Goal: Task Accomplishment & Management: Manage account settings

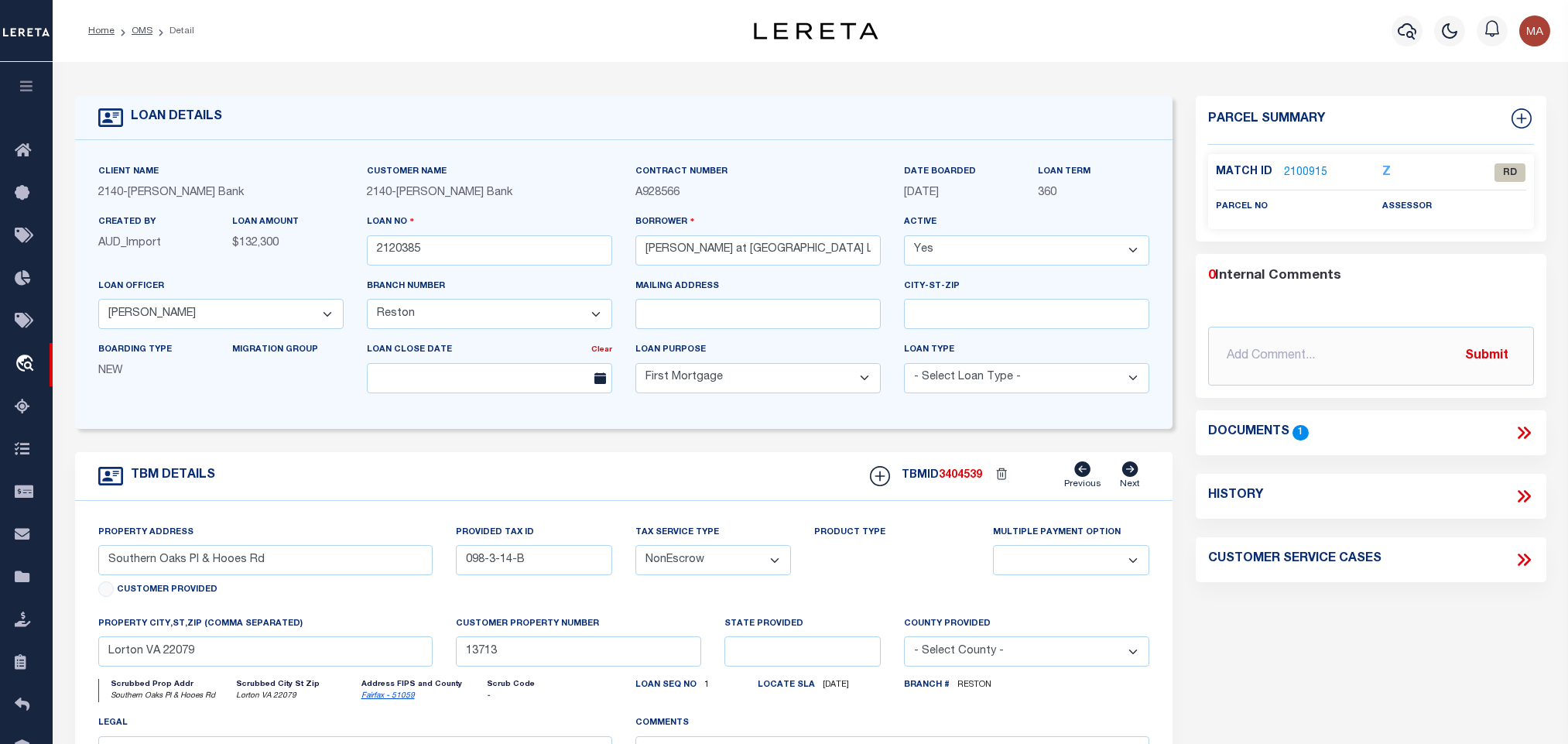
select select "7917"
select select "3195"
select select "10"
select select "NonEscrow"
click at [1314, 171] on link "2100915" at bounding box center [1306, 173] width 43 height 16
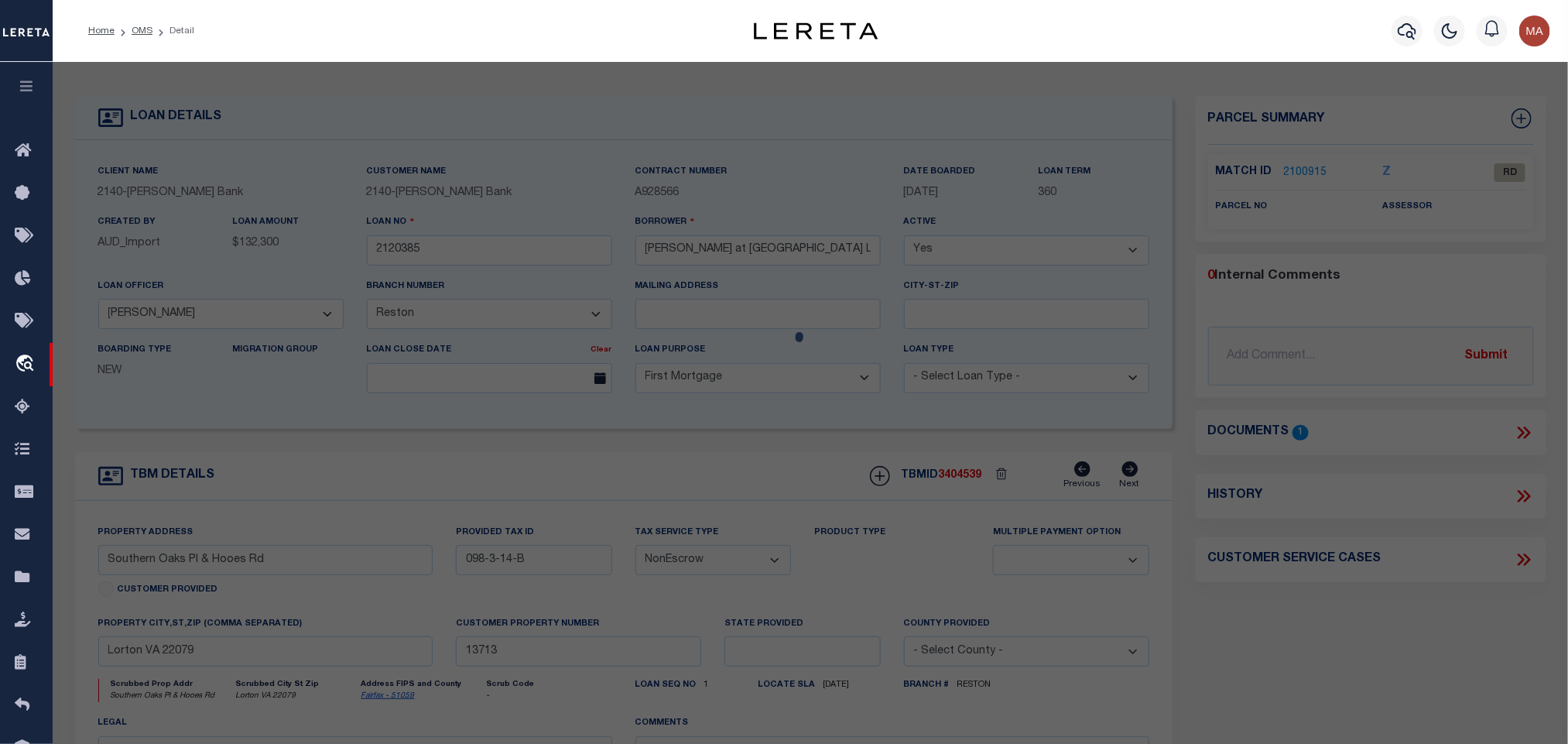
scroll to position [290, 0]
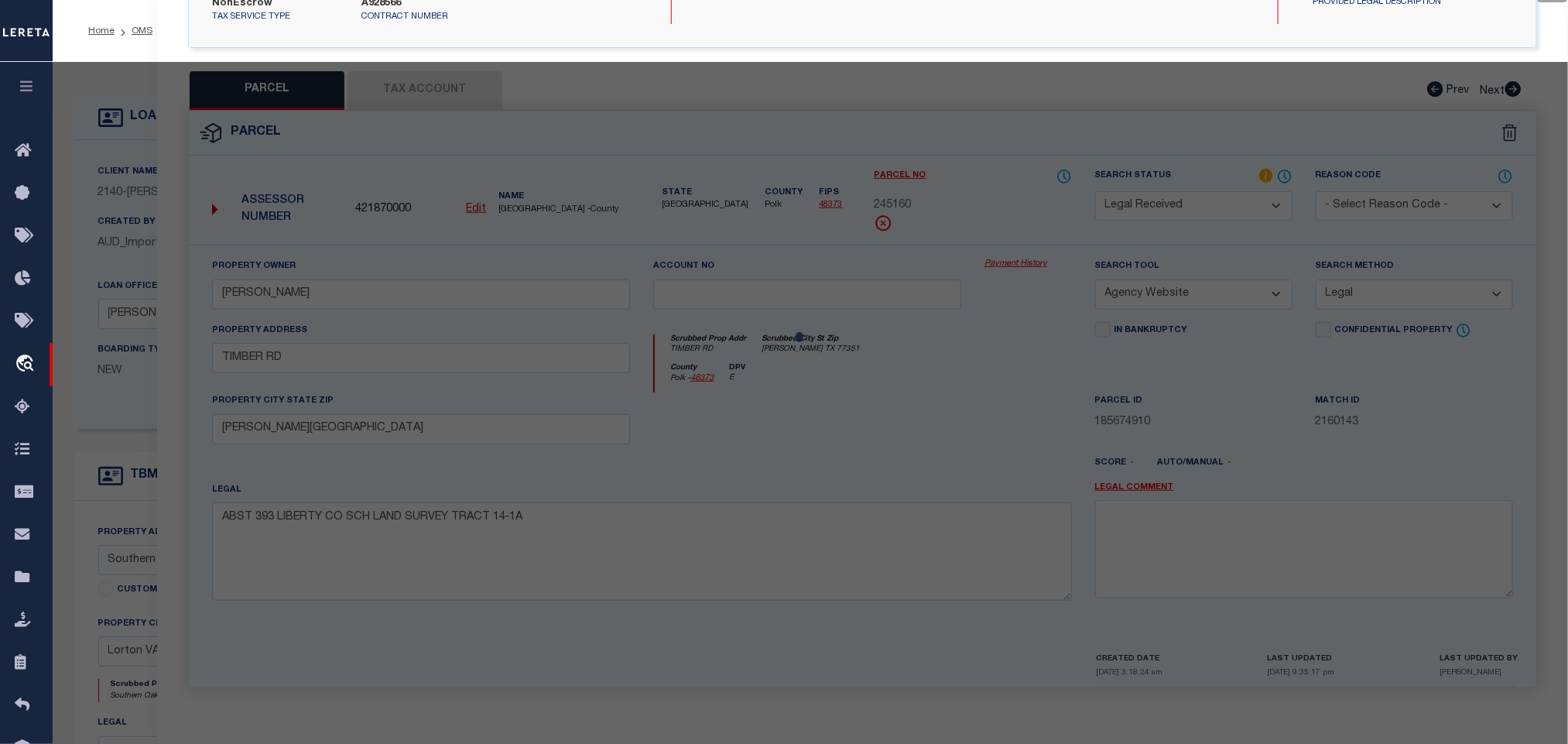
select select "AS"
select select
checkbox input "false"
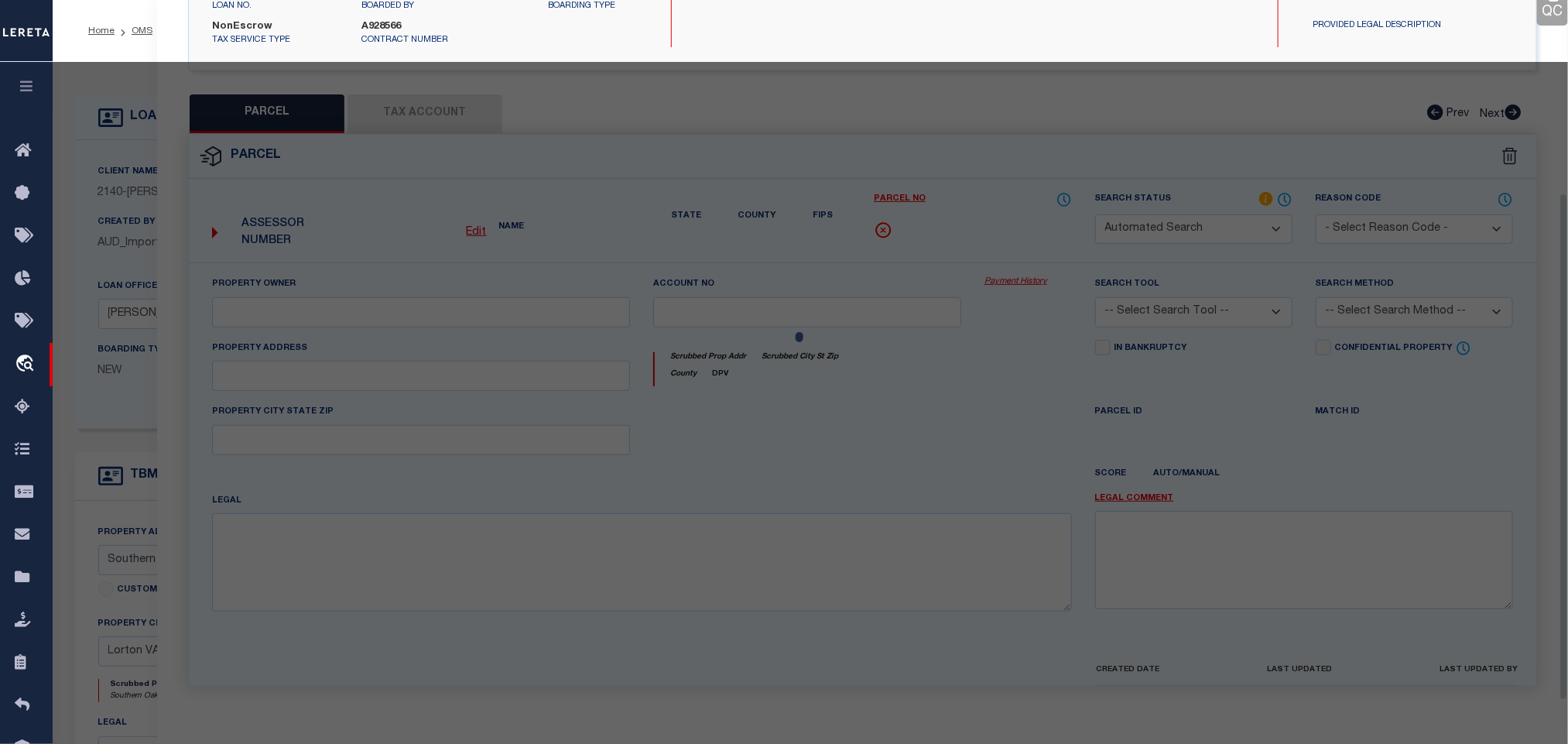
select select "RD"
checkbox input "false"
type textarea "Document uploaded that satisfies a legal requirement, changing from ND to RD"
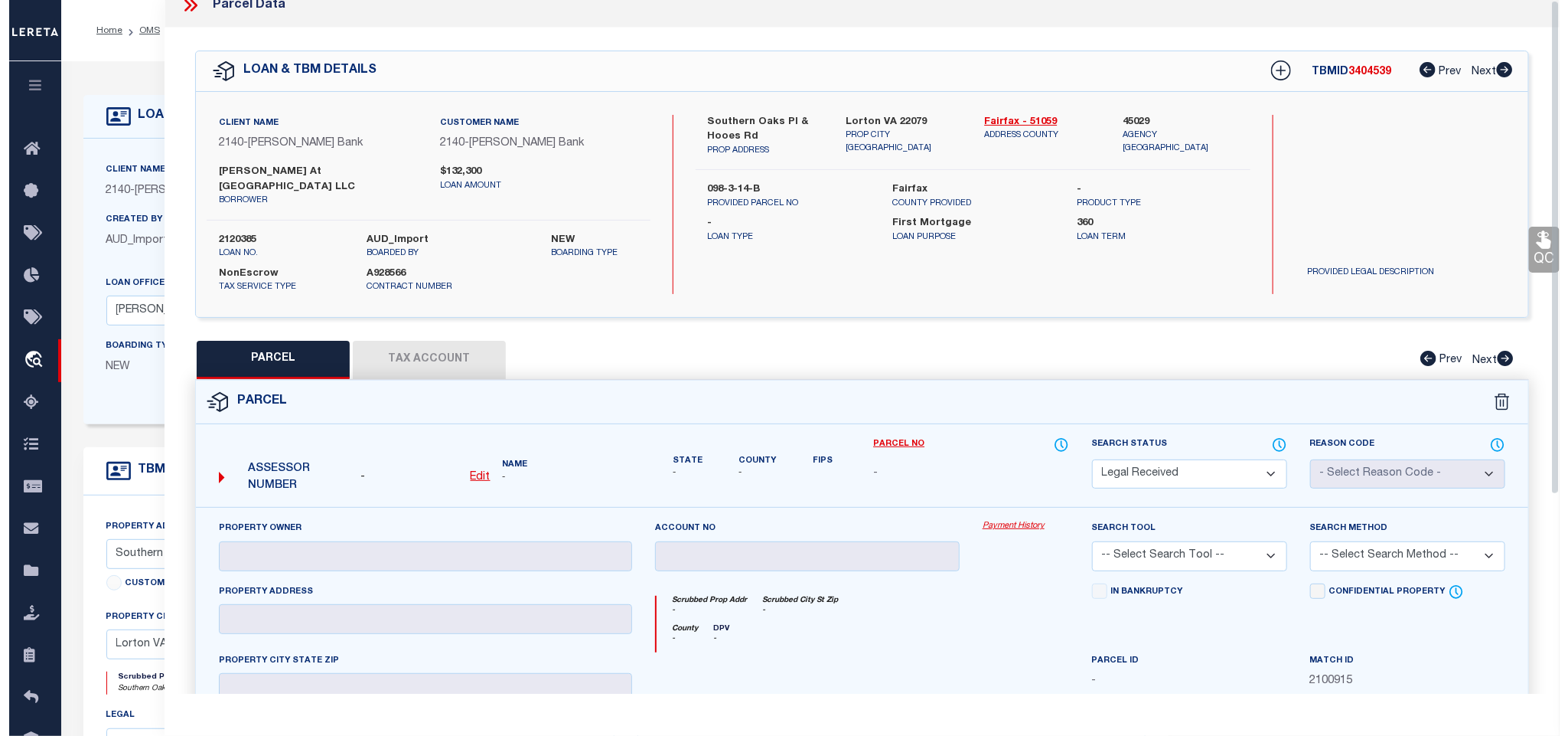
scroll to position [0, 0]
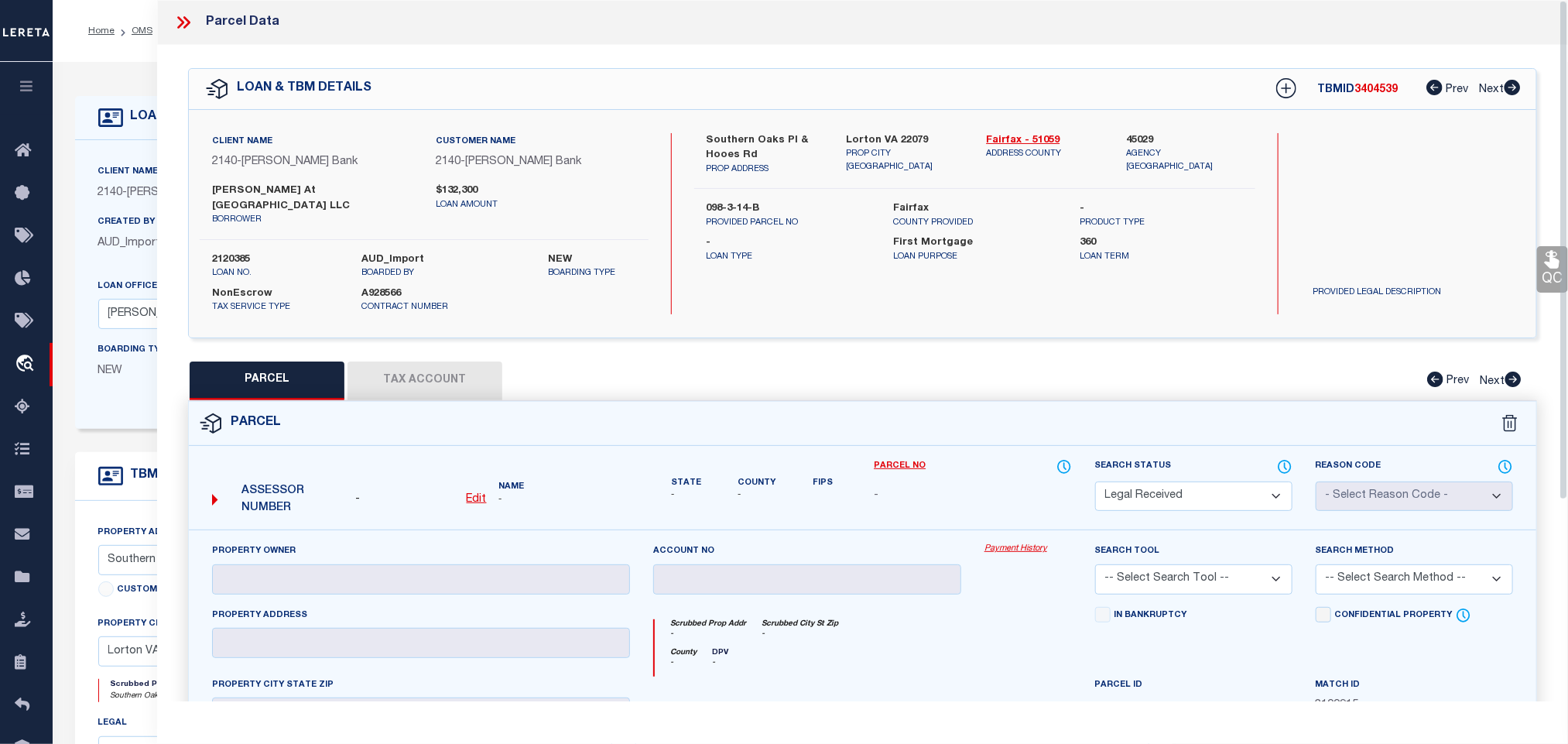
click at [479, 494] on u "Edit" at bounding box center [476, 499] width 20 height 11
select select "RD"
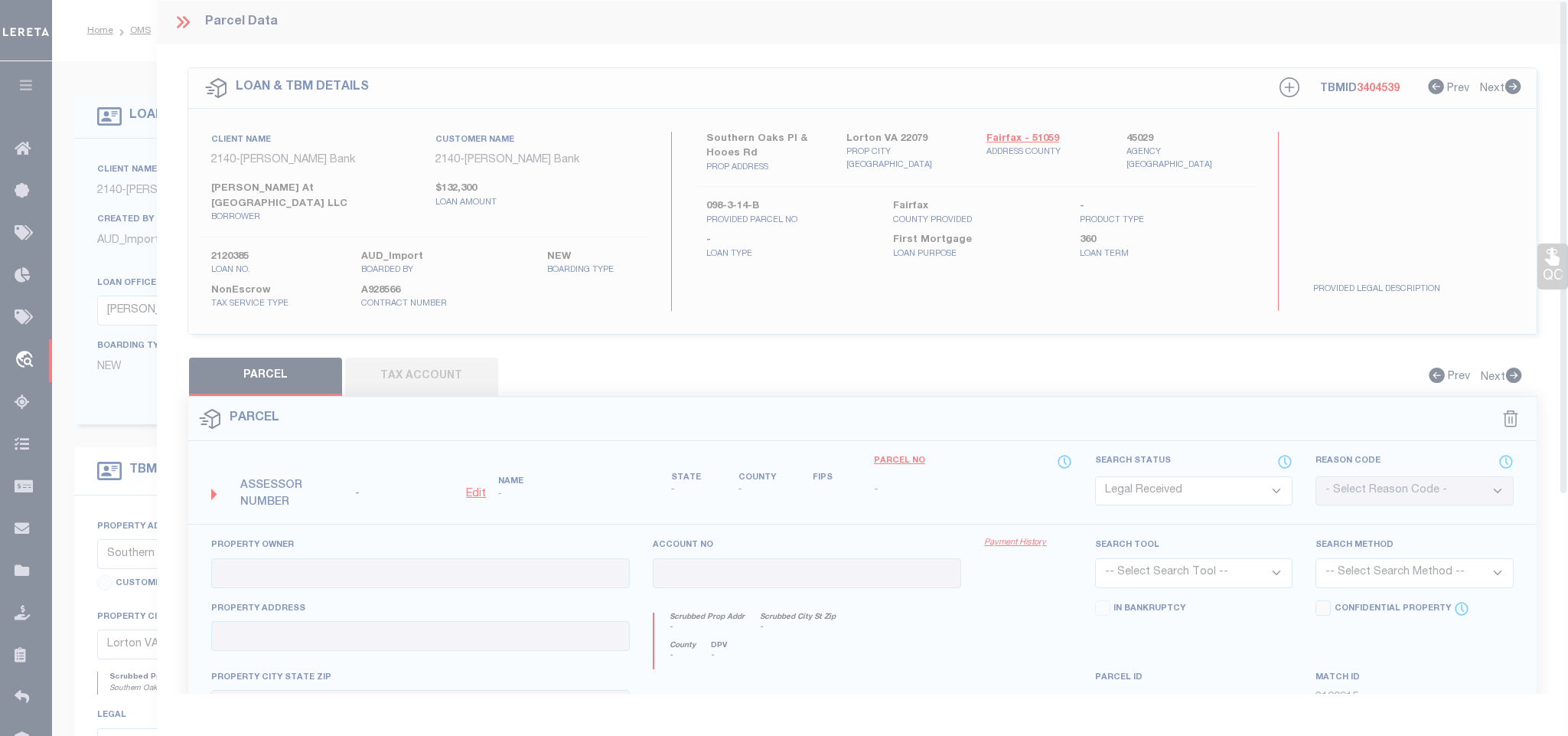
type textarea "-"
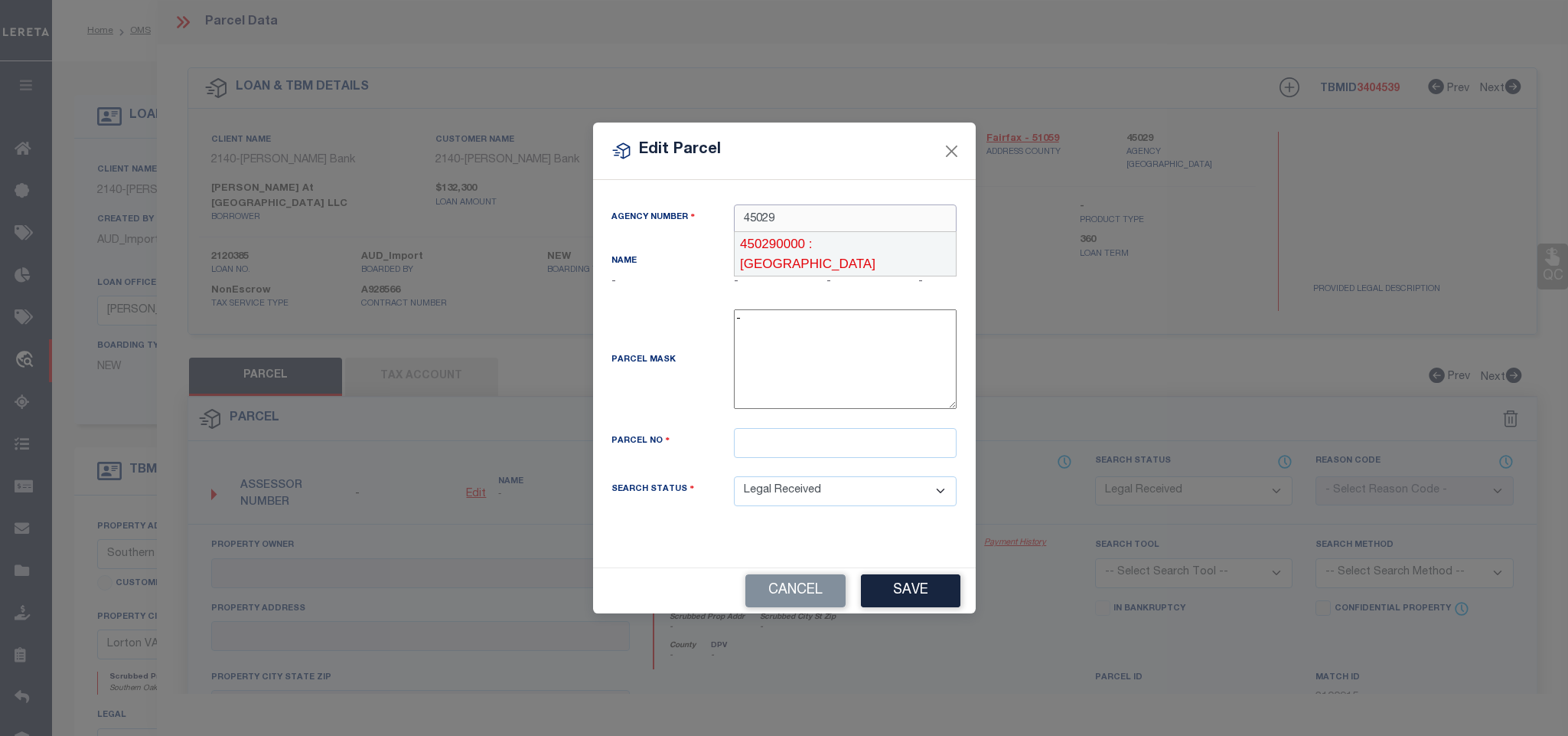
click at [903, 237] on div "450290000 : FAIRFAX COUNTY" at bounding box center [845, 253] width 222 height 43
type input "450290000"
click at [887, 450] on input "text" at bounding box center [845, 443] width 222 height 30
paste input "0983 14 B"
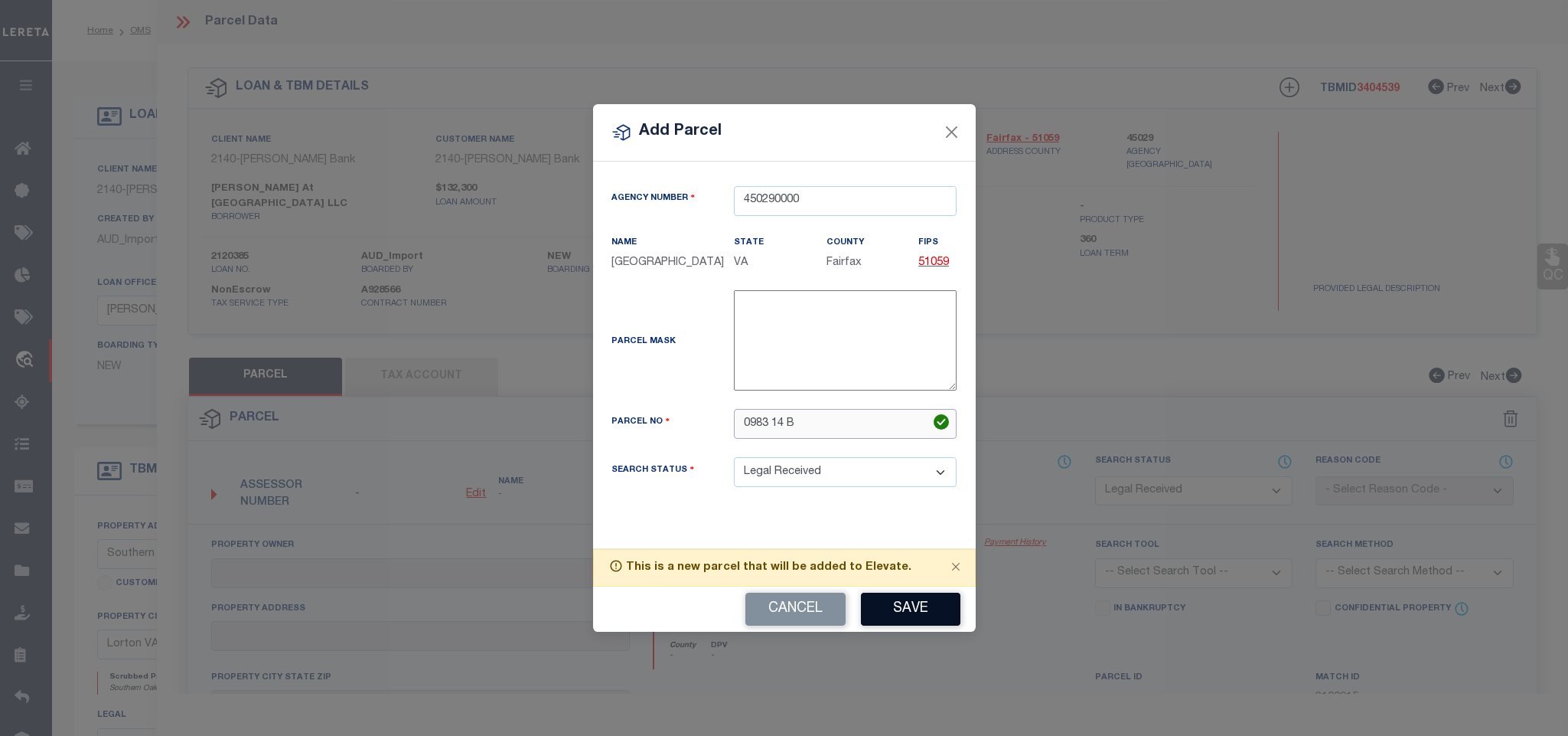
type input "0983 14 B"
click at [939, 584] on button "Close" at bounding box center [955, 566] width 39 height 34
click at [898, 417] on input "0983 14 B" at bounding box center [845, 424] width 222 height 30
click at [896, 618] on button "Save" at bounding box center [911, 609] width 99 height 33
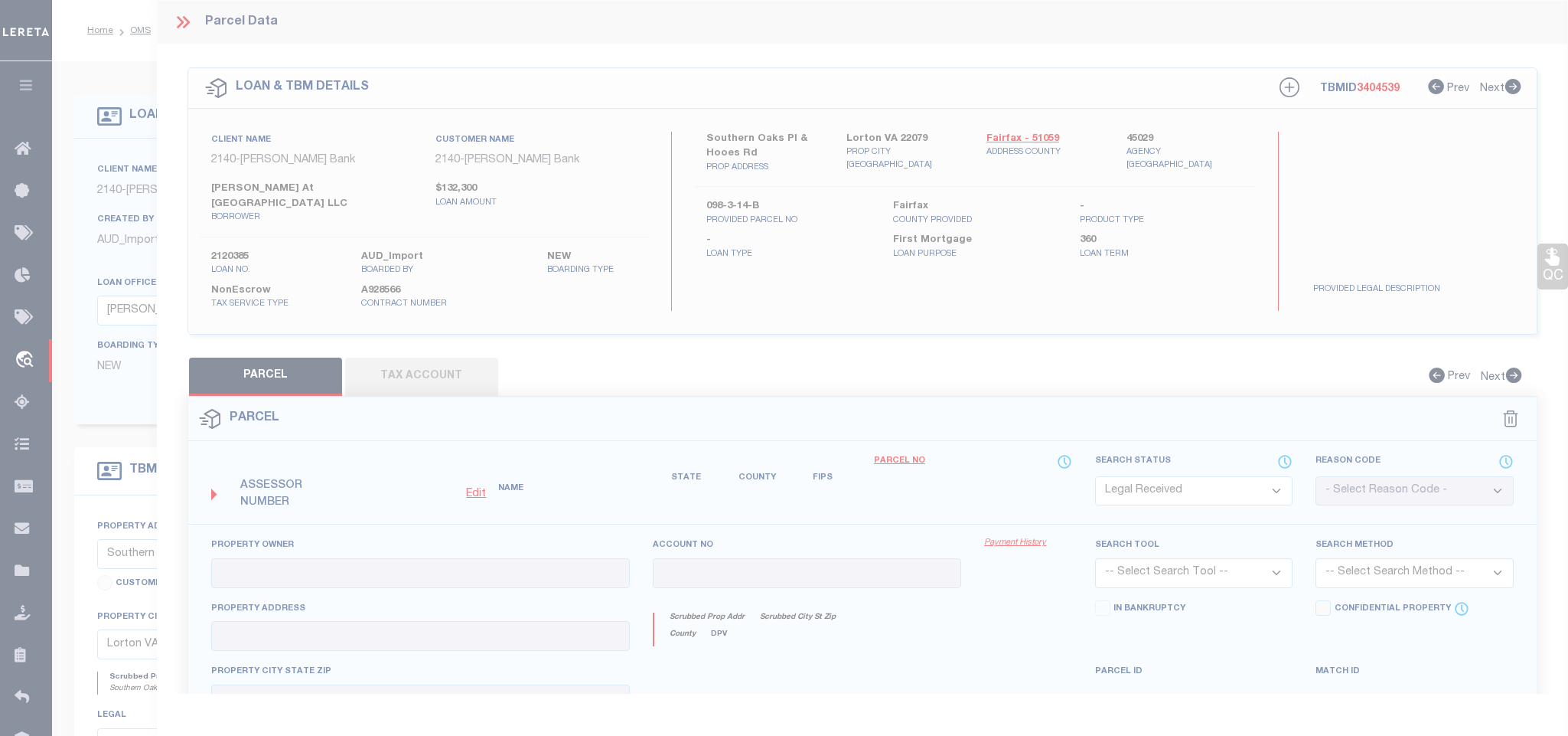
select select "RD"
checkbox input "false"
type textarea "Document uploaded that satisfies a legal requirement, changing from ND to RD"
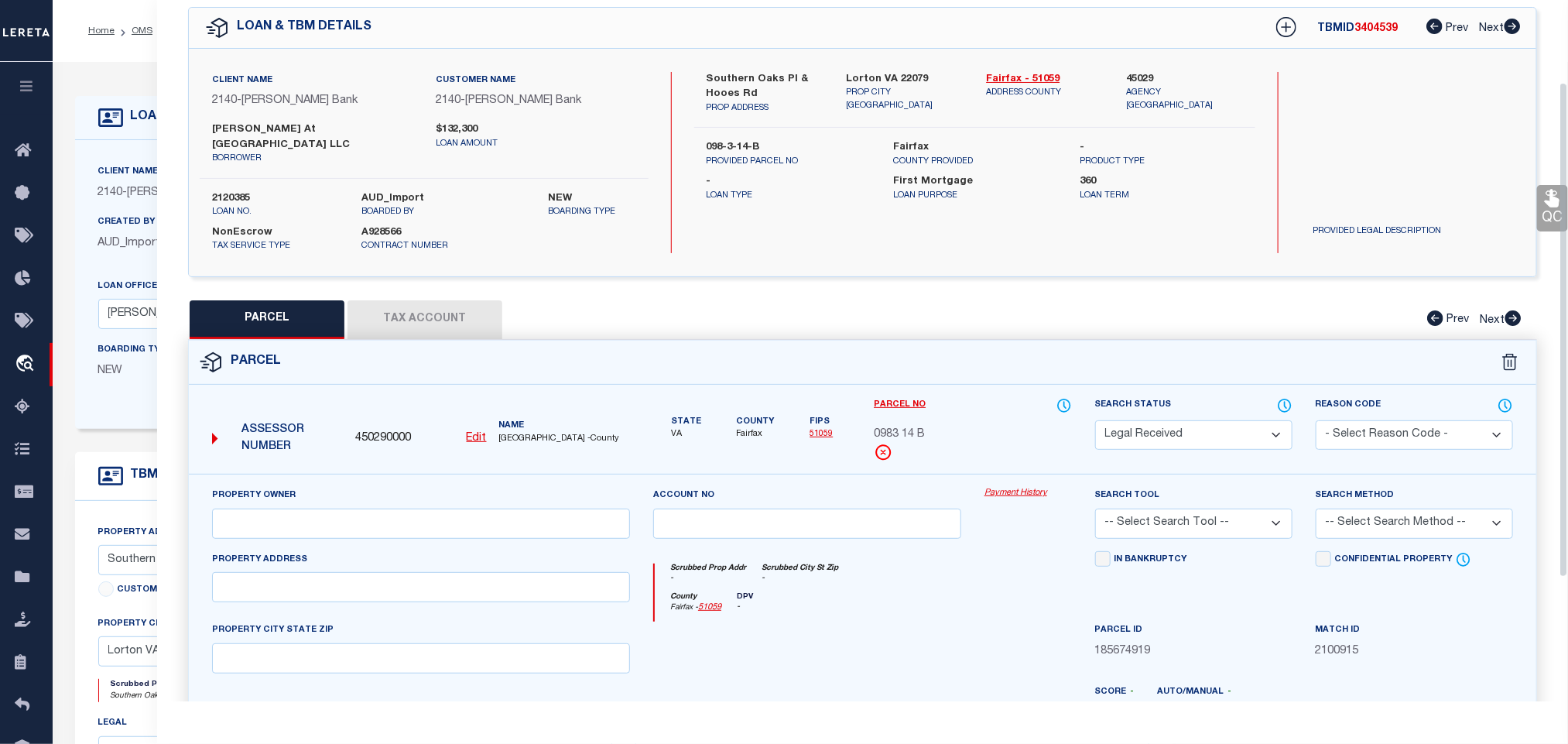
scroll to position [116, 0]
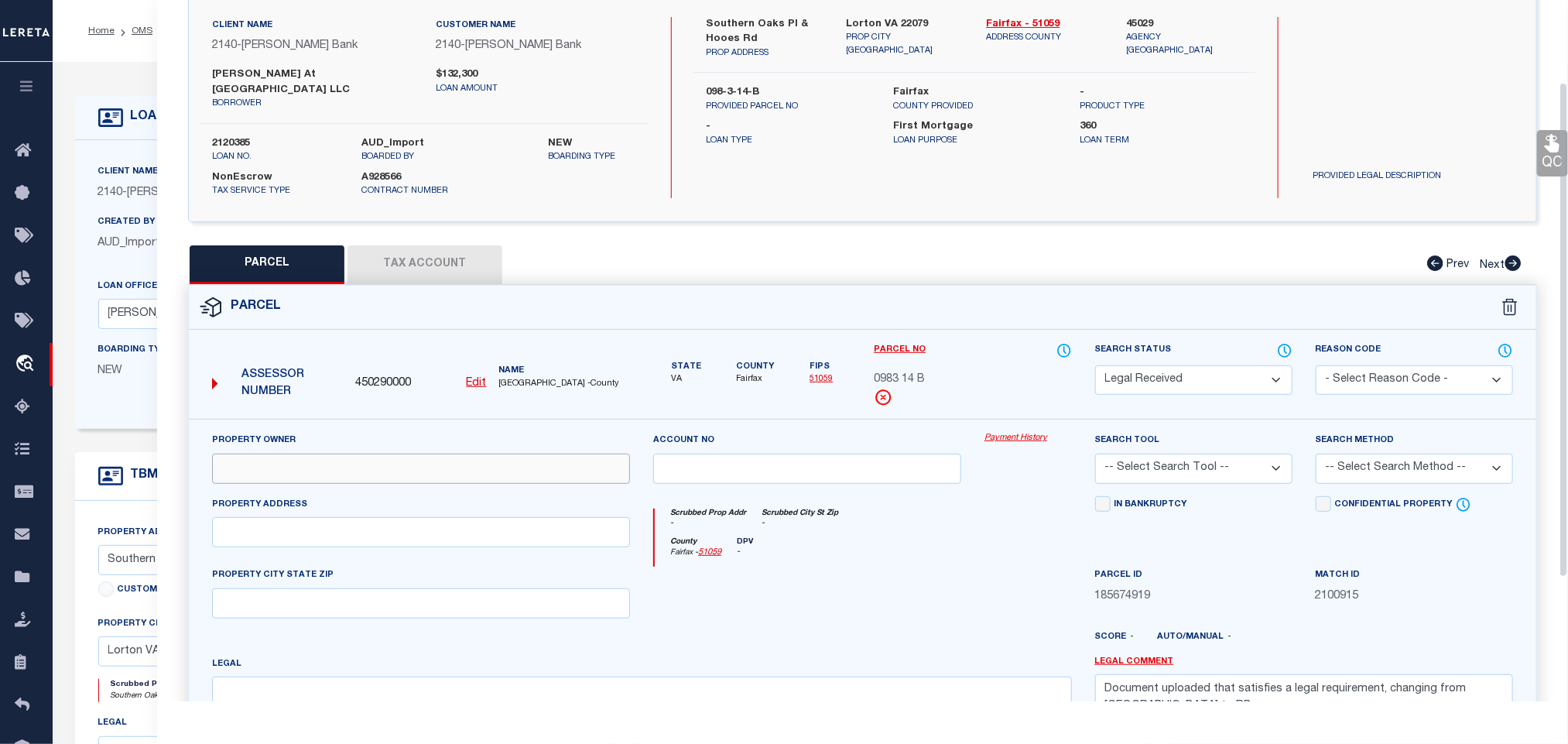
click at [353, 454] on input "text" at bounding box center [421, 469] width 418 height 30
paste input "CHRISTOPHER AT SOUTHERN OAKS LLC"
type input "CHRISTOPHER AT SOUTHERN OAKS LLC"
click at [883, 12] on div "Client Name 2140 - John Marshall Bank Customer Name 2140 - John Marshall Bank b…" at bounding box center [863, 107] width 1348 height 227
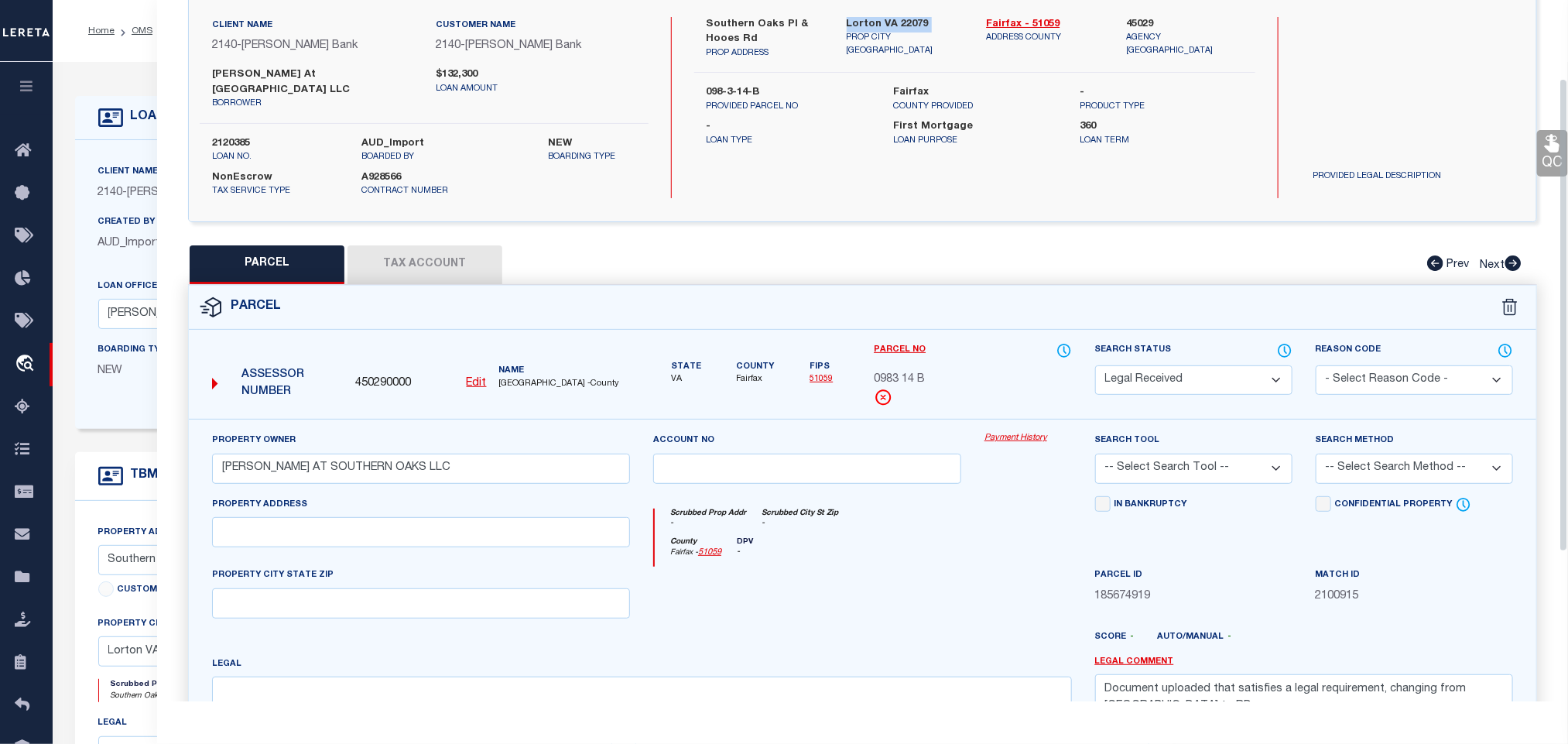
click at [883, 12] on div "Client Name 2140 - John Marshall Bank Customer Name 2140 - John Marshall Bank b…" at bounding box center [863, 107] width 1348 height 227
copy div "Lorton VA 22079"
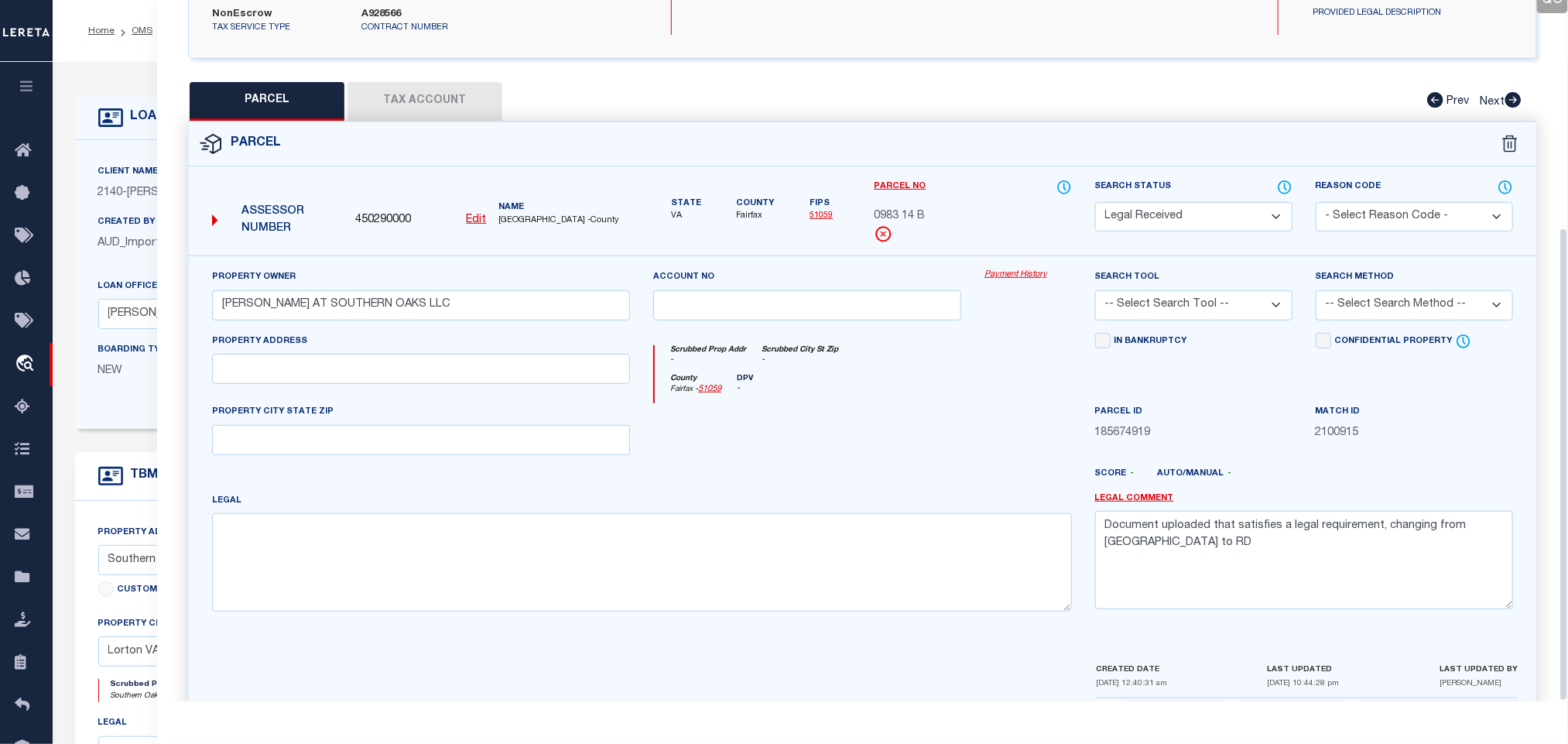
scroll to position [337, 0]
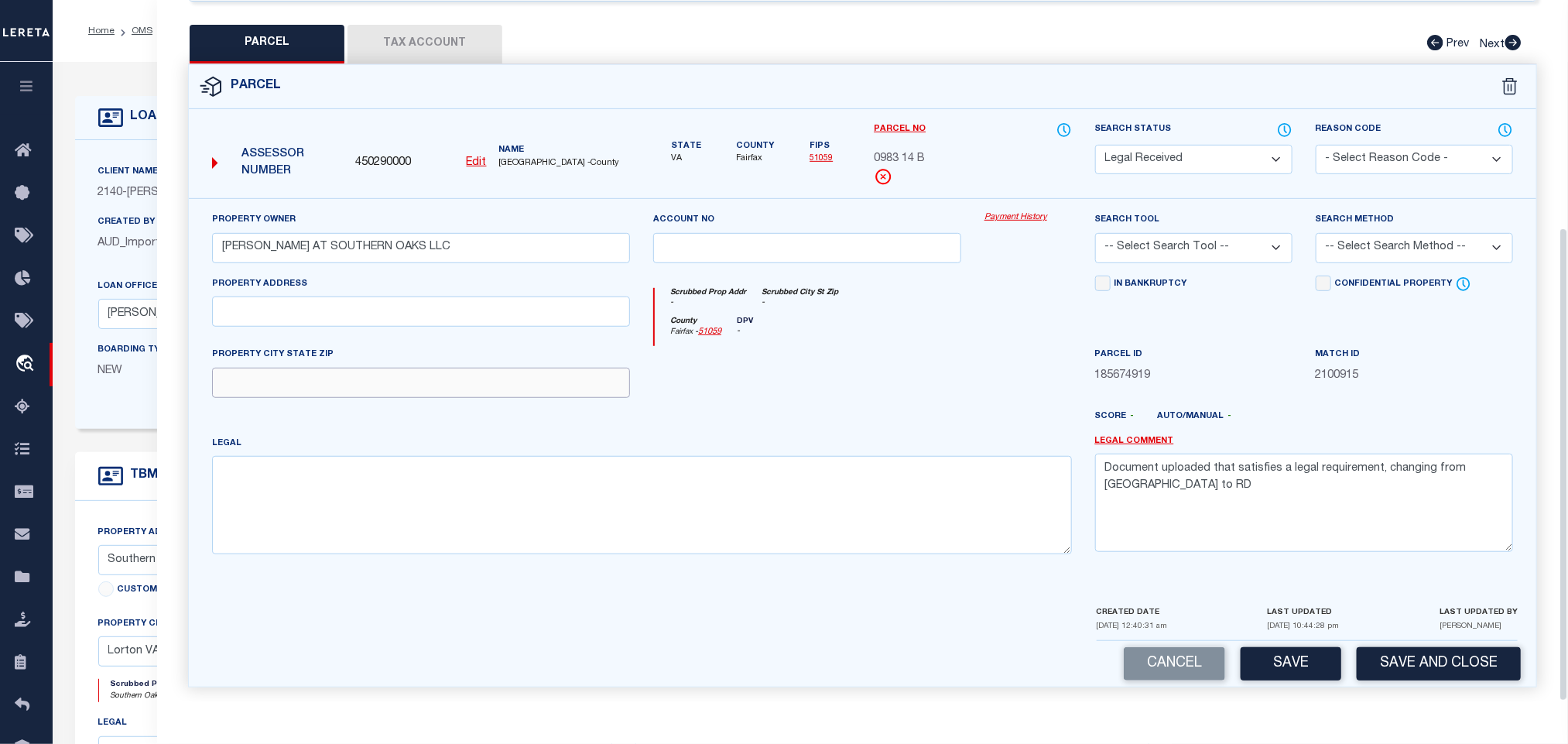
drag, startPoint x: 402, startPoint y: 374, endPoint x: 363, endPoint y: 381, distance: 39.6
click at [402, 372] on input "text" at bounding box center [421, 383] width 418 height 30
paste input "Lorton VA 22079"
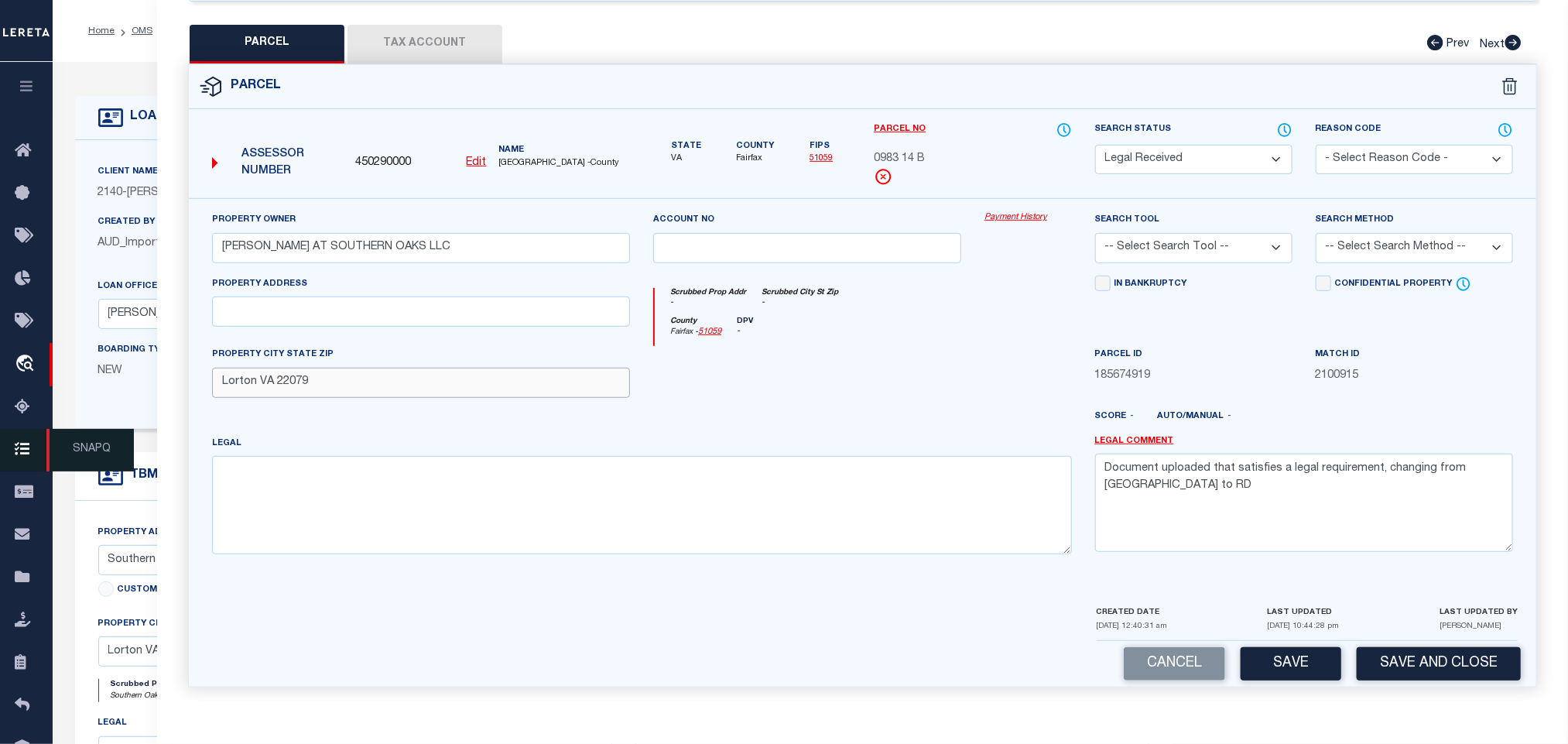
type input "Lorton VA 22079"
click at [476, 561] on div "Legal" at bounding box center [641, 500] width 883 height 132
paste textarea "NEWINGTON COMMONS PCL B SEC 1"
click at [470, 502] on textarea at bounding box center [642, 505] width 860 height 97
type textarea "NEWINGTON COMMONS PCL B SEC 1"
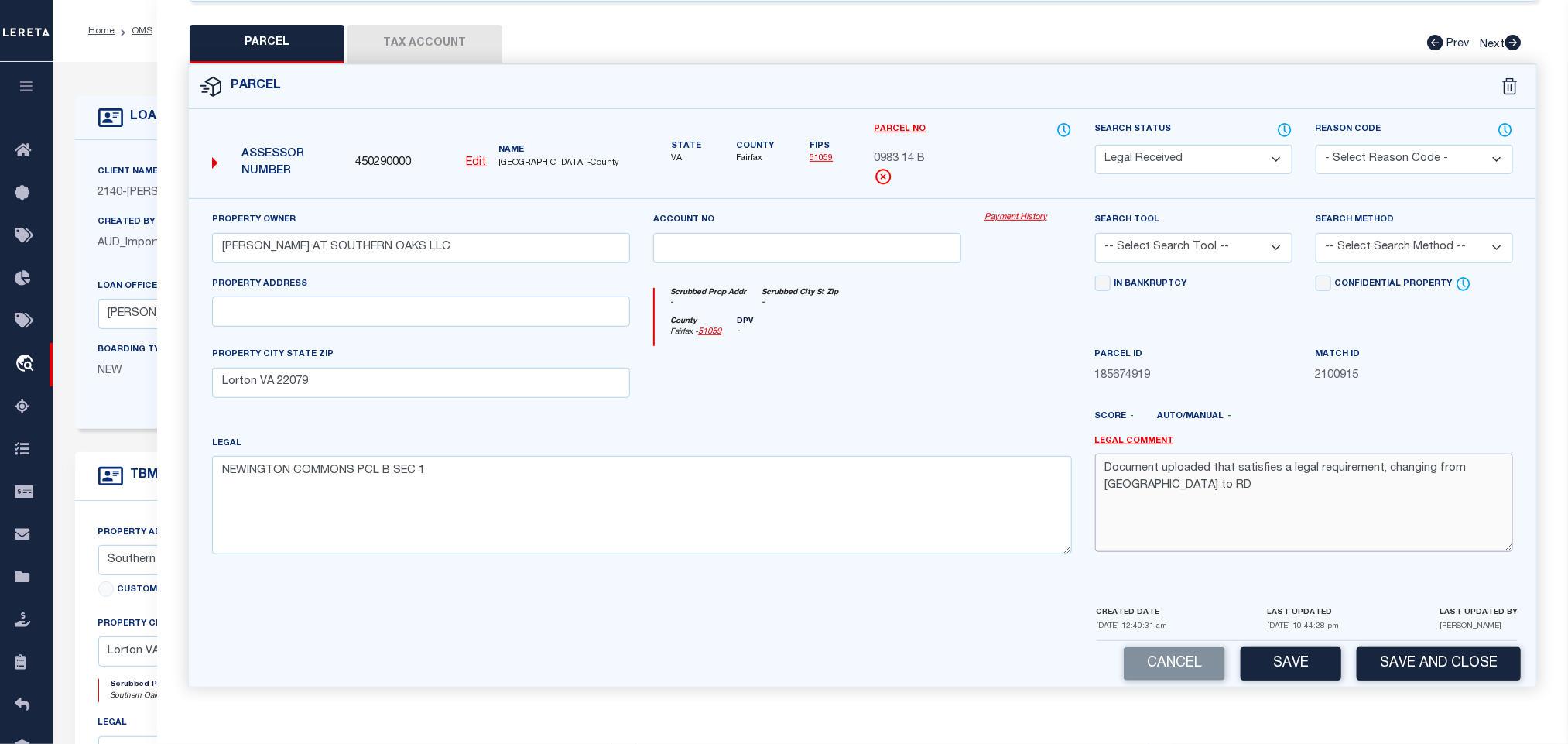
click at [1141, 497] on textarea "Document uploaded that satisfies a legal requirement, changing from ND to RD" at bounding box center [1304, 502] width 418 height 97
click at [1217, 246] on select "-- Select Search Tool -- 3rd Party Website Agency File Agency Website ATLS CNV-…" at bounding box center [1194, 248] width 198 height 30
select select "AGW"
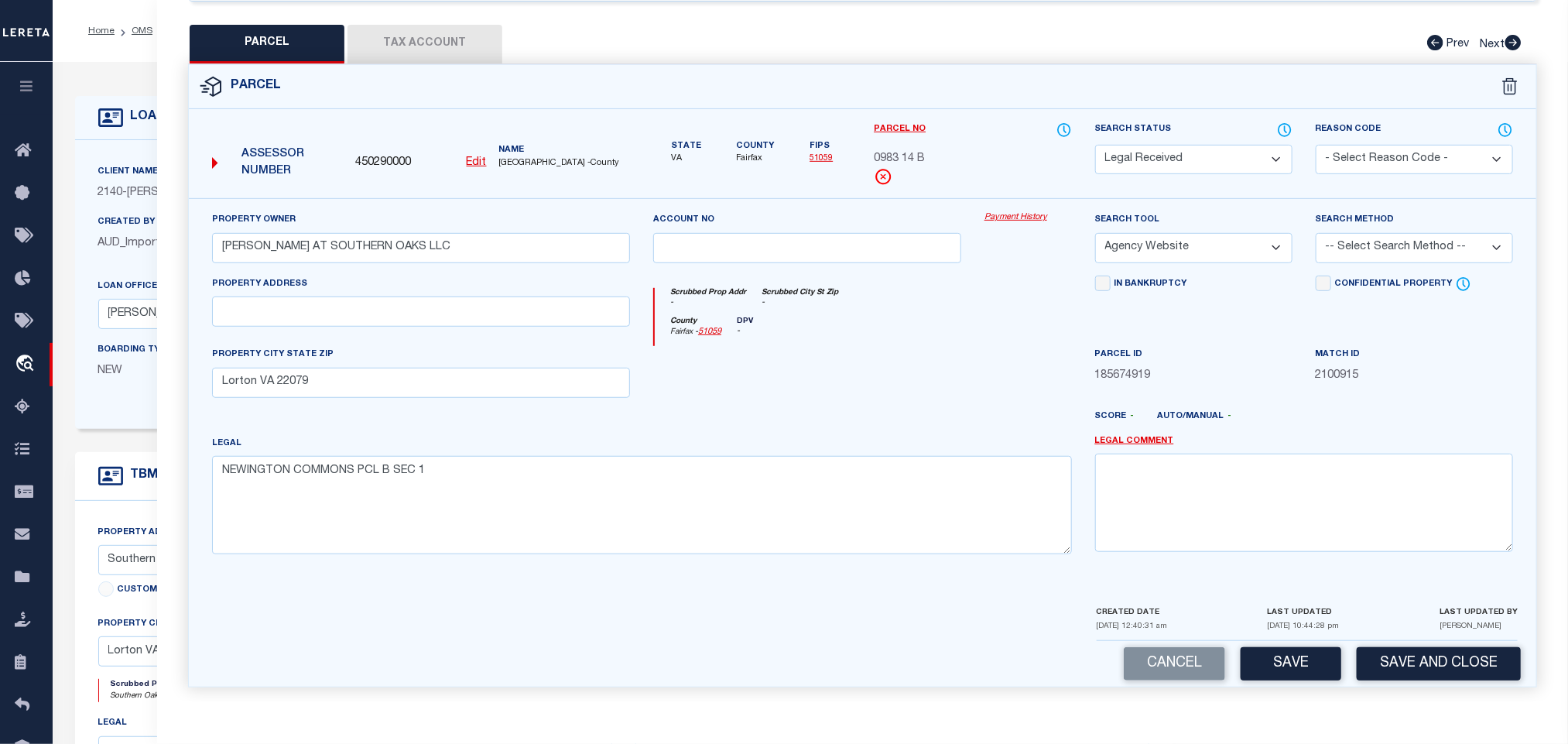
click at [1095, 233] on select "-- Select Search Tool -- 3rd Party Website Agency File Agency Website ATLS CNV-…" at bounding box center [1194, 248] width 198 height 30
drag, startPoint x: 1426, startPoint y: 242, endPoint x: 1426, endPoint y: 250, distance: 8.0
click at [1426, 242] on select "-- Select Search Method -- Property Address Legal Liability Info Provided" at bounding box center [1415, 248] width 198 height 30
click at [1316, 233] on select "-- Select Search Method -- Property Address Legal Liability Info Provided" at bounding box center [1415, 248] width 198 height 30
drag, startPoint x: 1383, startPoint y: 237, endPoint x: 1383, endPoint y: 253, distance: 16.0
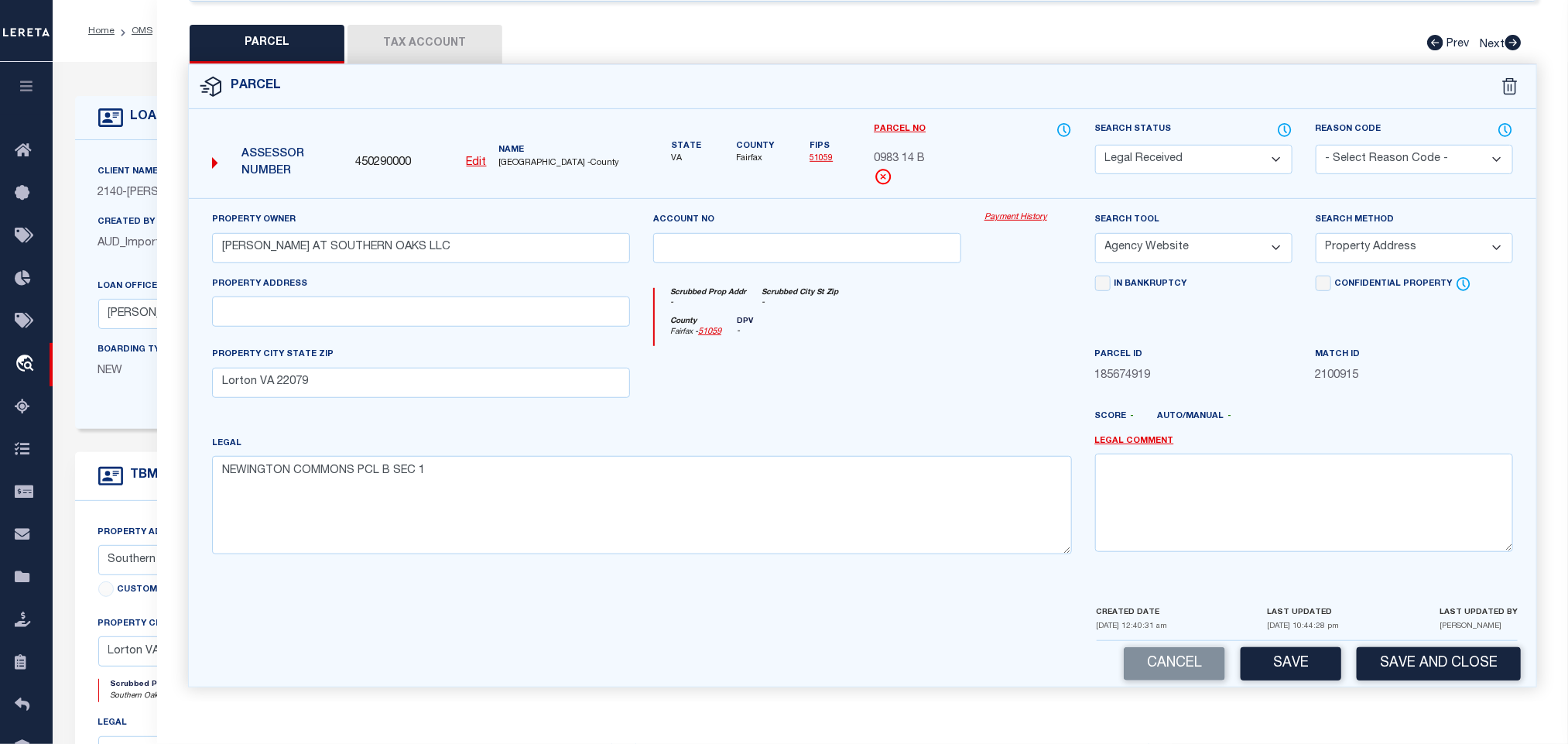
click at [1383, 237] on select "-- Select Search Method -- Property Address Legal Liability Info Provided" at bounding box center [1415, 248] width 198 height 30
select select "LEG"
click at [1316, 233] on select "-- Select Search Method -- Property Address Legal Liability Info Provided" at bounding box center [1415, 248] width 198 height 30
click at [1275, 659] on button "Save" at bounding box center [1291, 663] width 100 height 33
click at [430, 26] on button "Tax Account" at bounding box center [425, 44] width 155 height 39
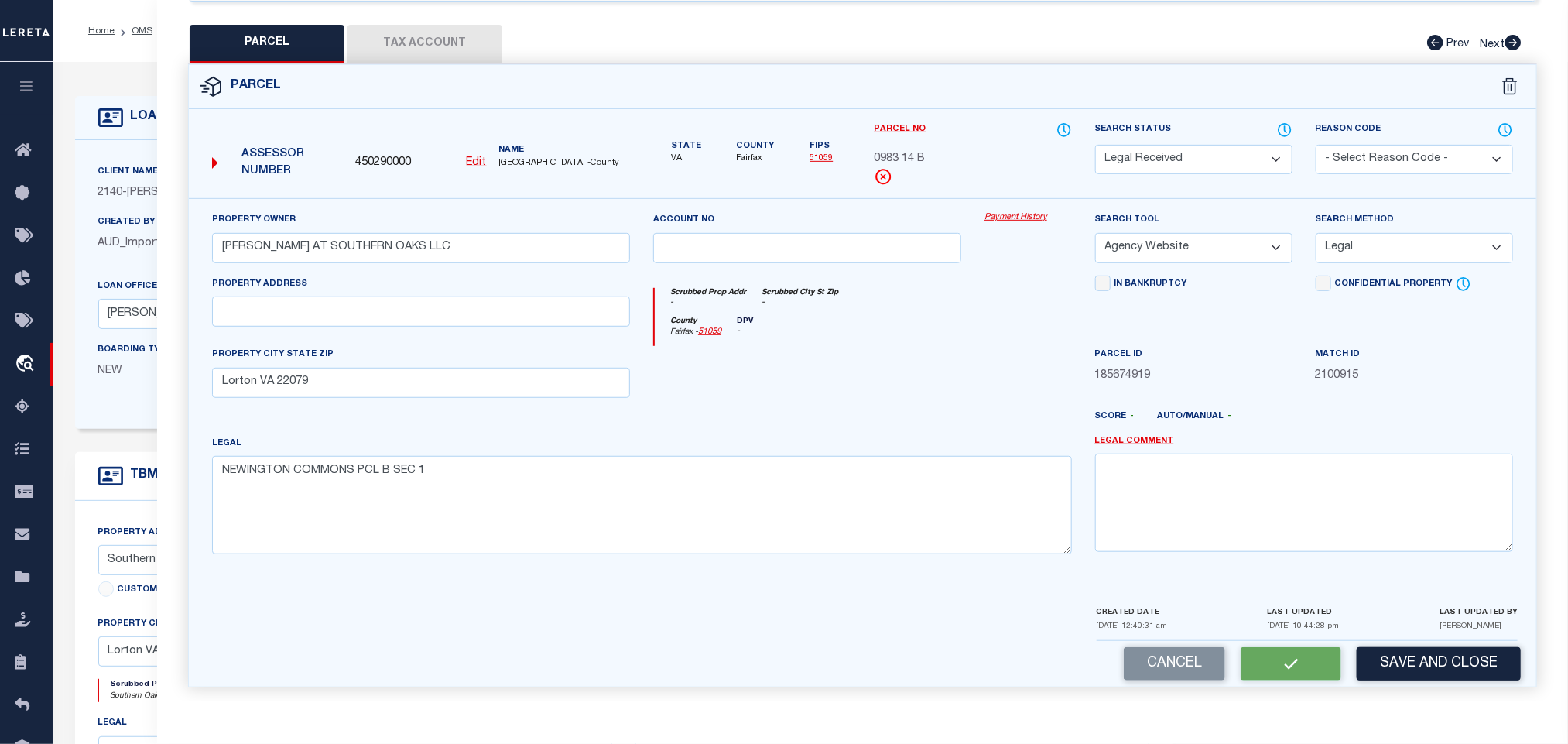
scroll to position [6, 0]
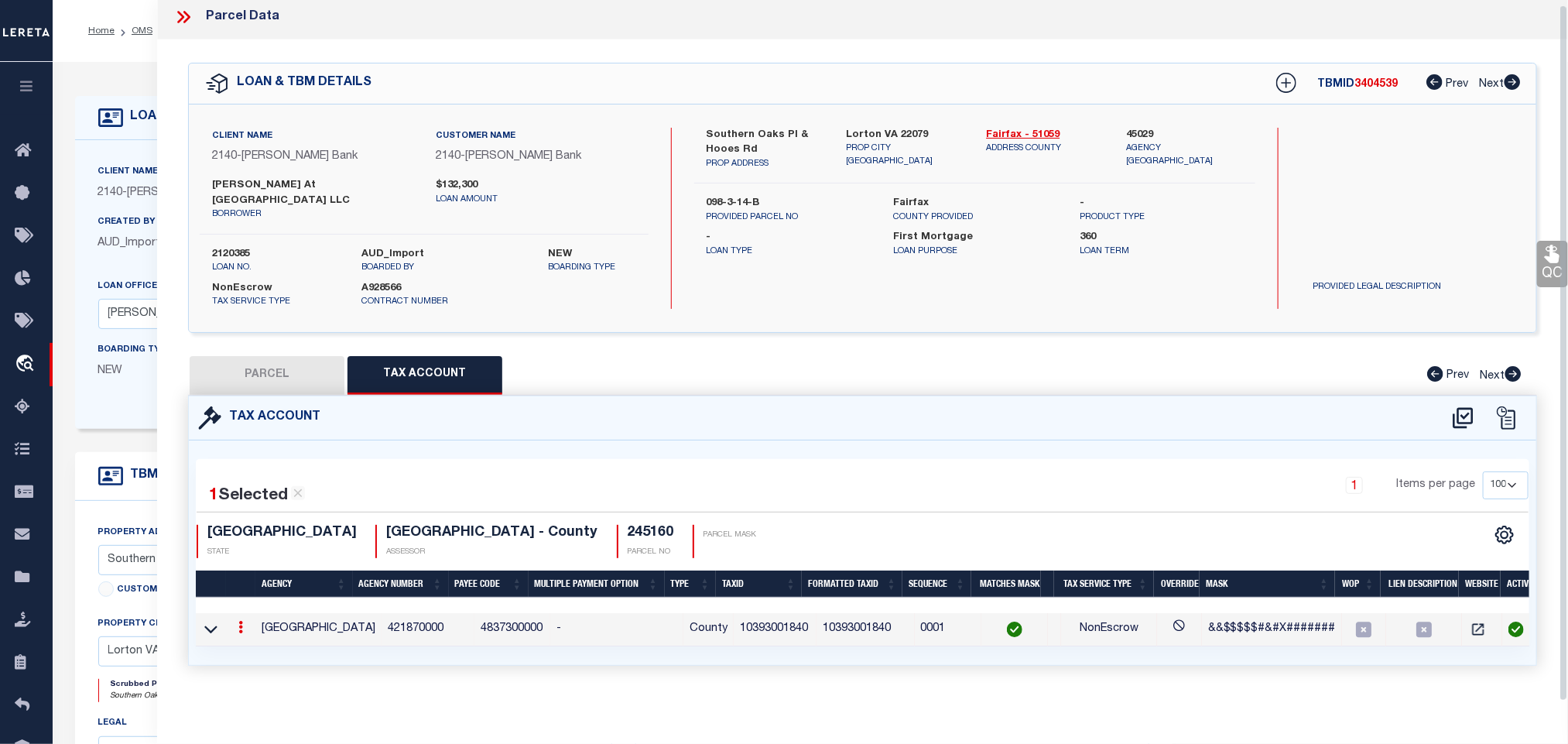
select select "100"
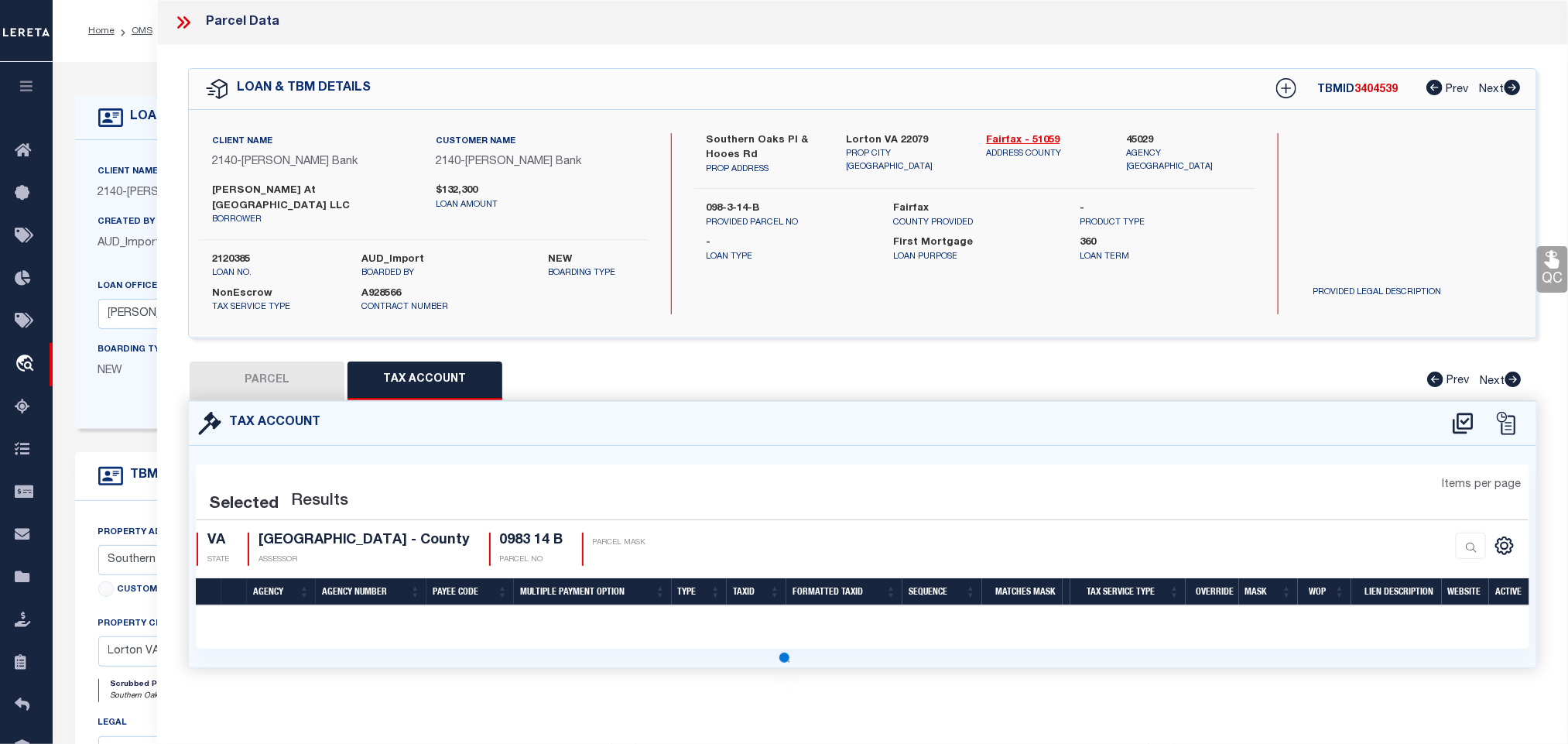
scroll to position [0, 0]
select select "100"
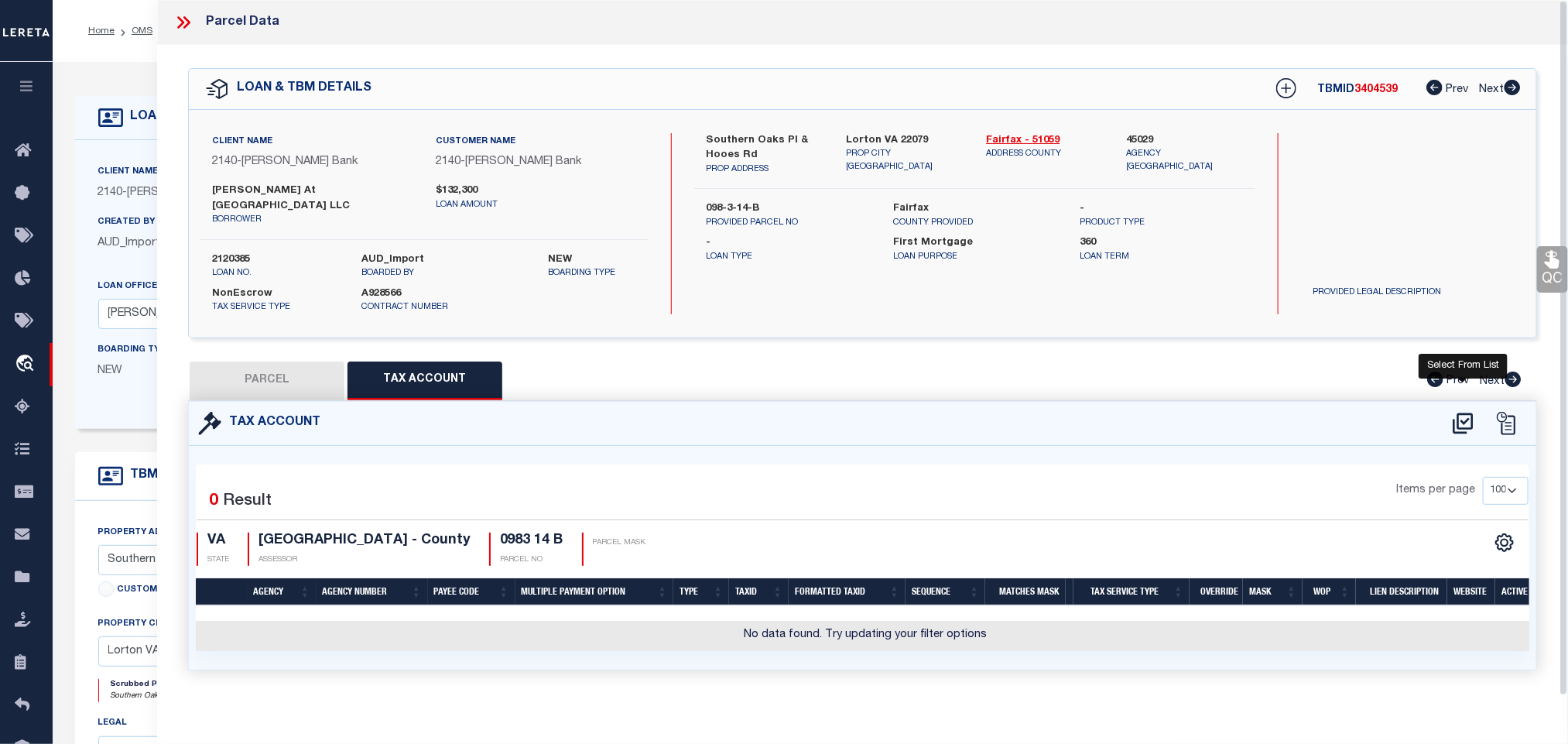
click at [1464, 411] on icon at bounding box center [1464, 423] width 26 height 25
select select "100"
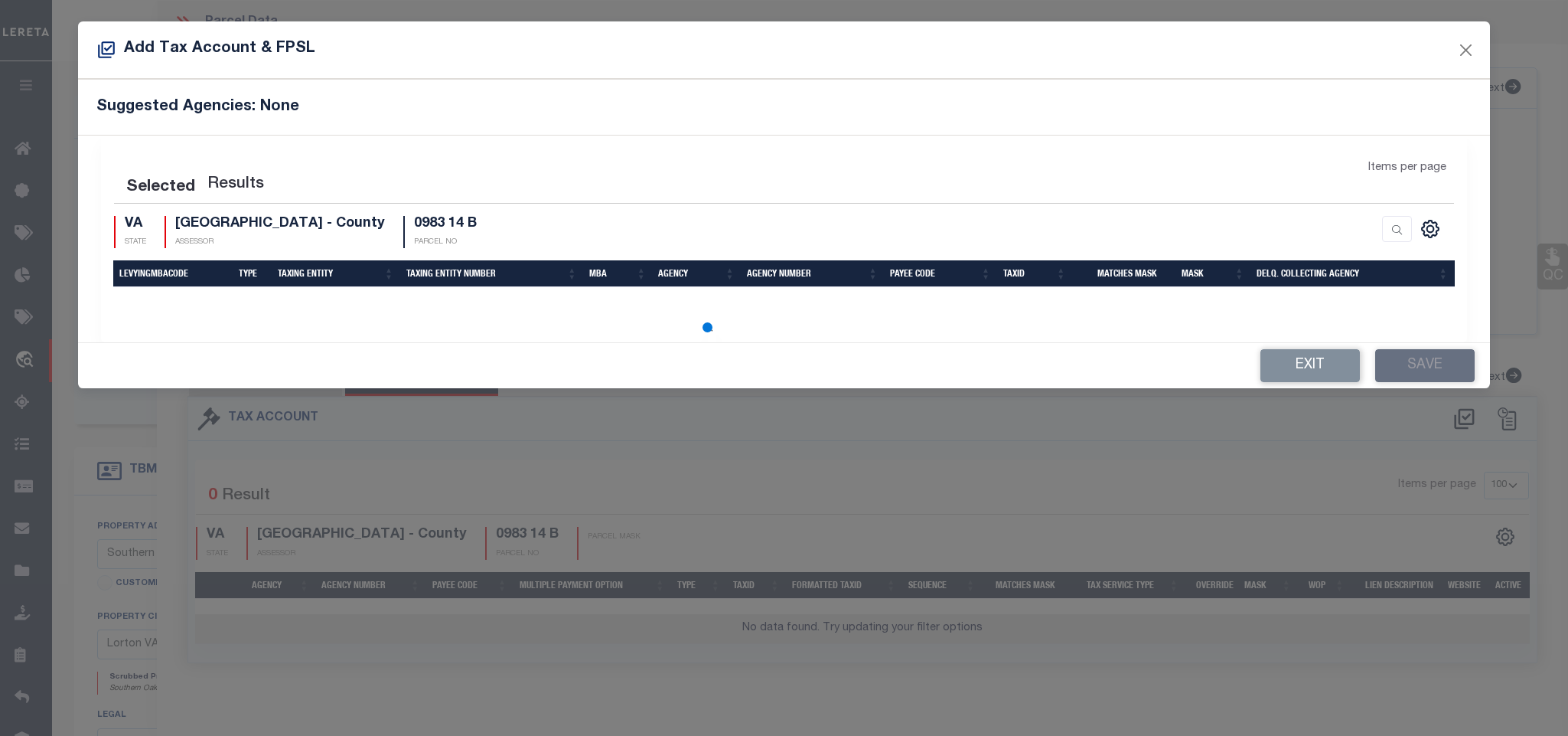
select select "100"
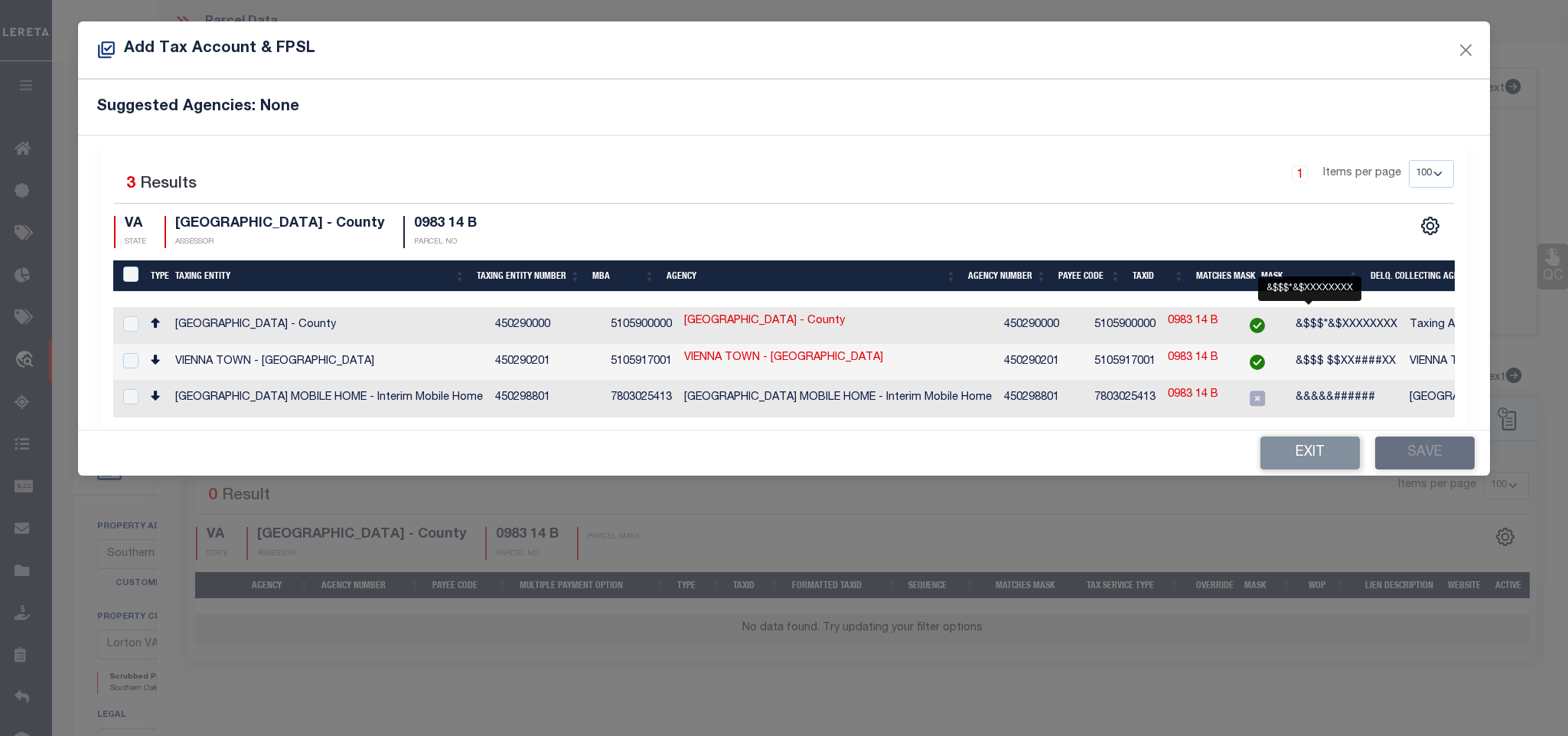
click at [1352, 325] on span "&$$$*&$XXXXXXXX" at bounding box center [1346, 325] width 102 height 11
checkbox input "true"
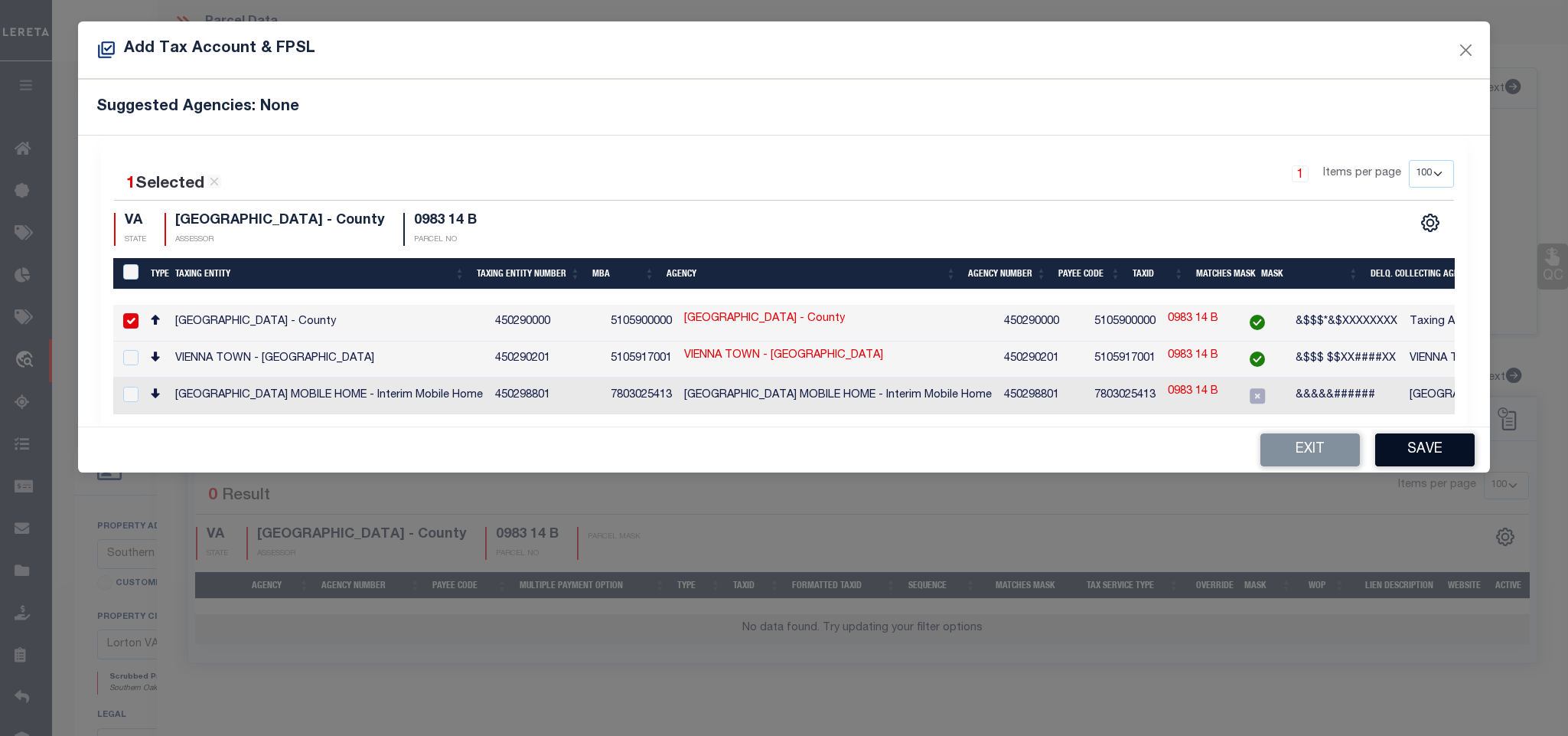
click at [1424, 446] on button "Save" at bounding box center [1425, 450] width 99 height 33
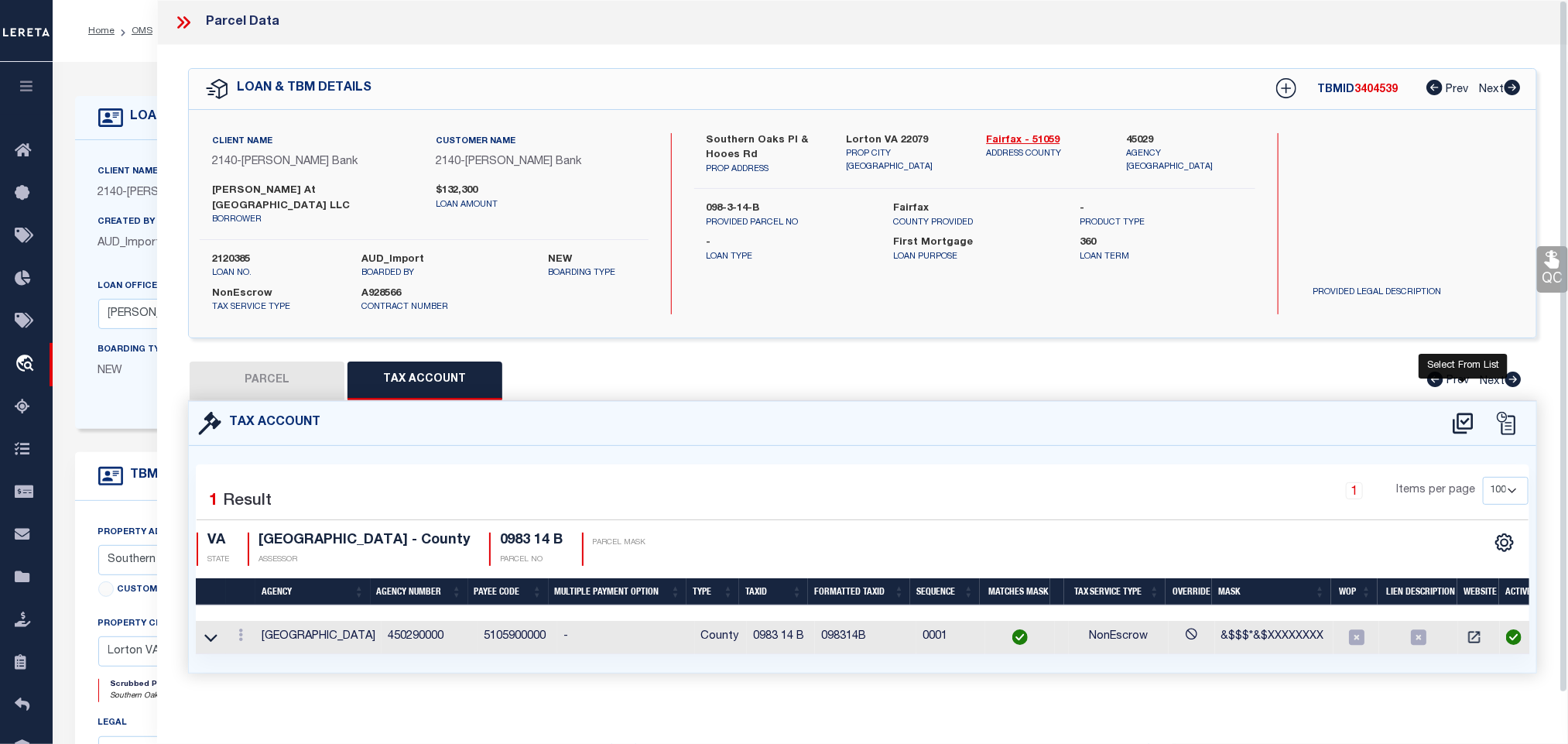
click at [1472, 412] on icon at bounding box center [1463, 423] width 20 height 21
select select "100"
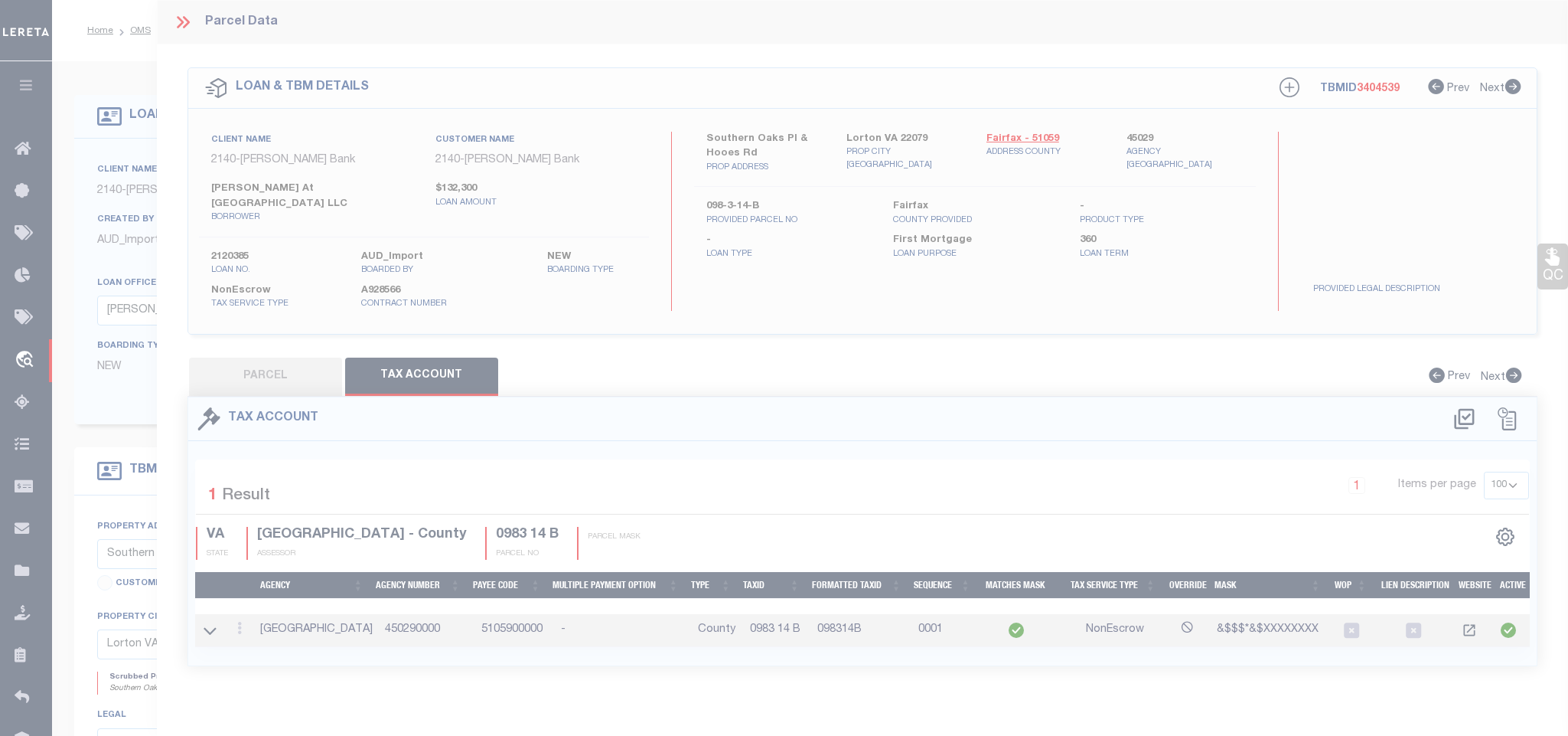
select select "100"
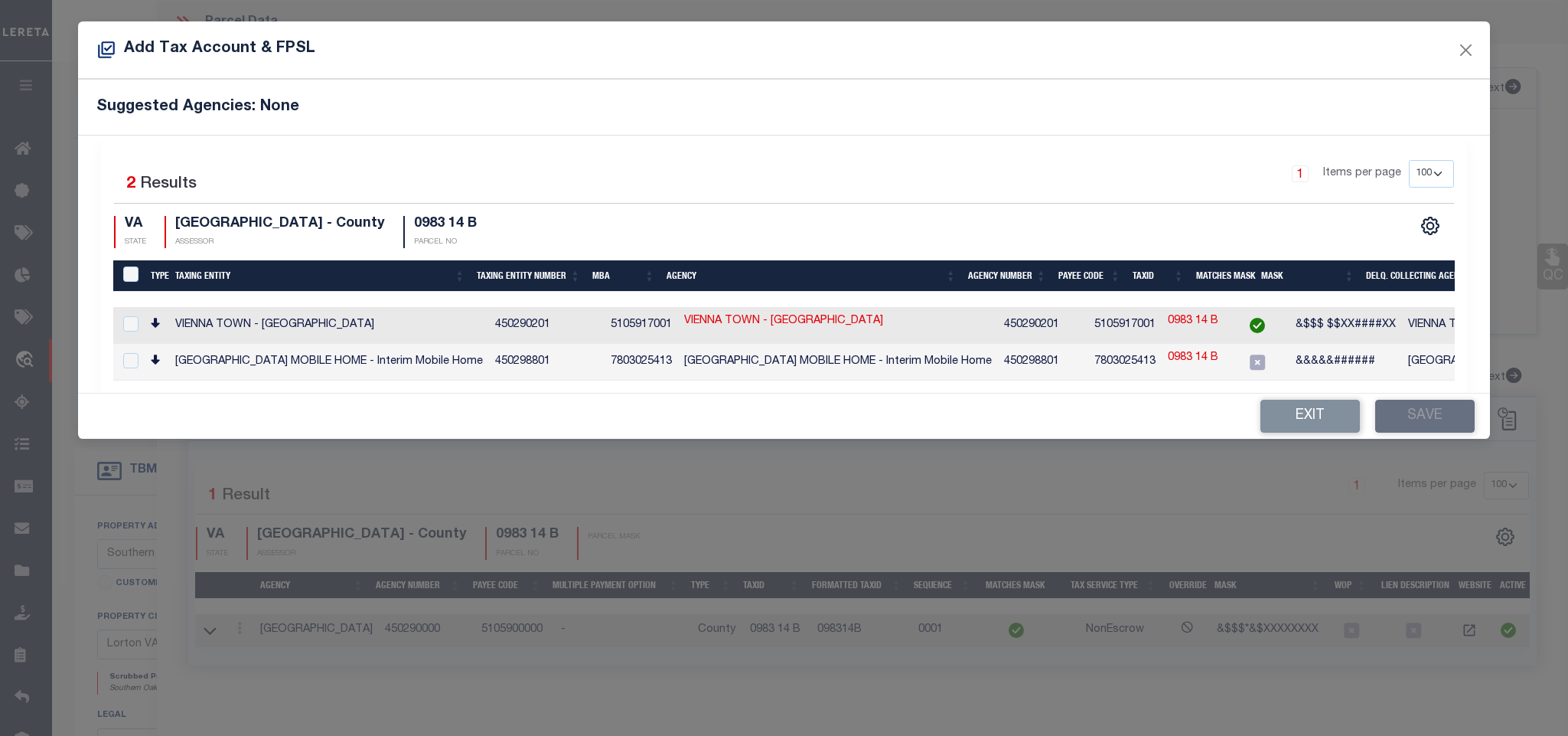
drag, startPoint x: 1350, startPoint y: 414, endPoint x: 1115, endPoint y: 478, distance: 243.6
click at [1350, 414] on button "Exit" at bounding box center [1310, 417] width 99 height 33
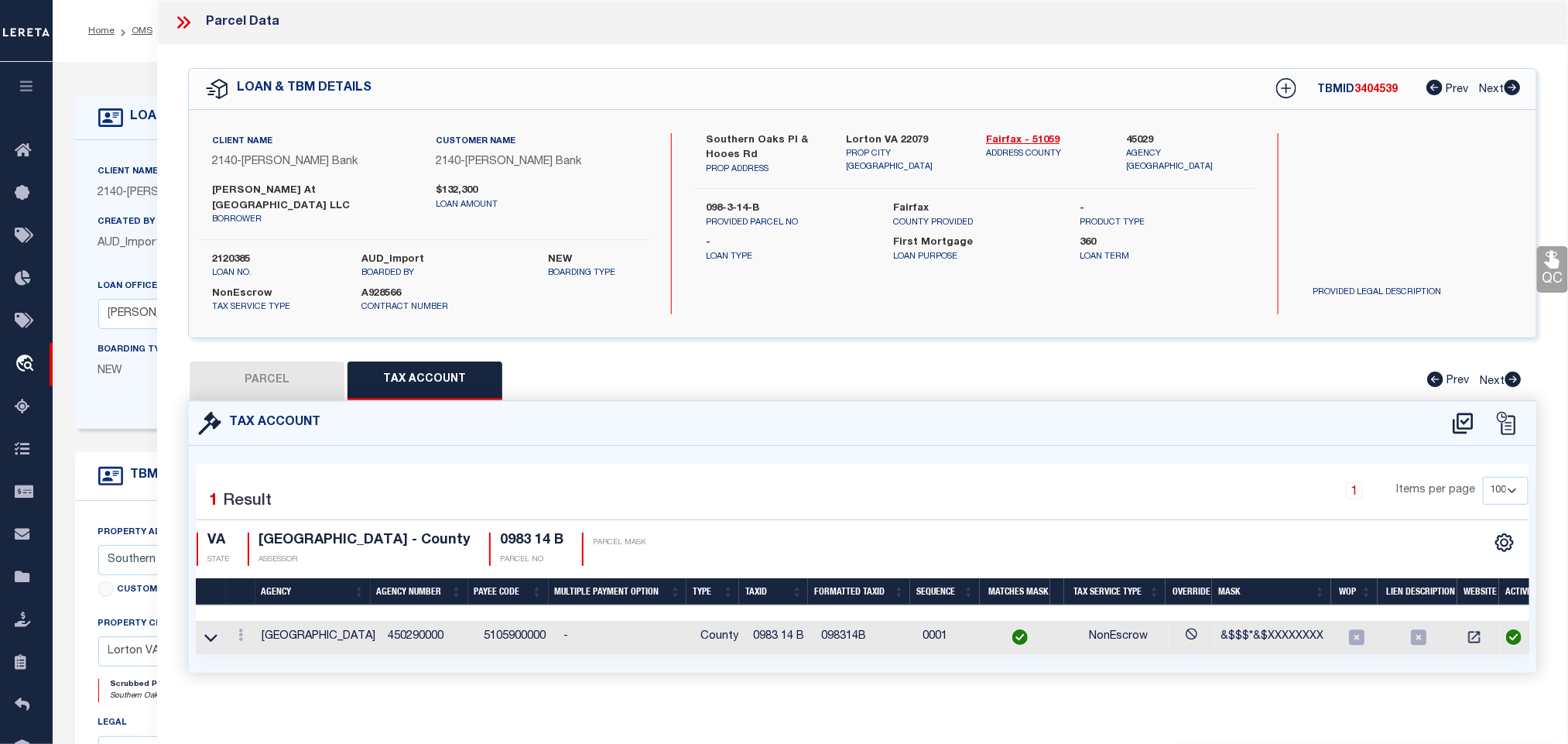
click at [212, 335] on div "QC QC QC" at bounding box center [862, 377] width 1411 height 666
click at [261, 369] on button "PARCEL" at bounding box center [267, 380] width 155 height 39
select select "AS"
select select
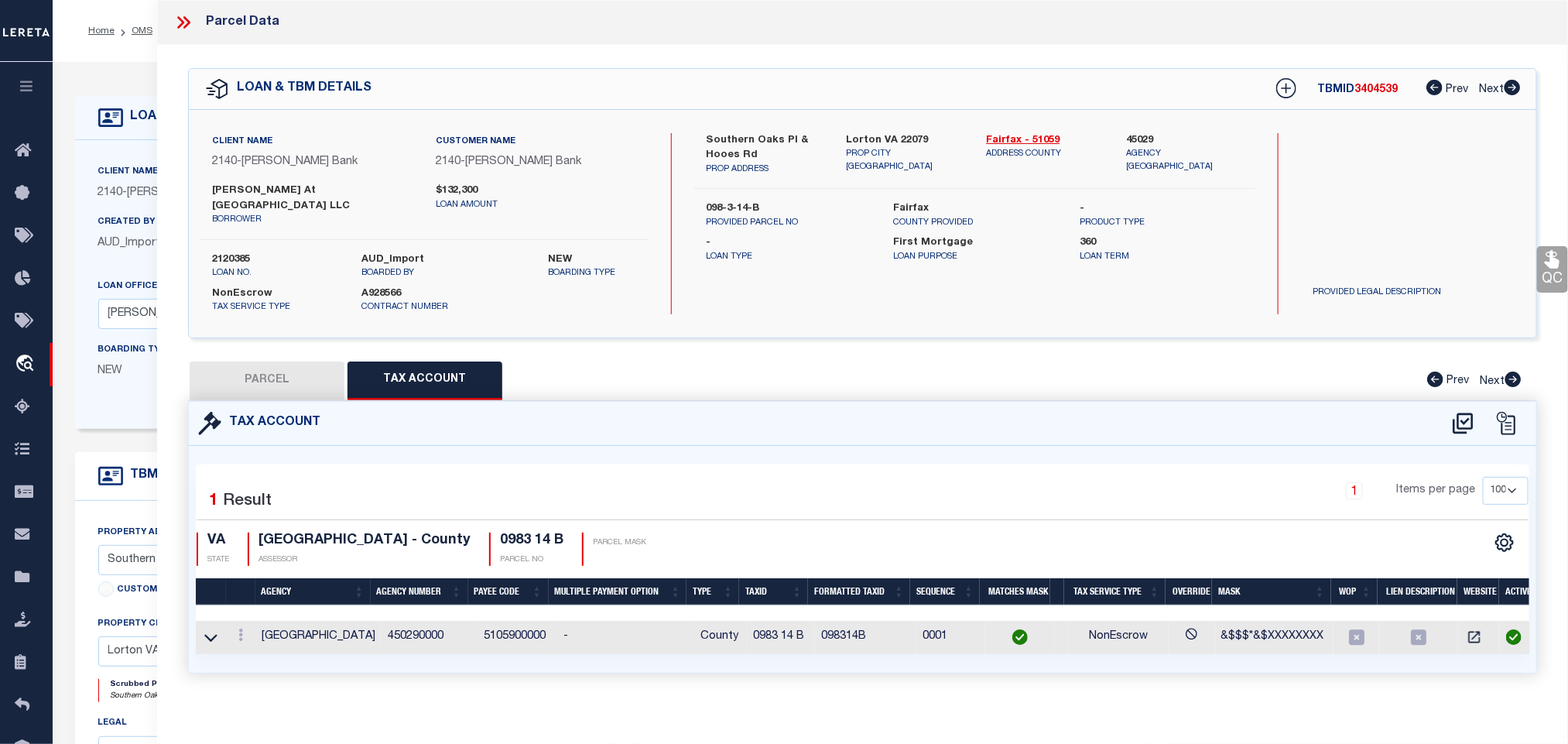
checkbox input "false"
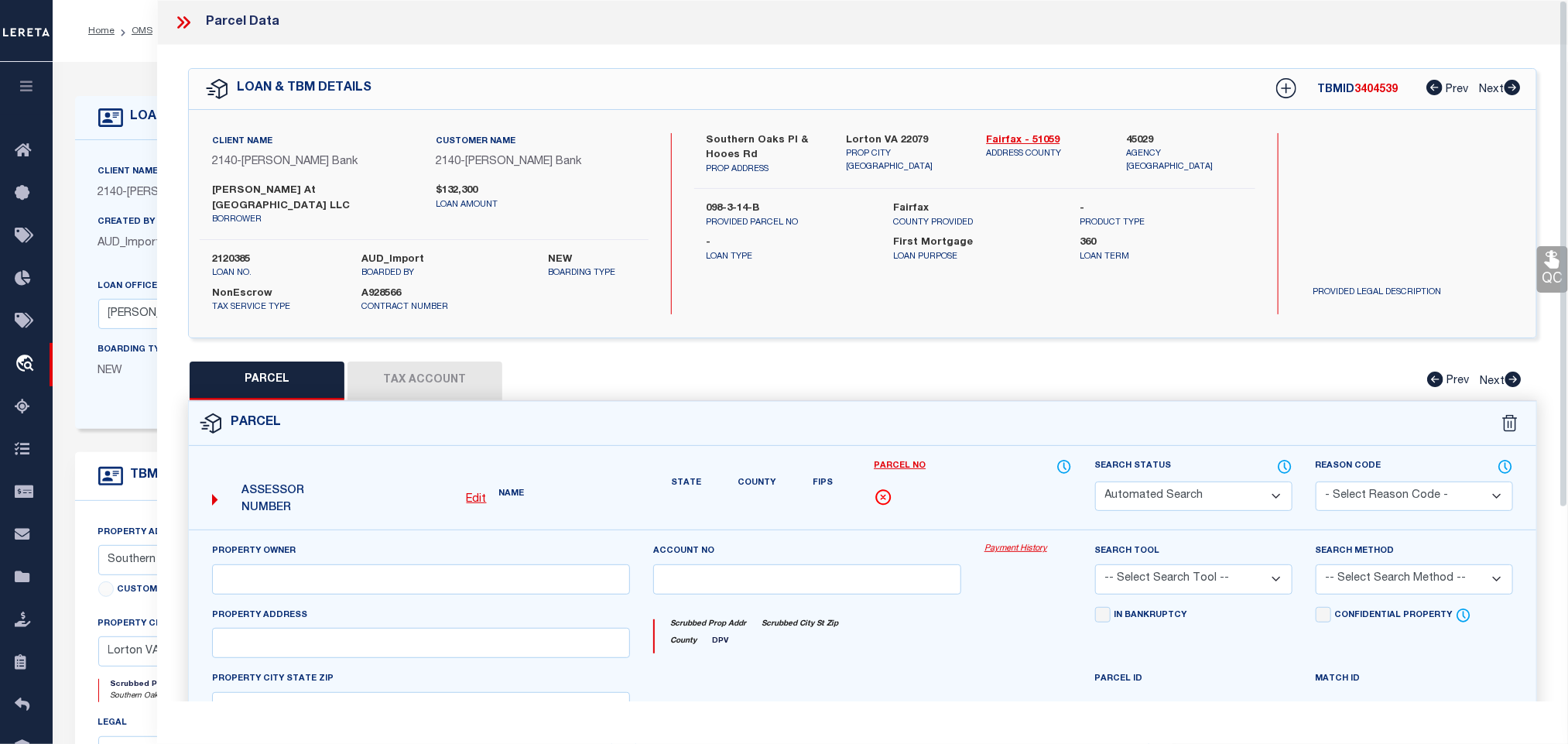
select select "RD"
type input "CHRISTOPHER AT SOUTHERN OAKS LLC"
select select "AGW"
select select "LEG"
type input "Lorton VA 22079"
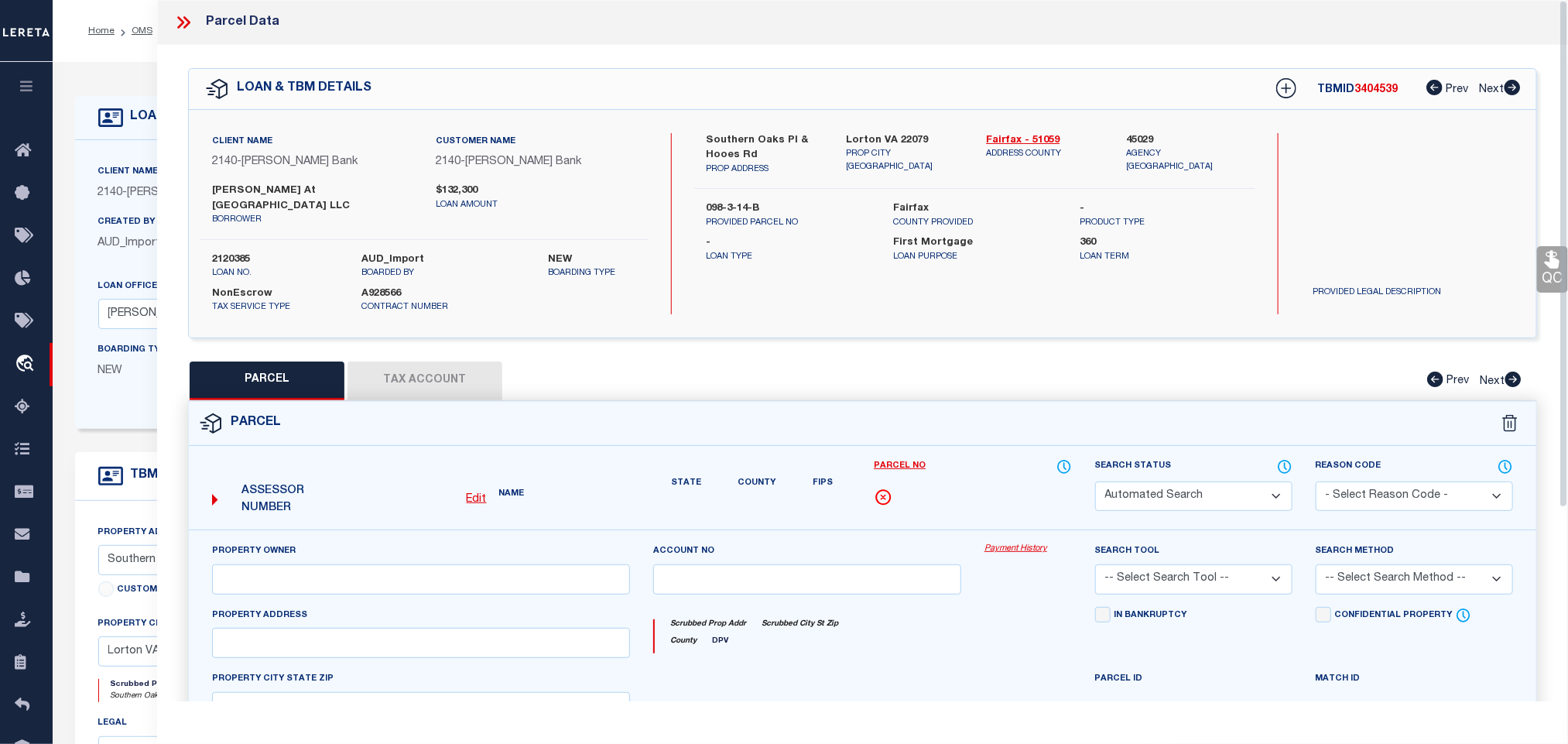
type textarea "NEWINGTON COMMONS PCL B SEC 1"
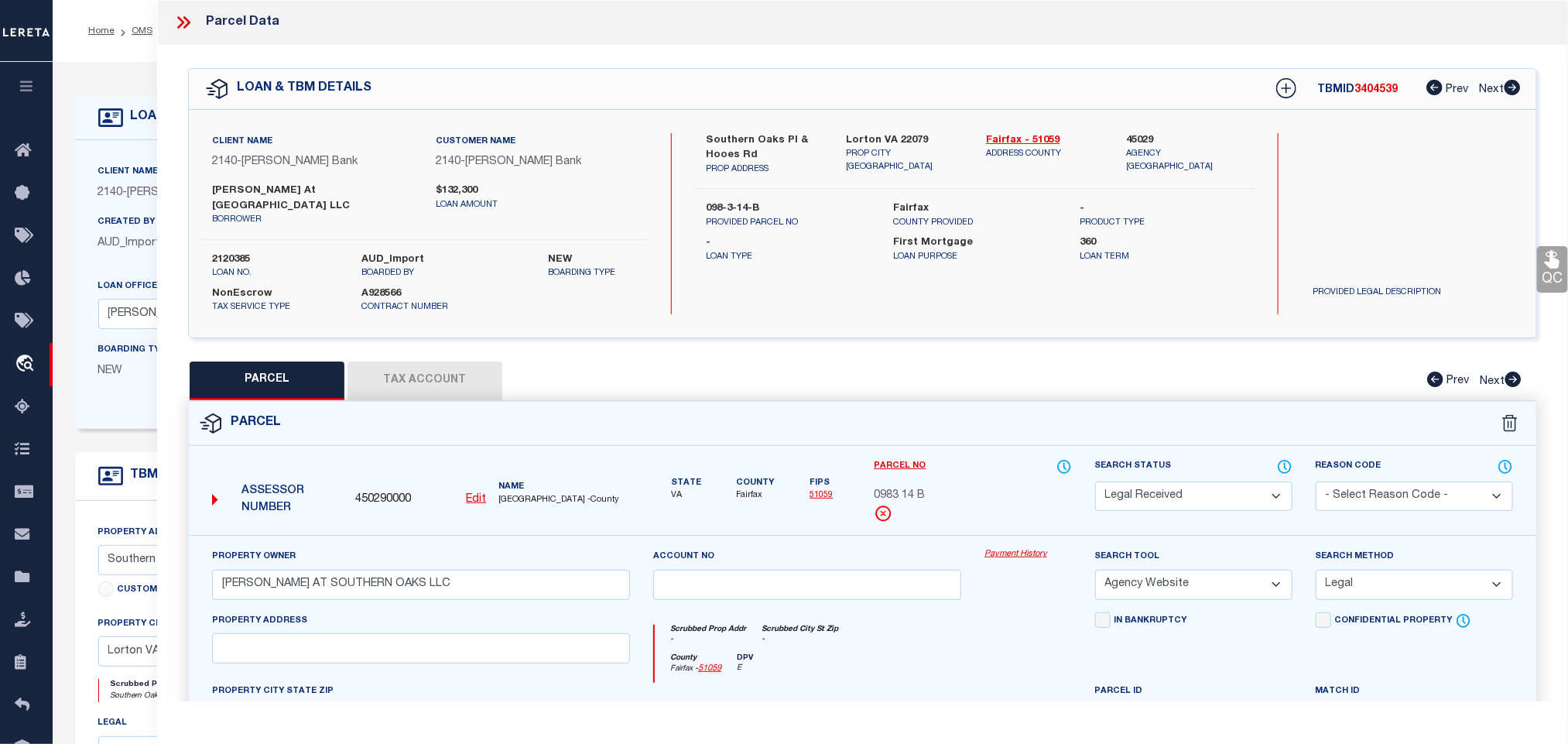
drag, startPoint x: 1254, startPoint y: 487, endPoint x: 1248, endPoint y: 469, distance: 19.0
click at [1254, 487] on select "Automated Search Bad Parcel Complete Duplicate Parcel High Dollar Reporting In …" at bounding box center [1194, 497] width 198 height 30
select select "PC"
click at [1095, 482] on select "Automated Search Bad Parcel Complete Duplicate Parcel High Dollar Reporting In …" at bounding box center [1194, 497] width 198 height 30
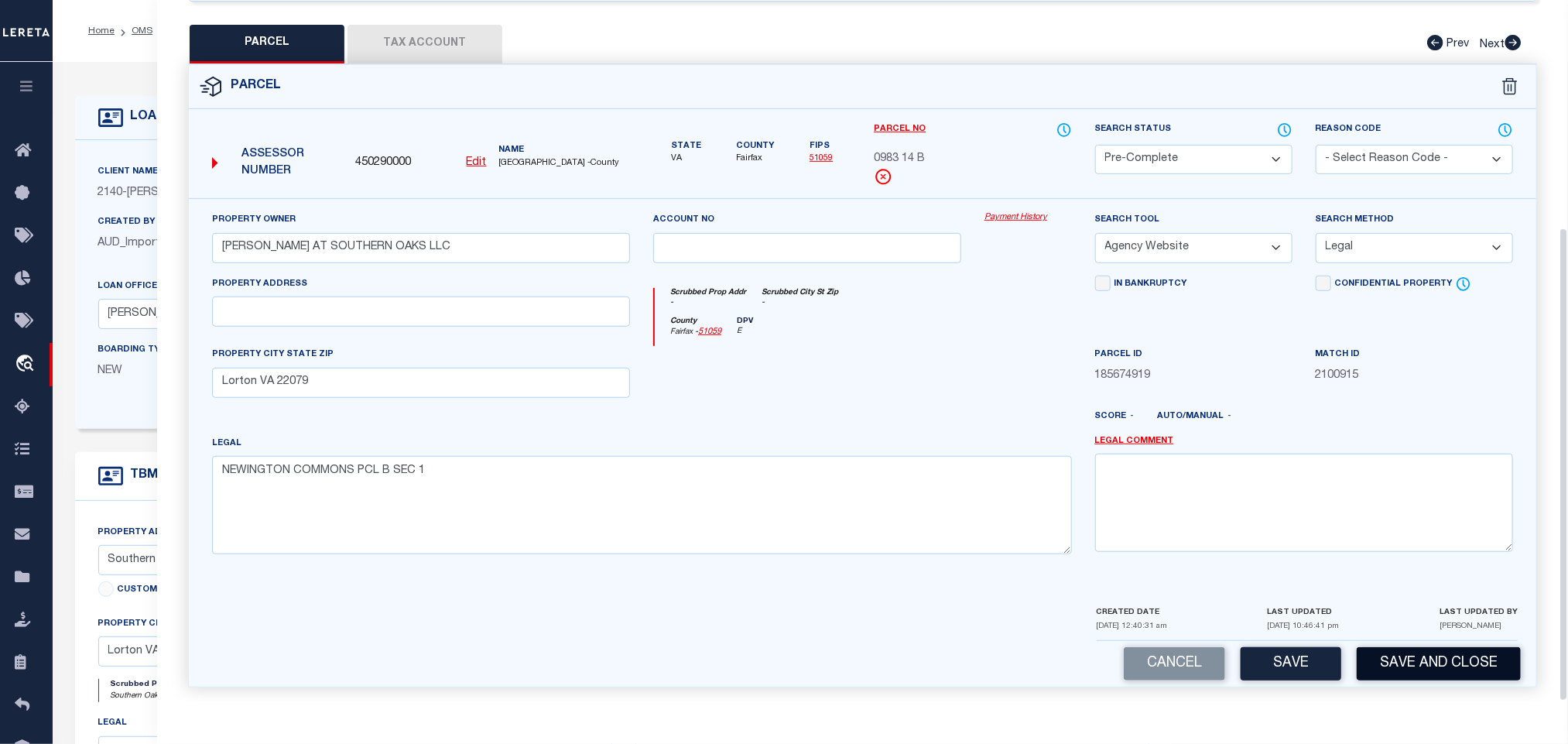
click at [1383, 655] on button "Save and Close" at bounding box center [1439, 663] width 164 height 33
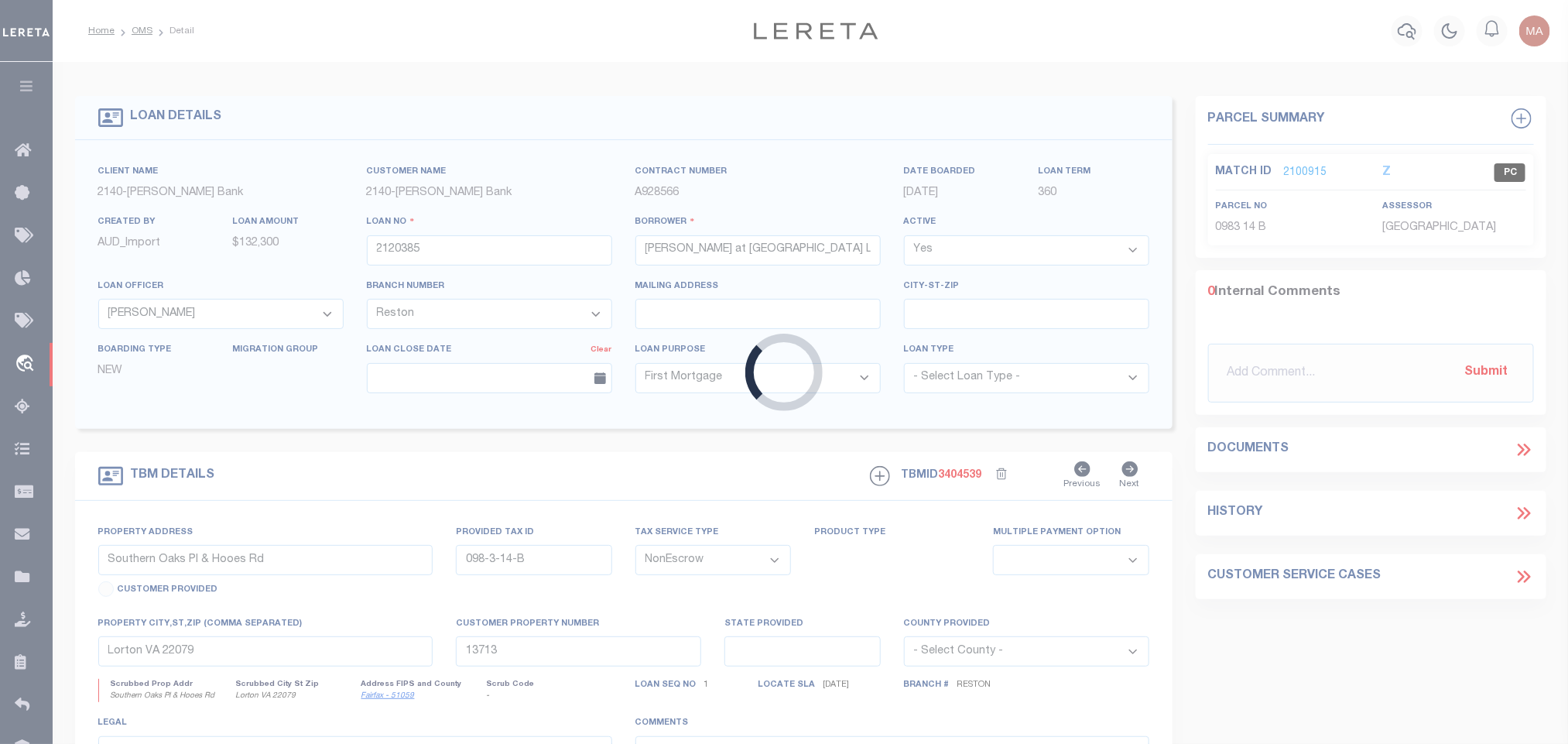
select select
select select "7917"
select select "3195"
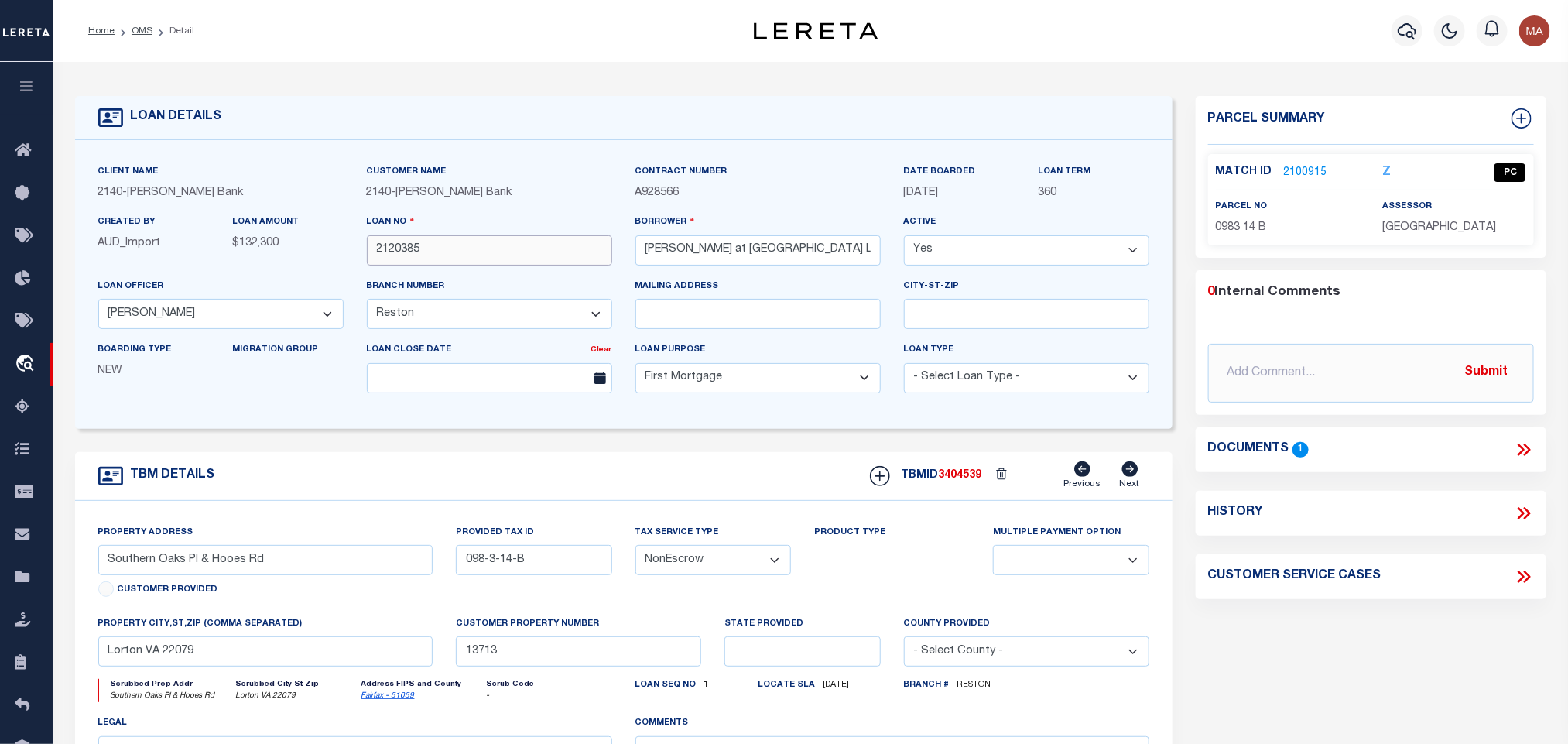
click at [416, 254] on input "2120385" at bounding box center [490, 250] width 246 height 30
click at [960, 477] on span "3404539" at bounding box center [960, 475] width 43 height 11
copy span "3404539"
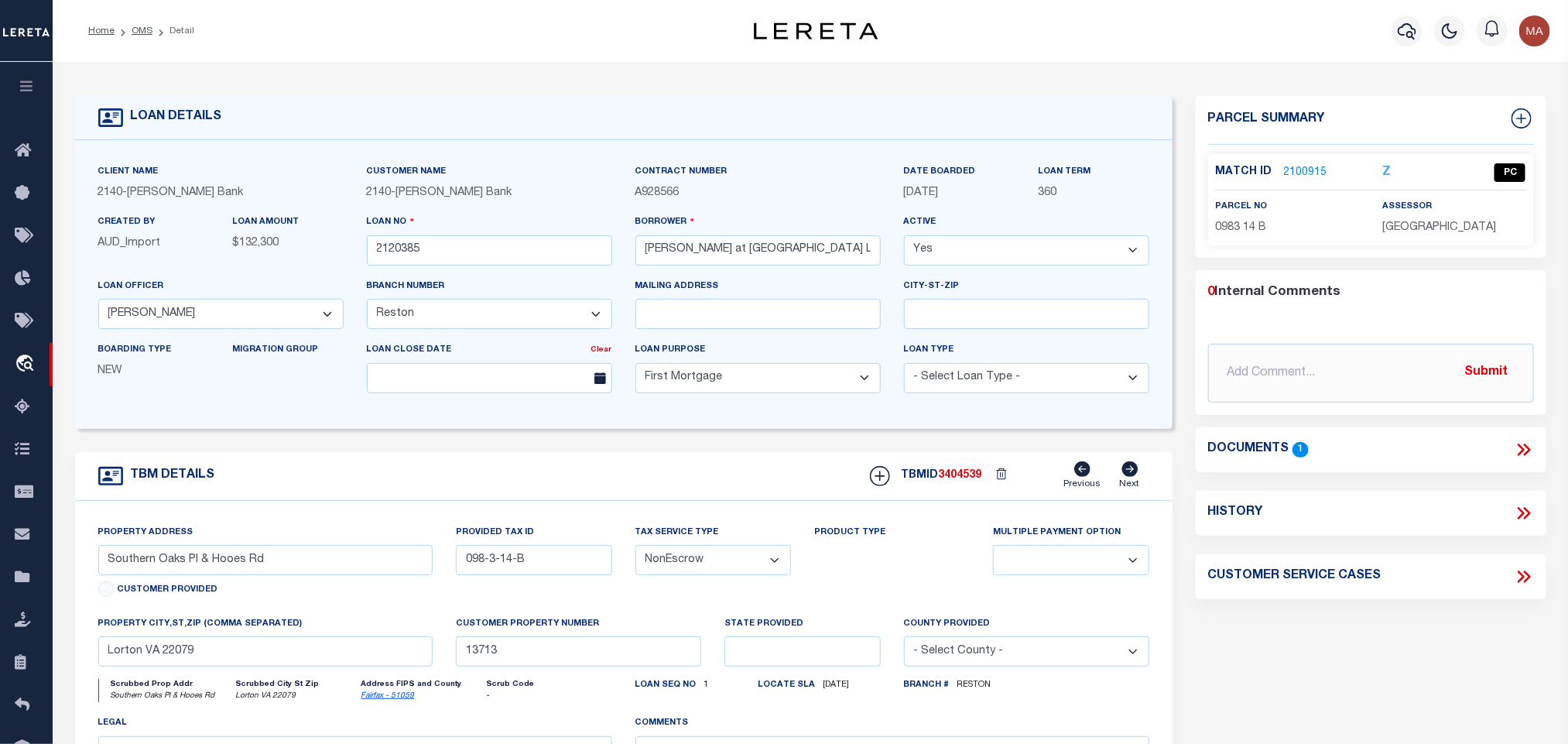
click at [1447, 223] on span "FAIRFAX COUNTY" at bounding box center [1440, 228] width 114 height 11
copy div "FAIRFAX COUNTY"
click at [1220, 228] on span "0983 14 B" at bounding box center [1242, 228] width 51 height 11
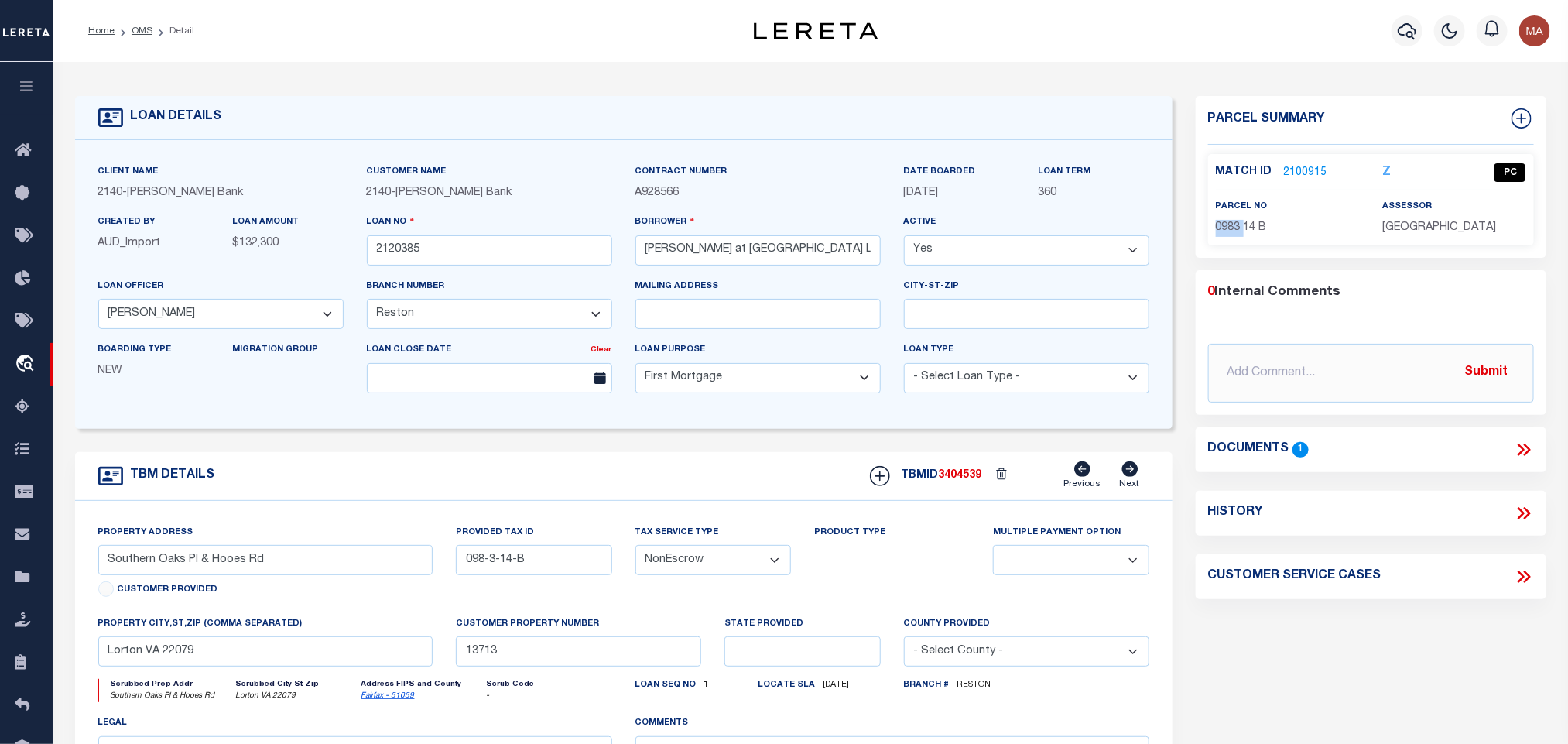
click at [1220, 228] on span "0983 14 B" at bounding box center [1242, 228] width 51 height 11
copy div "0983 14 B"
drag, startPoint x: 143, startPoint y: 28, endPoint x: 250, endPoint y: 10, distance: 108.5
click at [143, 28] on link "OMS" at bounding box center [142, 31] width 21 height 10
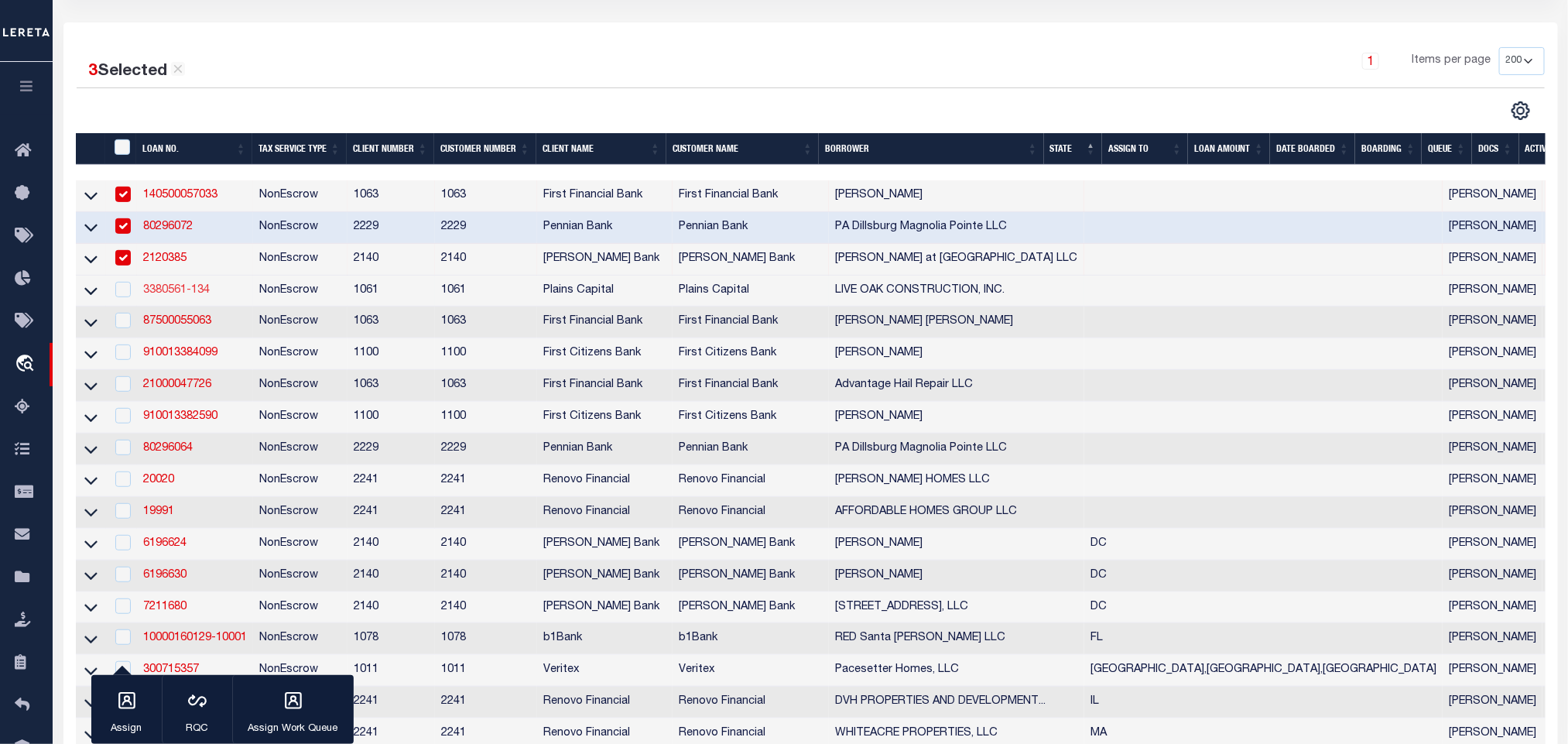
scroll to position [232, 0]
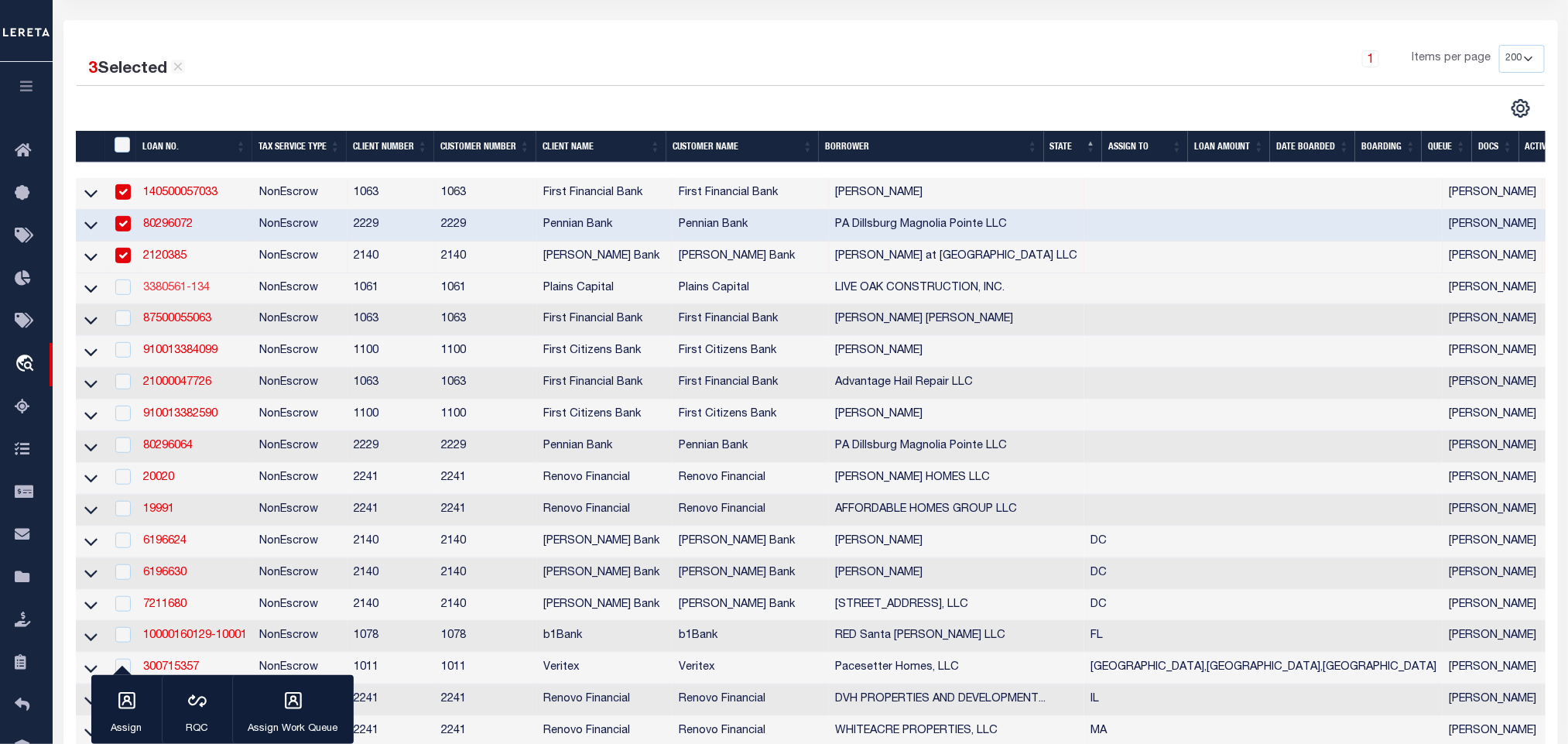
click at [182, 293] on link "3380561-134" at bounding box center [176, 288] width 66 height 11
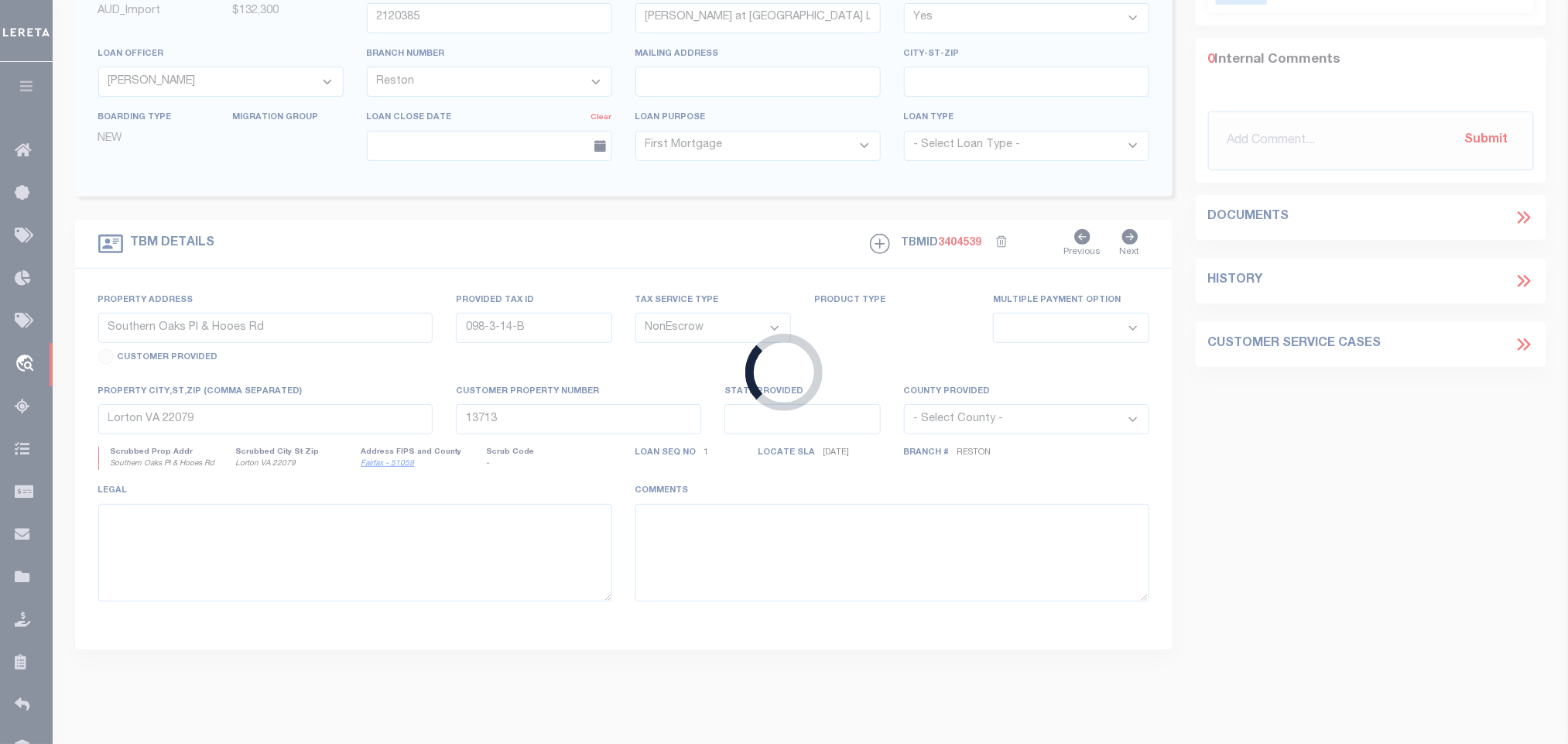
type input "3380561-134"
type input "LIVE OAK CONSTRUCTION, INC."
select select
type input "6838 GREENWOOD DR"
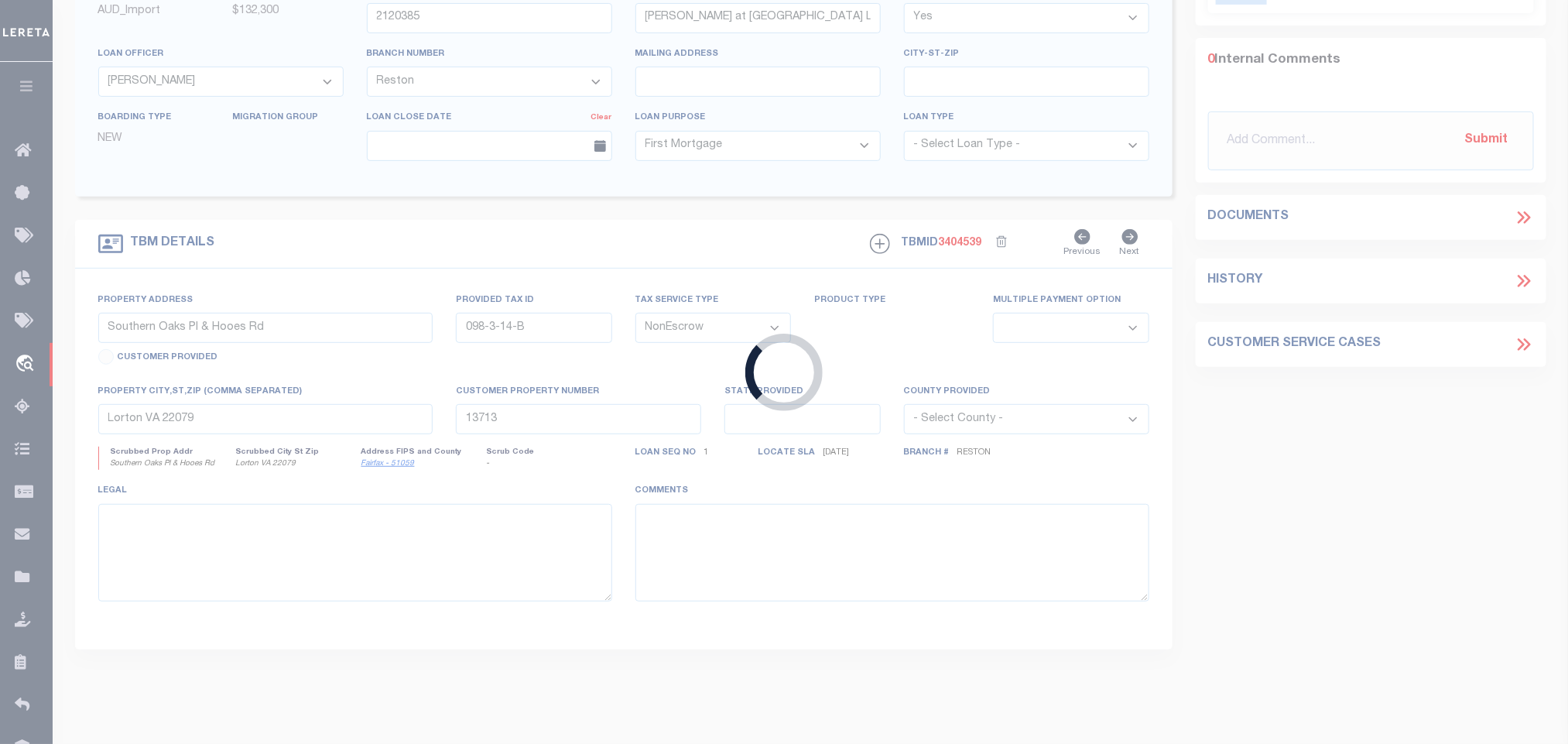
type input "CORPUS CHRISTI TX 78415"
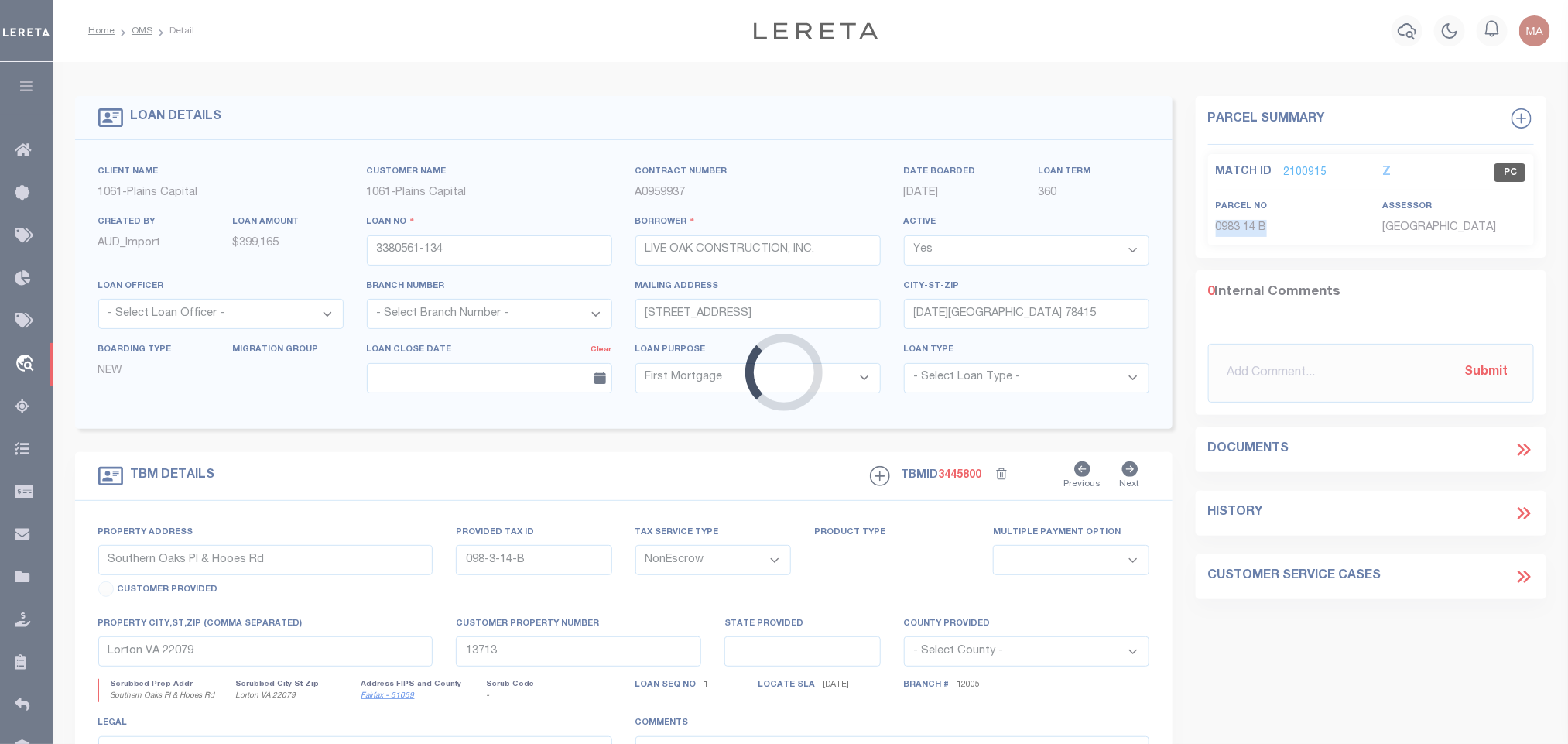
type input "1442 CHLOE CAY ST"
select select
type input "CORPUS CHRISTI TX 78415"
type textarea "LOT 6 BLK 9 KINGS LANDING UNIT 5, NUECES CO TX"
select select "1438"
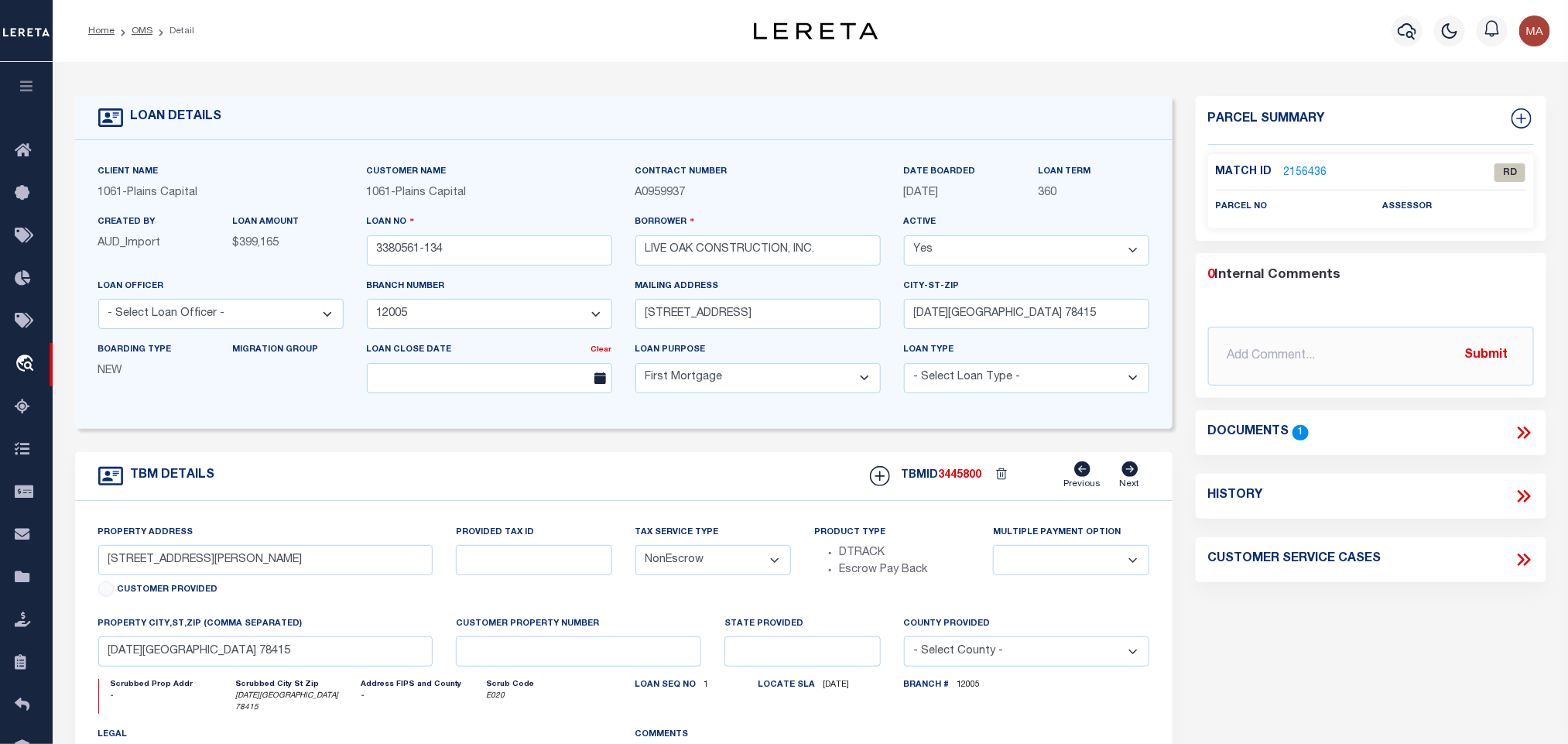
scroll to position [116, 0]
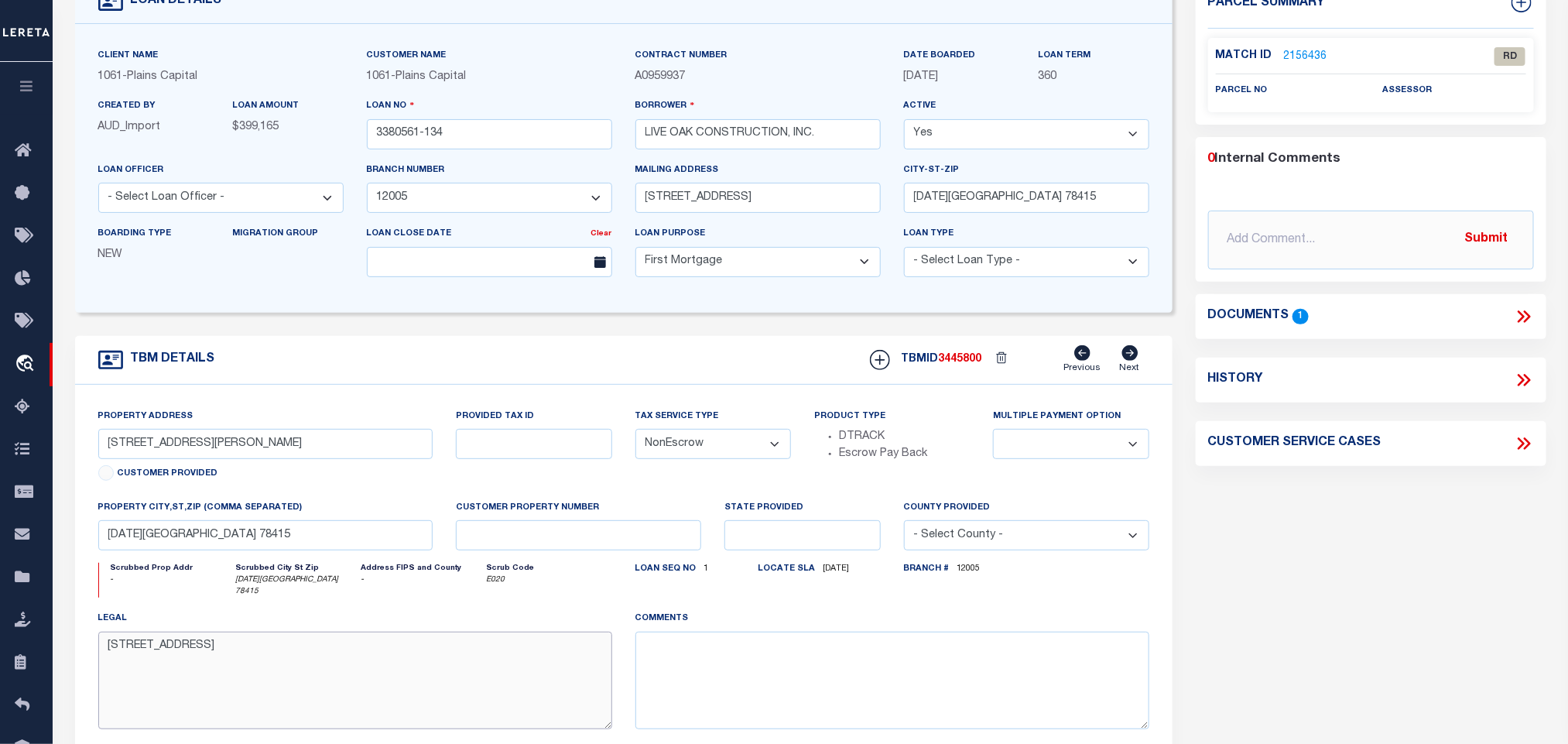
click at [324, 648] on textarea "LOT 6 BLK 9 KINGS LANDING UNIT 5, NUECES CO TX" at bounding box center [355, 680] width 514 height 97
click at [1519, 313] on icon at bounding box center [1521, 317] width 7 height 13
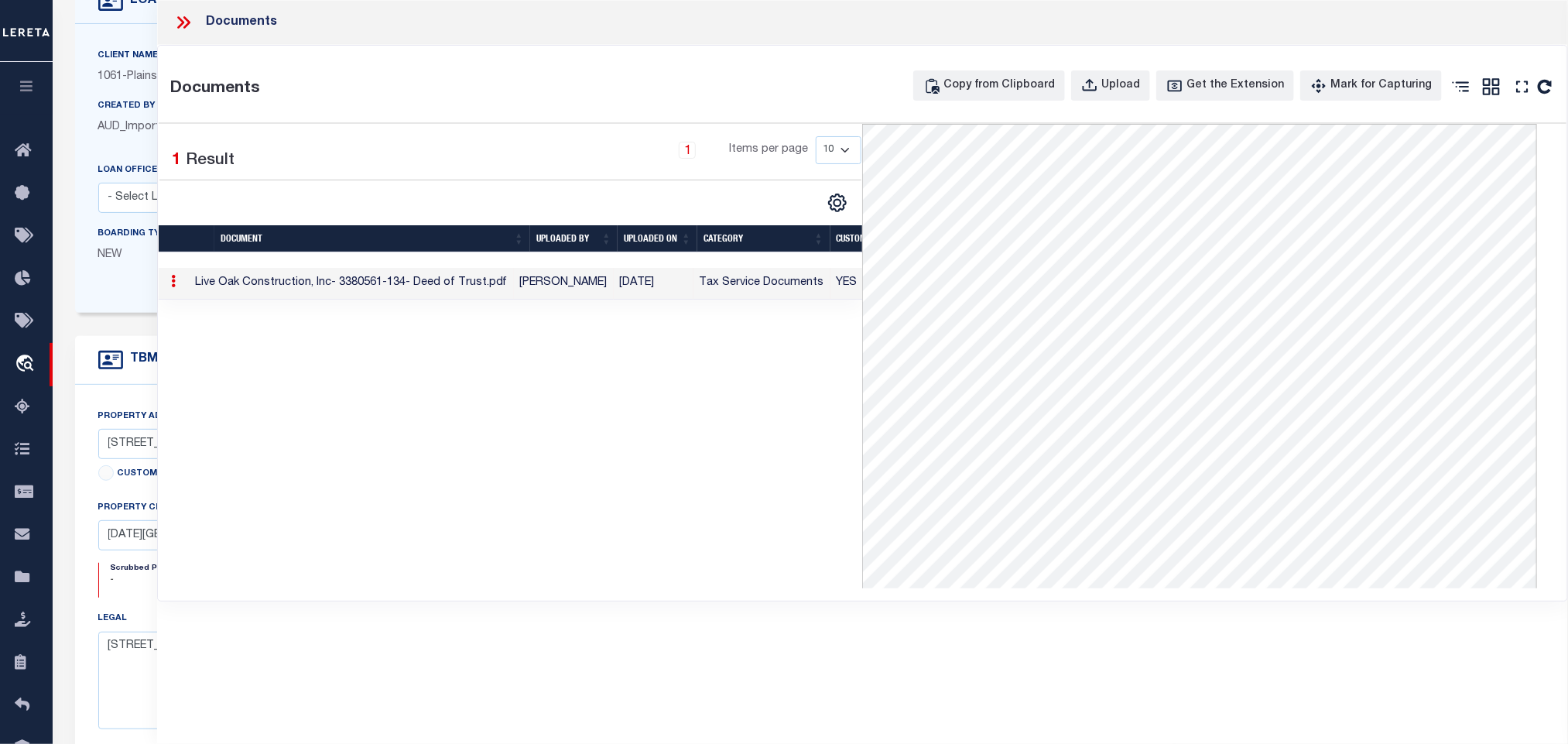
drag, startPoint x: 177, startPoint y: 24, endPoint x: 207, endPoint y: 6, distance: 35.0
click at [177, 26] on icon at bounding box center [183, 22] width 20 height 20
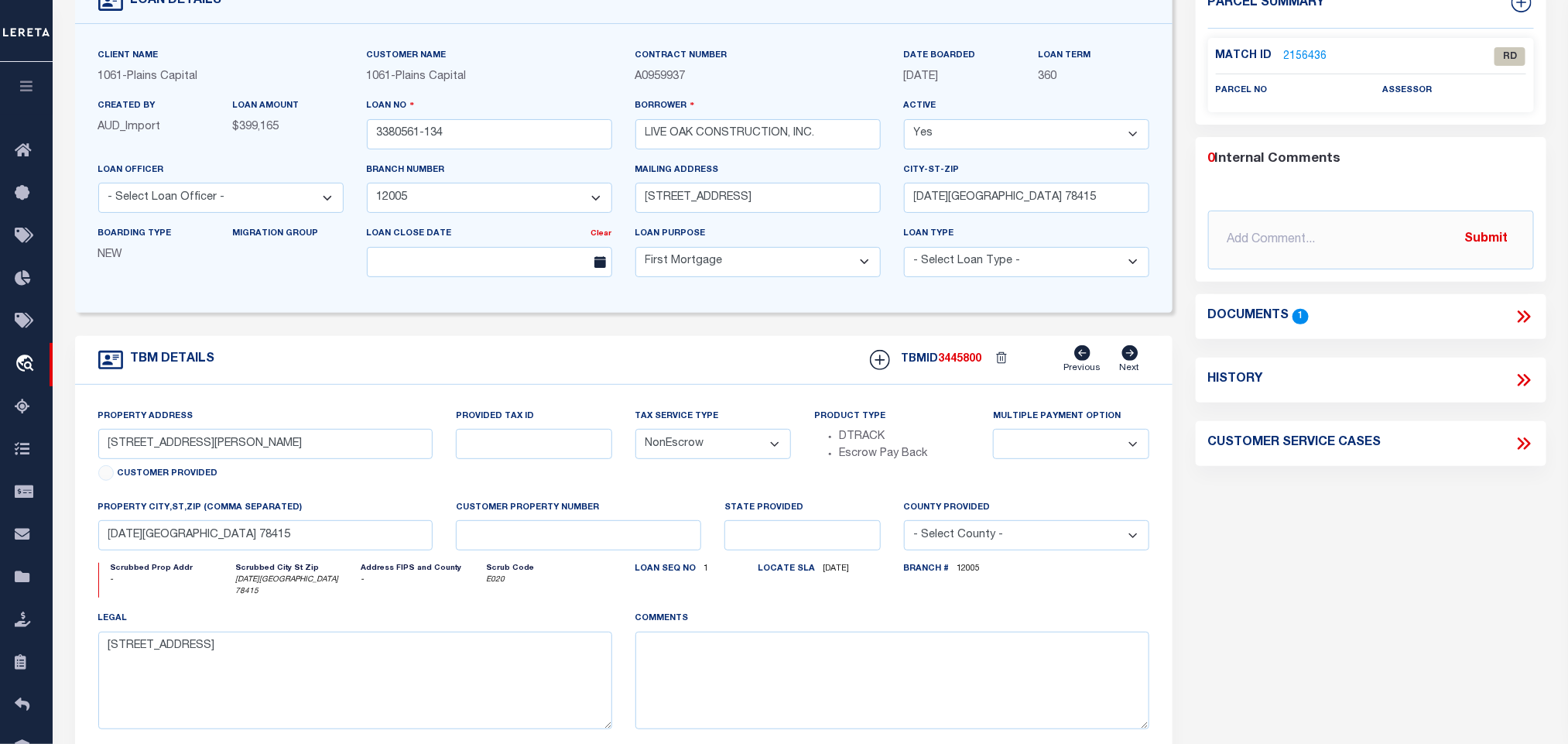
click at [146, 435] on div "Property Address 1442 CHLOE CAY ST Customer Provided" at bounding box center [266, 447] width 335 height 79
click at [156, 451] on input "1442 CHLOE CAY ST" at bounding box center [266, 444] width 335 height 30
click at [732, 133] on input "LIVE OAK CONSTRUCTION, INC." at bounding box center [758, 134] width 246 height 30
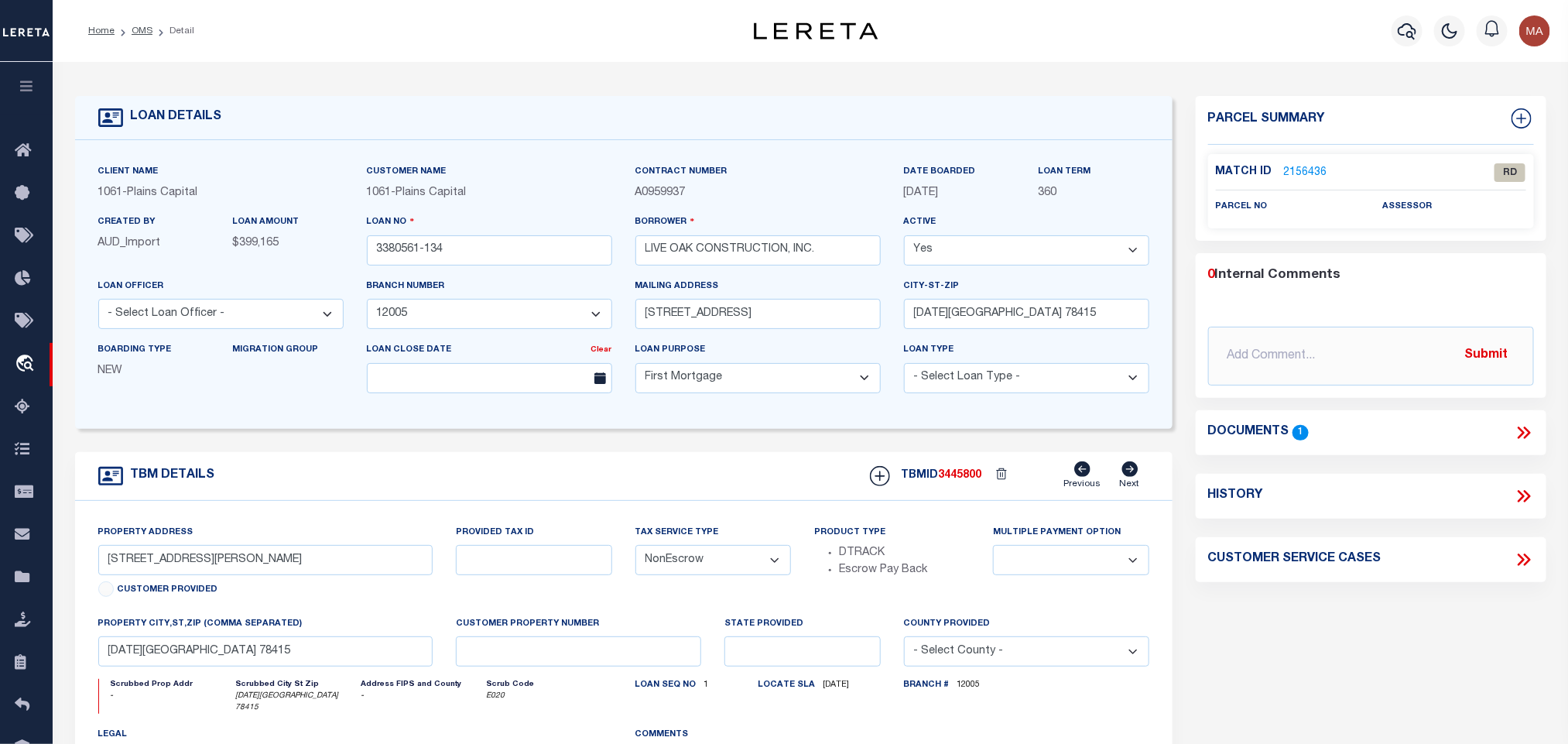
click at [1313, 172] on link "2156436" at bounding box center [1306, 173] width 43 height 16
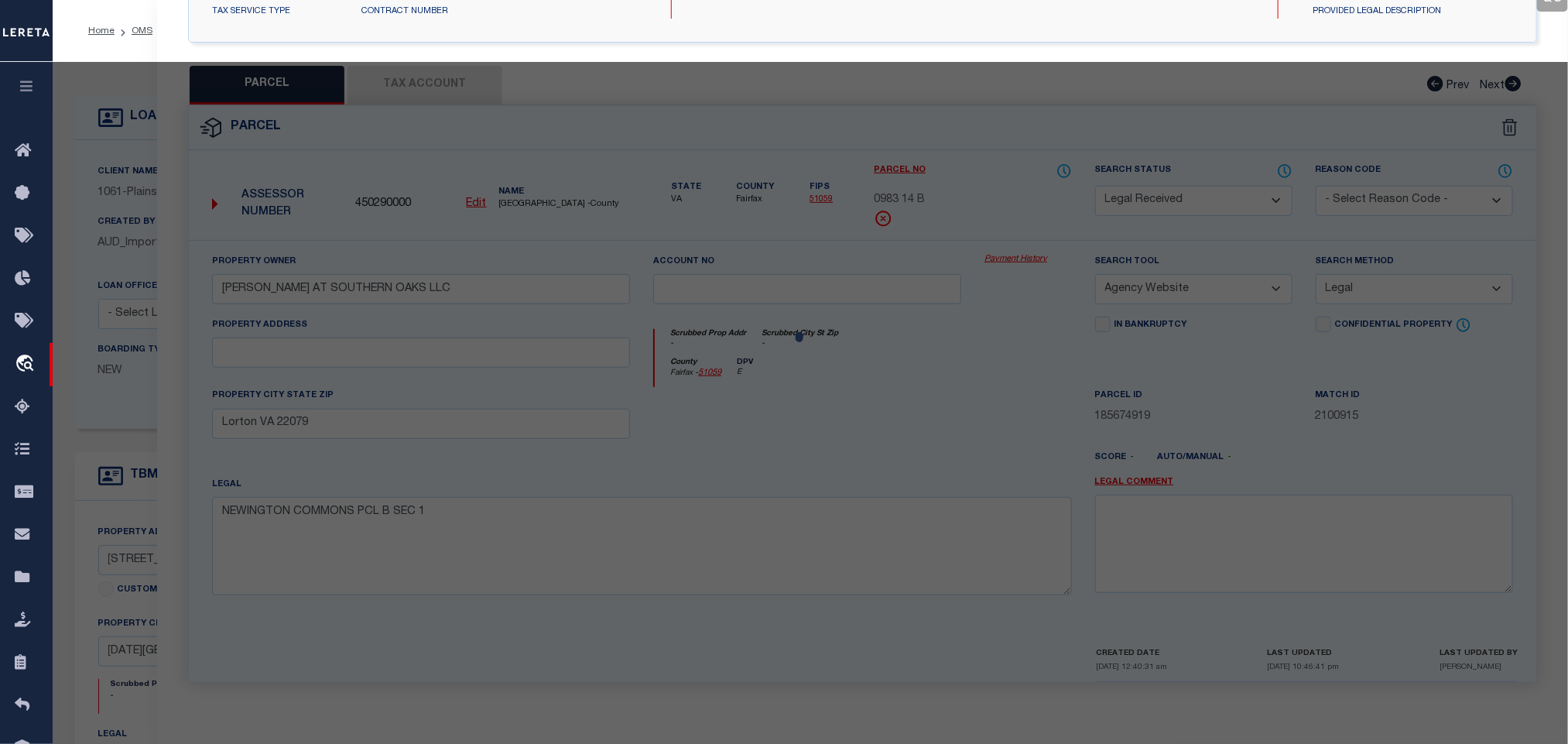
scroll to position [290, 0]
select select "AS"
select select
checkbox input "false"
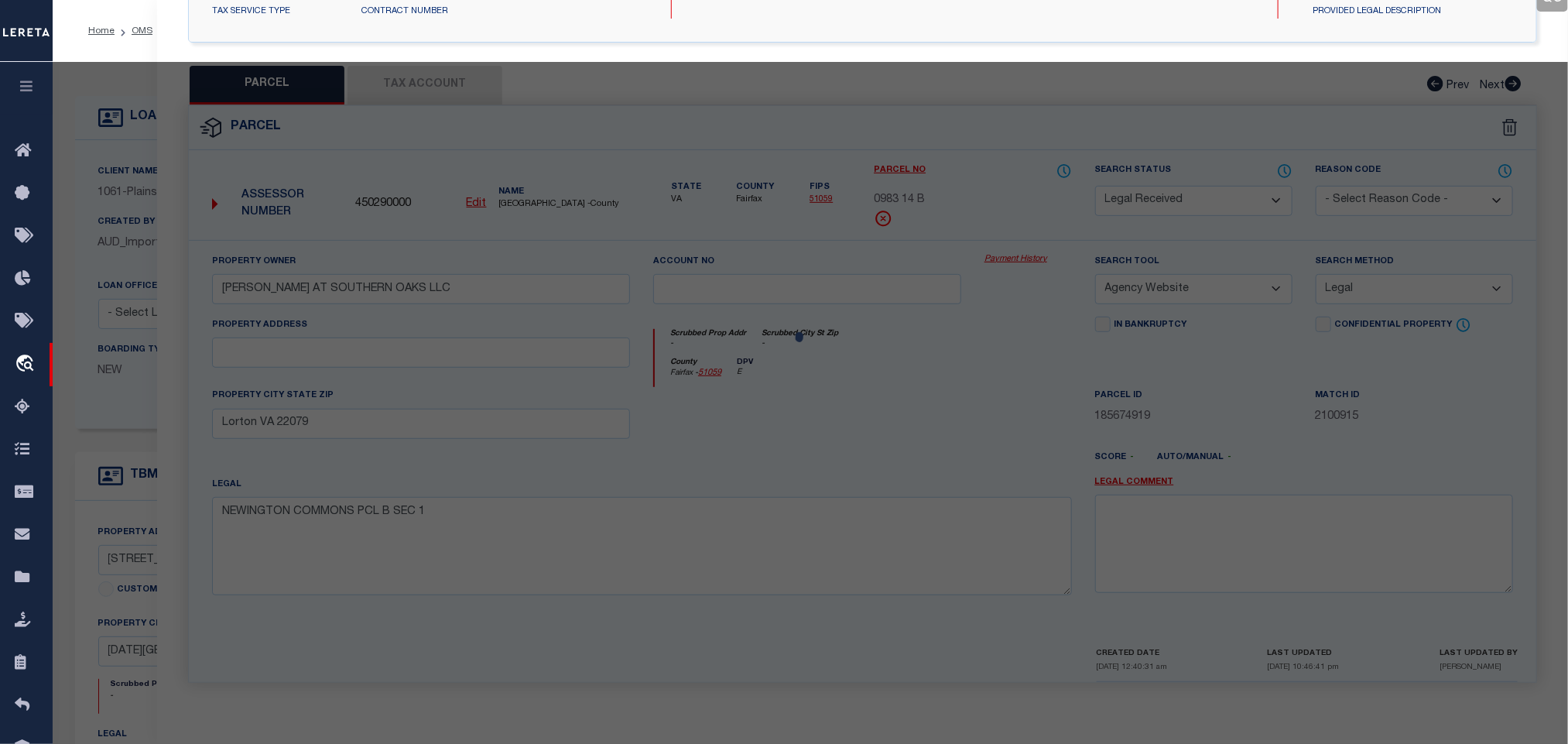
checkbox input "false"
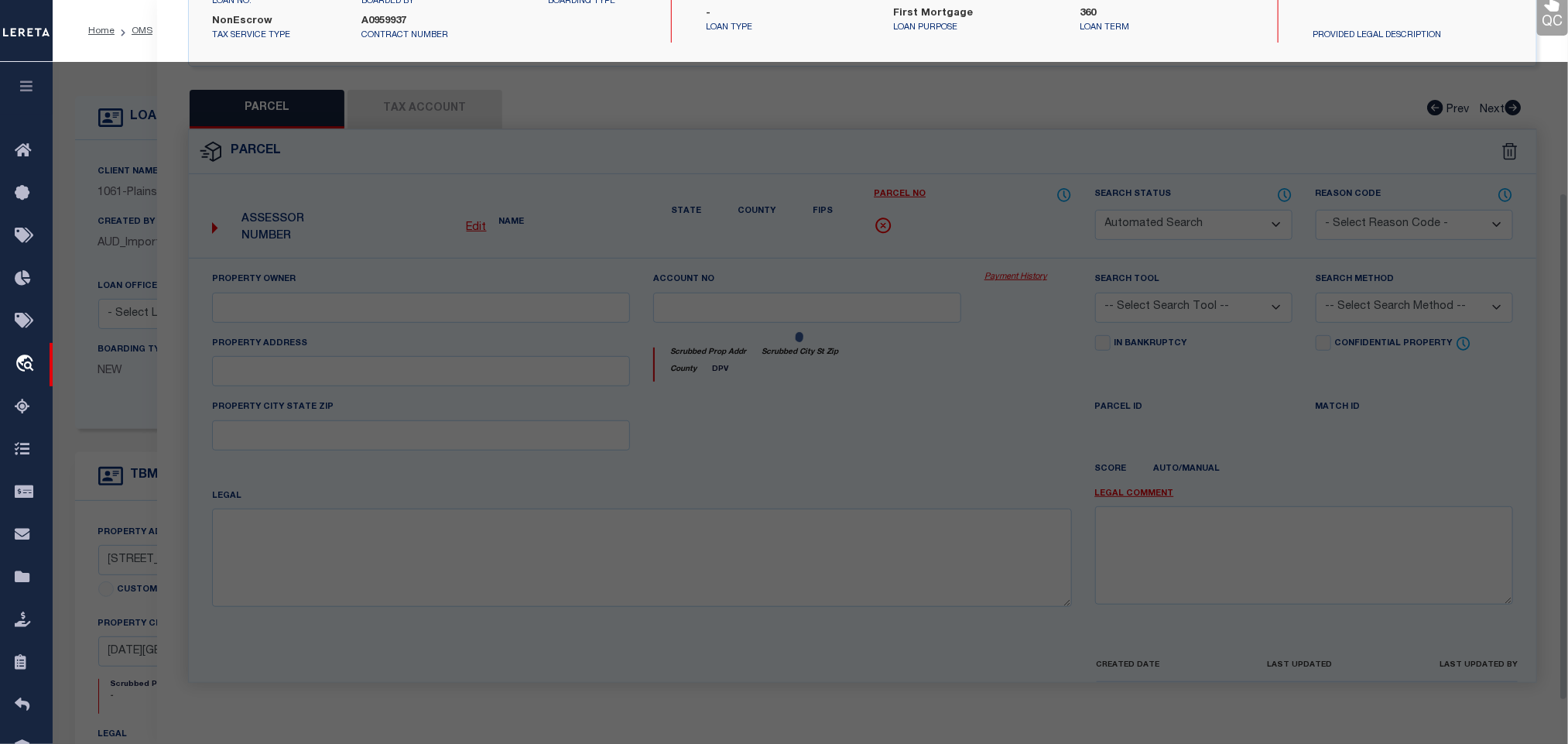
select select "RD"
checkbox input "false"
type textarea "Document uploaded that satisfies a legal requirement, changing from ND to RD"
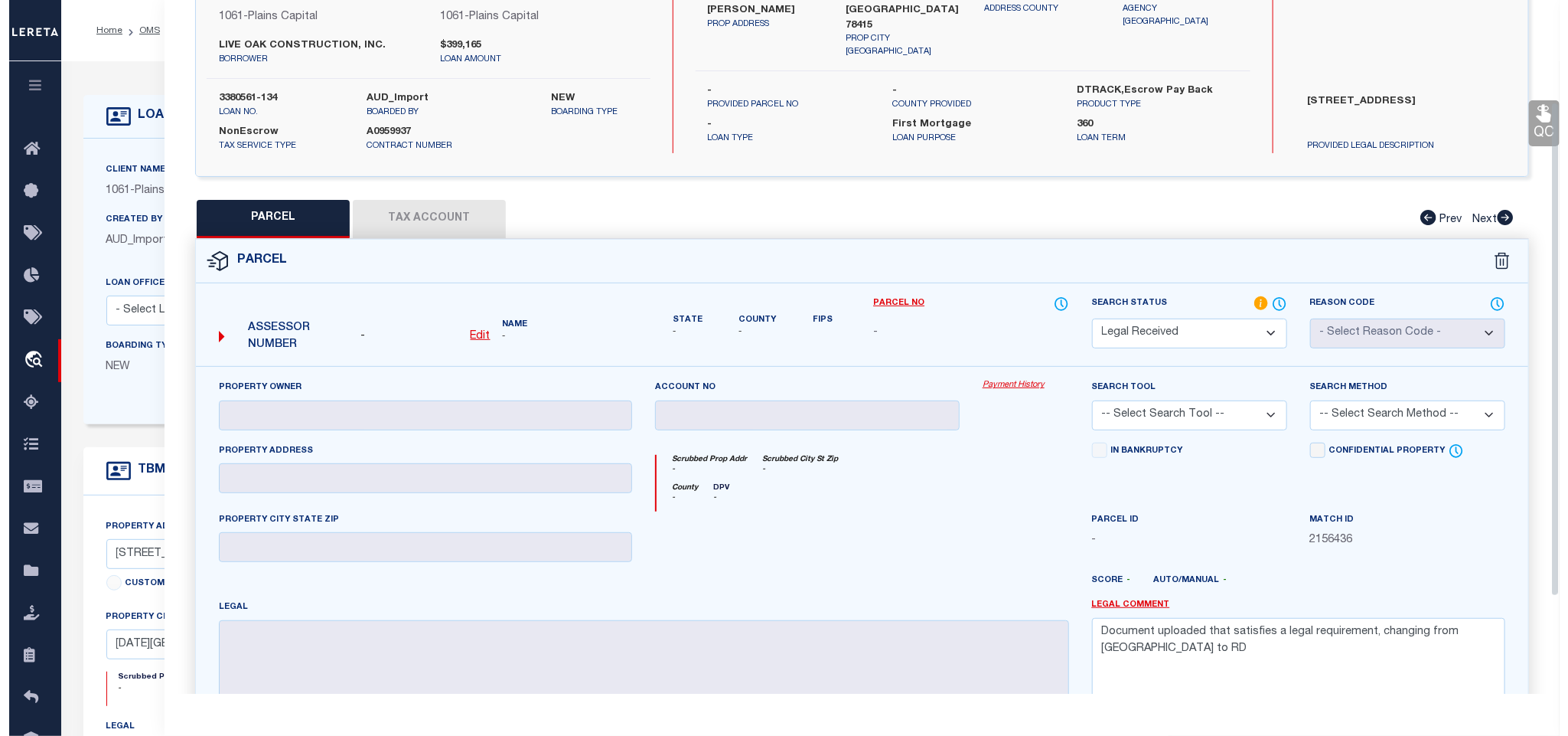
scroll to position [0, 0]
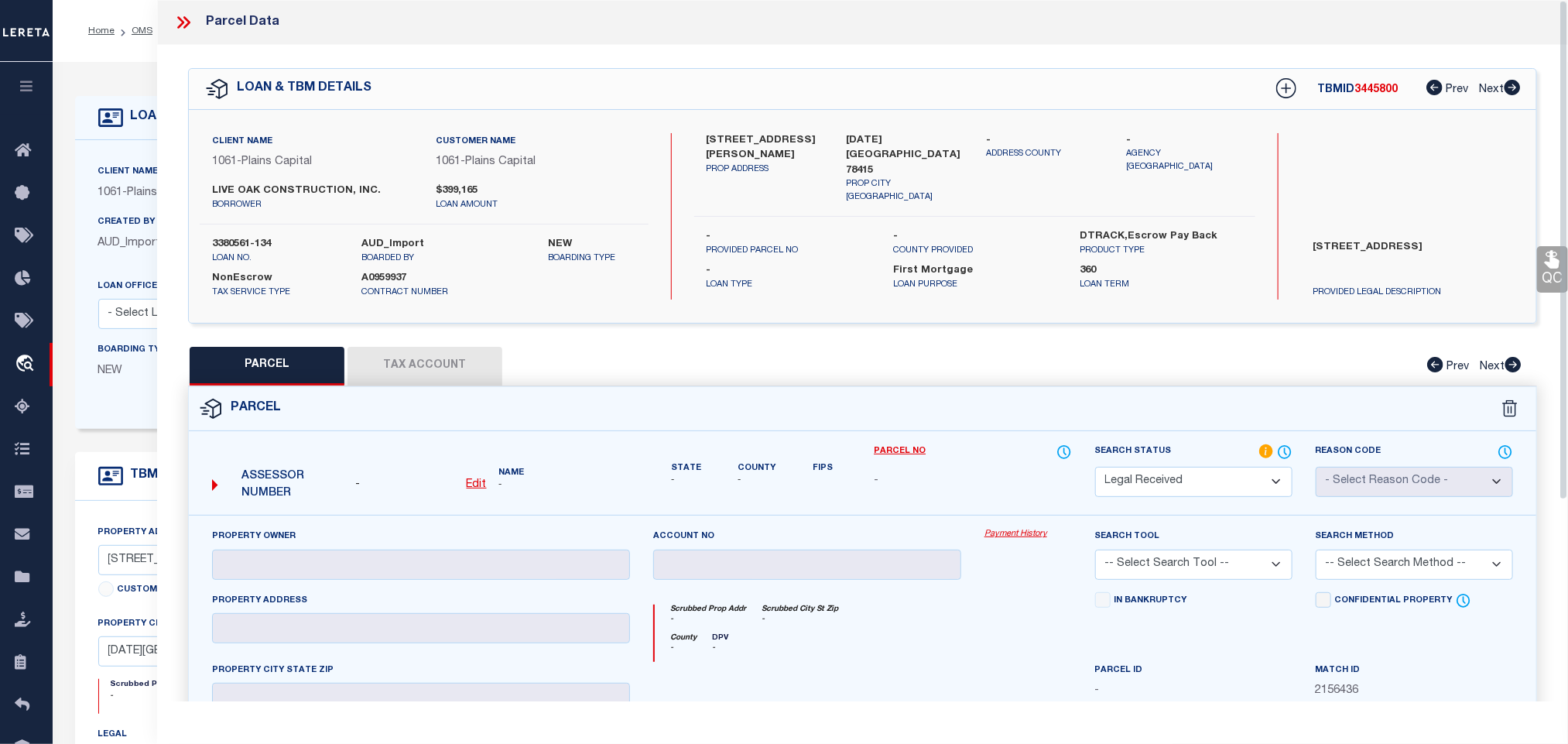
click at [757, 136] on label "1442 CHLOE CAY ST" at bounding box center [765, 148] width 117 height 30
copy div "1442 CHLOE CAY ST"
click at [906, 144] on label "CORPUS CHRISTI TX 78415" at bounding box center [905, 155] width 117 height 45
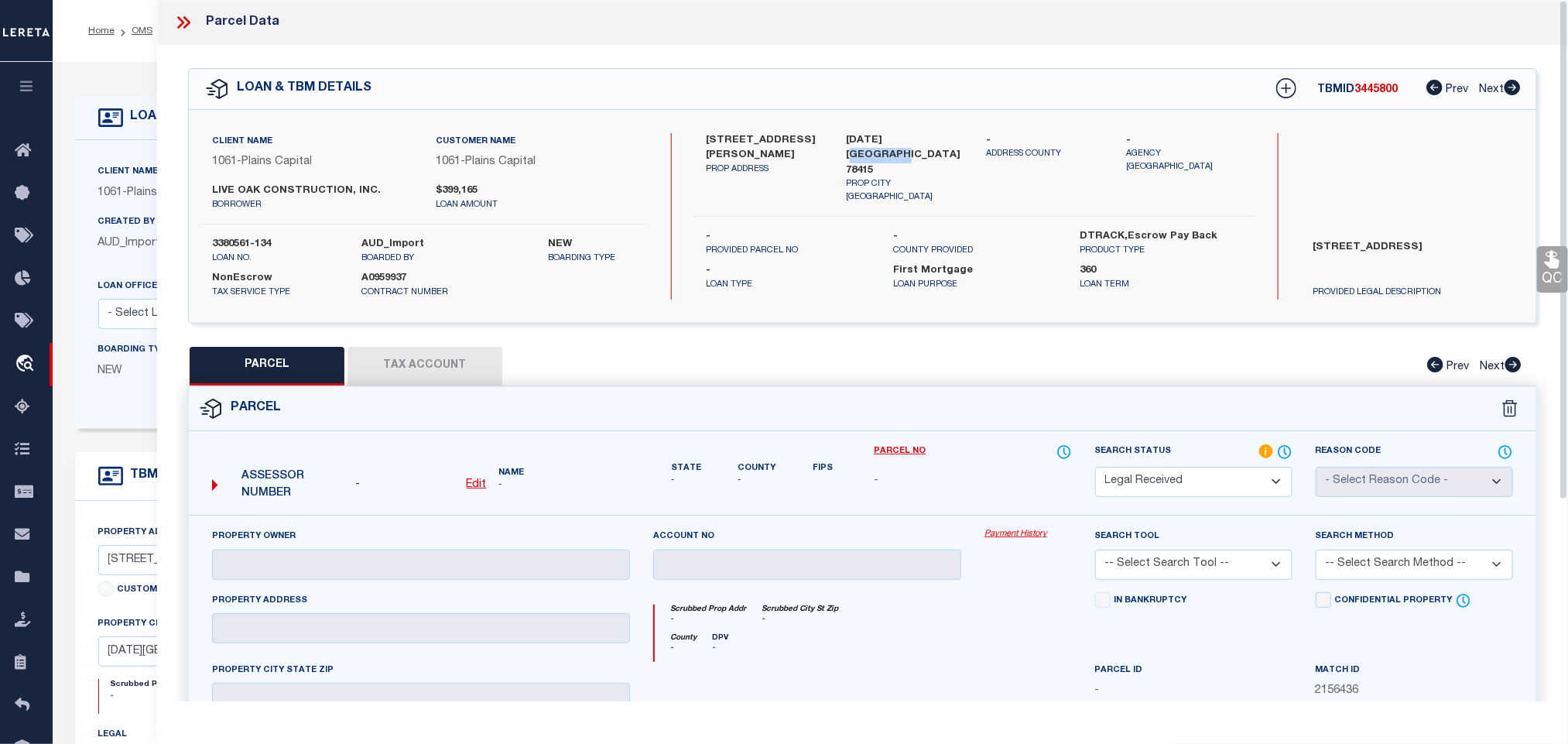
click at [906, 144] on label "CORPUS CHRISTI TX 78415" at bounding box center [905, 155] width 117 height 45
copy div "CORPUS CHRISTI TX 78415"
click at [481, 483] on u "Edit" at bounding box center [476, 485] width 20 height 11
select select "RD"
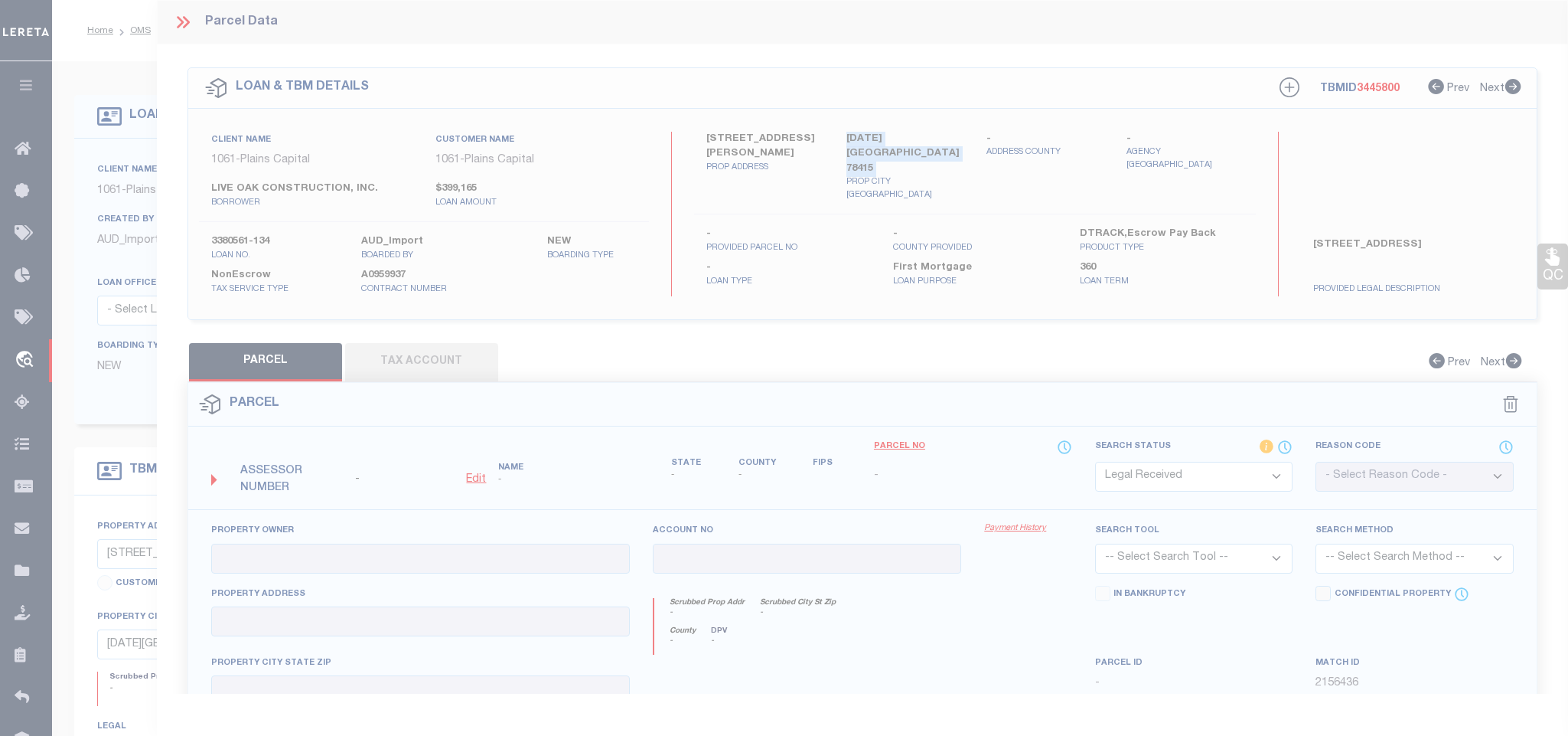
type textarea "-"
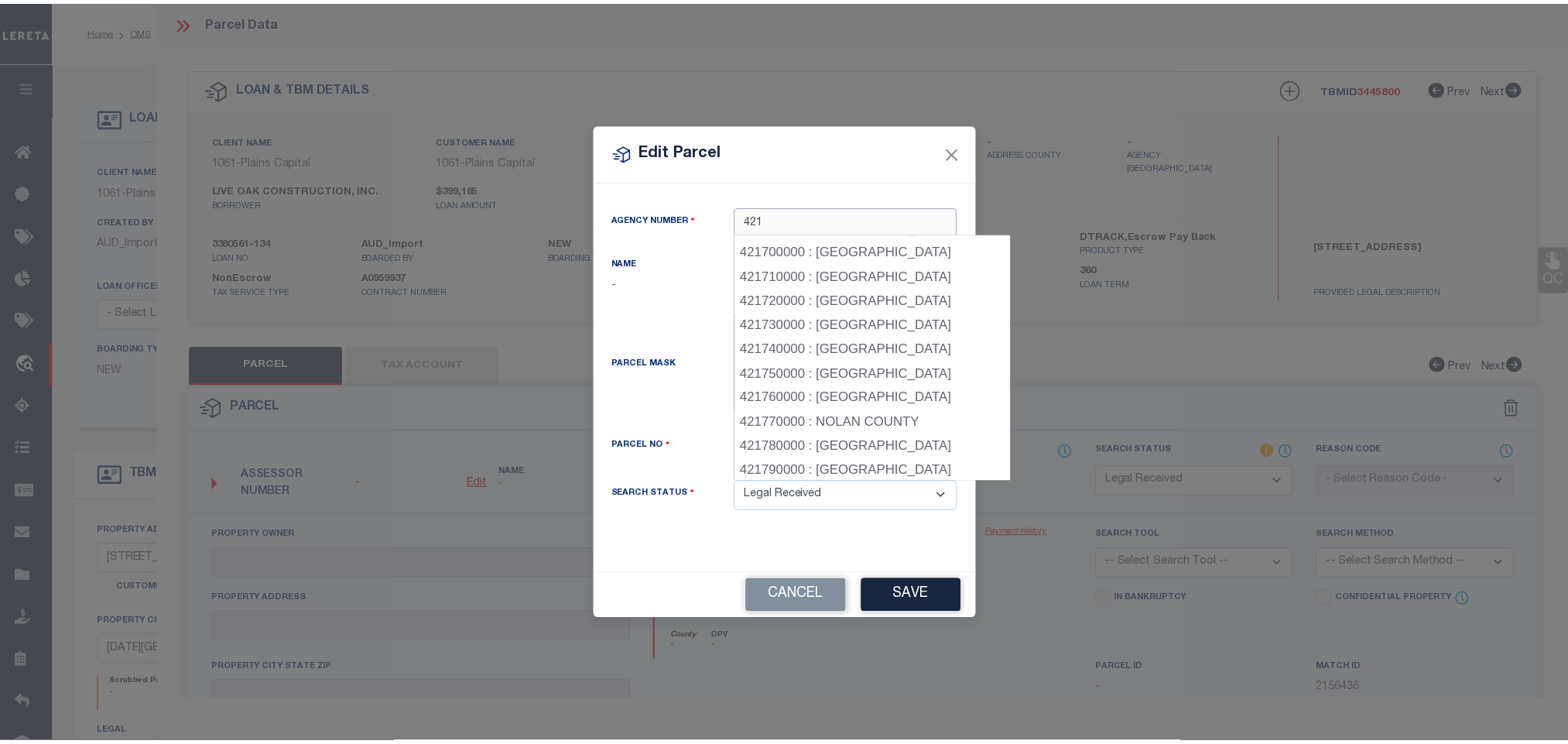
scroll to position [1742, 0]
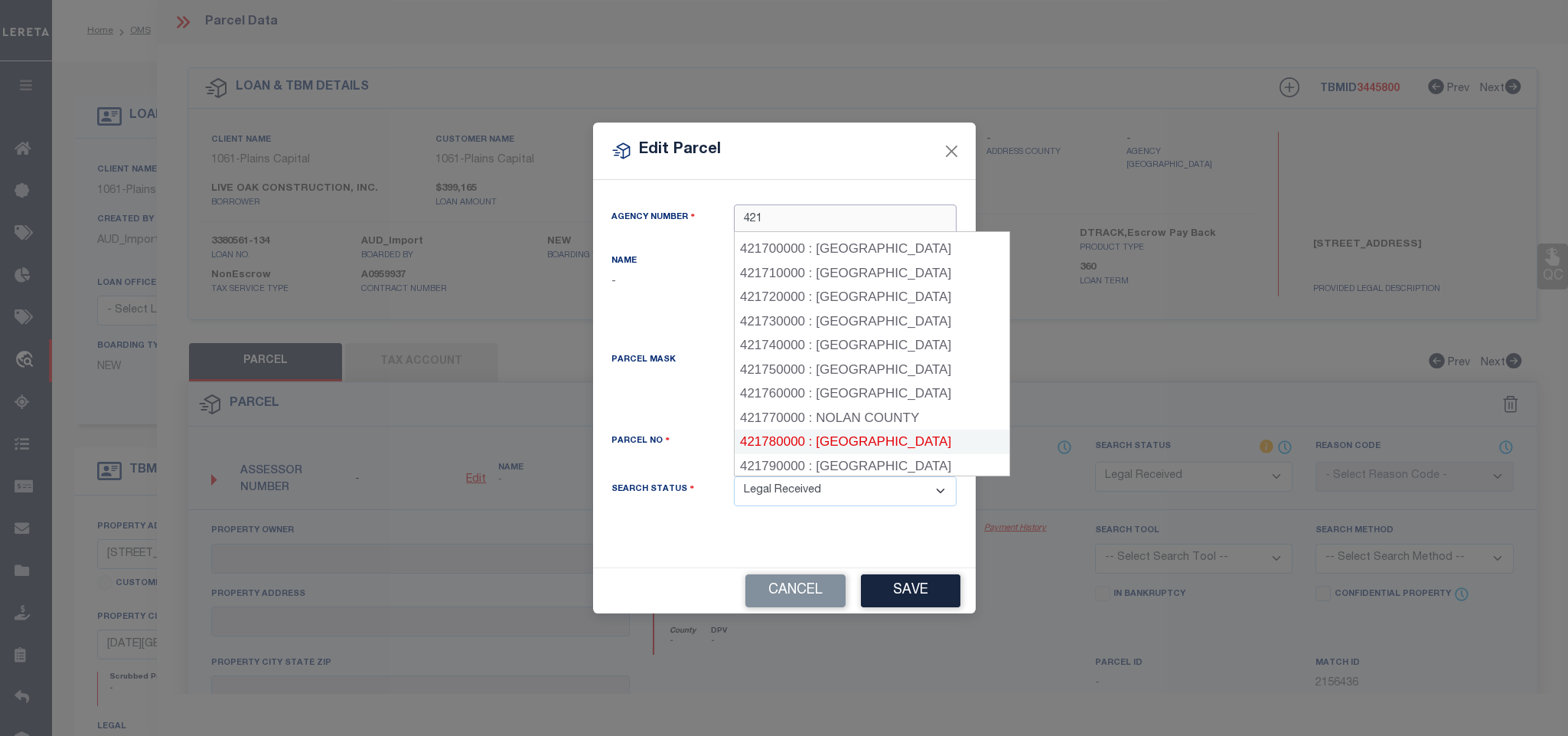
click at [902, 430] on div "421780000 : NUECES COUNTY" at bounding box center [872, 442] width 274 height 24
type input "421780000"
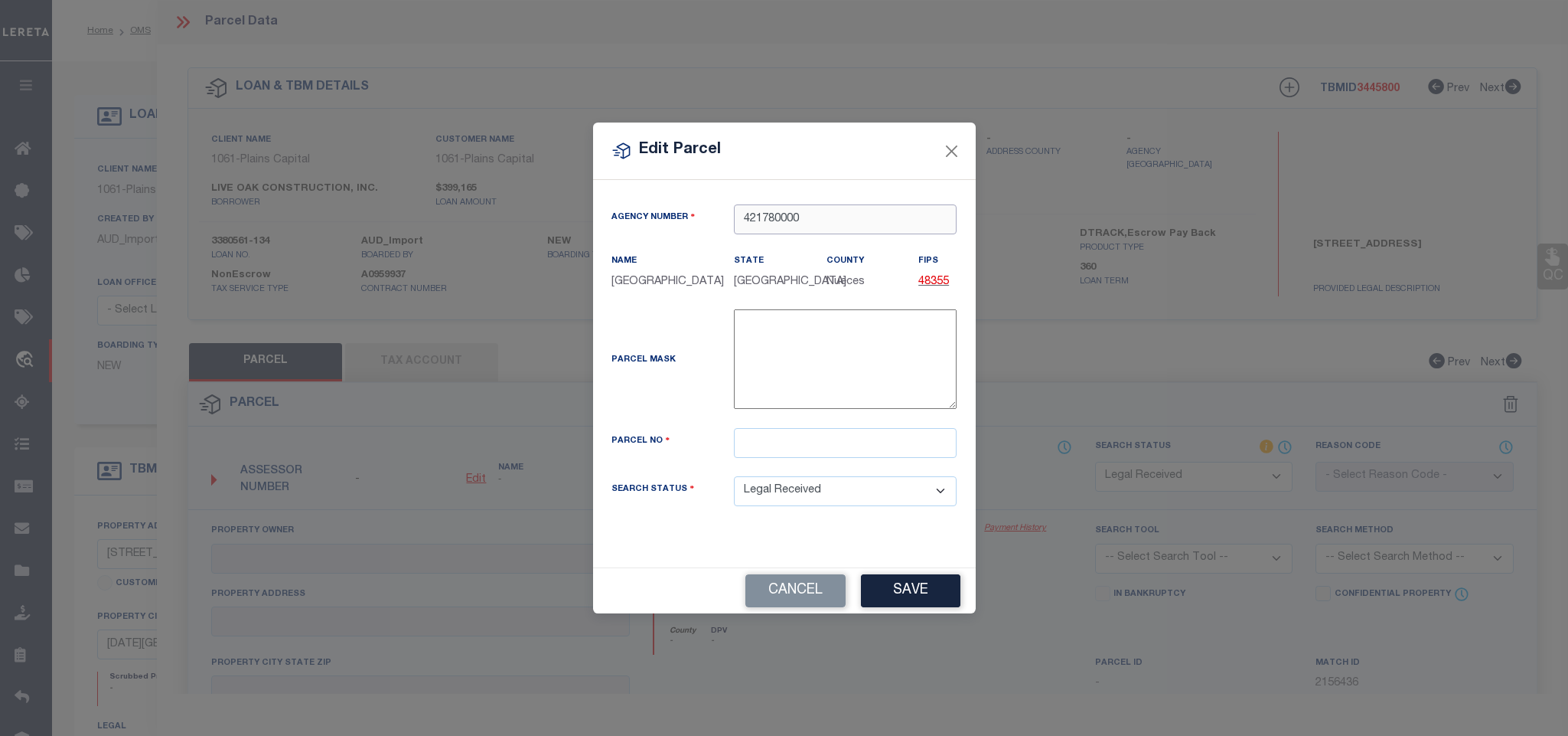
type input "421780000"
click at [887, 455] on input "text" at bounding box center [845, 443] width 222 height 30
paste input "622344"
type input "622344"
click at [910, 600] on button "Save" at bounding box center [911, 591] width 99 height 33
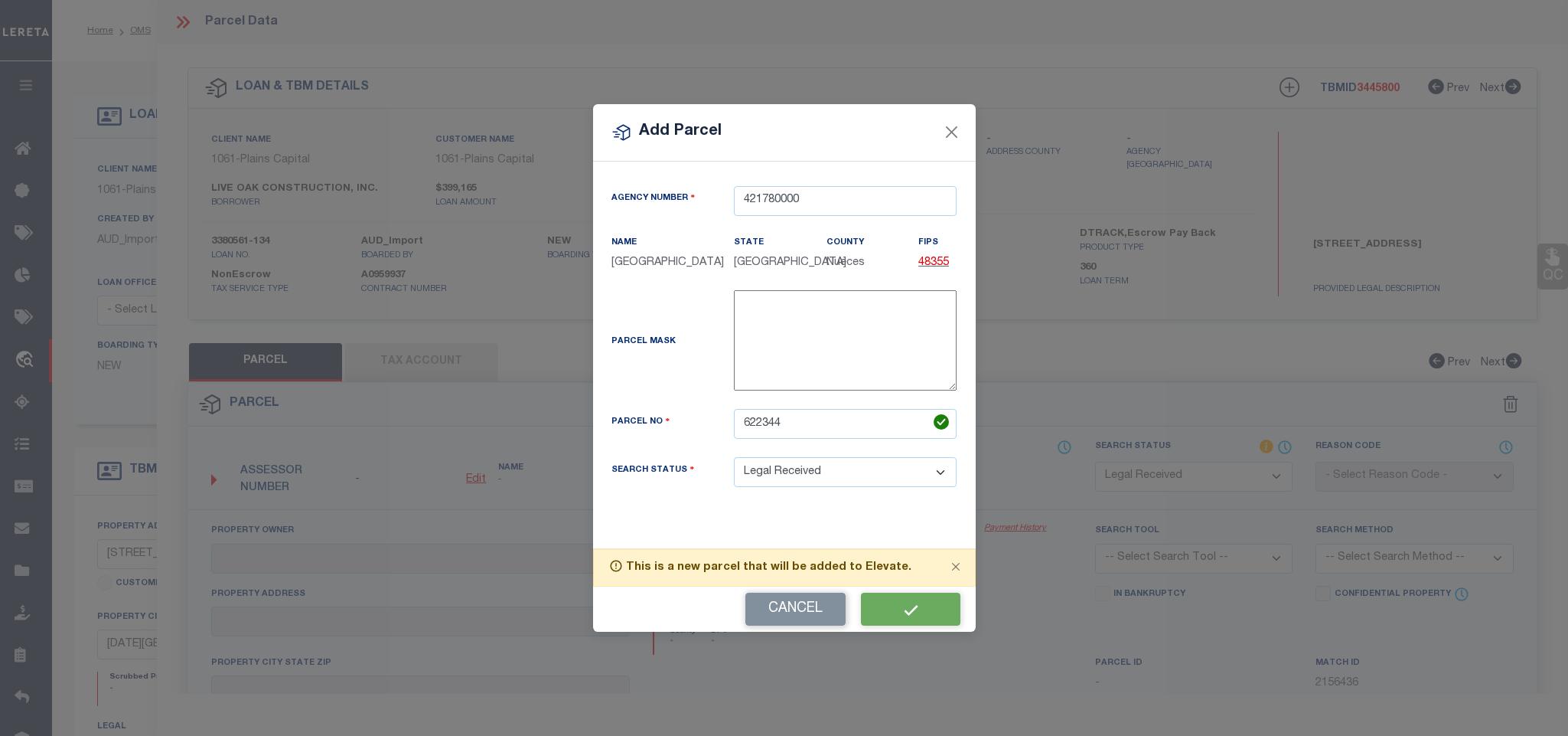
select select "RD"
checkbox input "false"
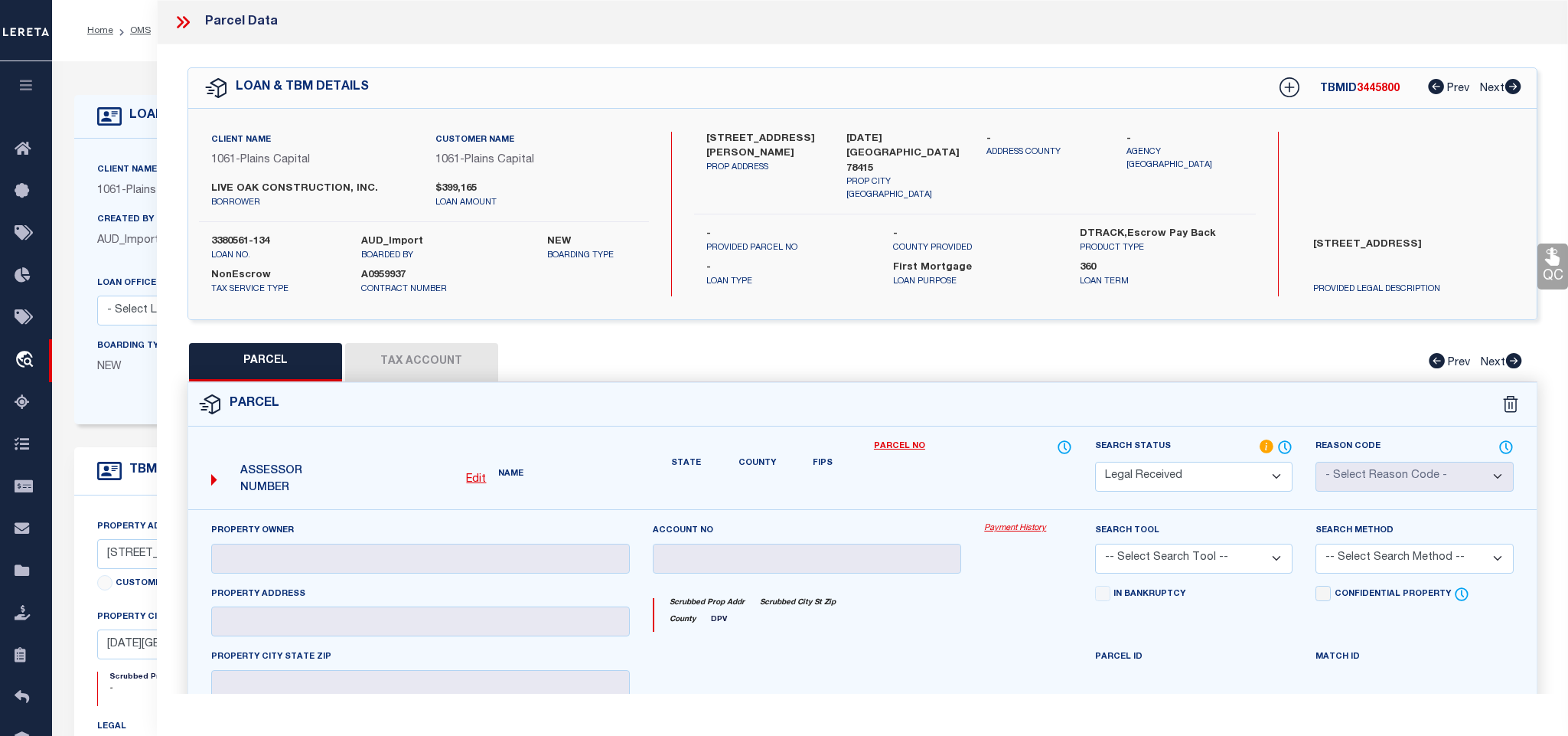
type input "MPM DEVELOPMENT LP"
type input "CORPUS CHRISTI TX 78415"
type textarea "ASSESSORS MAP 154 37.4 ACS OUT OF TR 4"
type textarea "Document uploaded that satisfies a legal requirement, changing from ND to RD"
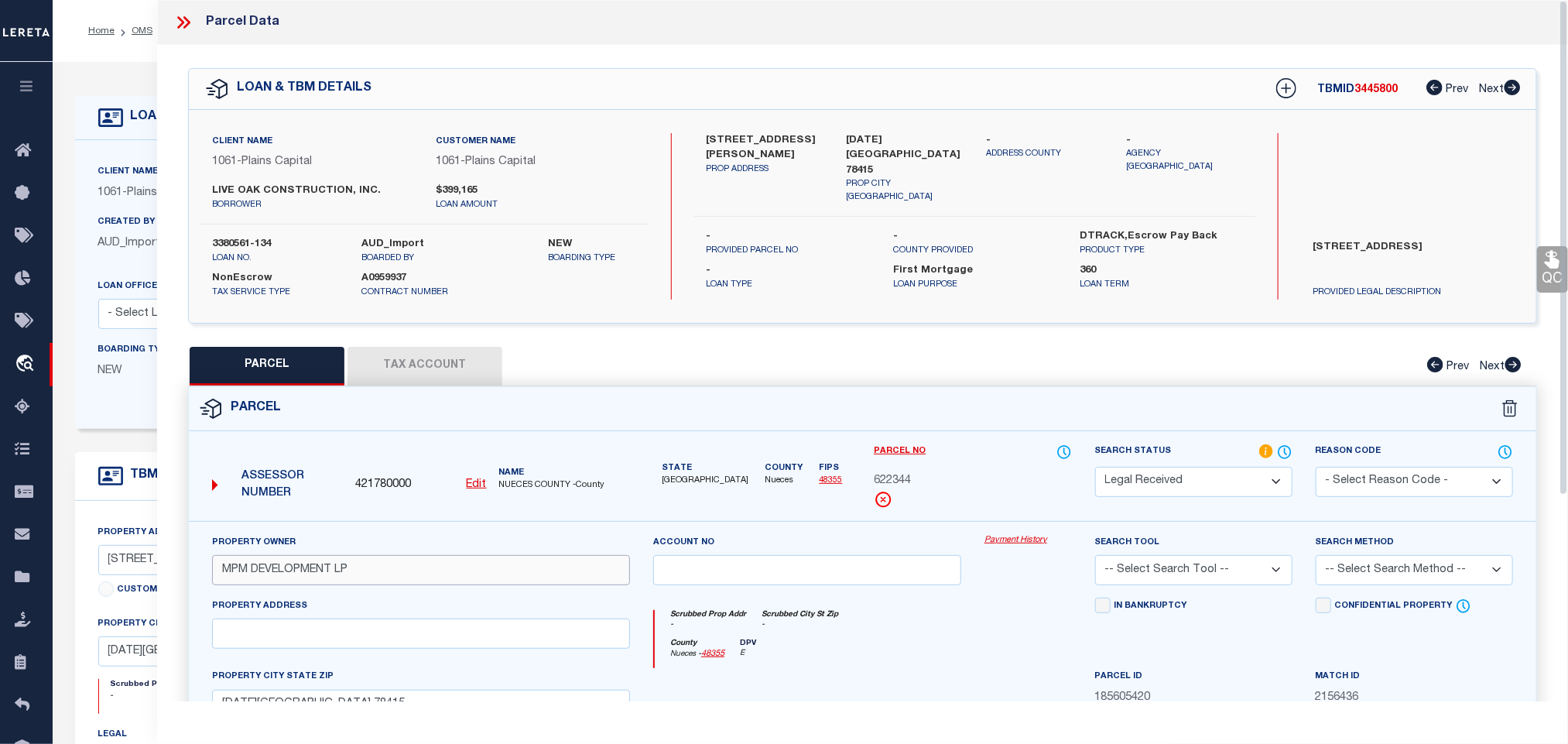
click at [540, 574] on input "MPM DEVELOPMENT LP" at bounding box center [421, 570] width 418 height 30
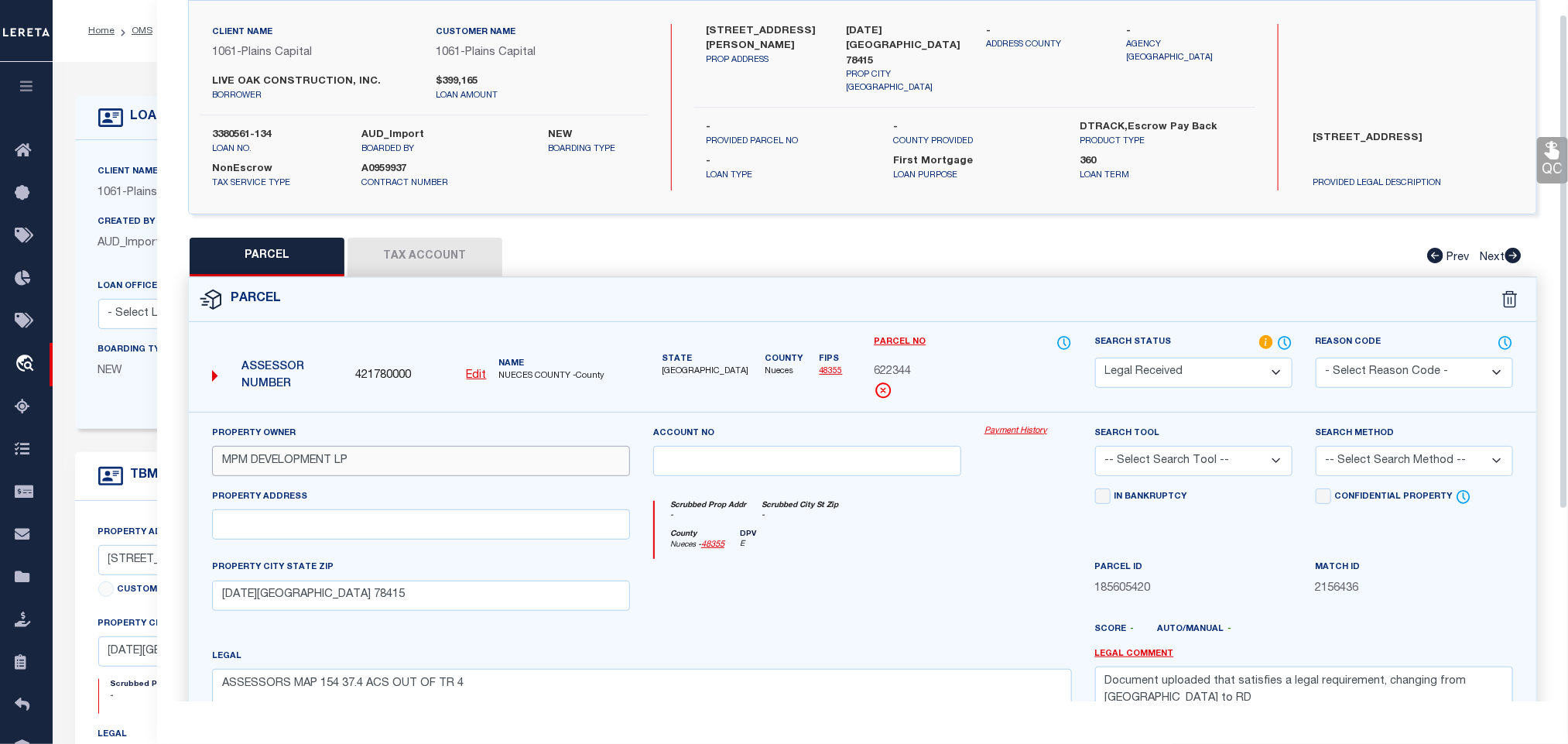
scroll to position [290, 0]
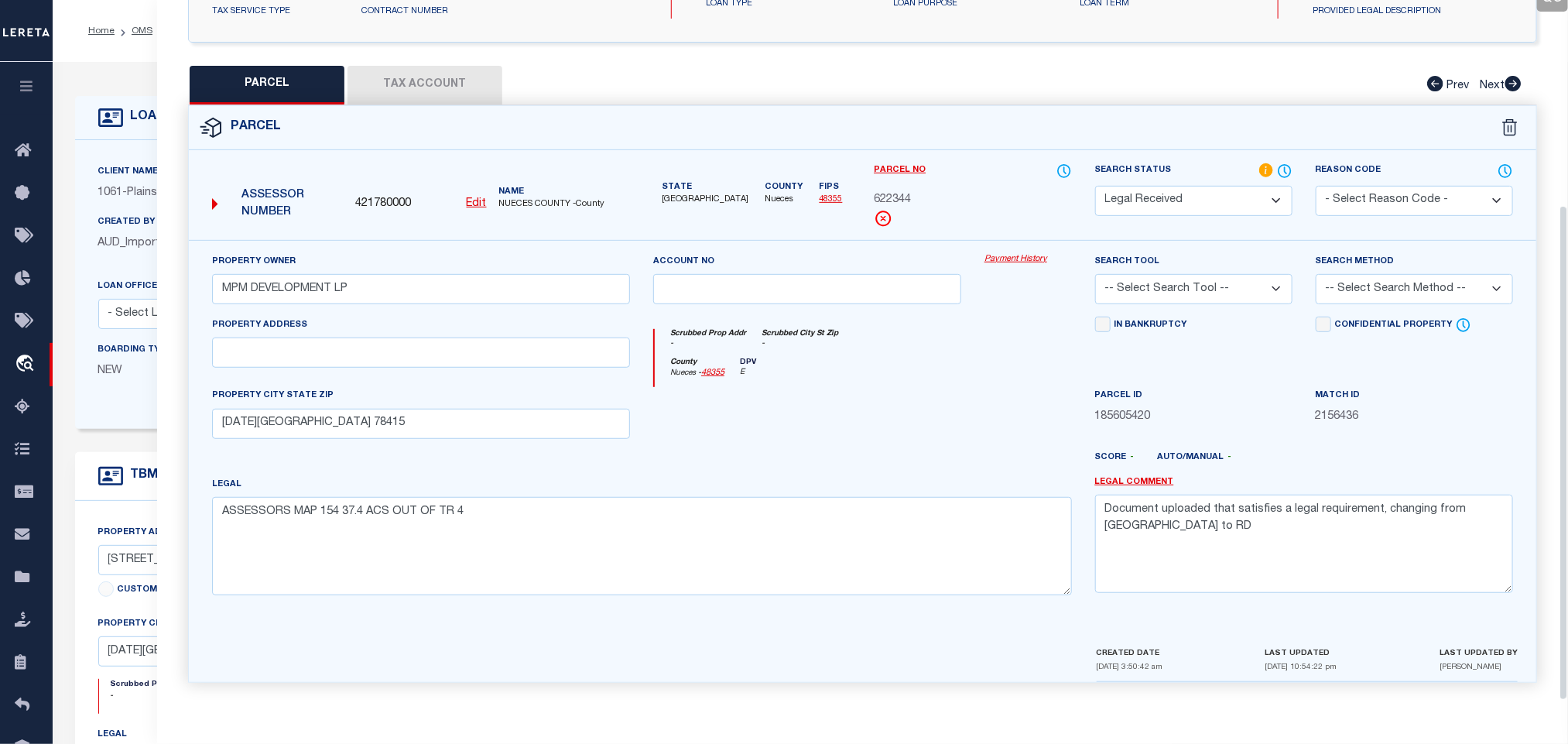
click at [1238, 277] on select "-- Select Search Tool -- 3rd Party Website Agency File Agency Website ATLS CNV-…" at bounding box center [1194, 289] width 198 height 30
click at [1095, 274] on select "-- Select Search Tool -- 3rd Party Website Agency File Agency Website ATLS CNV-…" at bounding box center [1194, 289] width 198 height 30
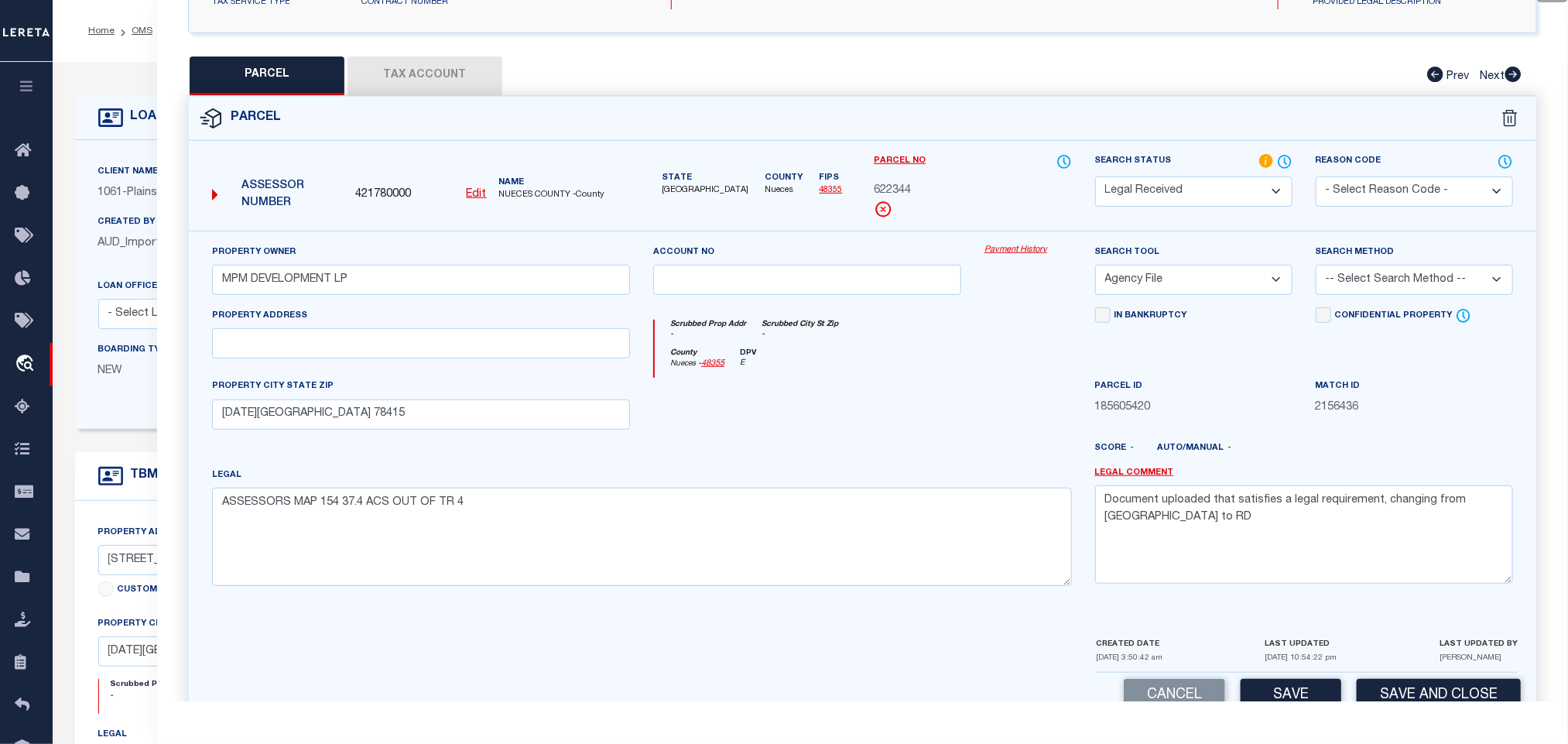
drag, startPoint x: 1194, startPoint y: 279, endPoint x: 1194, endPoint y: 289, distance: 10.0
click at [1194, 279] on select "-- Select Search Tool -- 3rd Party Website Agency File Agency Website ATLS CNV-…" at bounding box center [1194, 280] width 198 height 30
select select "AGW"
click at [1095, 270] on select "-- Select Search Tool -- 3rd Party Website Agency File Agency Website ATLS CNV-…" at bounding box center [1194, 280] width 198 height 30
drag, startPoint x: 1424, startPoint y: 277, endPoint x: 1412, endPoint y: 293, distance: 20.0
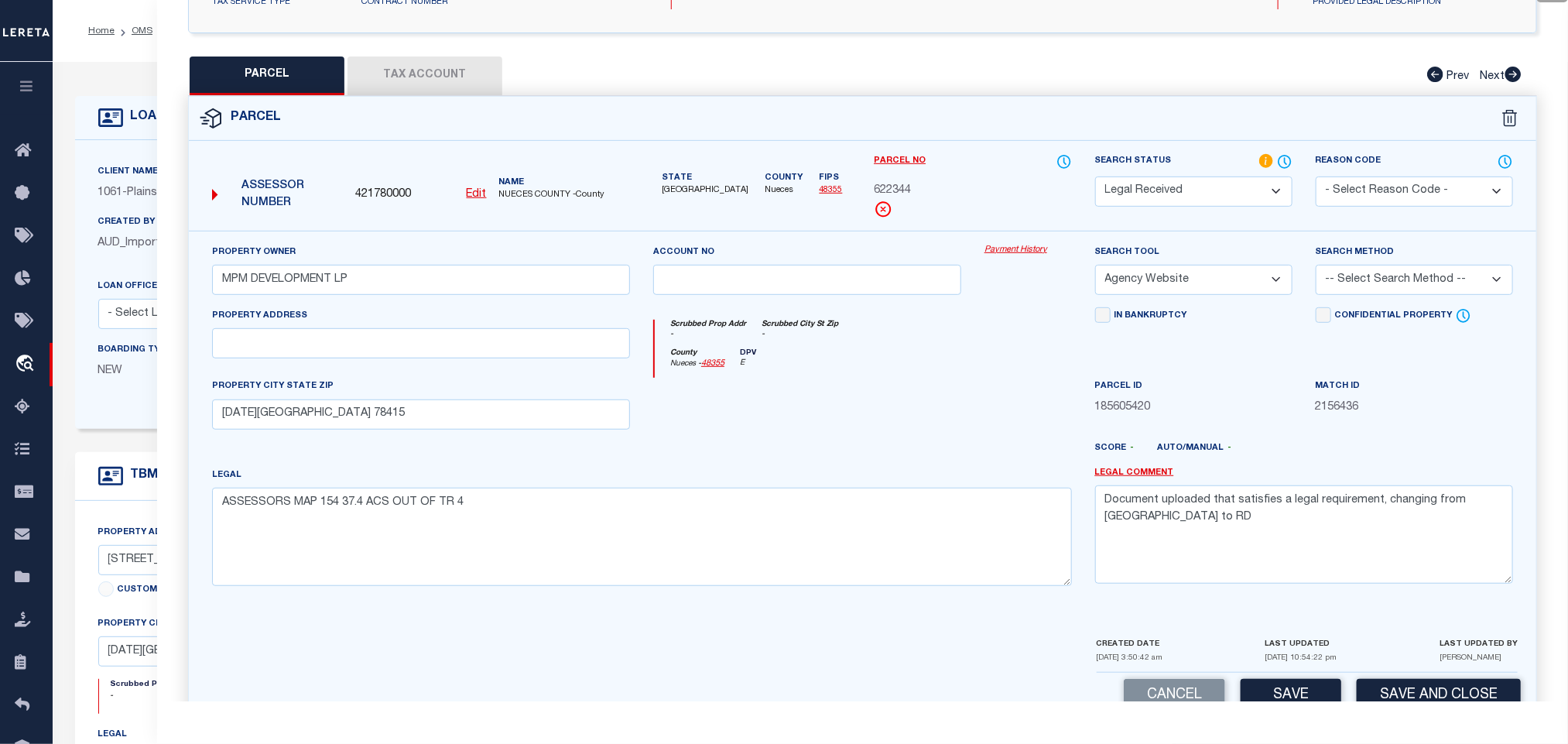
click at [1424, 277] on select "-- Select Search Method -- Property Address Legal Liability Info Provided" at bounding box center [1415, 280] width 198 height 30
select select "LEG"
click at [1316, 270] on select "-- Select Search Method -- Property Address Legal Liability Info Provided" at bounding box center [1415, 280] width 198 height 30
click at [1297, 543] on textarea "Document uploaded that satisfies a legal requirement, changing from ND to RD" at bounding box center [1304, 534] width 418 height 97
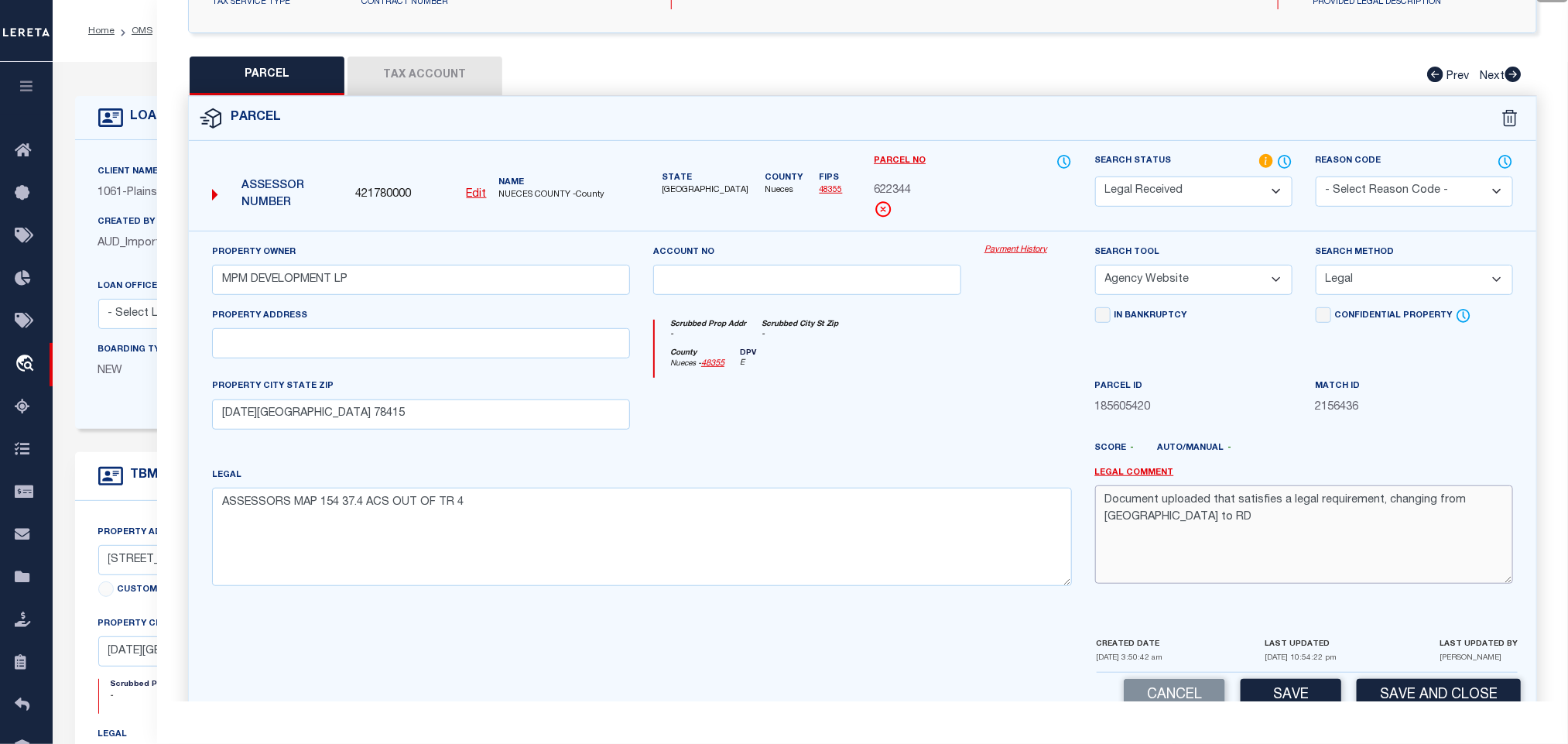
click at [1297, 543] on textarea "Document uploaded that satisfies a legal requirement, changing from ND to RD" at bounding box center [1304, 534] width 418 height 97
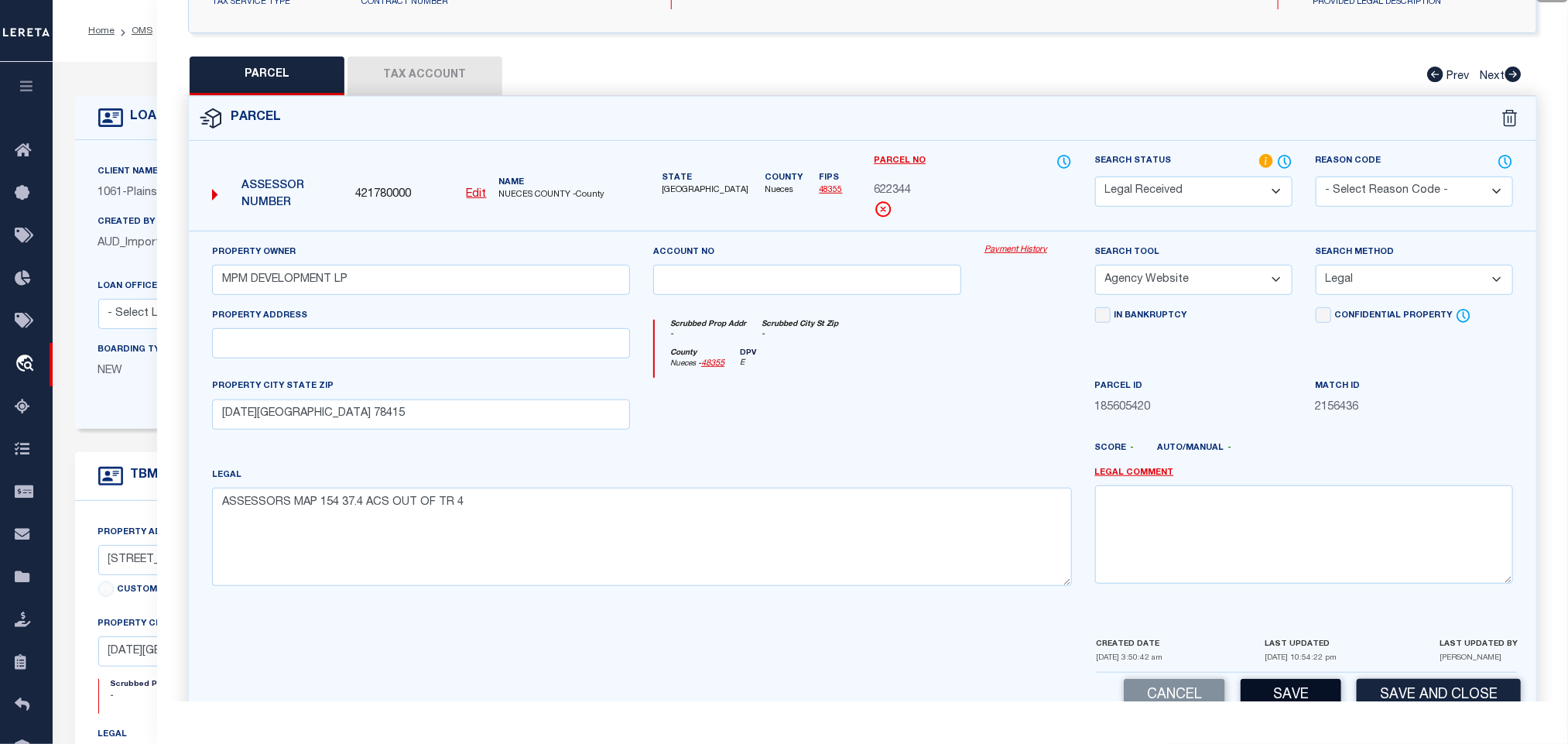
click at [1303, 693] on button "Save" at bounding box center [1291, 695] width 100 height 33
click at [464, 74] on button "Tax Account" at bounding box center [425, 76] width 155 height 39
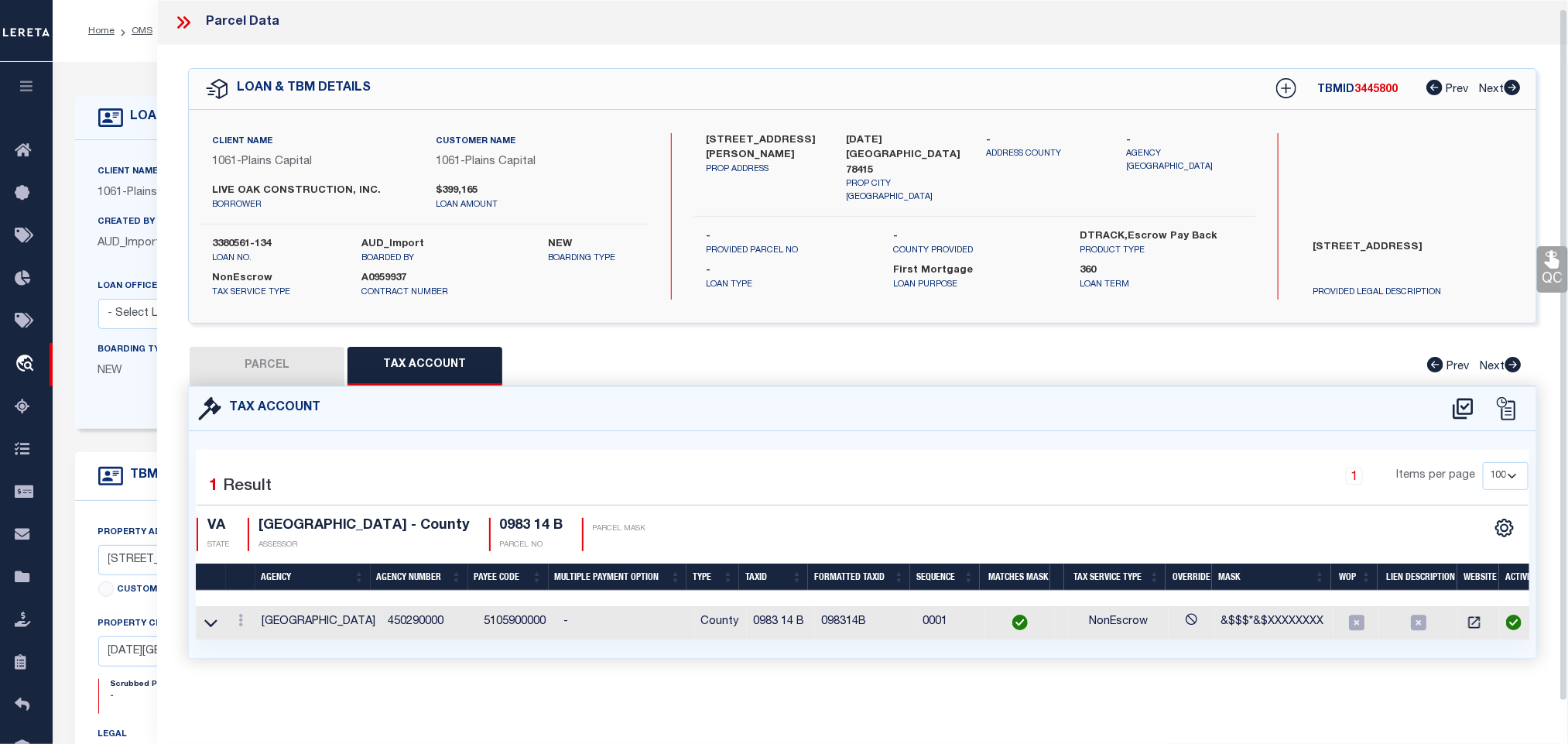
select select "100"
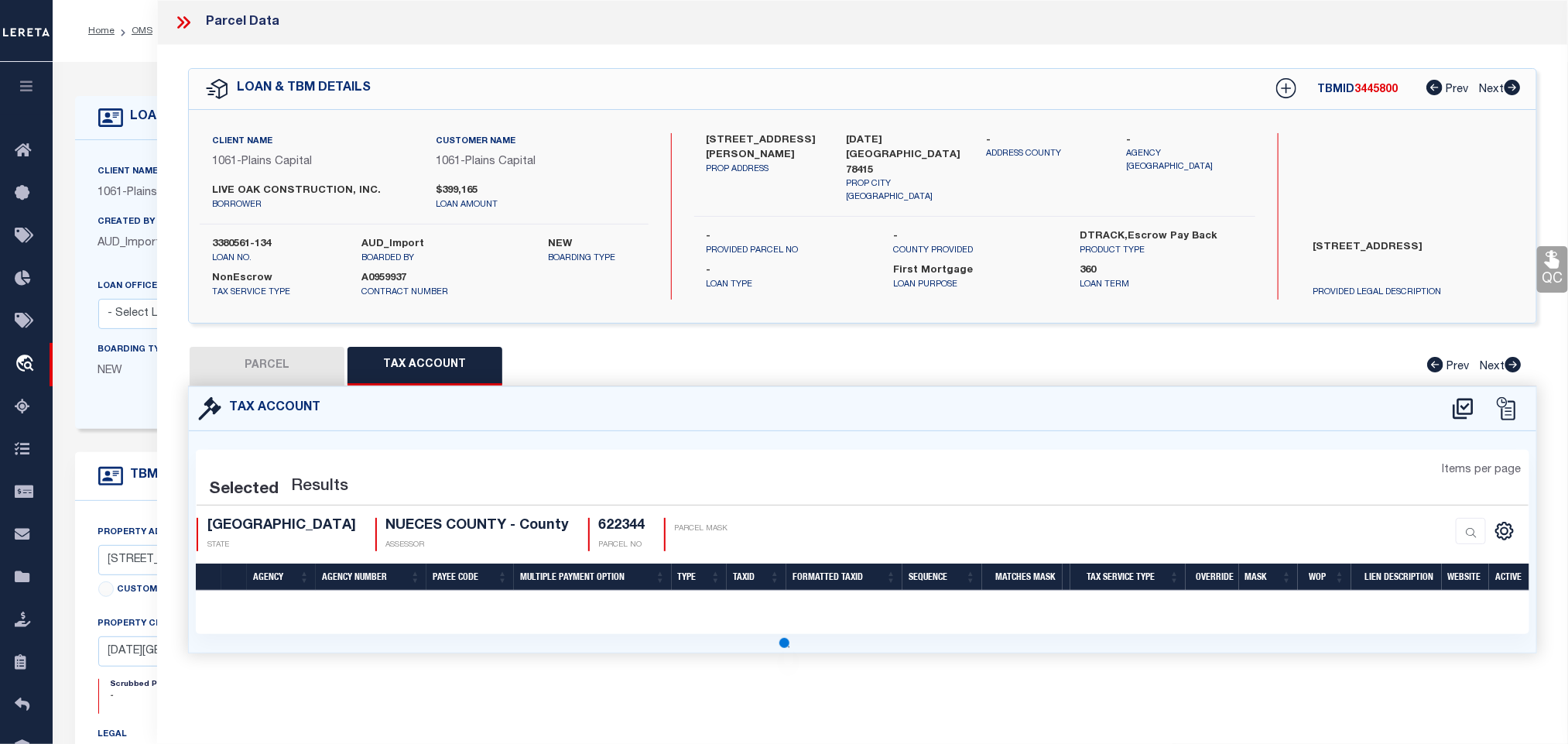
scroll to position [0, 0]
select select "100"
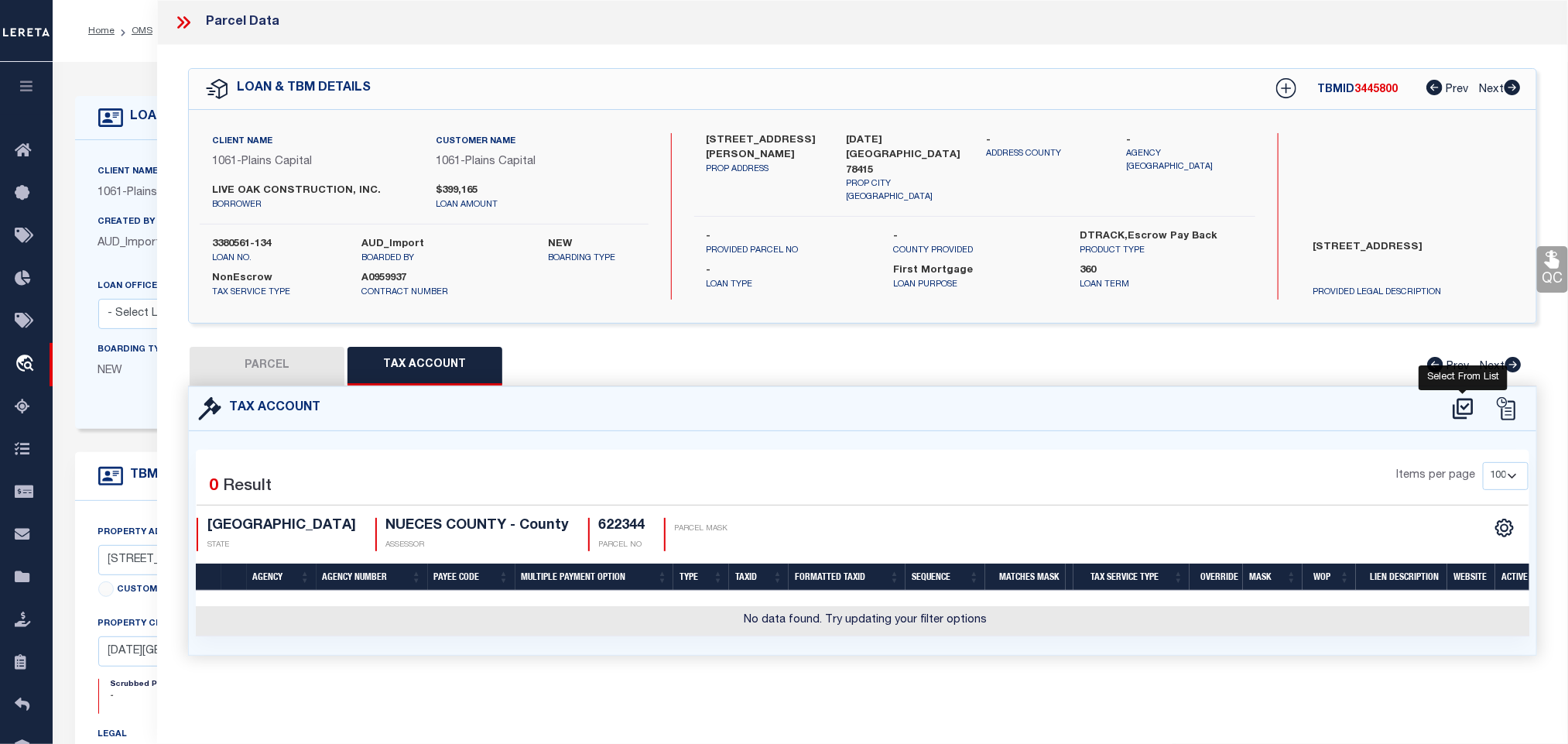
click at [1466, 413] on icon at bounding box center [1464, 408] width 26 height 25
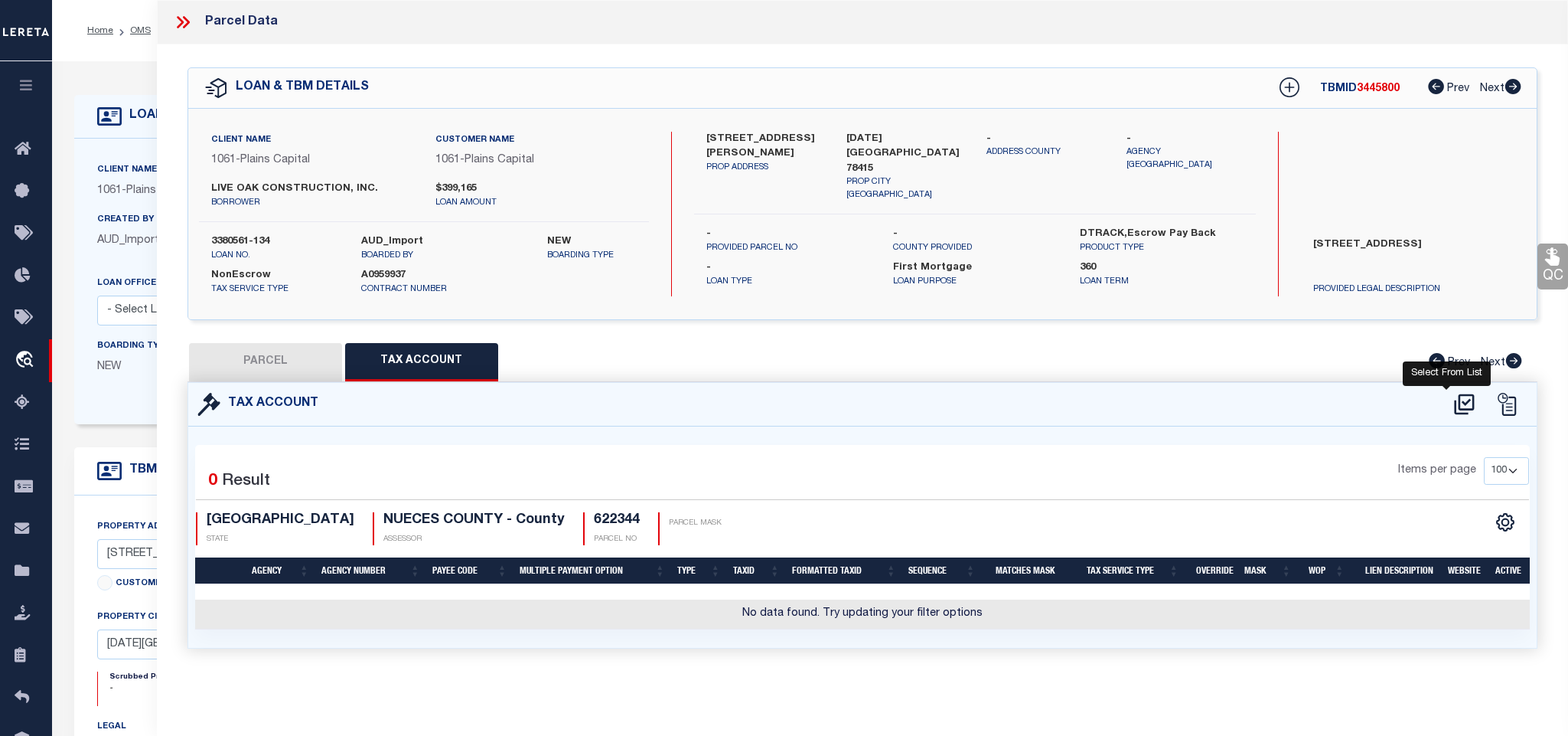
select select "100"
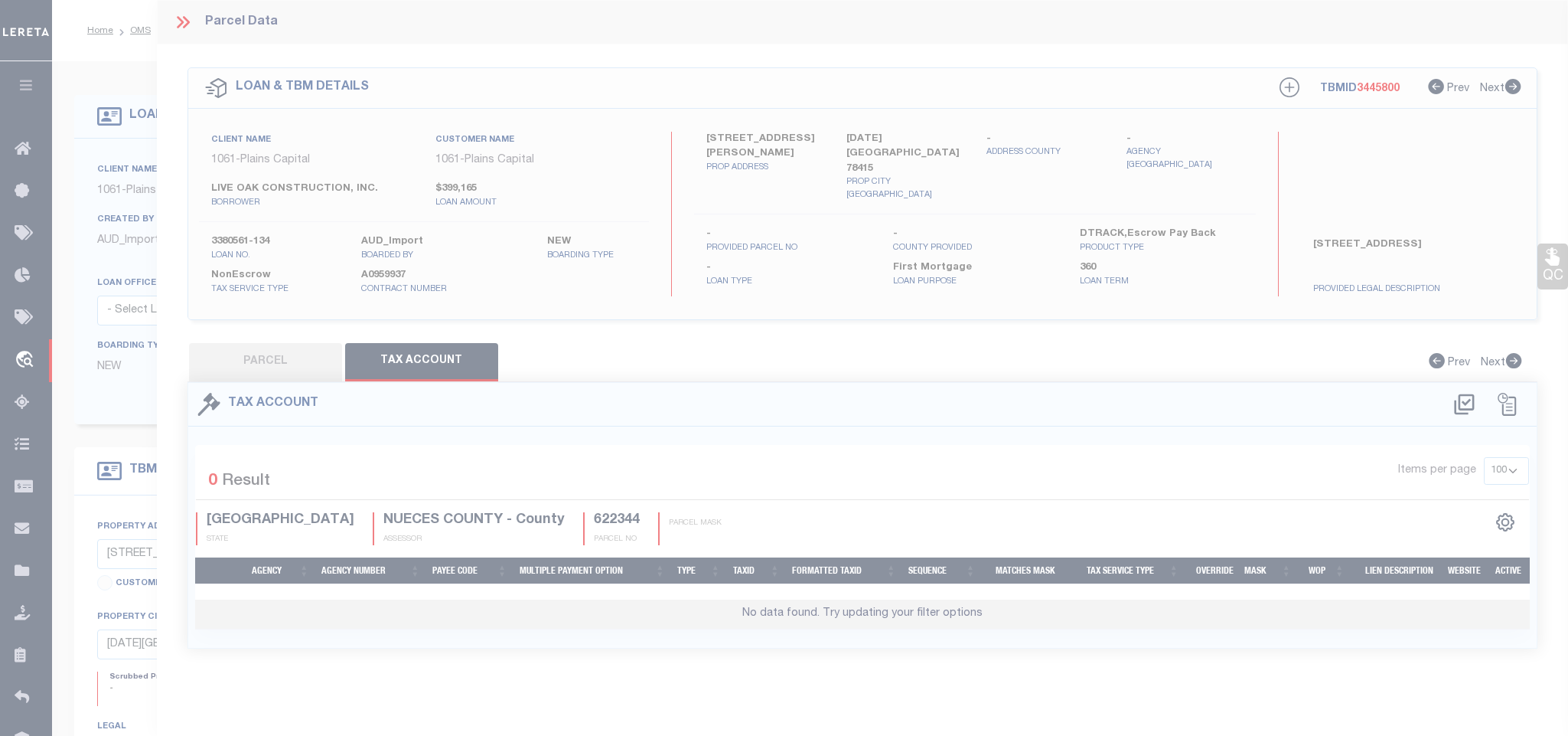
select select "100"
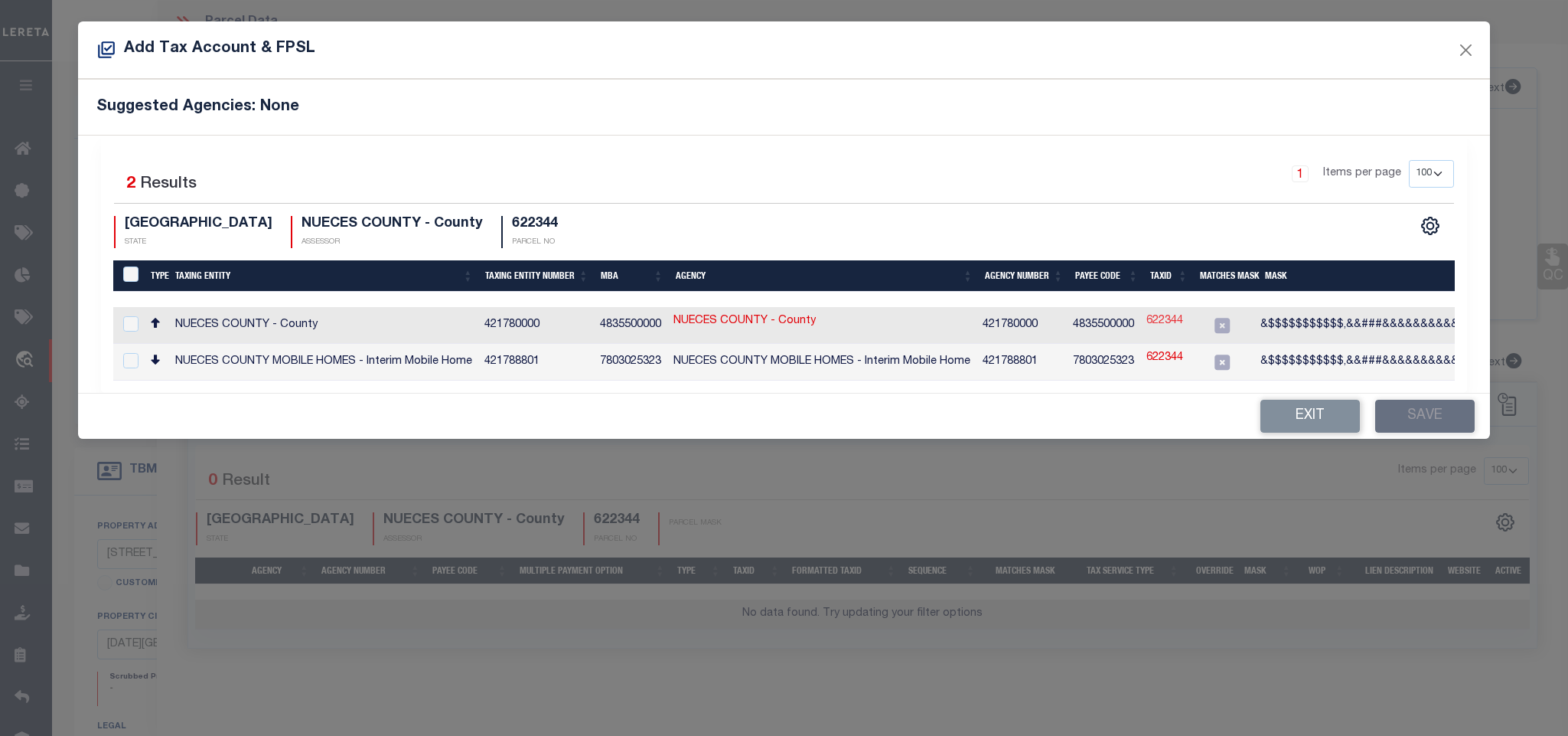
click at [1171, 318] on link "622344" at bounding box center [1164, 321] width 37 height 17
type input "622344"
type textarea "&$$$$$$$$$$$,&&###&&&&&&&&&&&&&"
checkbox input "true"
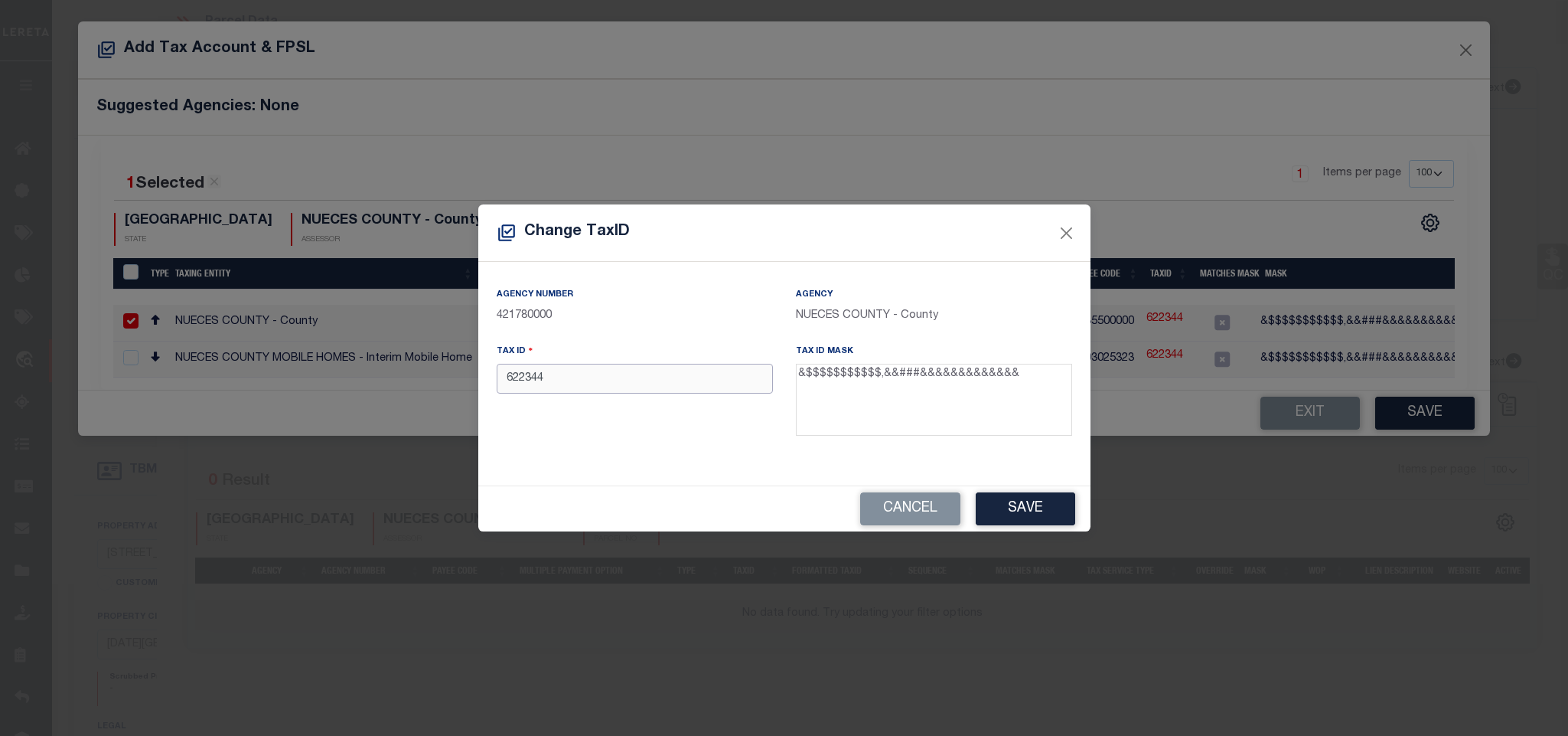
click at [677, 387] on input "622344" at bounding box center [635, 379] width 276 height 30
paste input "0286-0040-0001"
type input "028600400001"
click at [981, 520] on button "Save" at bounding box center [1026, 509] width 99 height 33
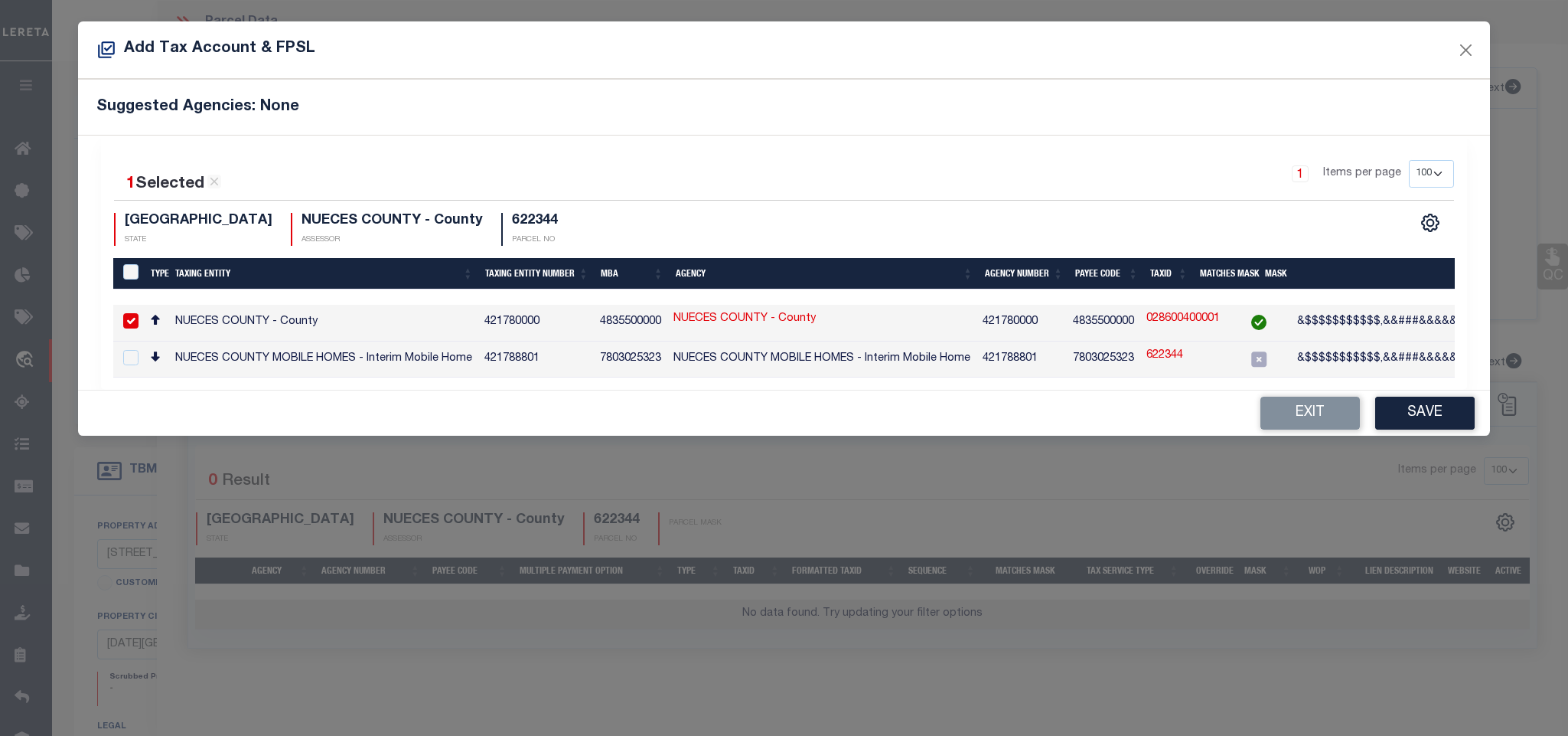
click at [1428, 423] on button "Save" at bounding box center [1425, 413] width 99 height 33
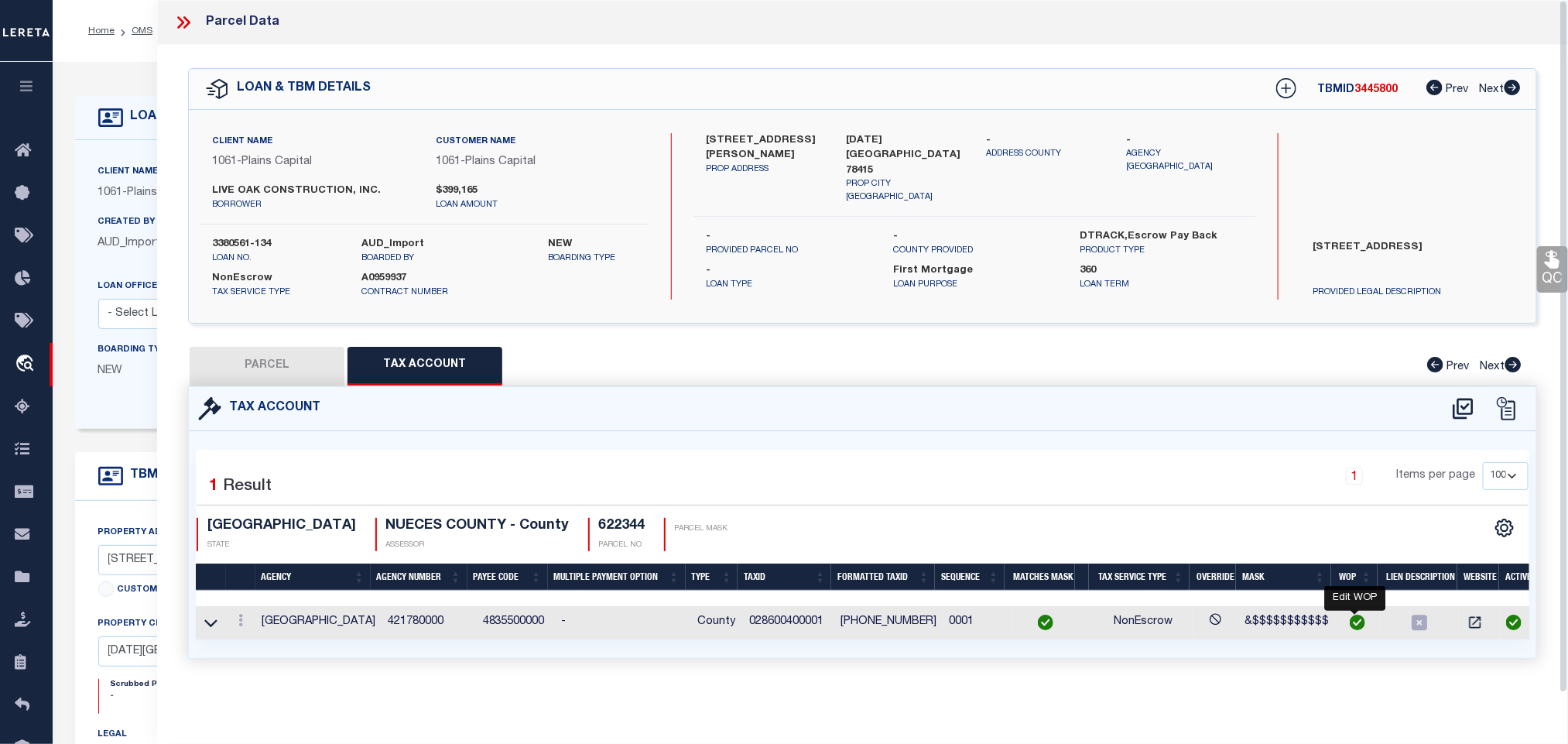
click at [1357, 620] on img at bounding box center [1357, 622] width 15 height 15
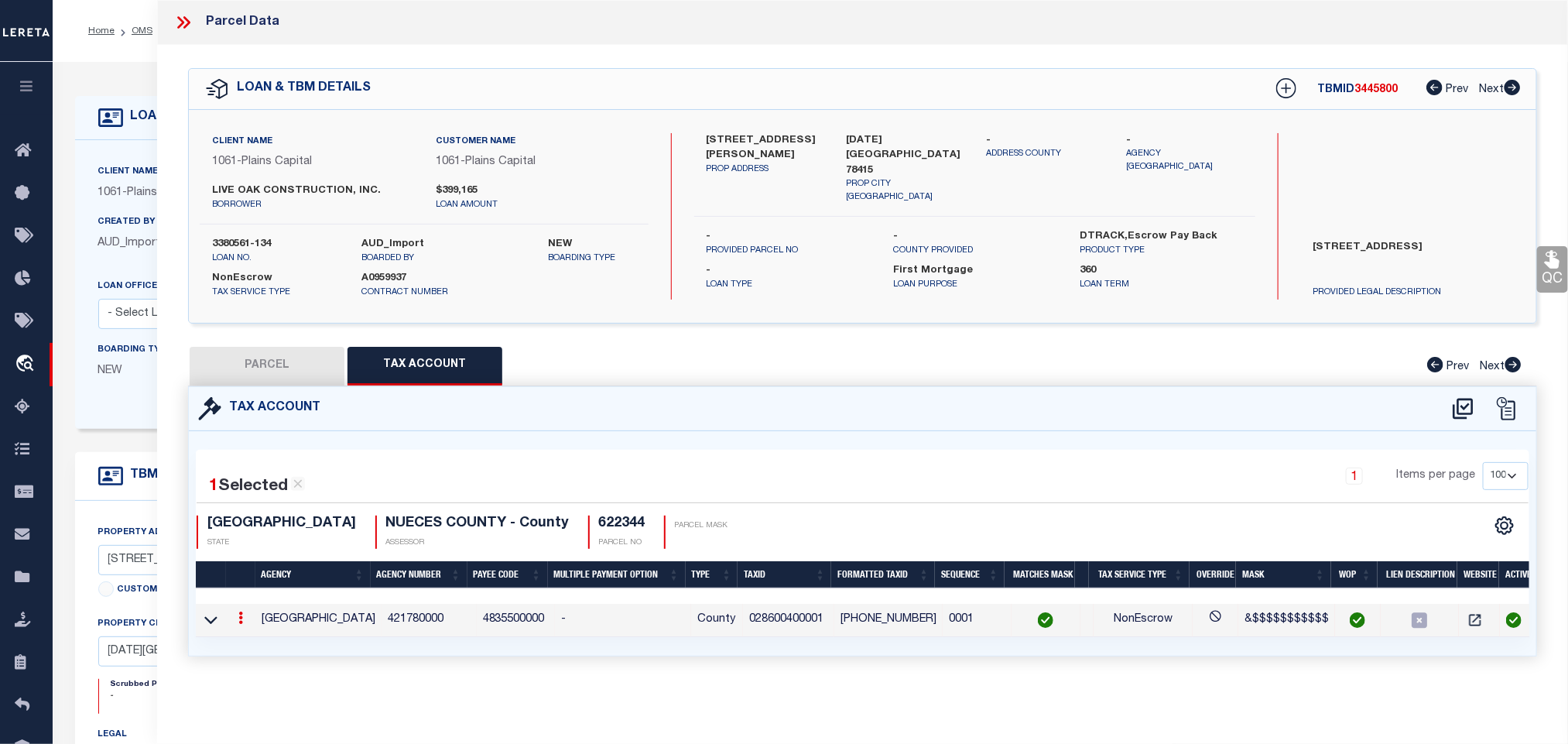
checkbox input "true"
radio input "true"
type input "01/03/2026"
type textarea "MN - 08.05.2025 - Marked as parent parcel due to King's Landing unit 5 has not …"
type input "028600400001"
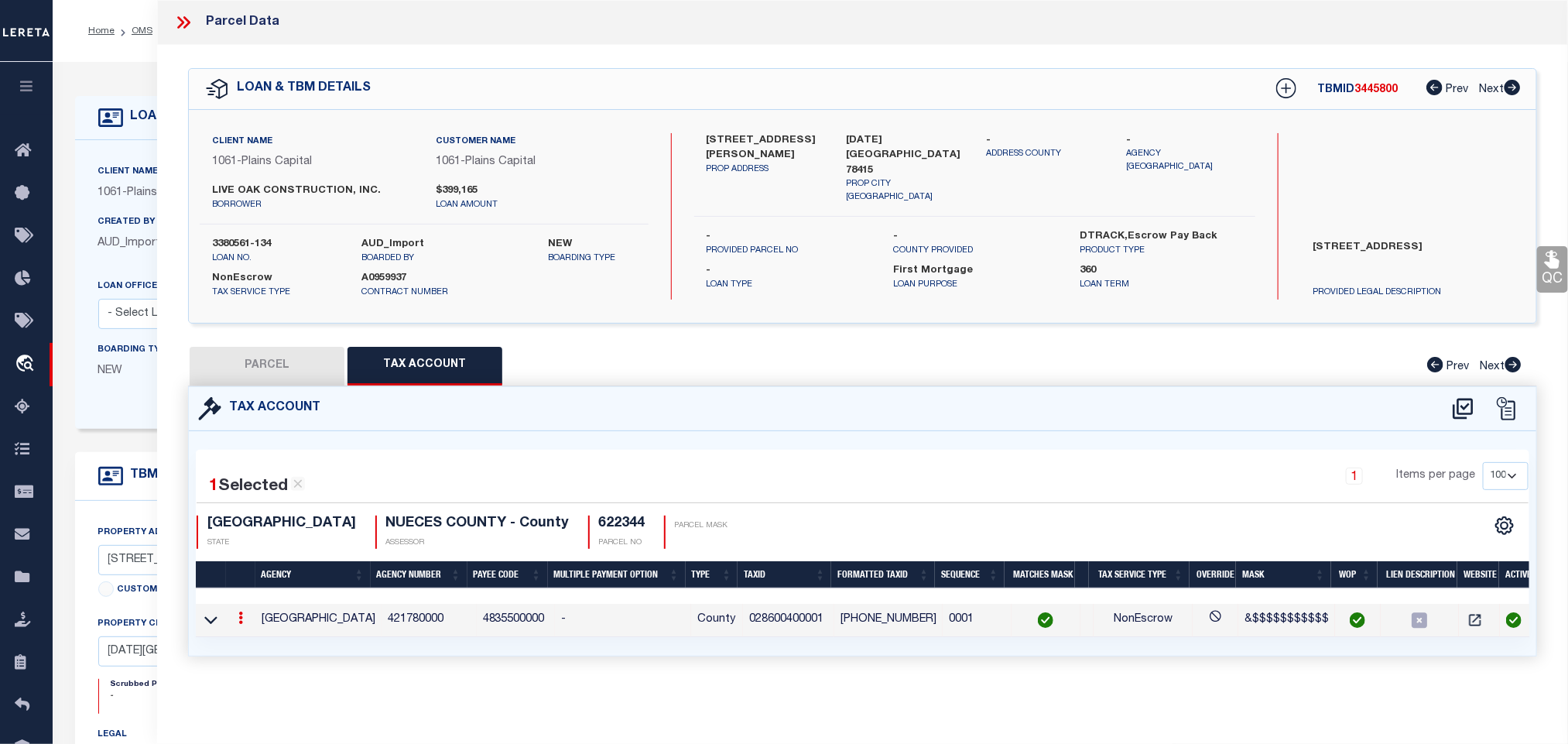
type textarea "&$$$$$$$$$$$"
checkbox input "true"
type input "XXXX-XXXX-XXXX*"
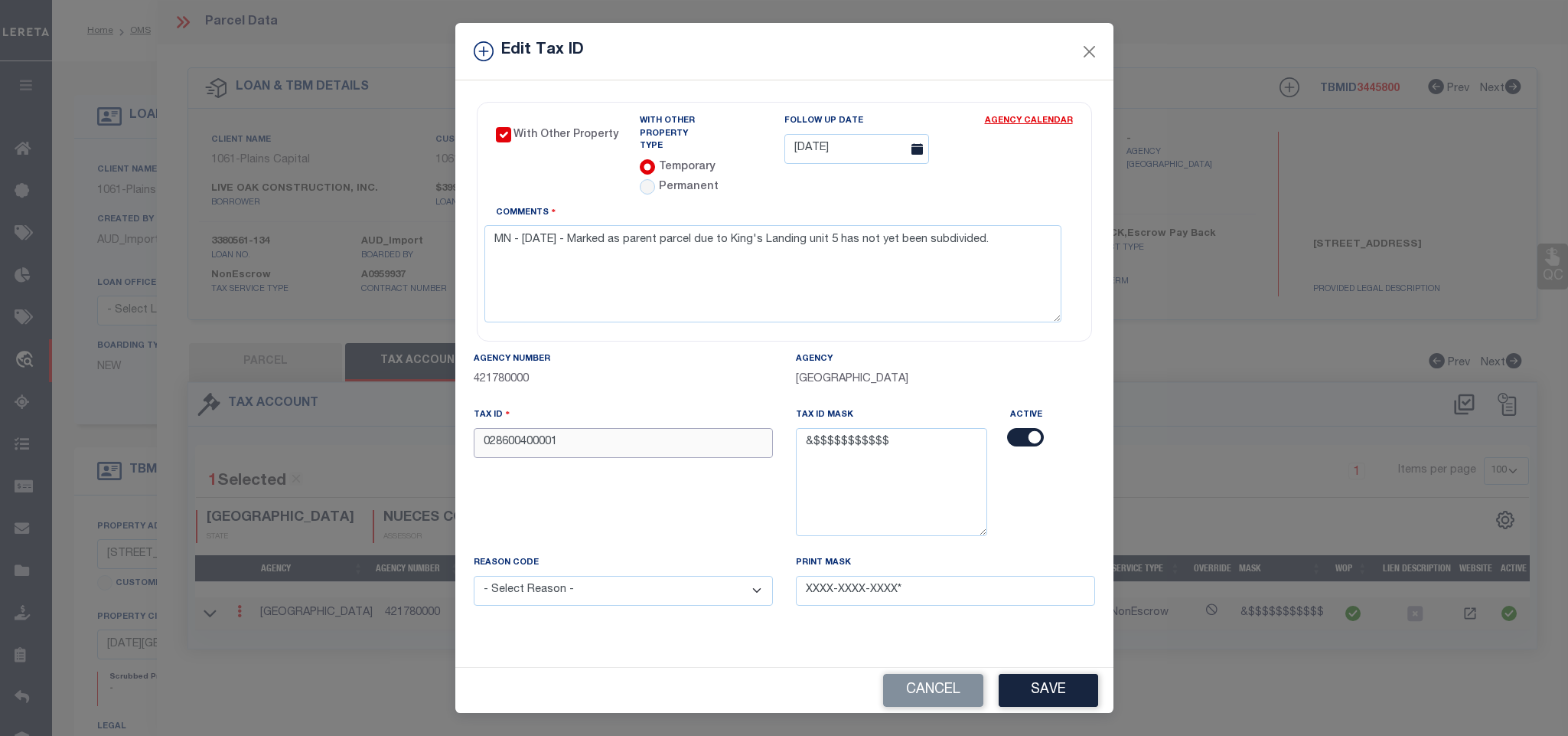
click at [638, 436] on input "028600400001" at bounding box center [624, 443] width 300 height 30
click at [643, 428] on input "028600400001" at bounding box center [624, 443] width 300 height 30
paste input "999999999999"
type input "999999999999"
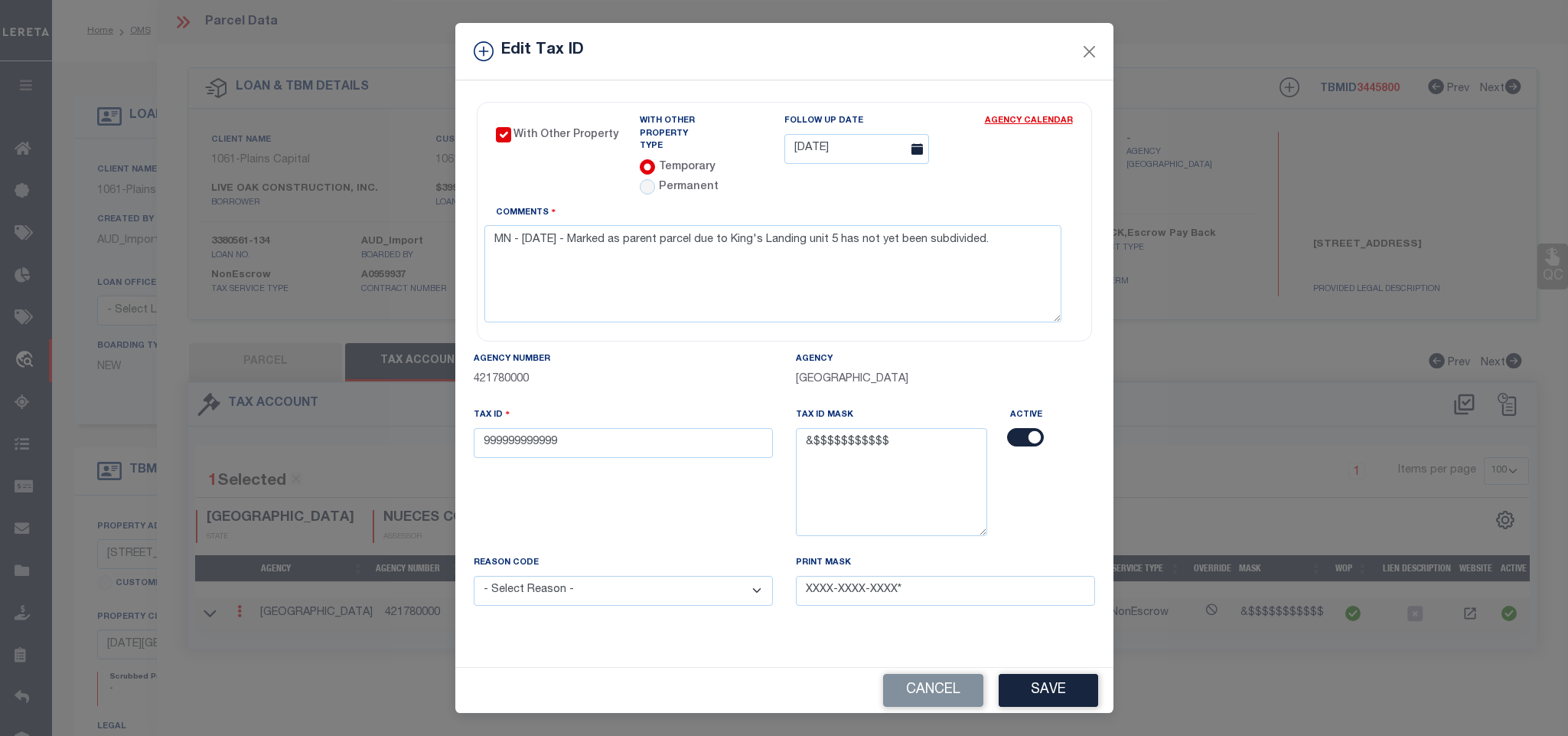
click at [554, 572] on div "Reason Code - Select Reason - 099 - Other (Provide additional detail) ACT - Age…" at bounding box center [624, 580] width 300 height 50
click at [557, 588] on select "- Select Reason - 099 - Other (Provide additional detail) ACT - Agency Changed …" at bounding box center [624, 591] width 300 height 30
select select "ACT"
click at [474, 576] on select "- Select Reason - 099 - Other (Provide additional detail) ACT - Agency Changed …" at bounding box center [624, 591] width 300 height 30
click at [1063, 688] on button "Save" at bounding box center [1048, 690] width 99 height 33
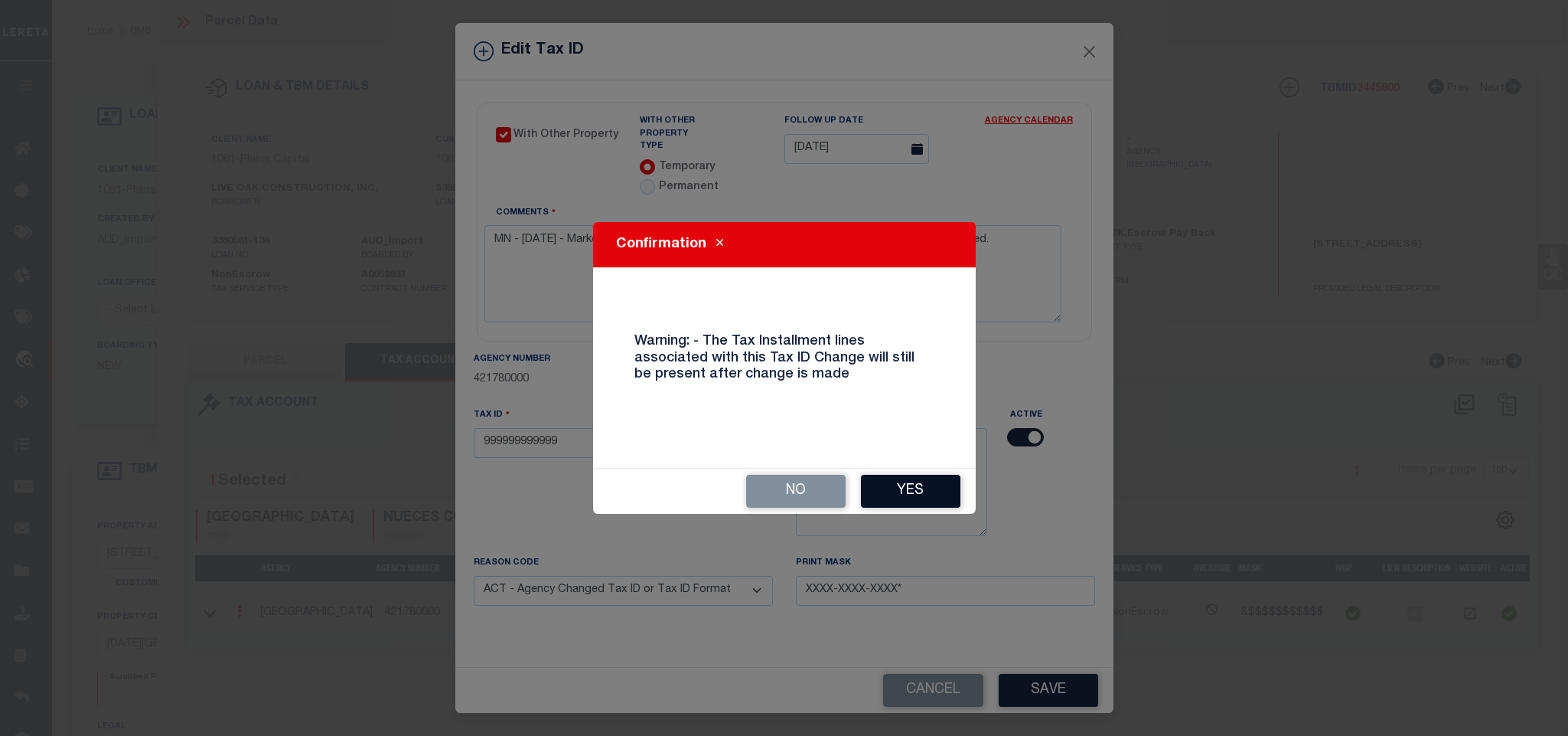
click at [896, 490] on button "Yes" at bounding box center [911, 491] width 99 height 33
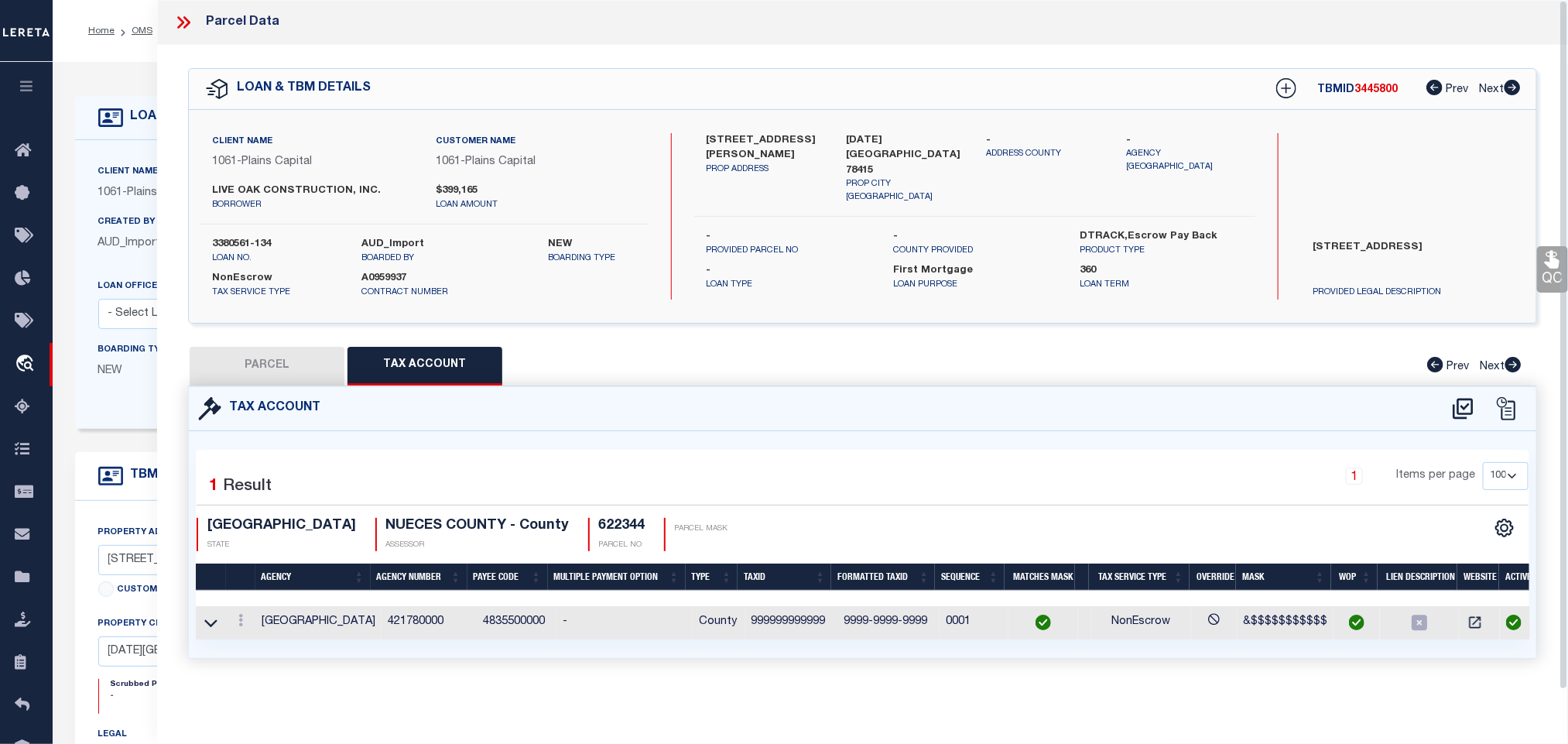
select select
click at [244, 365] on button "PARCEL" at bounding box center [267, 366] width 155 height 39
select select "AS"
select select
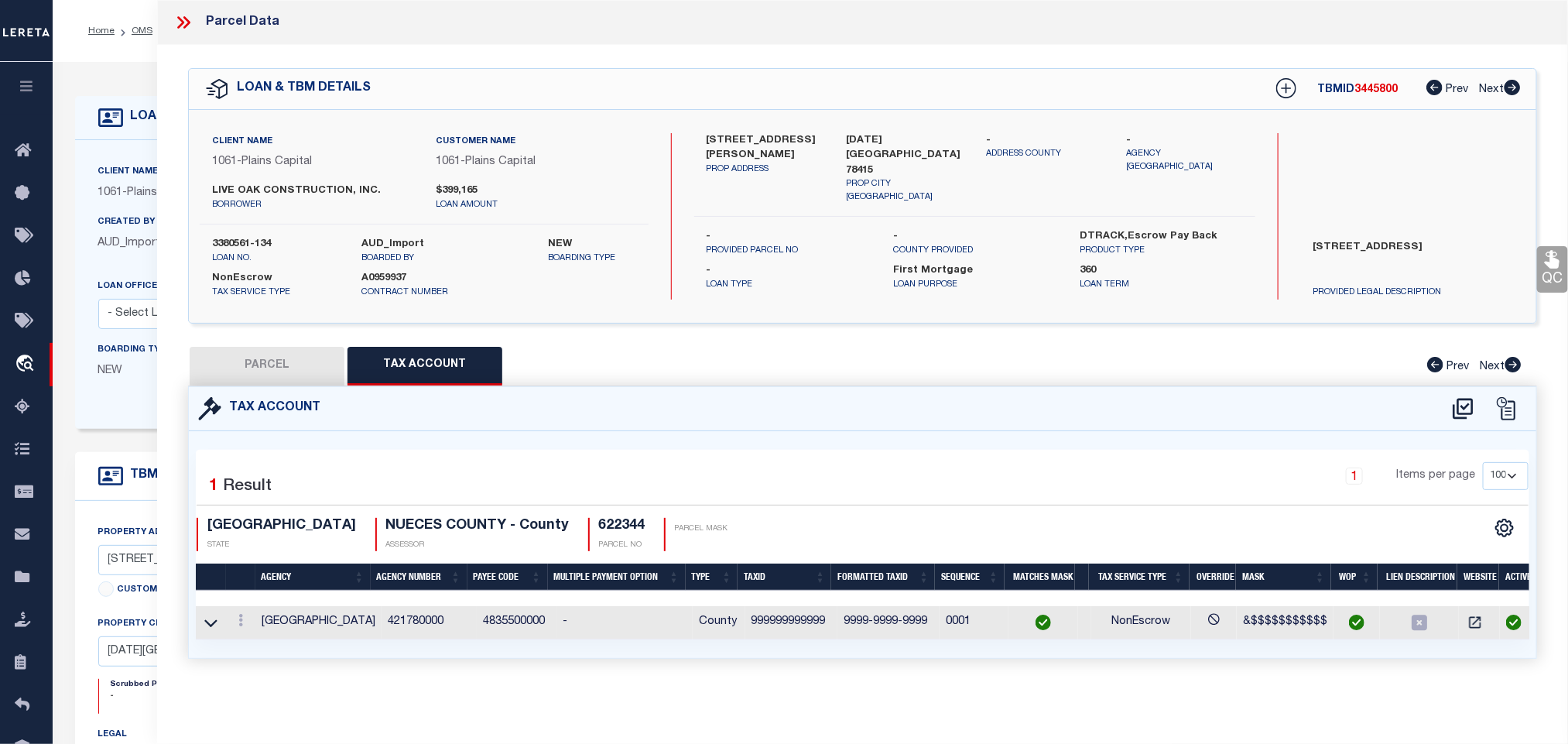
checkbox input "false"
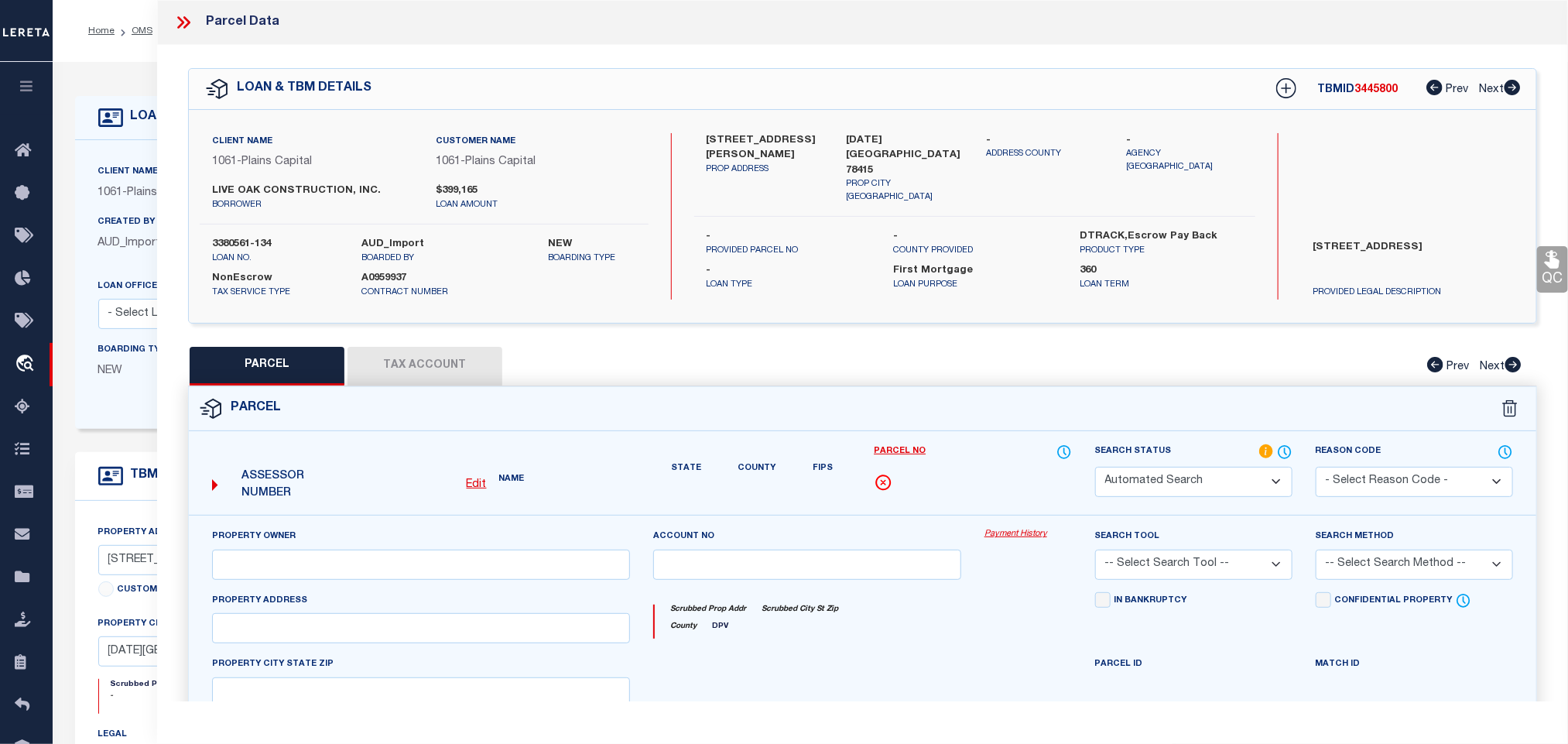
select select "RD"
type input "MPM DEVELOPMENT LP"
select select "AGW"
select select "LEG"
type input "CORPUS CHRISTI TX 78415"
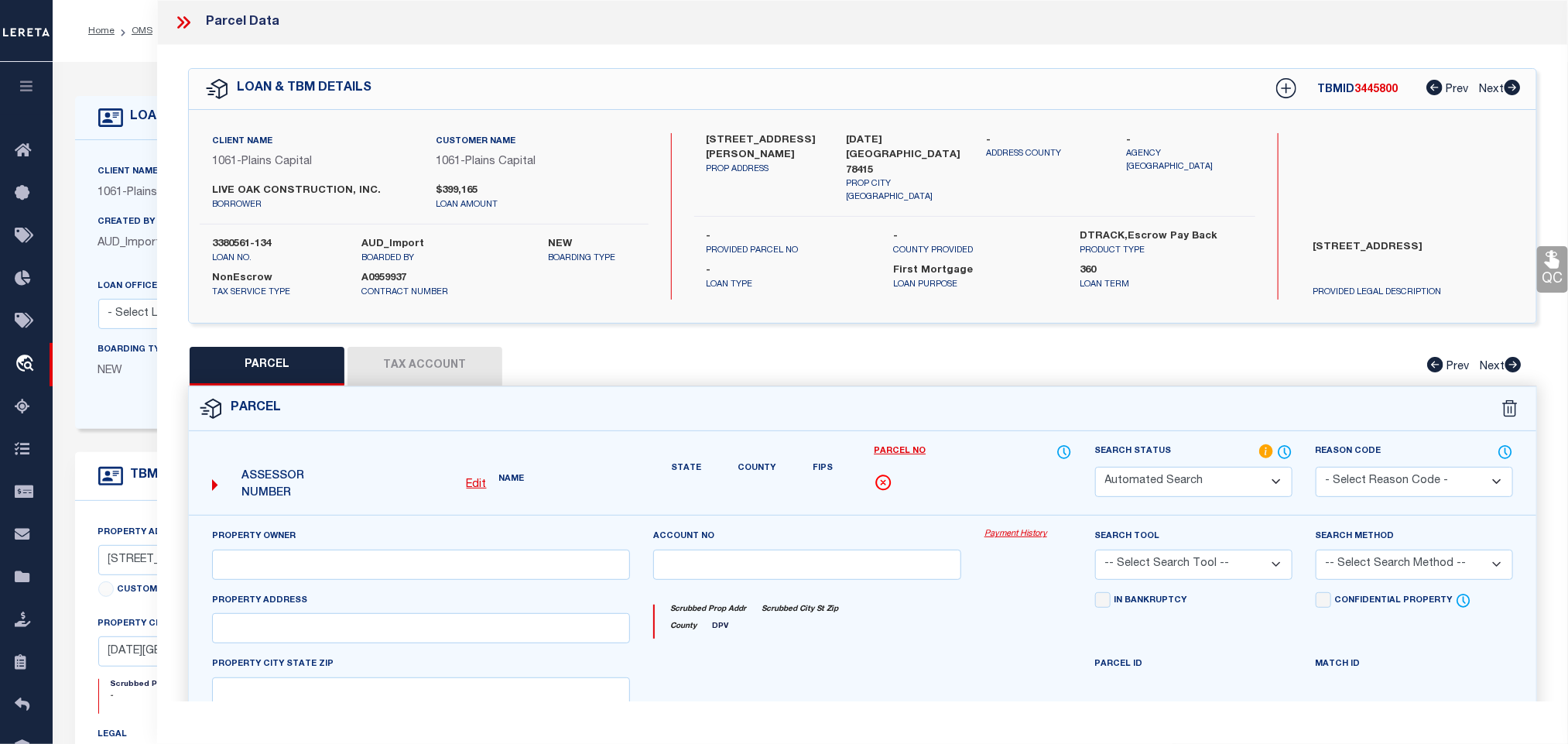
type textarea "ASSESSORS MAP 154 37.4 ACS OUT OF TR 4"
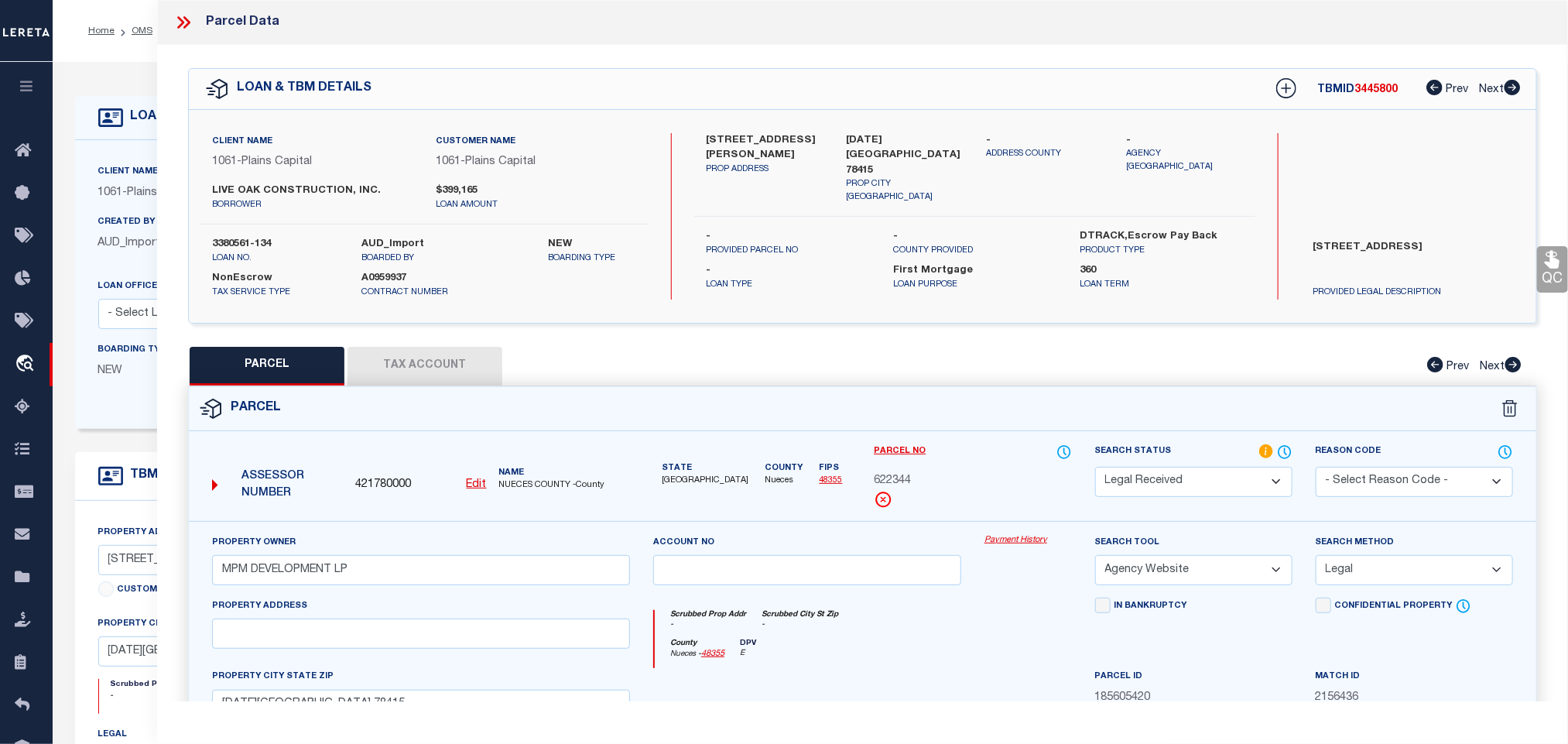
drag, startPoint x: 1167, startPoint y: 481, endPoint x: 1167, endPoint y: 471, distance: 10.0
click at [1167, 481] on select "Automated Search Bad Parcel Complete Duplicate Parcel High Dollar Reporting In …" at bounding box center [1194, 482] width 198 height 30
select select "PC"
click at [1095, 468] on select "Automated Search Bad Parcel Complete Duplicate Parcel High Dollar Reporting In …" at bounding box center [1194, 482] width 198 height 30
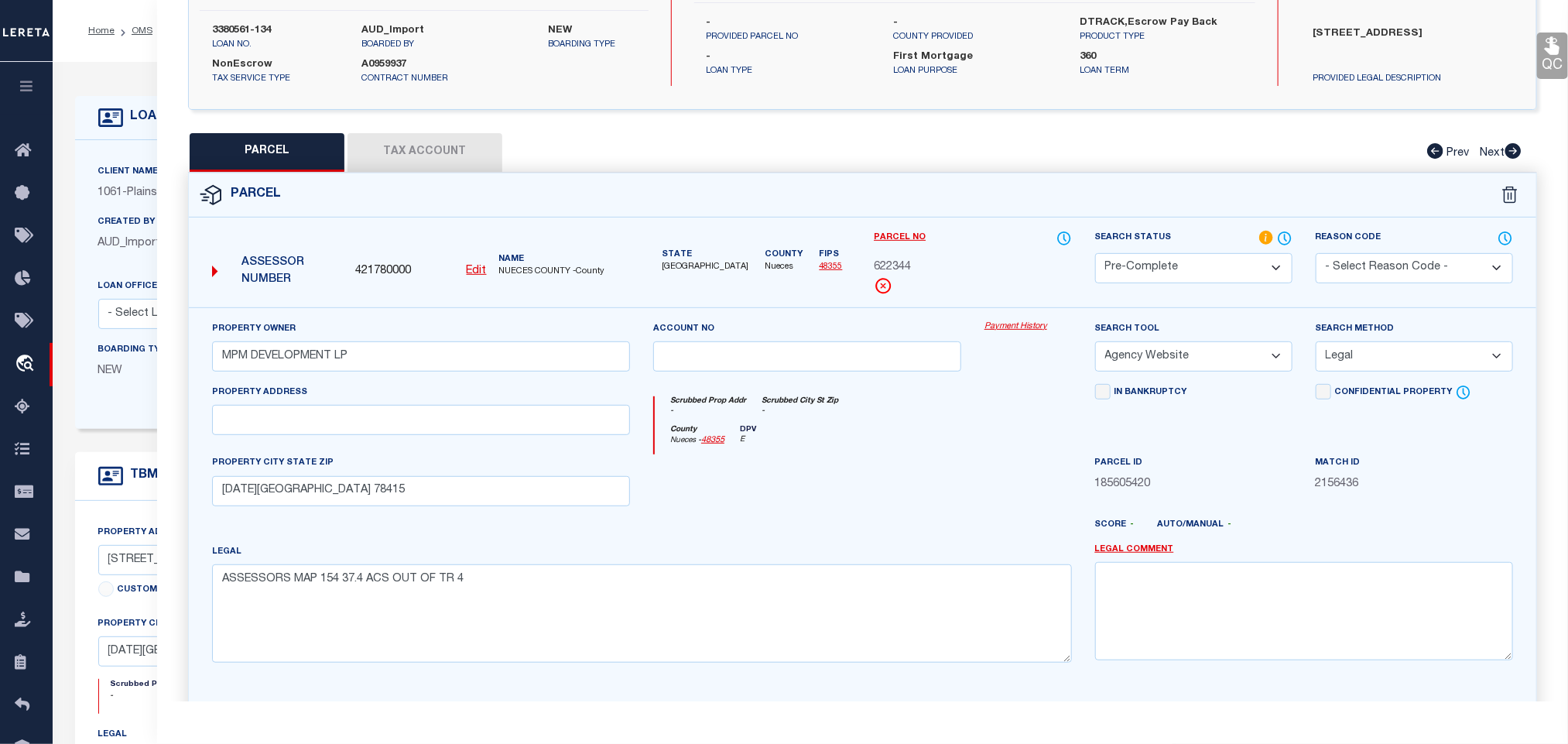
scroll to position [337, 0]
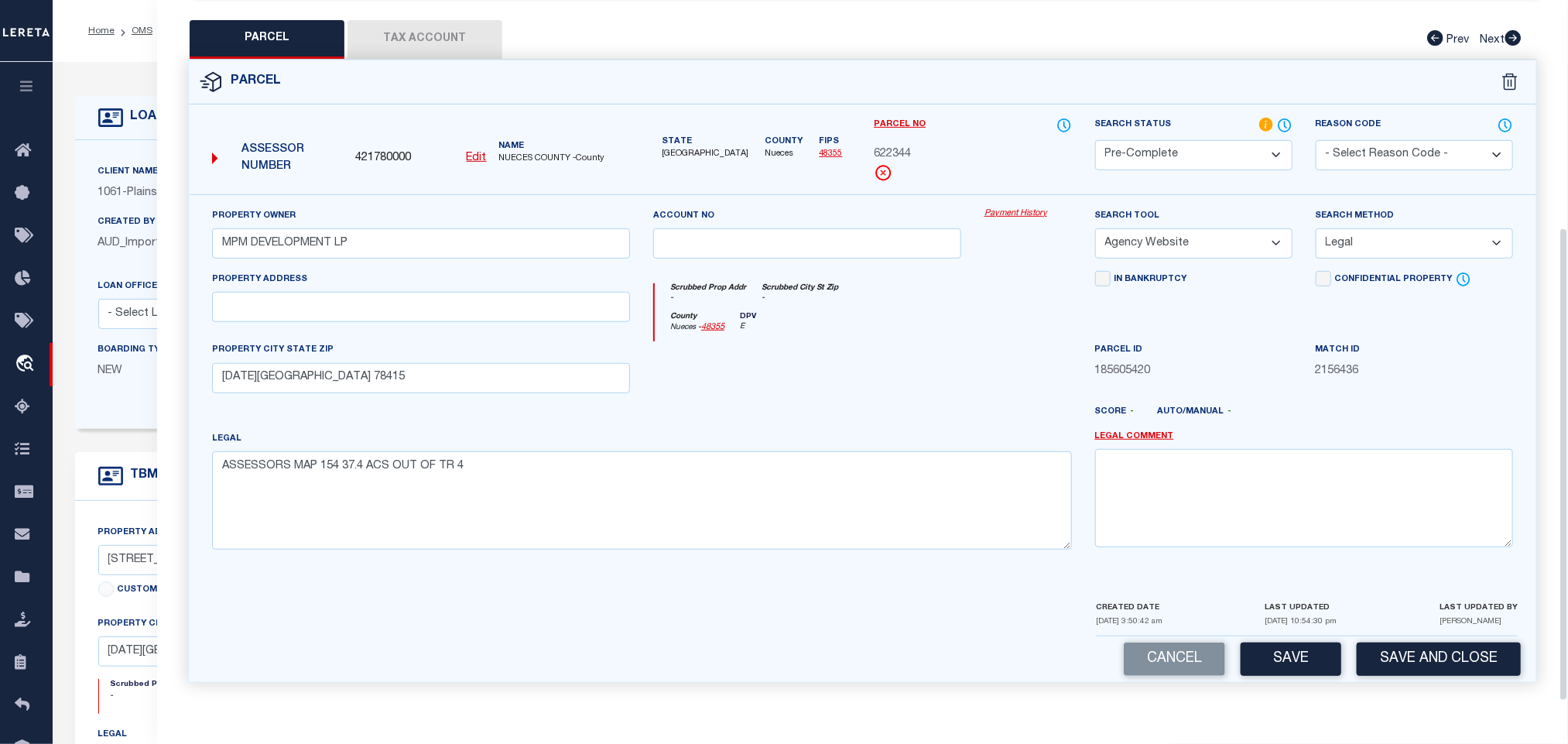
click at [1480, 681] on div "Parcel Edit" at bounding box center [863, 371] width 1349 height 623
click at [1473, 665] on button "Save and Close" at bounding box center [1439, 659] width 164 height 33
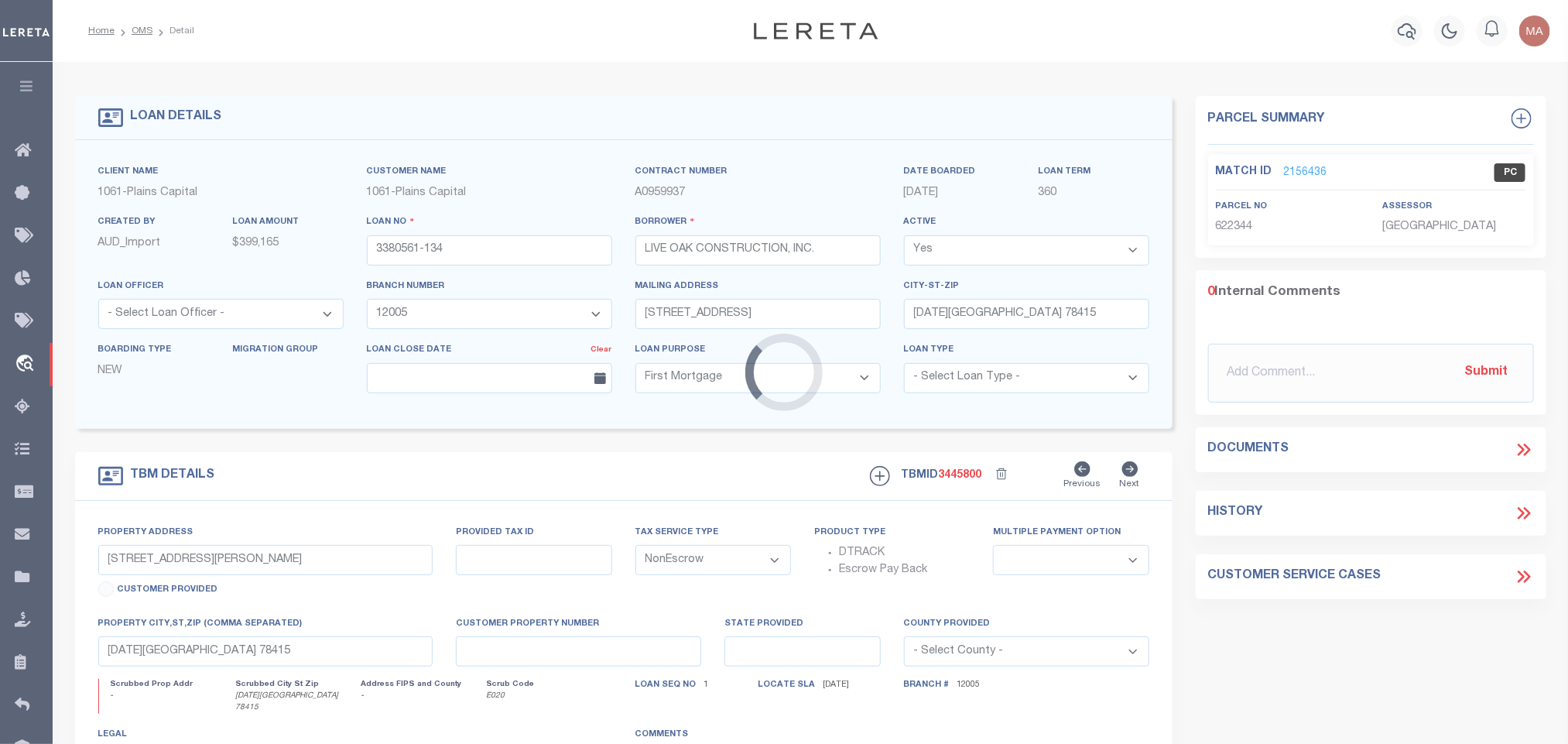
select select "1438"
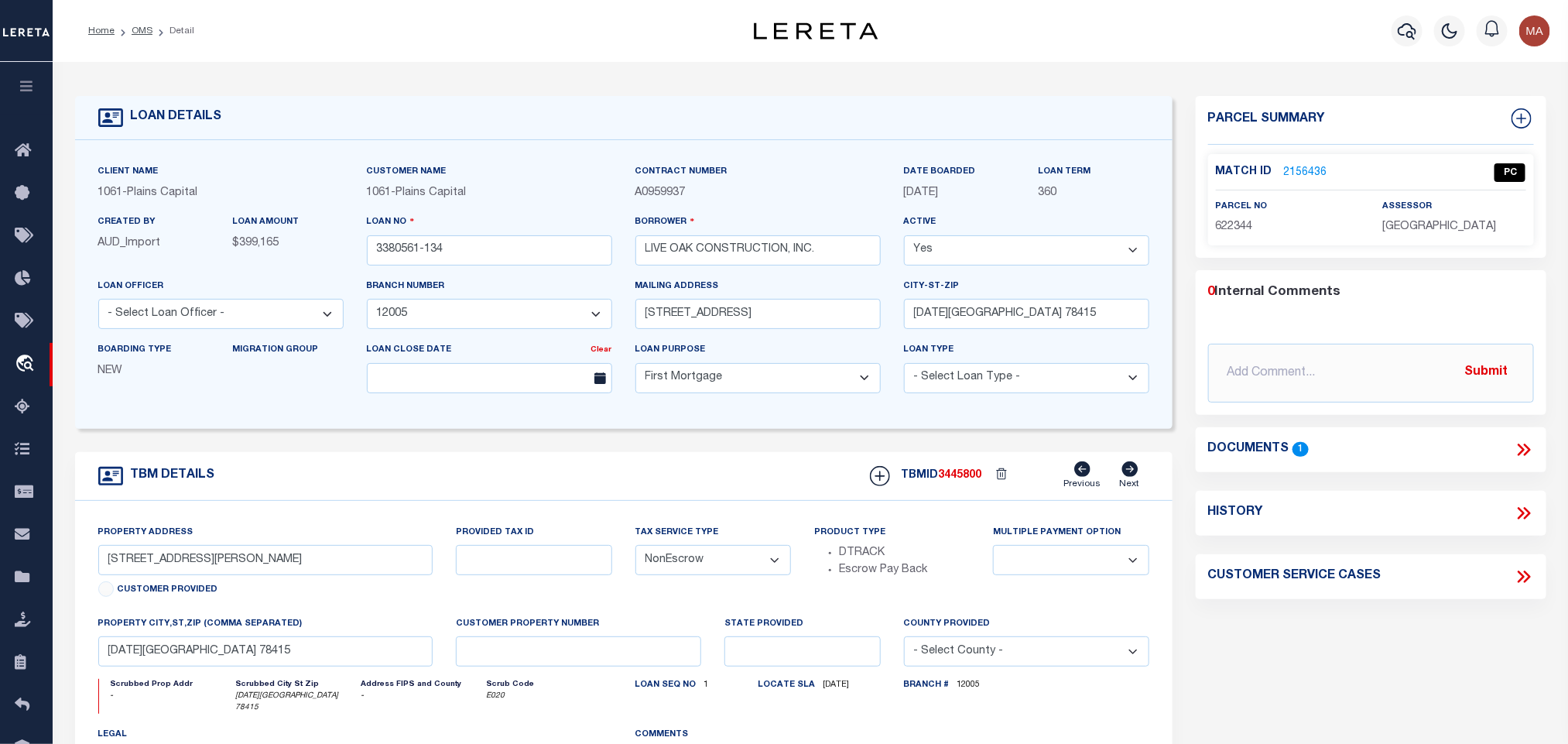
select select
click at [419, 253] on input "3380561-134" at bounding box center [490, 250] width 246 height 30
click at [964, 472] on div "TBMID 3445800 Previous Next" at bounding box center [1003, 475] width 291 height 30
copy span "3445800"
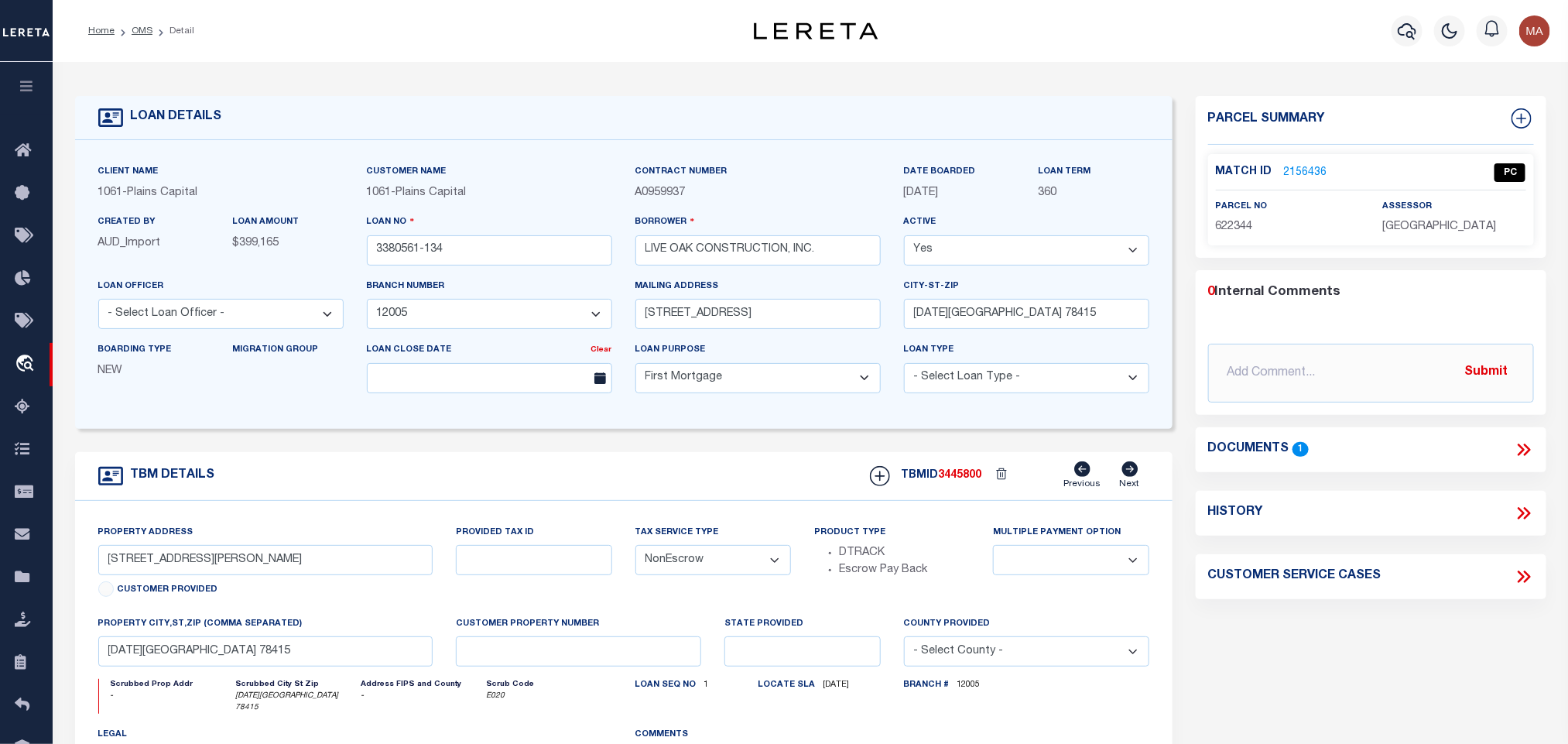
click at [1428, 227] on span "NUECES COUNTY" at bounding box center [1440, 227] width 114 height 11
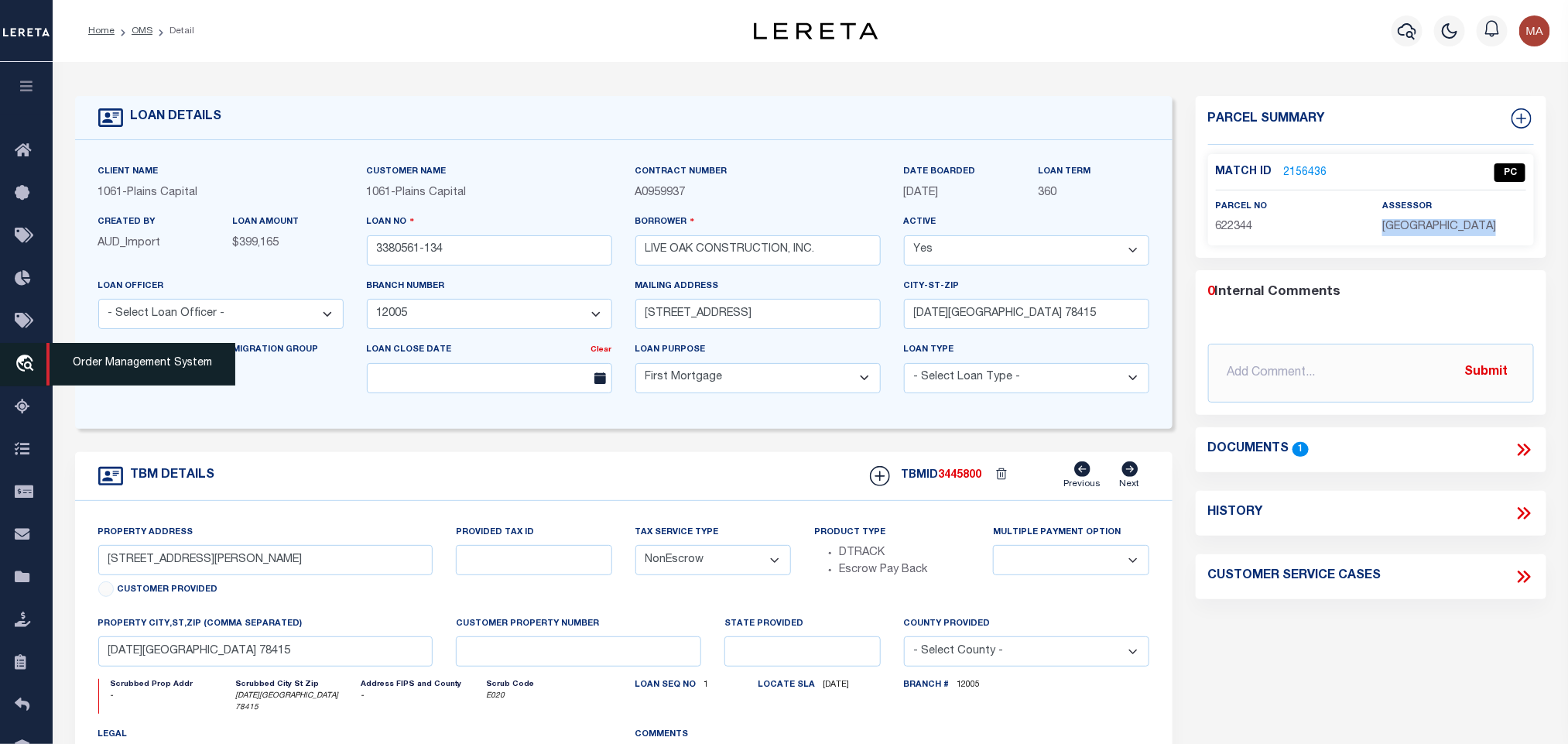
copy div "NUECES COUNTY"
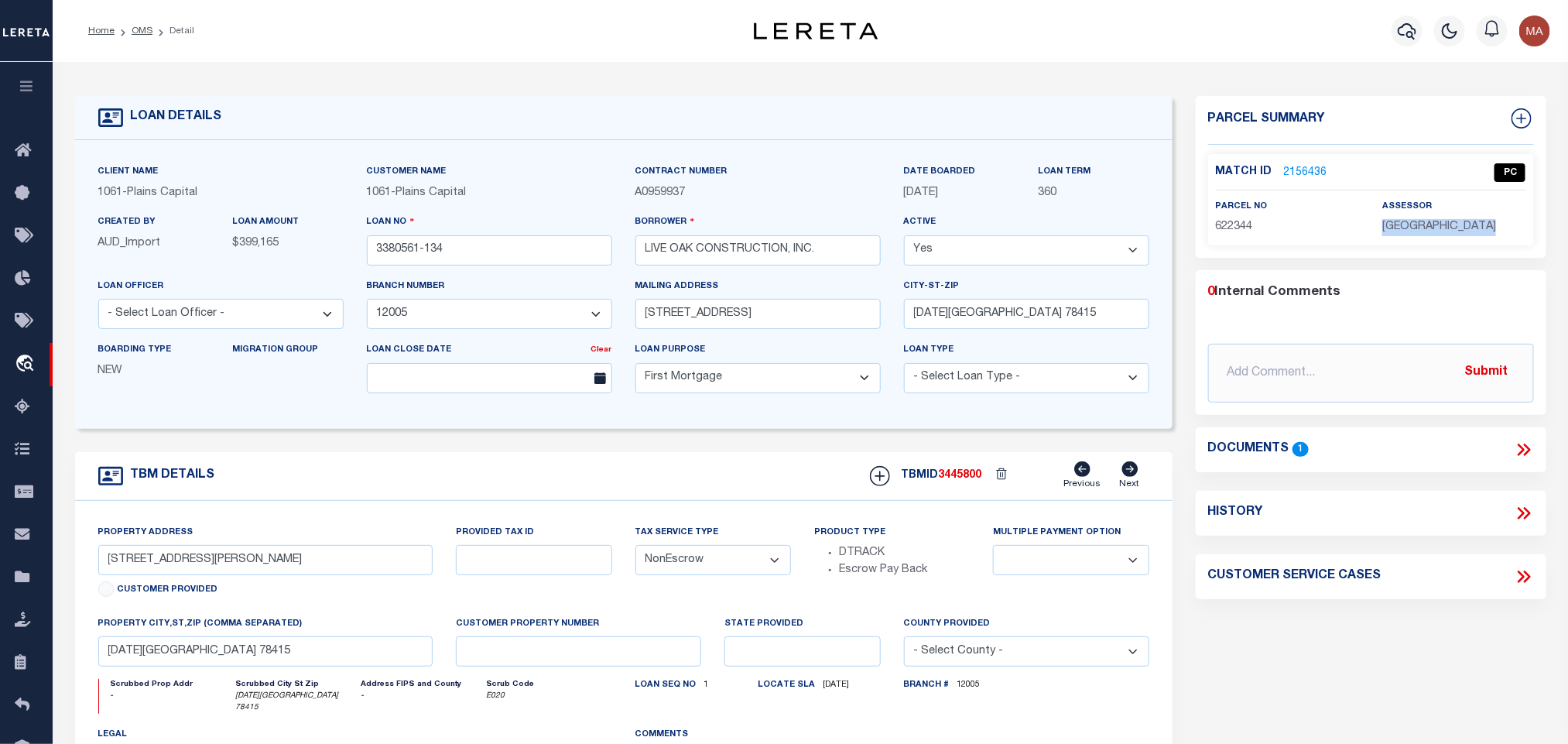
click at [1227, 224] on span "622344" at bounding box center [1235, 227] width 37 height 11
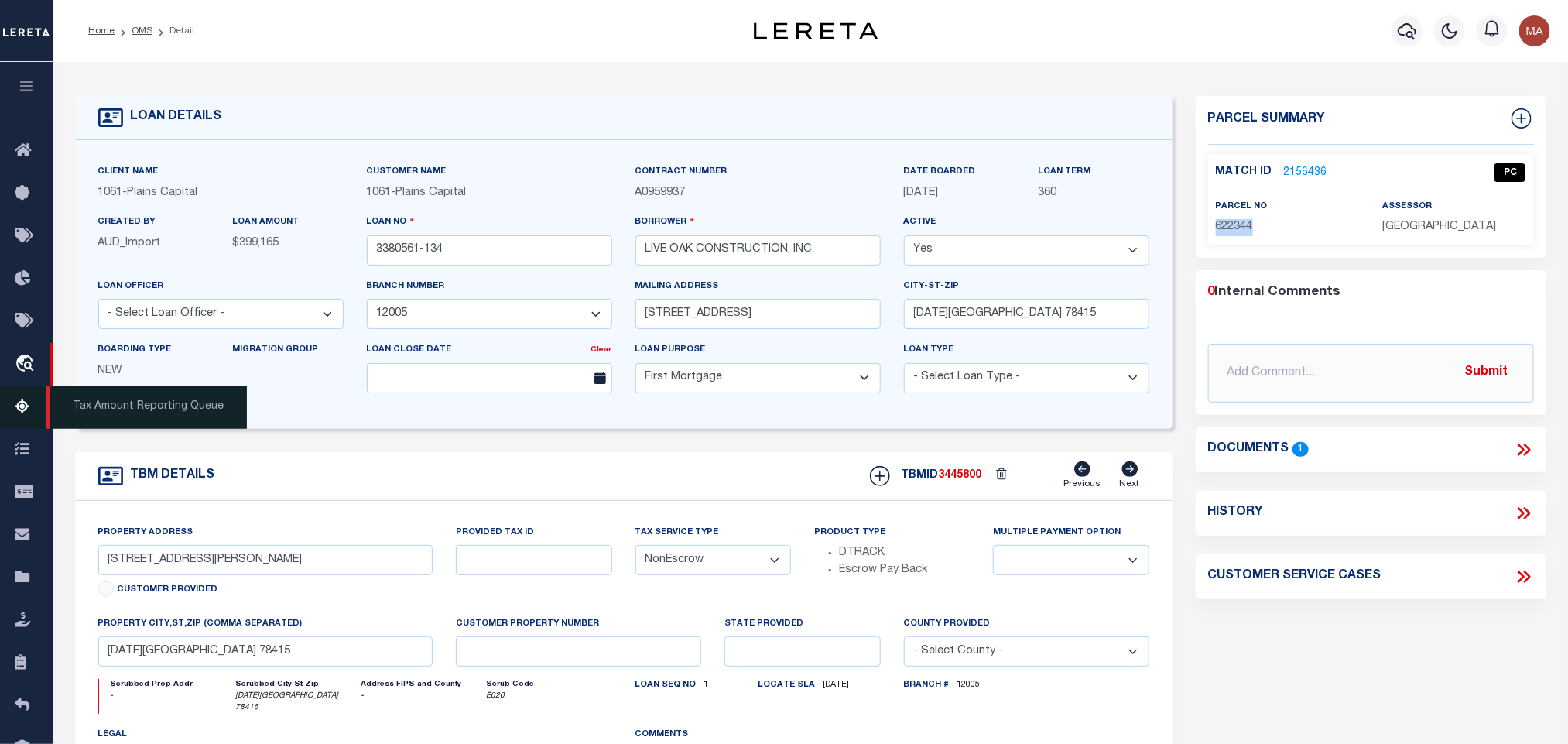
copy span "622344"
click at [143, 33] on link "OMS" at bounding box center [142, 31] width 21 height 10
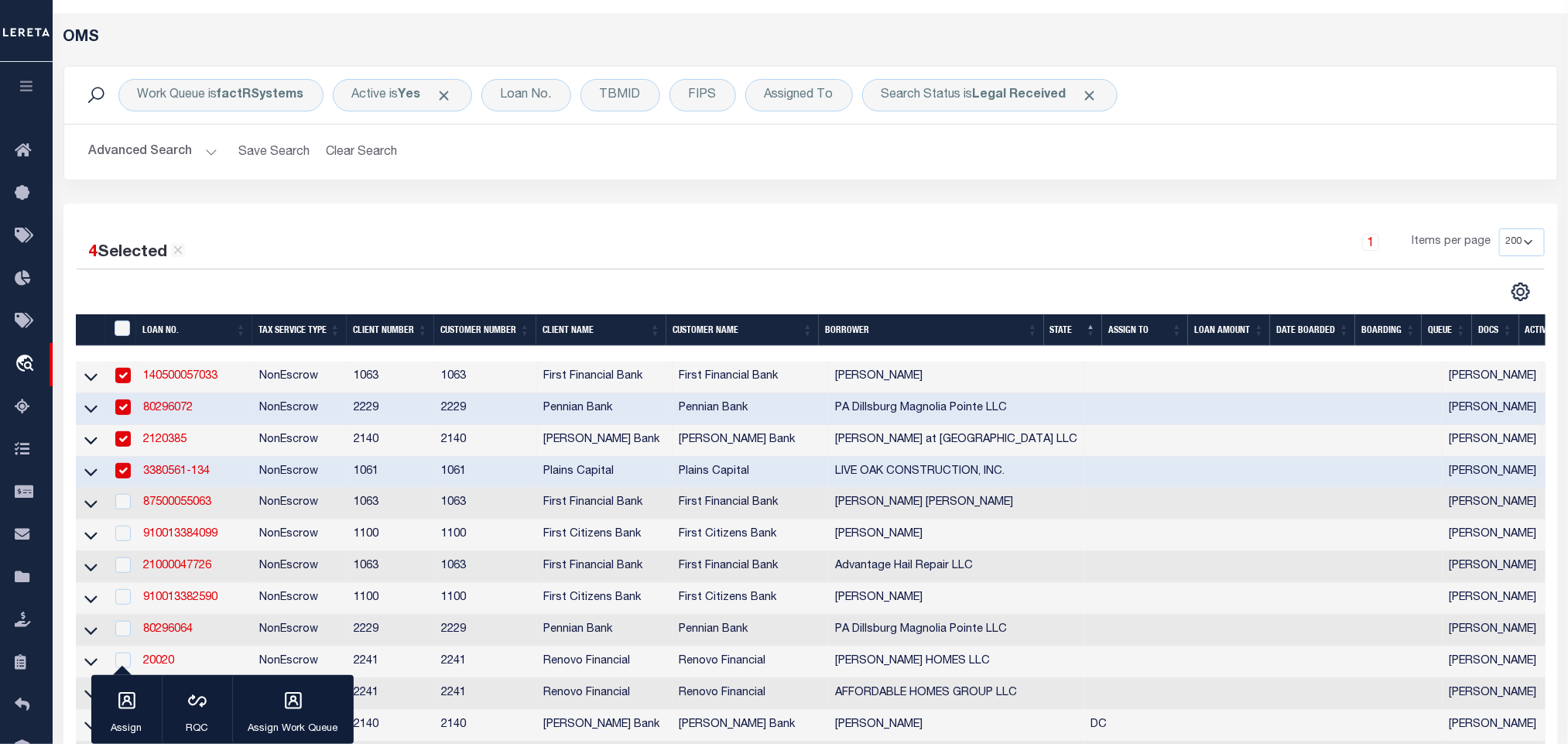
scroll to position [116, 0]
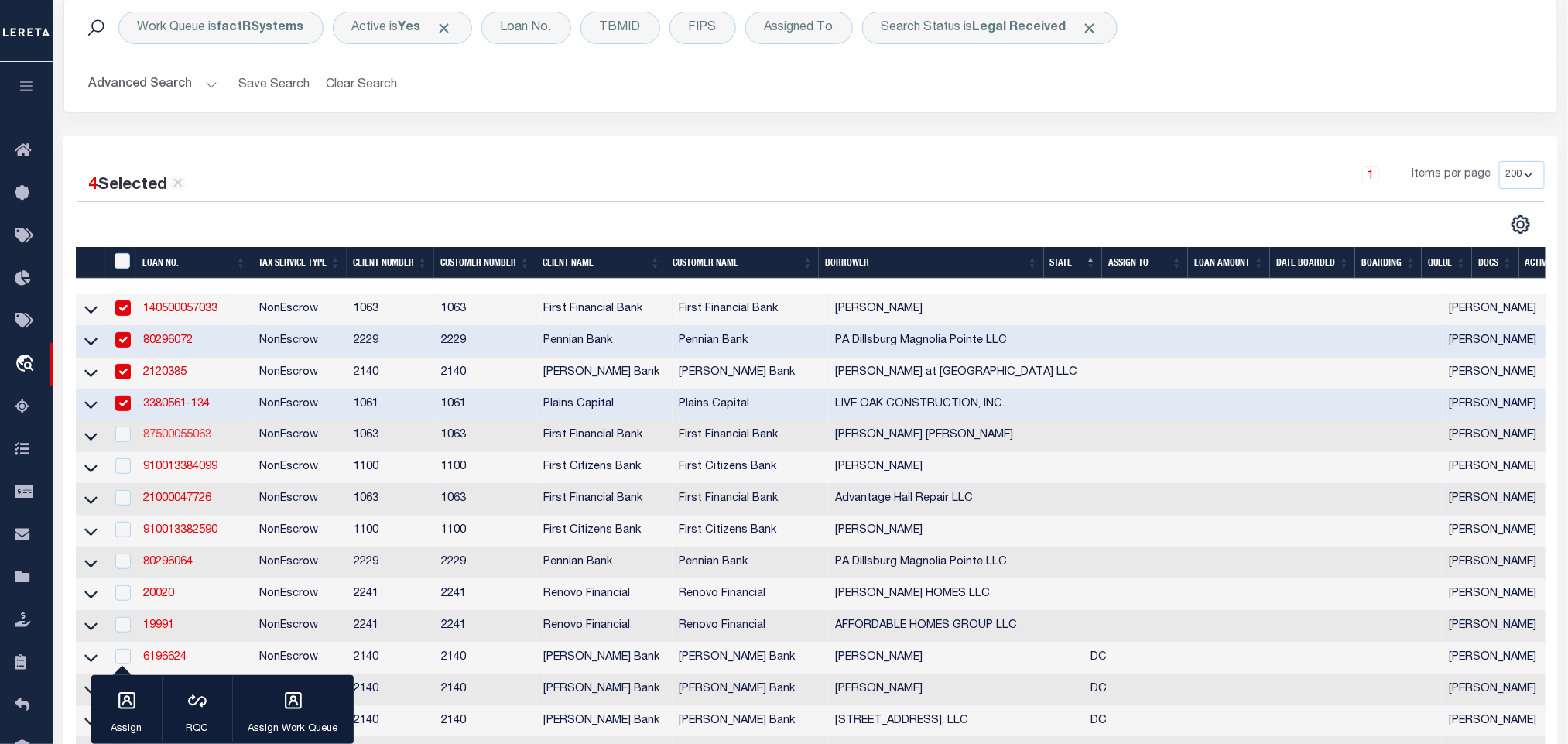
click at [166, 440] on link "87500055063" at bounding box center [177, 435] width 68 height 11
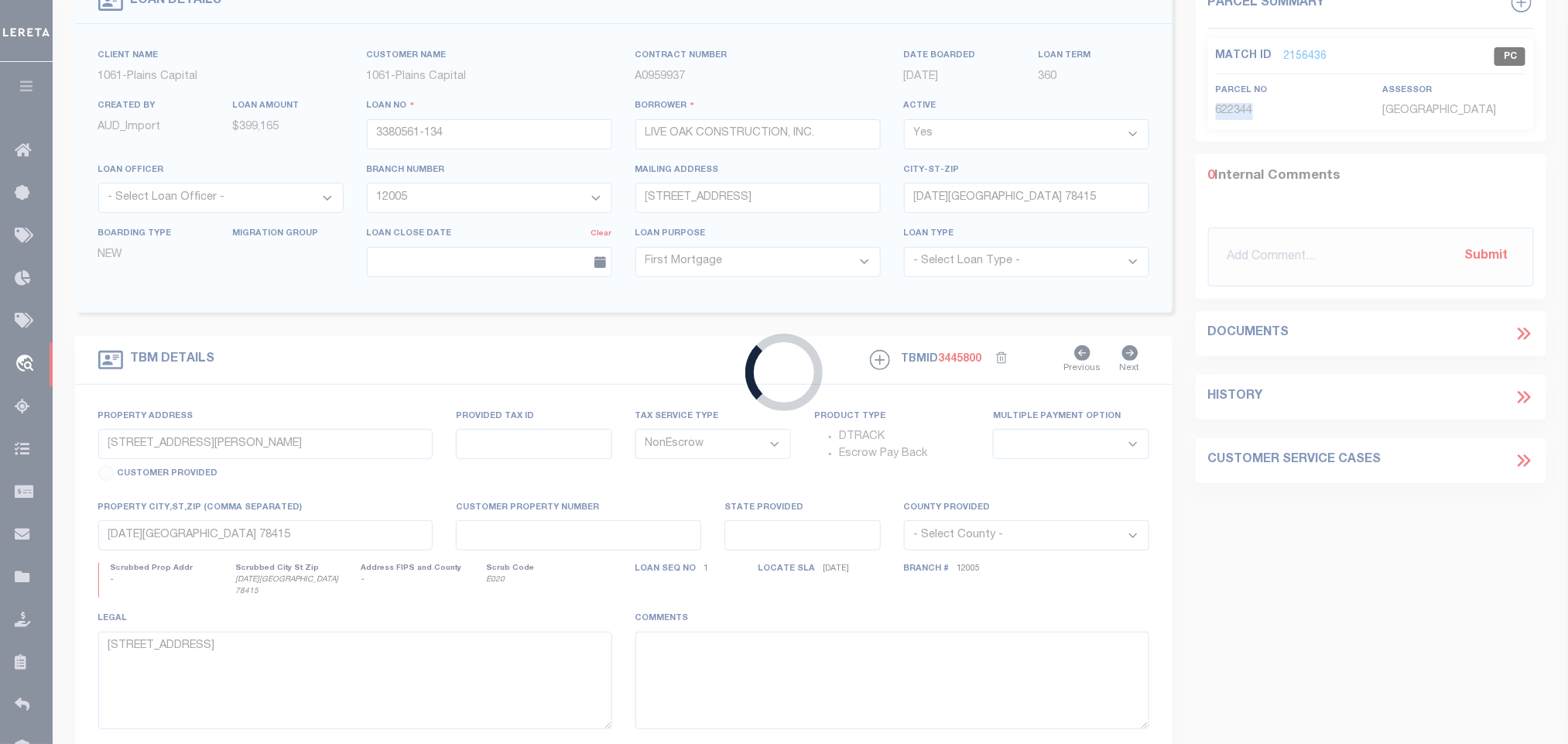
type input "87500055063"
type input "[PERSON_NAME] [PERSON_NAME]"
select select
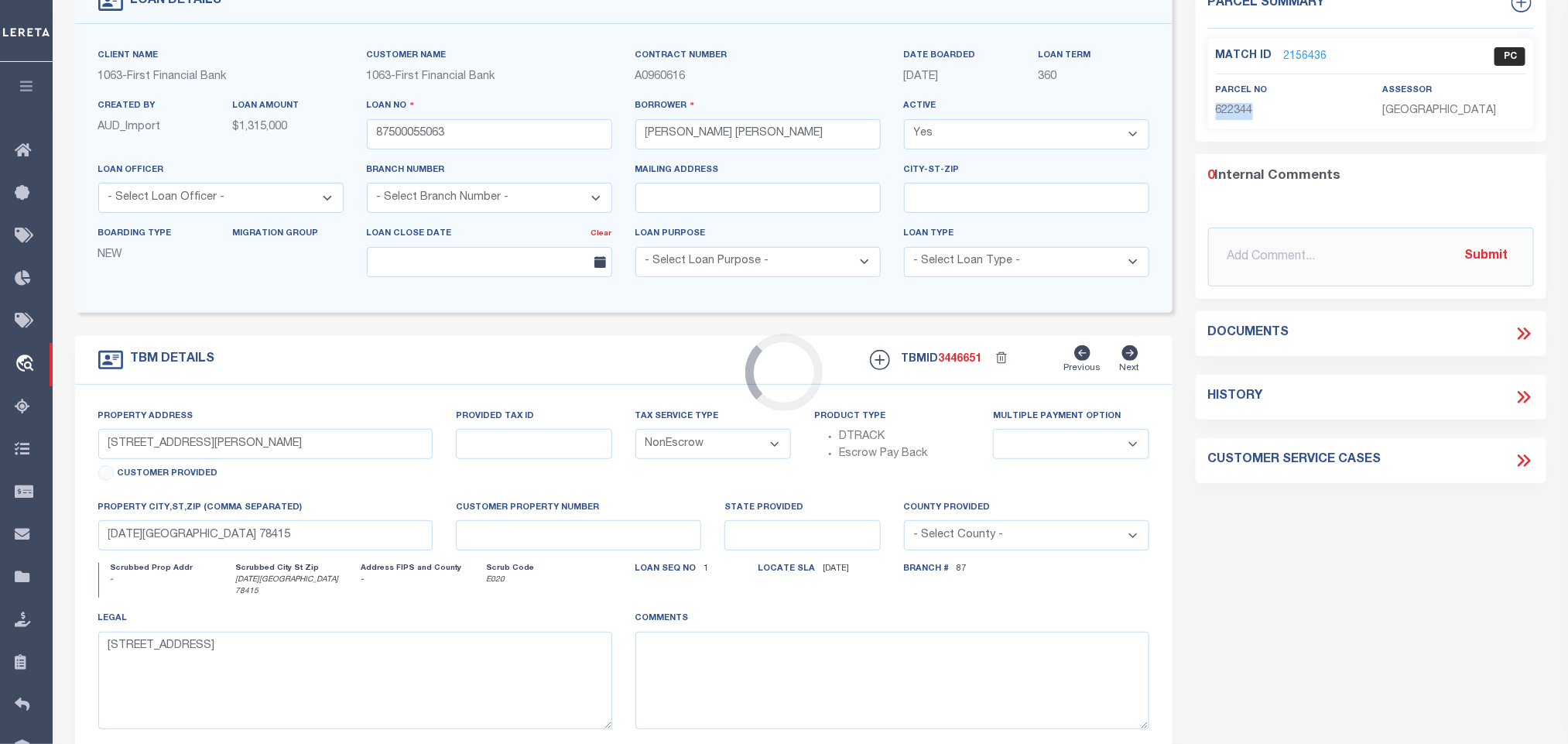
type input "MULTIPLE PROPERTIES"
select select
select select "10024"
select select "535"
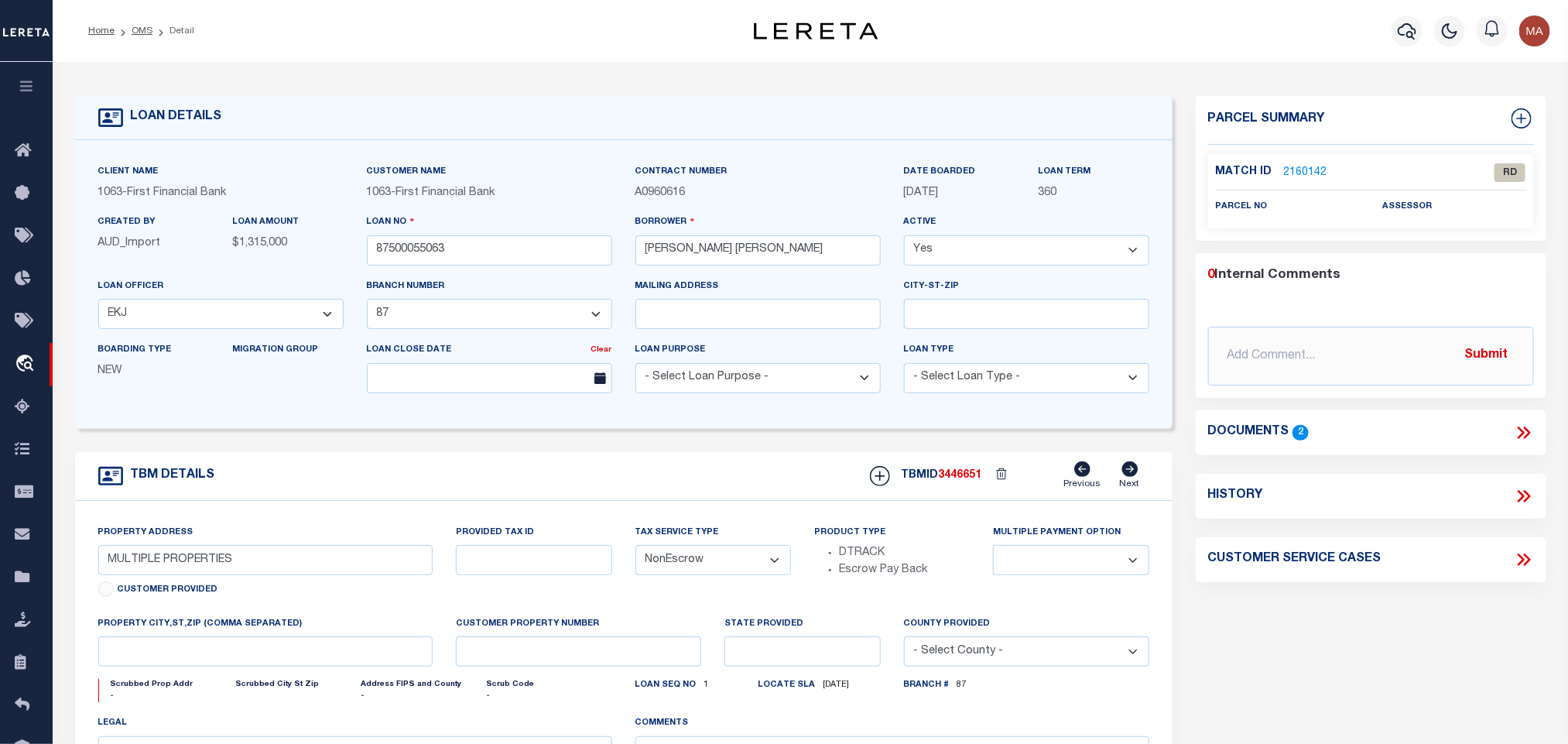
click at [1527, 427] on icon at bounding box center [1524, 432] width 20 height 20
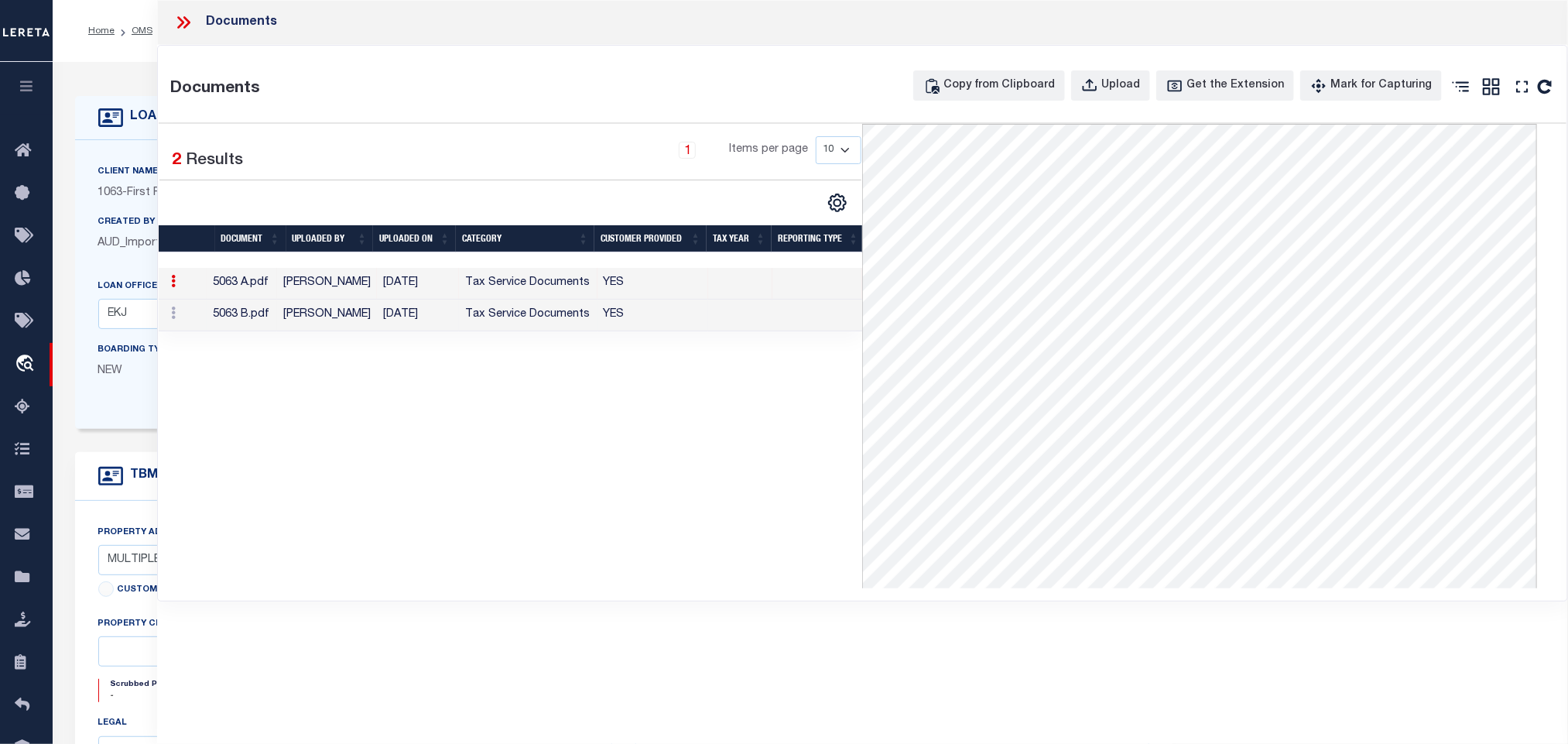
click at [720, 323] on td at bounding box center [740, 316] width 65 height 32
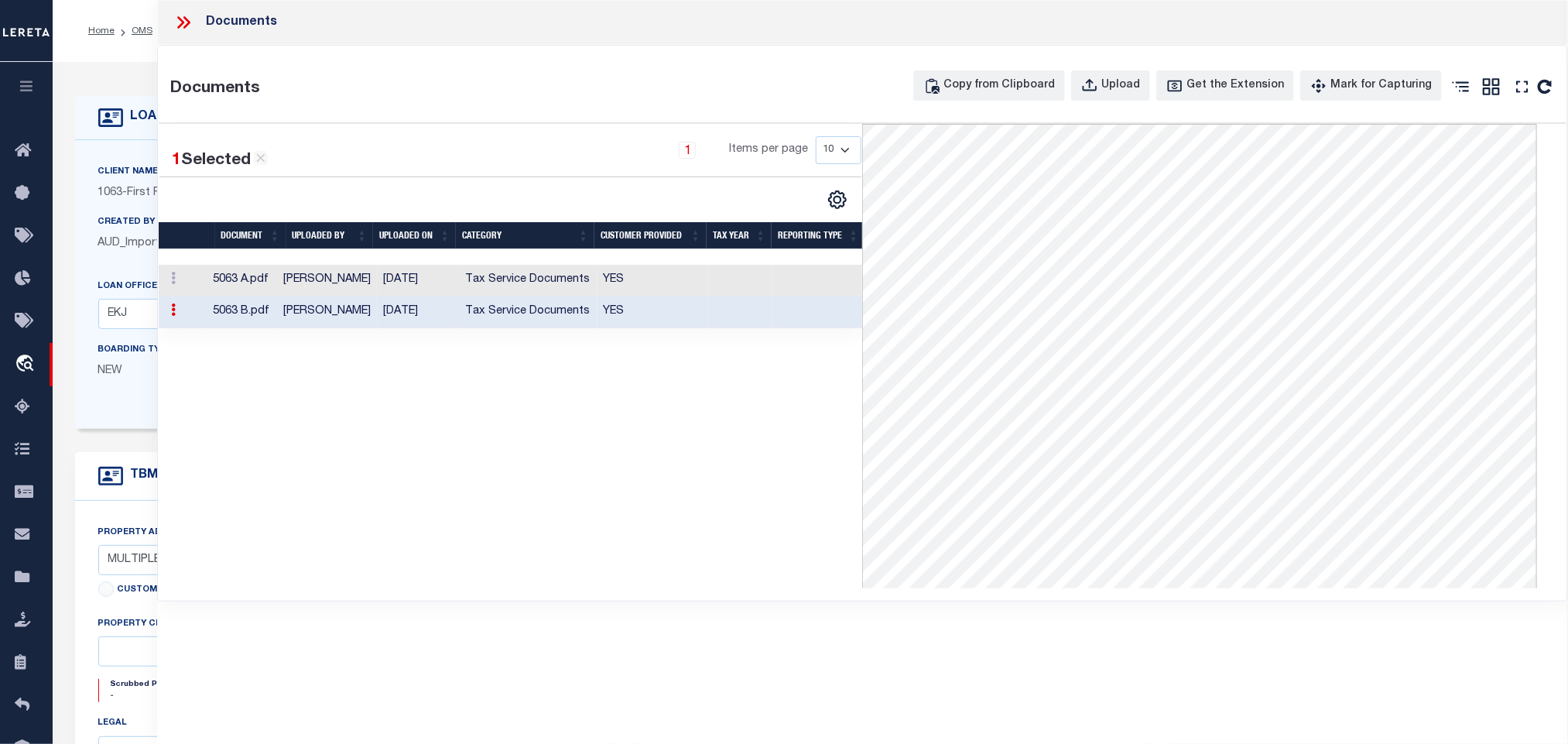
click at [148, 392] on div "Boarding Type NEW" at bounding box center [154, 366] width 135 height 50
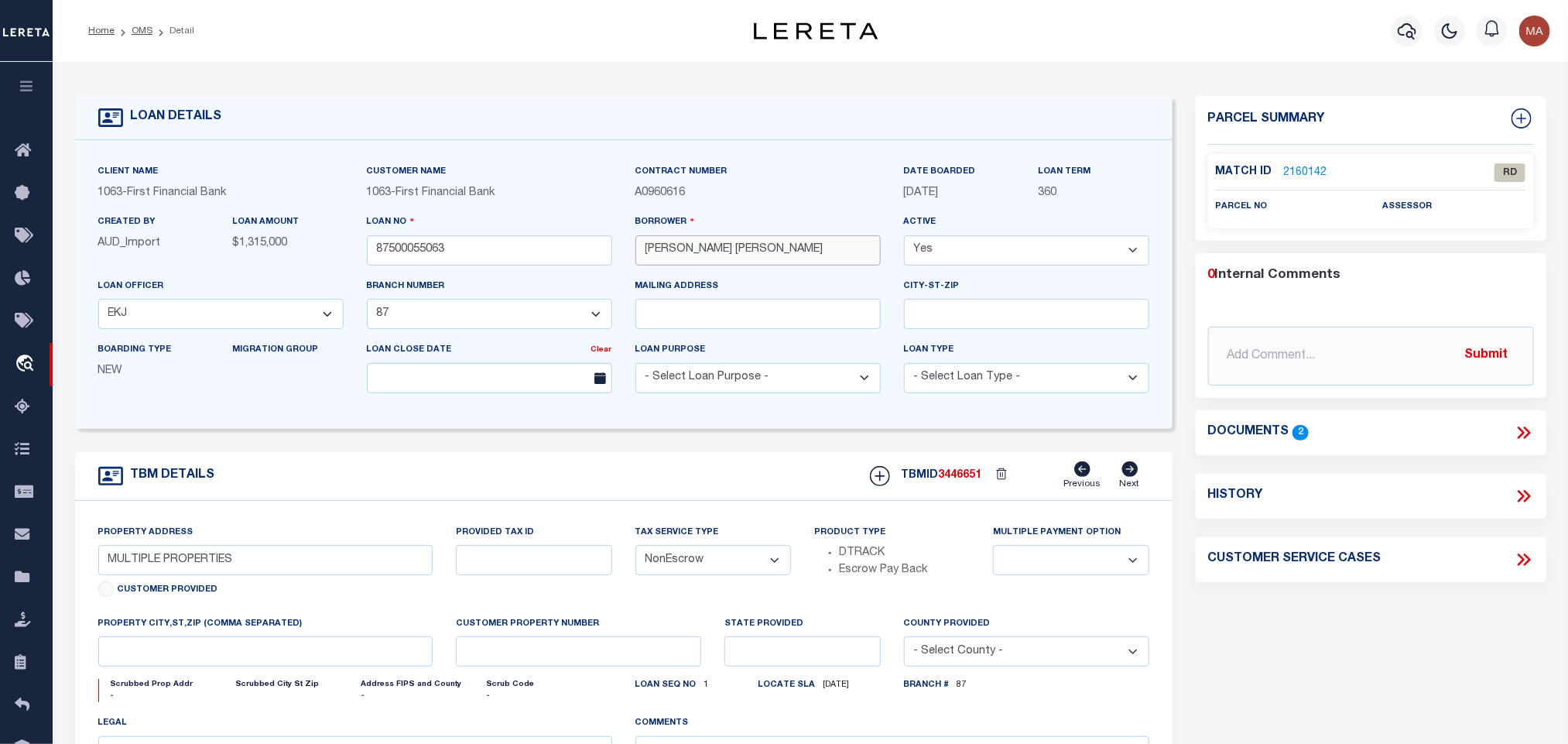
click at [681, 242] on input "[PERSON_NAME] [PERSON_NAME]" at bounding box center [758, 250] width 246 height 30
click at [1307, 165] on link "2160142" at bounding box center [1306, 173] width 43 height 16
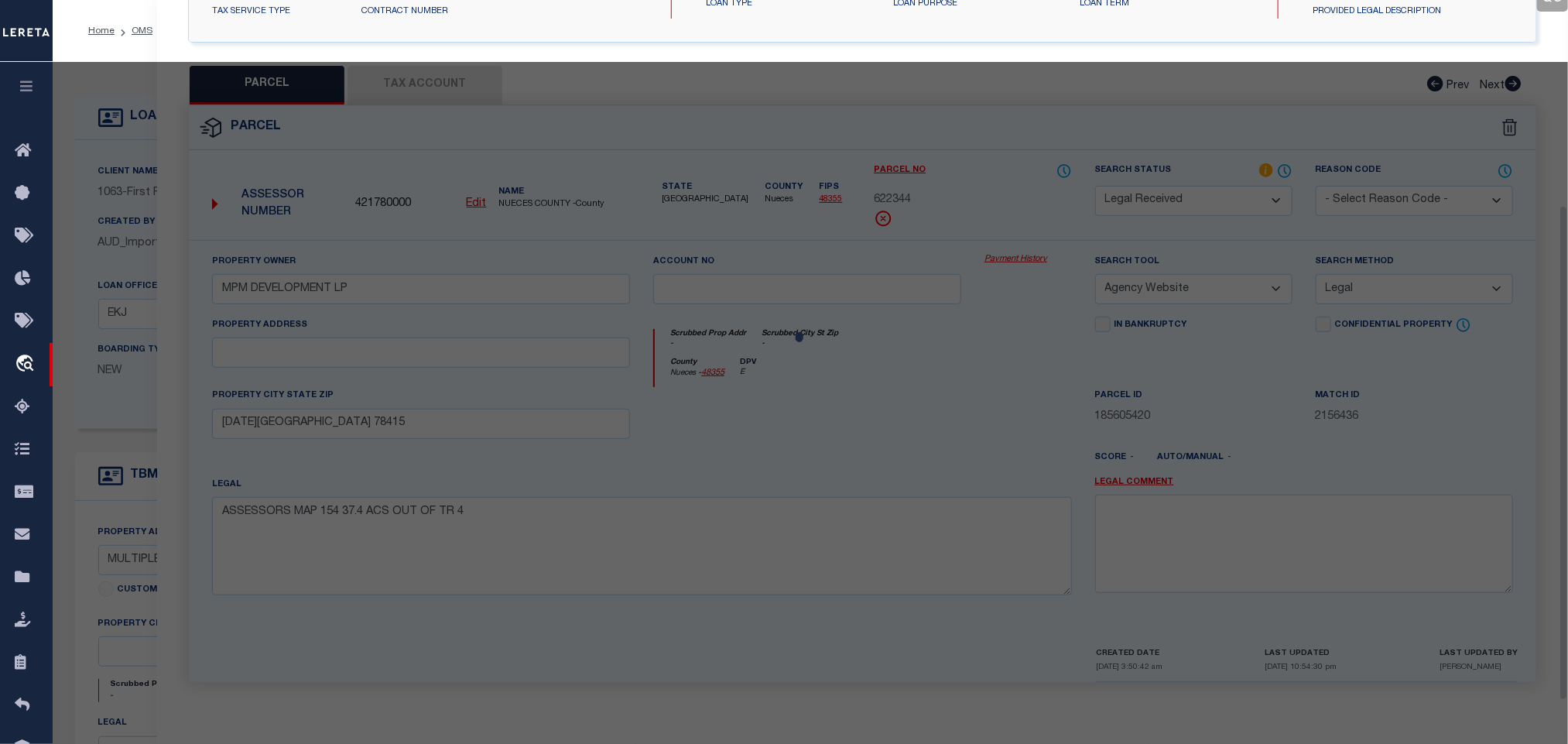
scroll to position [290, 0]
select select "AS"
select select
checkbox input "false"
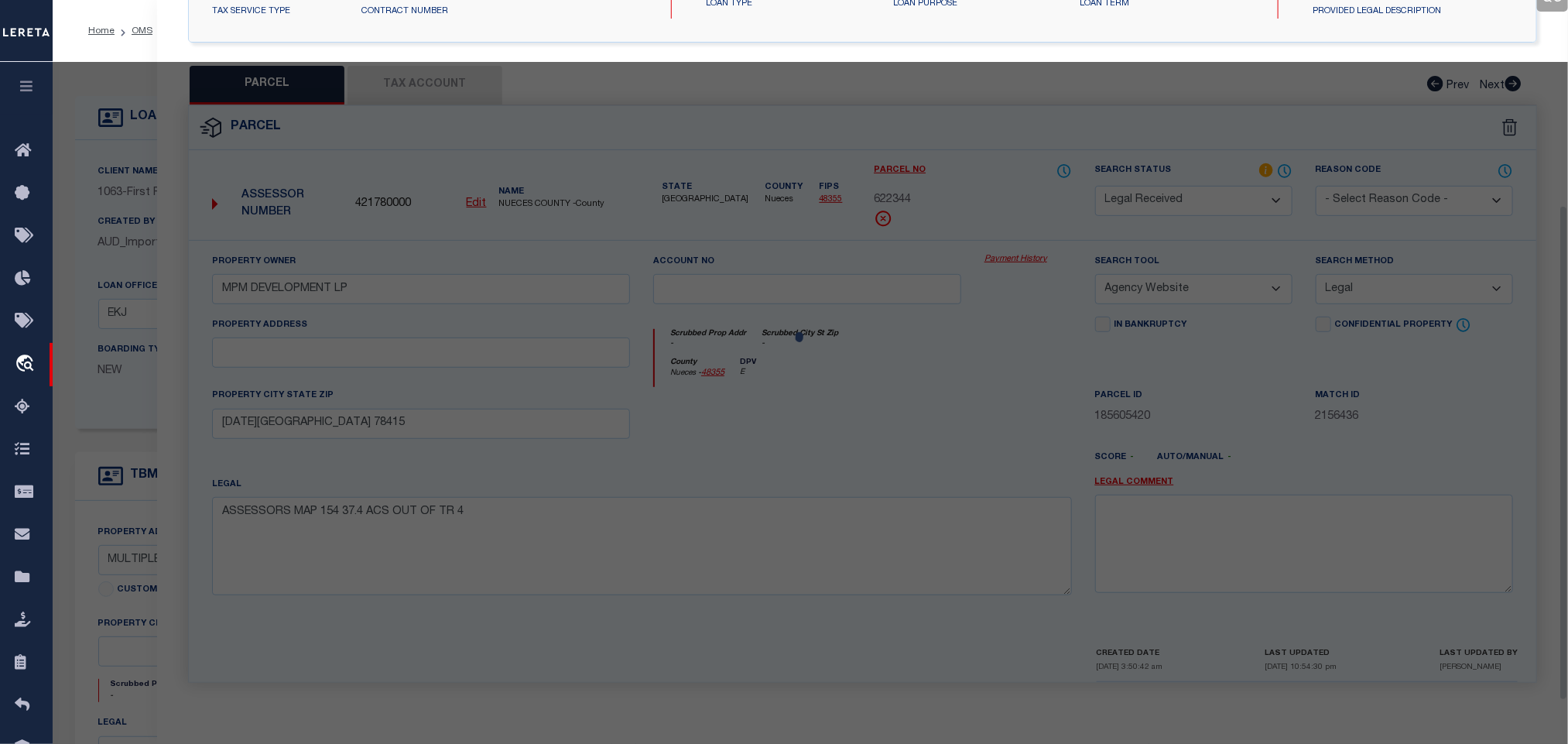
checkbox input "false"
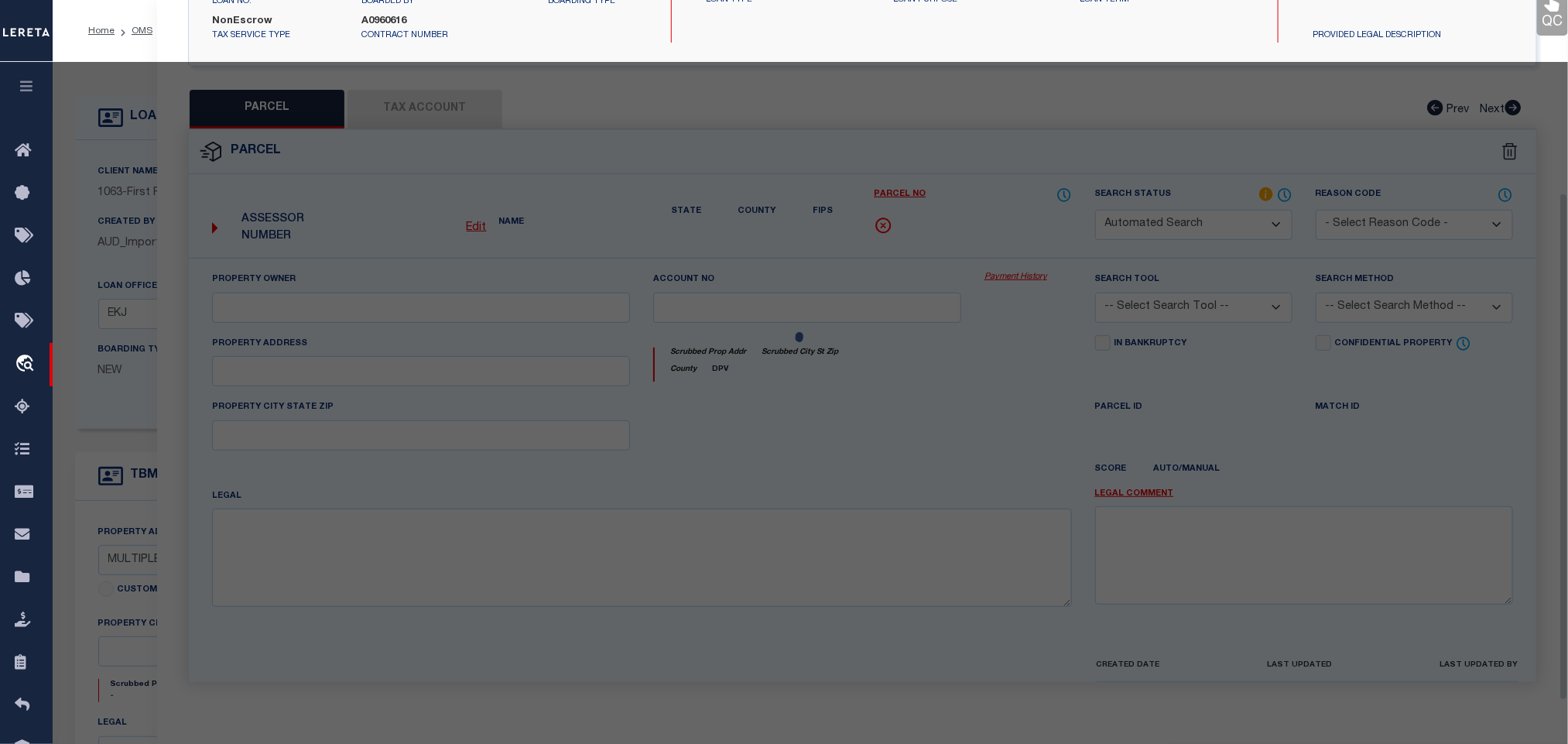
select select "RD"
checkbox input "false"
type textarea "Document uploaded that satisfies a legal requirement, changing from ND to RD"
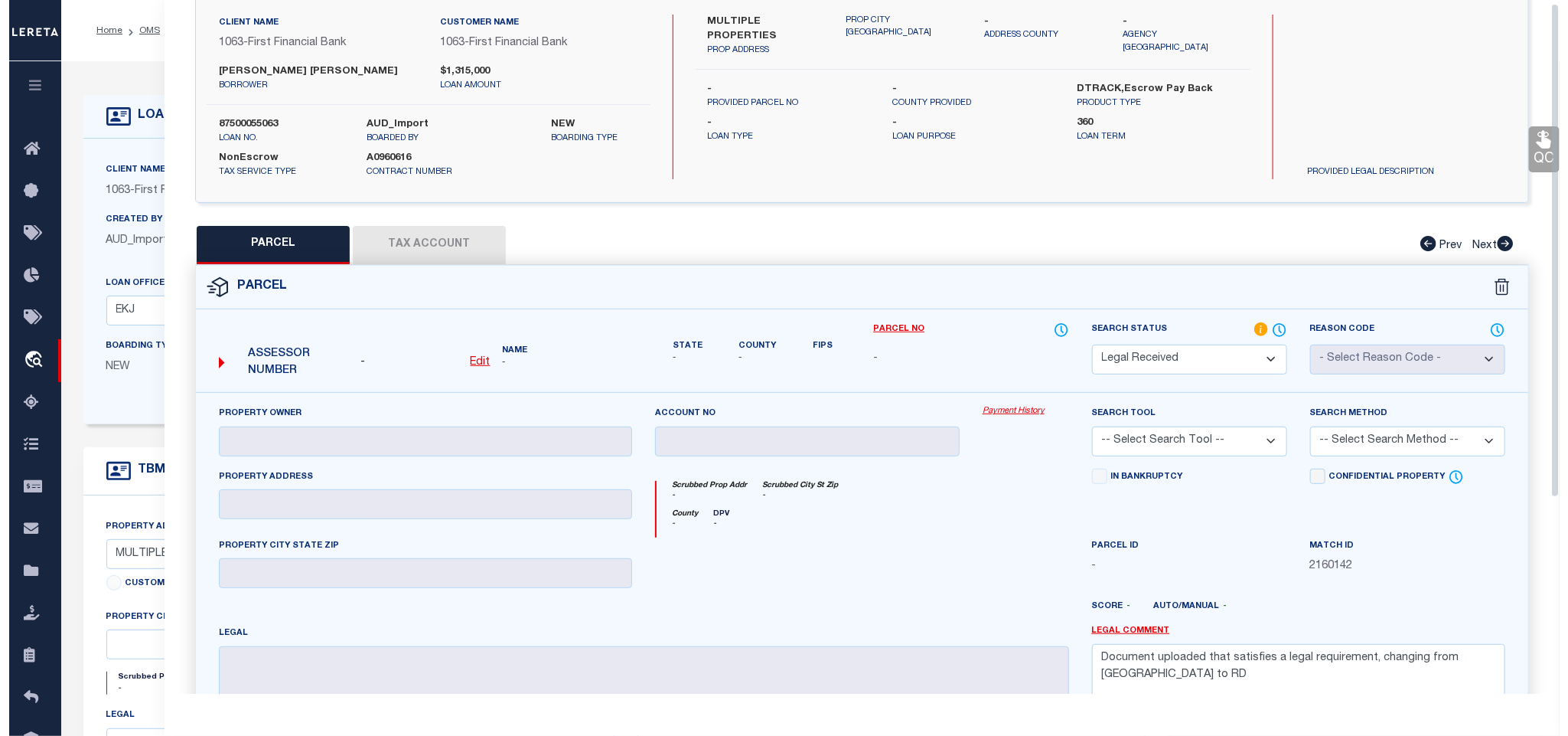
scroll to position [0, 0]
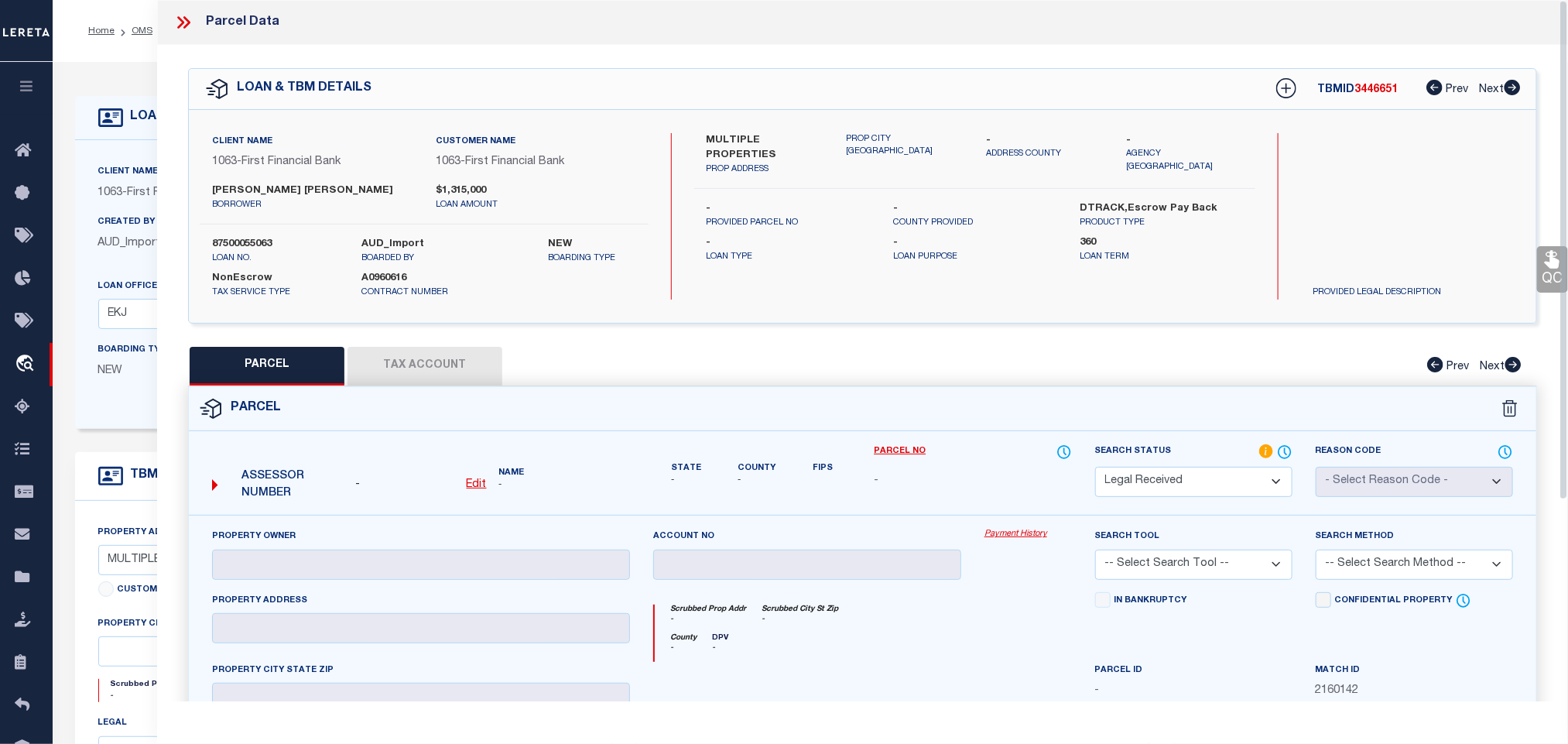
click at [479, 486] on u "Edit" at bounding box center [476, 485] width 20 height 11
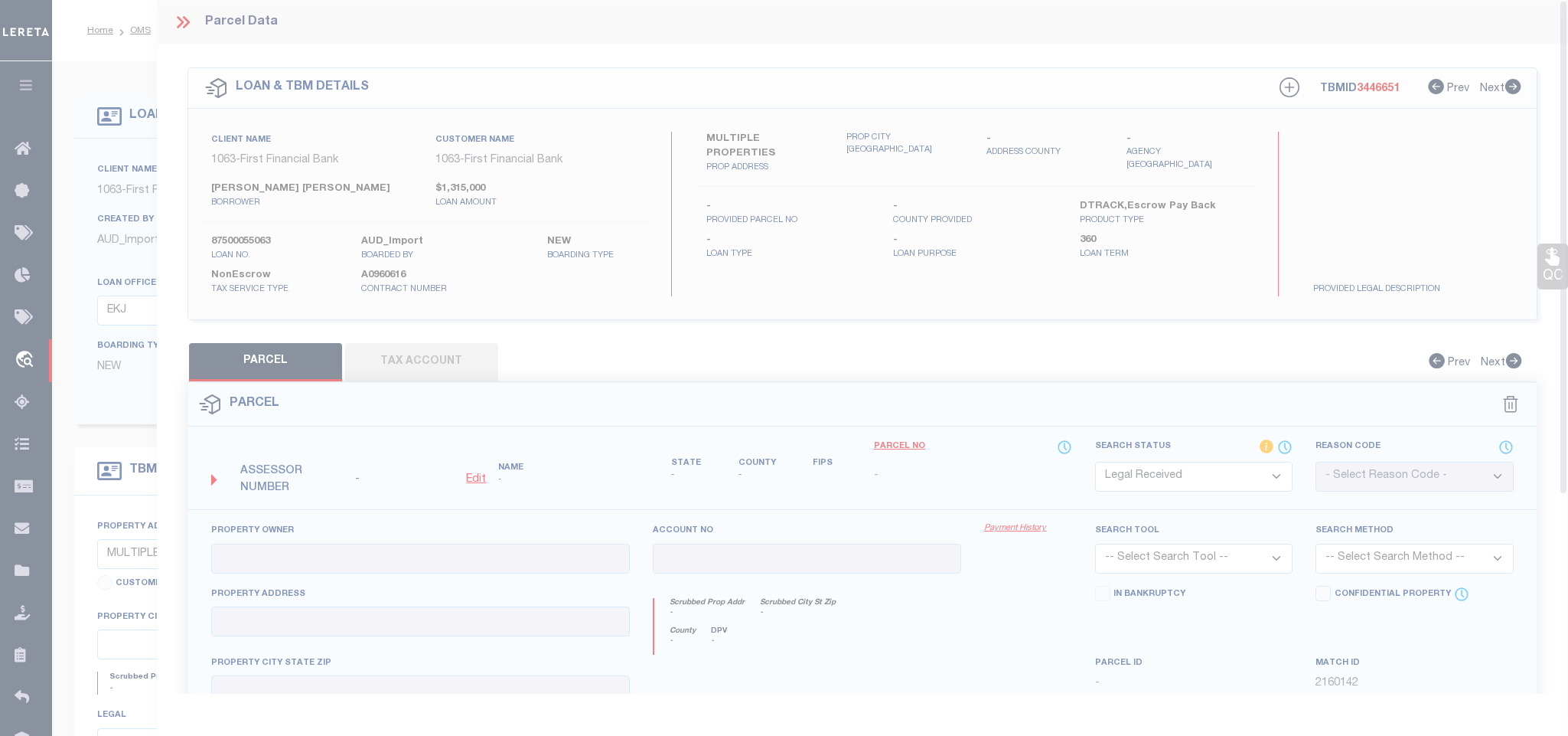
type textarea "-"
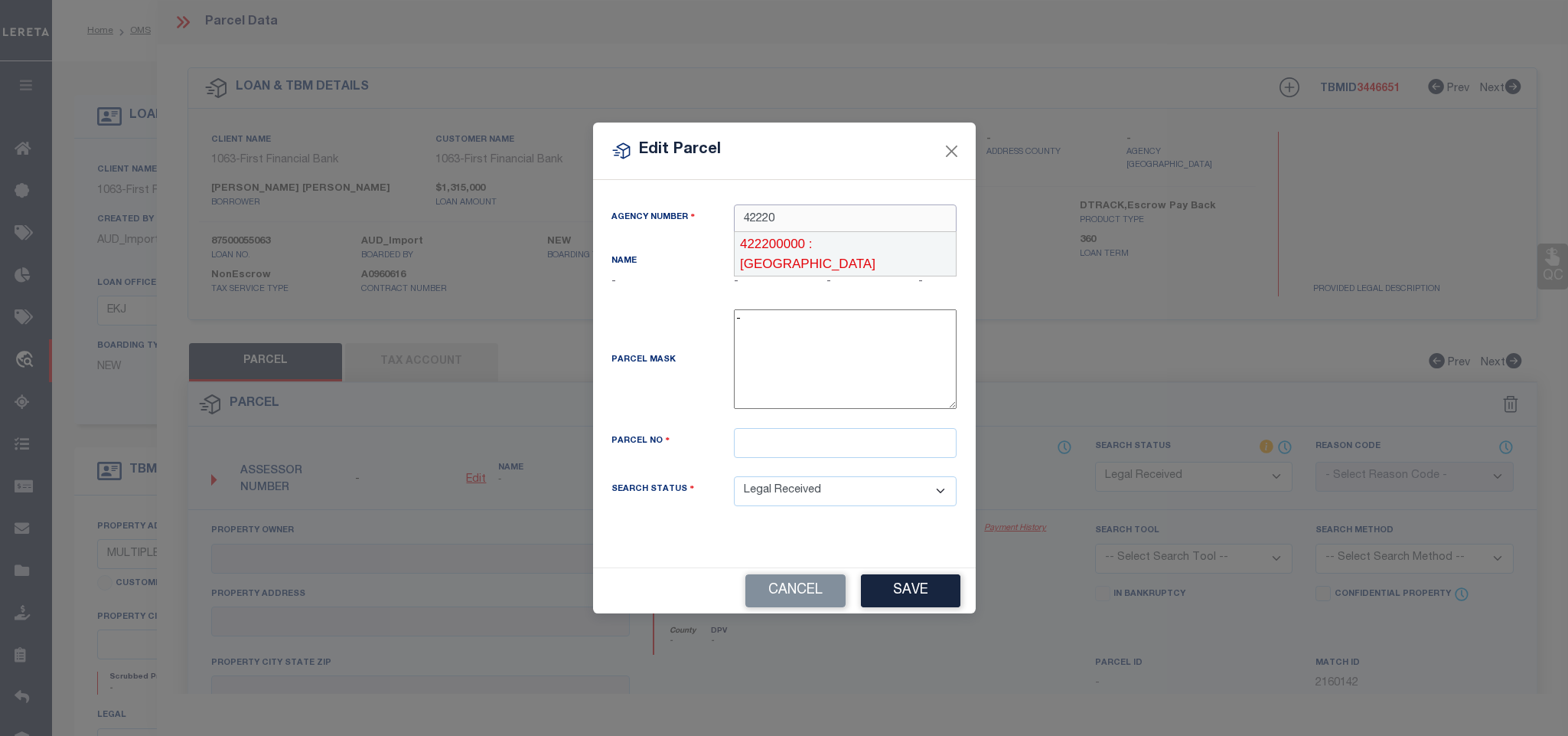
click at [846, 242] on div "422200000 : TARRANT COUNTY" at bounding box center [845, 253] width 222 height 43
type input "422200000"
click at [866, 448] on input "text" at bounding box center [845, 443] width 222 height 30
paste input "03091678"
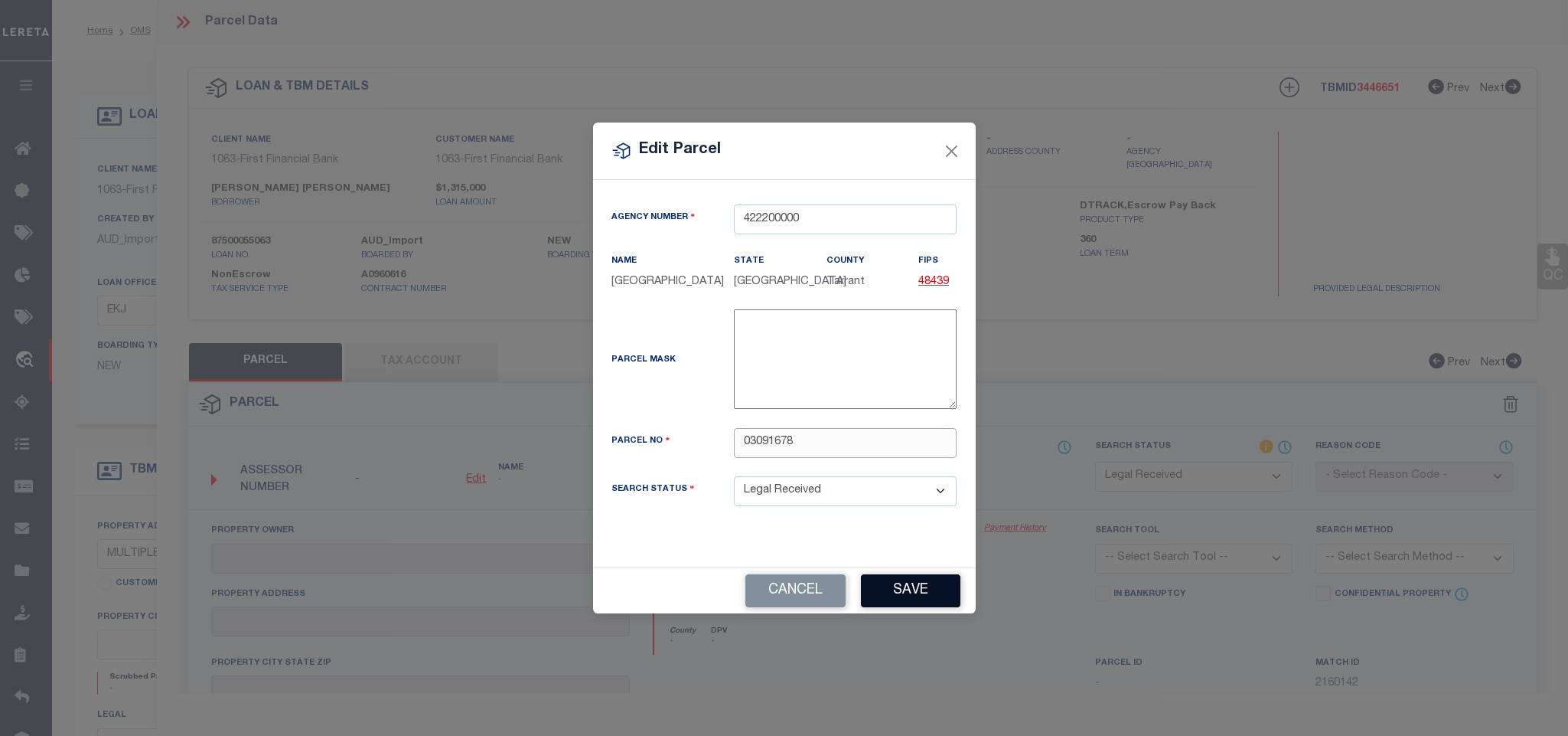
type input "03091678"
click at [912, 593] on button "Save" at bounding box center [911, 591] width 99 height 33
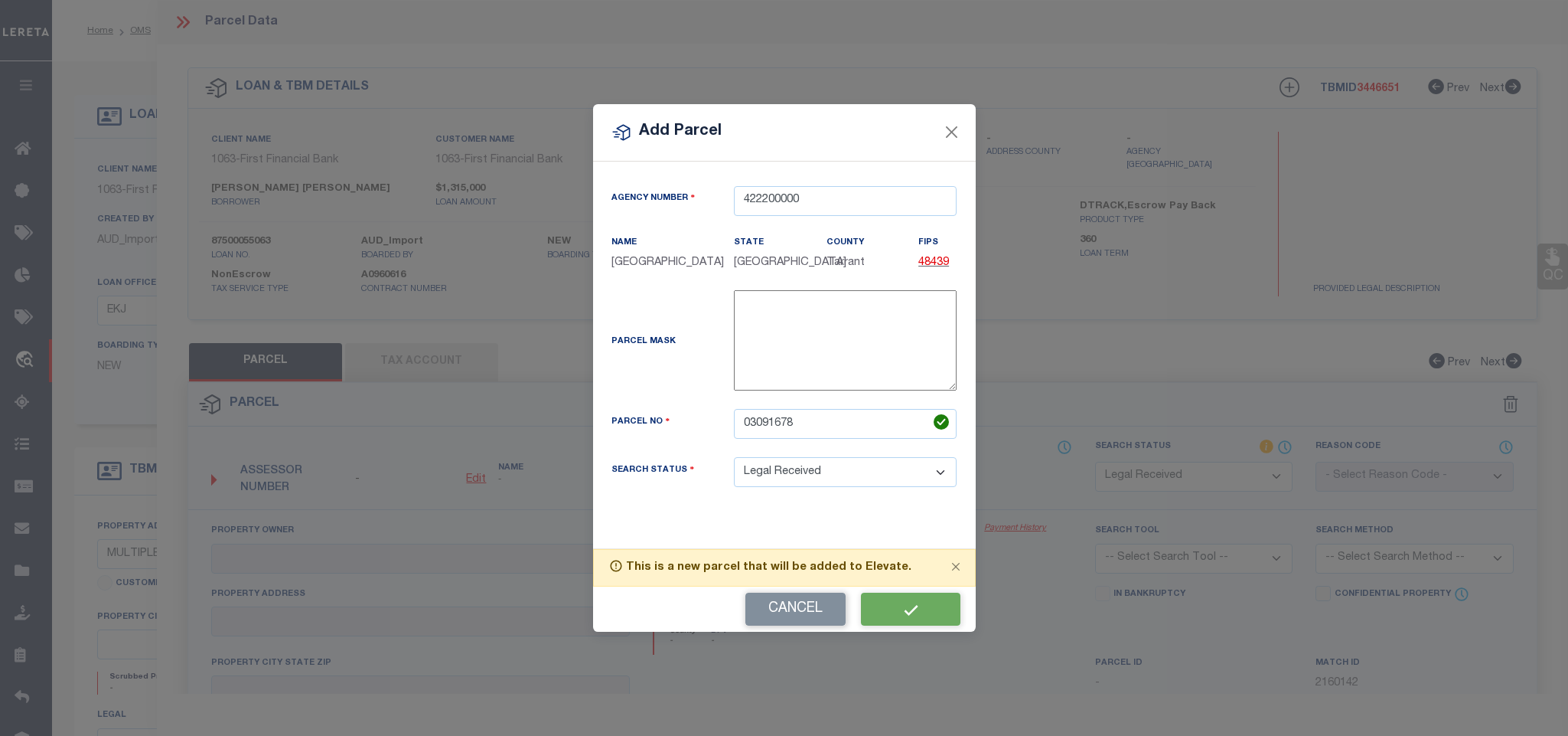
select select "RD"
checkbox input "false"
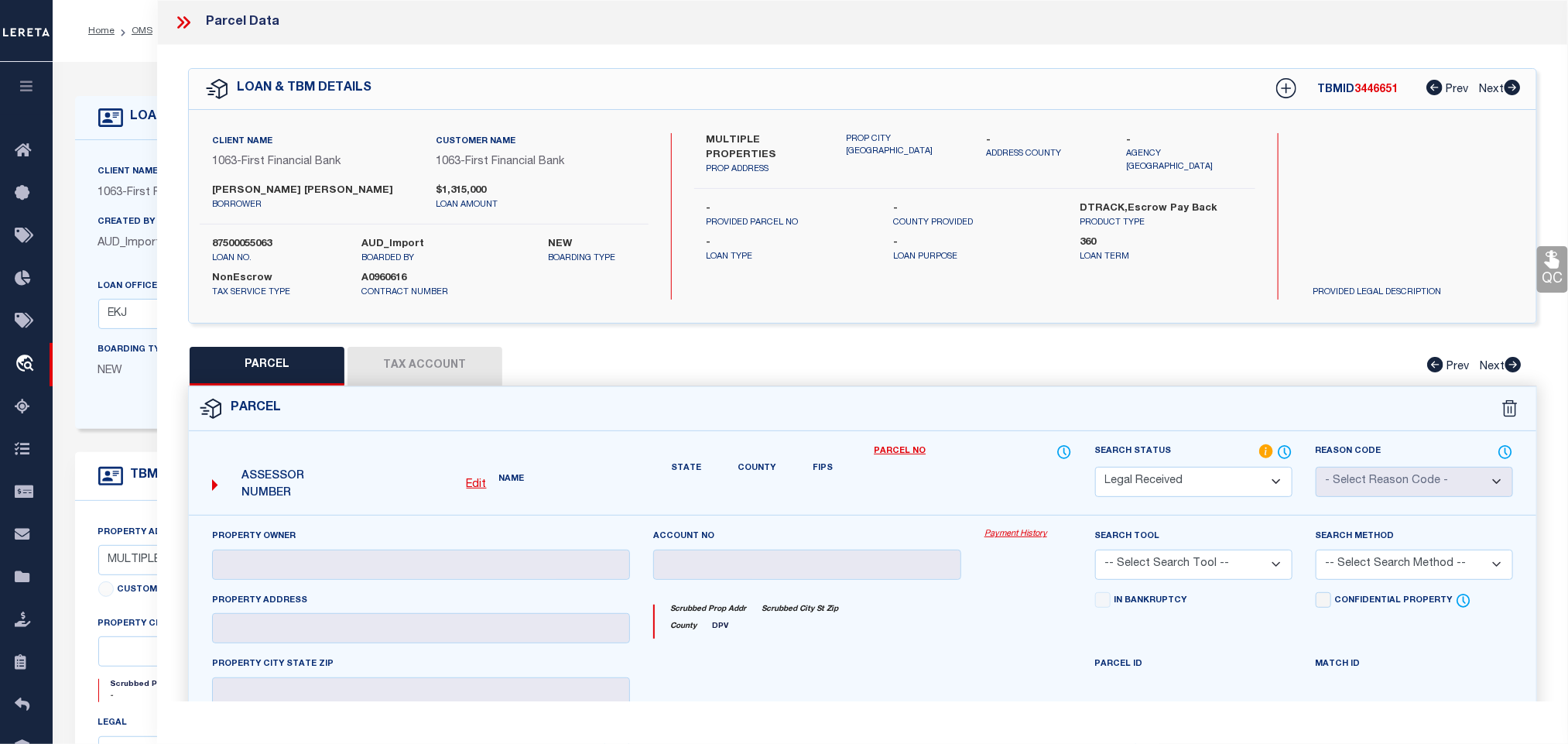
checkbox input "false"
type textarea "Document uploaded that satisfies a legal requirement, changing from ND to RD"
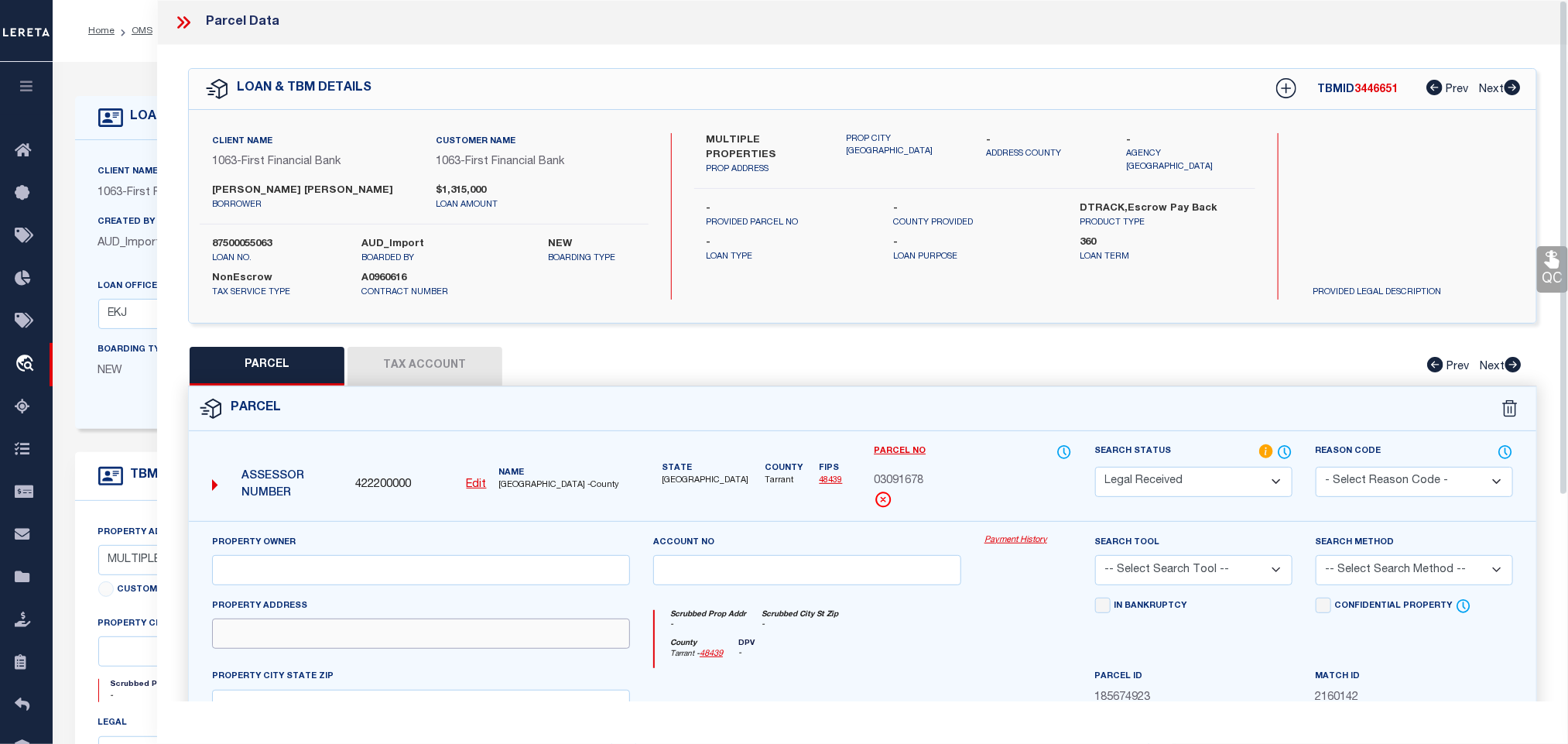
click at [404, 648] on input "text" at bounding box center [421, 634] width 418 height 30
paste input "4220 HARTWOOD DR"
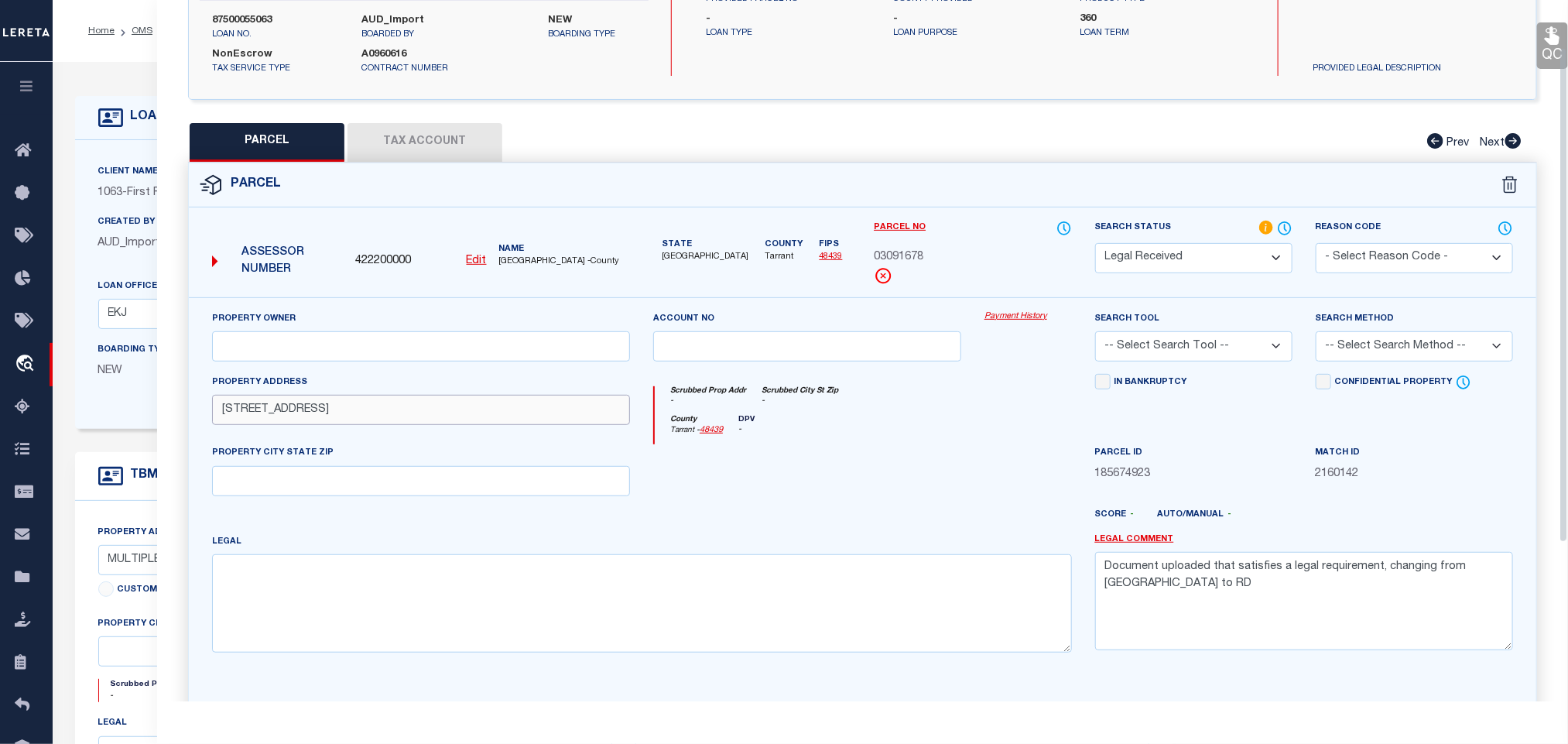
scroll to position [290, 0]
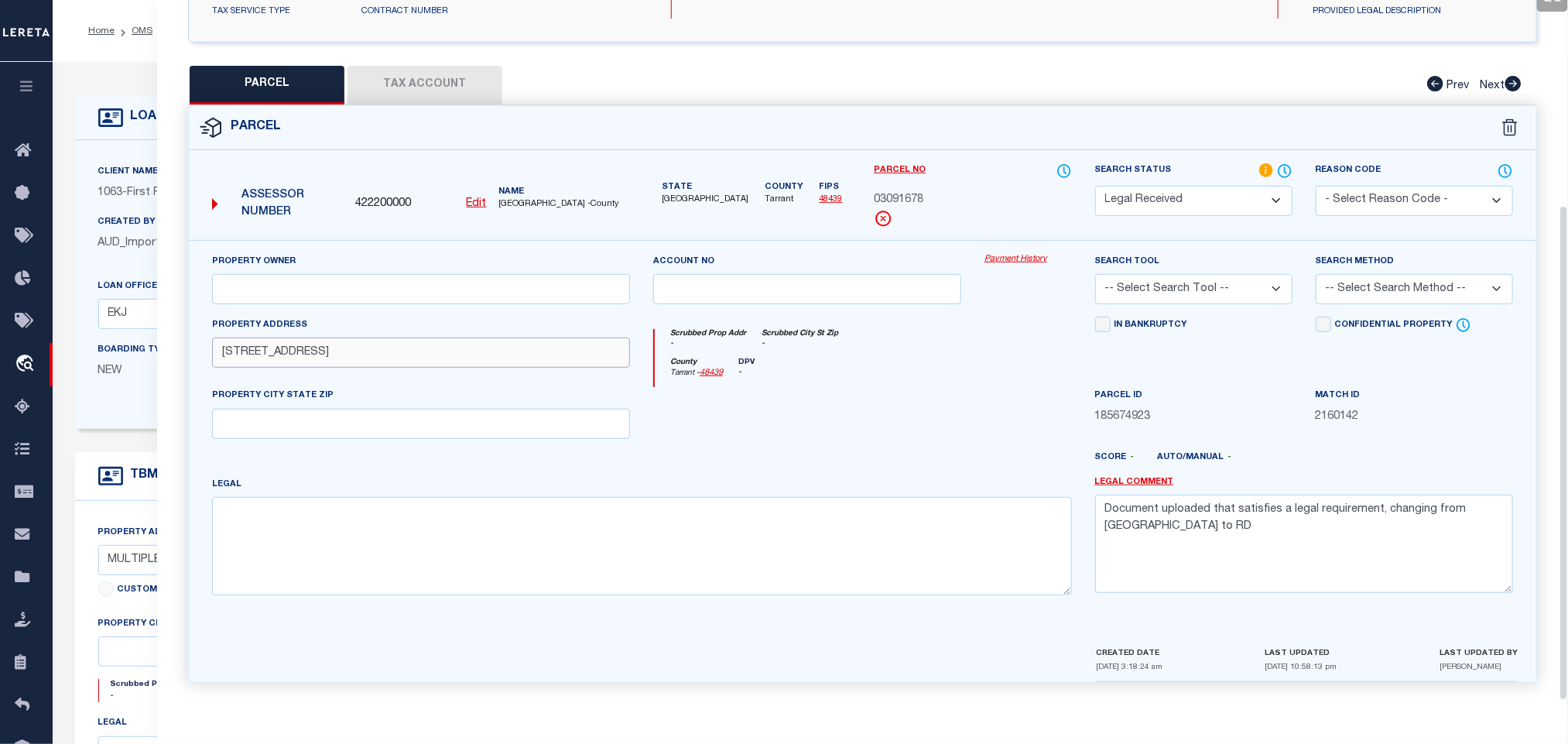
type input "4220 HARTWOOD DR"
click at [543, 425] on input "text" at bounding box center [421, 423] width 418 height 30
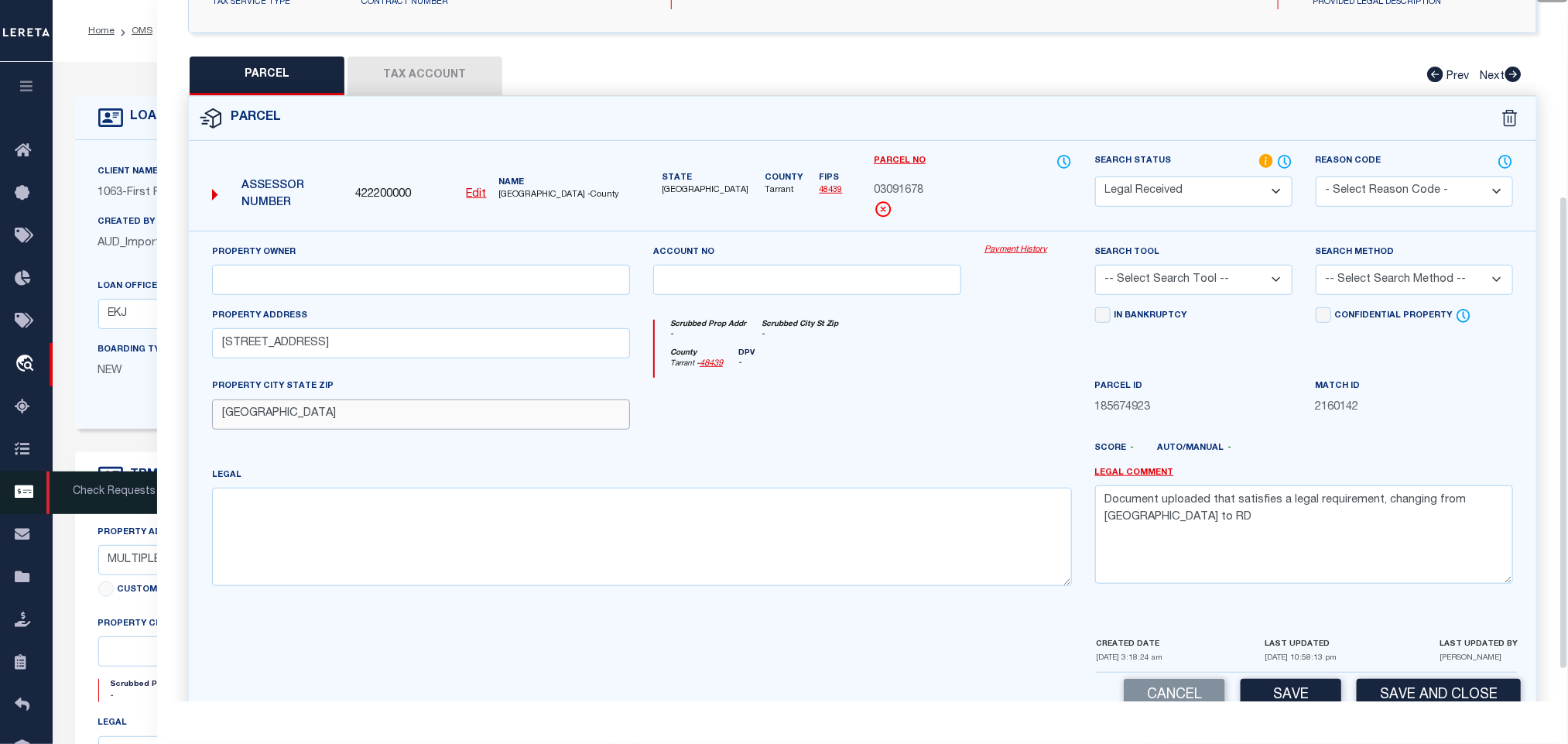
type input "[GEOGRAPHIC_DATA]"
click at [412, 544] on textarea at bounding box center [642, 536] width 860 height 97
paste textarea "TANGLEWOOD NORTH SUBDIVISION Block 2 Lot 5"
type textarea "TANGLEWOOD NORTH SUBDIVISION Block 2 Lot 5"
click at [383, 279] on input "text" at bounding box center [421, 280] width 418 height 30
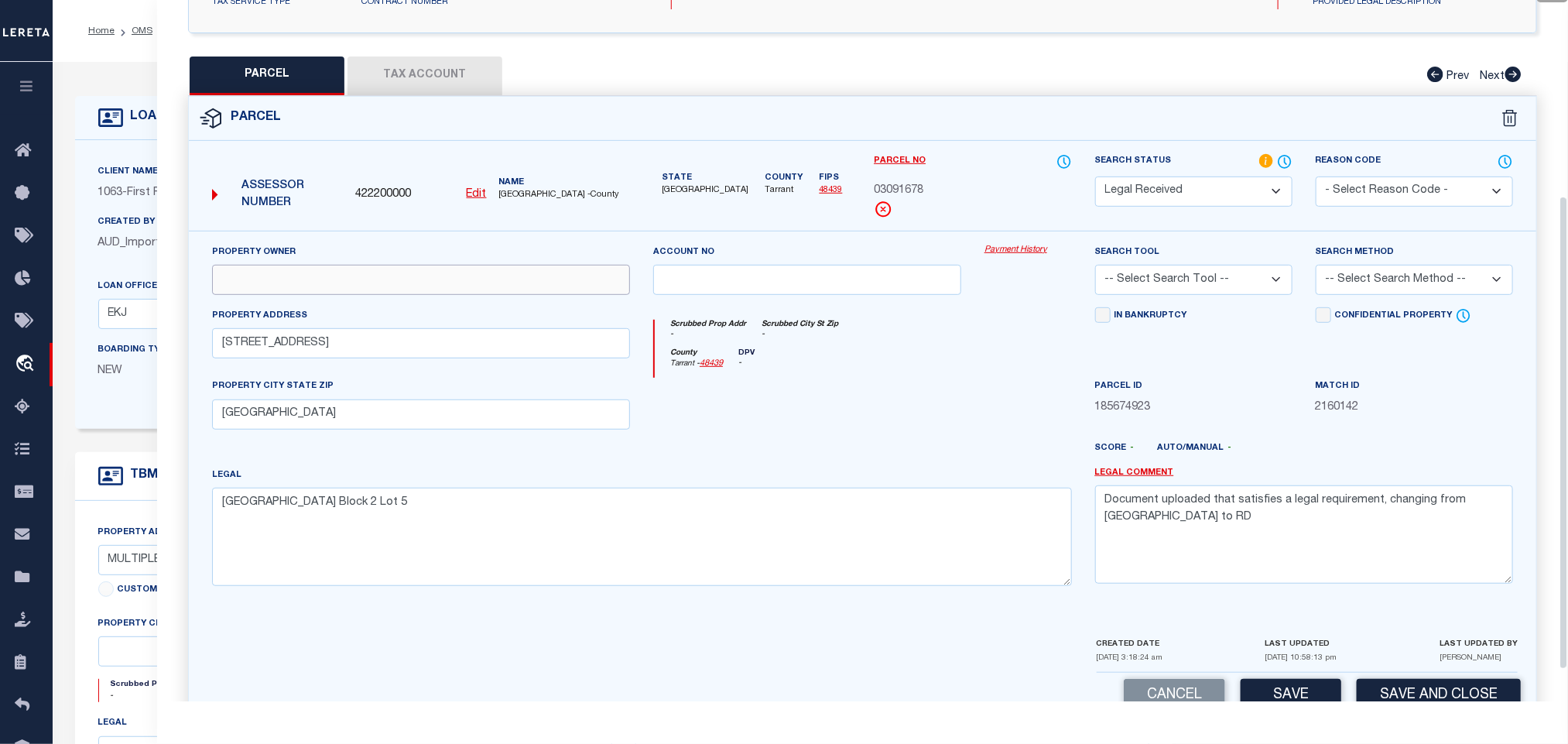
paste input "STAMPER JESSE"
type input "STAMPER JESSE"
click at [1162, 523] on textarea "Document uploaded that satisfies a legal requirement, changing from ND to RD" at bounding box center [1304, 534] width 418 height 97
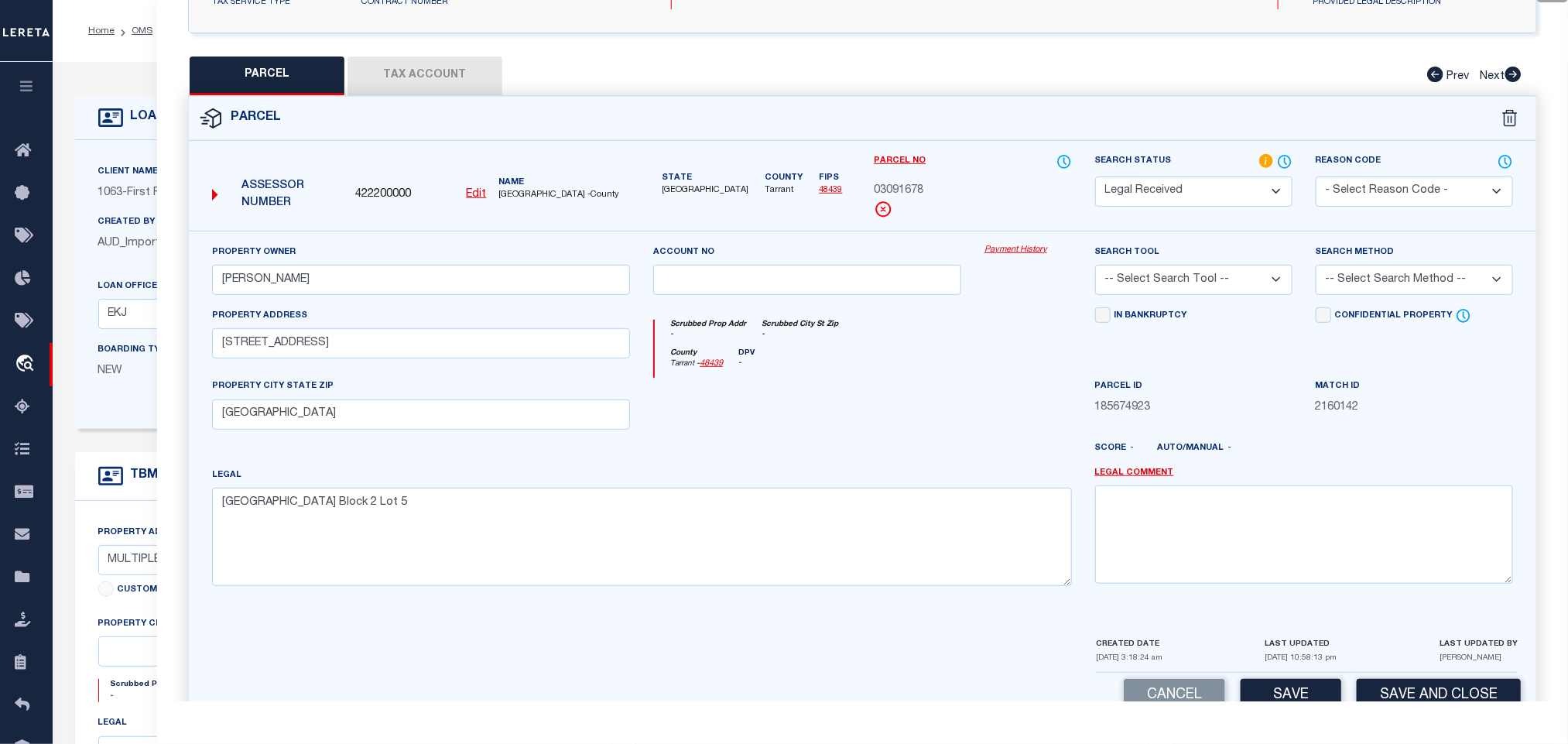
click at [1225, 268] on div "Search Tool -- Select Search Tool -- 3rd Party Website Agency File Agency Websi…" at bounding box center [1194, 270] width 198 height 51
click at [1226, 289] on select "-- Select Search Tool -- 3rd Party Website Agency File Agency Website ATLS CNV-…" at bounding box center [1194, 280] width 198 height 30
select select "AGW"
click at [1095, 270] on select "-- Select Search Tool -- 3rd Party Website Agency File Agency Website ATLS CNV-…" at bounding box center [1194, 280] width 198 height 30
click at [1408, 293] on select "-- Select Search Method -- Property Address Legal Liability Info Provided" at bounding box center [1415, 280] width 198 height 30
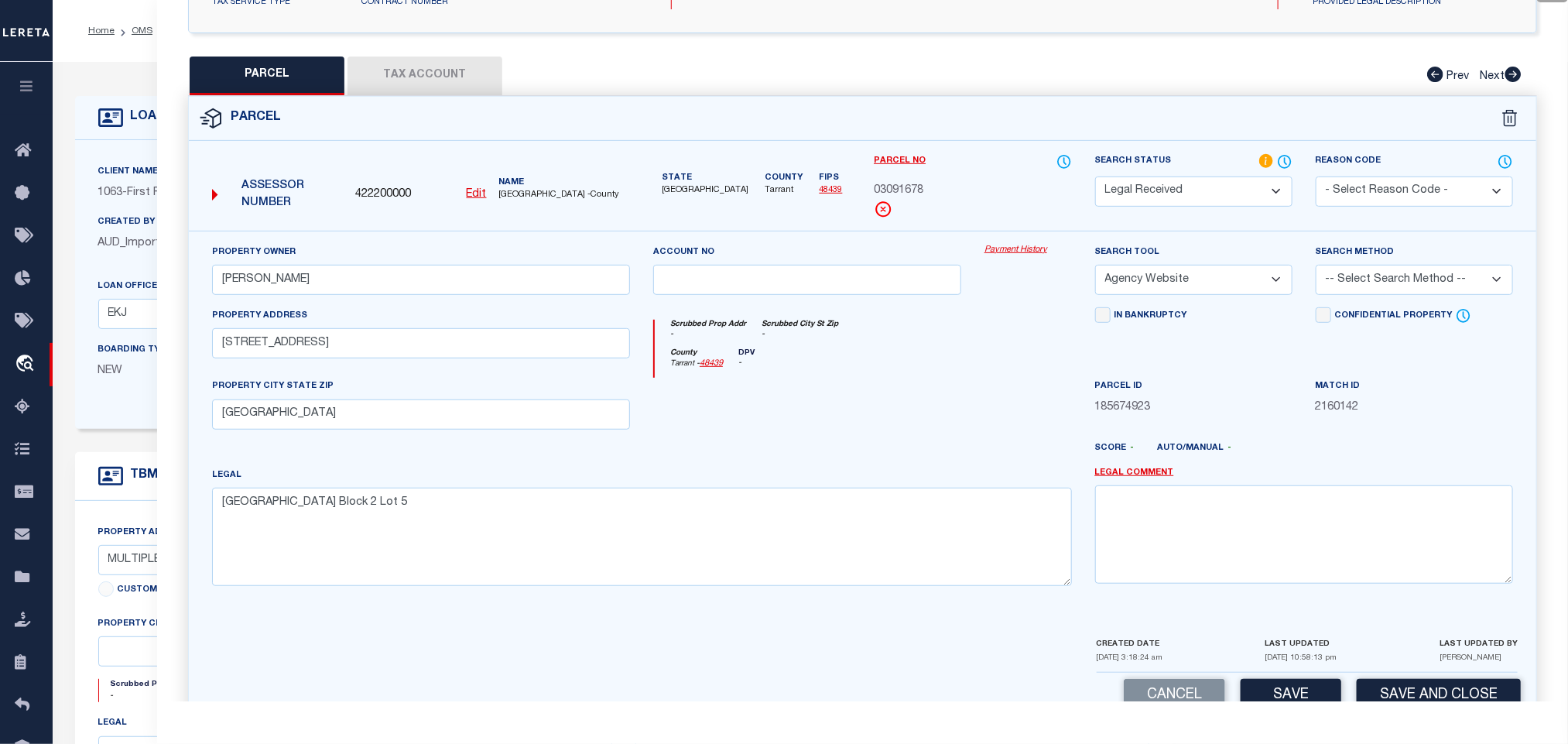
select select "LEG"
click at [1316, 270] on select "-- Select Search Method -- Property Address Legal Liability Info Provided" at bounding box center [1415, 280] width 198 height 30
click at [1278, 699] on button "Save" at bounding box center [1291, 695] width 100 height 33
click at [423, 95] on button "Tax Account" at bounding box center [425, 76] width 155 height 39
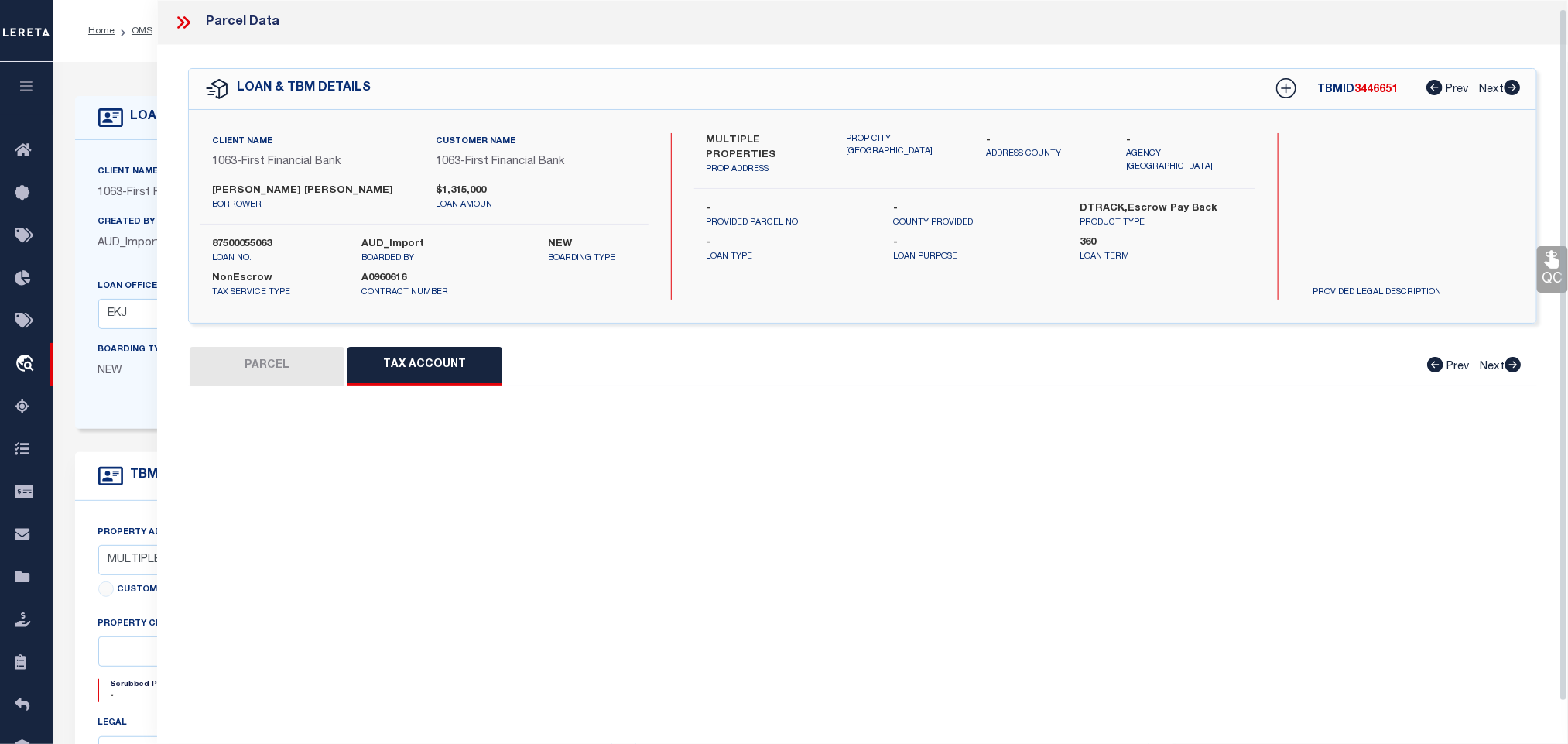
select select "100"
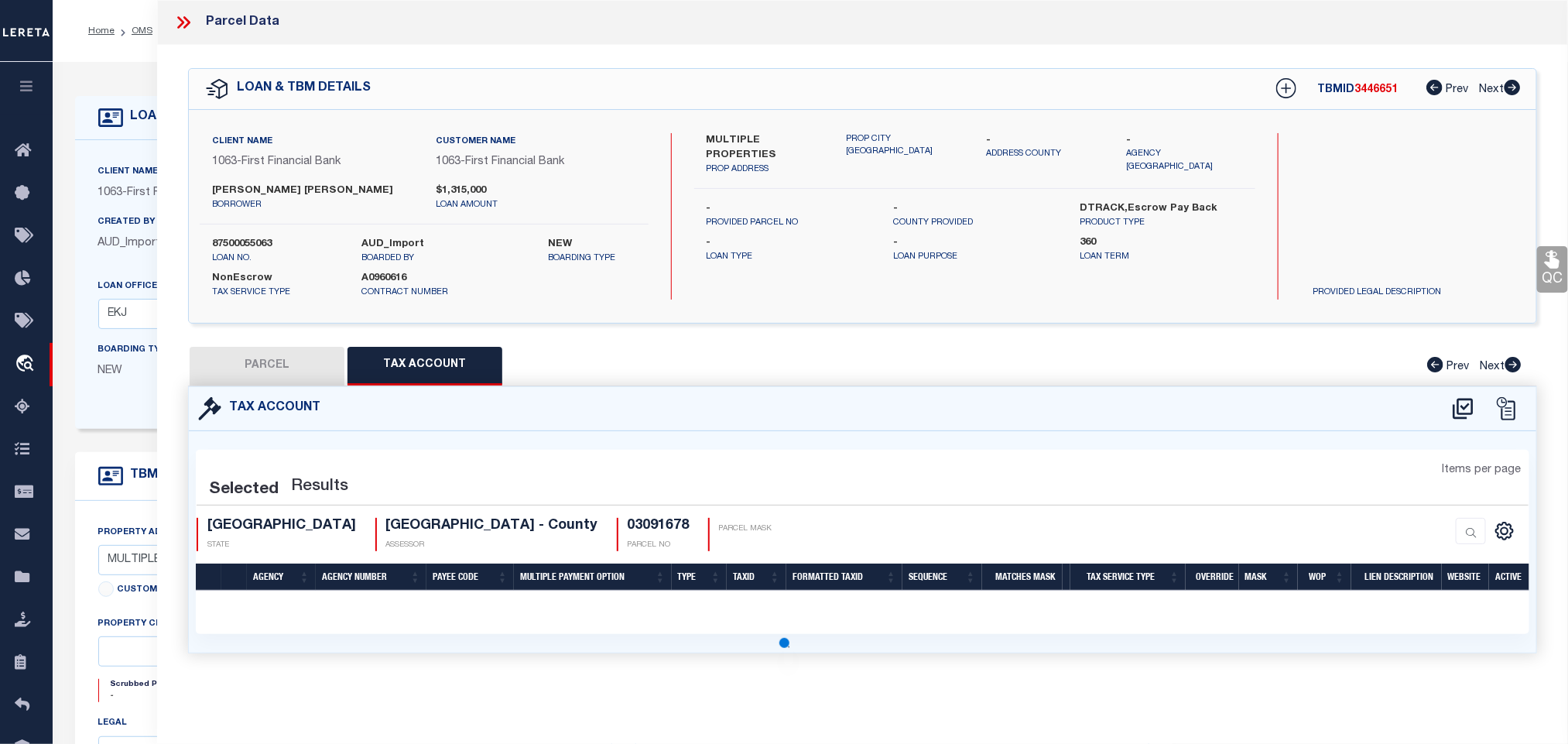
scroll to position [0, 0]
select select "100"
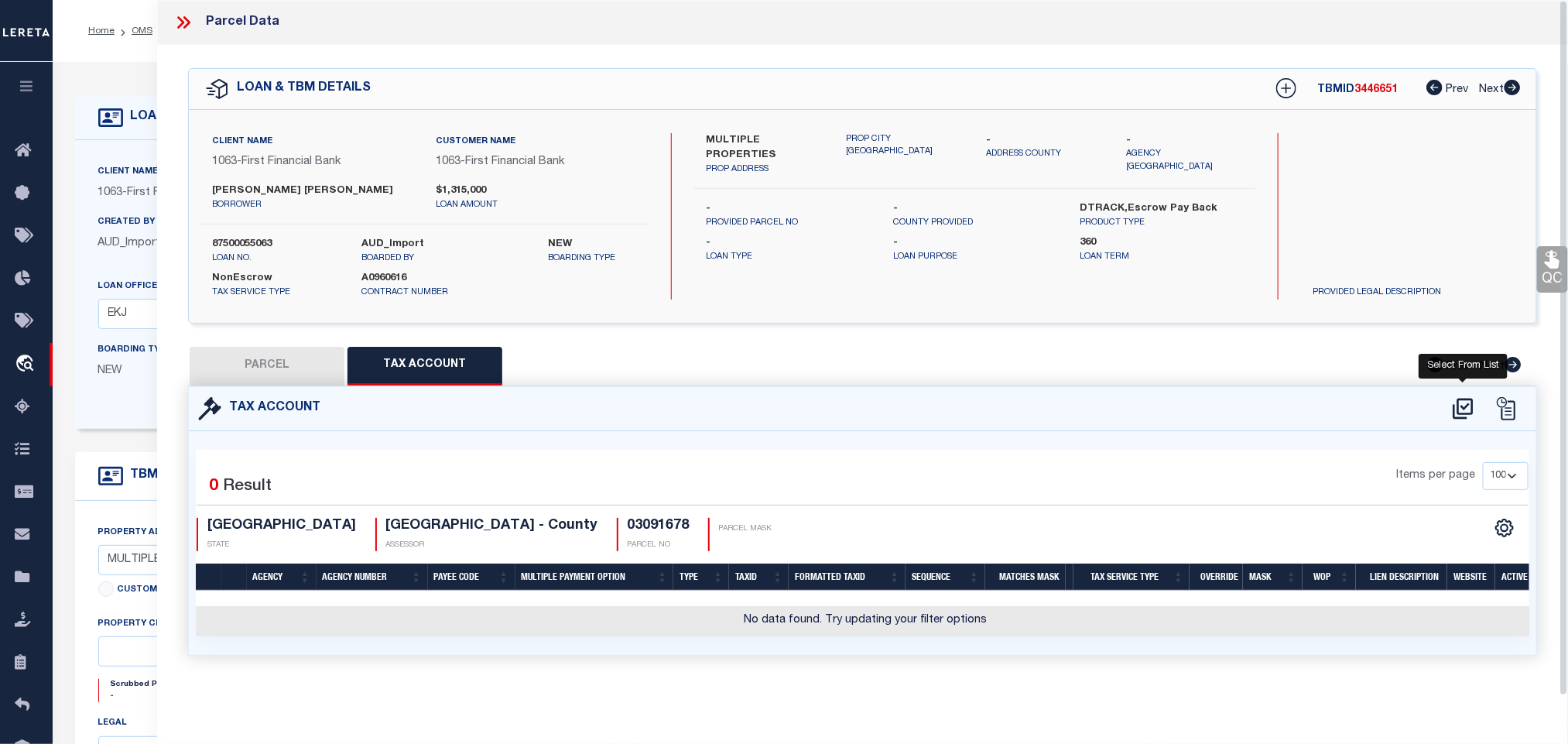
click at [1464, 409] on icon at bounding box center [1463, 408] width 20 height 21
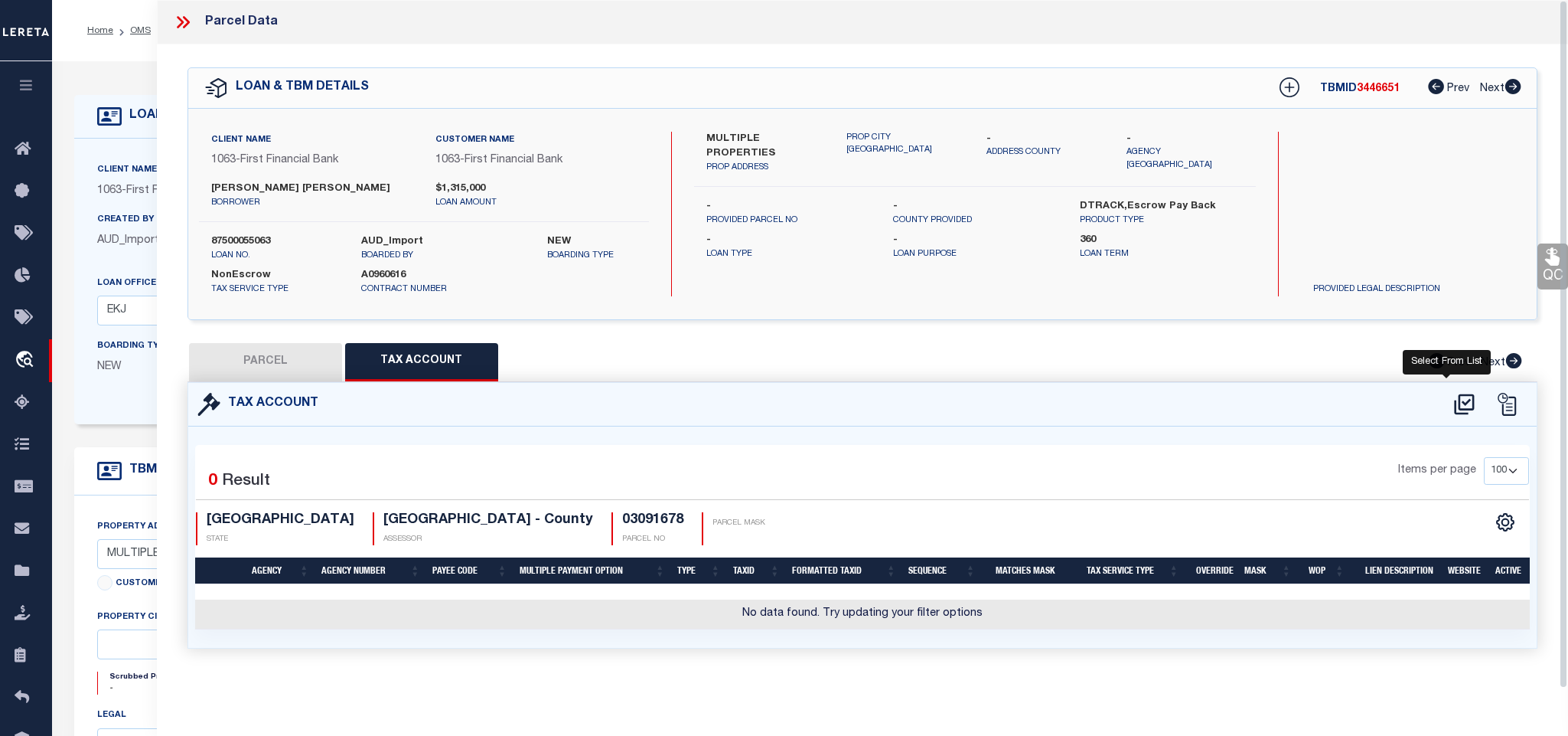
select select "100"
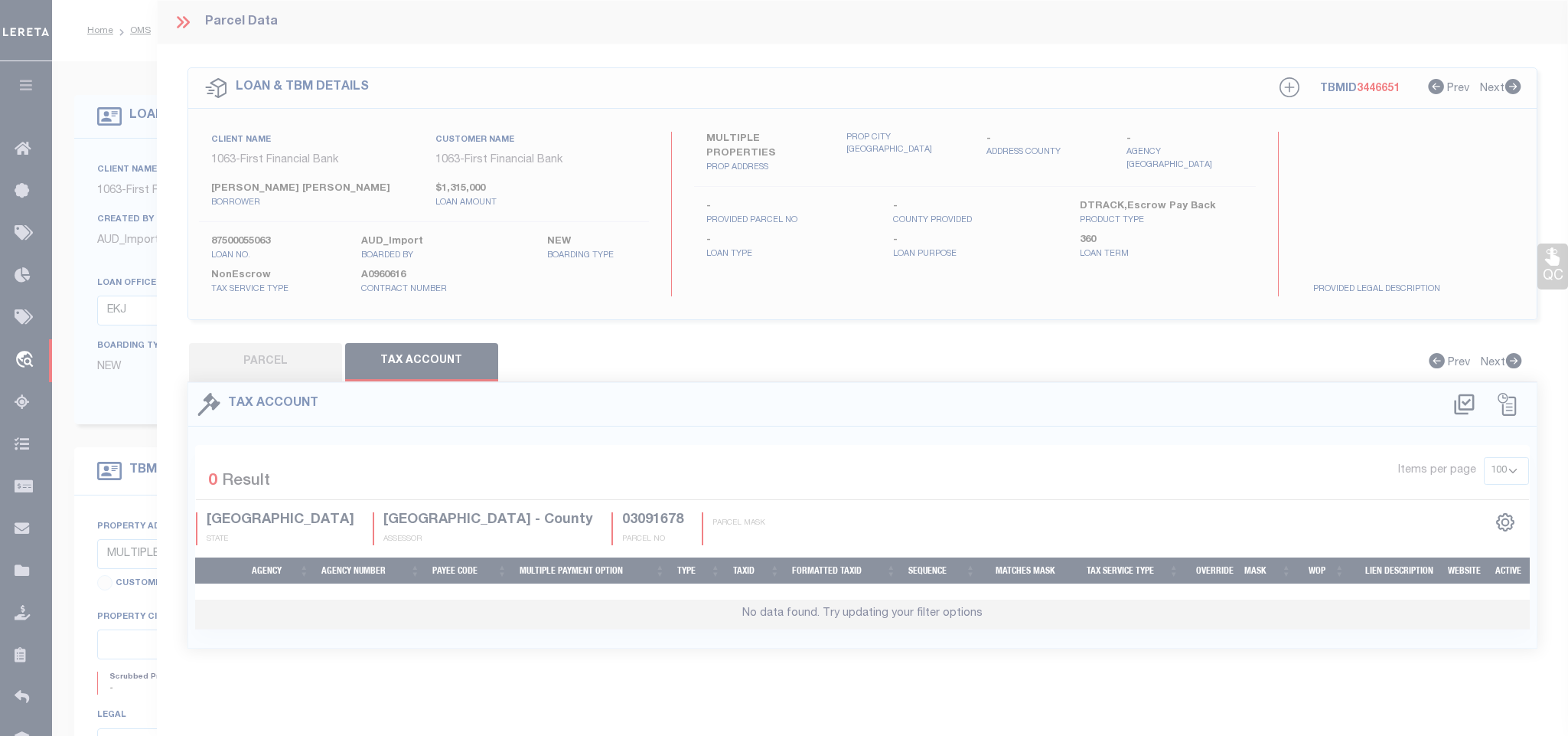
select select "100"
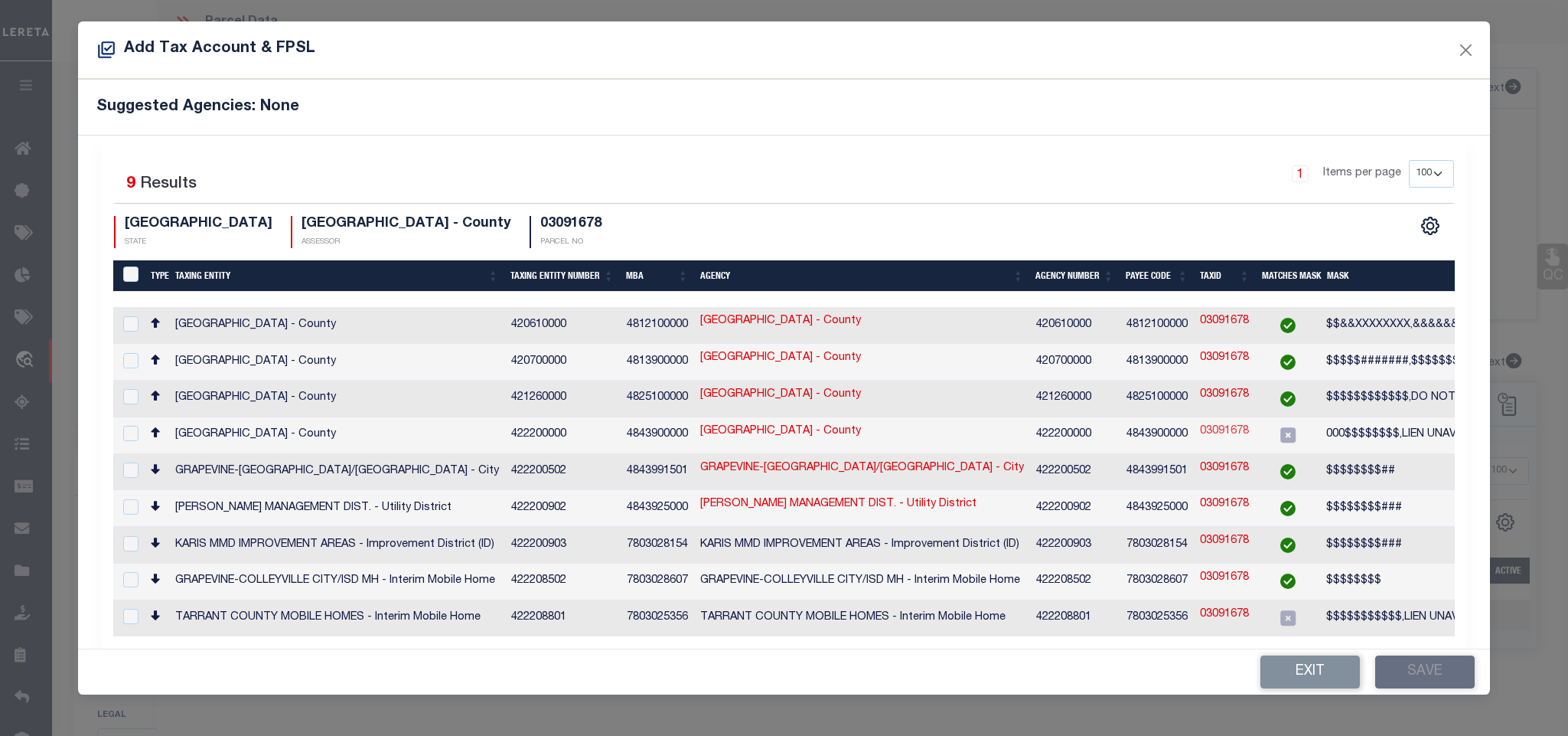
click at [1242, 430] on link "03091678" at bounding box center [1224, 432] width 49 height 17
type input "03091678"
type textarea "000$$$$$$$$,LIEN UNAVAILABLE $$$$$$,$$$$$$$$$$$"
checkbox input "true"
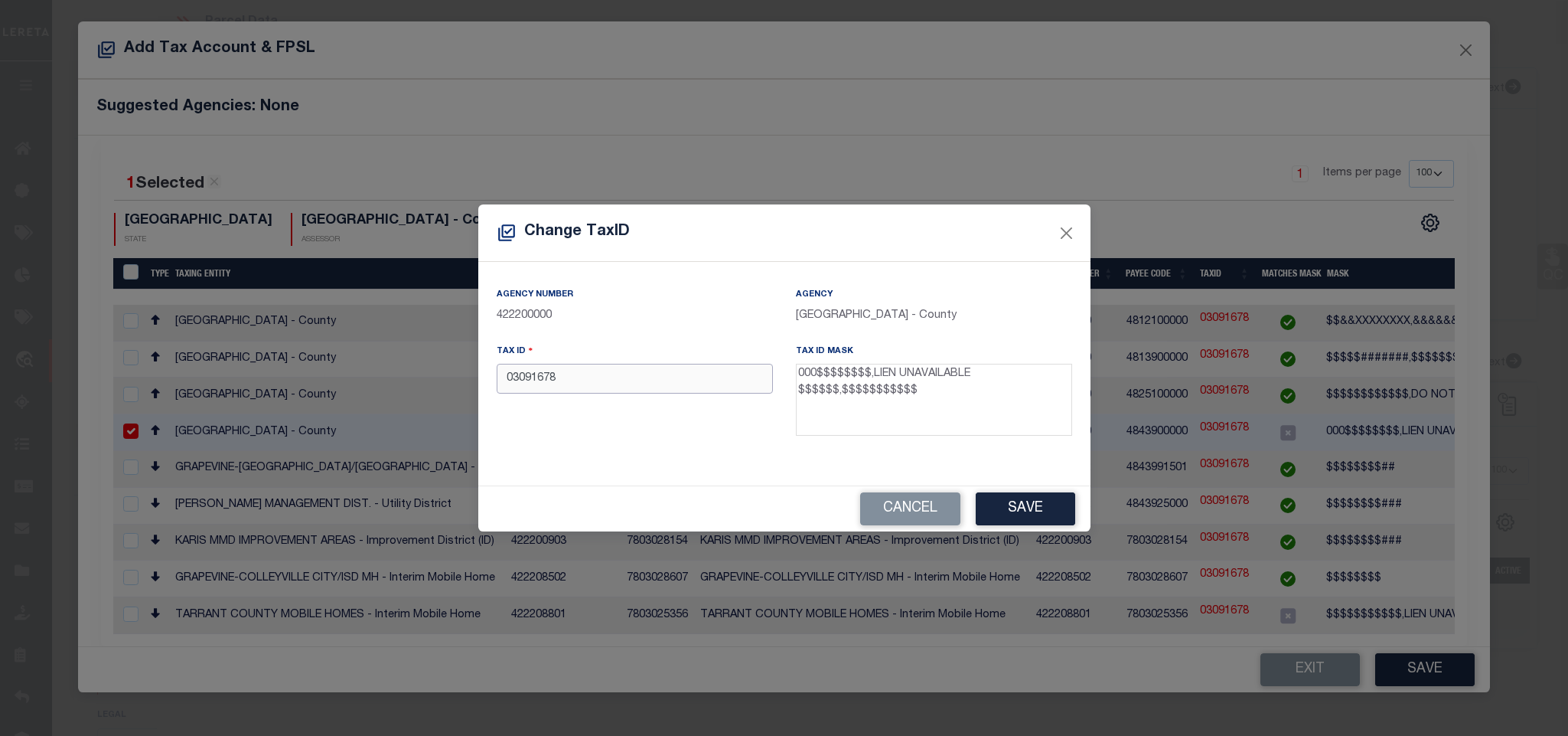
click at [631, 382] on input "03091678" at bounding box center [635, 379] width 276 height 30
type input "00003091678"
click at [1056, 506] on button "Save" at bounding box center [1026, 509] width 99 height 33
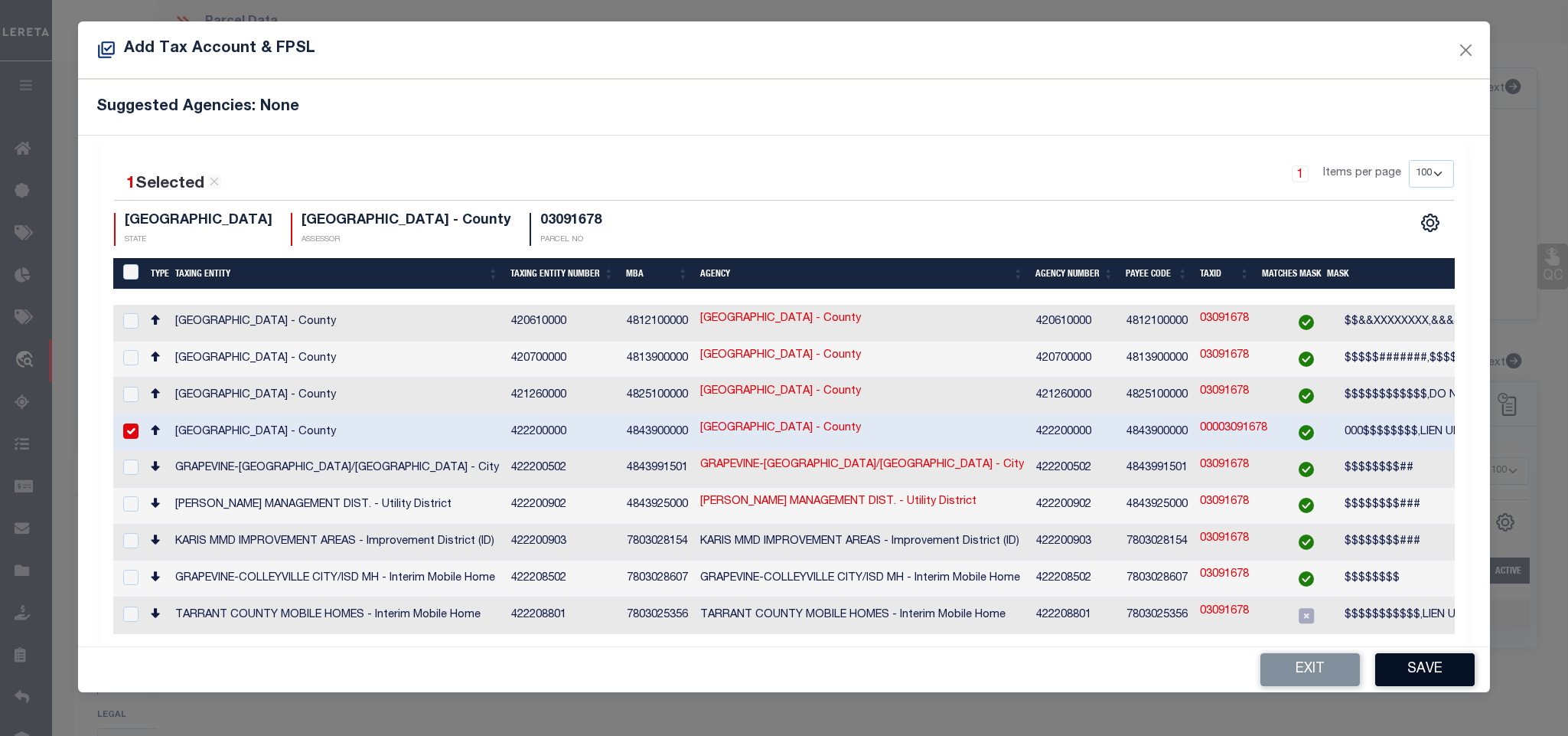
click at [1423, 673] on button "Save" at bounding box center [1425, 670] width 99 height 33
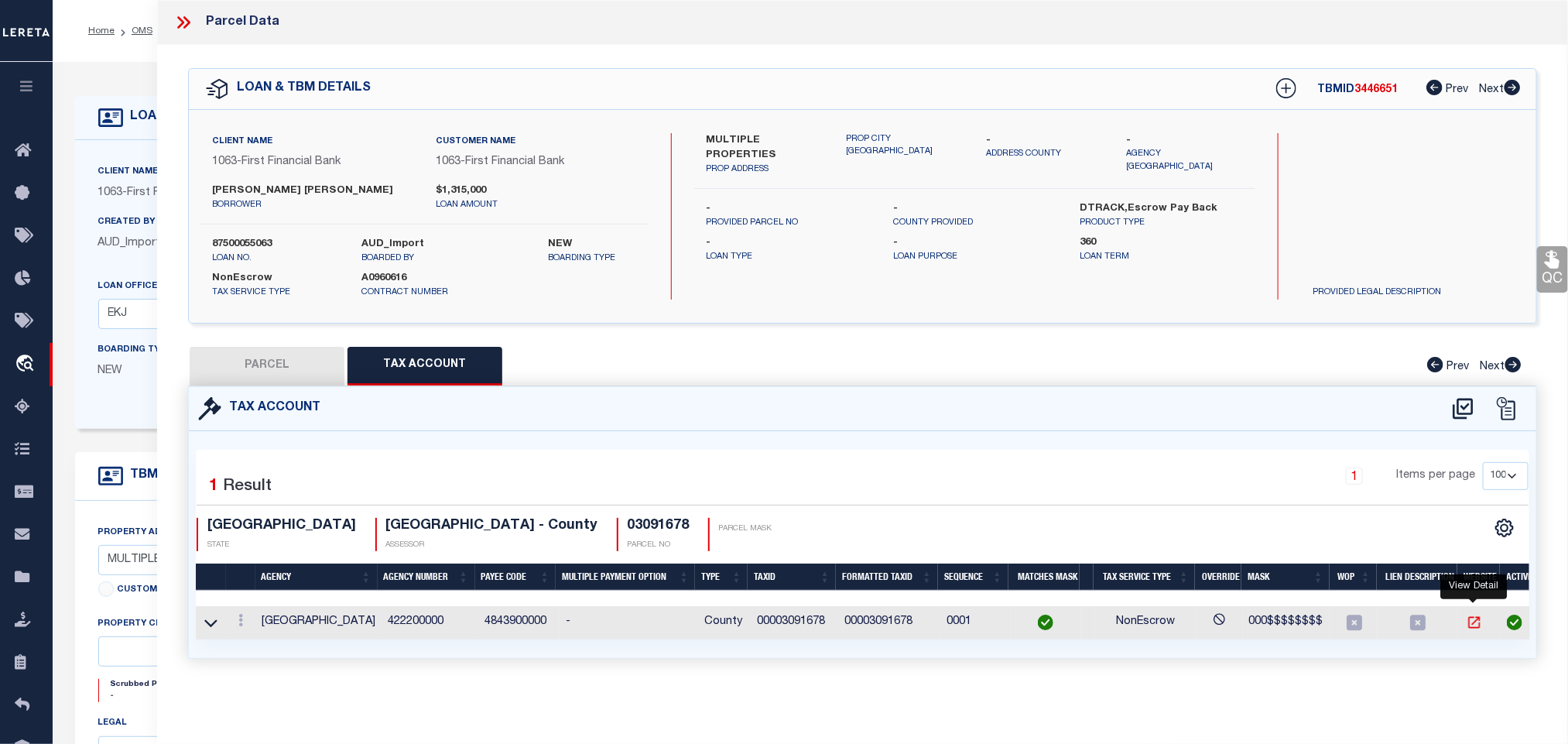
click at [1478, 629] on icon at bounding box center [1474, 622] width 15 height 15
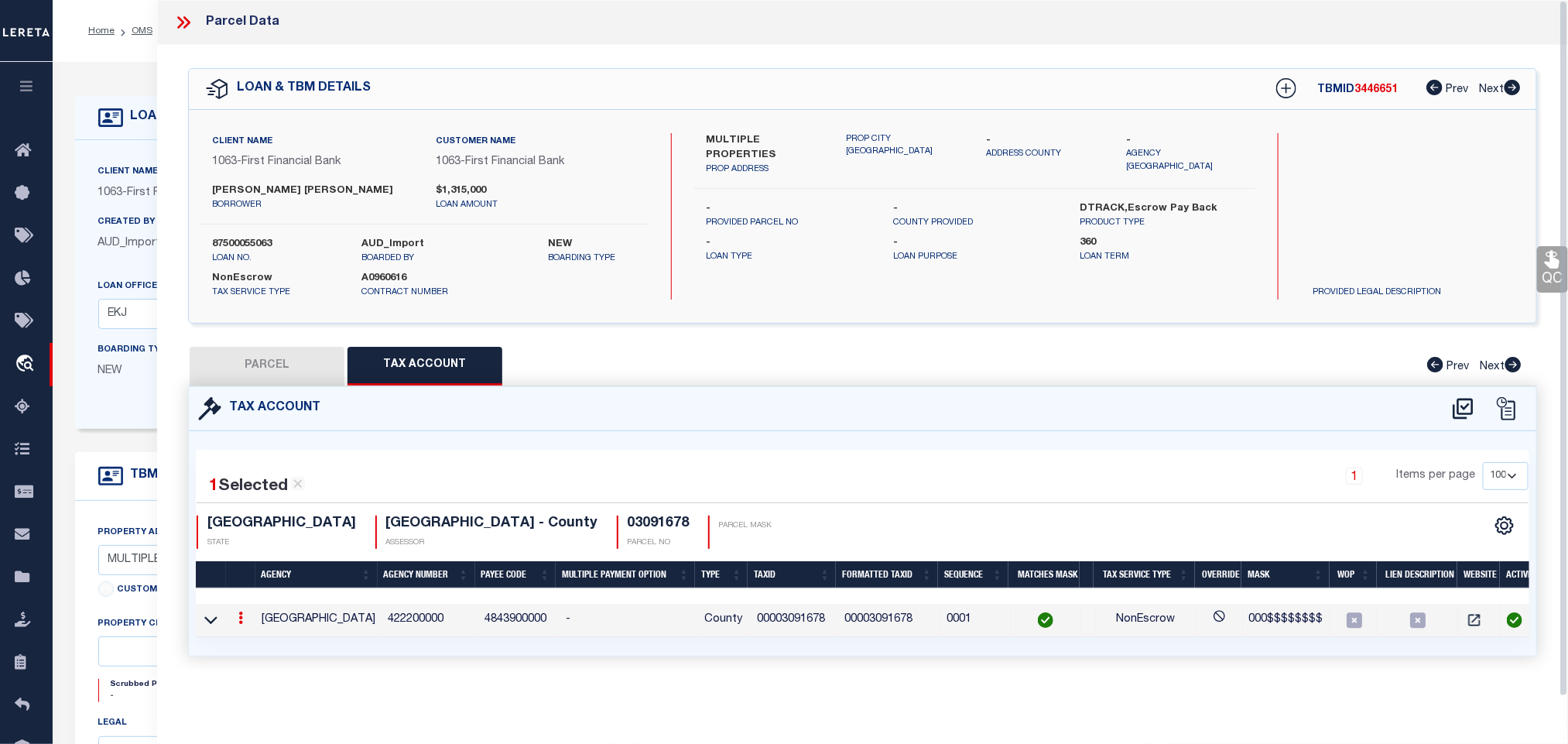
click at [270, 365] on button "PARCEL" at bounding box center [267, 366] width 155 height 39
select select "AS"
select select
checkbox input "false"
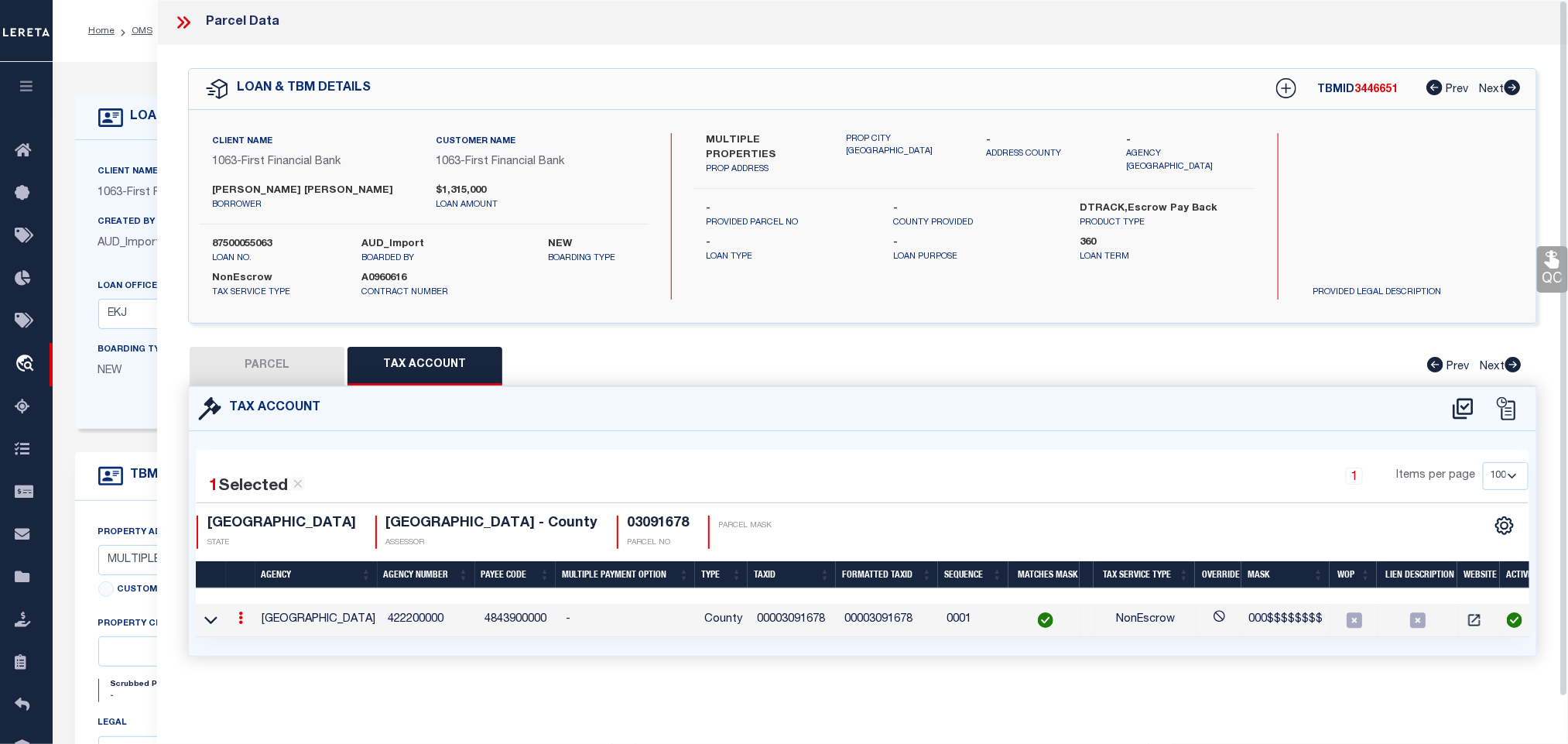
checkbox input "false"
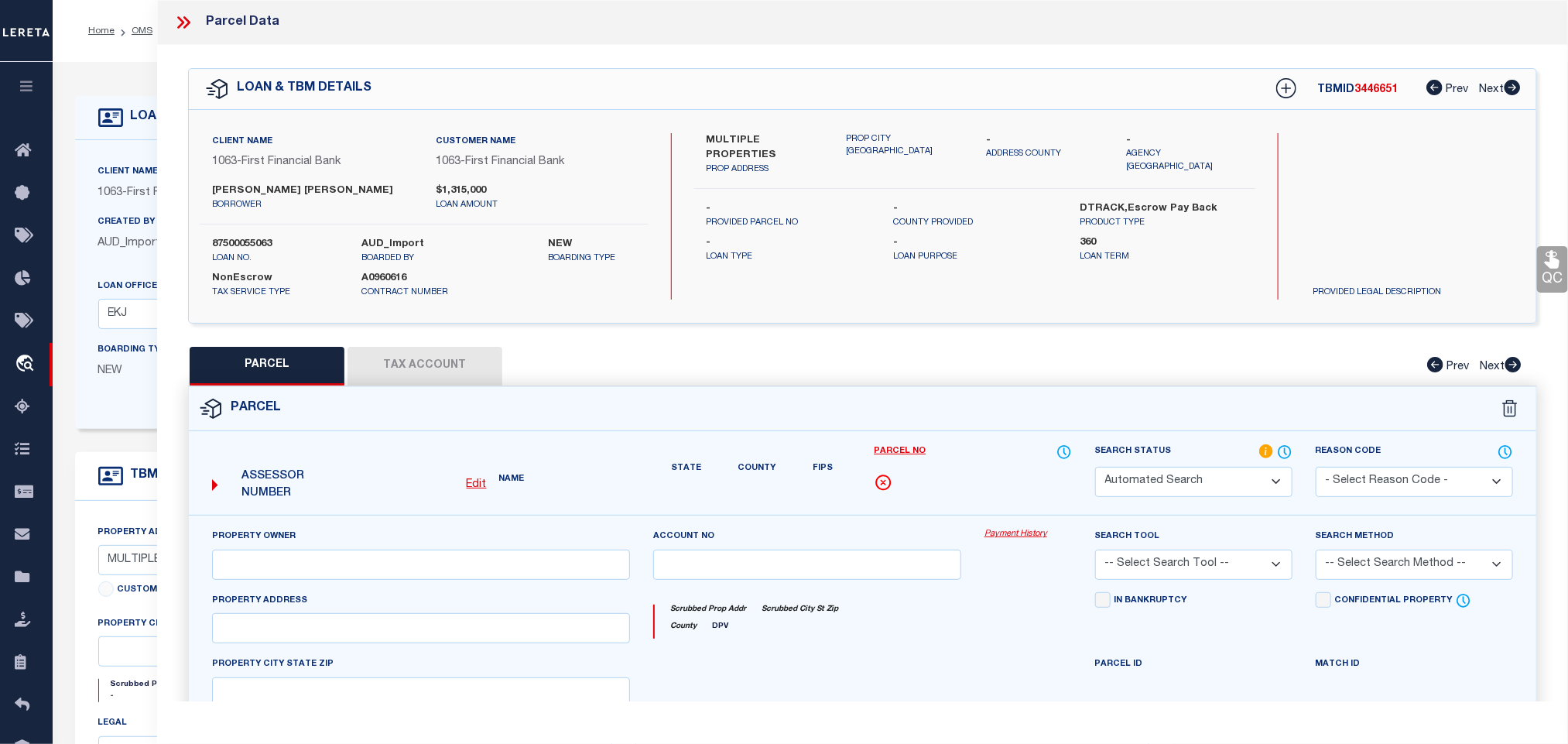
drag, startPoint x: 1203, startPoint y: 487, endPoint x: 1203, endPoint y: 469, distance: 18.0
click at [1203, 487] on select "Automated Search Bad Parcel Complete Duplicate Parcel High Dollar Reporting In …" at bounding box center [1194, 482] width 198 height 30
click at [1095, 468] on select "Automated Search Bad Parcel Complete Duplicate Parcel High Dollar Reporting In …" at bounding box center [1194, 482] width 198 height 30
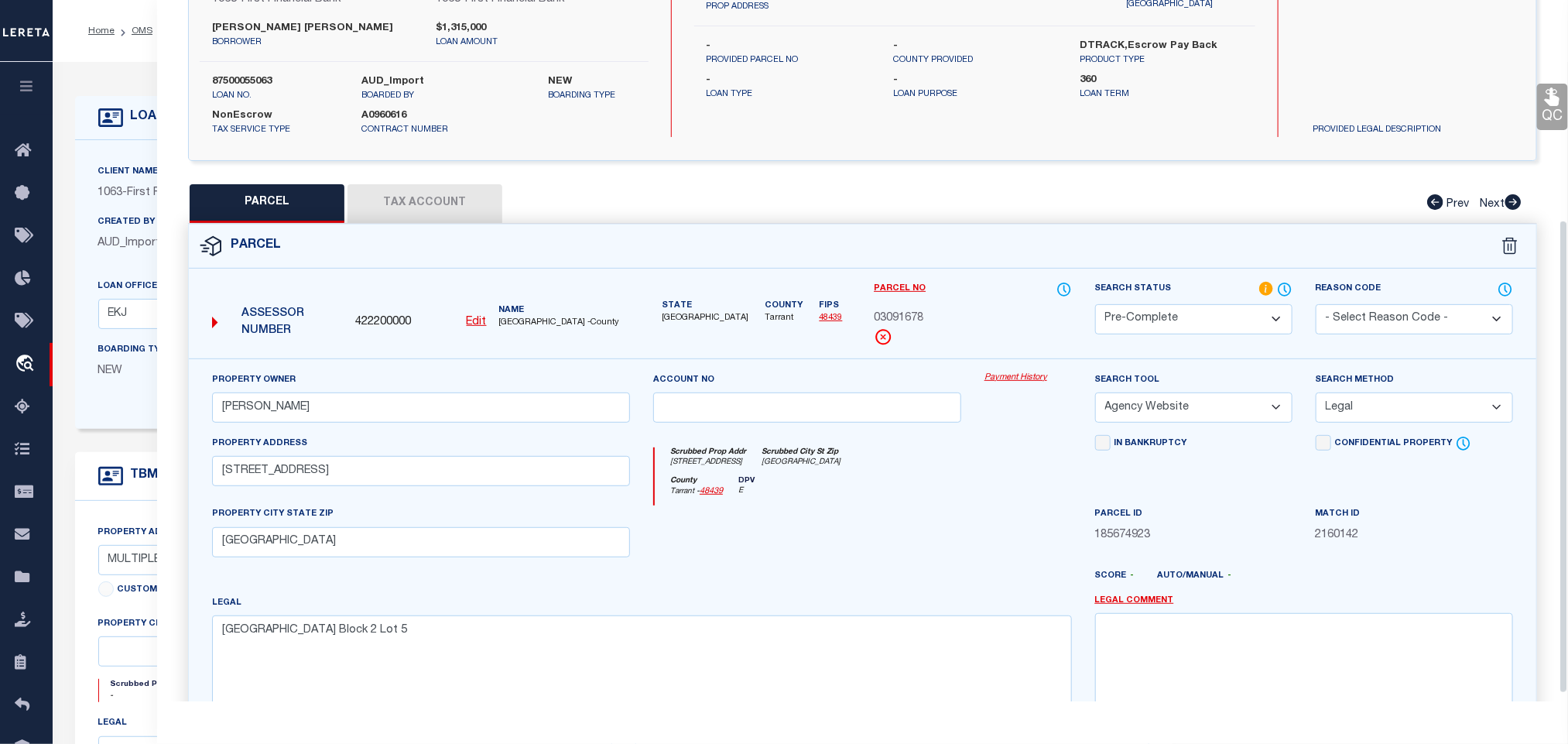
scroll to position [337, 0]
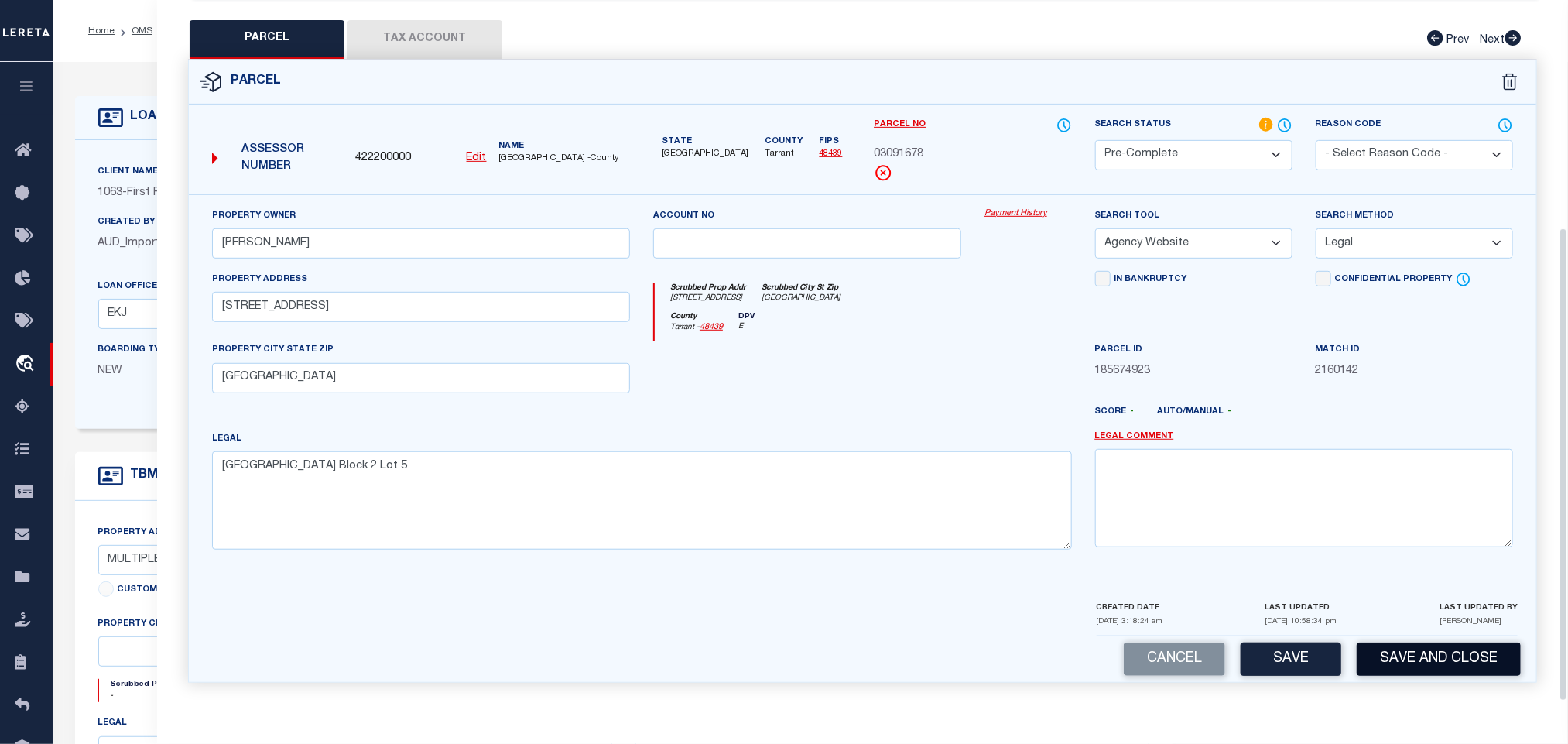
click at [1414, 648] on button "Save and Close" at bounding box center [1439, 659] width 164 height 33
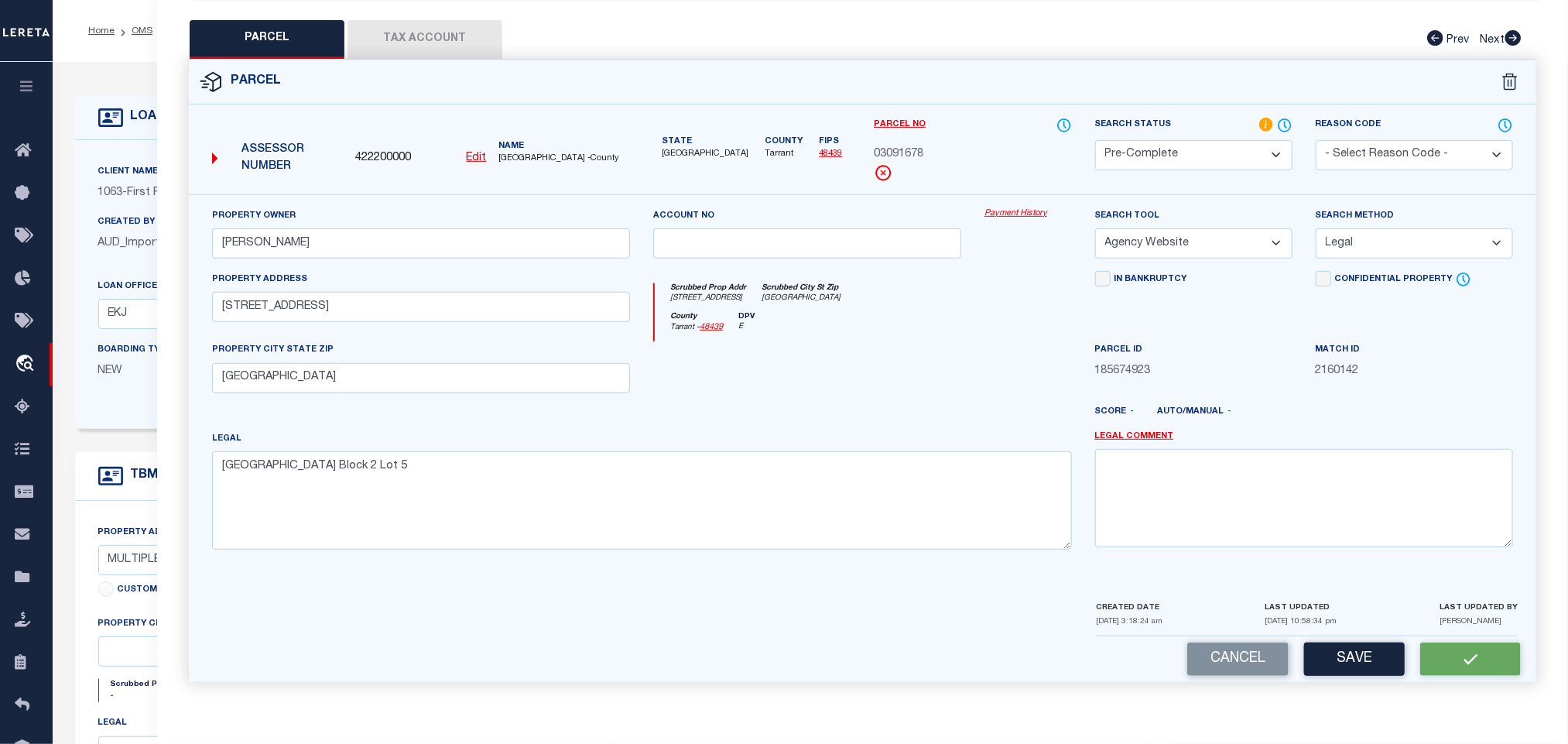
click at [374, 150] on span "422200000" at bounding box center [384, 158] width 56 height 17
copy span "422200000"
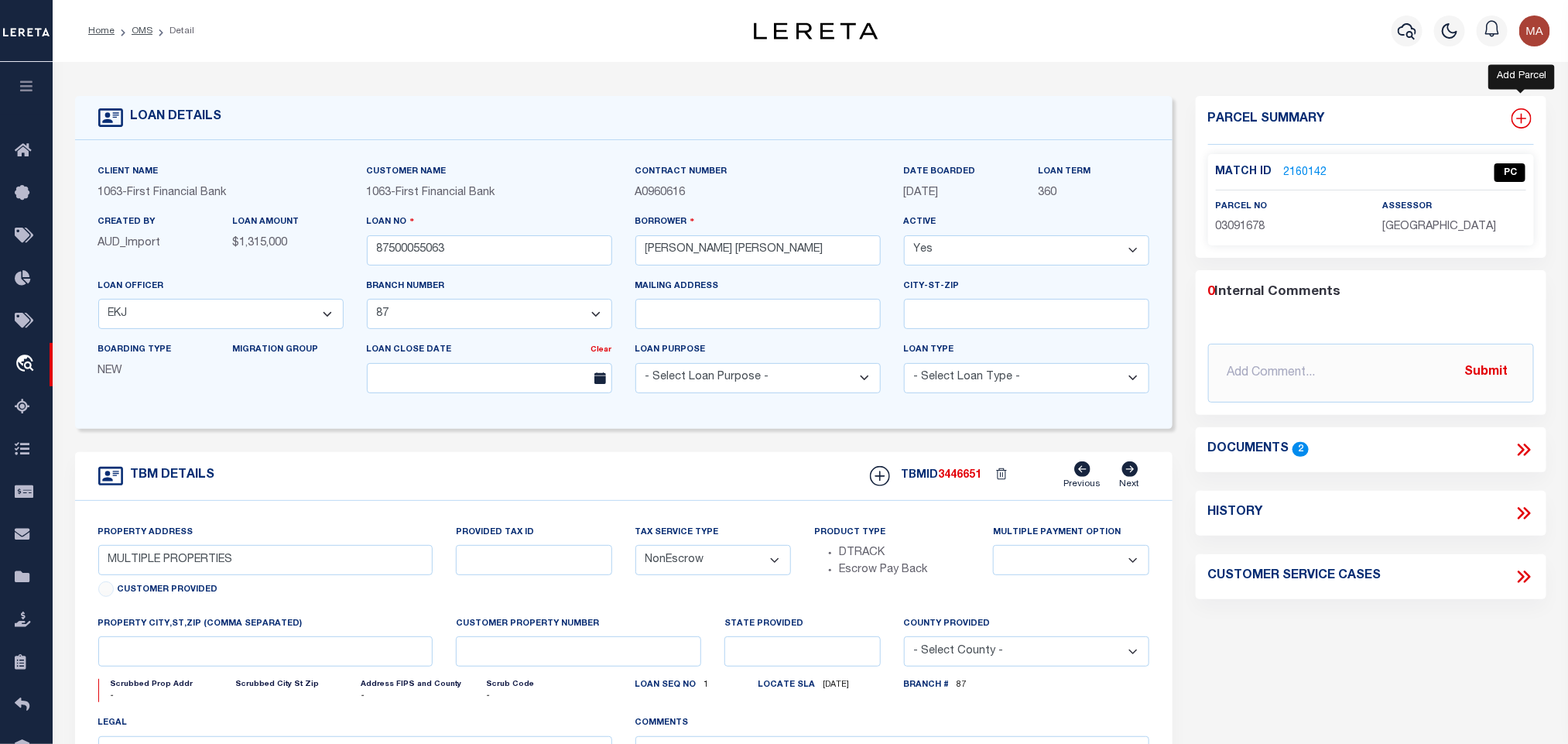
click at [1521, 120] on icon at bounding box center [1522, 118] width 20 height 20
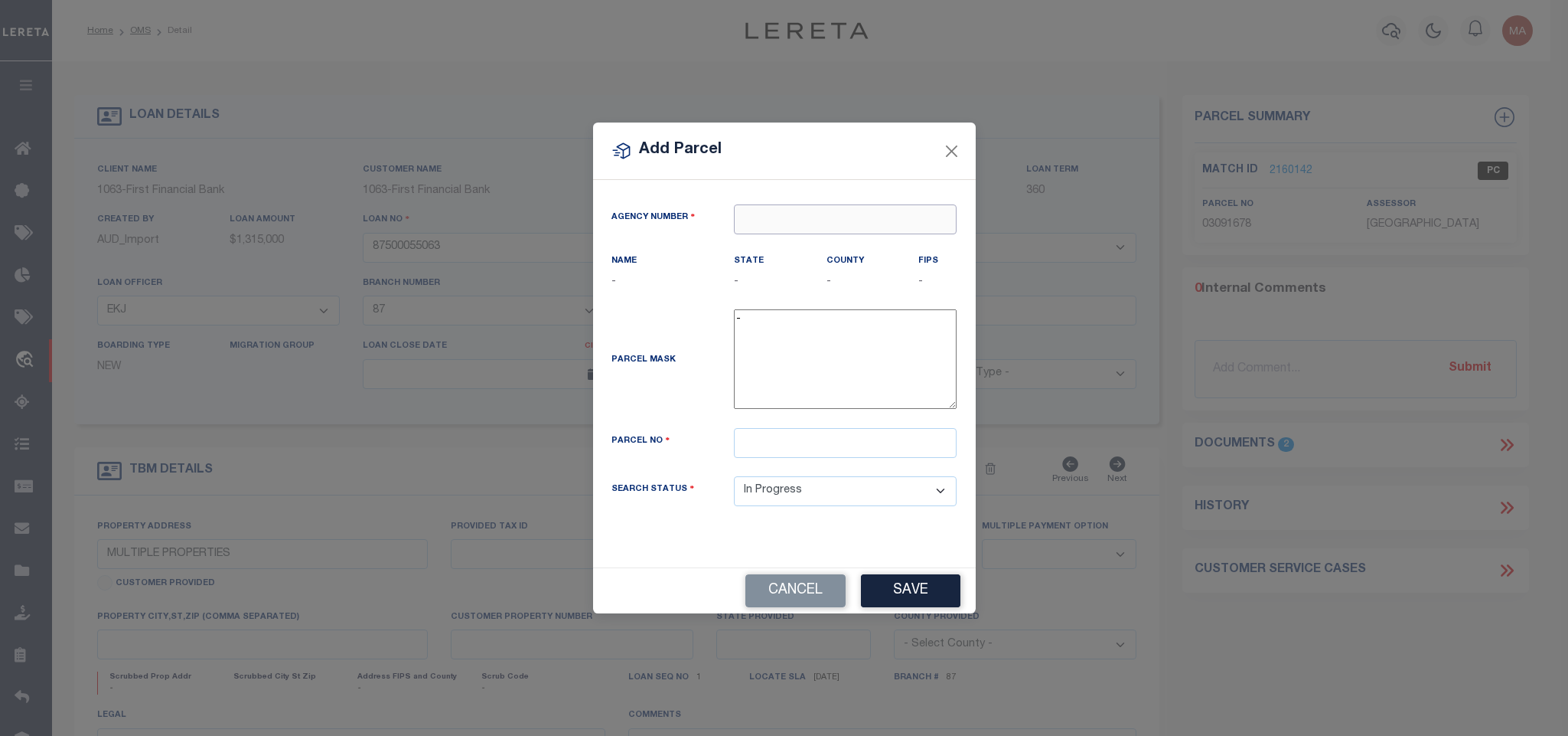
click at [851, 223] on input "text" at bounding box center [845, 219] width 222 height 30
paste input "422200000"
click at [840, 237] on div "422200000 : TARRANT COUNTY" at bounding box center [845, 252] width 222 height 43
click at [820, 455] on input "text" at bounding box center [845, 443] width 222 height 30
paste input "01278339"
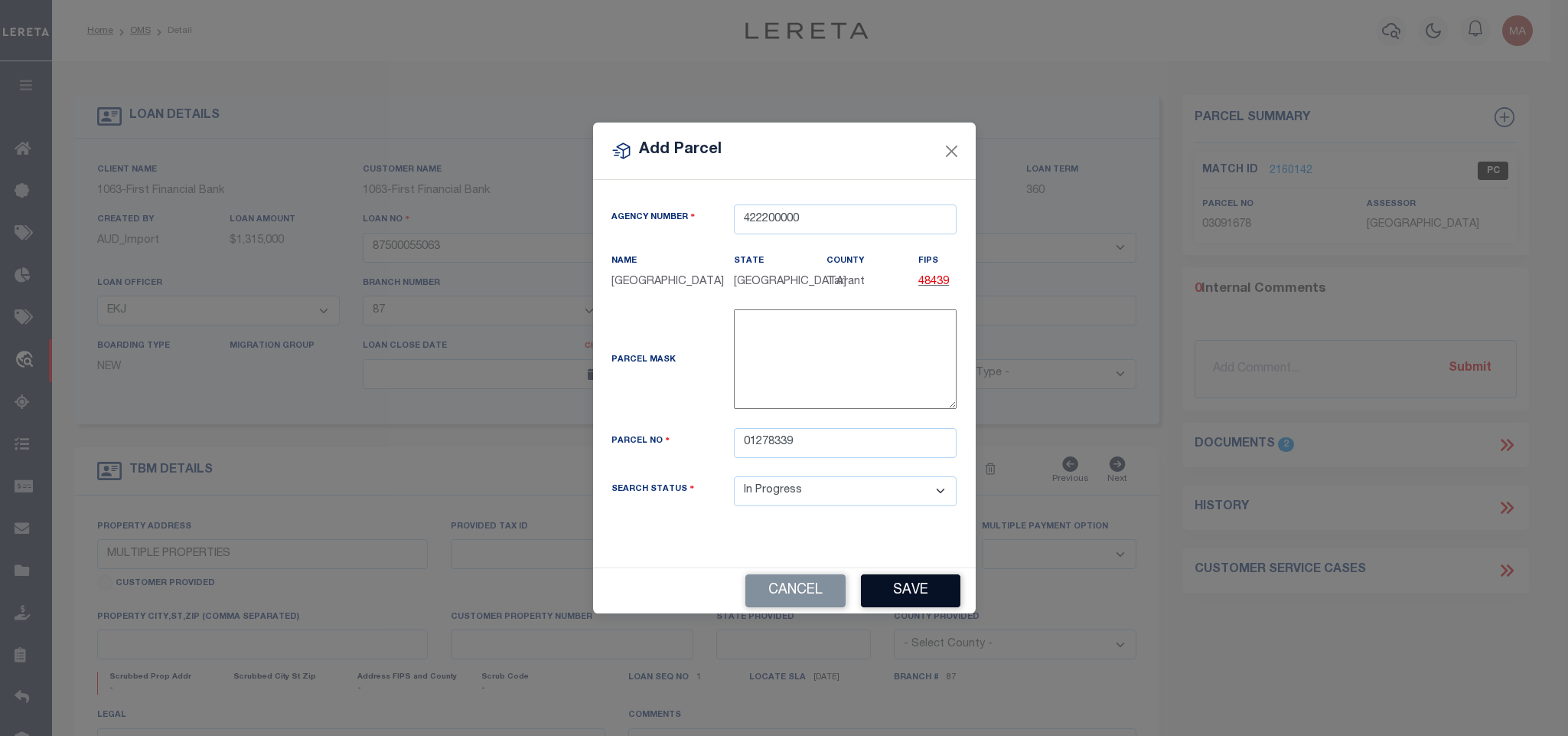
click at [907, 607] on button "Save" at bounding box center [911, 591] width 99 height 33
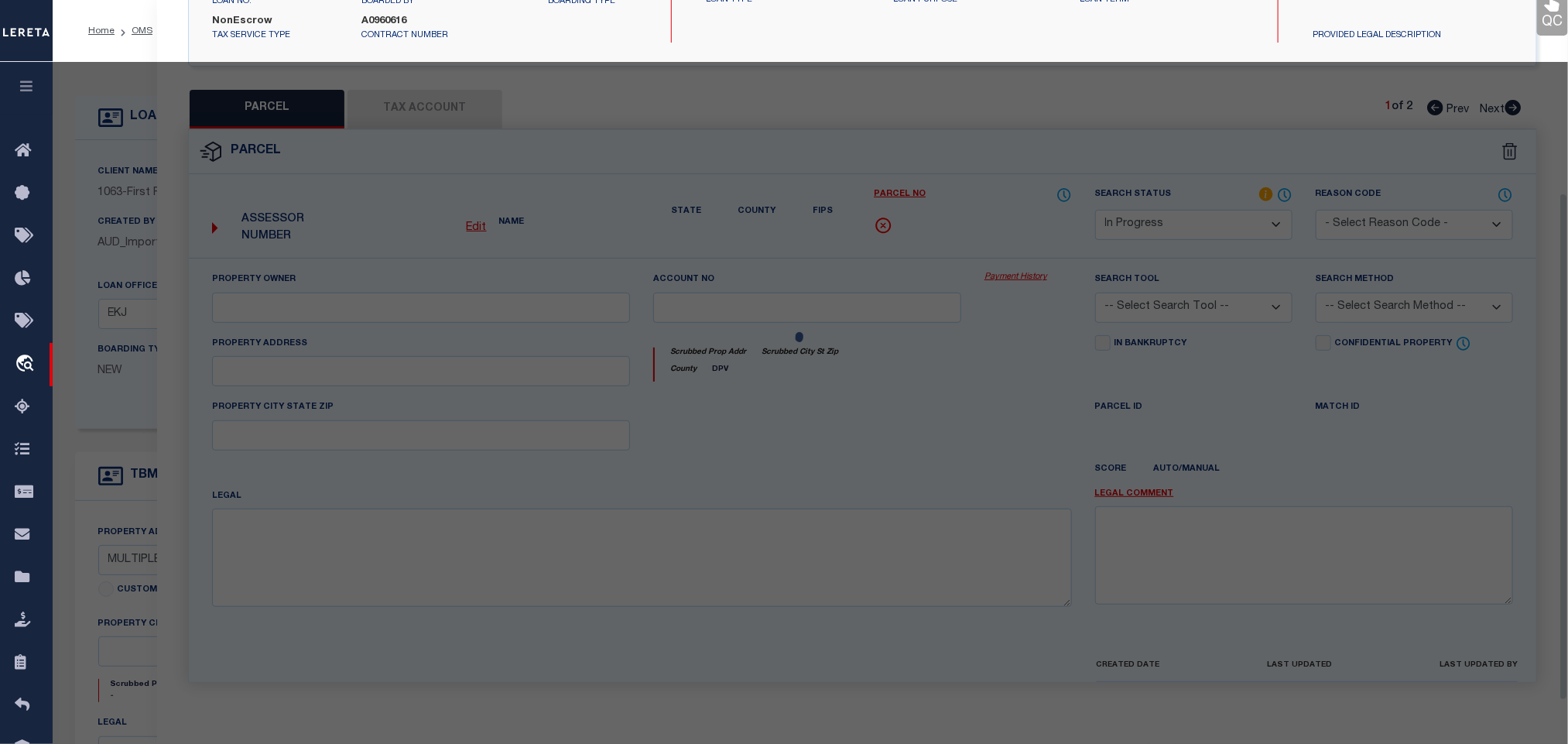
scroll to position [290, 0]
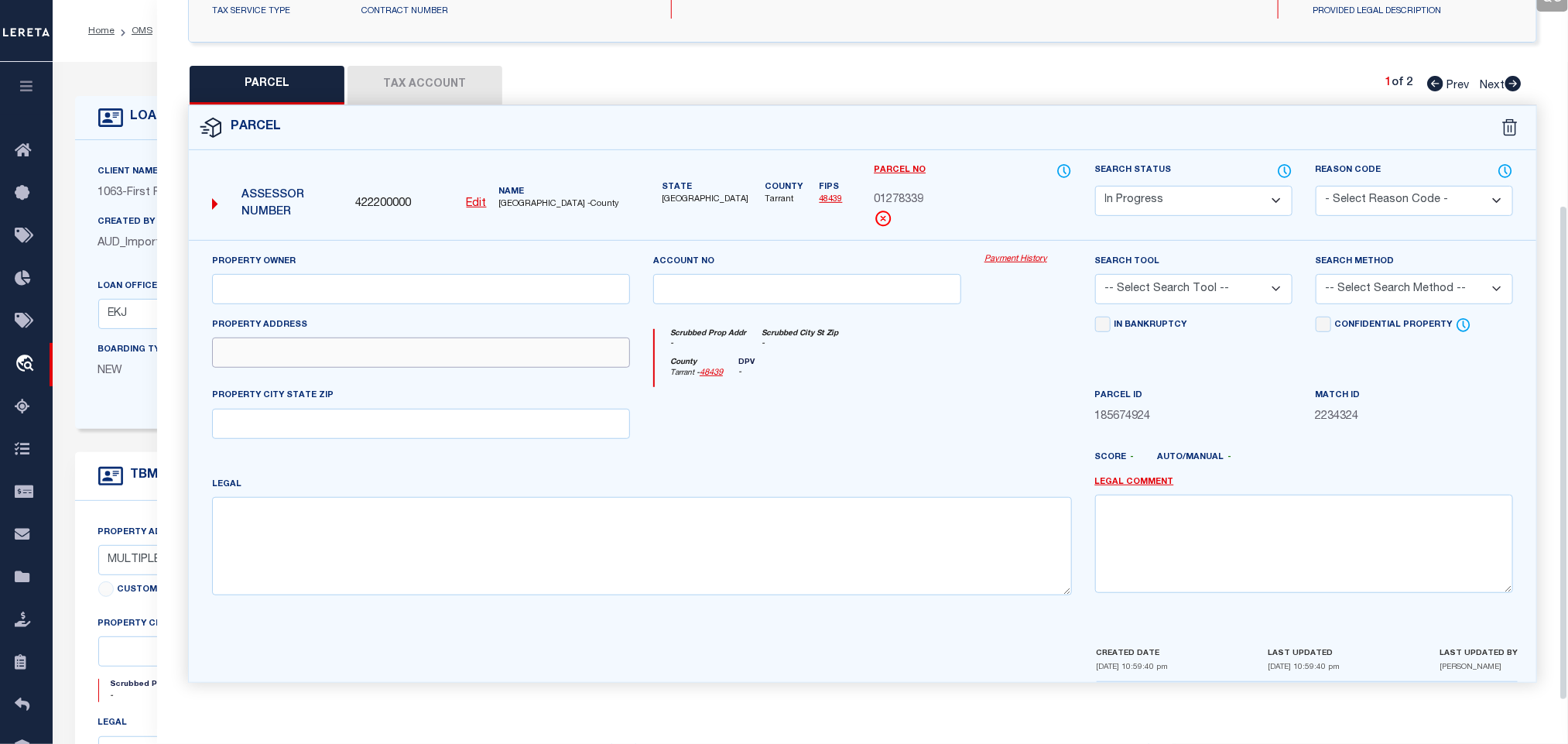
click at [492, 356] on input "text" at bounding box center [421, 352] width 418 height 30
paste input "2209 TREMONT AVE"
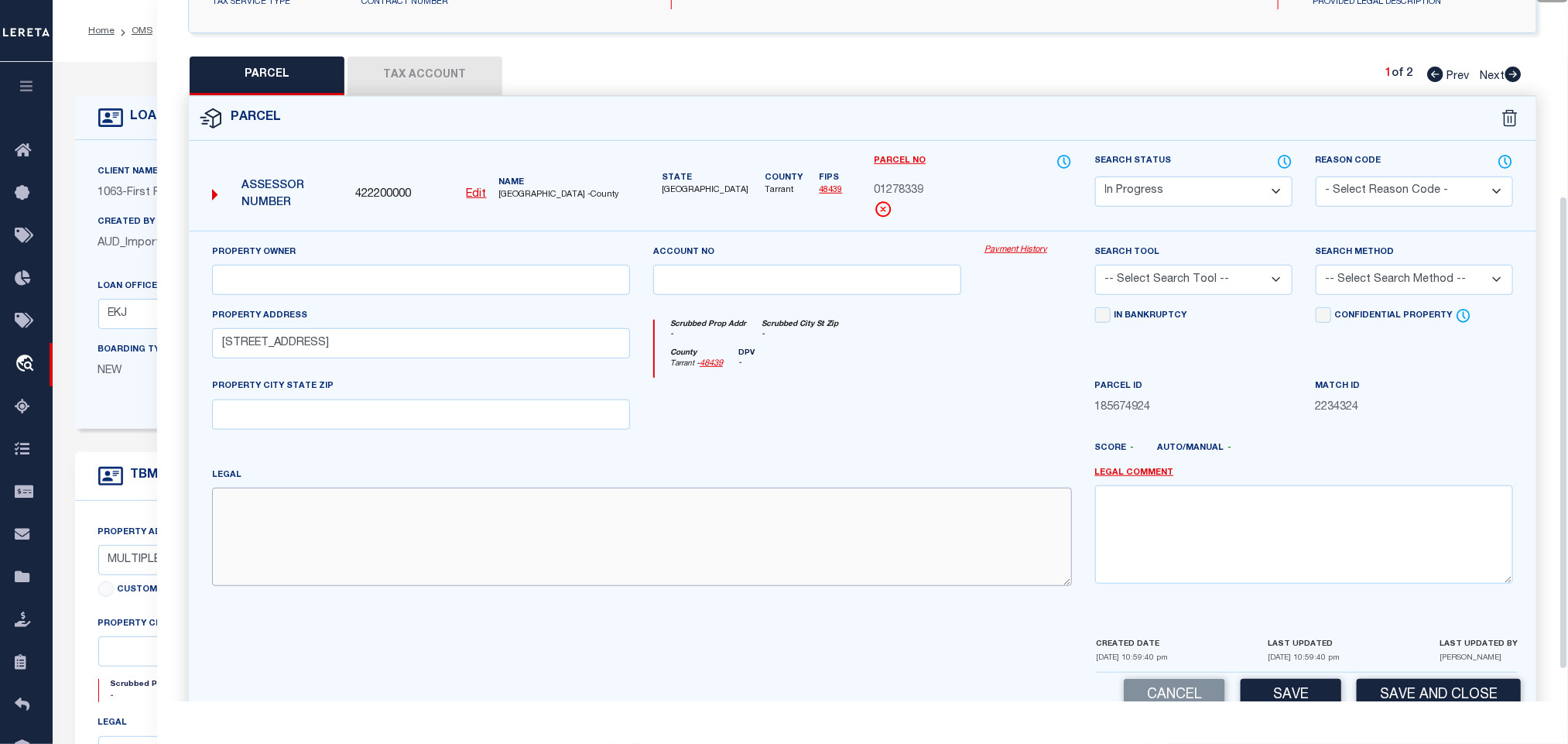
click at [462, 573] on textarea at bounding box center [642, 536] width 860 height 97
paste textarea "HILLCREST ADDITION-FORT WORTH Block 18 Lot 30"
click at [411, 284] on input "text" at bounding box center [421, 280] width 418 height 30
paste input "STROUP BRIANNA MARIE"
click at [593, 419] on input "text" at bounding box center [421, 415] width 418 height 30
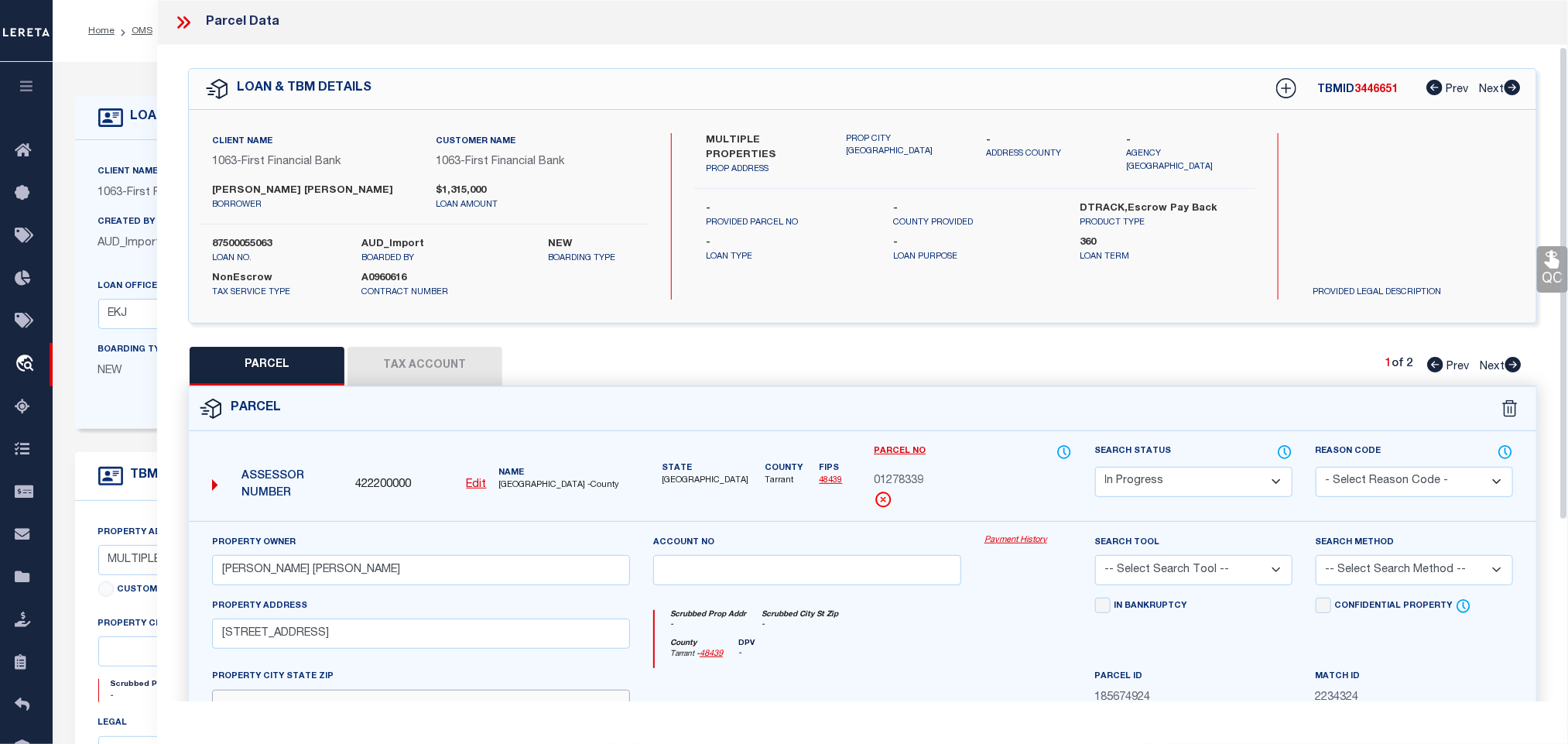
scroll to position [337, 0]
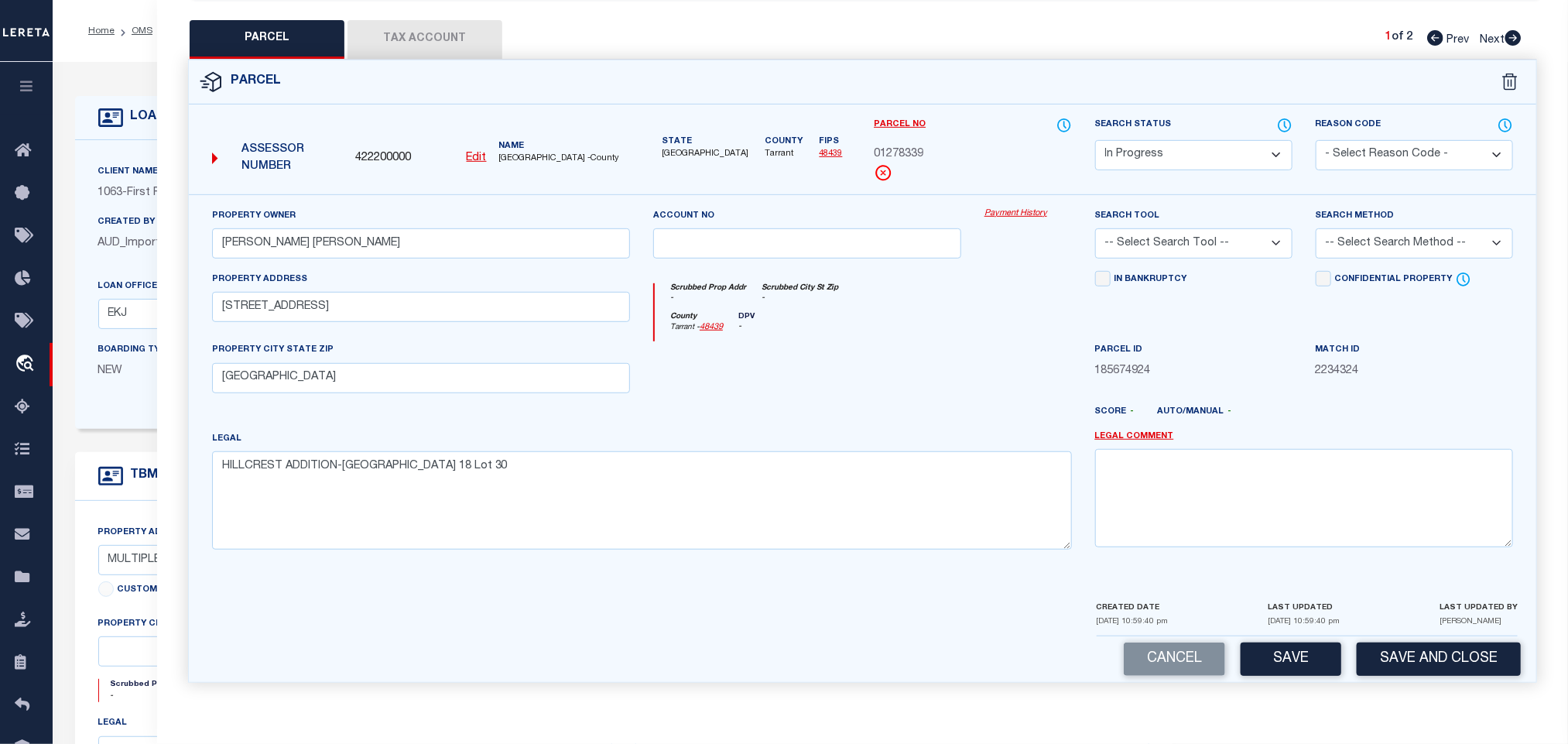
click at [1187, 230] on select "-- Select Search Tool -- 3rd Party Website Agency File Agency Website ATLS CNV-…" at bounding box center [1194, 243] width 198 height 30
click at [1095, 228] on select "-- Select Search Tool -- 3rd Party Website Agency File Agency Website ATLS CNV-…" at bounding box center [1194, 243] width 198 height 30
click at [1415, 242] on select "-- Select Search Method -- Property Address Legal Liability Info Provided" at bounding box center [1415, 243] width 198 height 30
click at [1316, 228] on select "-- Select Search Method -- Property Address Legal Liability Info Provided" at bounding box center [1415, 243] width 198 height 30
click at [1282, 632] on div "LAST UPDATED 08/18/2025 10:59:40 pm" at bounding box center [1304, 617] width 72 height 37
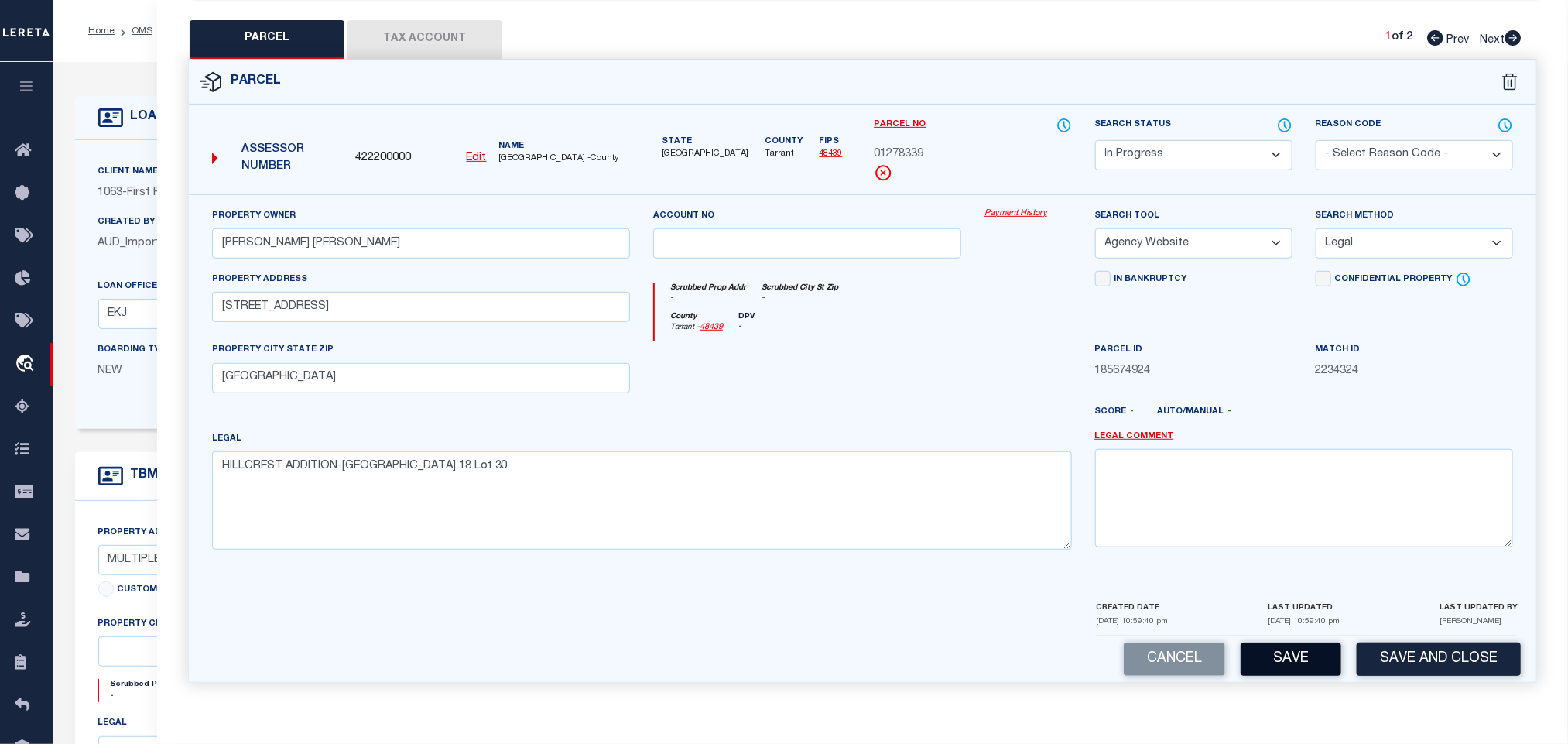
click at [1282, 646] on button "Save" at bounding box center [1291, 659] width 100 height 33
click at [436, 26] on button "Tax Account" at bounding box center [425, 39] width 155 height 39
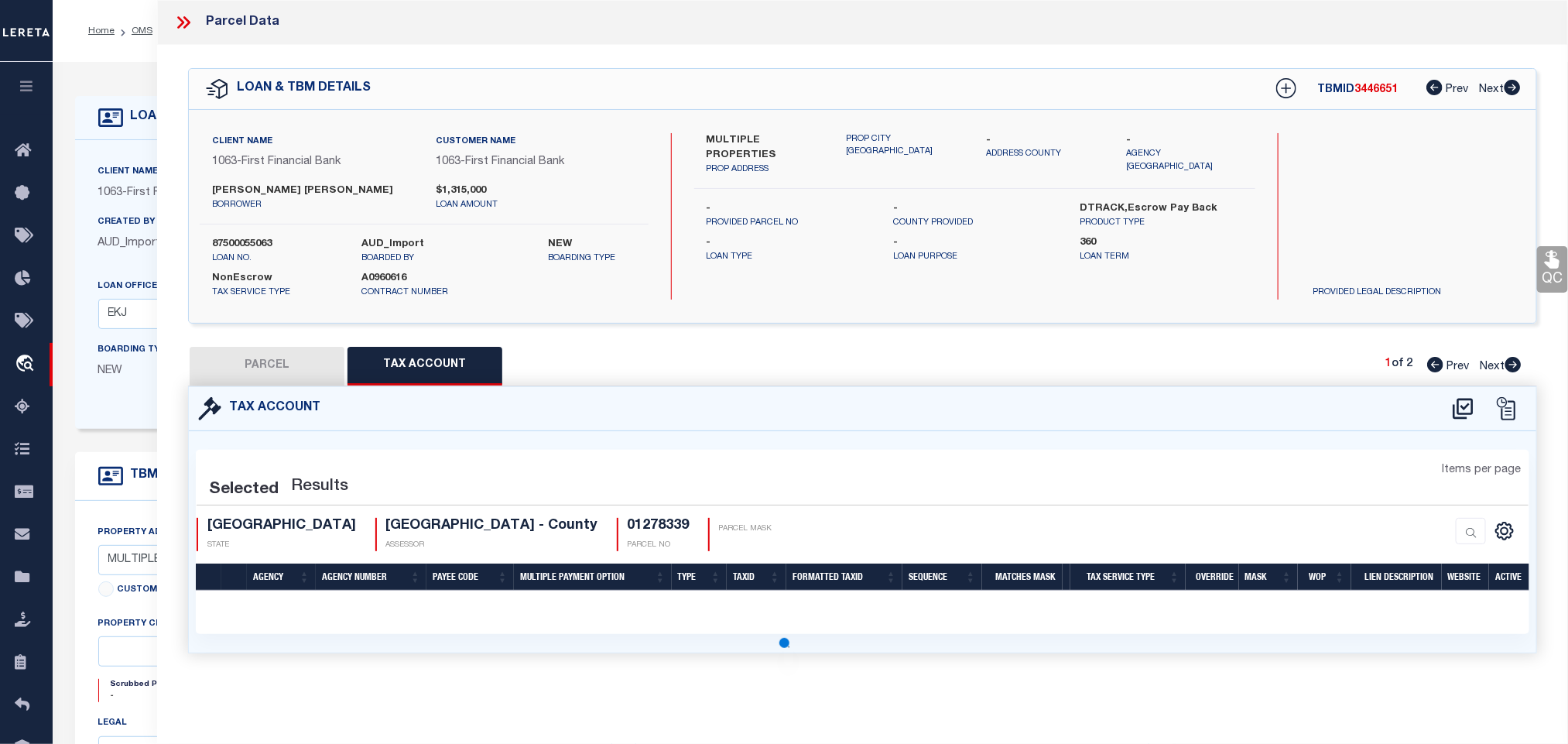
scroll to position [0, 0]
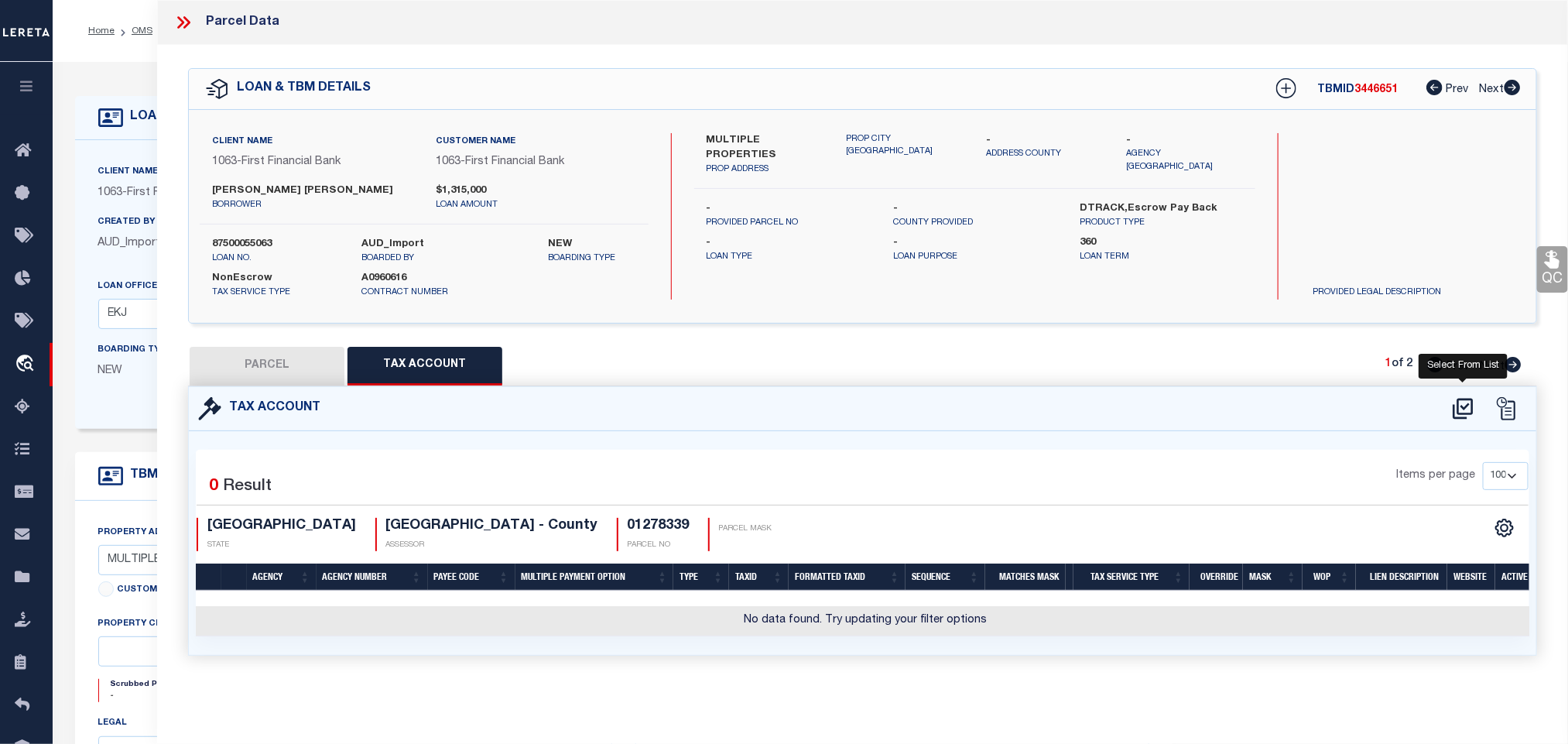
click at [1456, 414] on icon at bounding box center [1464, 408] width 26 height 25
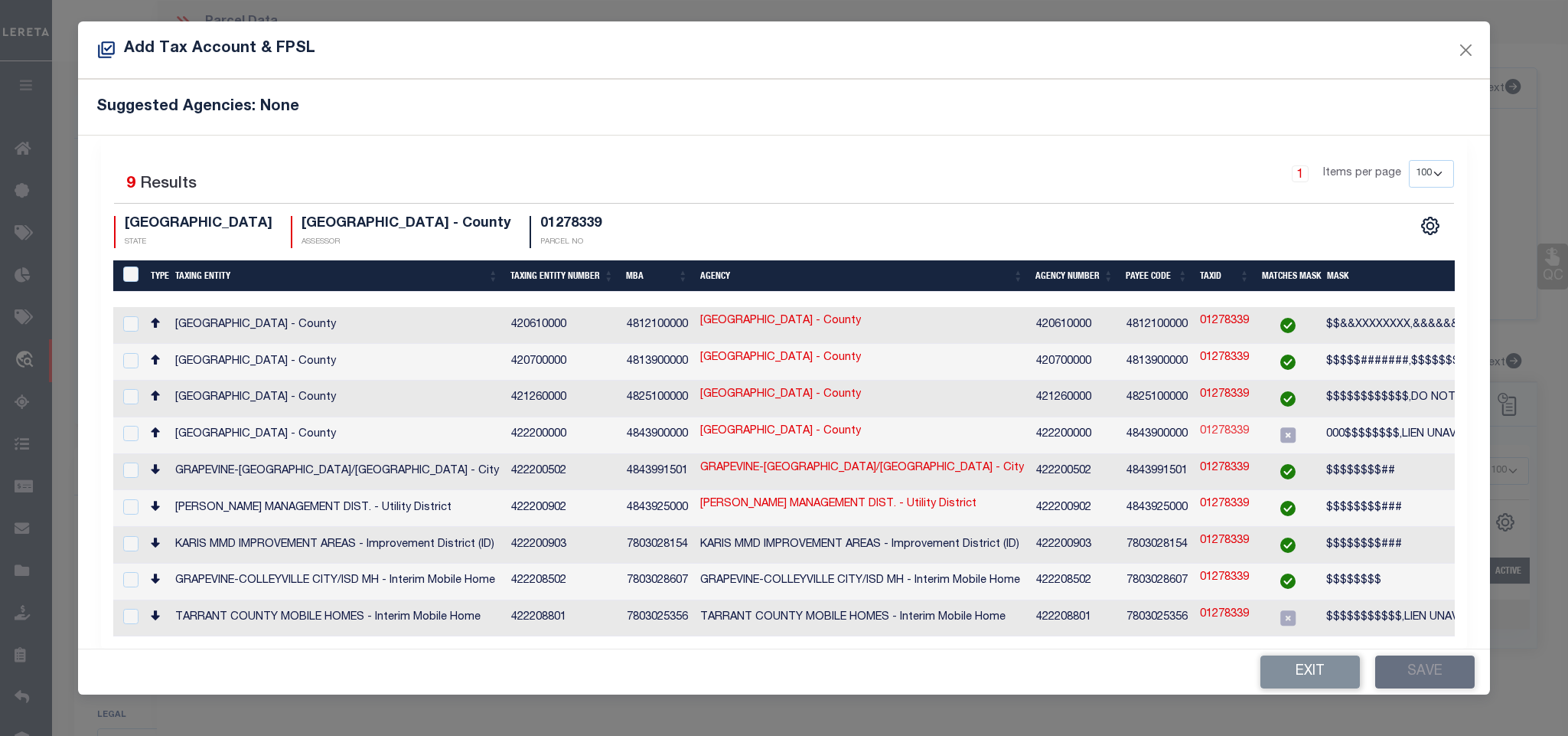
click at [1236, 435] on link "01278339" at bounding box center [1224, 432] width 49 height 17
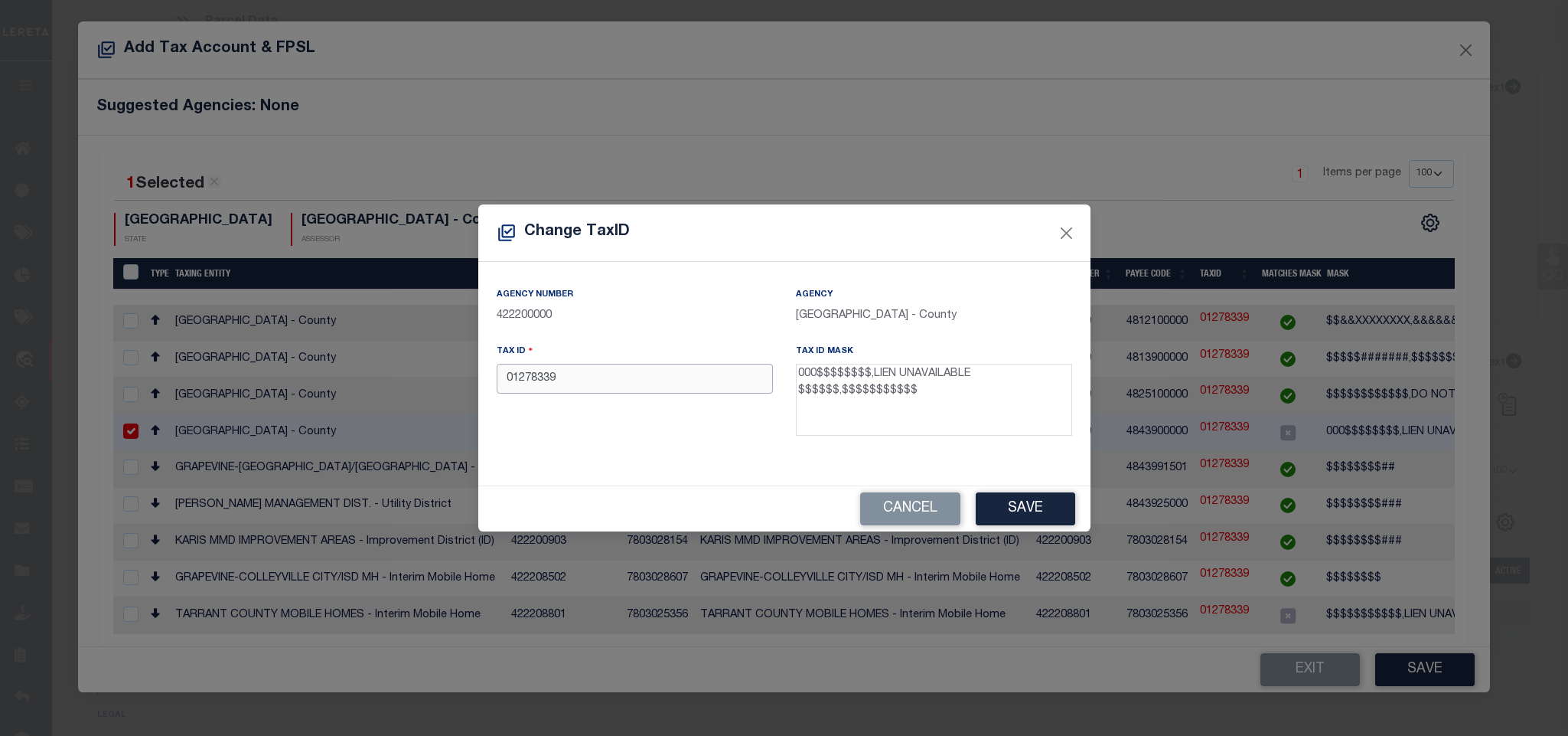
click at [719, 371] on input "01278339" at bounding box center [635, 379] width 276 height 30
click at [1013, 517] on button "Save" at bounding box center [1026, 509] width 99 height 33
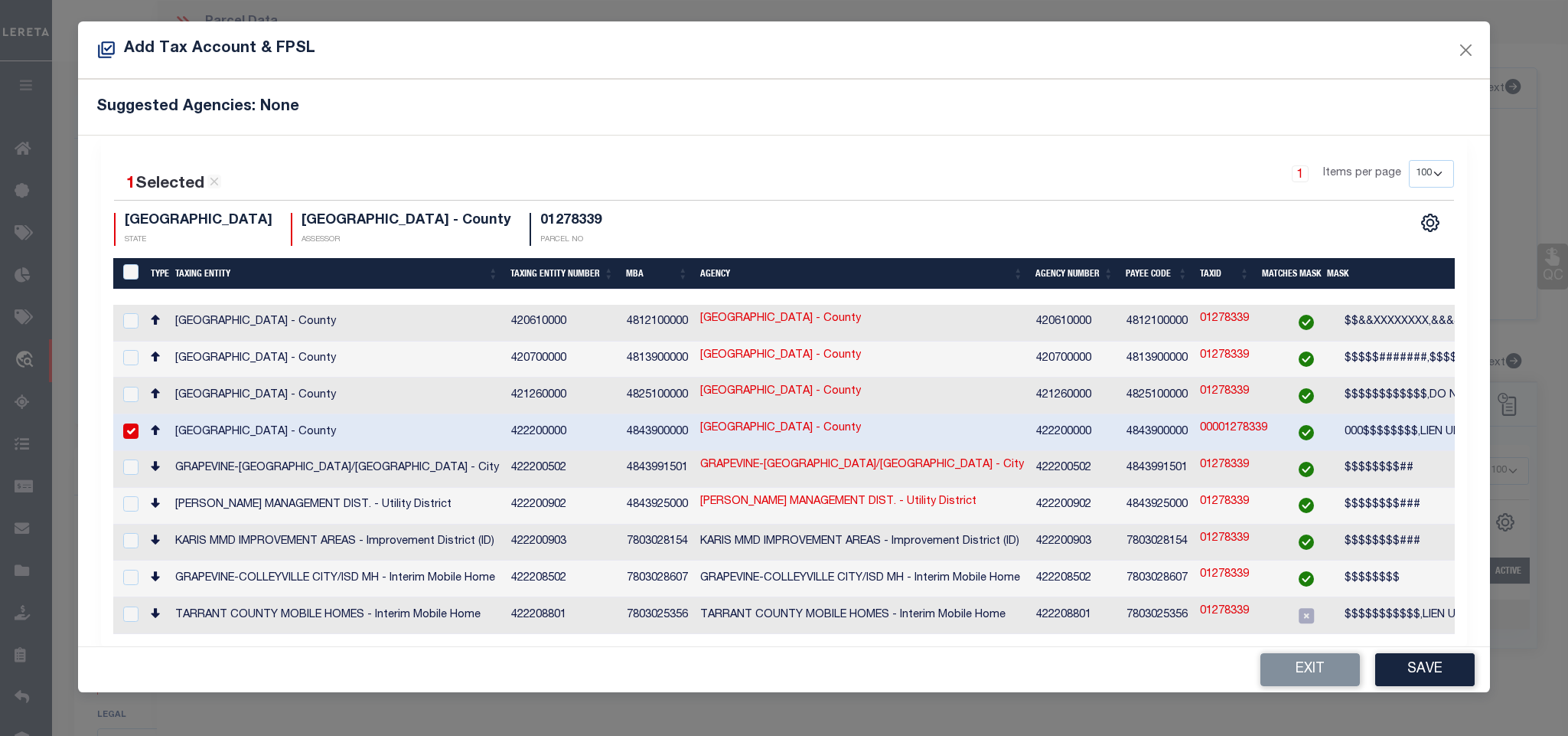
drag, startPoint x: 1438, startPoint y: 685, endPoint x: 1426, endPoint y: 688, distance: 12.4
click at [1438, 685] on button "Save" at bounding box center [1425, 670] width 99 height 33
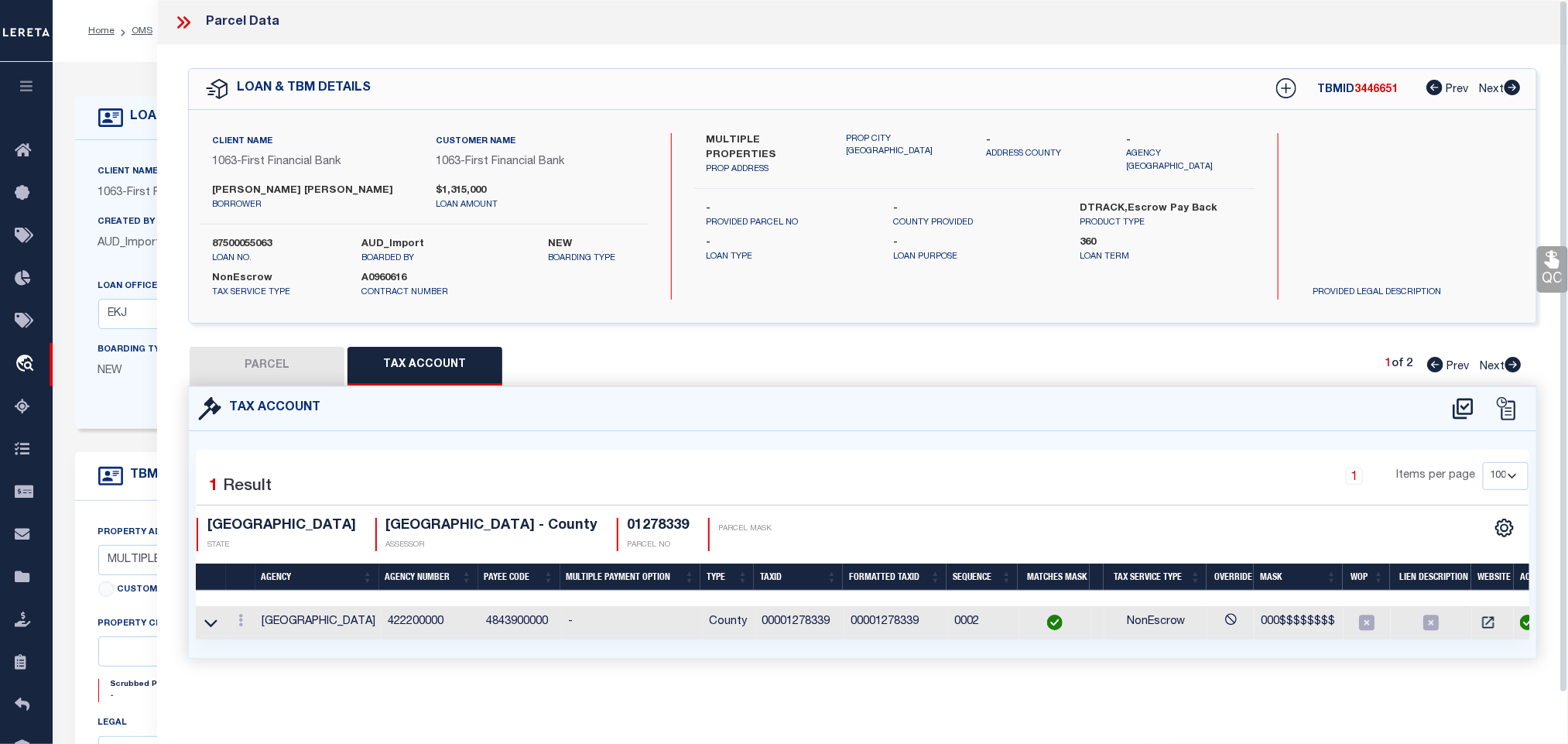
click at [296, 376] on button "PARCEL" at bounding box center [267, 366] width 155 height 39
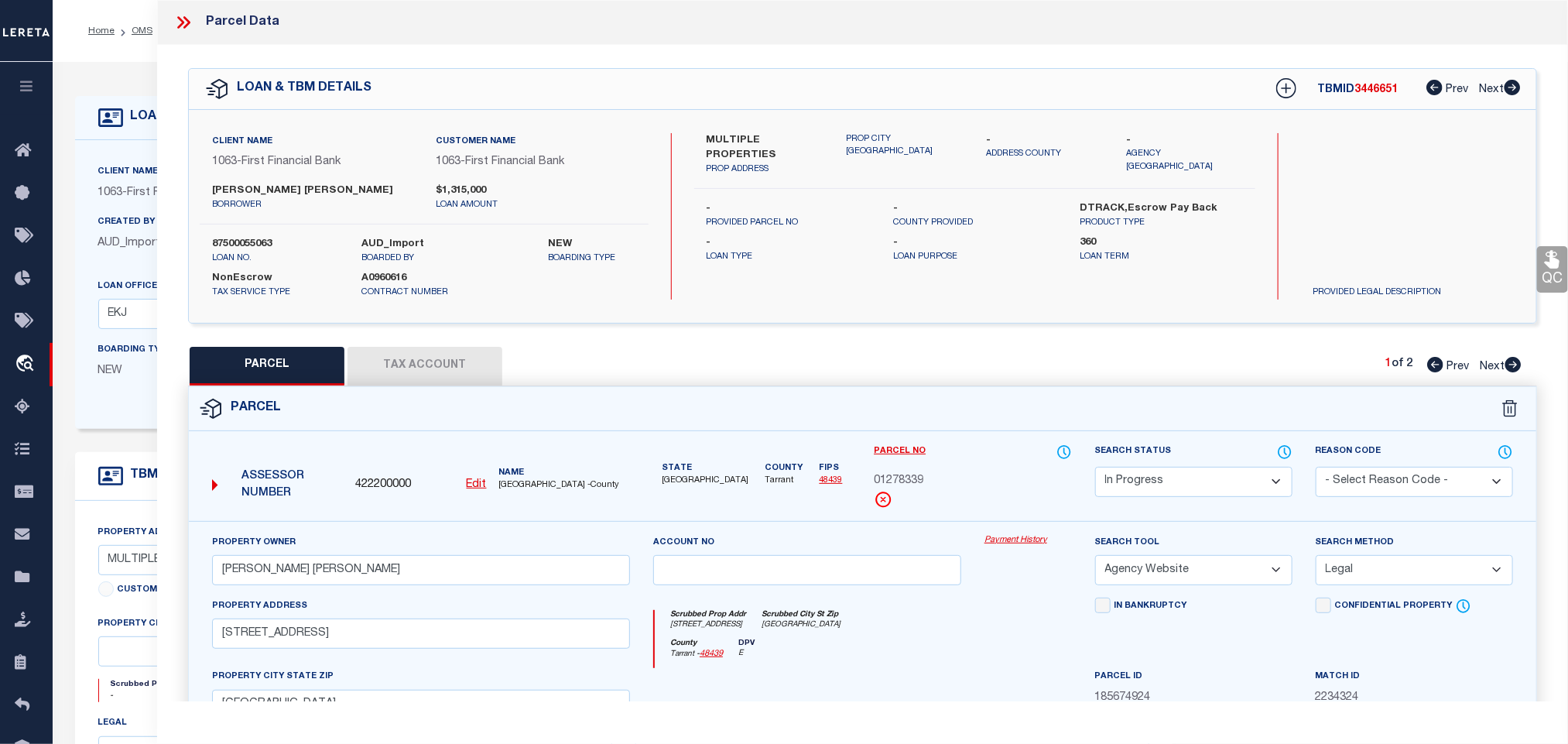
click at [1215, 481] on select "Automated Search Bad Parcel Complete Duplicate Parcel High Dollar Reporting In …" at bounding box center [1194, 482] width 198 height 30
click at [1095, 468] on select "Automated Search Bad Parcel Complete Duplicate Parcel High Dollar Reporting In …" at bounding box center [1194, 482] width 198 height 30
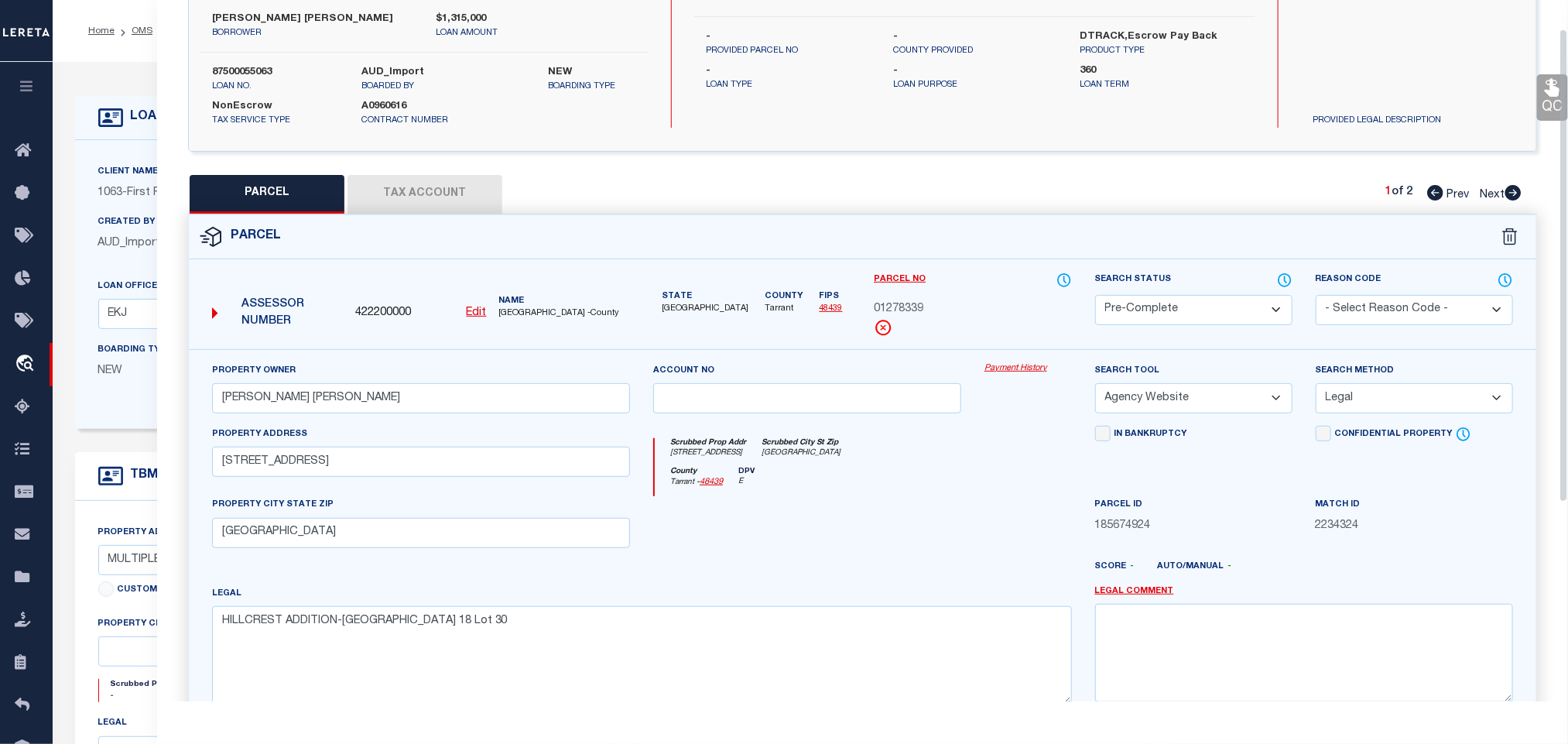
scroll to position [337, 0]
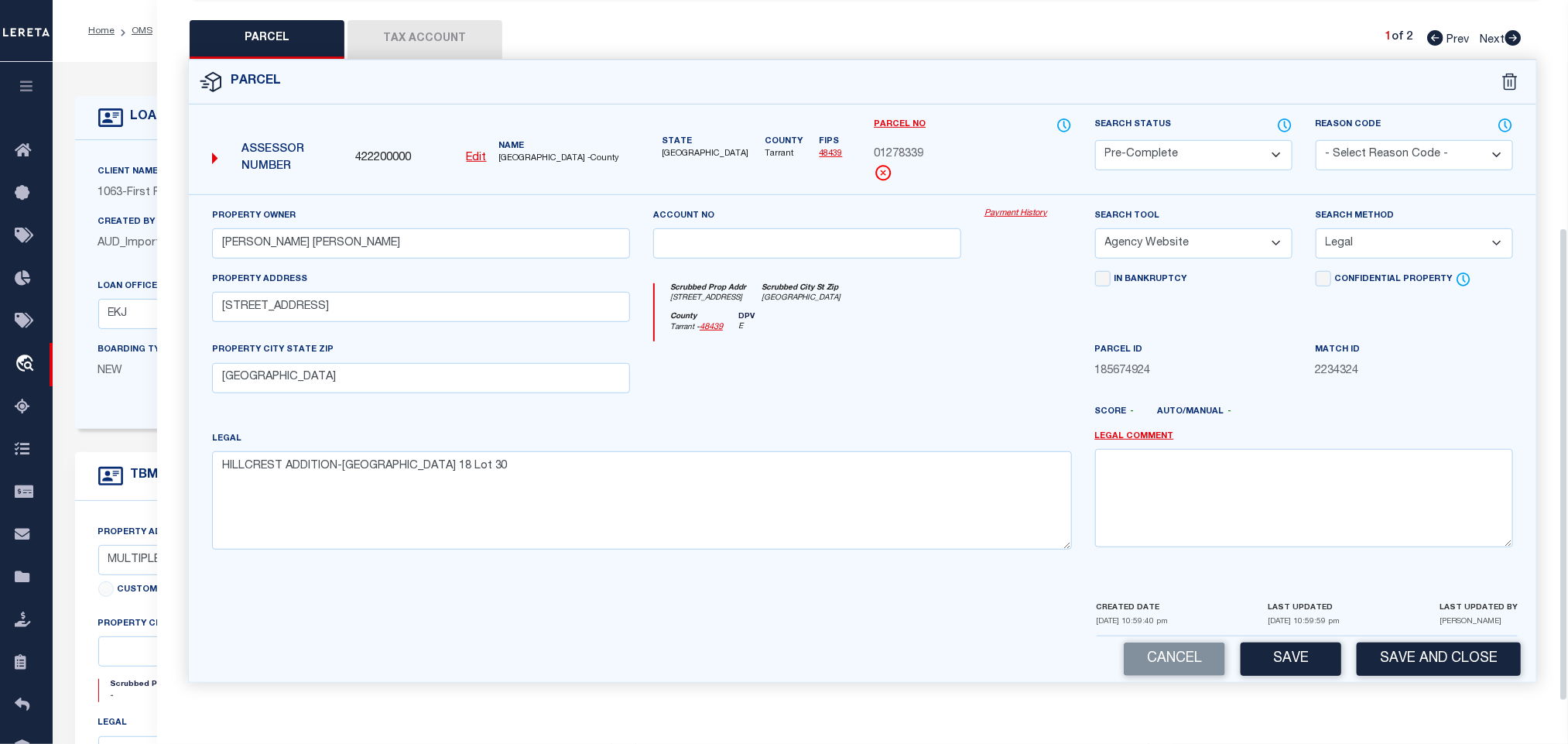
click at [1431, 686] on div "Parcel 422200000 Edit" at bounding box center [862, 380] width 1373 height 642
click at [1429, 667] on button "Save and Close" at bounding box center [1439, 659] width 164 height 33
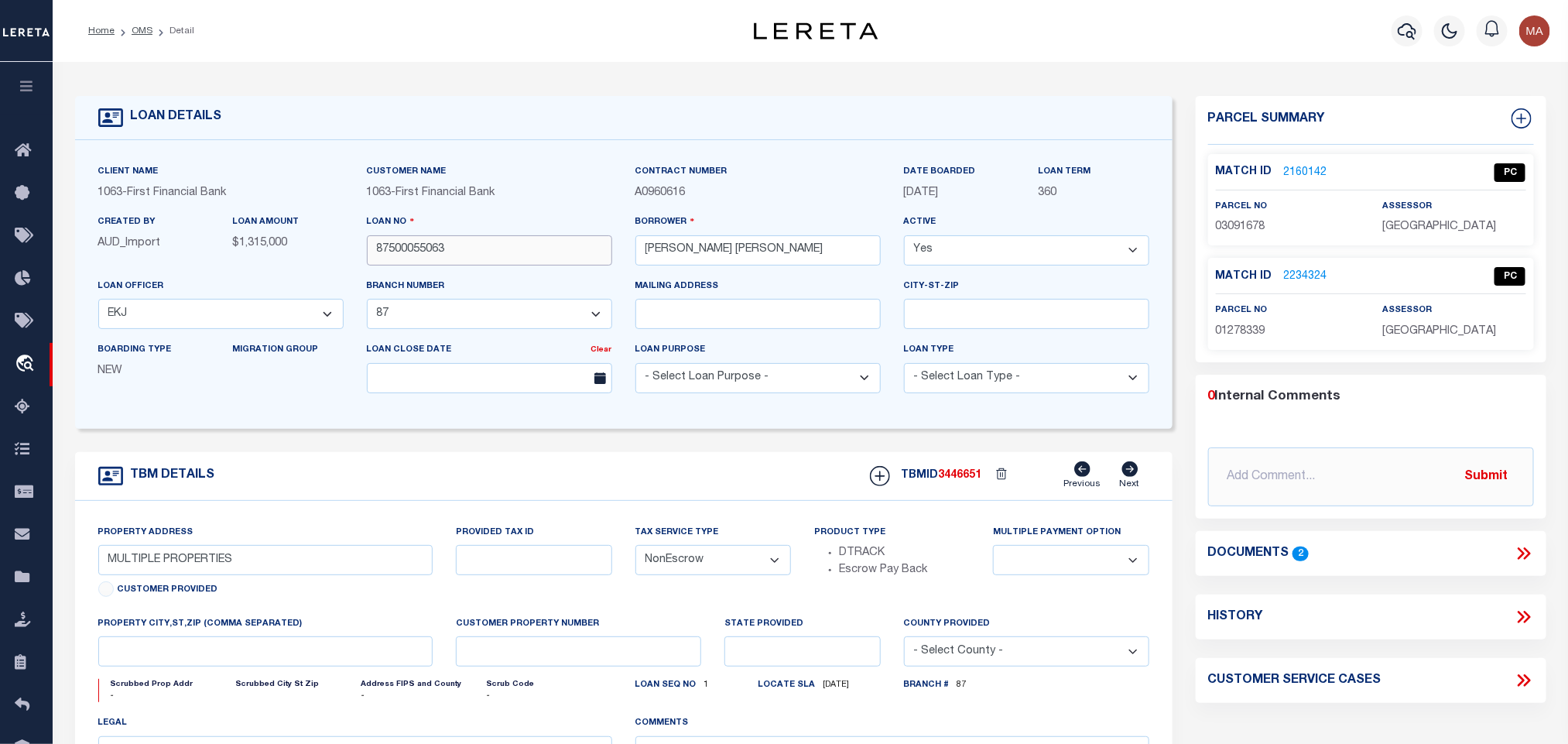
click at [420, 250] on input "87500055063" at bounding box center [490, 250] width 246 height 30
drag, startPoint x: 968, startPoint y: 490, endPoint x: 964, endPoint y: 483, distance: 8.1
click at [968, 490] on div "TBMID 3446651 Previous Next" at bounding box center [1003, 475] width 291 height 30
click at [964, 481] on span "3446651" at bounding box center [960, 475] width 43 height 11
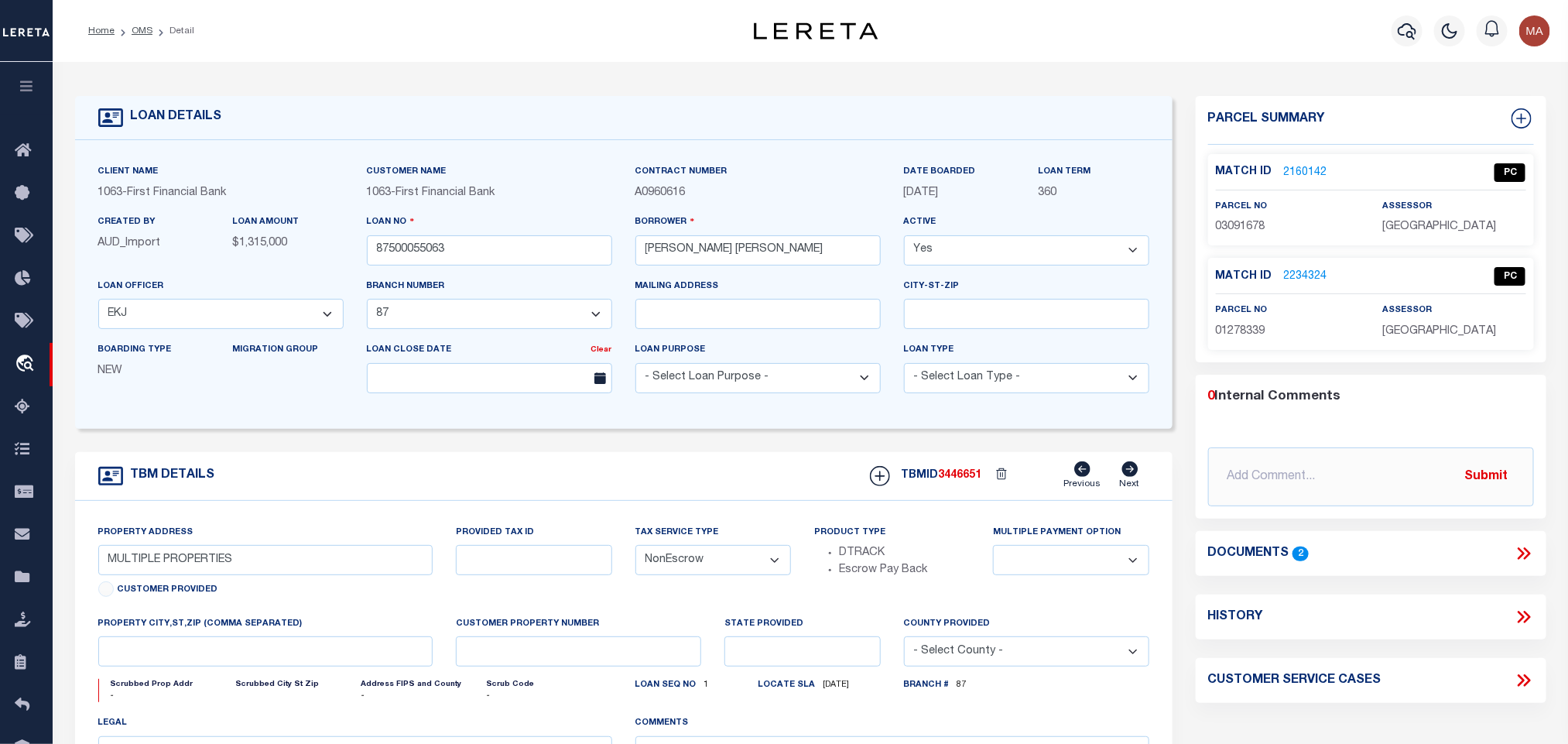
click at [948, 469] on div "TBMID 3446651 Previous Next" at bounding box center [1003, 475] width 291 height 30
click at [966, 490] on div "TBMID 3446651 Previous Next" at bounding box center [1003, 475] width 291 height 30
click at [1431, 224] on span "[GEOGRAPHIC_DATA]" at bounding box center [1440, 227] width 114 height 11
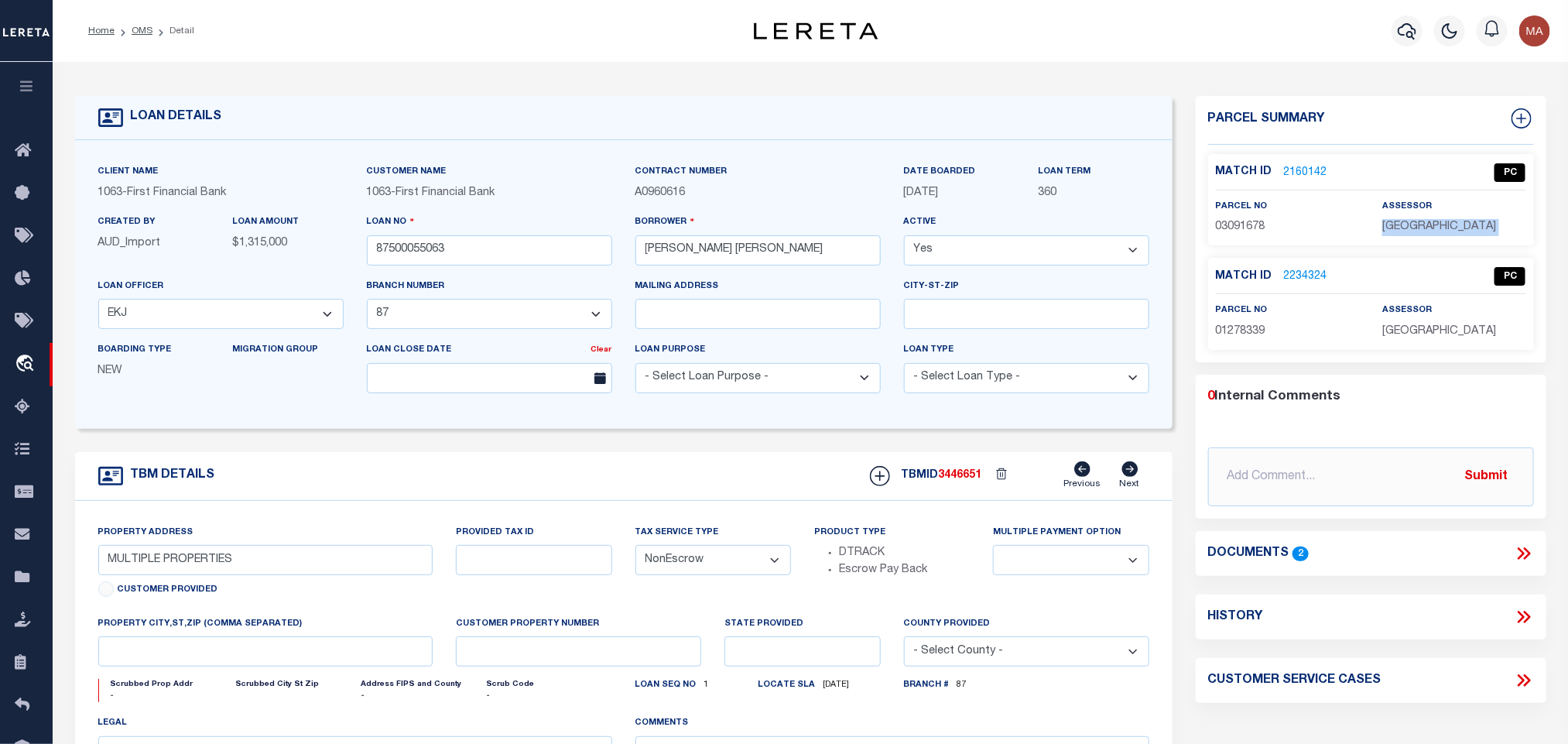
click at [1431, 224] on span "[GEOGRAPHIC_DATA]" at bounding box center [1440, 227] width 114 height 11
click at [1239, 225] on span "03091678" at bounding box center [1241, 227] width 49 height 11
click at [385, 250] on input "87500055063" at bounding box center [490, 250] width 246 height 30
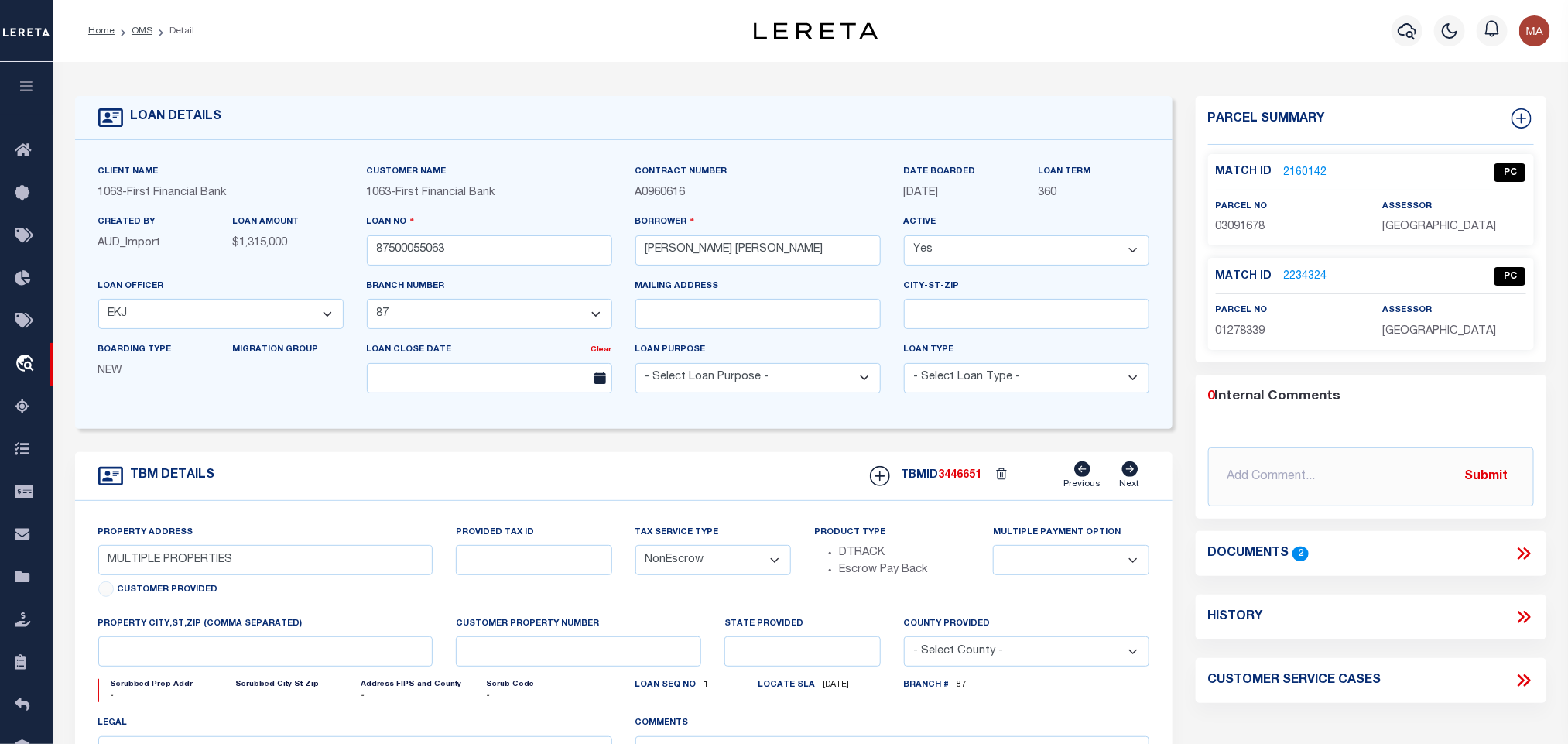
click at [964, 474] on div "TBMID 3446651 Previous Next" at bounding box center [1003, 475] width 291 height 30
drag, startPoint x: 140, startPoint y: 24, endPoint x: 365, endPoint y: 1, distance: 226.2
click at [140, 26] on link "OMS" at bounding box center [142, 31] width 21 height 10
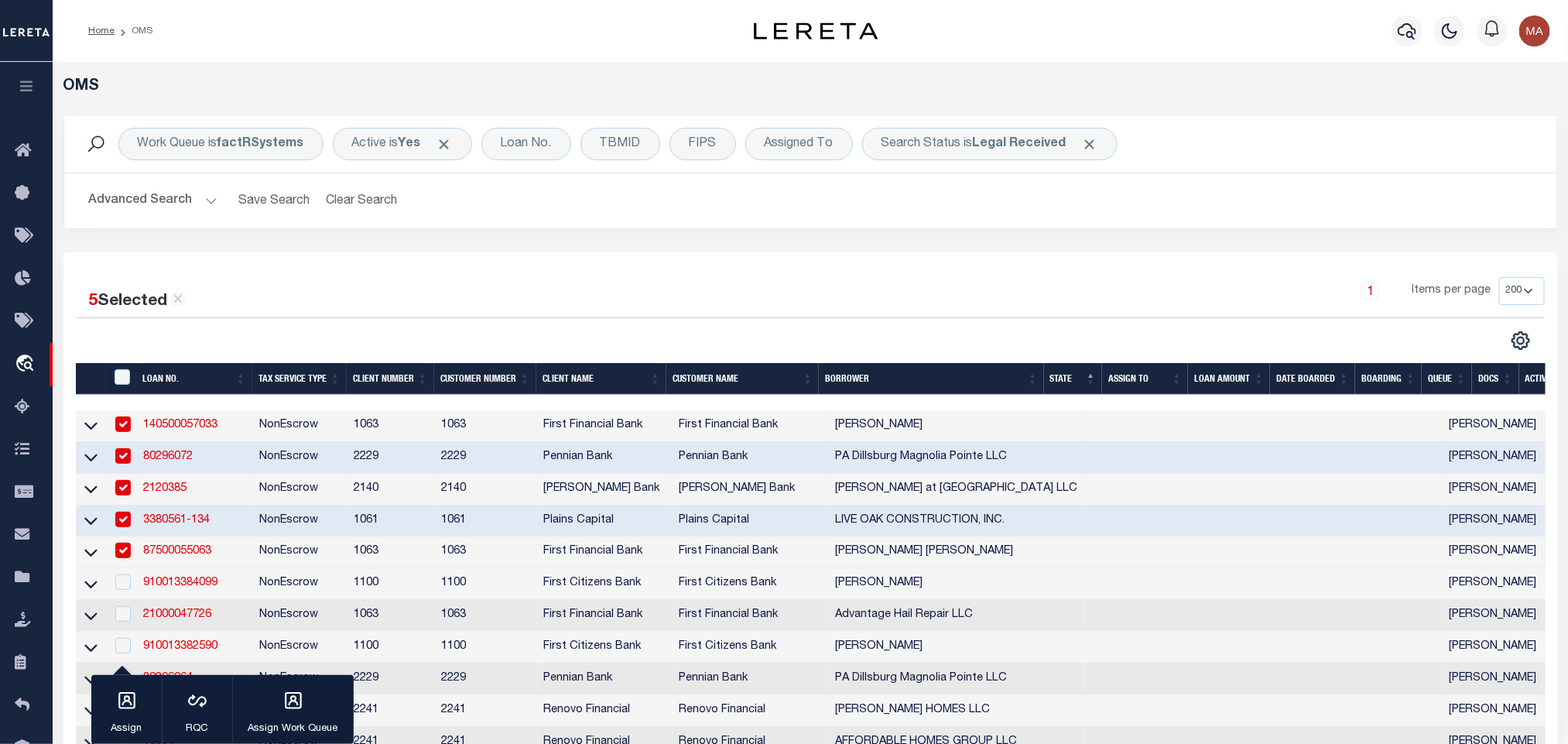
scroll to position [116, 0]
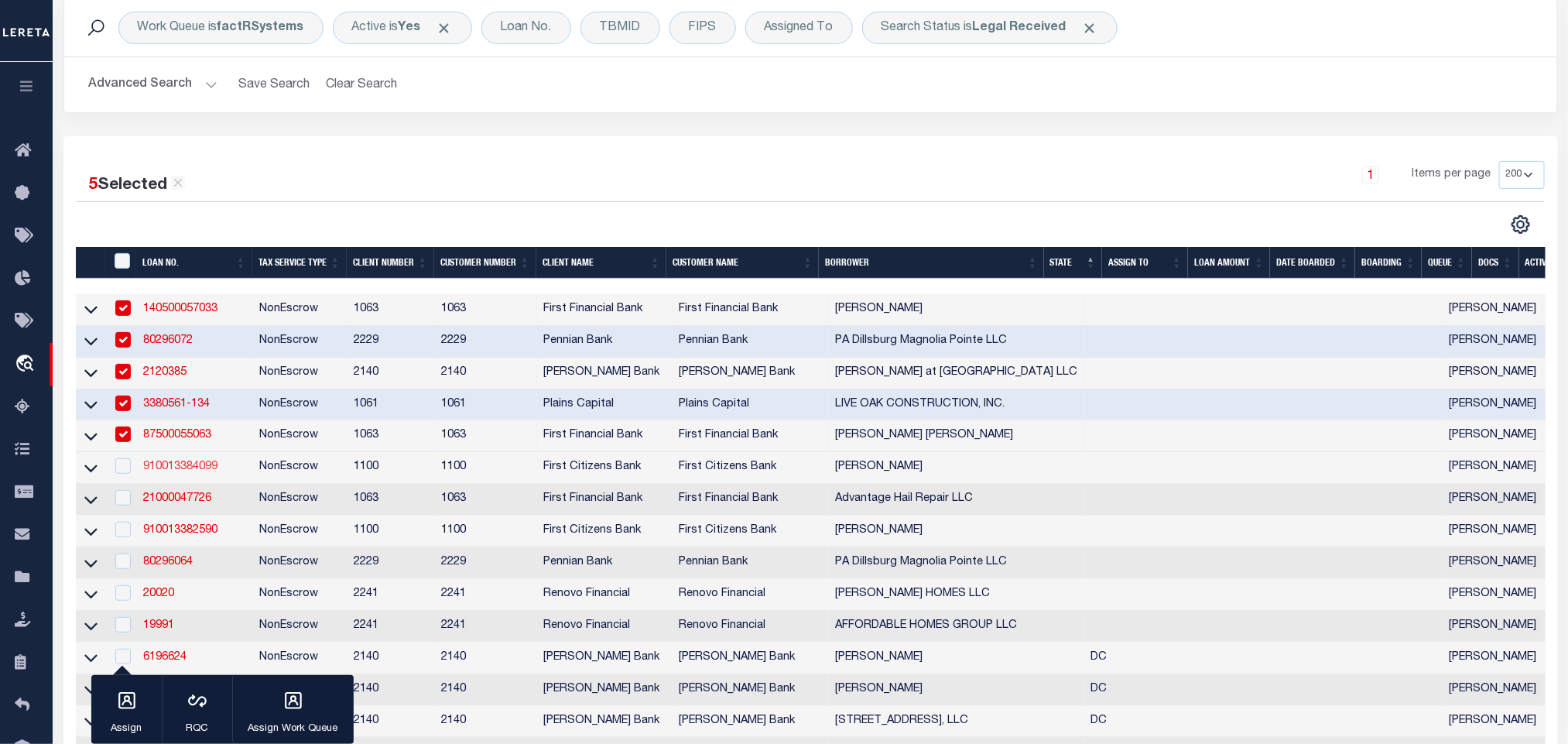
click at [194, 472] on link "910013384099" at bounding box center [180, 466] width 74 height 11
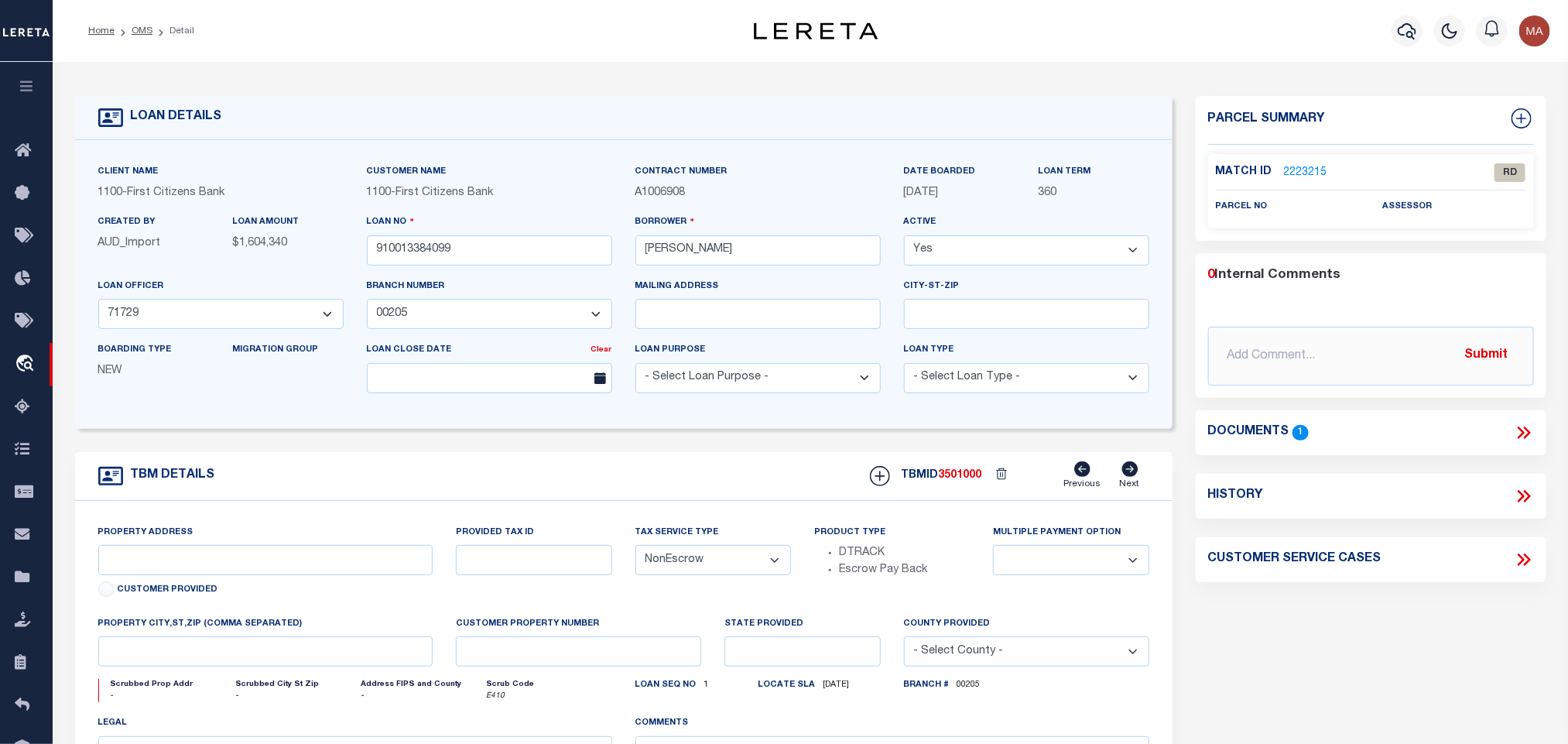
click at [1527, 432] on icon at bounding box center [1524, 432] width 20 height 20
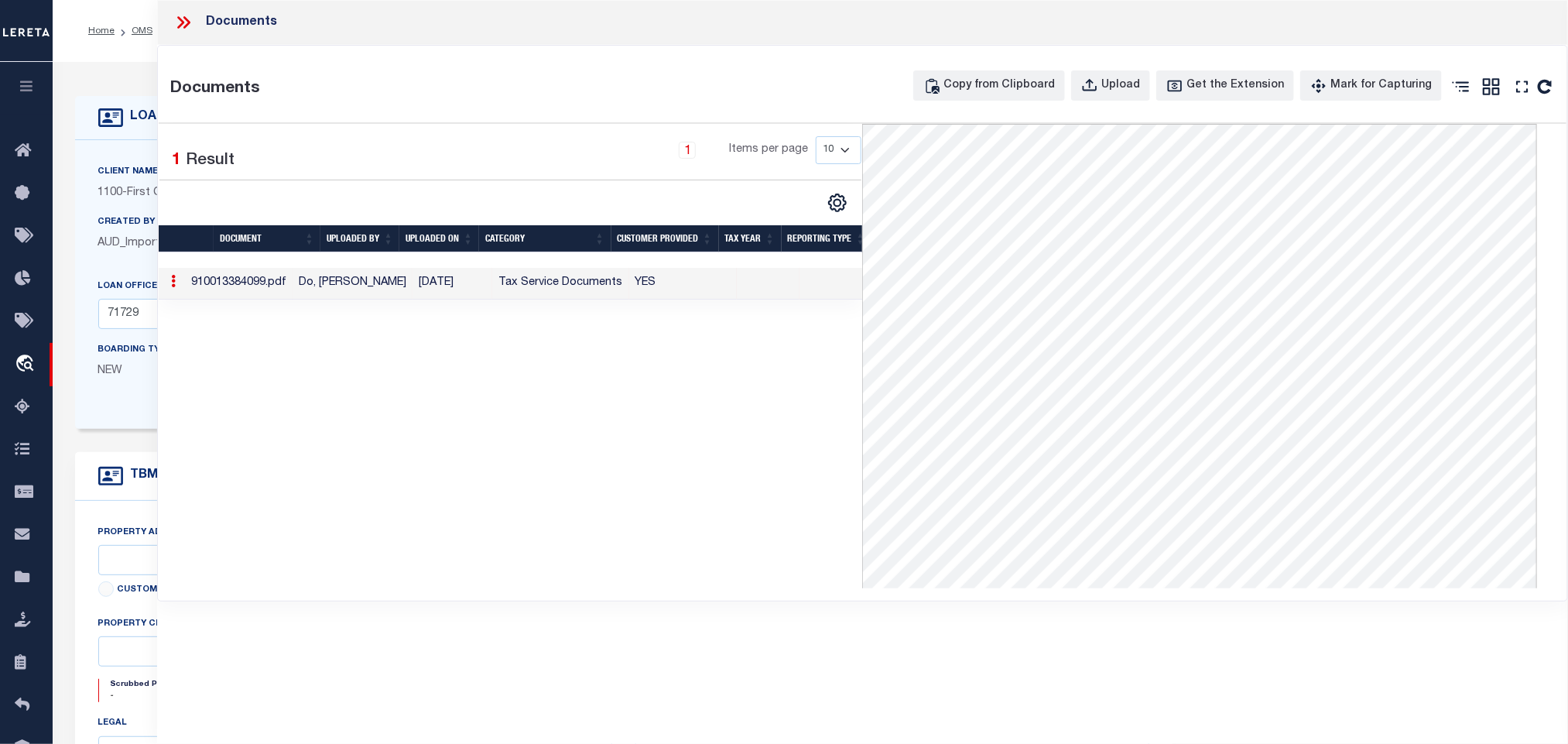
click at [191, 16] on icon at bounding box center [183, 22] width 20 height 20
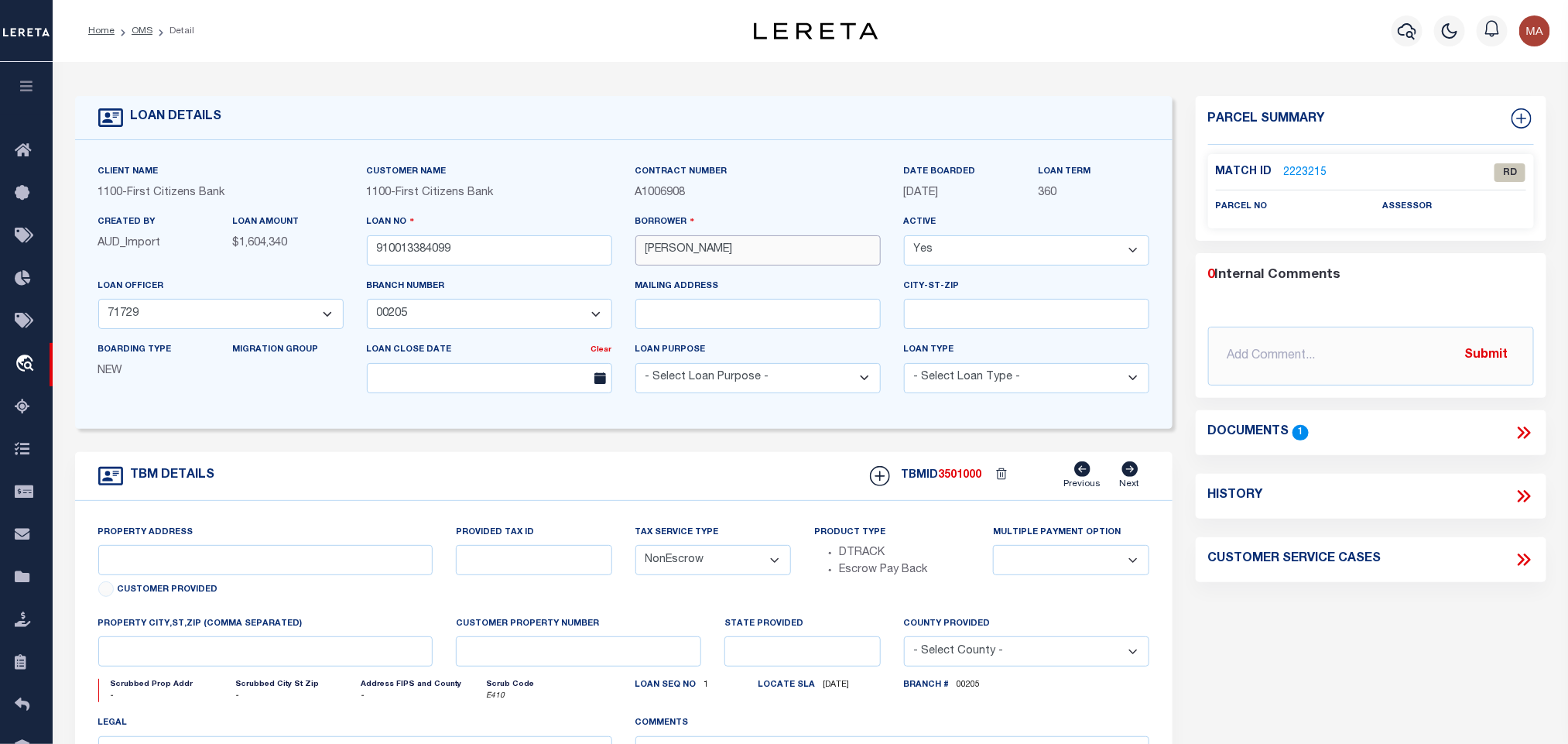
click at [690, 247] on input "RYAN BARNETTE" at bounding box center [758, 250] width 246 height 30
click at [135, 35] on link "OMS" at bounding box center [142, 31] width 21 height 10
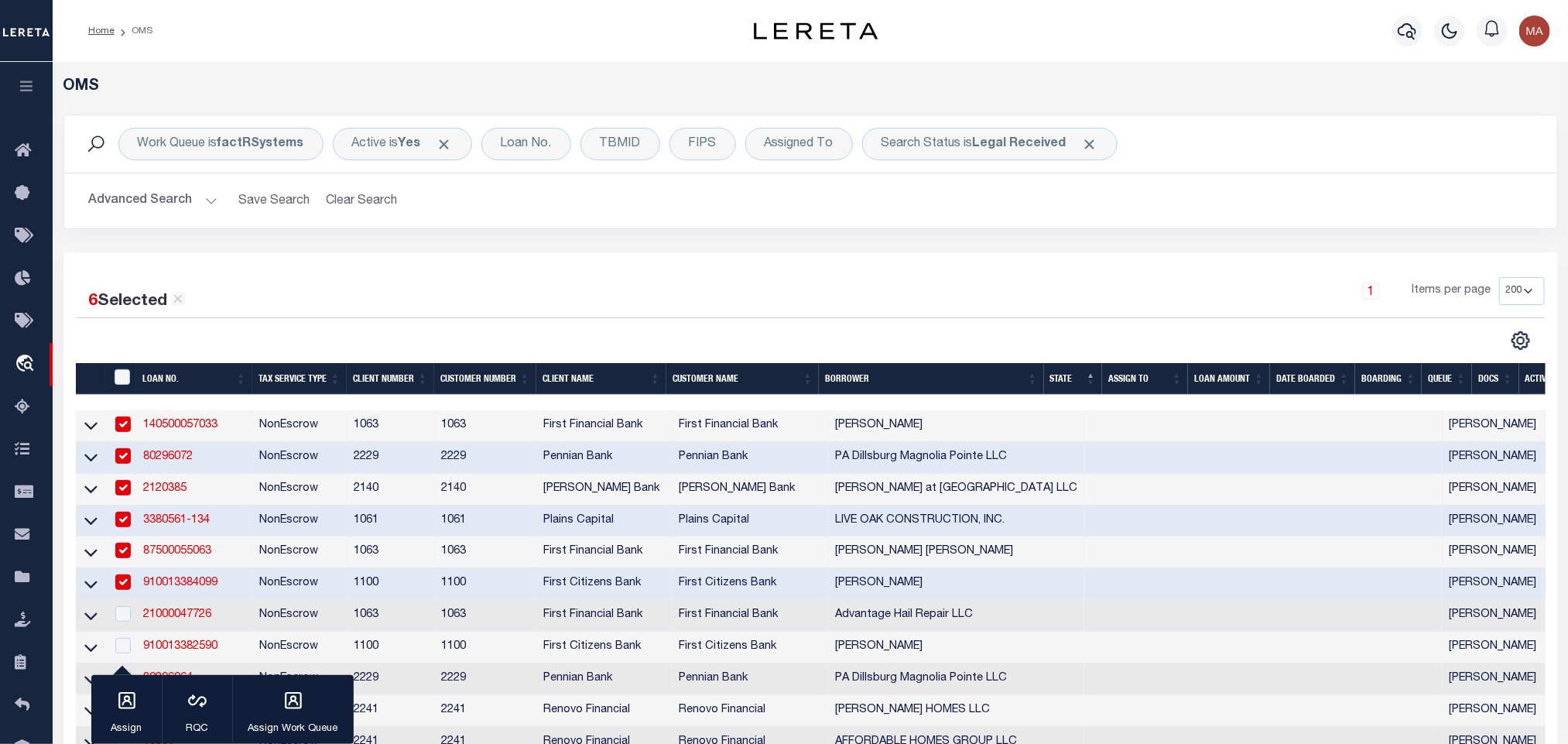
scroll to position [232, 0]
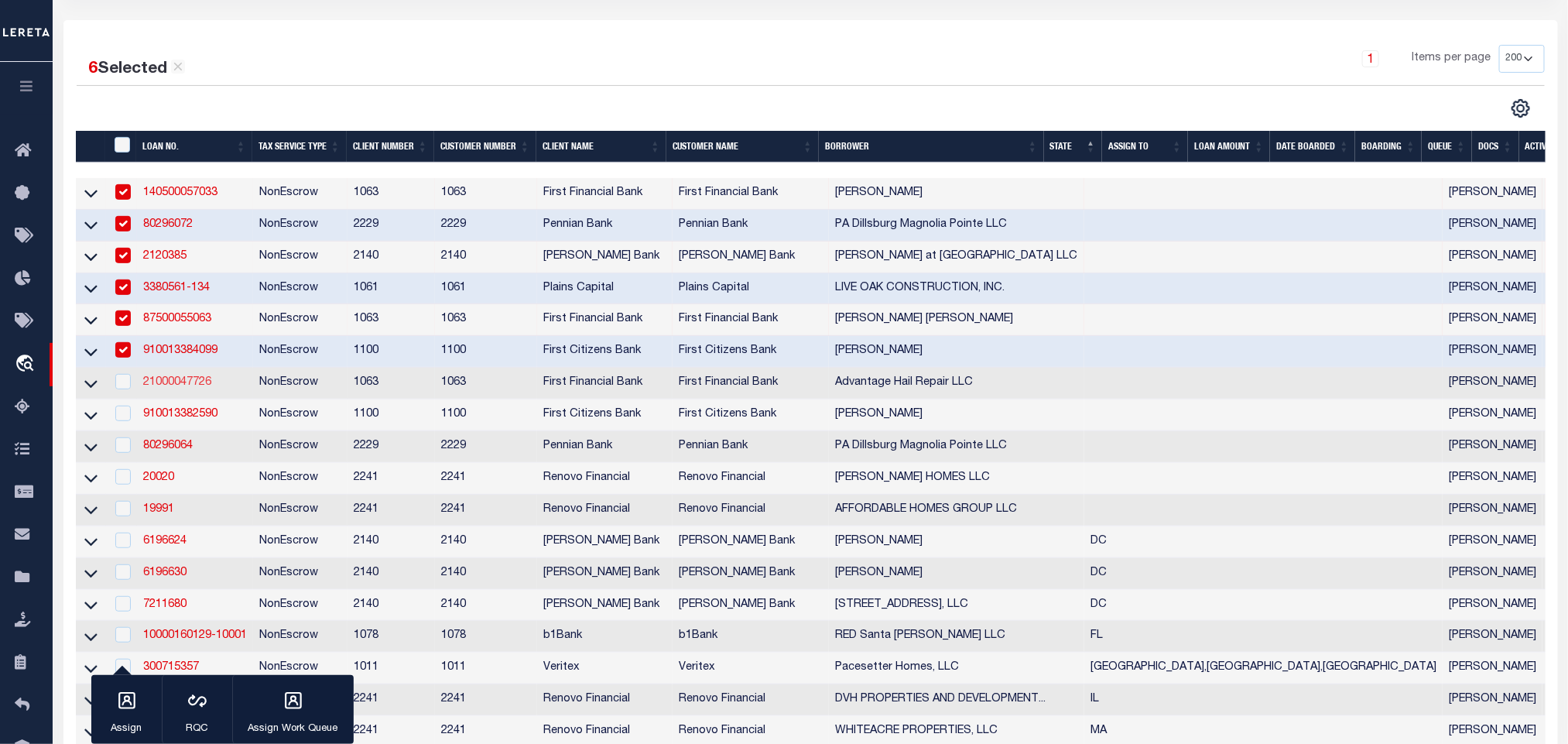
click at [198, 388] on link "21000047726" at bounding box center [177, 383] width 68 height 11
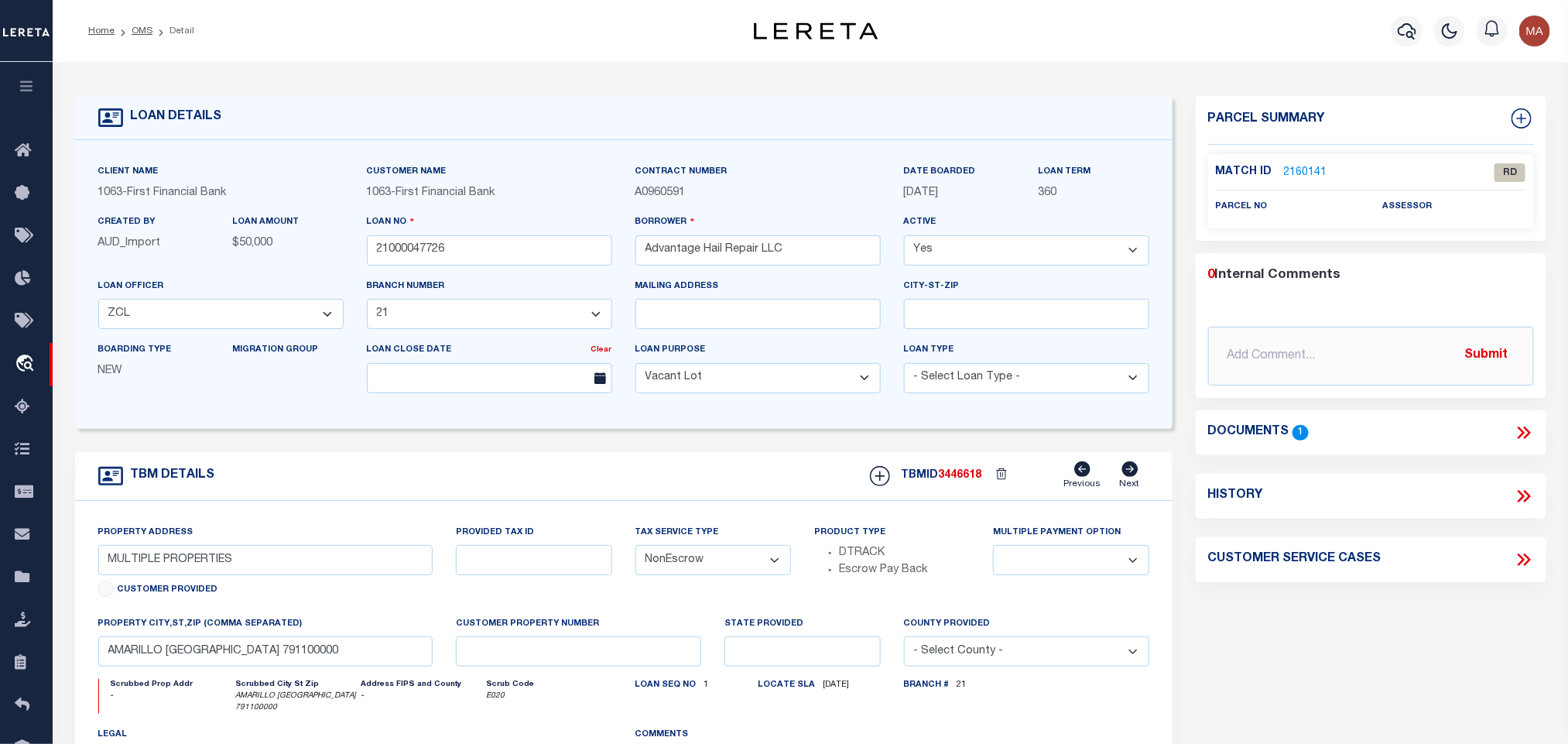
click at [1528, 436] on icon at bounding box center [1524, 432] width 20 height 20
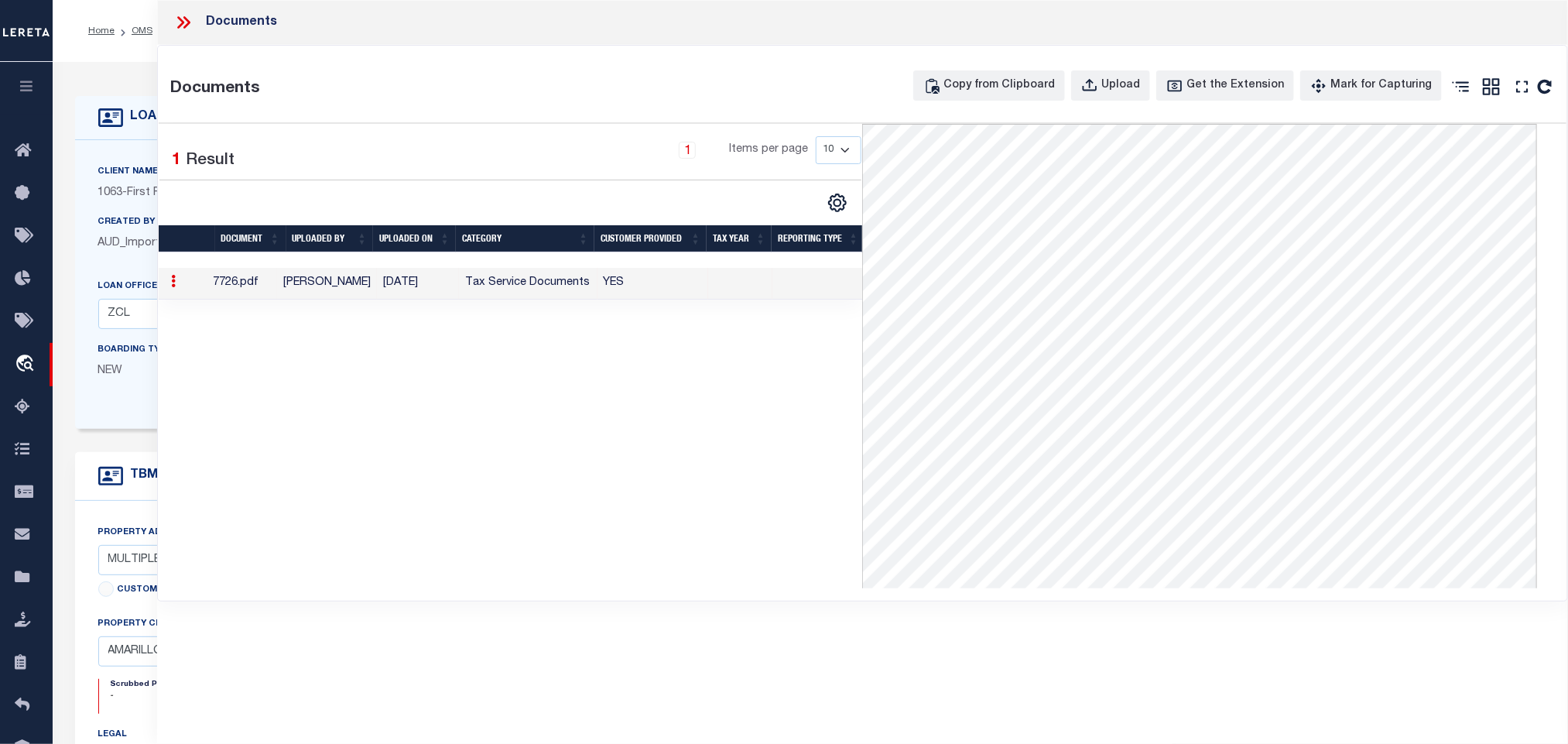
click at [175, 21] on icon at bounding box center [183, 22] width 20 height 20
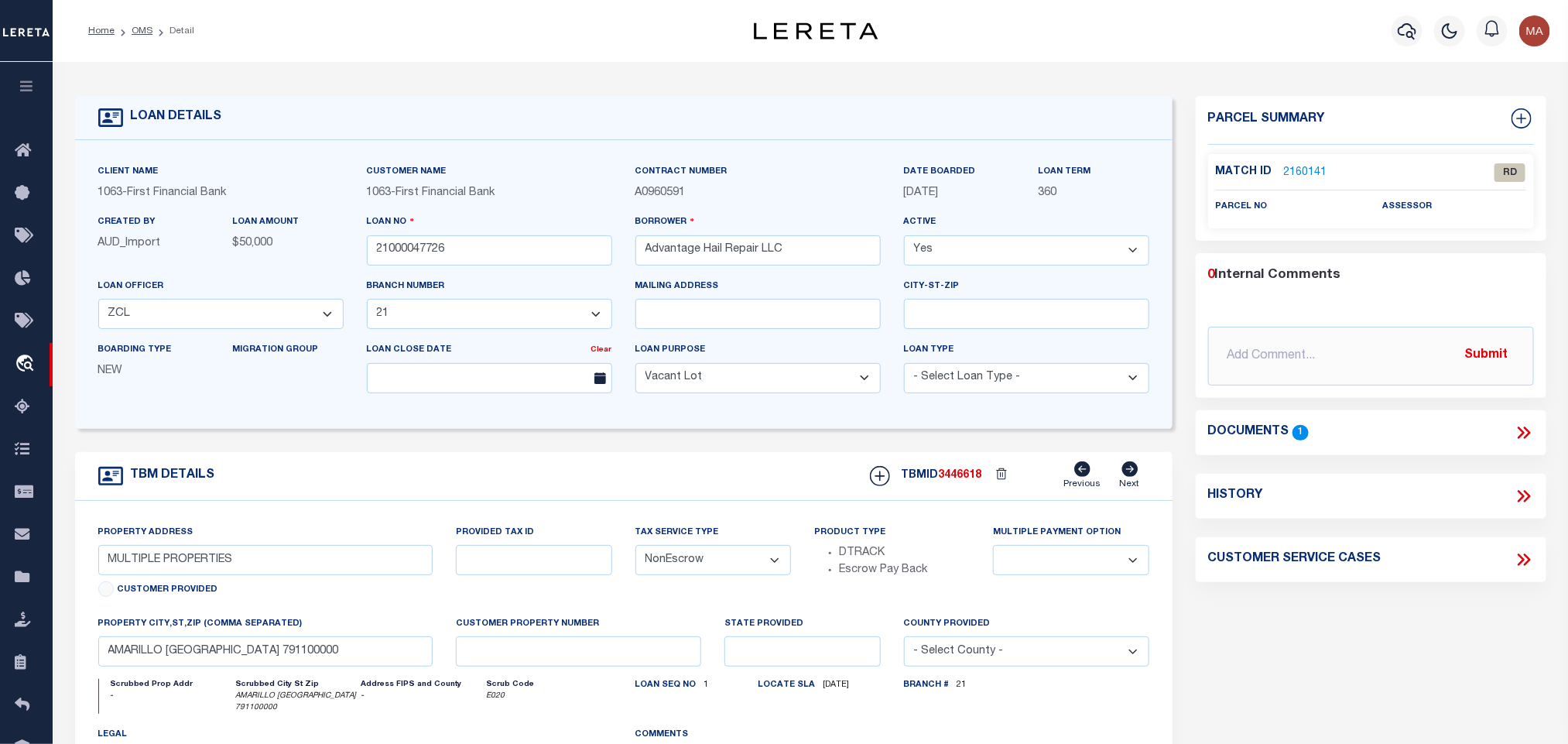
click at [1318, 170] on link "2160141" at bounding box center [1306, 173] width 43 height 16
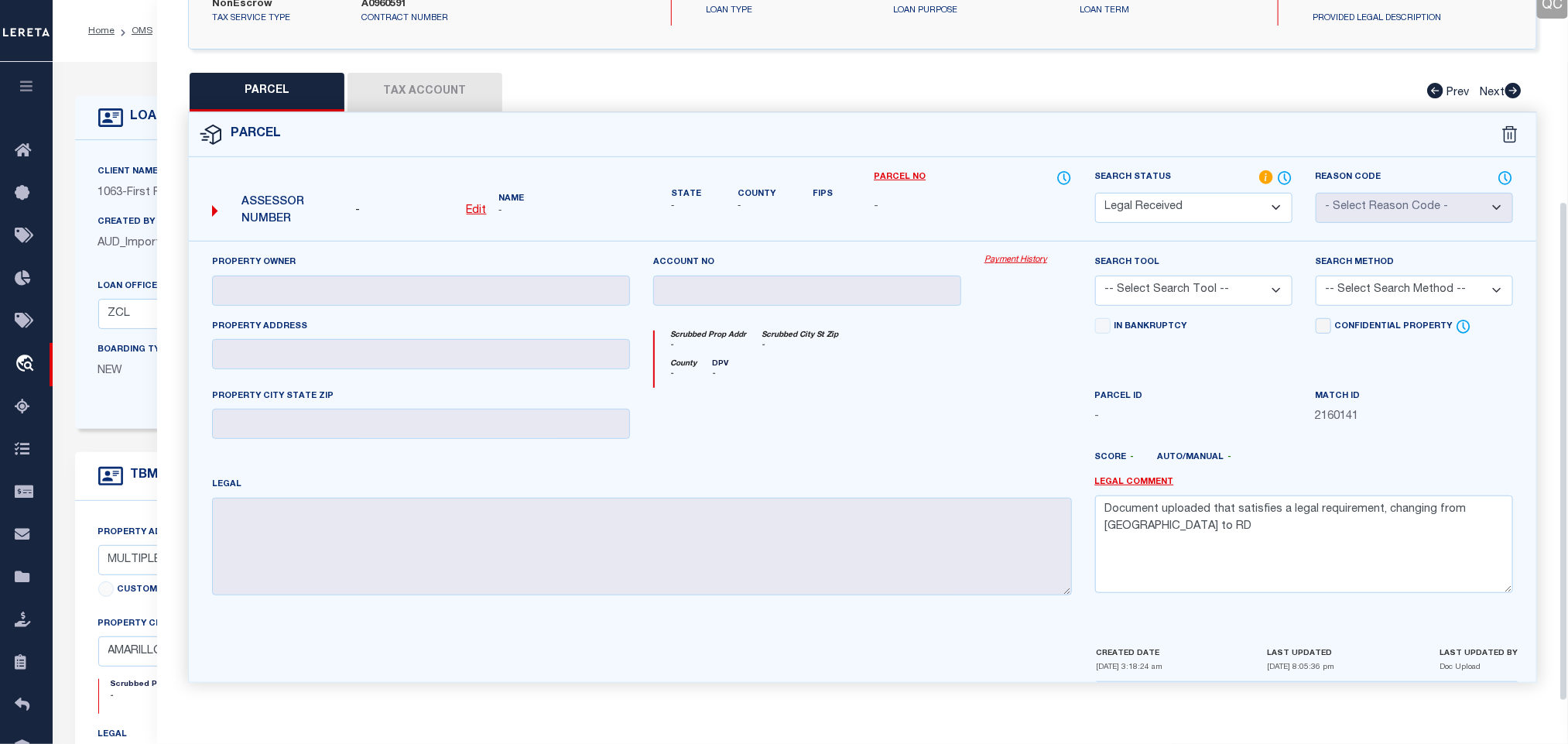
scroll to position [283, 0]
drag, startPoint x: 123, startPoint y: 117, endPoint x: 121, endPoint y: 79, distance: 38.1
click at [121, 109] on div "LOAN DETAILS" at bounding box center [160, 117] width 124 height 25
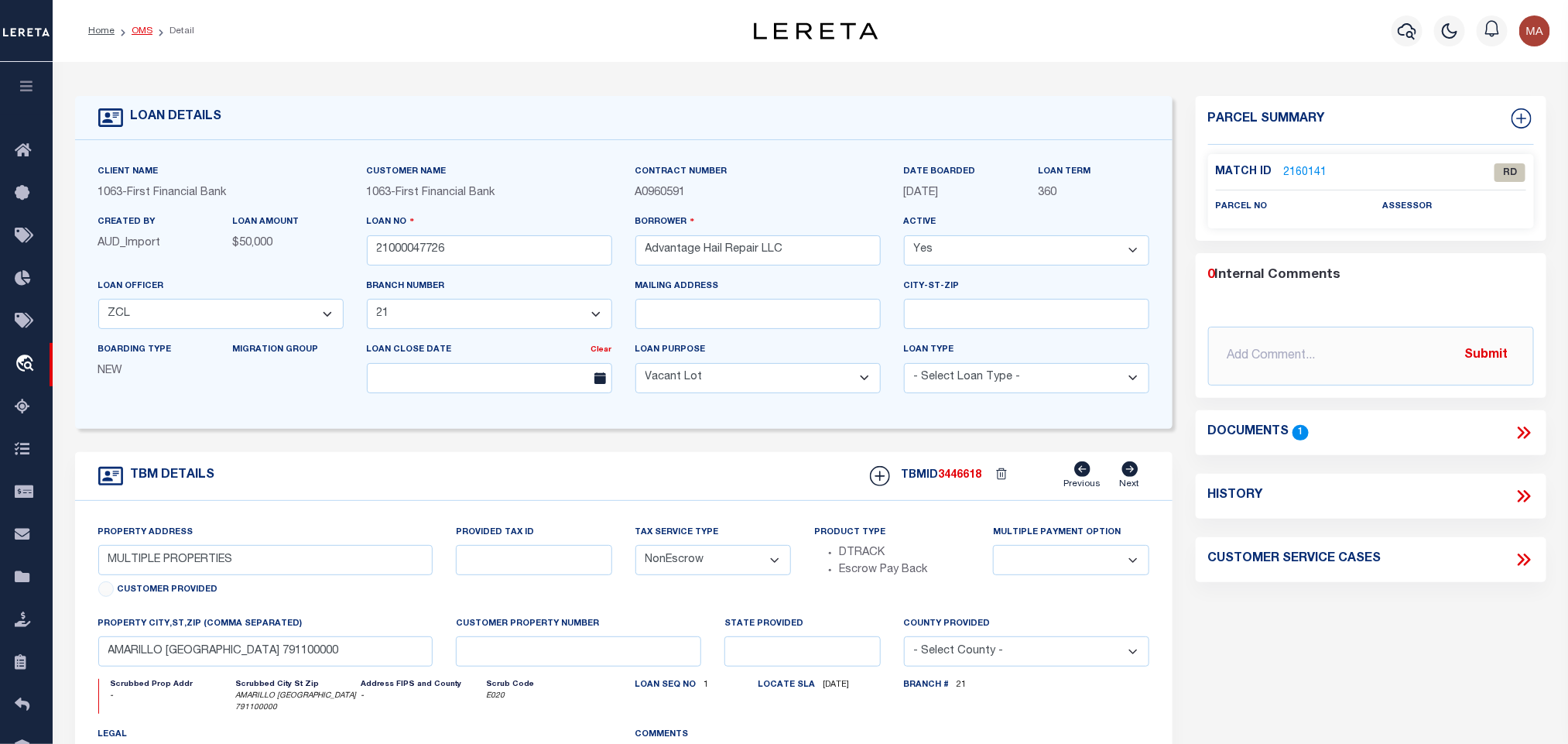
click at [135, 29] on link "OMS" at bounding box center [142, 31] width 21 height 10
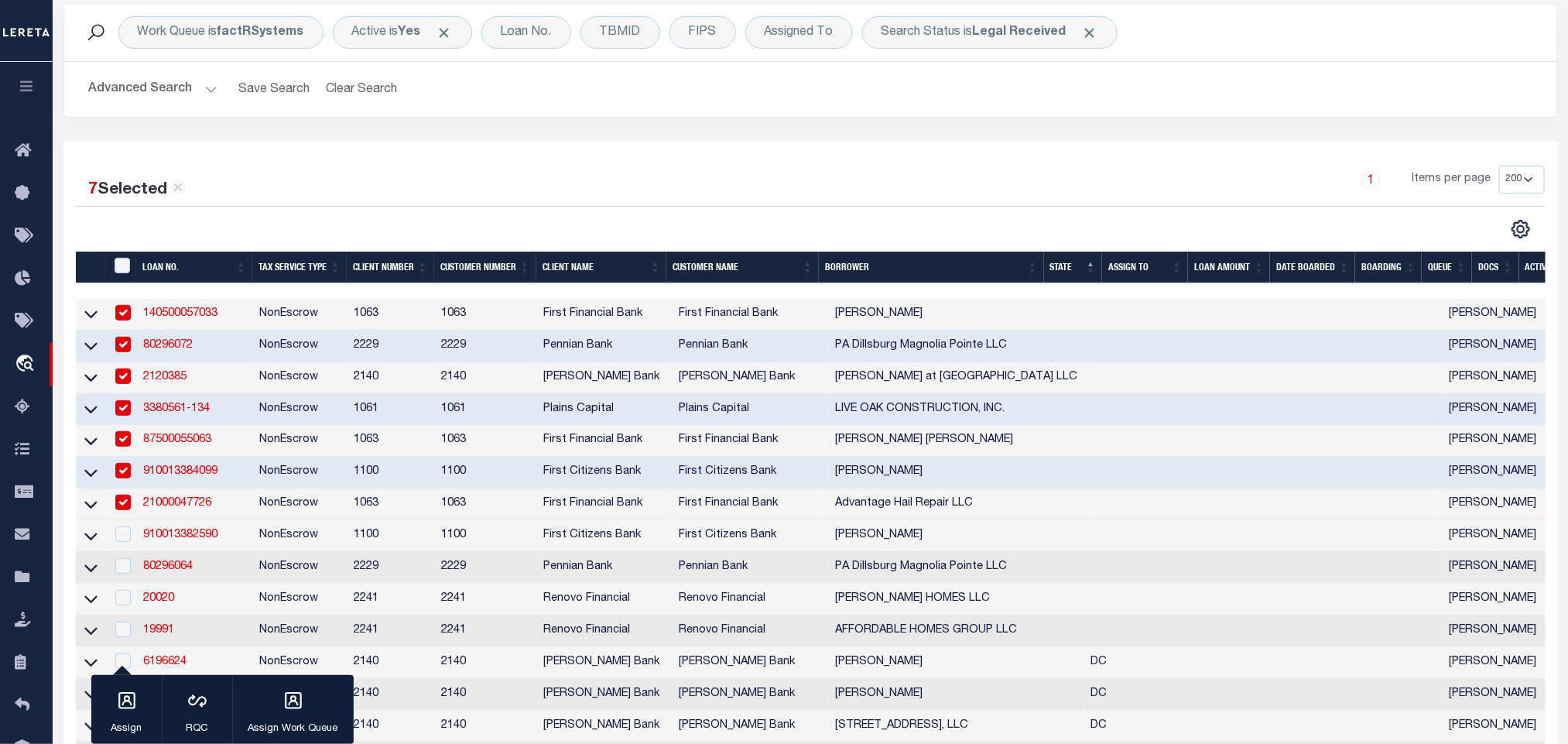
scroll to position [232, 0]
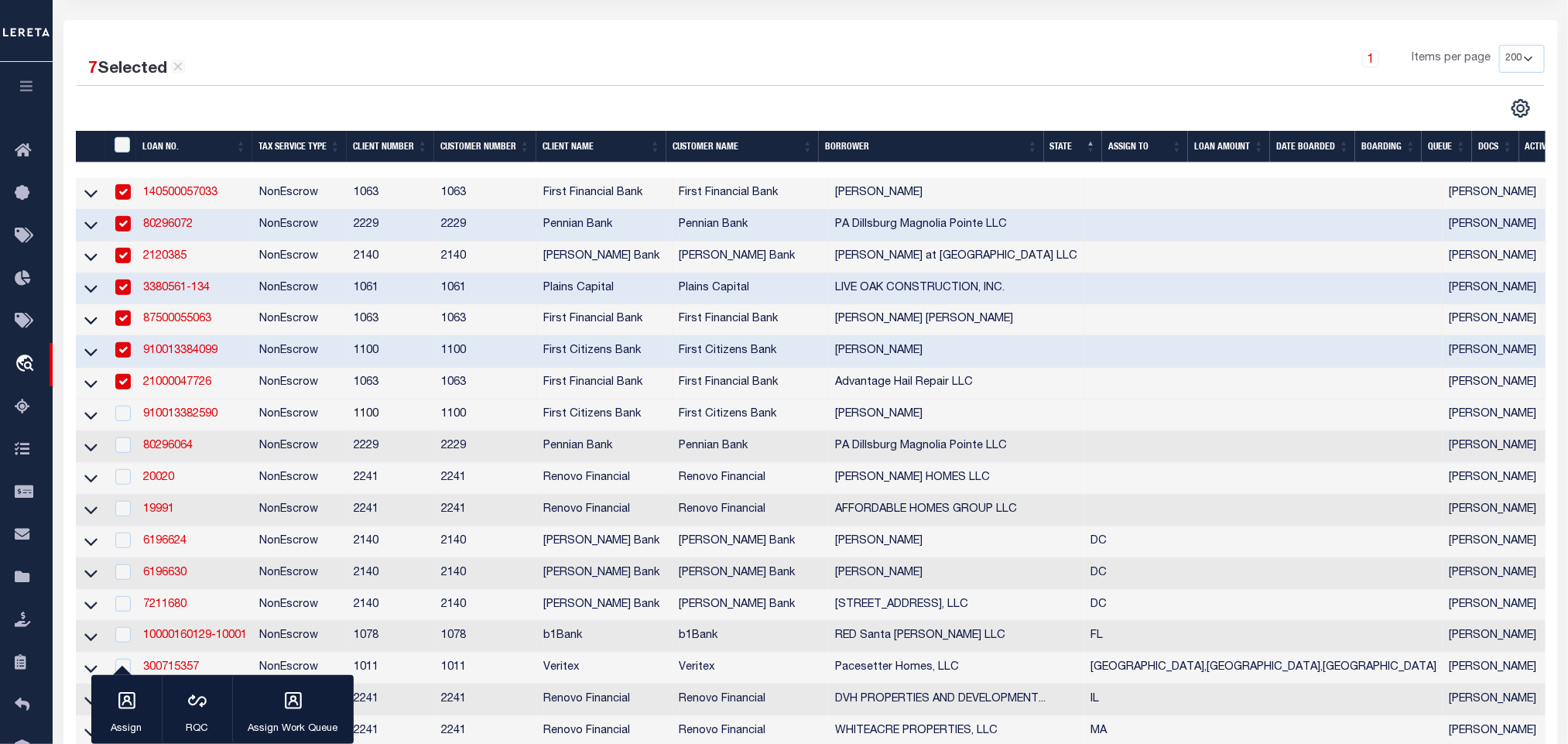
click at [242, 351] on td "910013384099" at bounding box center [195, 352] width 116 height 32
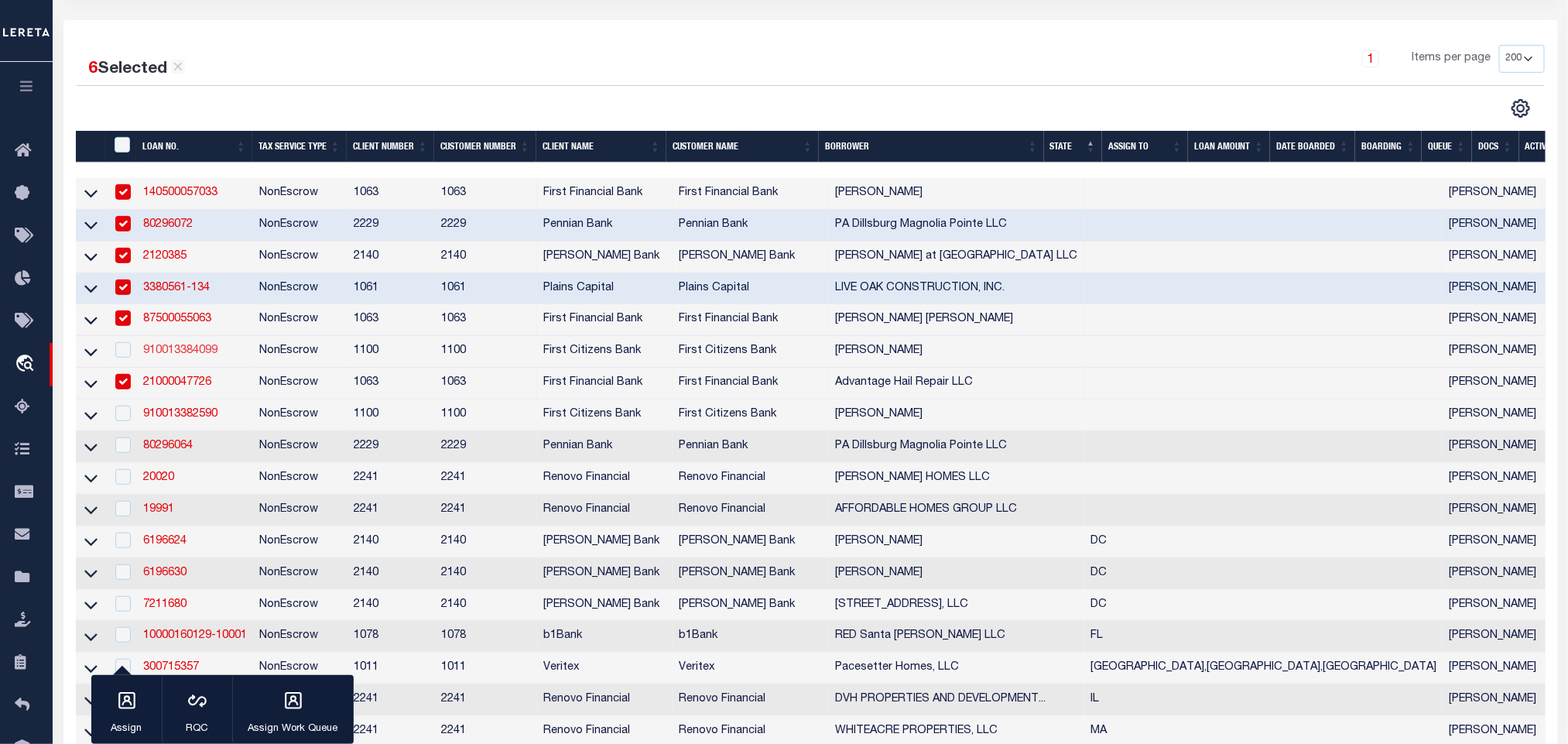
click at [198, 356] on link "910013384099" at bounding box center [180, 351] width 74 height 11
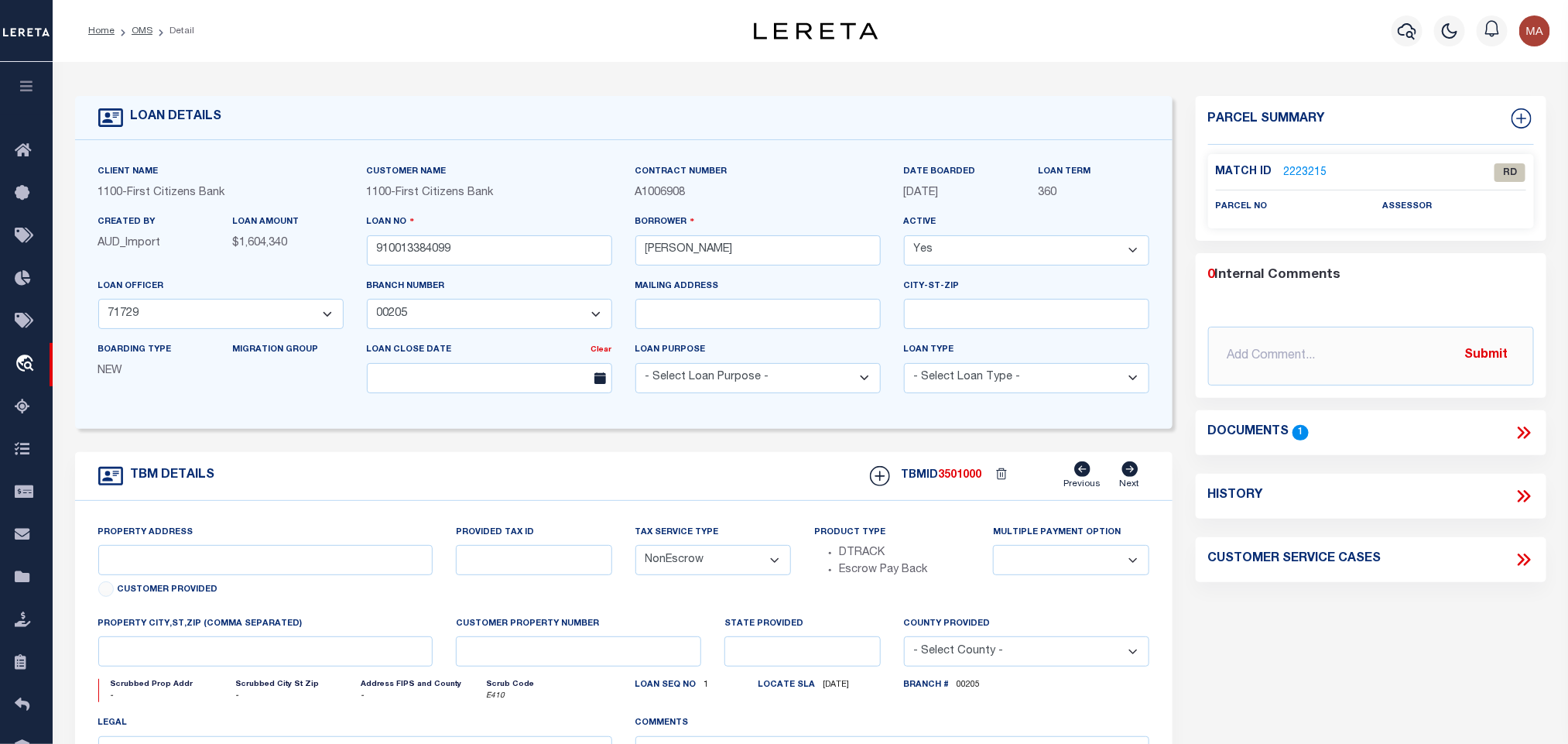
click at [1307, 170] on link "2223215" at bounding box center [1306, 173] width 43 height 16
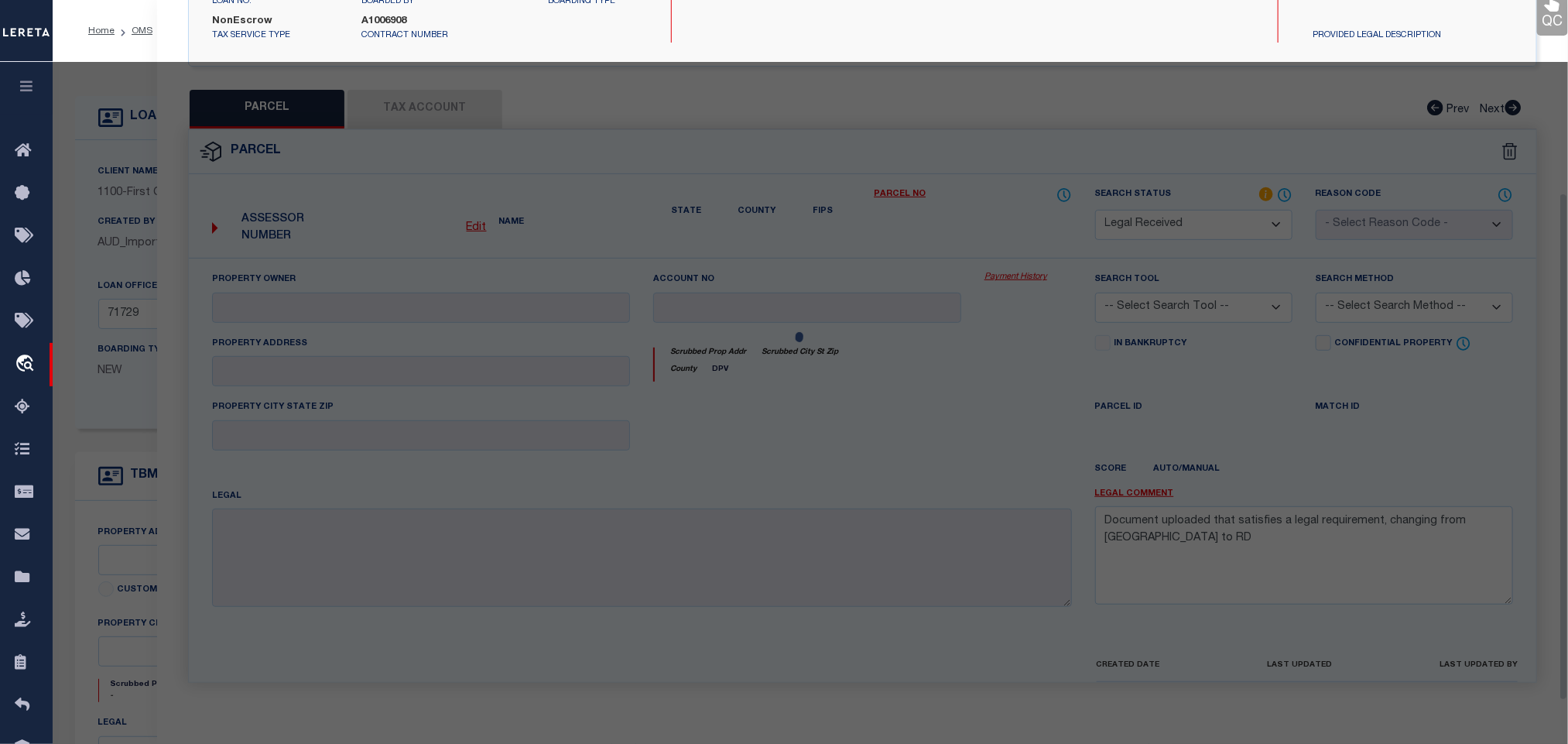
scroll to position [283, 0]
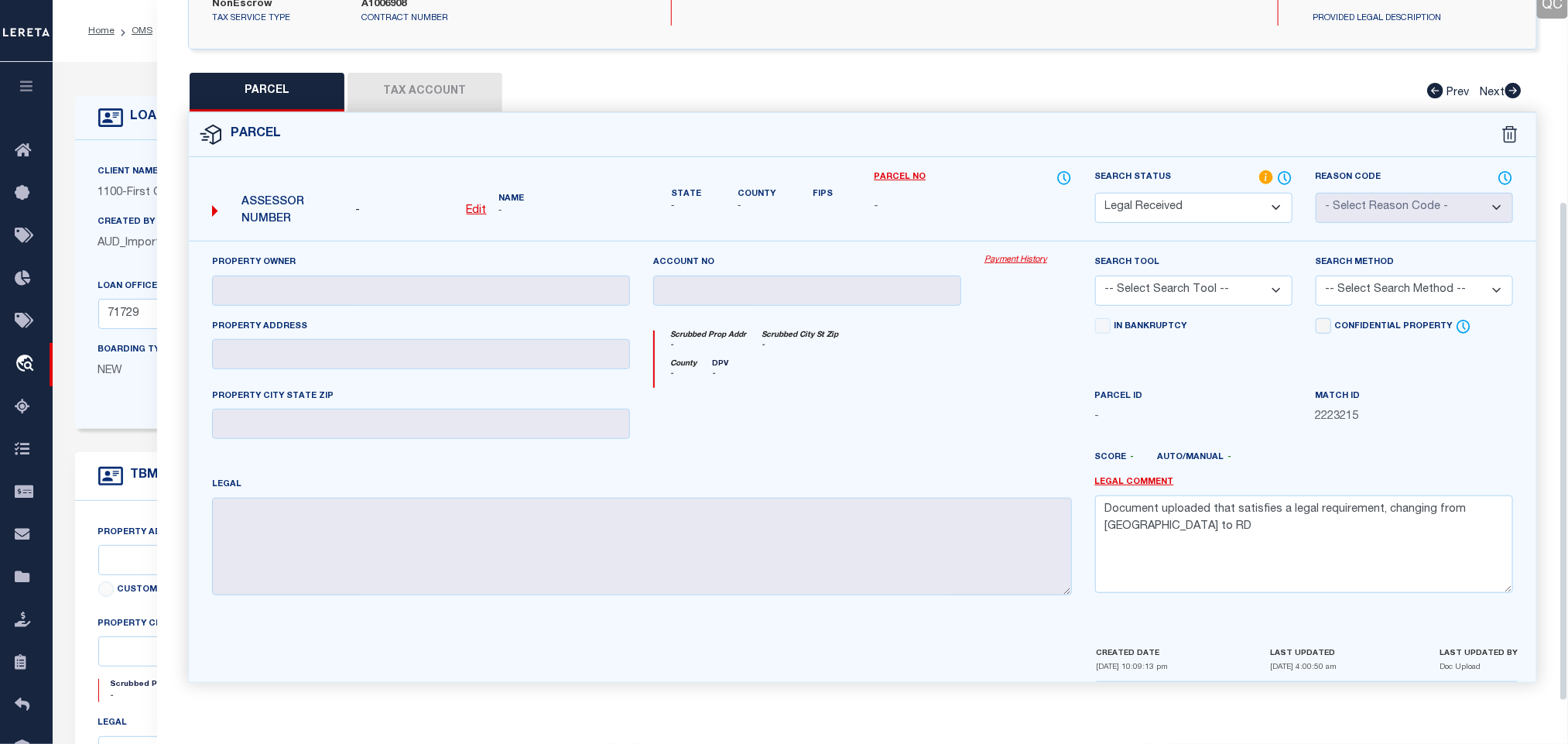
click at [119, 133] on div "LOAN DETAILS" at bounding box center [624, 117] width 1097 height 44
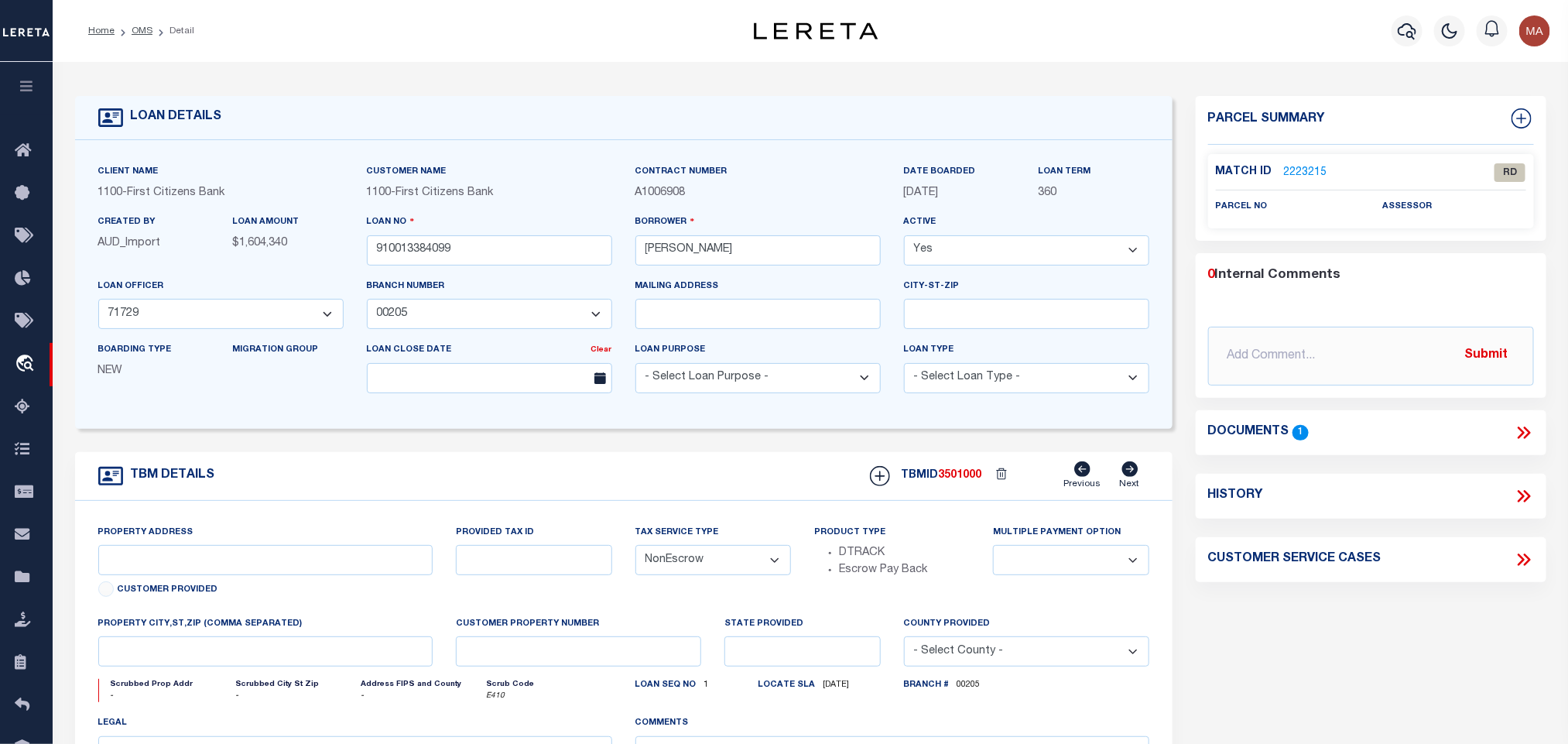
click at [1536, 428] on div "Documents 1" at bounding box center [1372, 432] width 351 height 20
click at [1522, 435] on icon at bounding box center [1521, 433] width 7 height 13
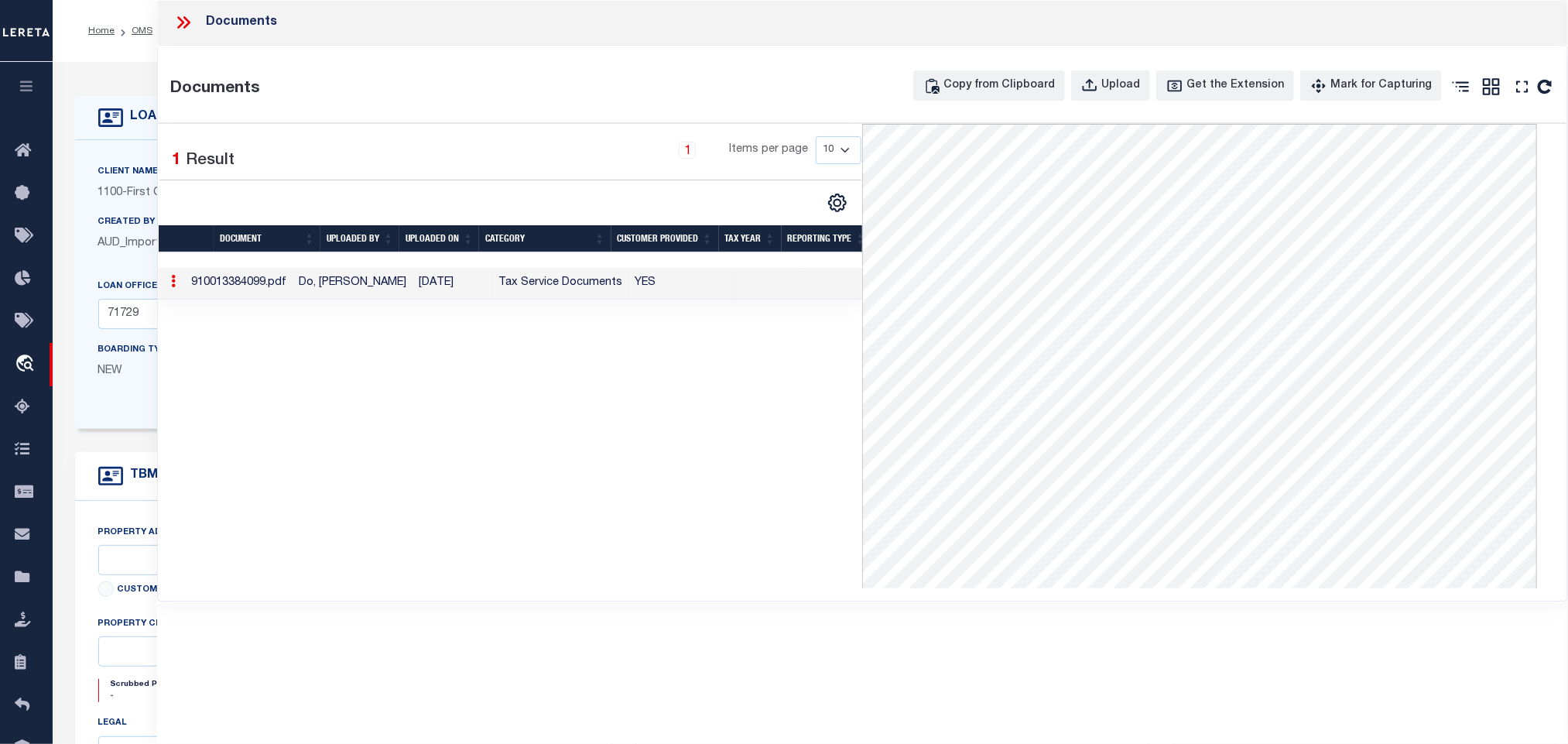
click at [119, 100] on div "LOAN DETAILS" at bounding box center [624, 117] width 1097 height 44
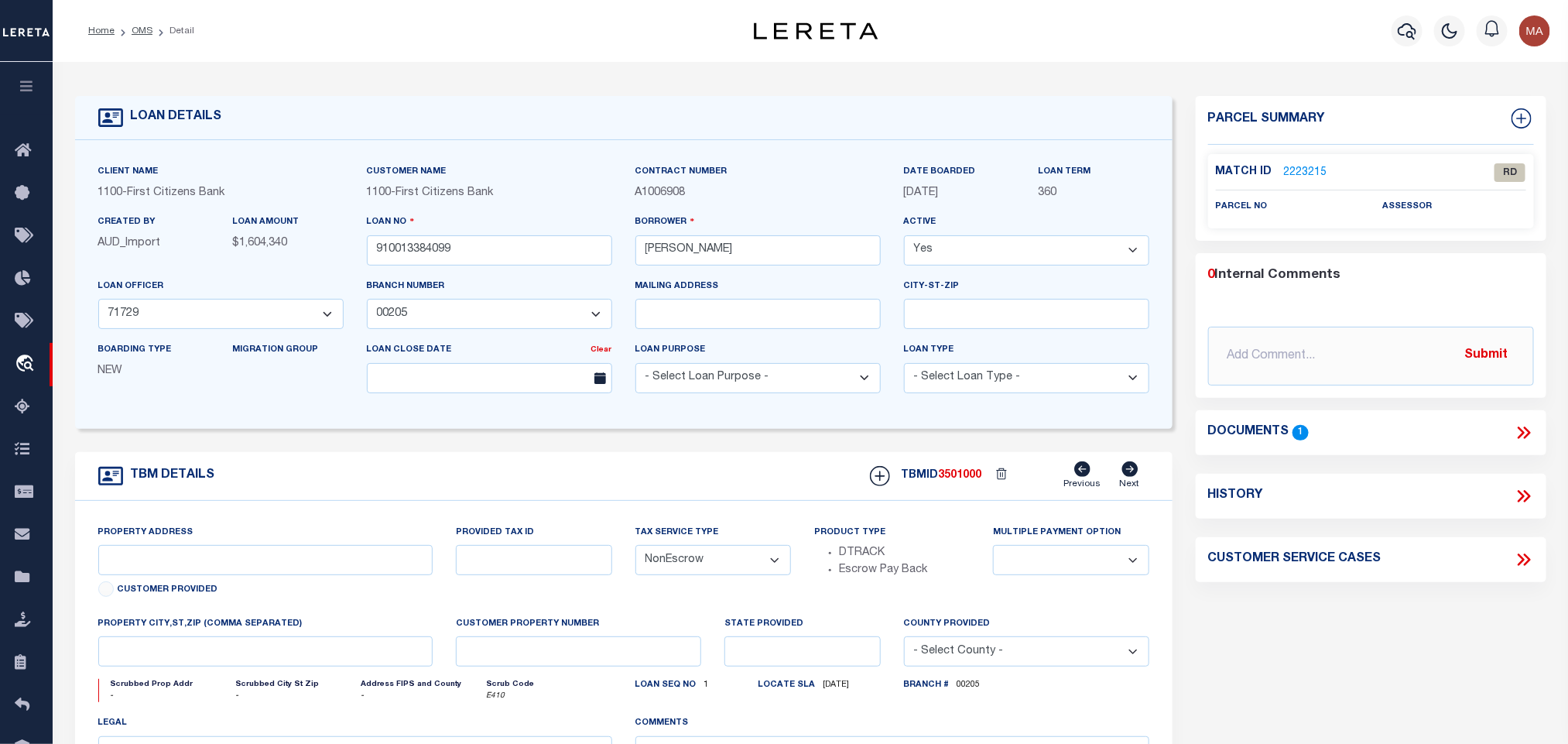
click at [1307, 165] on link "2223215" at bounding box center [1306, 173] width 43 height 16
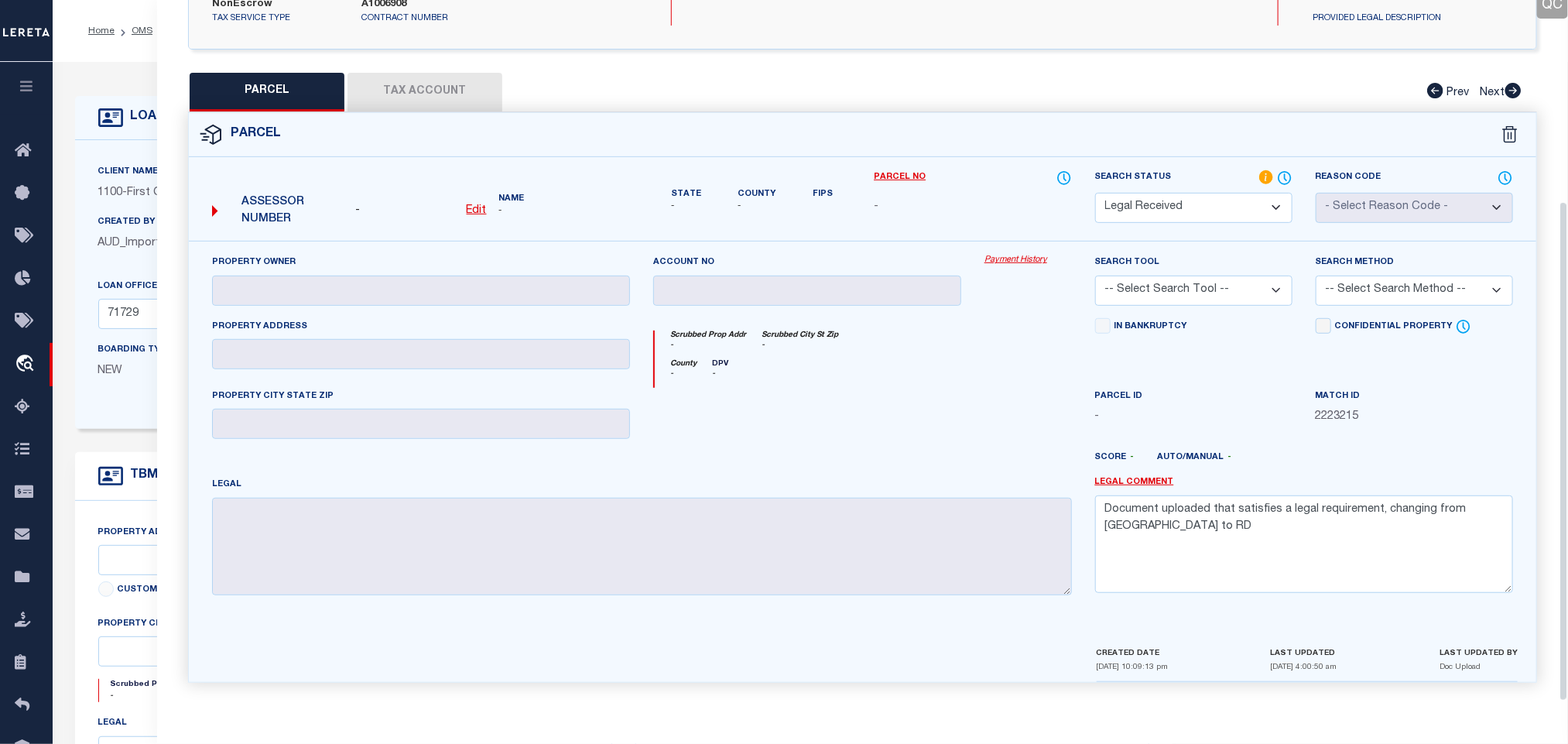
click at [479, 205] on u "Edit" at bounding box center [476, 211] width 20 height 11
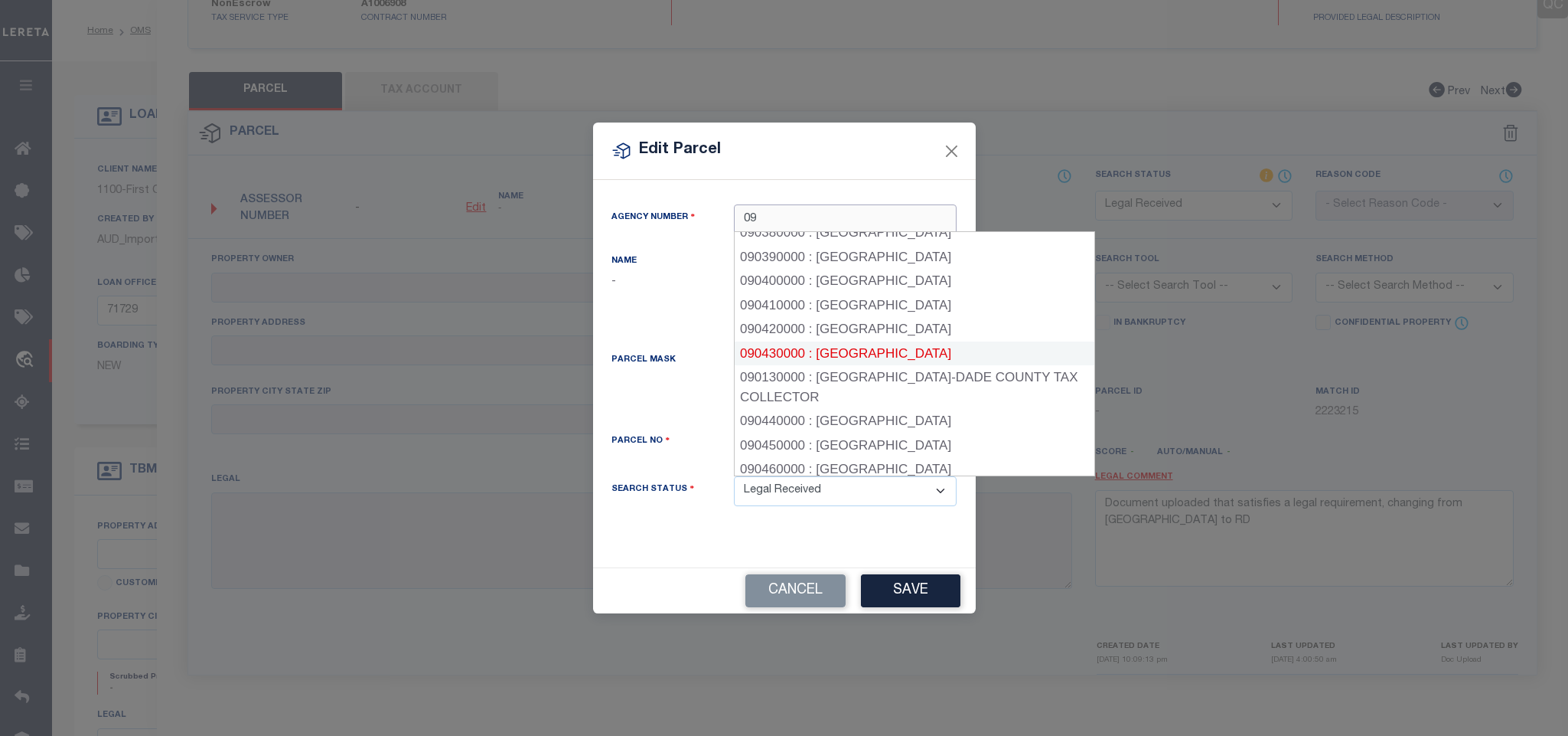
scroll to position [919, 0]
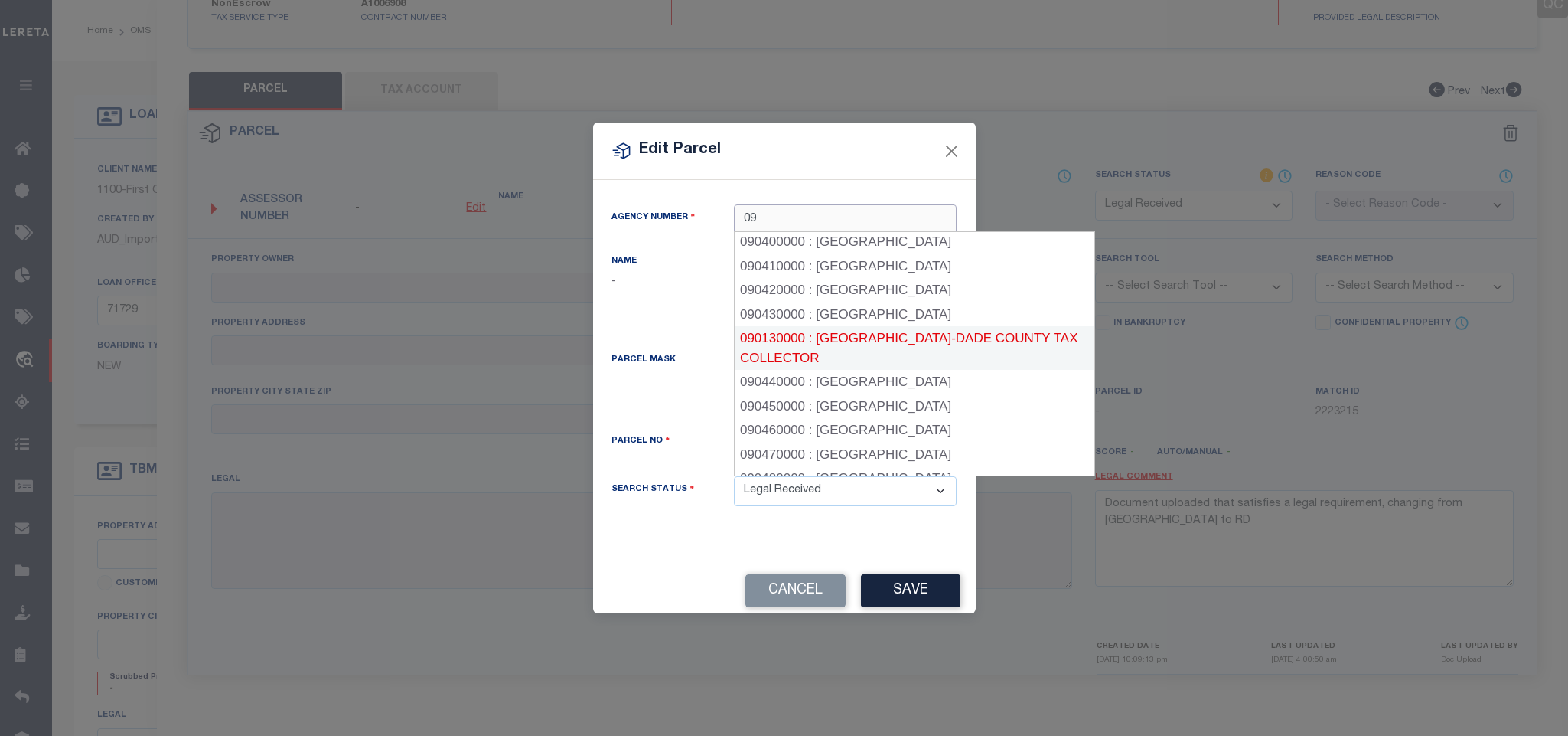
click at [919, 342] on div "090130000 : MIAMI-DADE COUNTY TAX COLLECTOR" at bounding box center [914, 347] width 359 height 43
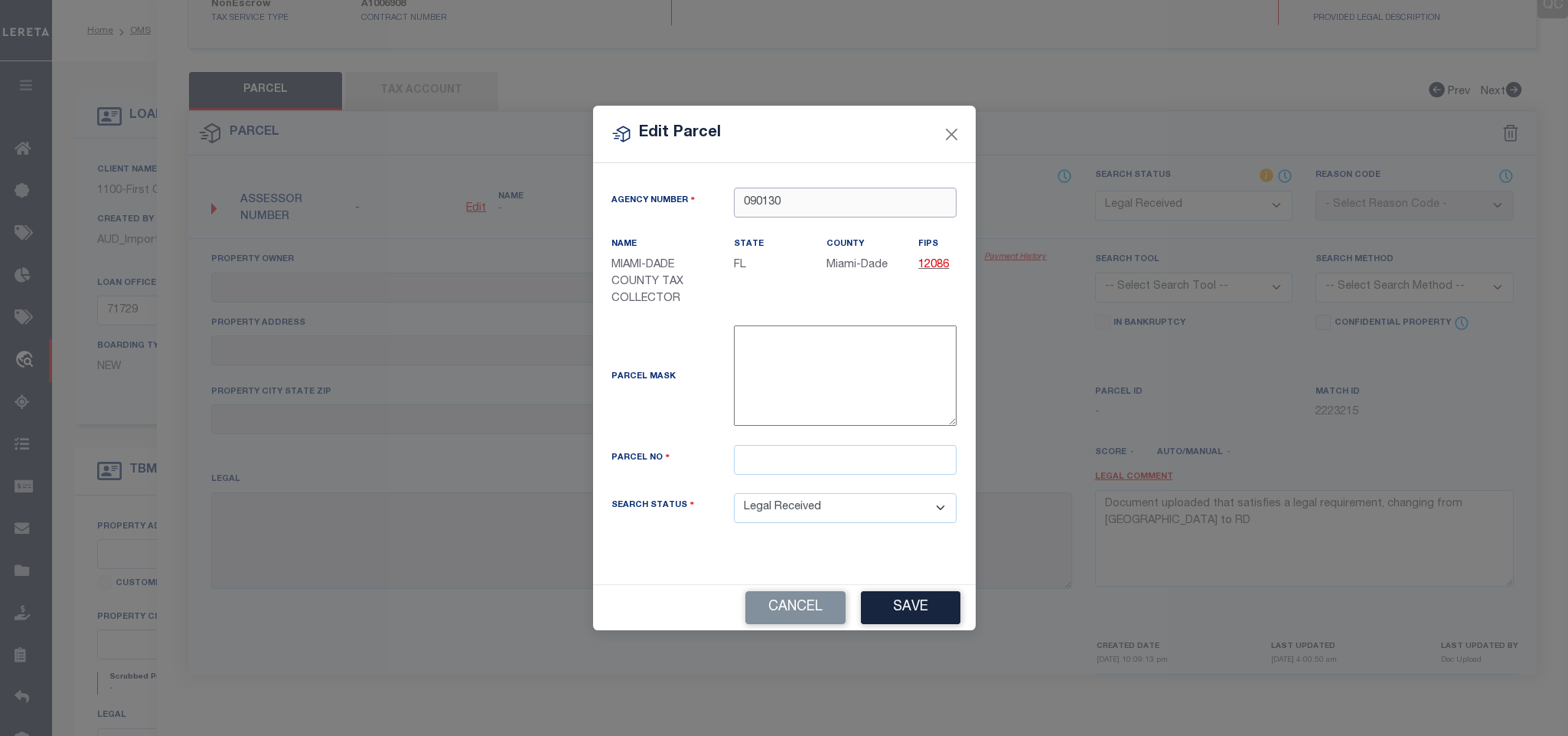
drag, startPoint x: 779, startPoint y: 200, endPoint x: 820, endPoint y: 207, distance: 41.6
click at [820, 207] on input "090130" at bounding box center [845, 203] width 222 height 30
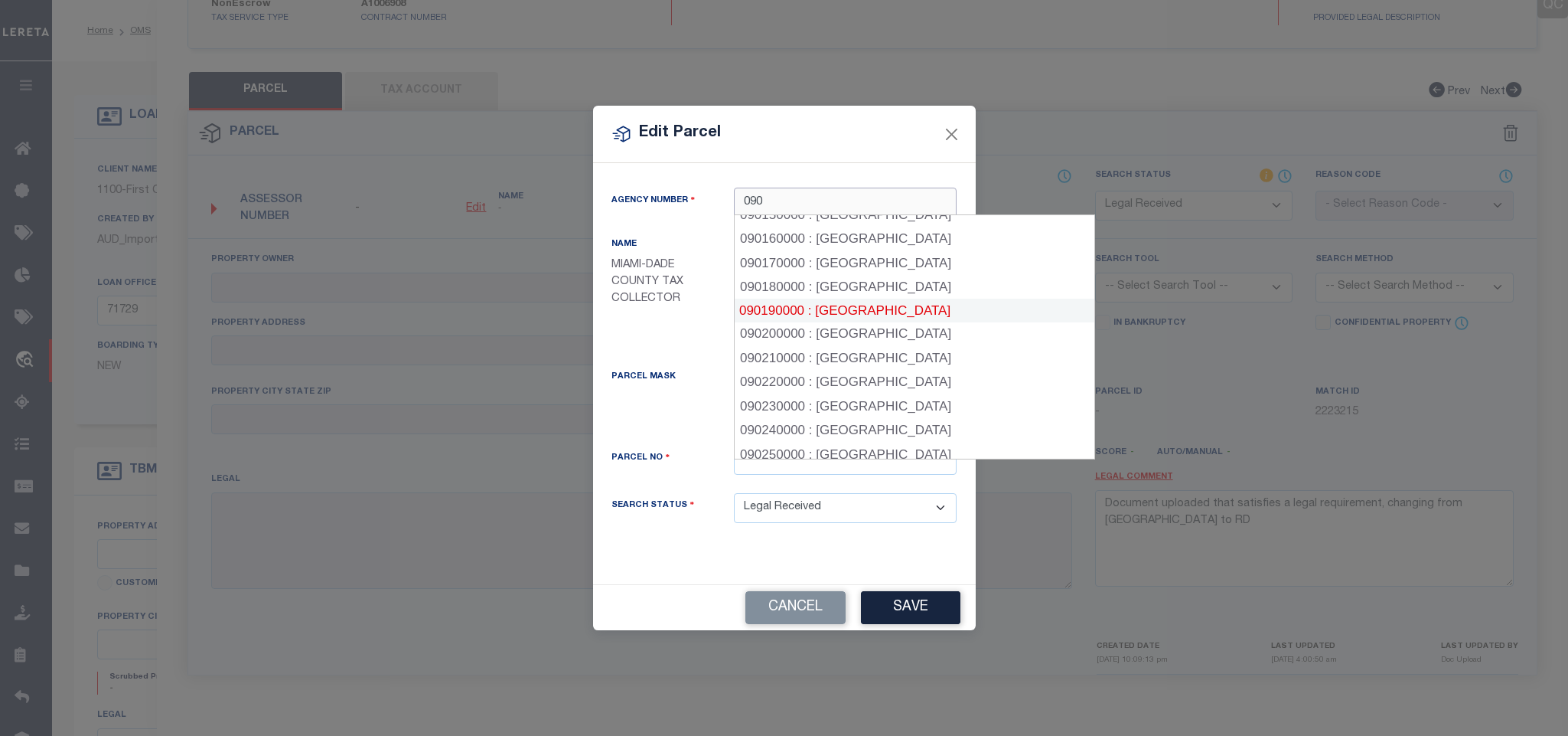
scroll to position [441, 0]
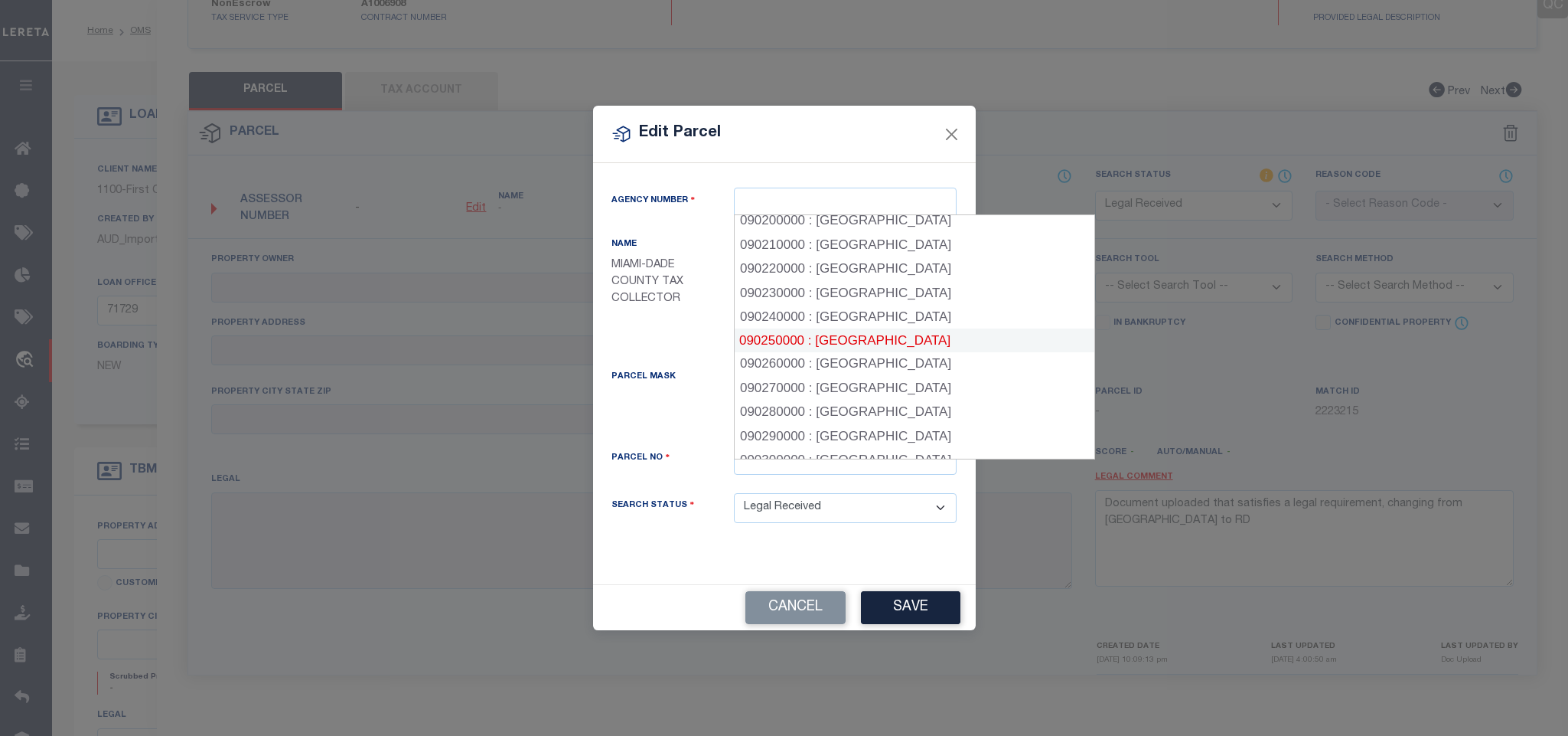
click at [695, 326] on div "Parcel Mask -" at bounding box center [784, 379] width 369 height 106
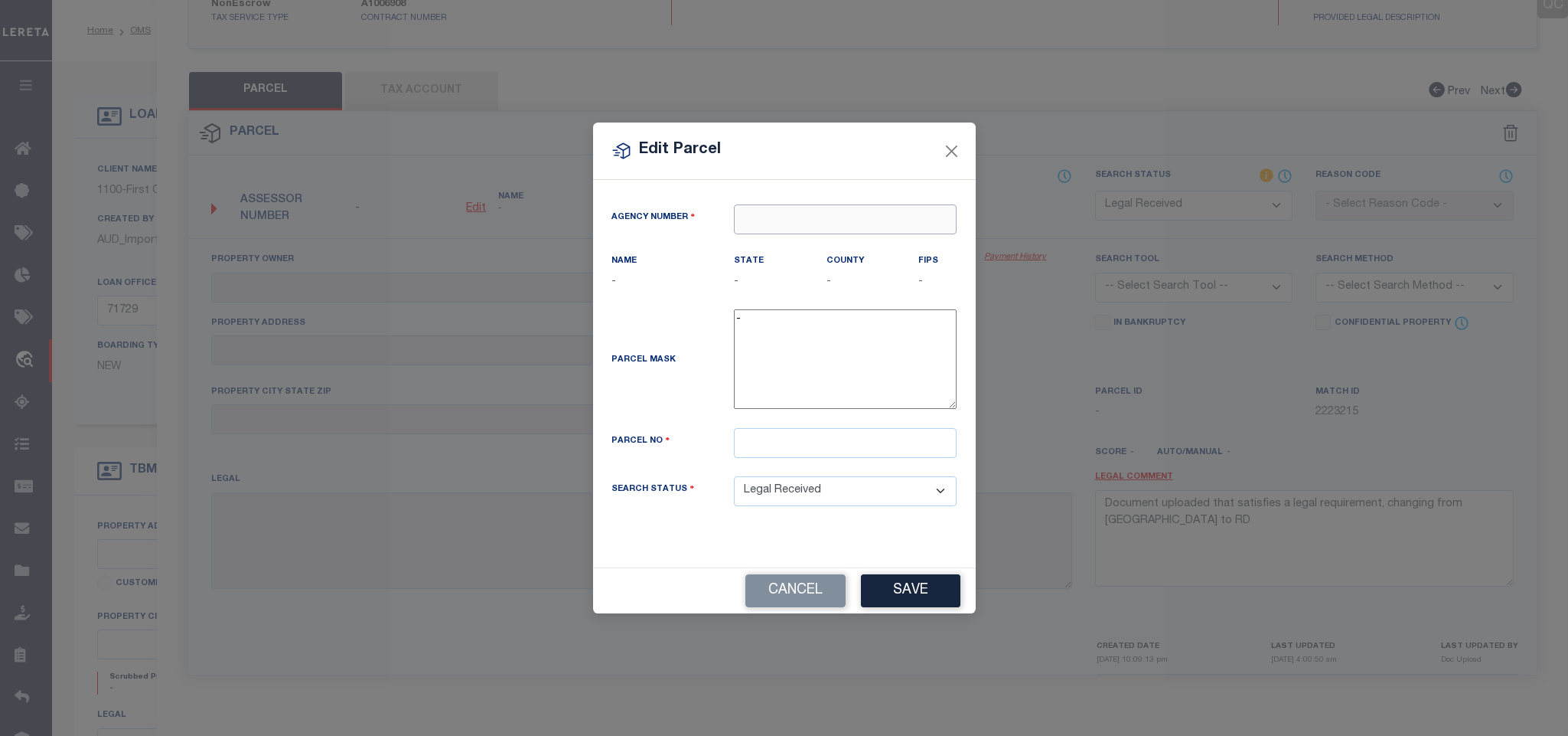
click at [799, 223] on input "text" at bounding box center [845, 219] width 222 height 30
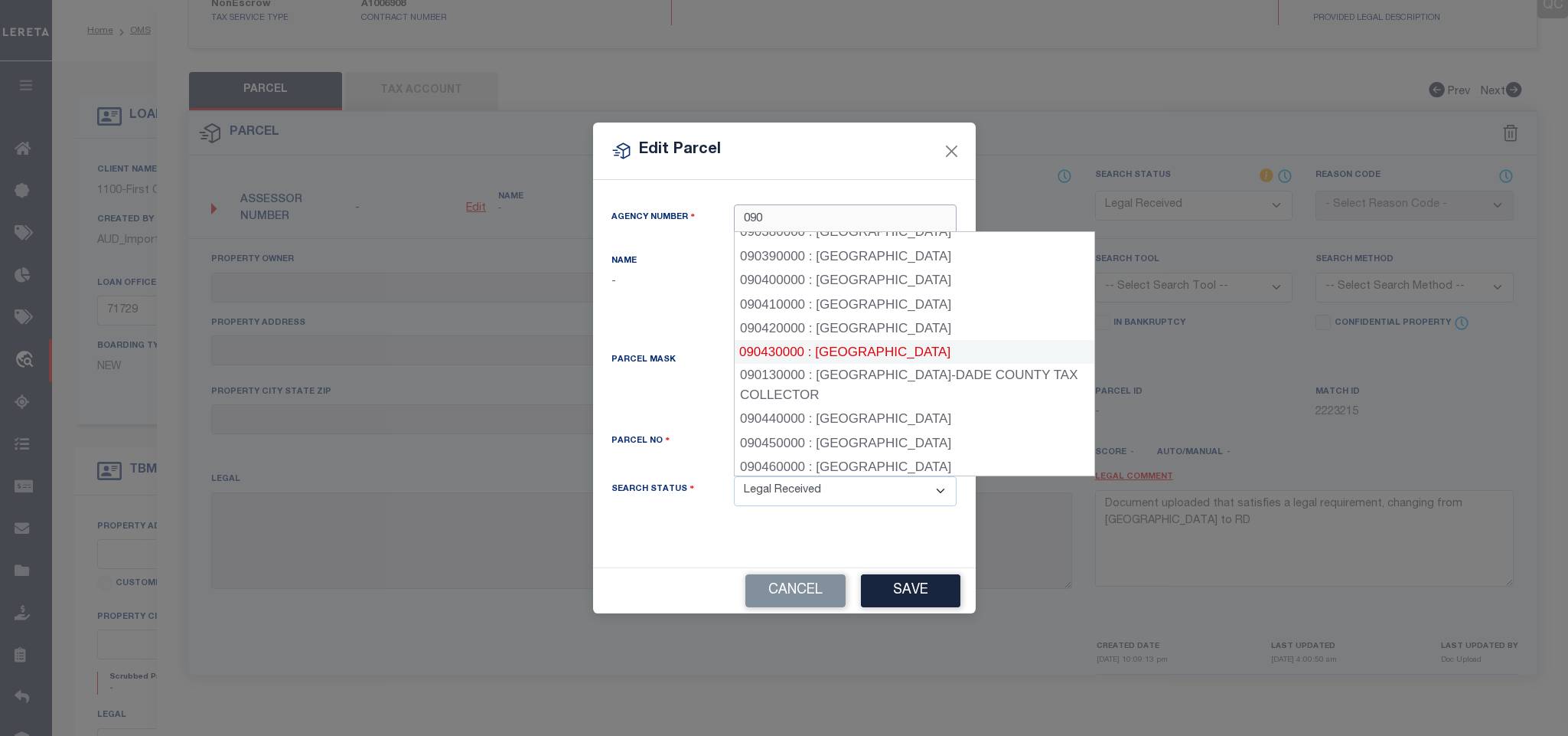
scroll to position [882, 0]
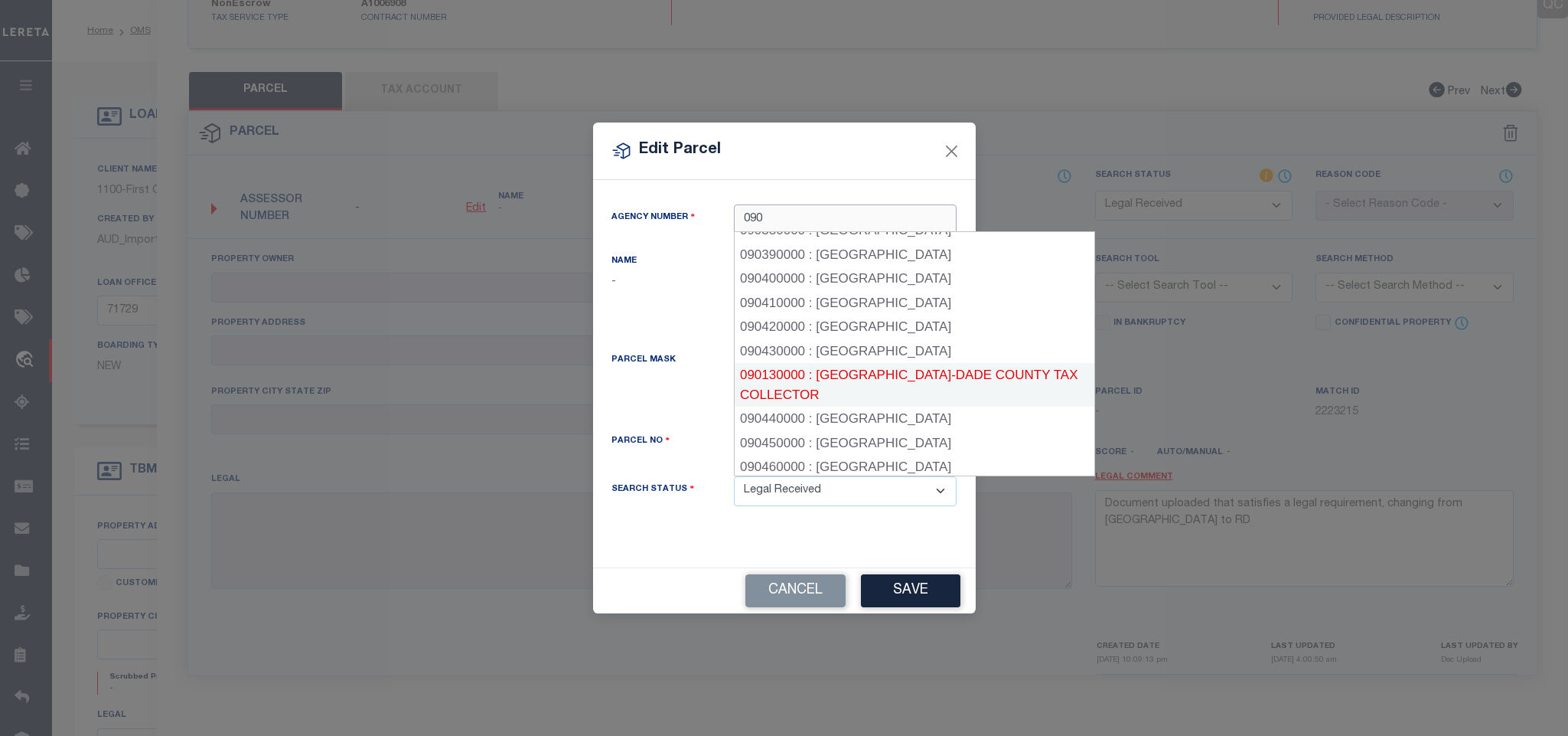
click at [882, 375] on div "090130000 : MIAMI-DADE COUNTY TAX COLLECTOR" at bounding box center [914, 384] width 359 height 43
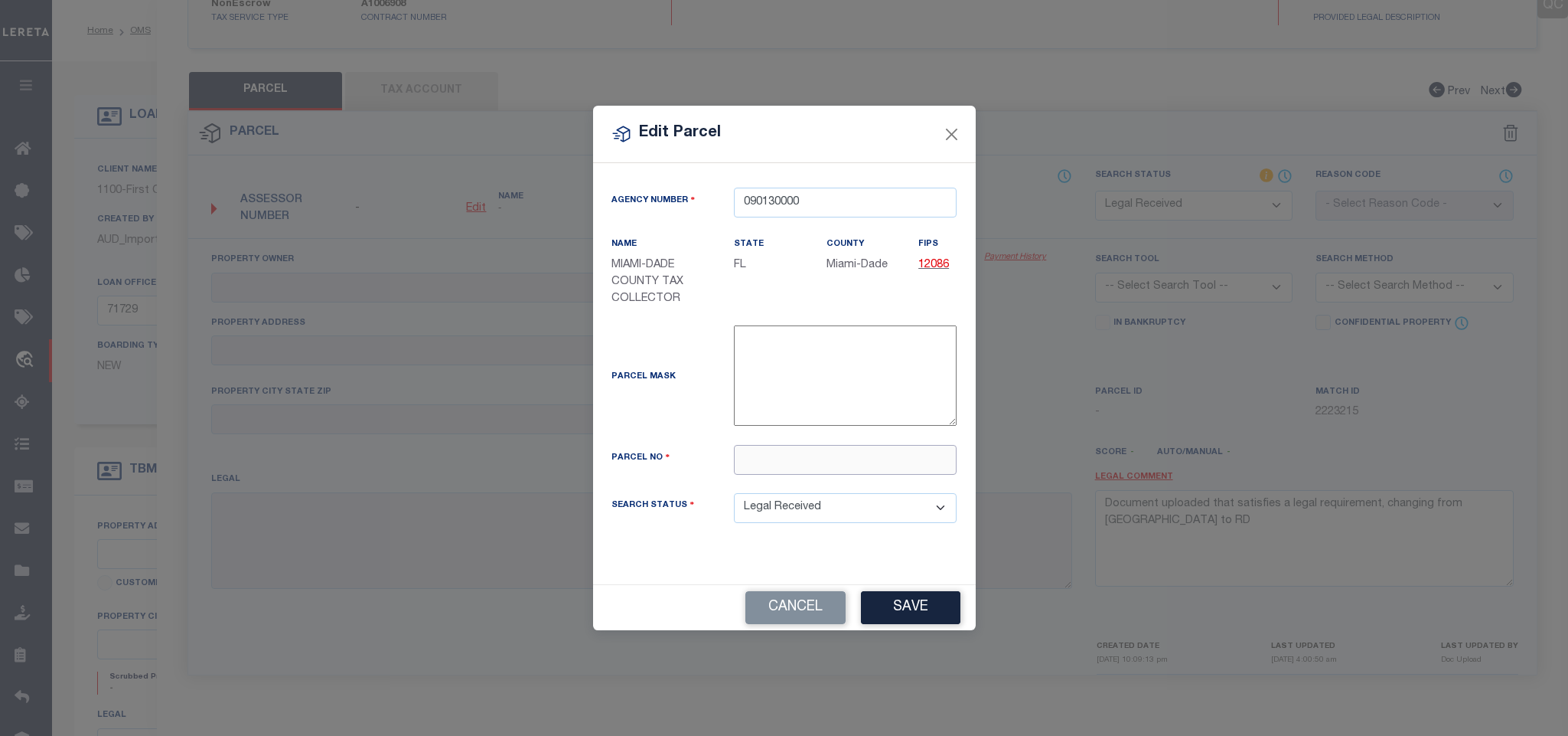
click at [847, 465] on input "text" at bounding box center [845, 460] width 222 height 30
paste input "01-3230-030-0100"
click at [896, 624] on button "Save" at bounding box center [911, 607] width 99 height 33
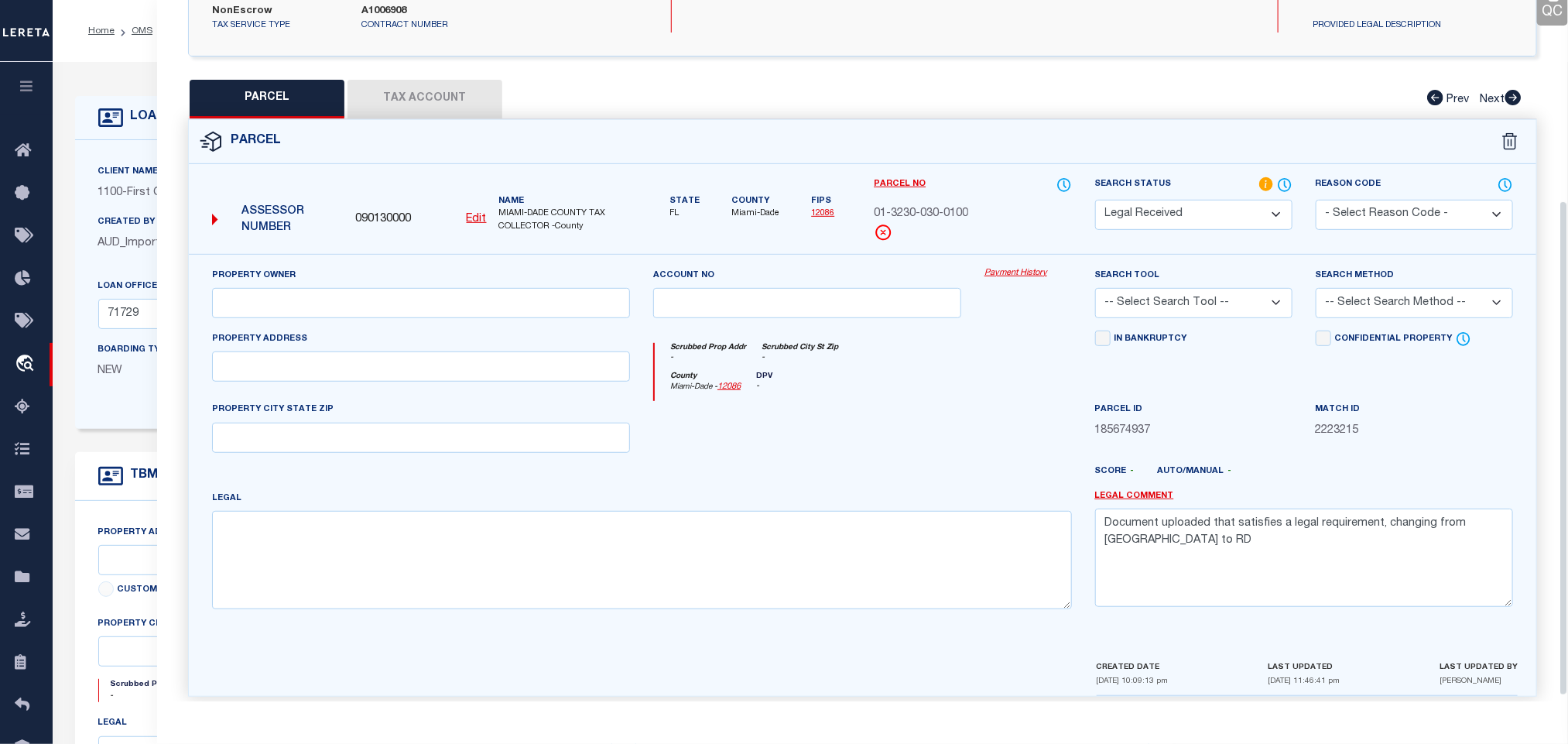
scroll to position [283, 0]
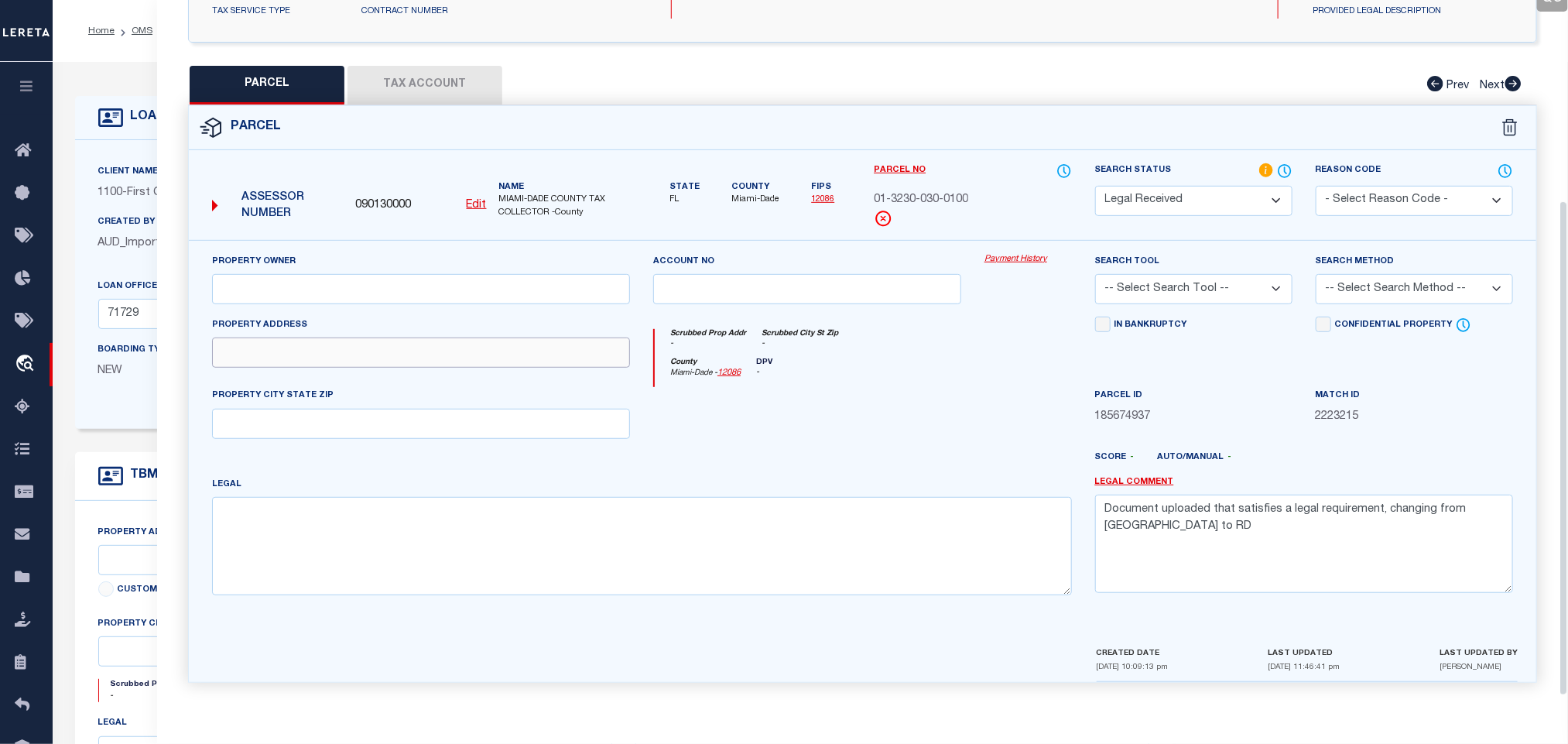
click at [506, 349] on input "text" at bounding box center [421, 352] width 418 height 30
paste input "701 NE 23 ST"
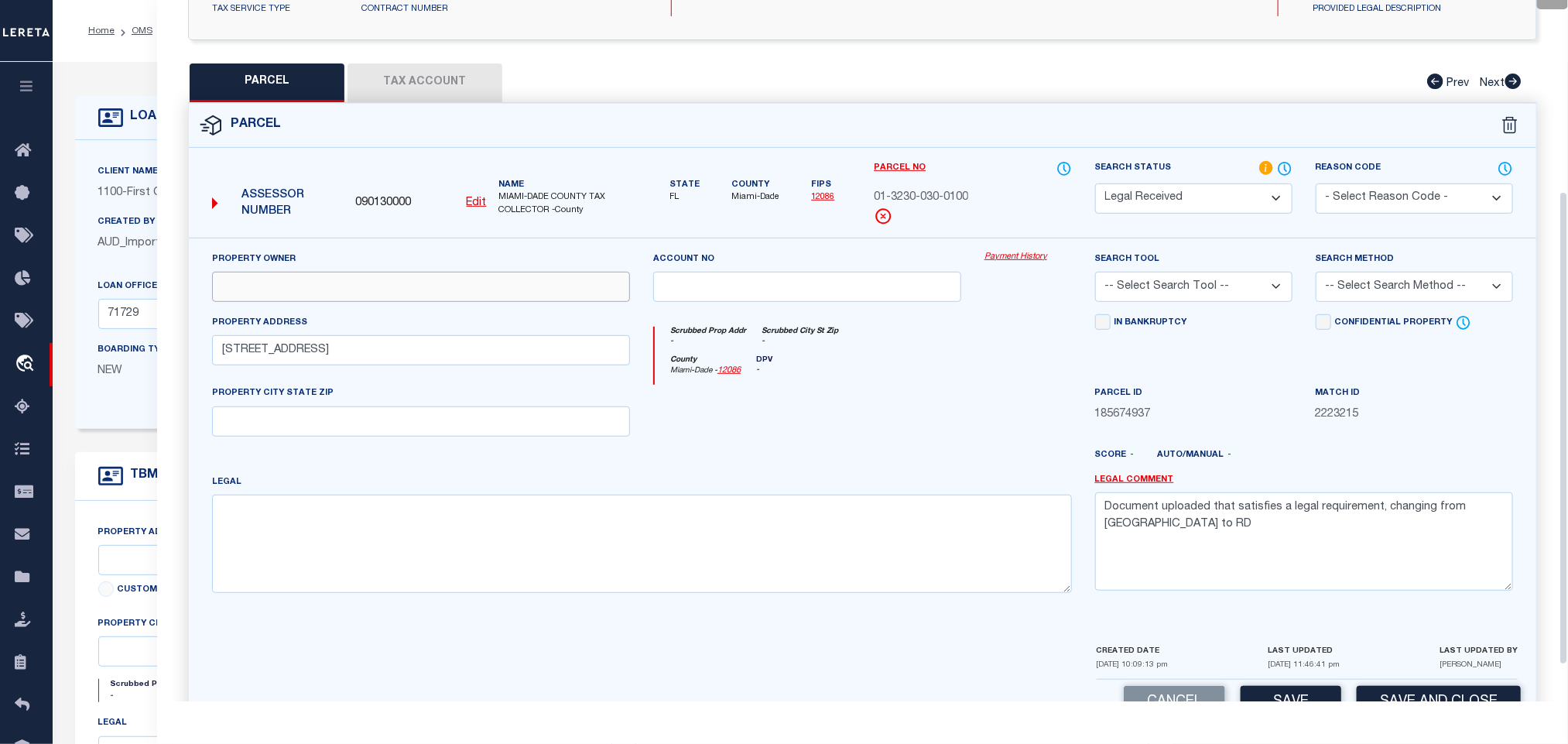
drag, startPoint x: 385, startPoint y: 301, endPoint x: 133, endPoint y: 354, distance: 257.5
click at [385, 301] on input "text" at bounding box center [421, 287] width 418 height 30
paste input "PARK TRUST TOWERS LLC TRS"
click at [465, 566] on textarea at bounding box center [642, 543] width 860 height 97
paste textarea "SHORELAWN PB 9-23 E15FT LOT 7 & ALL LOT 8 LOT SIZE 16350 SQ FT FAU 01-3230-056-…"
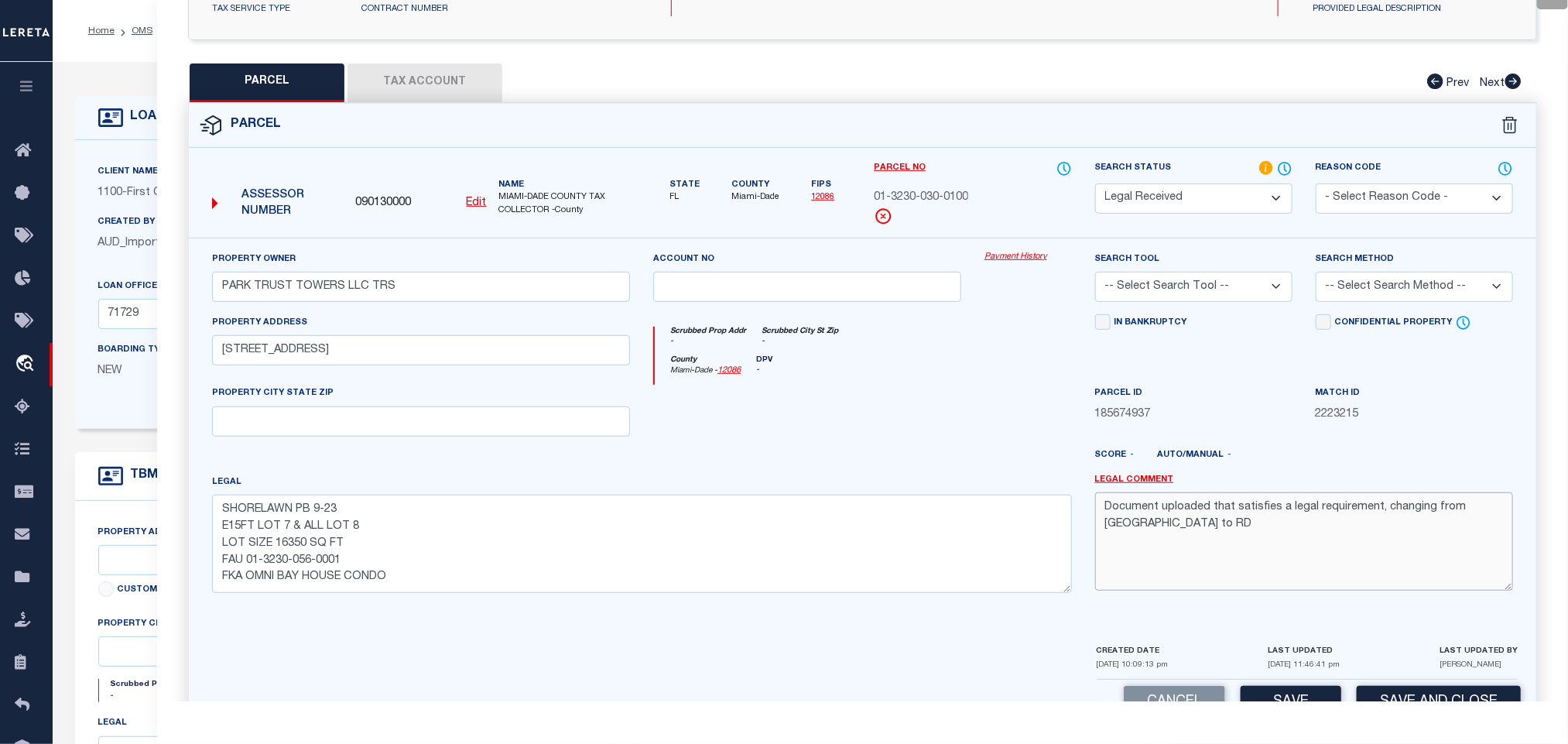
click at [1294, 562] on textarea "Document uploaded that satisfies a legal requirement, changing from ND to RD" at bounding box center [1304, 541] width 418 height 97
click at [395, 435] on input "text" at bounding box center [421, 422] width 418 height 30
click at [1197, 298] on select "-- Select Search Tool -- 3rd Party Website Agency File Agency Website ATLS CNV-…" at bounding box center [1194, 287] width 198 height 30
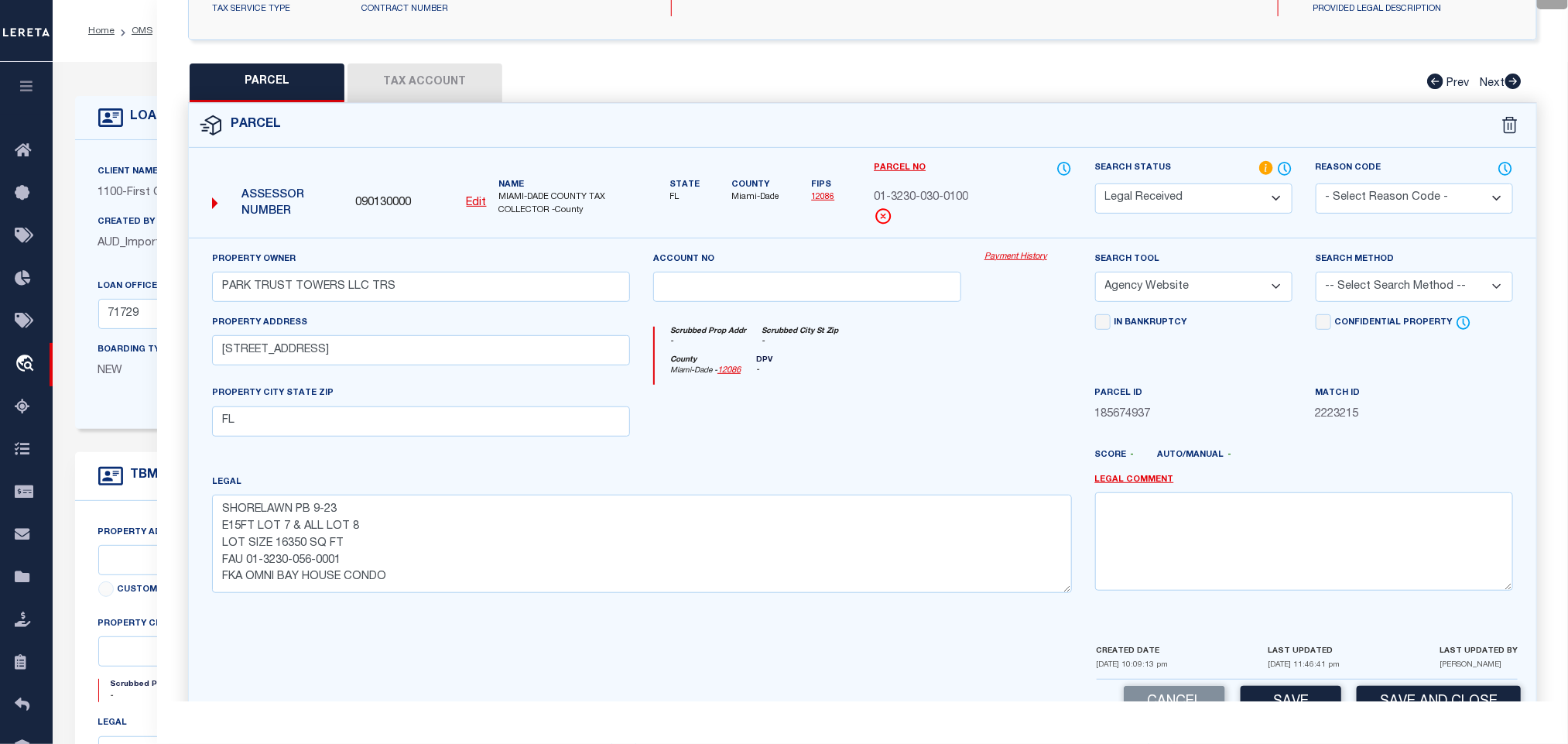
click at [1095, 277] on select "-- Select Search Tool -- 3rd Party Website Agency File Agency Website ATLS CNV-…" at bounding box center [1194, 287] width 198 height 30
click at [1429, 311] on div "Search Method -- Select Search Method -- Property Address Legal Liability Info …" at bounding box center [1414, 282] width 221 height 64
click at [1399, 273] on div "Search Method -- Select Search Method -- Property Address Legal Liability Info …" at bounding box center [1415, 276] width 198 height 51
drag, startPoint x: 1385, startPoint y: 293, endPoint x: 1385, endPoint y: 303, distance: 10.0
click at [1385, 293] on select "-- Select Search Method -- Property Address Legal Liability Info Provided" at bounding box center [1415, 287] width 198 height 30
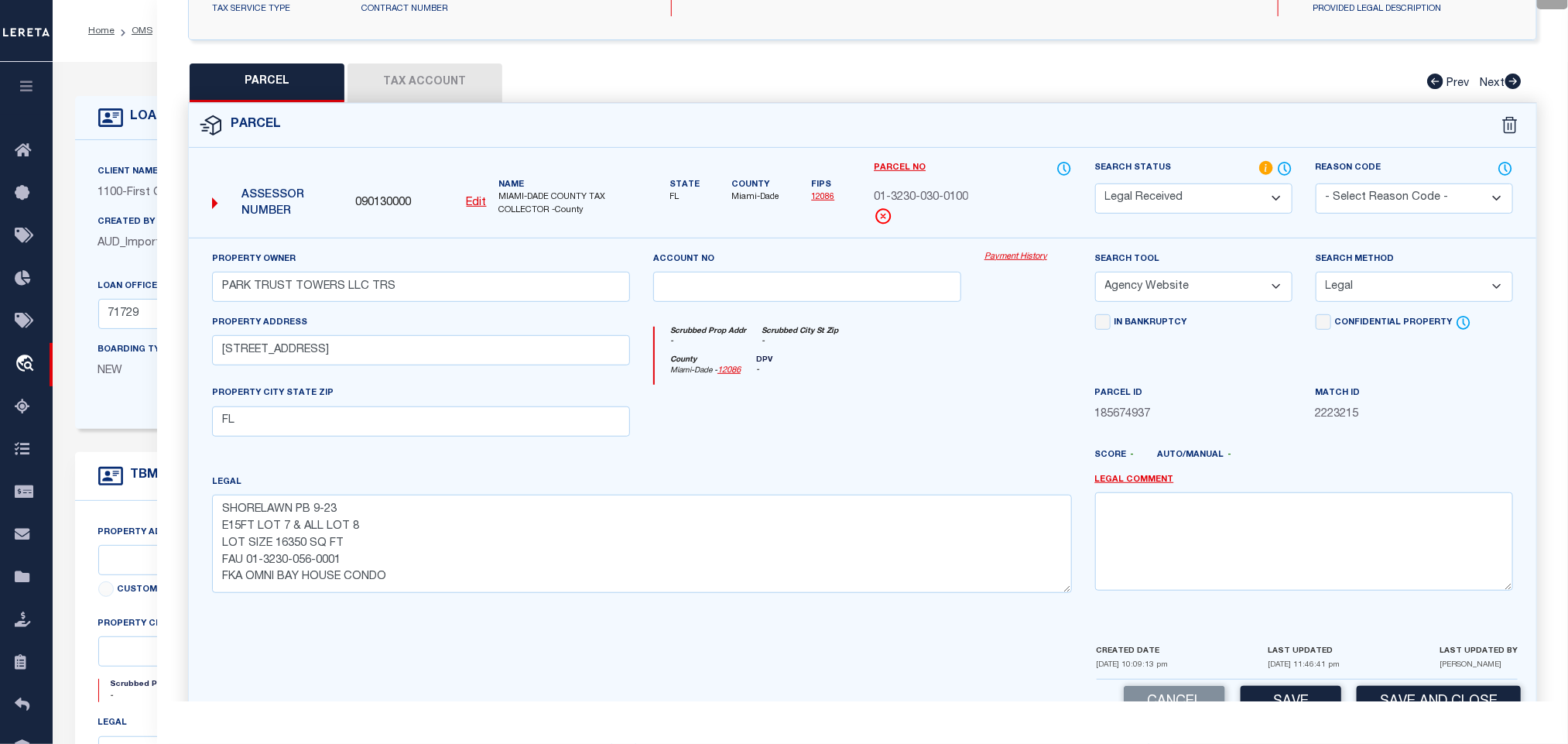
click at [1316, 277] on select "-- Select Search Method -- Property Address Legal Liability Info Provided" at bounding box center [1415, 287] width 198 height 30
click at [1294, 697] on button "Save" at bounding box center [1291, 703] width 100 height 33
click at [425, 77] on button "Tax Account" at bounding box center [425, 83] width 155 height 39
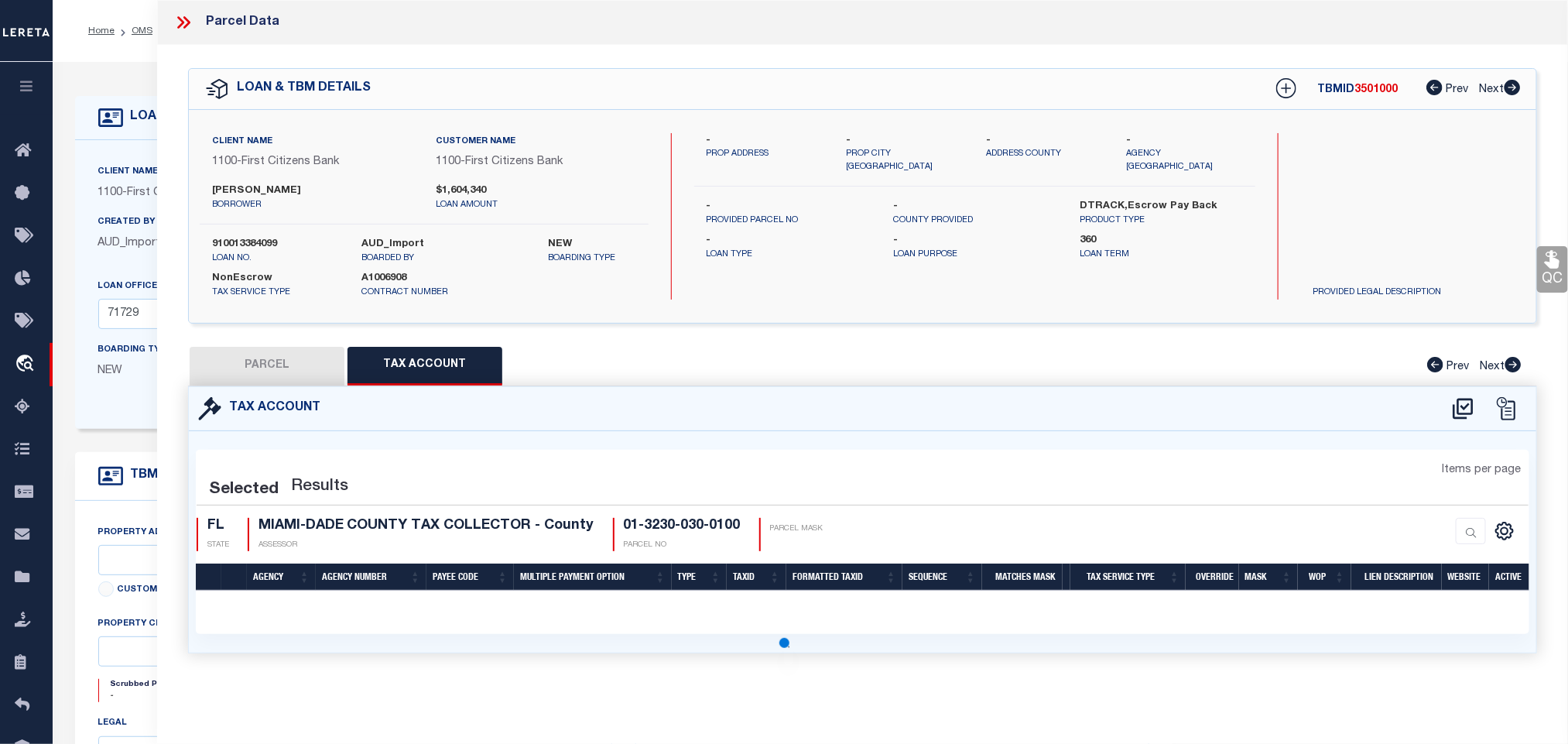
scroll to position [0, 0]
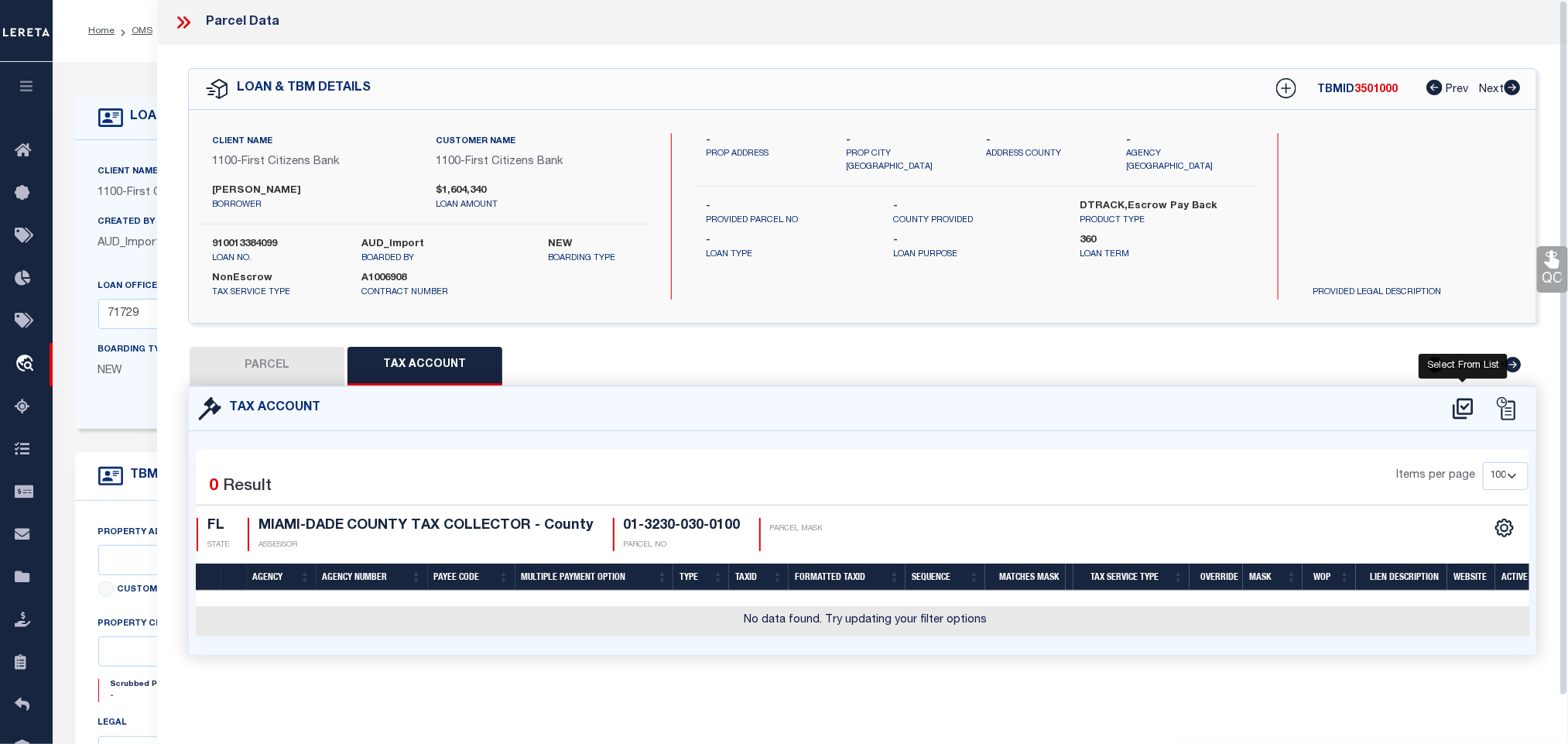
click at [1463, 414] on icon at bounding box center [1464, 408] width 26 height 25
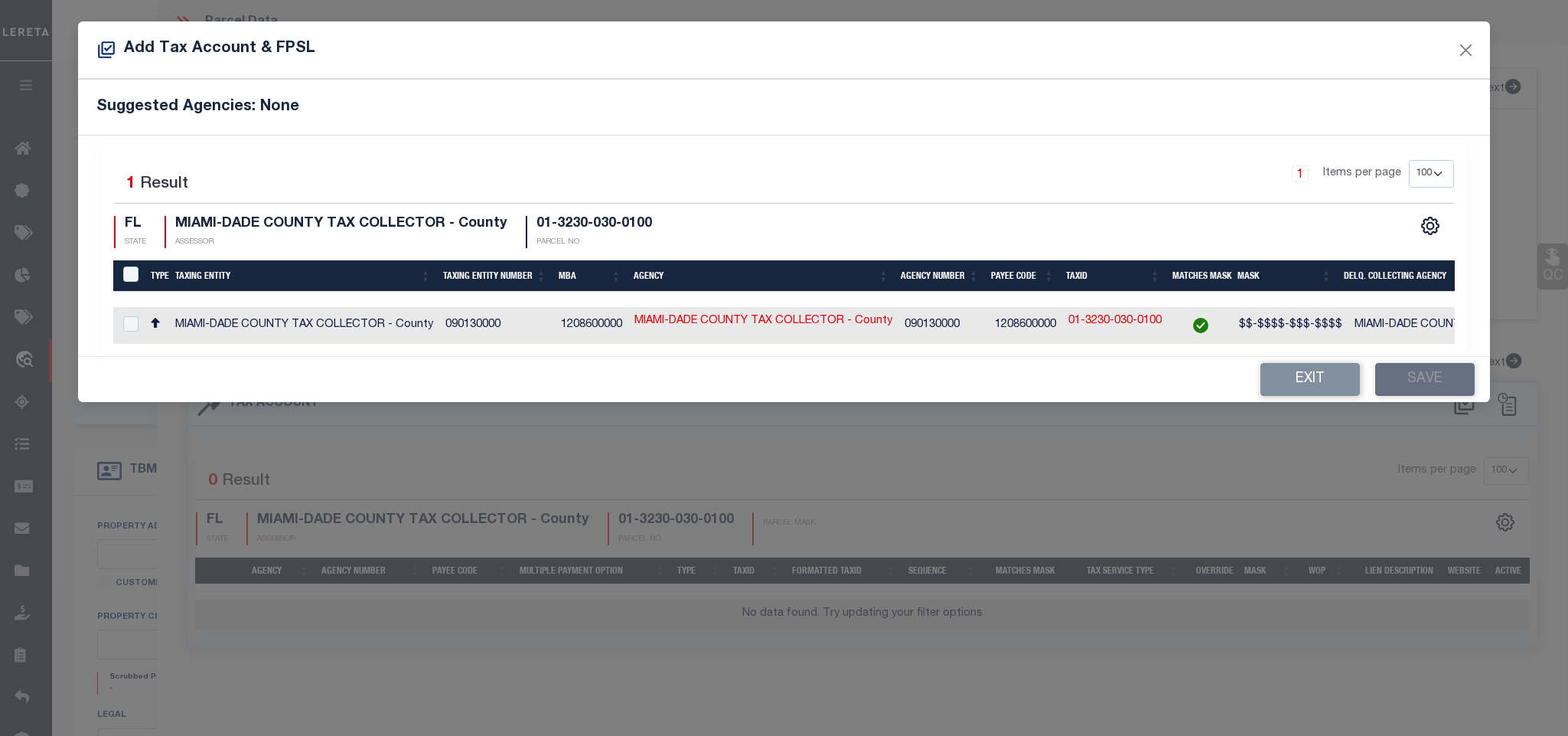
click at [1309, 330] on span "$$-$$$$-$$$-$$$$" at bounding box center [1290, 325] width 103 height 11
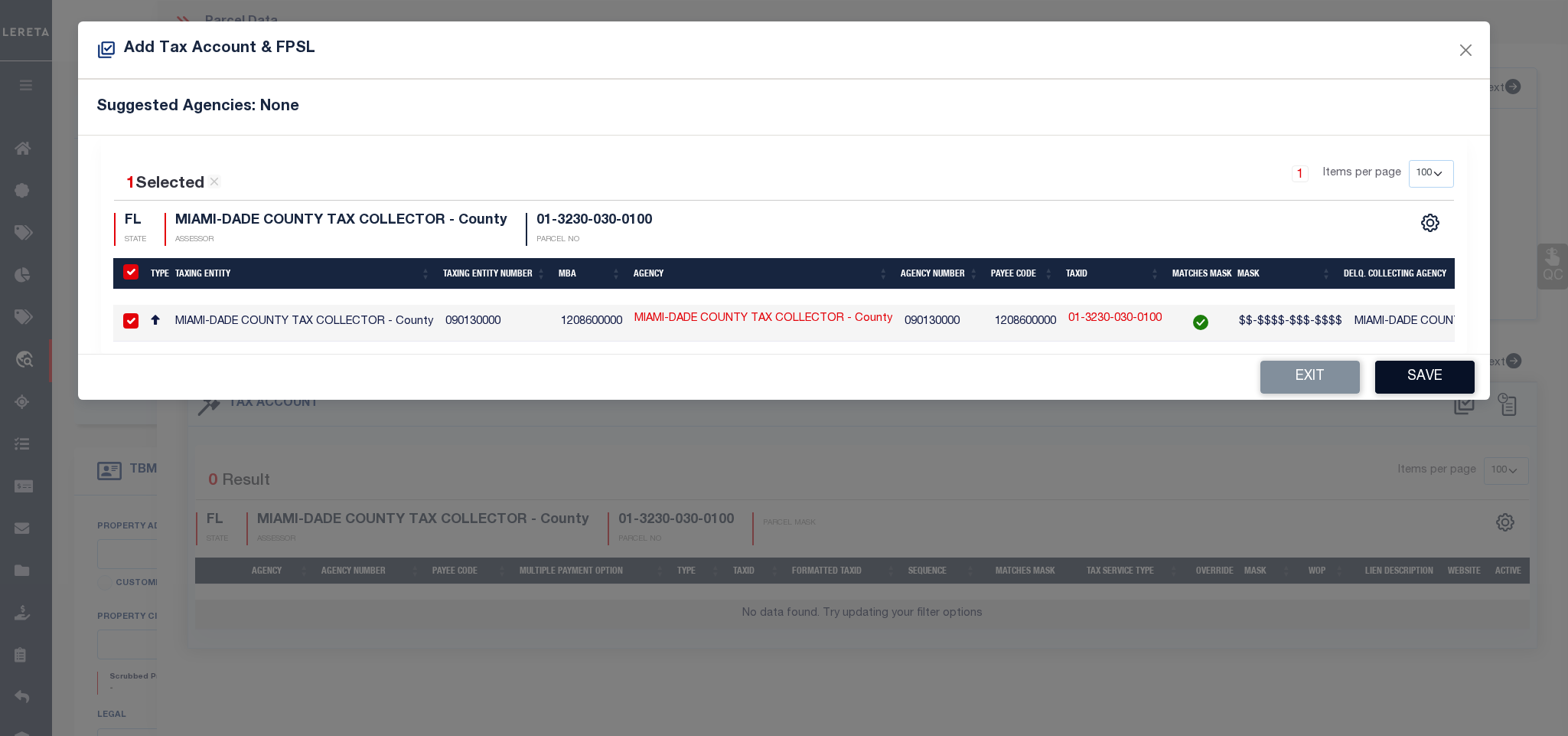
click at [1410, 386] on button "Save" at bounding box center [1425, 377] width 99 height 33
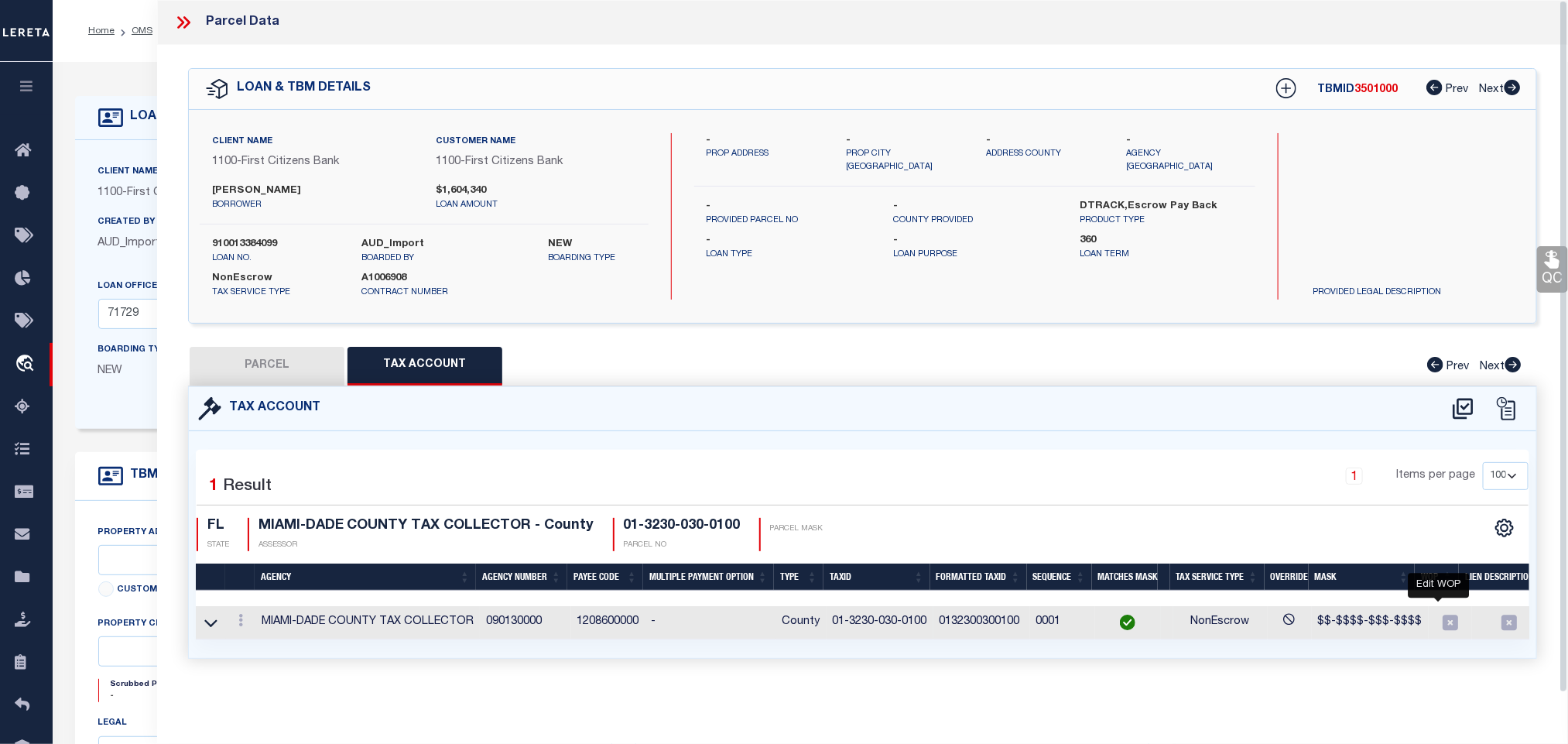
click at [1443, 623] on icon at bounding box center [1450, 622] width 15 height 15
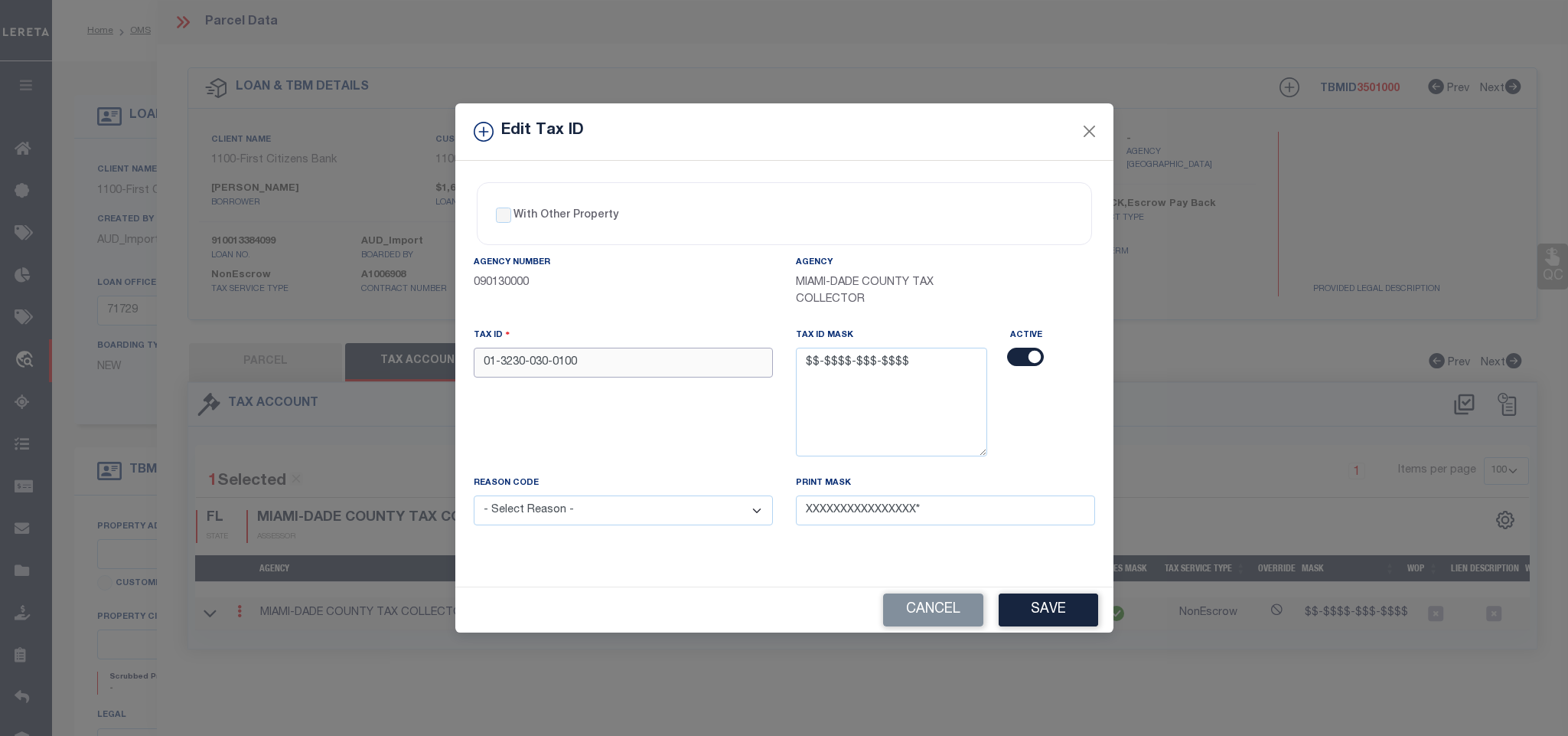
click at [638, 361] on input "01-3230-030-0100" at bounding box center [624, 363] width 300 height 30
click at [669, 357] on input "01-3230-030-0100" at bounding box center [624, 363] width 300 height 30
paste input "99-9999-999-9999"
click at [503, 207] on input "With Other Property" at bounding box center [503, 215] width 15 height 15
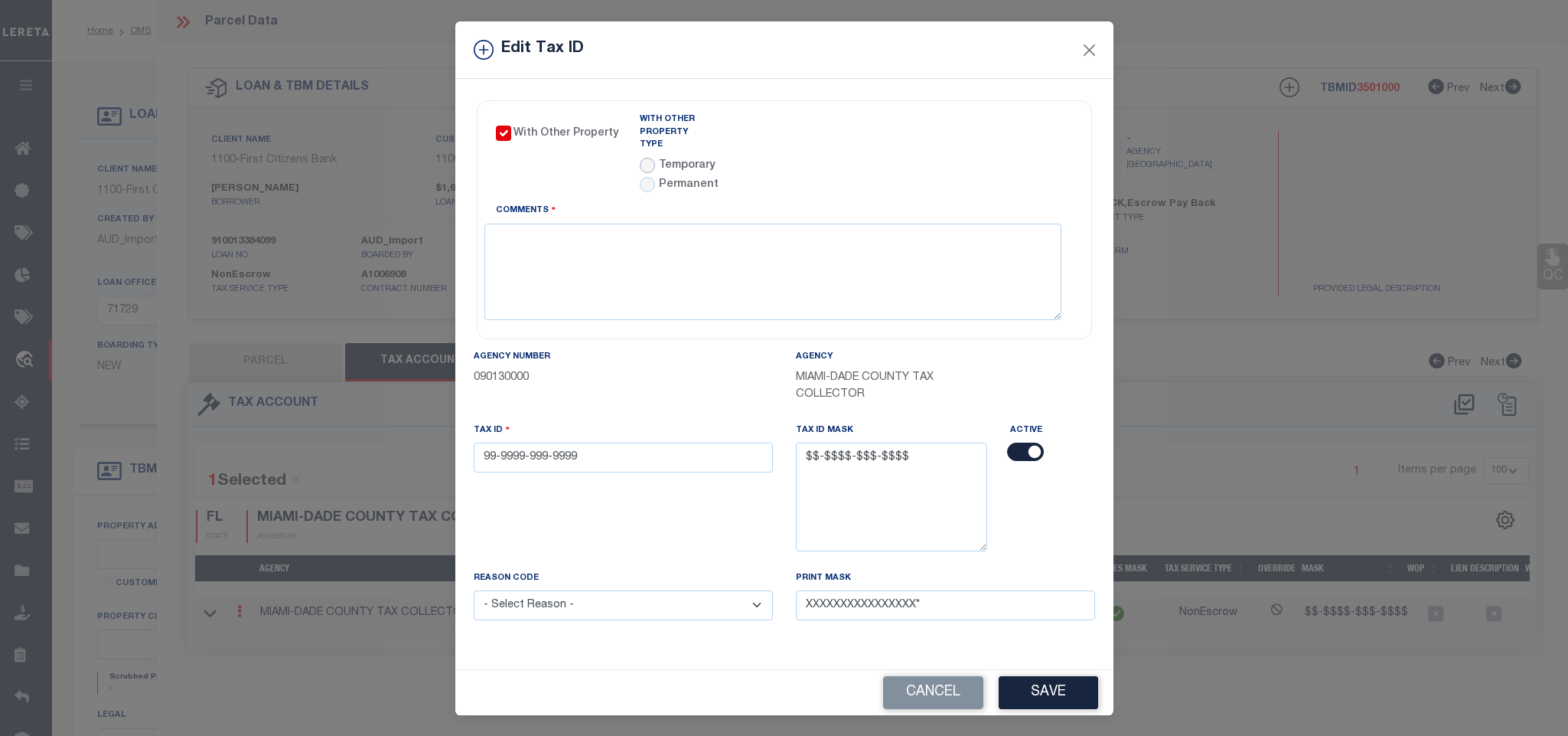
click at [641, 158] on input "radio" at bounding box center [646, 165] width 15 height 15
click at [994, 121] on link "Agency Calendar" at bounding box center [1029, 123] width 88 height 19
click at [796, 250] on textarea "Comments" at bounding box center [773, 271] width 577 height 96
click at [689, 256] on textarea "MN -" at bounding box center [773, 271] width 577 height 96
click at [829, 144] on input "text" at bounding box center [856, 148] width 144 height 30
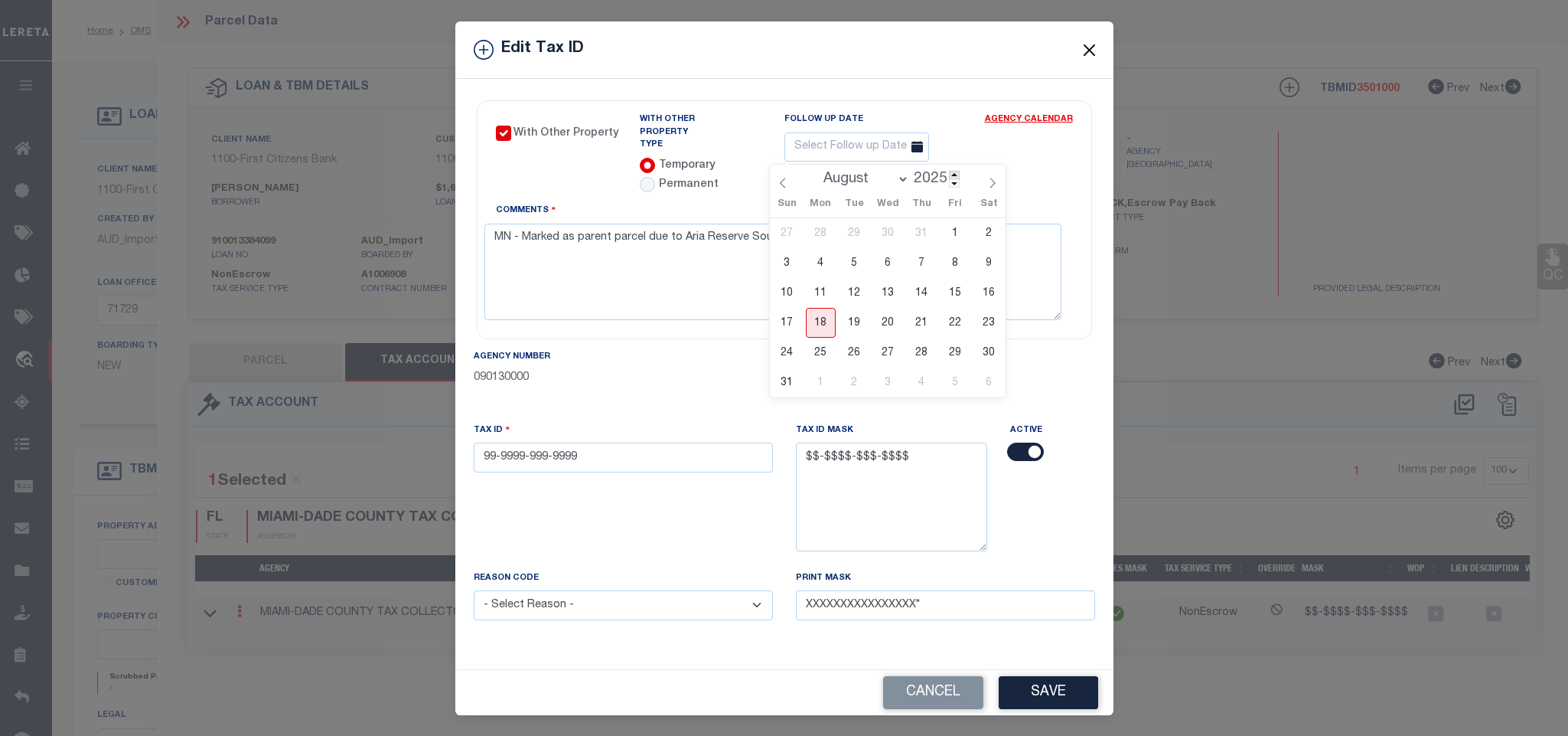
click at [953, 172] on span at bounding box center [955, 174] width 11 height 9
click at [884, 185] on select "January February March April May June July August September October November De…" at bounding box center [863, 178] width 93 height 15
click at [817, 171] on select "January February March April May June July August September October November De…" at bounding box center [863, 178] width 93 height 15
click at [873, 177] on select "January February March April May June July August September October November De…" at bounding box center [863, 178] width 93 height 15
click at [817, 171] on select "January February March April May June July August September October November De…" at bounding box center [863, 178] width 93 height 15
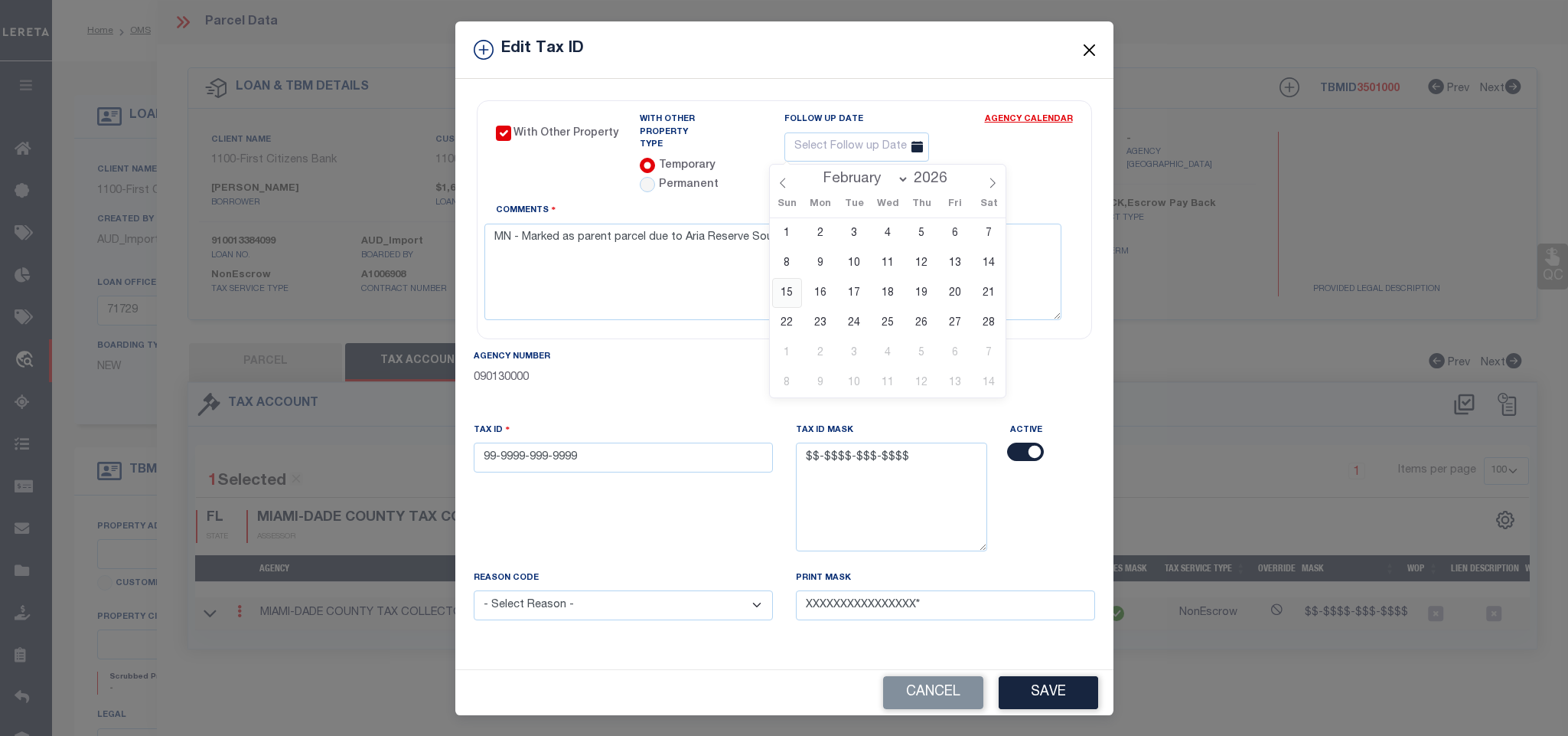
click at [792, 293] on span "15" at bounding box center [787, 293] width 30 height 30
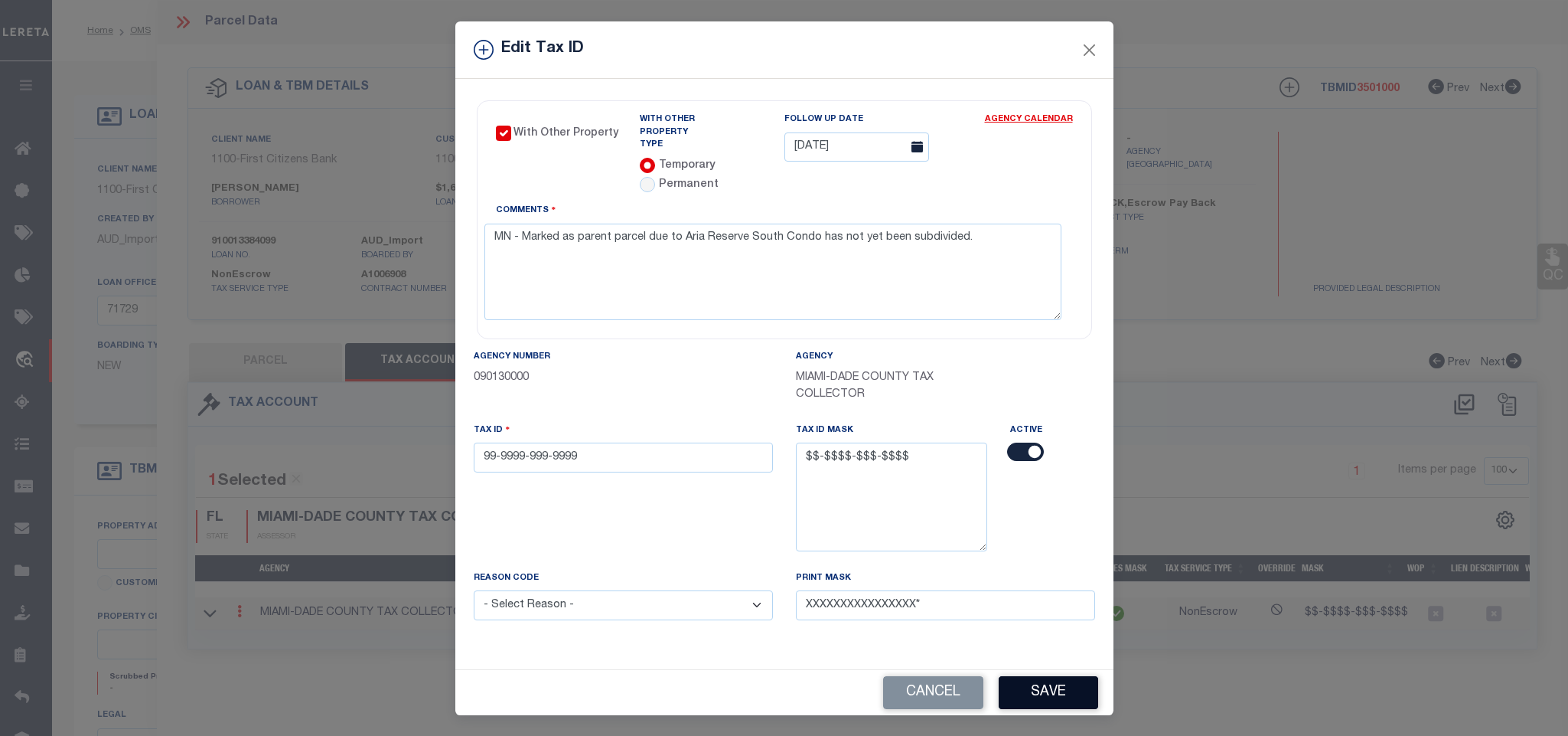
click at [1019, 687] on button "Save" at bounding box center [1048, 693] width 99 height 33
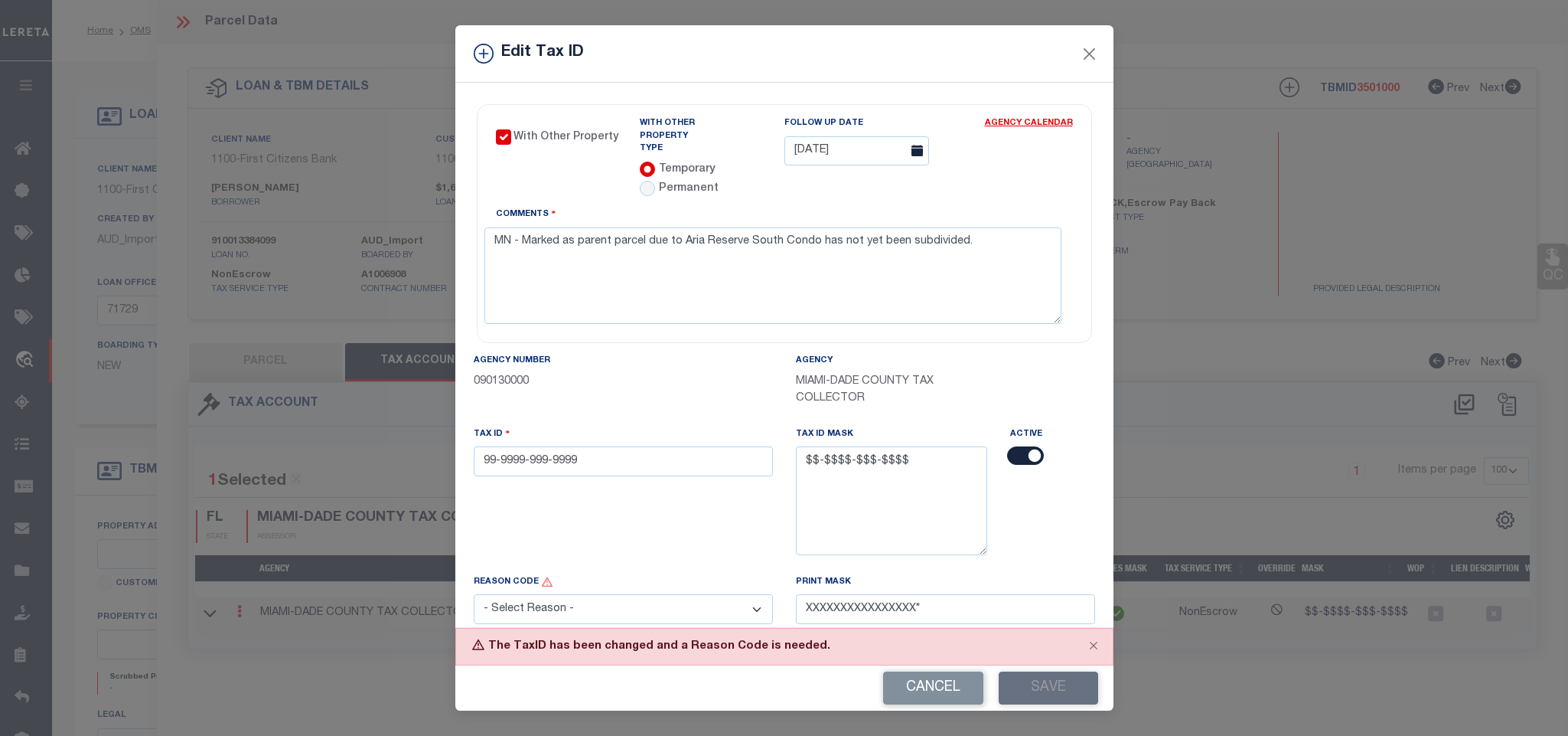
click at [631, 602] on select "- Select Reason - 099 - Other (Provide additional detail) ACT - Agency Changed …" at bounding box center [624, 609] width 300 height 30
click at [474, 594] on select "- Select Reason - 099 - Other (Provide additional detail) ACT - Agency Changed …" at bounding box center [624, 609] width 300 height 30
click at [1029, 683] on button "Save" at bounding box center [1048, 688] width 99 height 33
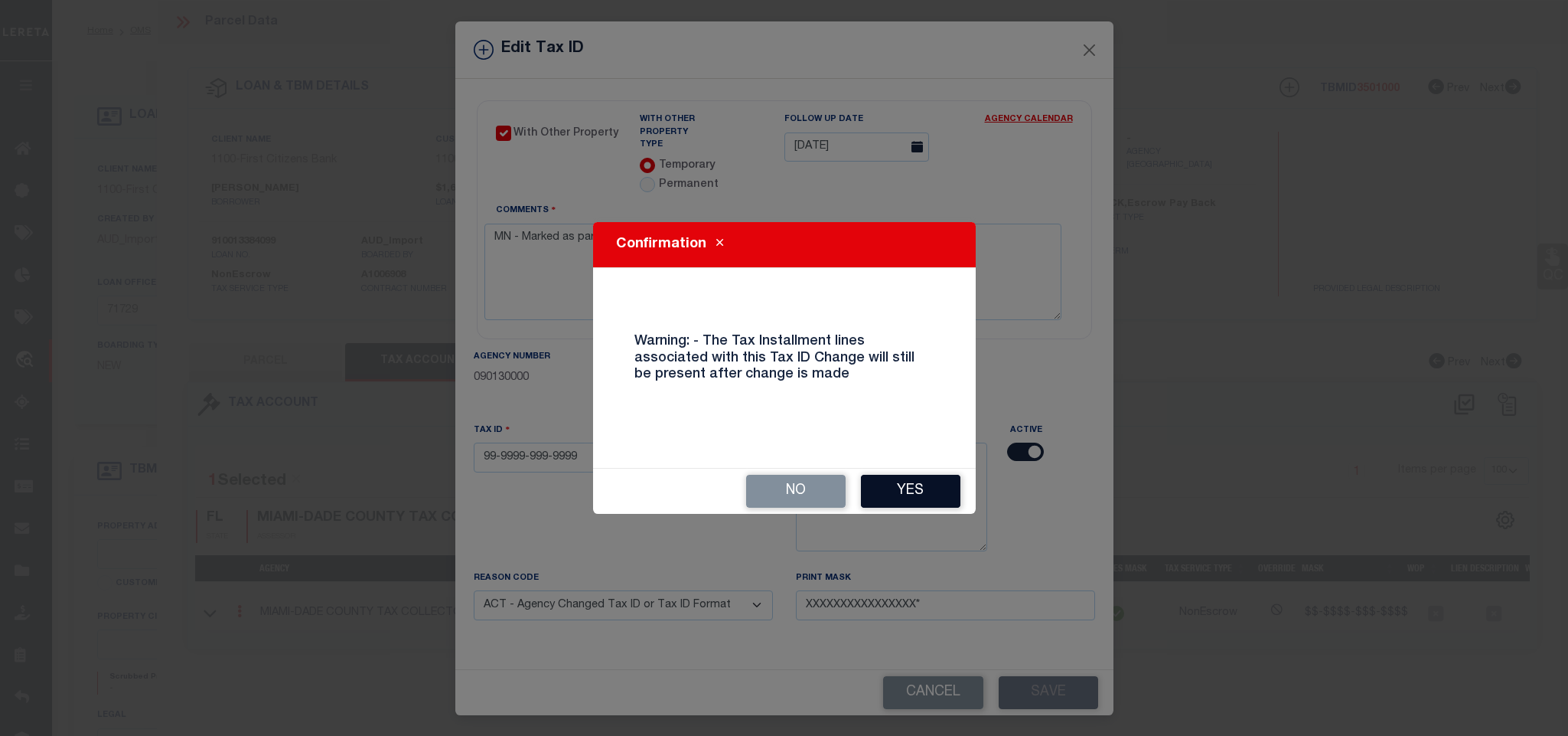
click at [910, 497] on button "Yes" at bounding box center [911, 491] width 99 height 33
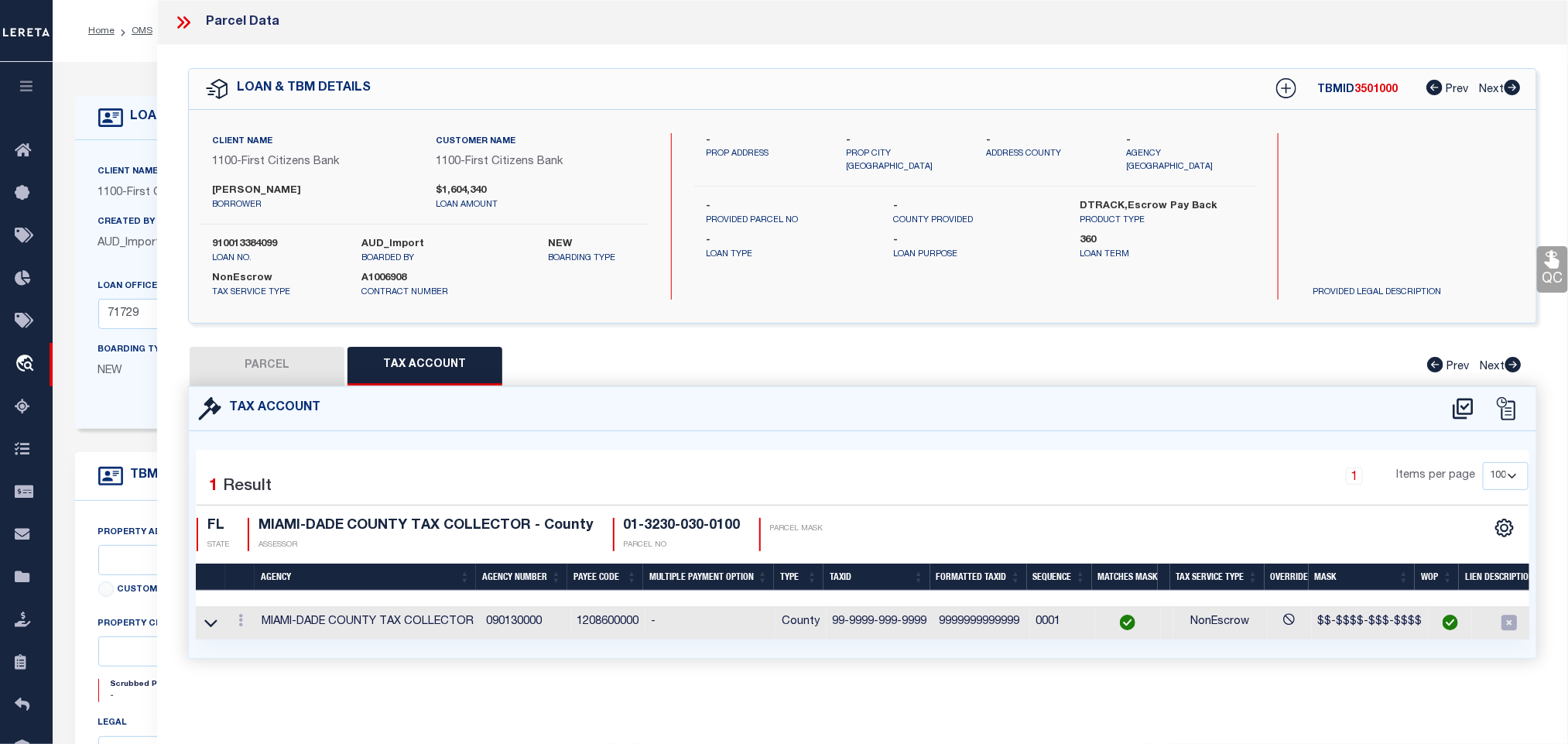
click at [305, 372] on button "PARCEL" at bounding box center [267, 366] width 155 height 39
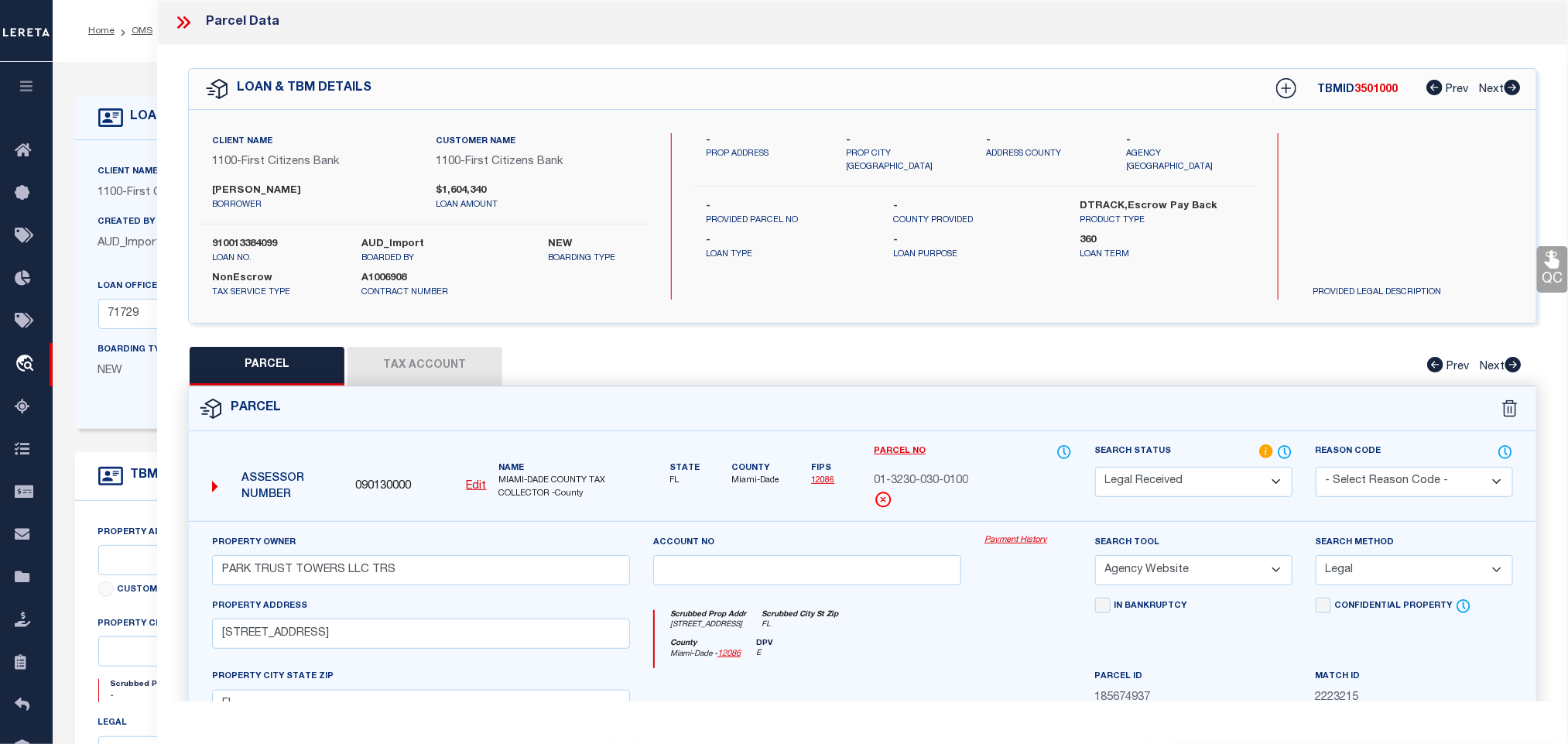
drag, startPoint x: 1104, startPoint y: 486, endPoint x: 1125, endPoint y: 470, distance: 26.4
click at [1104, 486] on select "Automated Search Bad Parcel Complete Duplicate Parcel High Dollar Reporting In …" at bounding box center [1194, 482] width 198 height 30
click at [1095, 468] on select "Automated Search Bad Parcel Complete Duplicate Parcel High Dollar Reporting In …" at bounding box center [1194, 482] width 198 height 30
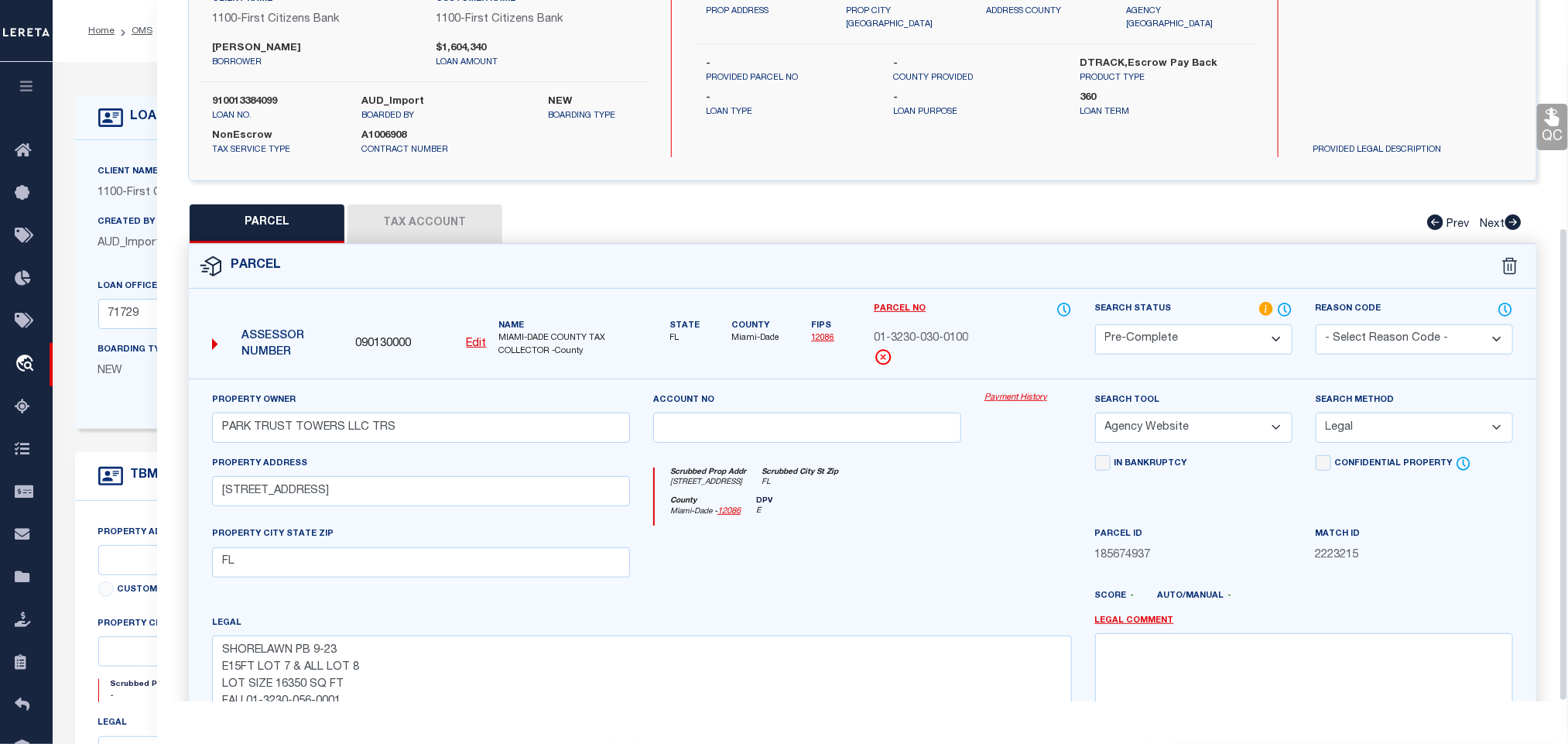
scroll to position [337, 0]
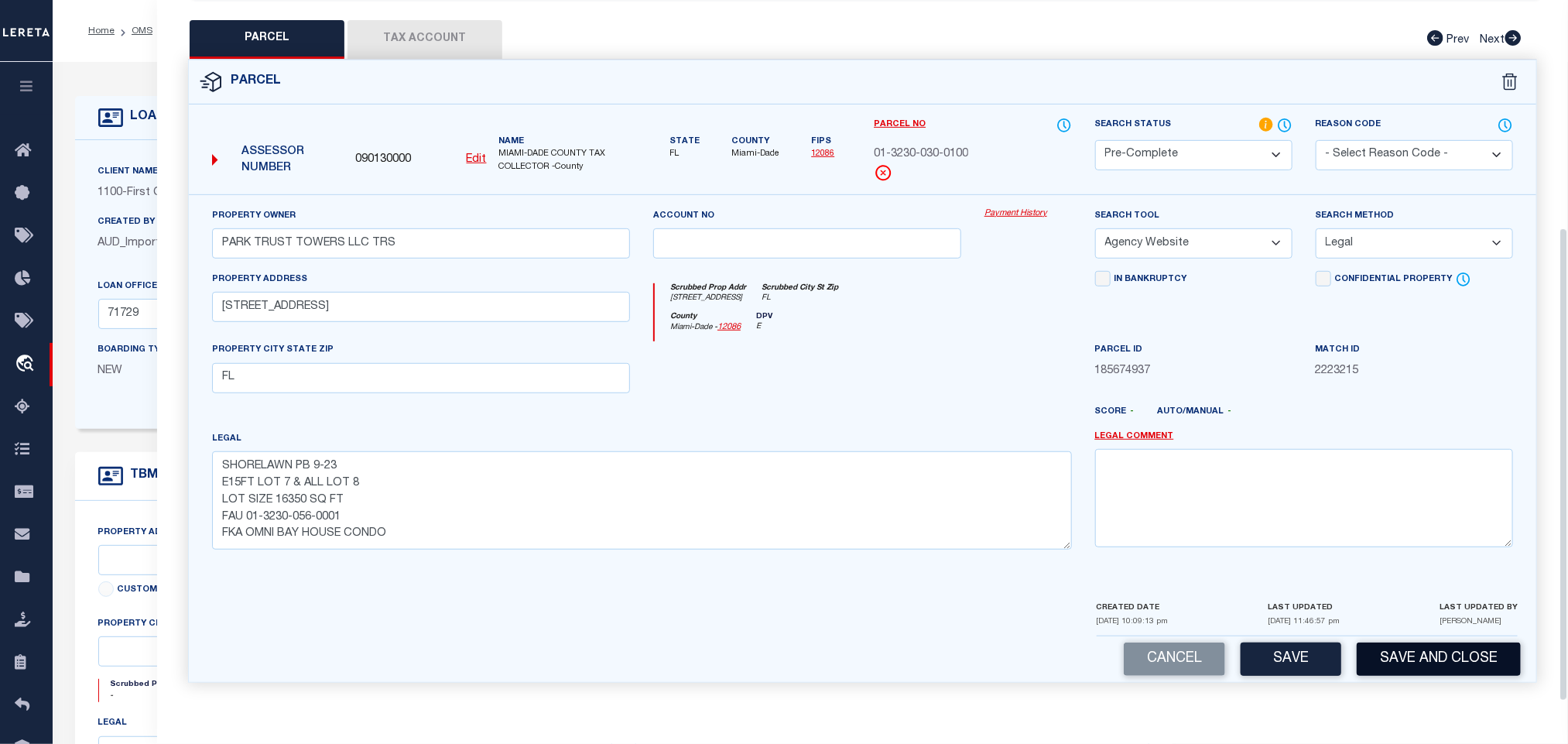
click at [1396, 665] on button "Save and Close" at bounding box center [1439, 659] width 164 height 33
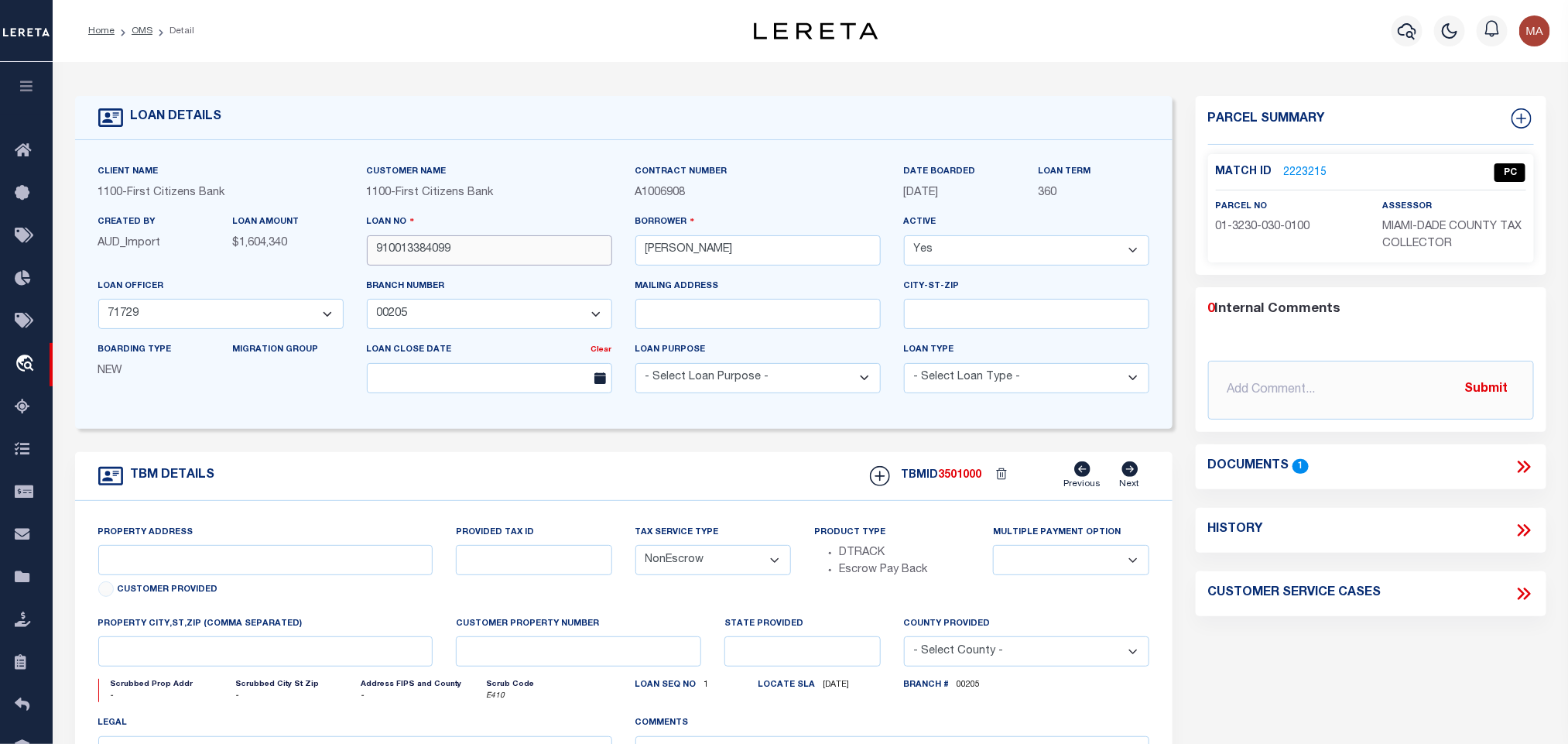
click at [441, 249] on input "910013384099" at bounding box center [490, 250] width 246 height 30
click at [435, 247] on input "910013384099" at bounding box center [490, 250] width 246 height 30
click at [962, 481] on span "3501000" at bounding box center [960, 475] width 43 height 11
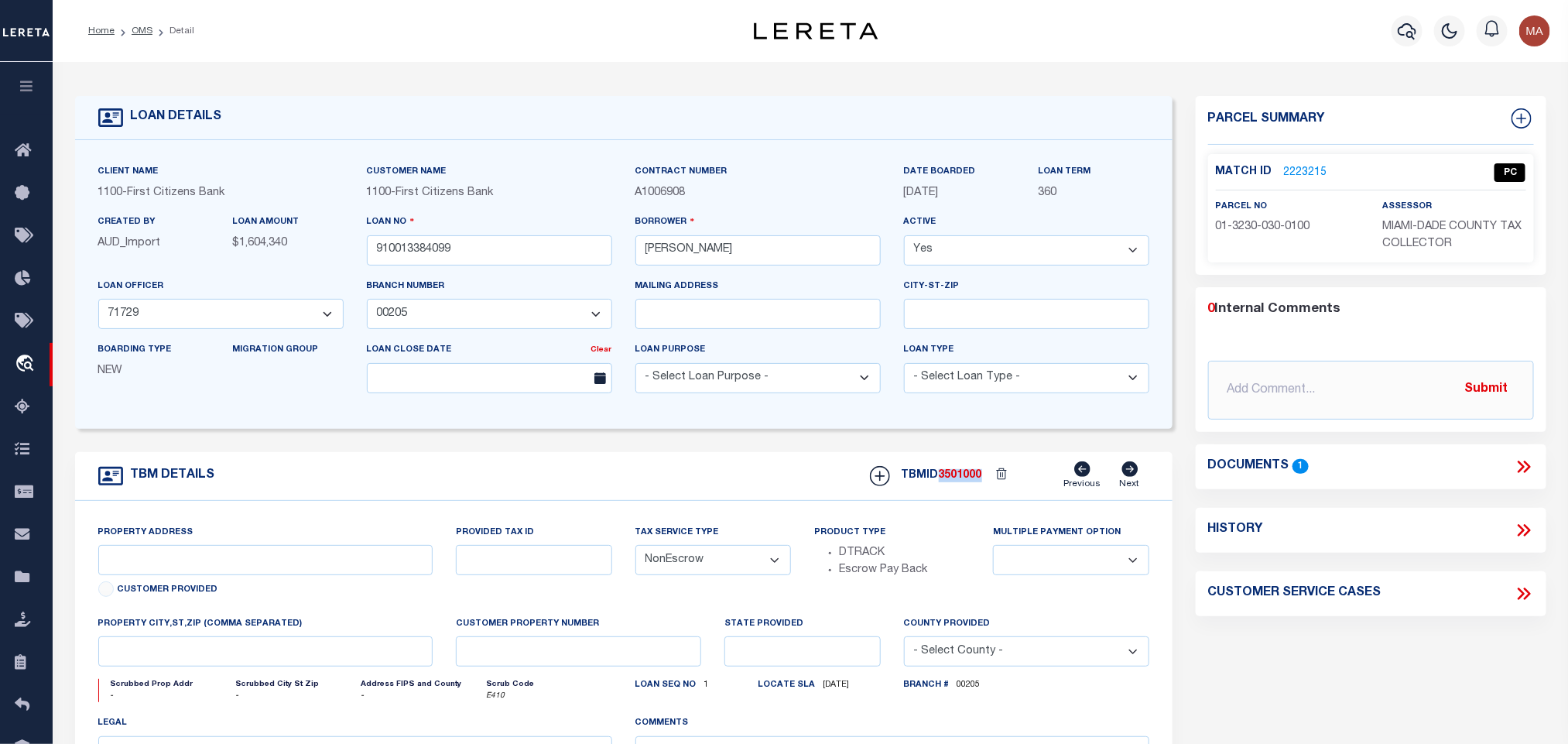
click at [962, 481] on span "3501000" at bounding box center [960, 475] width 43 height 11
click at [1455, 228] on span "MIAMI-DADE COUNTY TAX COLLECTOR" at bounding box center [1452, 235] width 140 height 28
click at [1251, 222] on span "01-3230-030-0100" at bounding box center [1263, 227] width 94 height 11
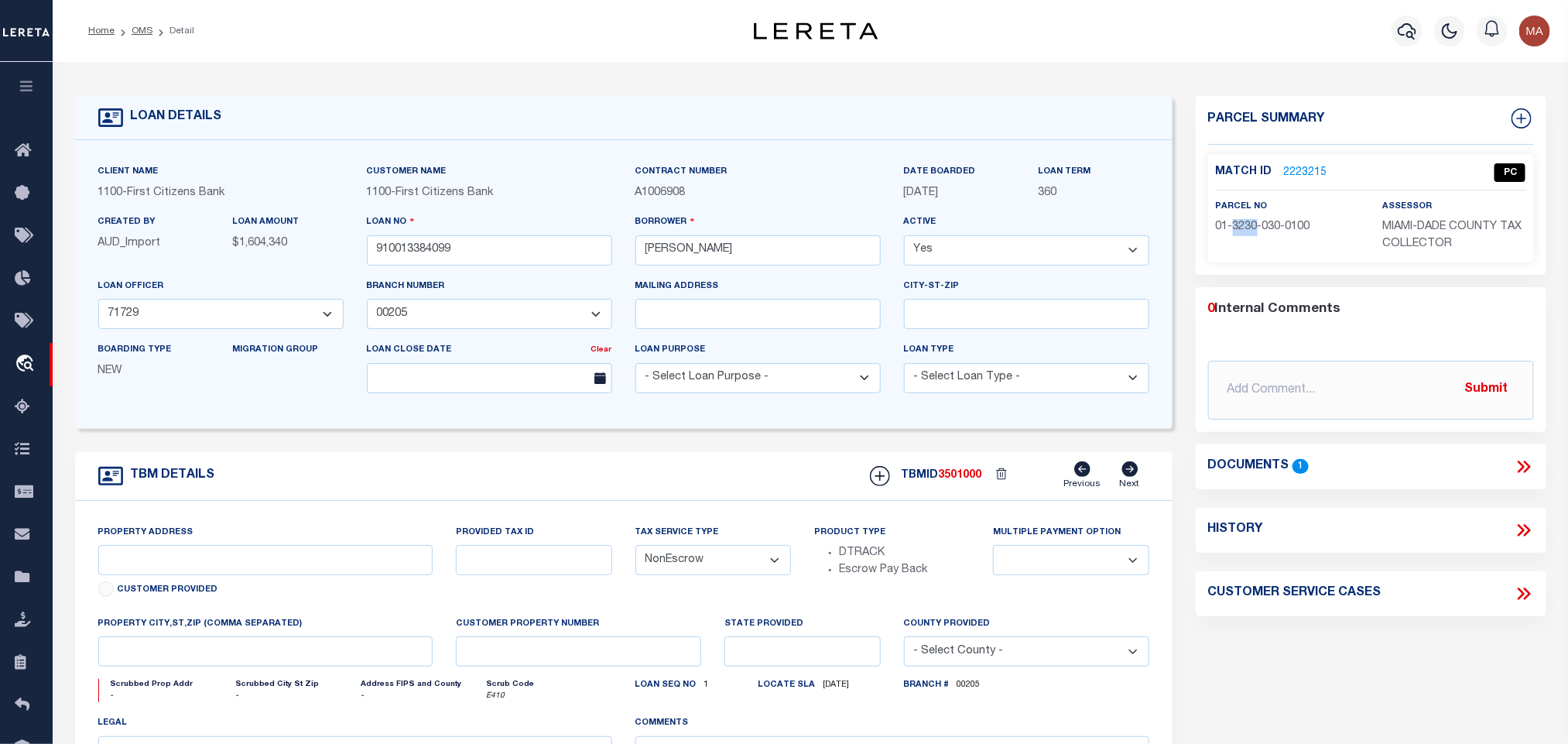
click at [1251, 222] on span "01-3230-030-0100" at bounding box center [1263, 227] width 94 height 11
drag, startPoint x: 135, startPoint y: 33, endPoint x: 237, endPoint y: 348, distance: 331.1
click at [135, 33] on link "OMS" at bounding box center [142, 31] width 21 height 10
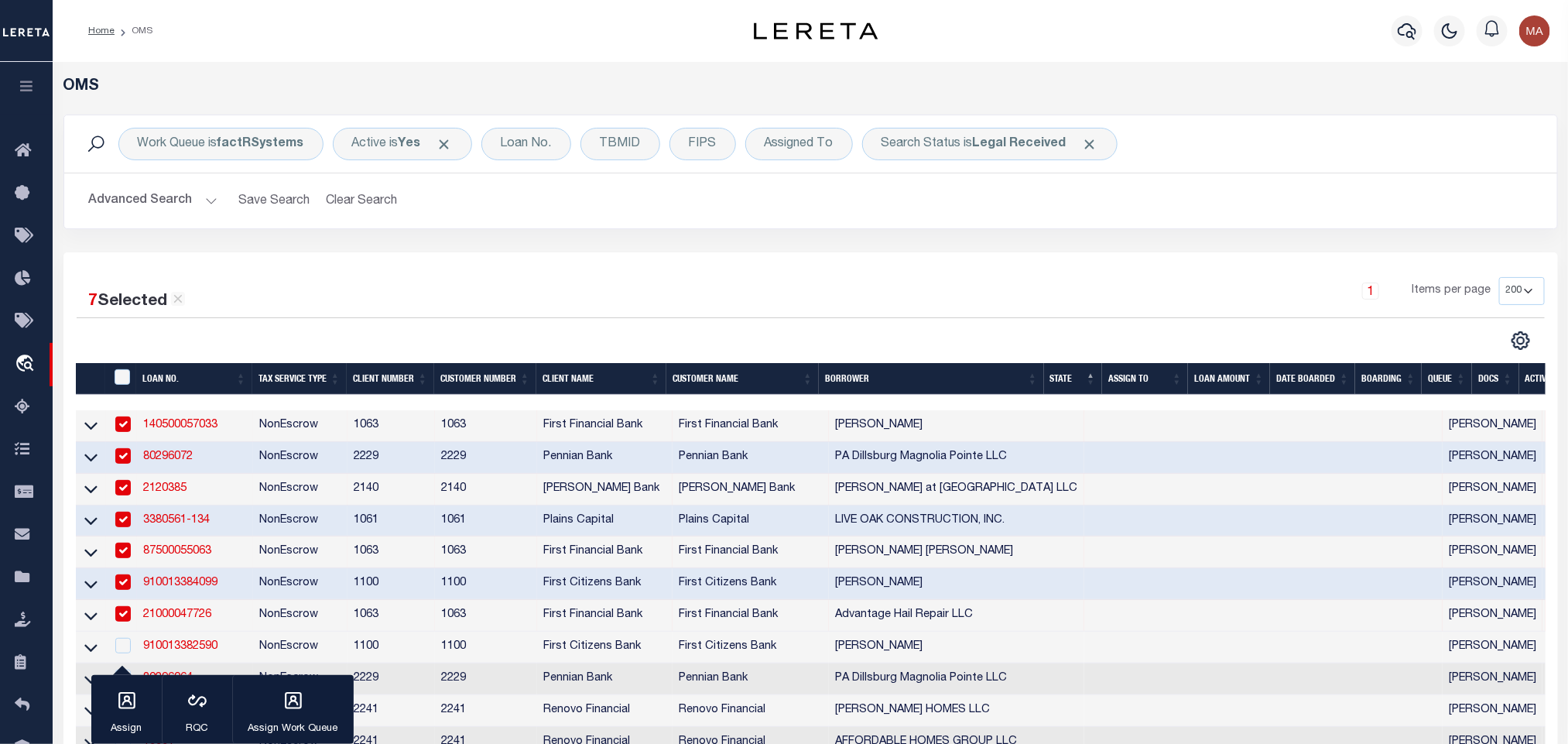
scroll to position [116, 0]
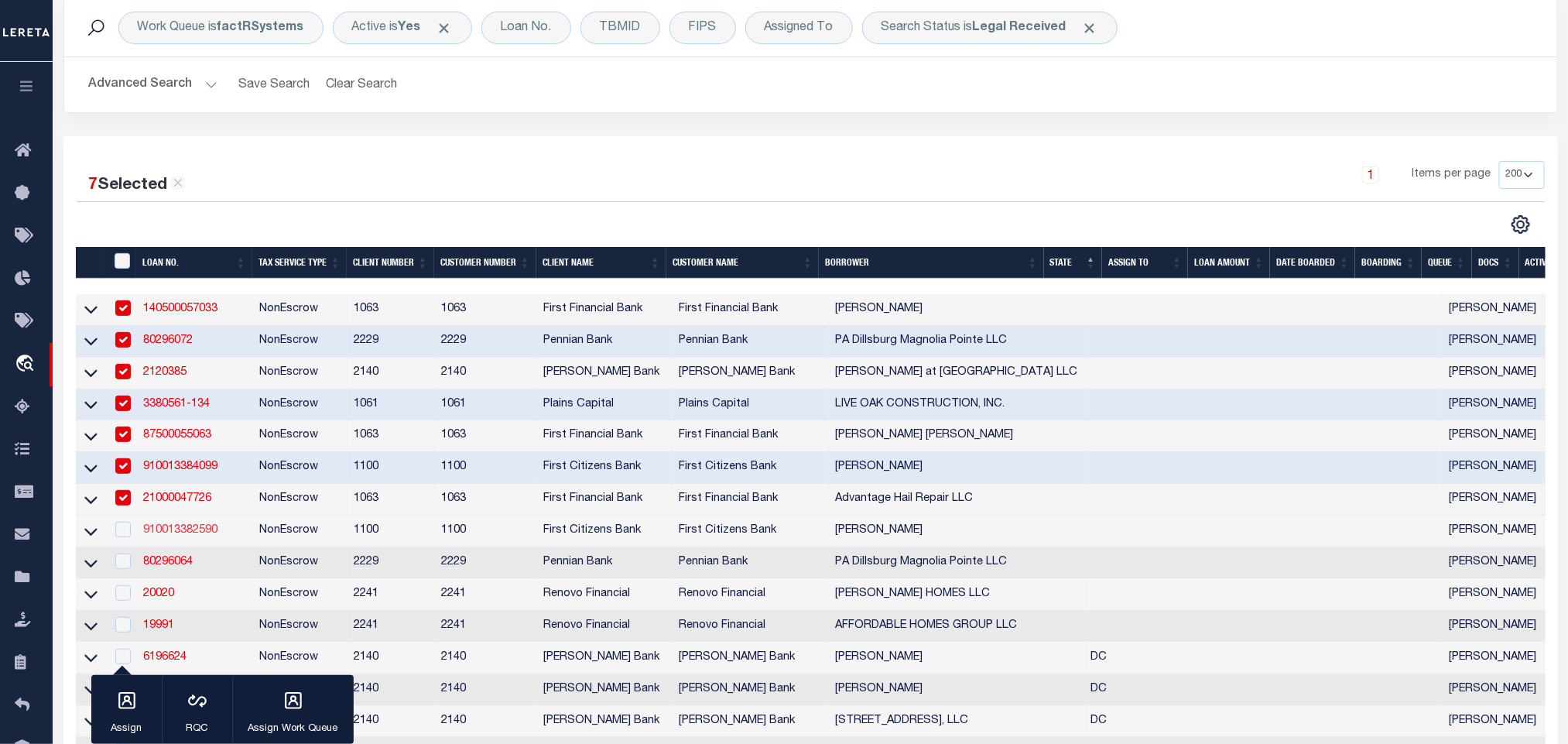
click at [194, 534] on link "910013382590" at bounding box center [180, 530] width 74 height 11
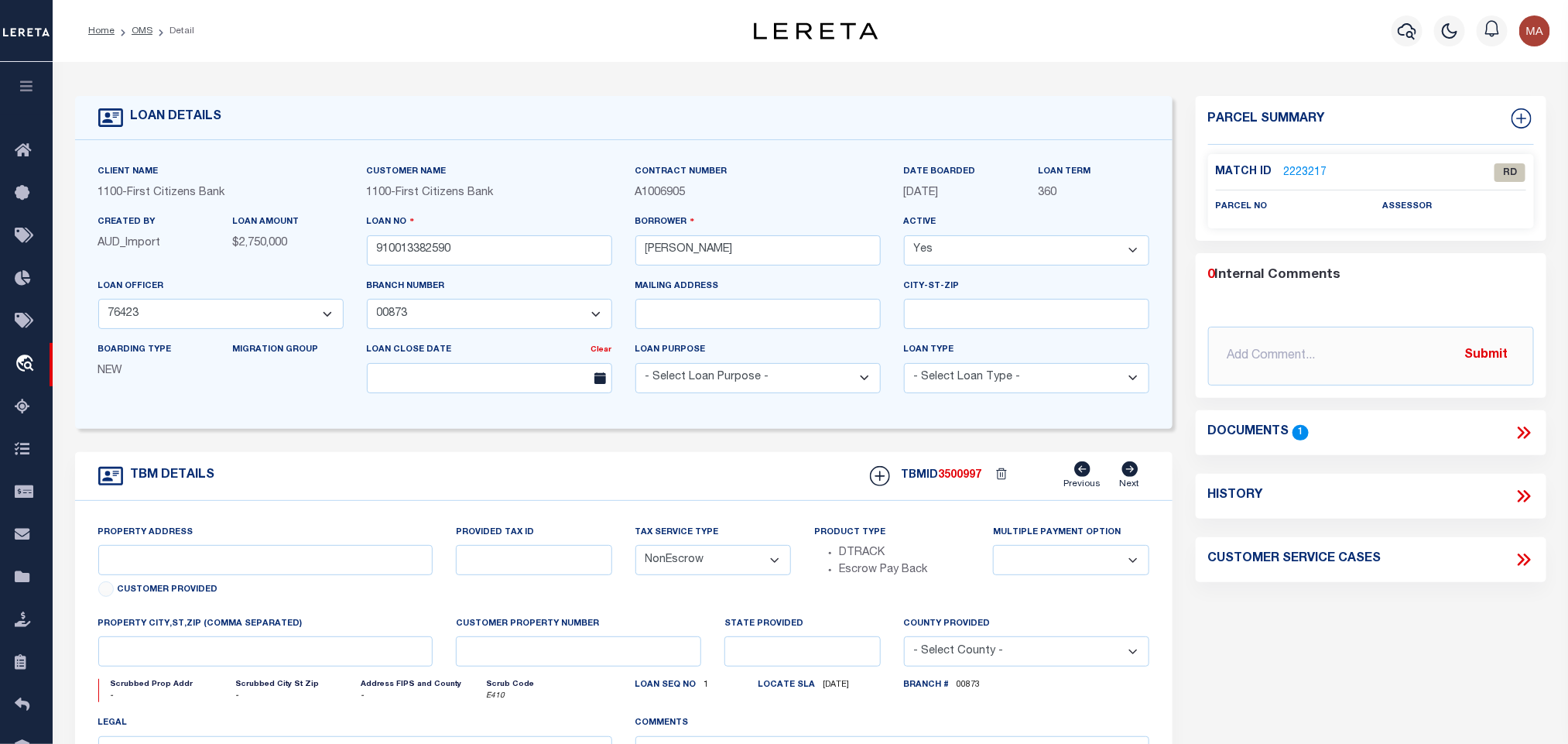
click at [1524, 436] on icon at bounding box center [1524, 432] width 20 height 20
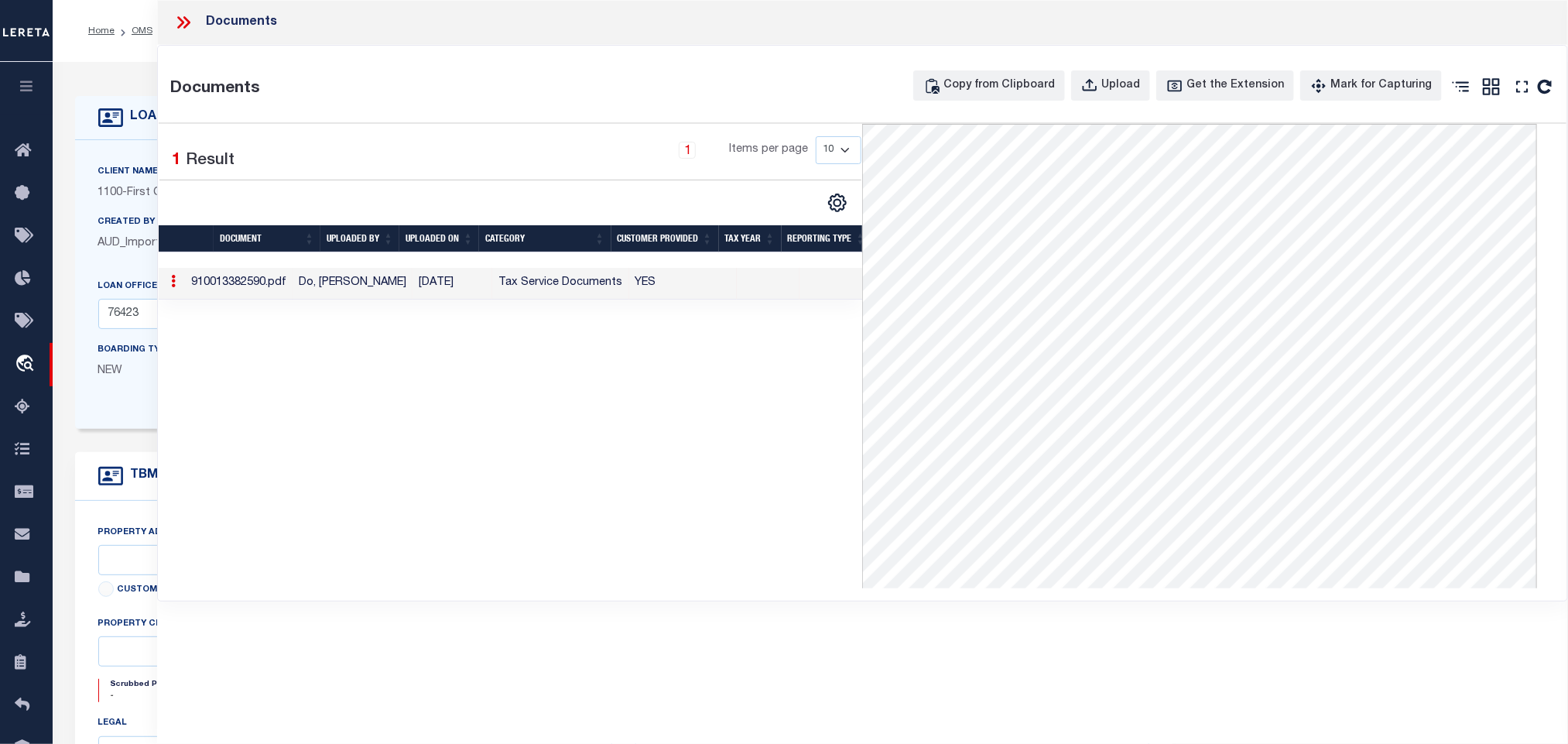
click at [115, 80] on div "LOAN DETAILS Client Name 1100 - First Citizens Bank 1100" at bounding box center [811, 510] width 1495 height 864
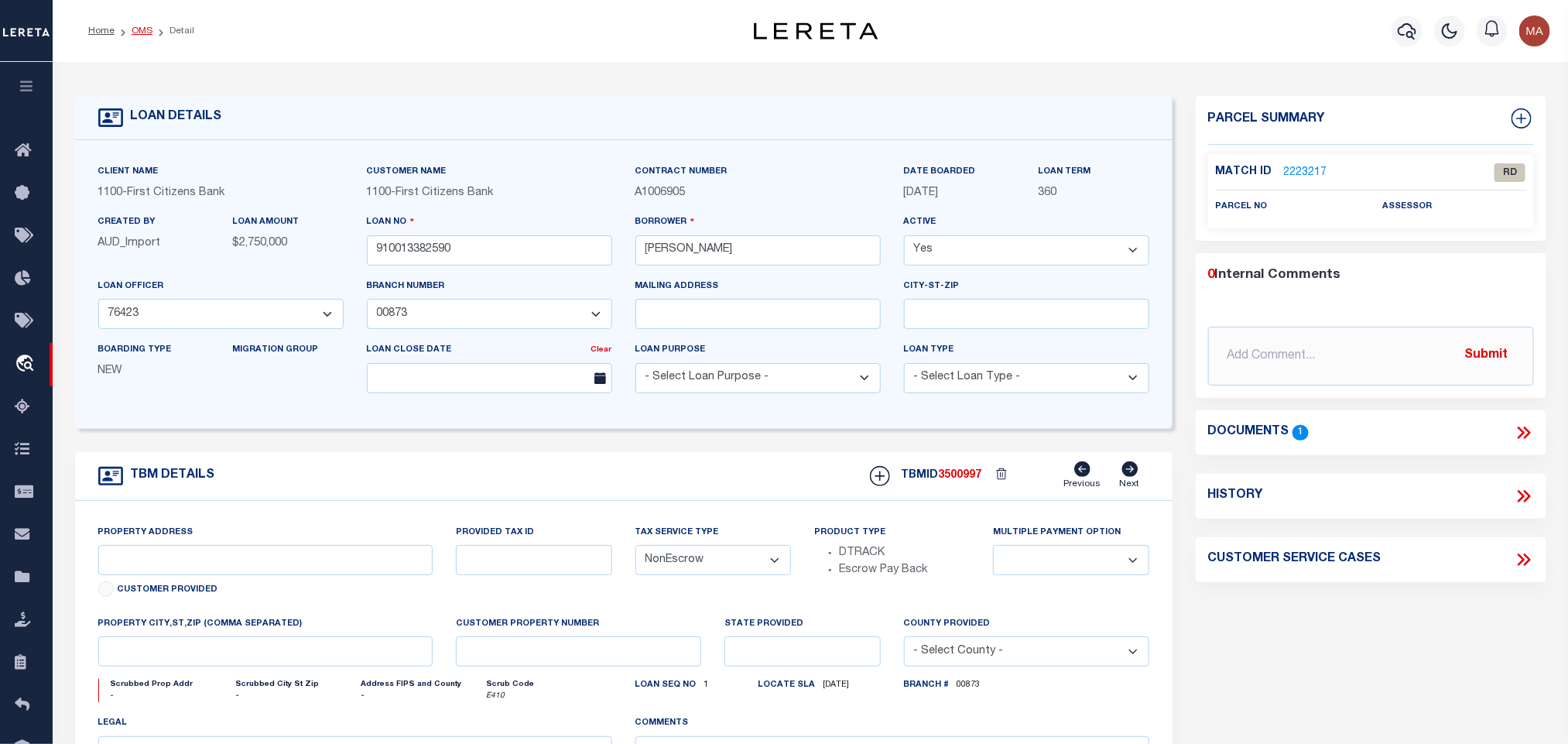
click at [147, 33] on link "OMS" at bounding box center [142, 31] width 21 height 10
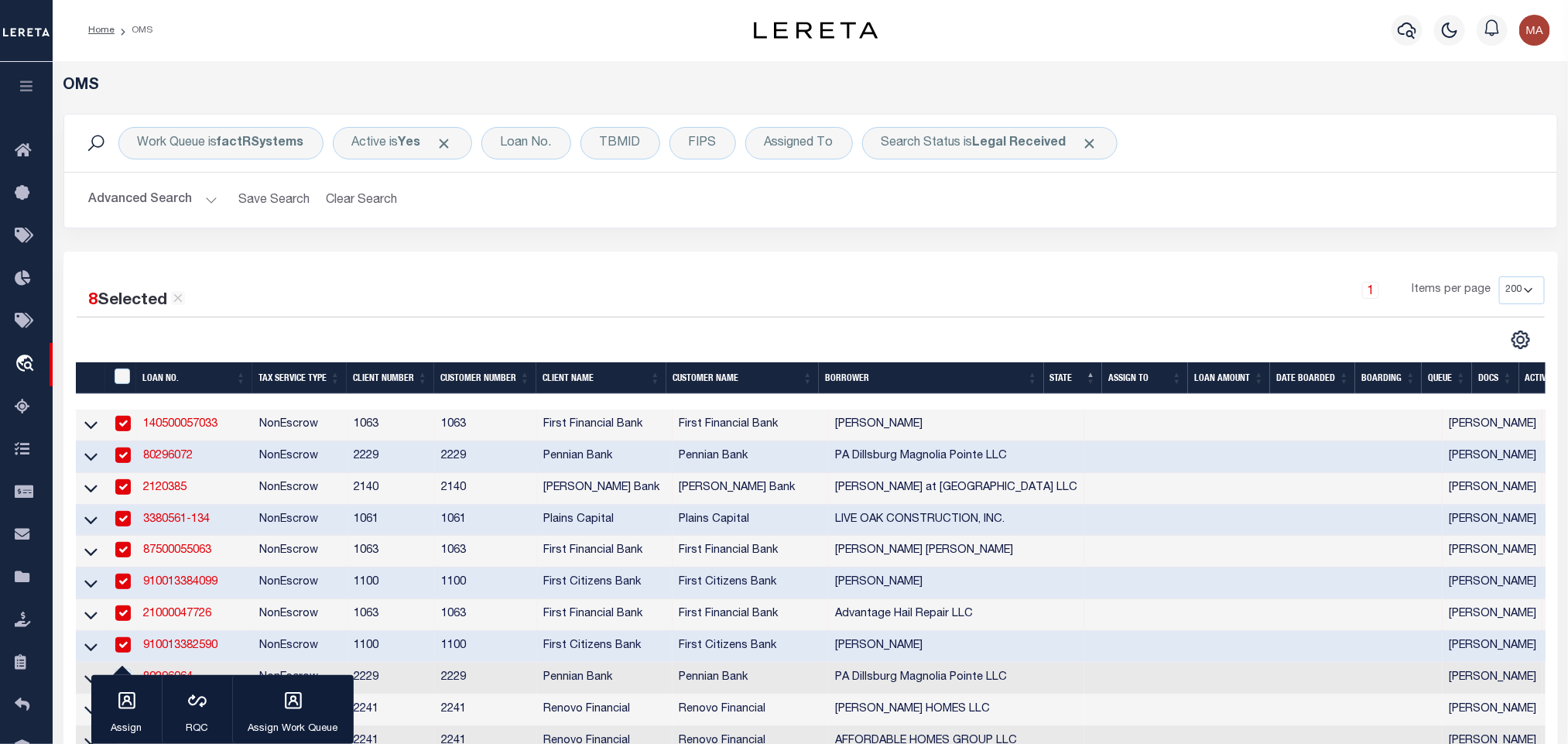
scroll to position [232, 0]
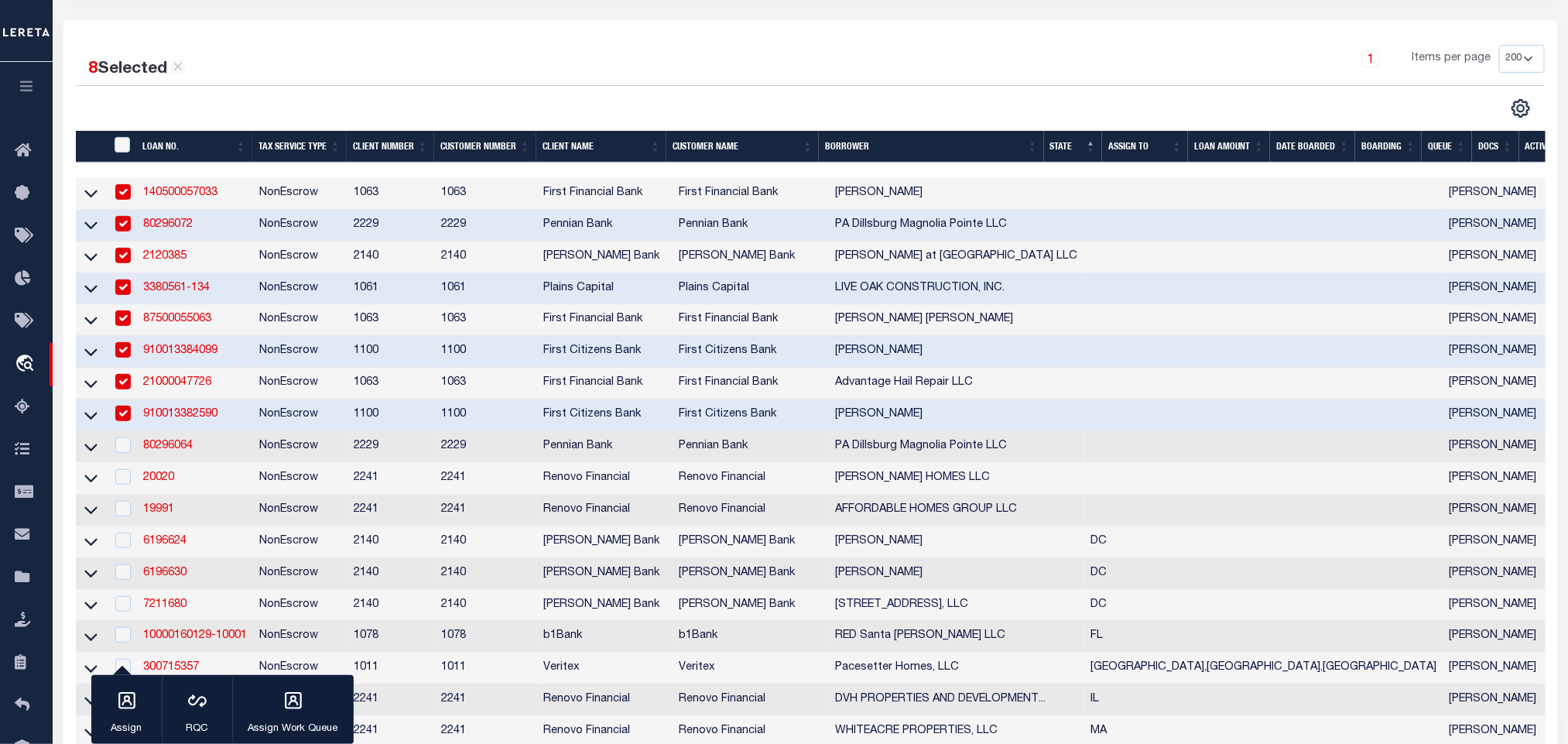
click at [255, 423] on td "NonEscrow" at bounding box center [300, 415] width 94 height 32
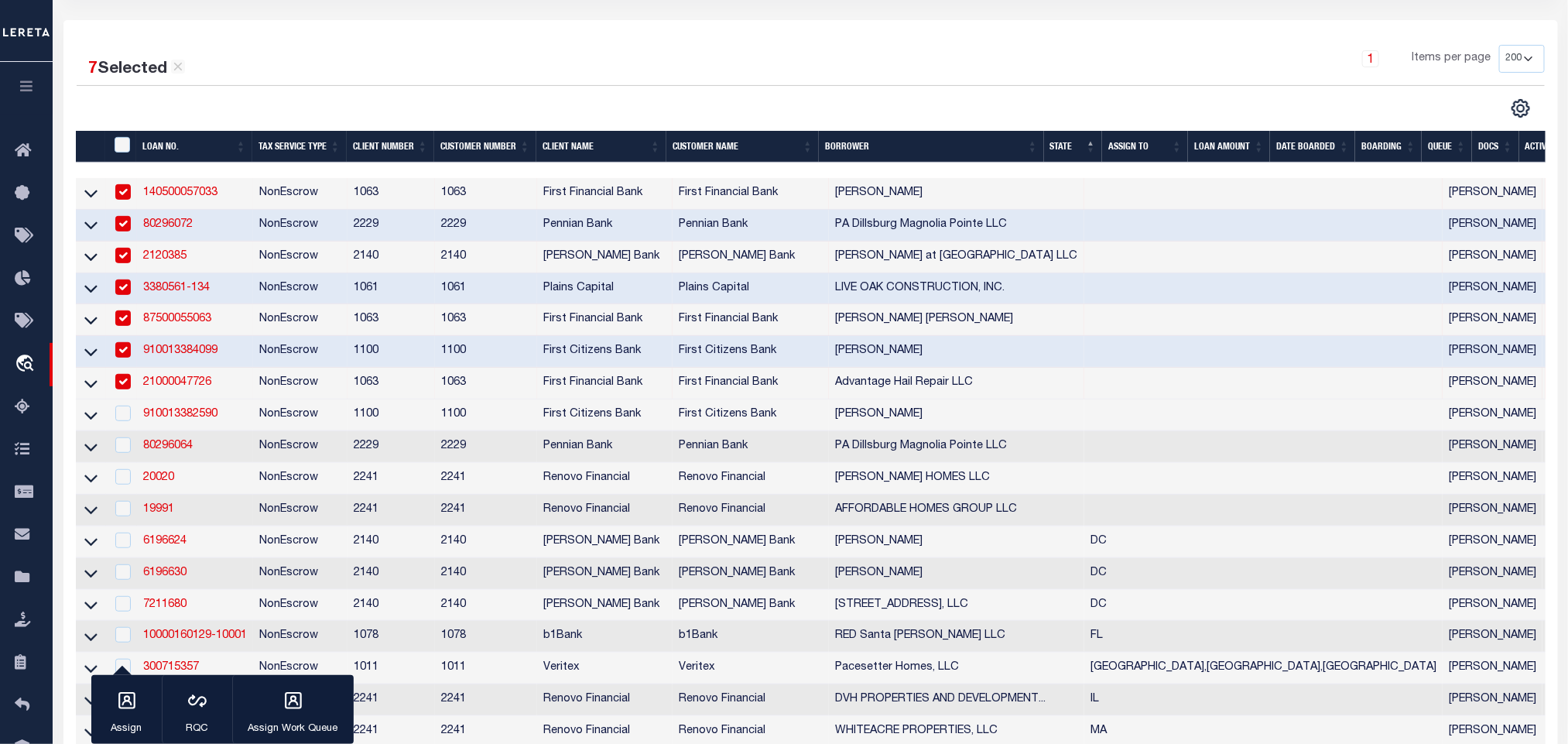
click at [232, 385] on td "21000047726" at bounding box center [195, 384] width 116 height 32
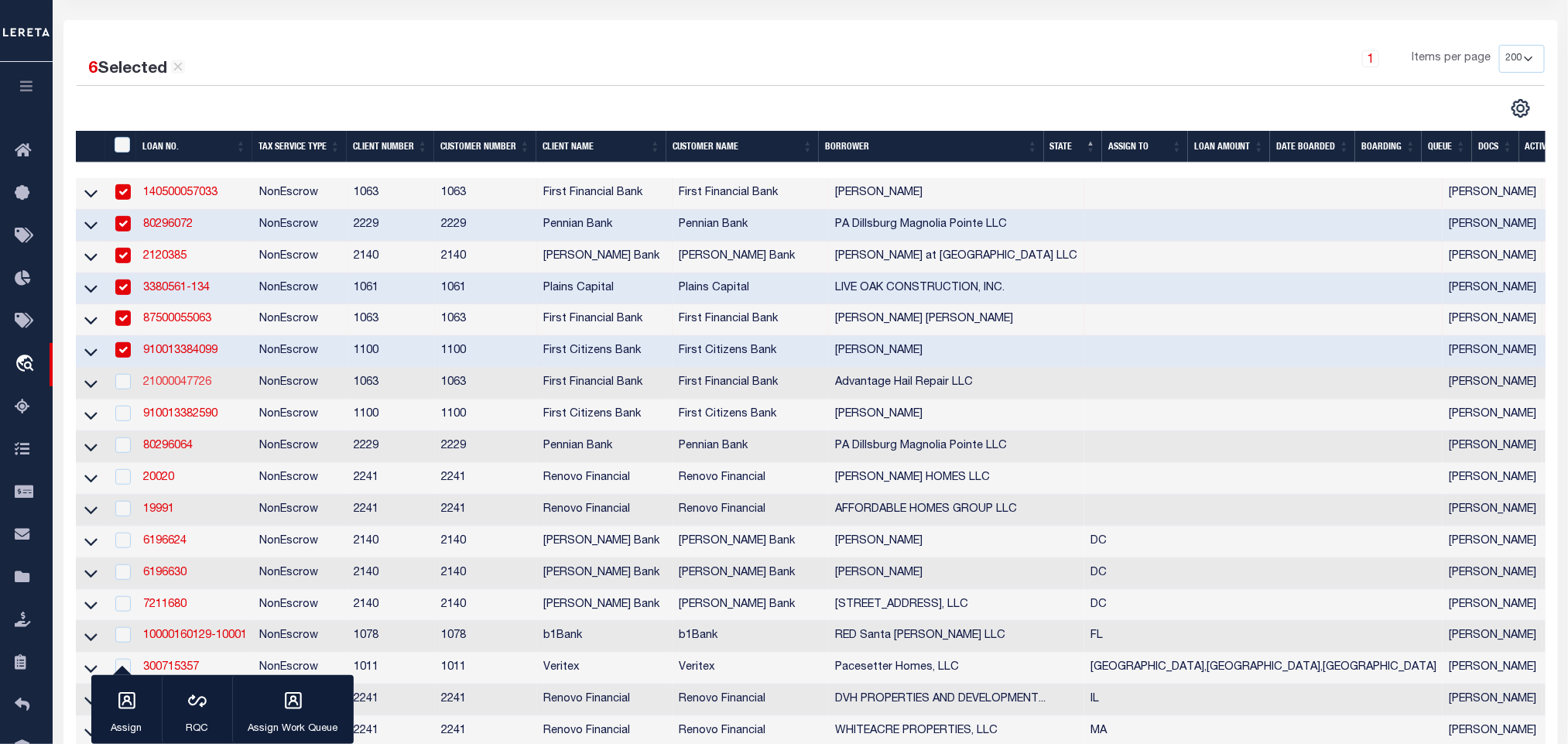
click at [183, 388] on link "21000047726" at bounding box center [177, 383] width 68 height 11
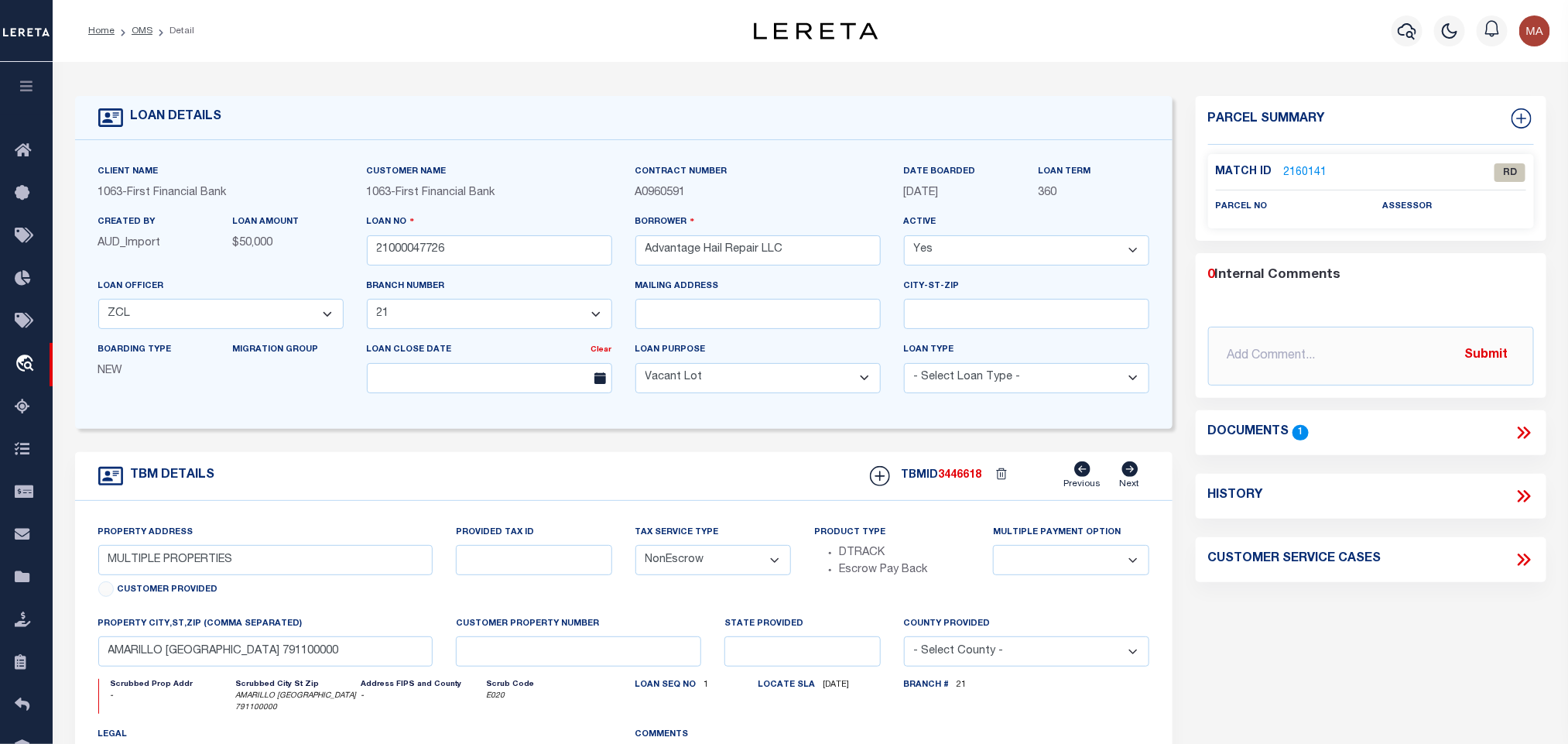
click at [1524, 428] on icon at bounding box center [1527, 433] width 7 height 13
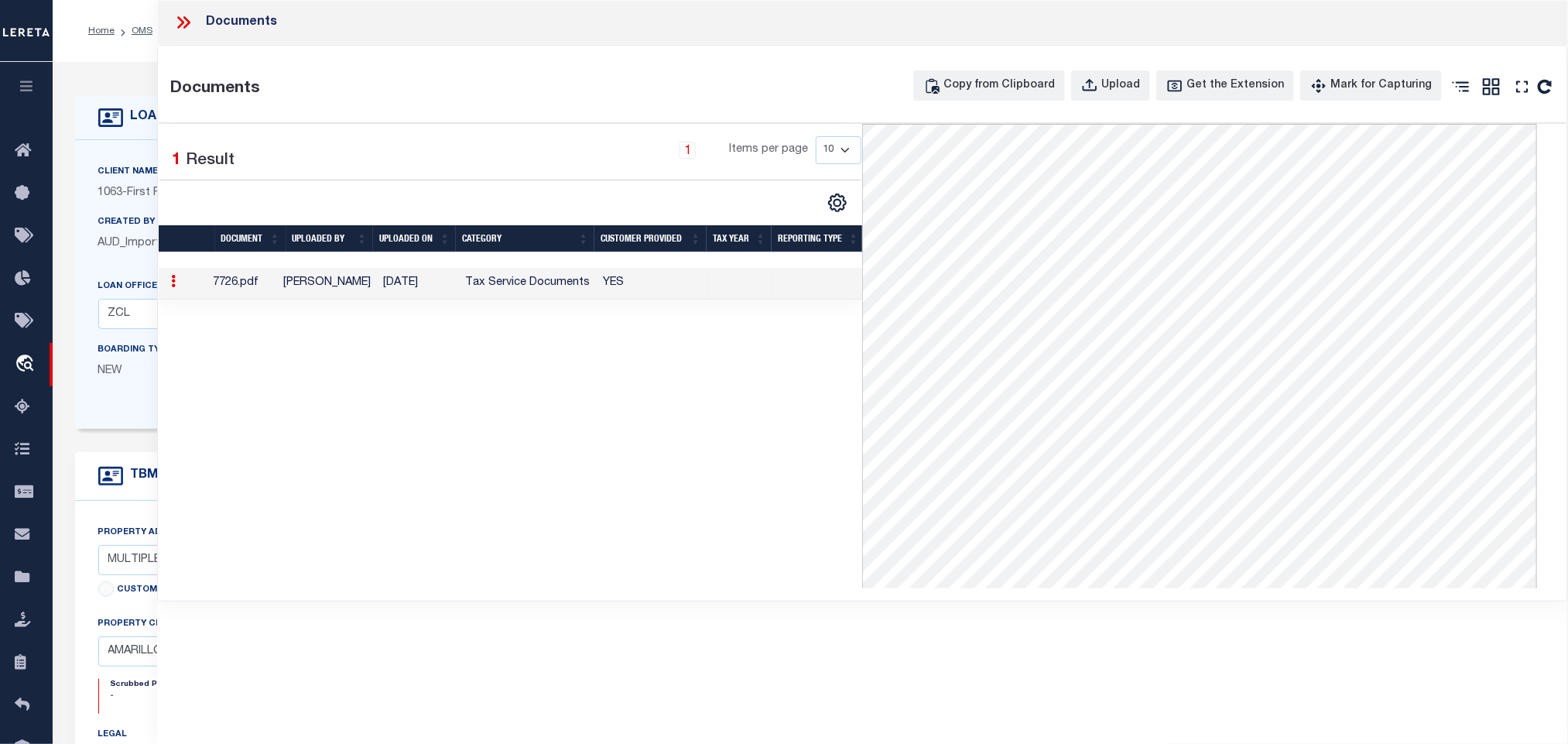
click at [126, 117] on h4 "LOAN DETAILS" at bounding box center [172, 117] width 99 height 14
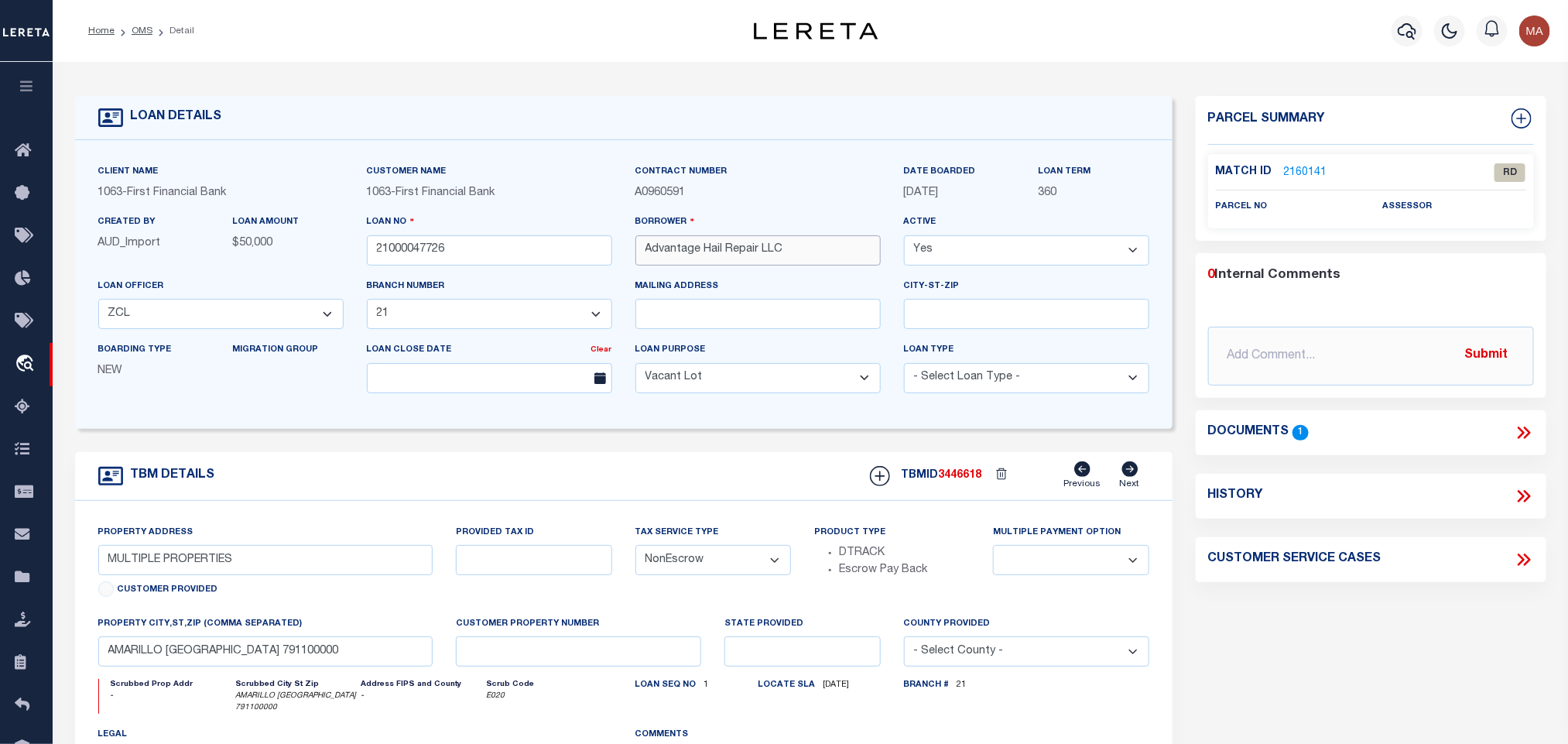
click at [687, 263] on input "Advantage Hail Repair LLC" at bounding box center [758, 250] width 246 height 30
click at [1304, 171] on link "2160141" at bounding box center [1306, 173] width 43 height 16
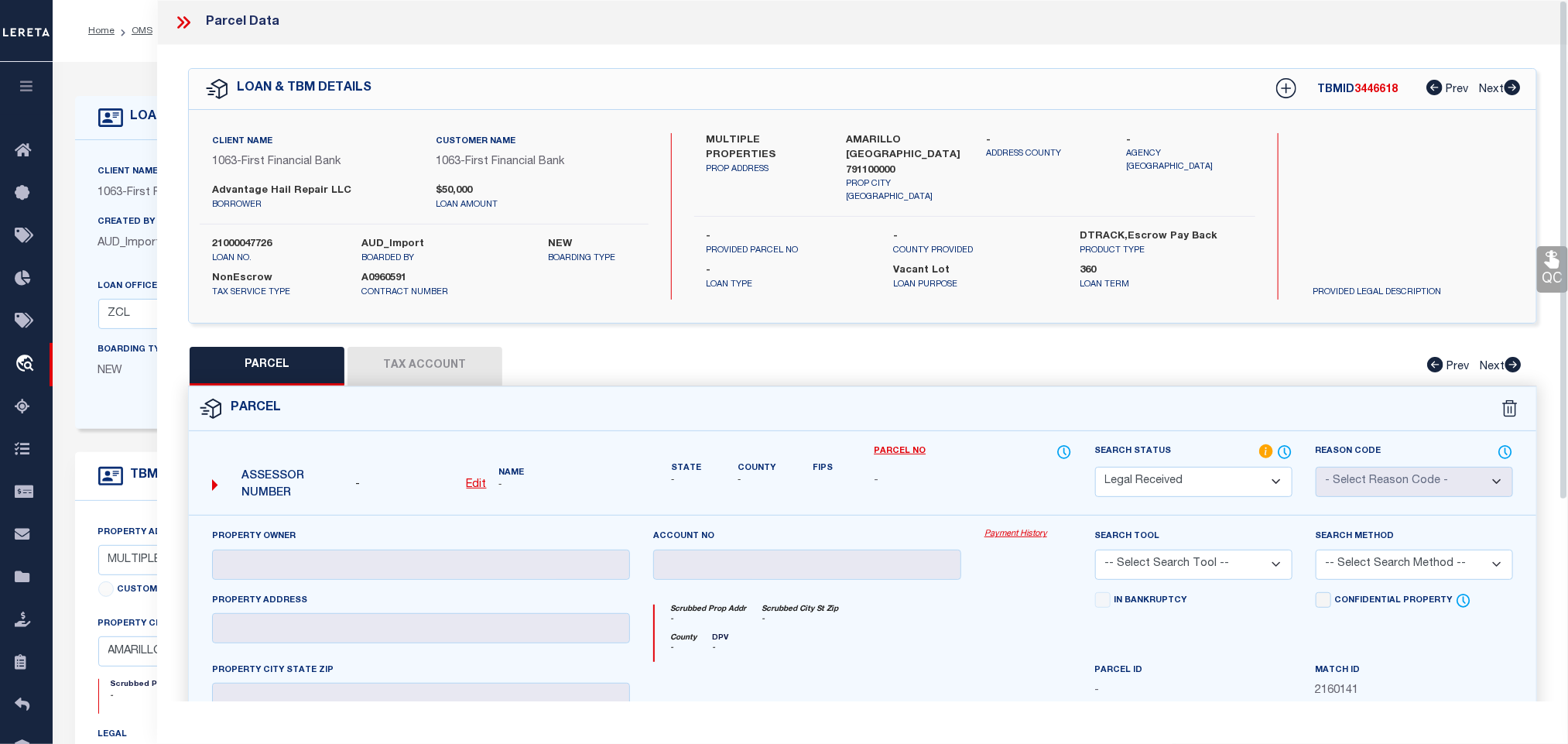
click at [479, 477] on div "Assessor Number - Edit Name -" at bounding box center [421, 479] width 431 height 60
click at [476, 484] on u "Edit" at bounding box center [476, 485] width 20 height 11
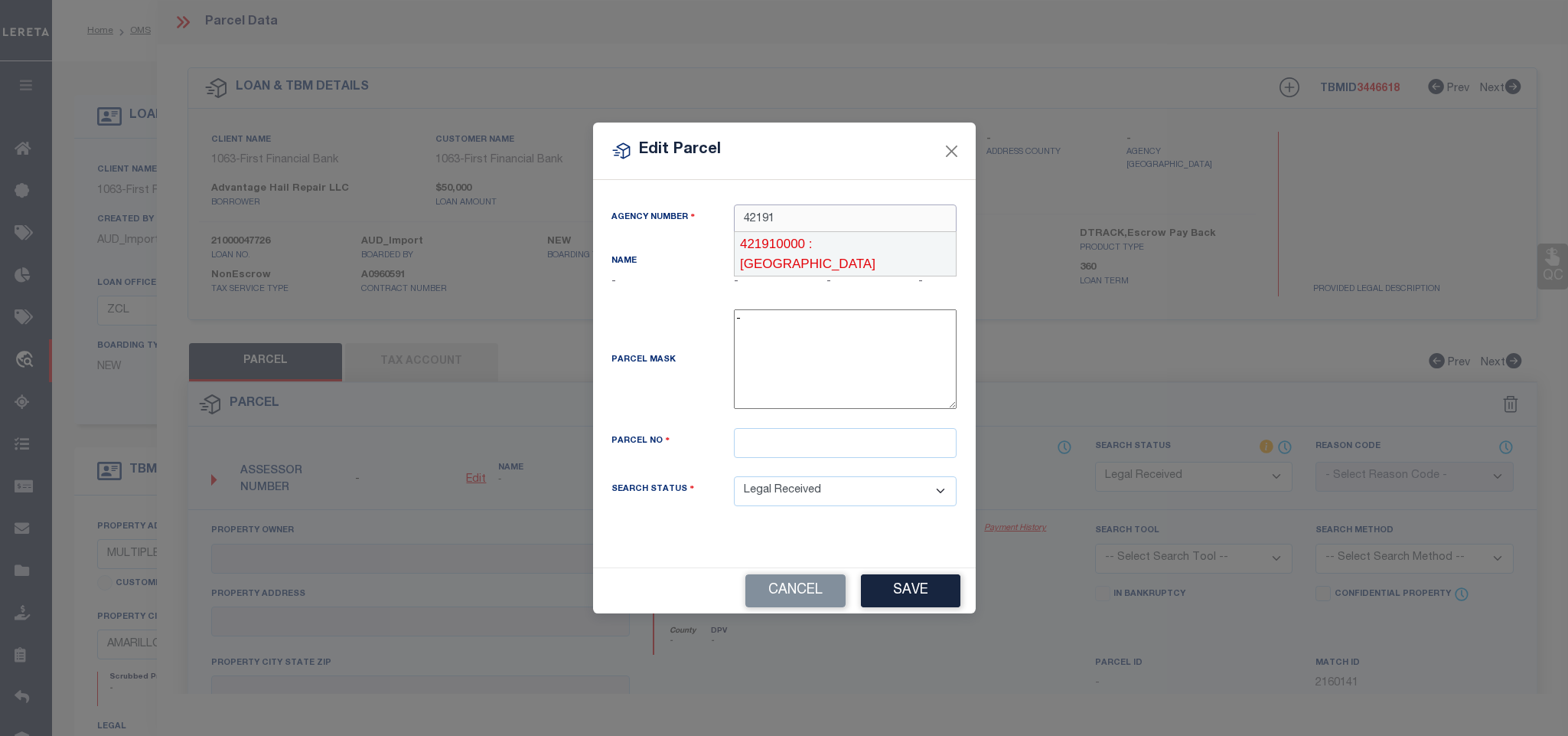
click at [877, 241] on div "421910000 : RANDALL COUNTY" at bounding box center [845, 253] width 222 height 43
click at [900, 454] on input "text" at bounding box center [845, 443] width 222 height 30
paste input "310183"
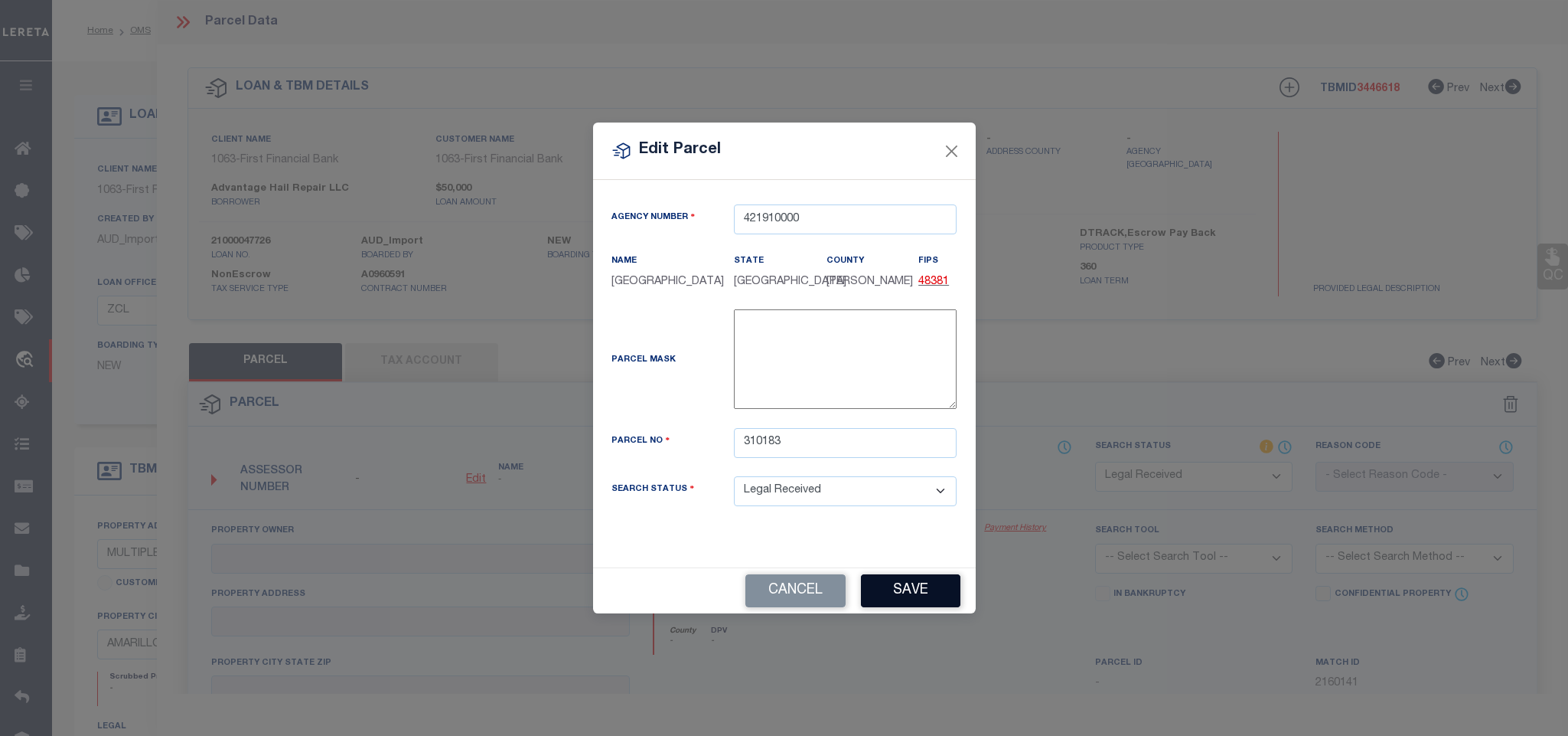
click at [905, 588] on button "Save" at bounding box center [911, 591] width 99 height 33
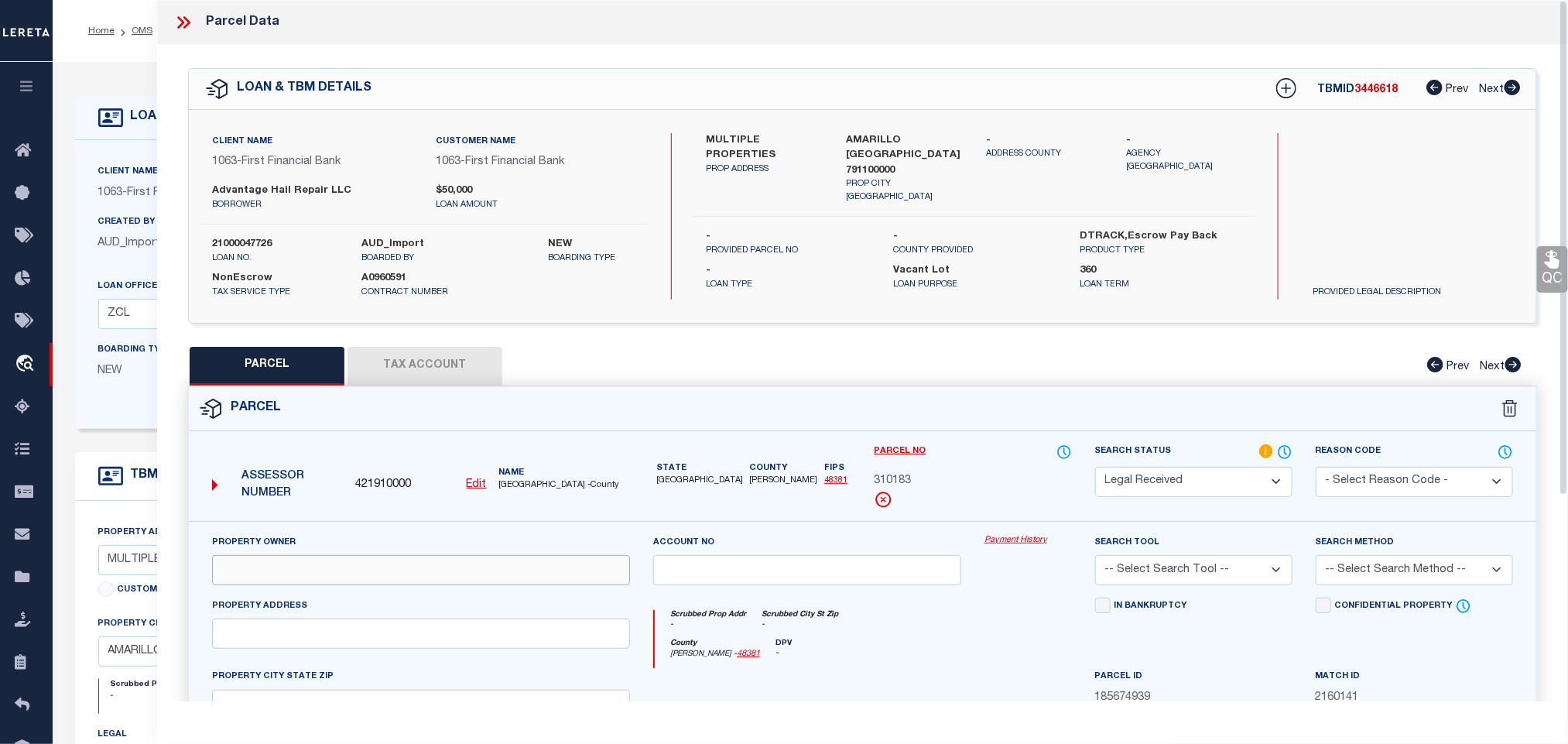
drag, startPoint x: 451, startPoint y: 562, endPoint x: 459, endPoint y: 560, distance: 8.2
click at [451, 562] on input "text" at bounding box center [421, 570] width 418 height 30
paste input "ADVANTAGE HAIL REPAIR LLC"
click at [890, 142] on label "AMARILLO TX 791100000" at bounding box center [905, 155] width 117 height 45
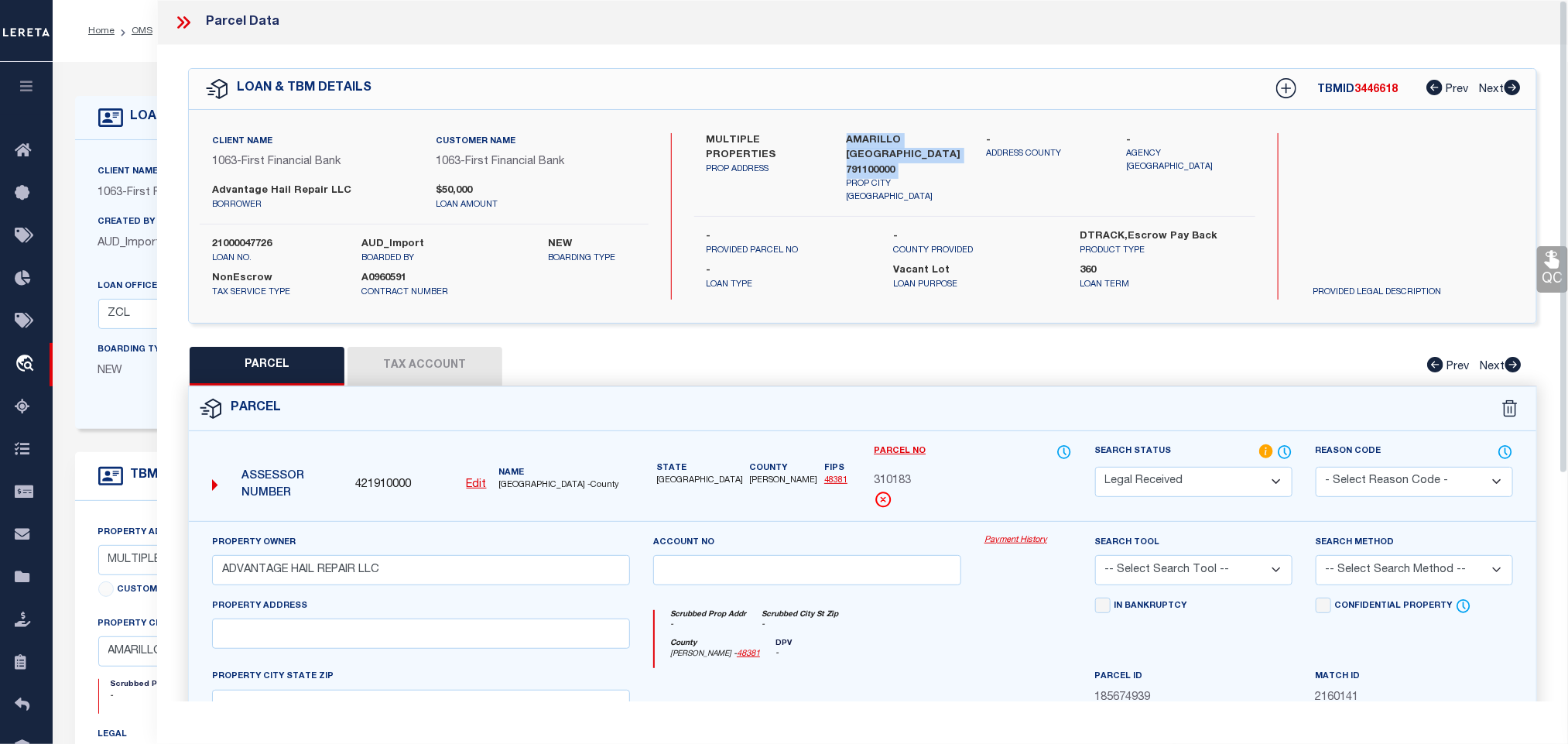
click at [890, 142] on label "AMARILLO TX 791100000" at bounding box center [905, 155] width 117 height 45
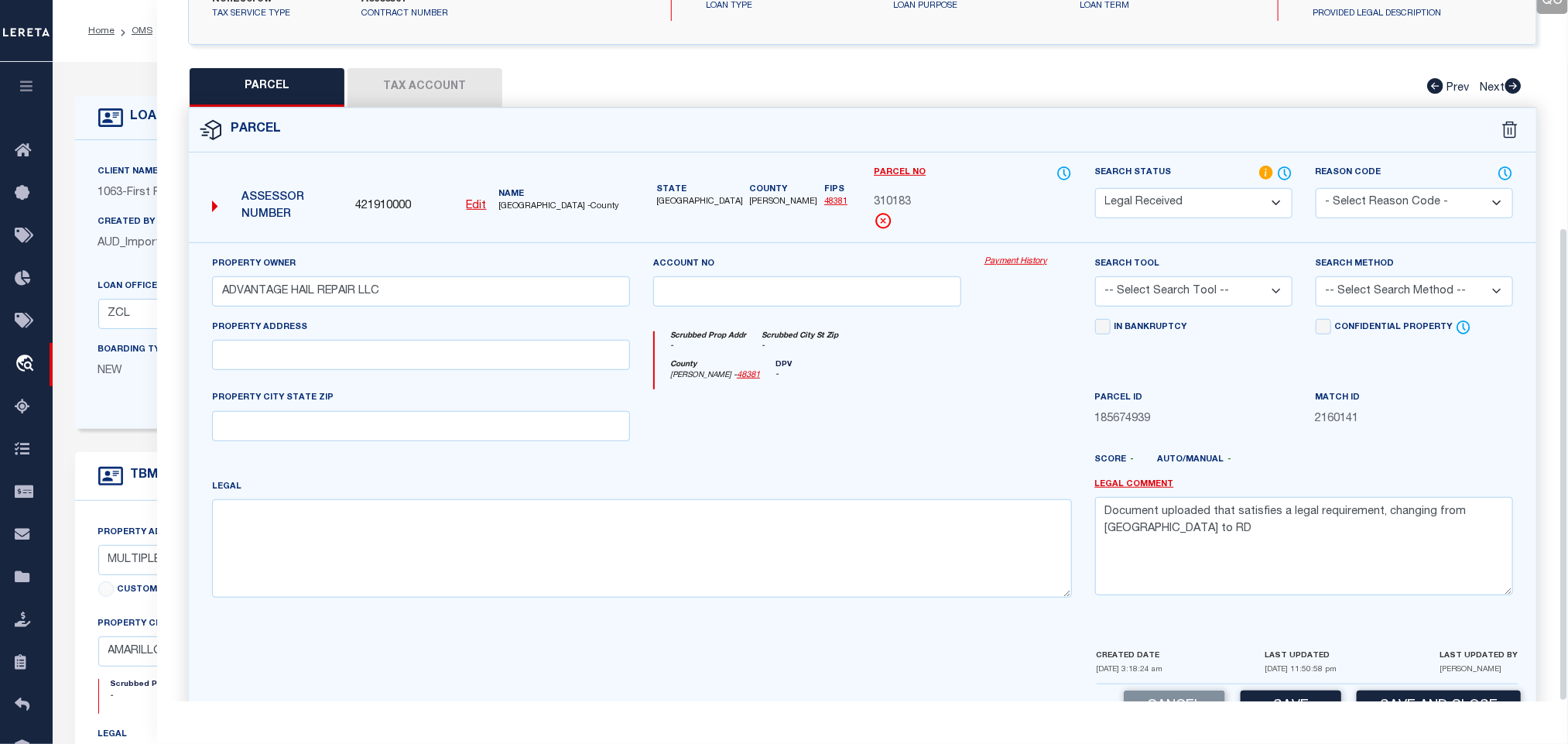
scroll to position [337, 0]
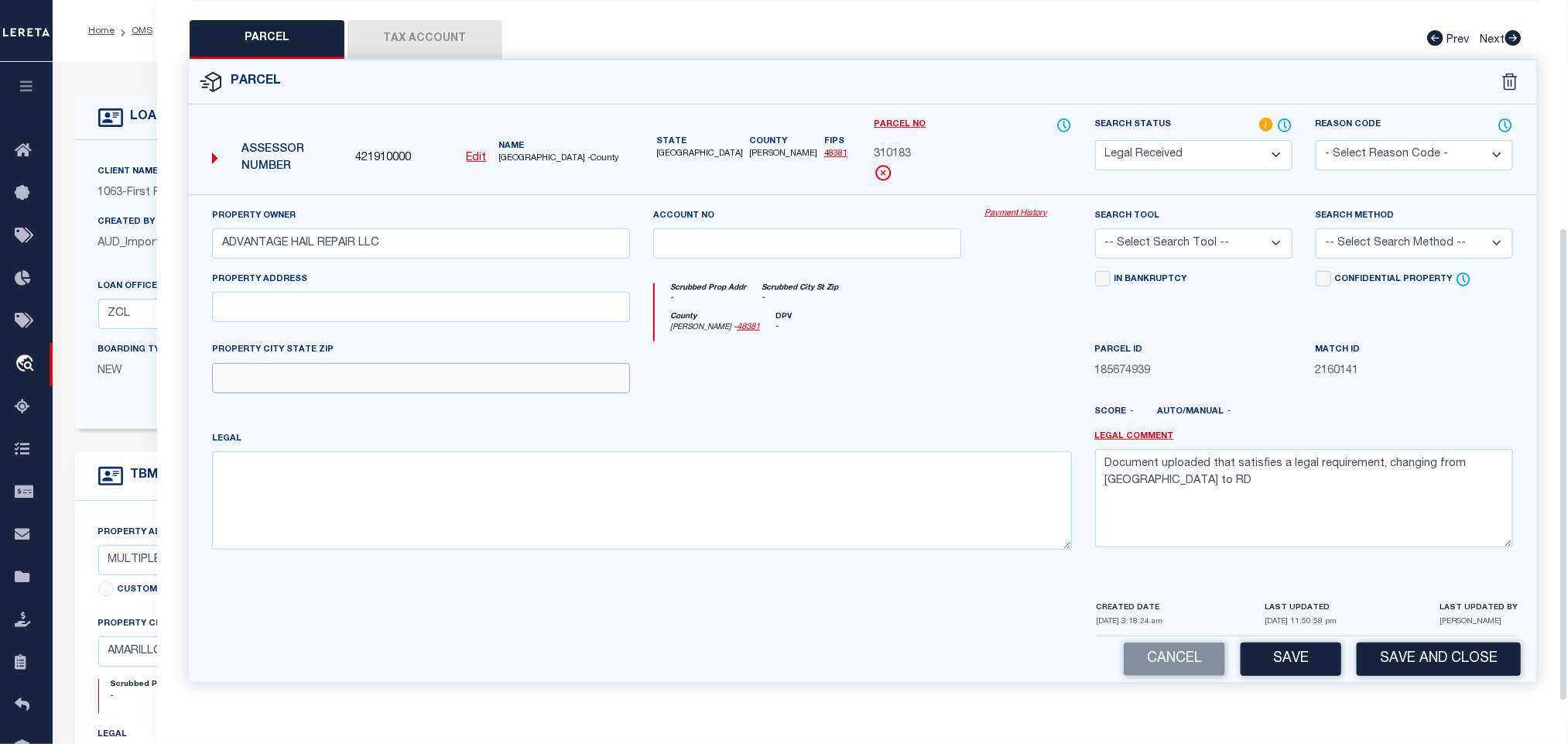
click at [467, 363] on input "text" at bounding box center [421, 378] width 418 height 30
paste input "AMARILLO TX 791100000"
click at [500, 478] on textarea at bounding box center [642, 500] width 860 height 97
paste textarea "SOUTH SIDE ACRES # 27 / PARADISE VILLAS CONDO, BLK 0002, CND UT 400, PLUS 5.55%…"
click at [317, 304] on input "text" at bounding box center [421, 307] width 418 height 30
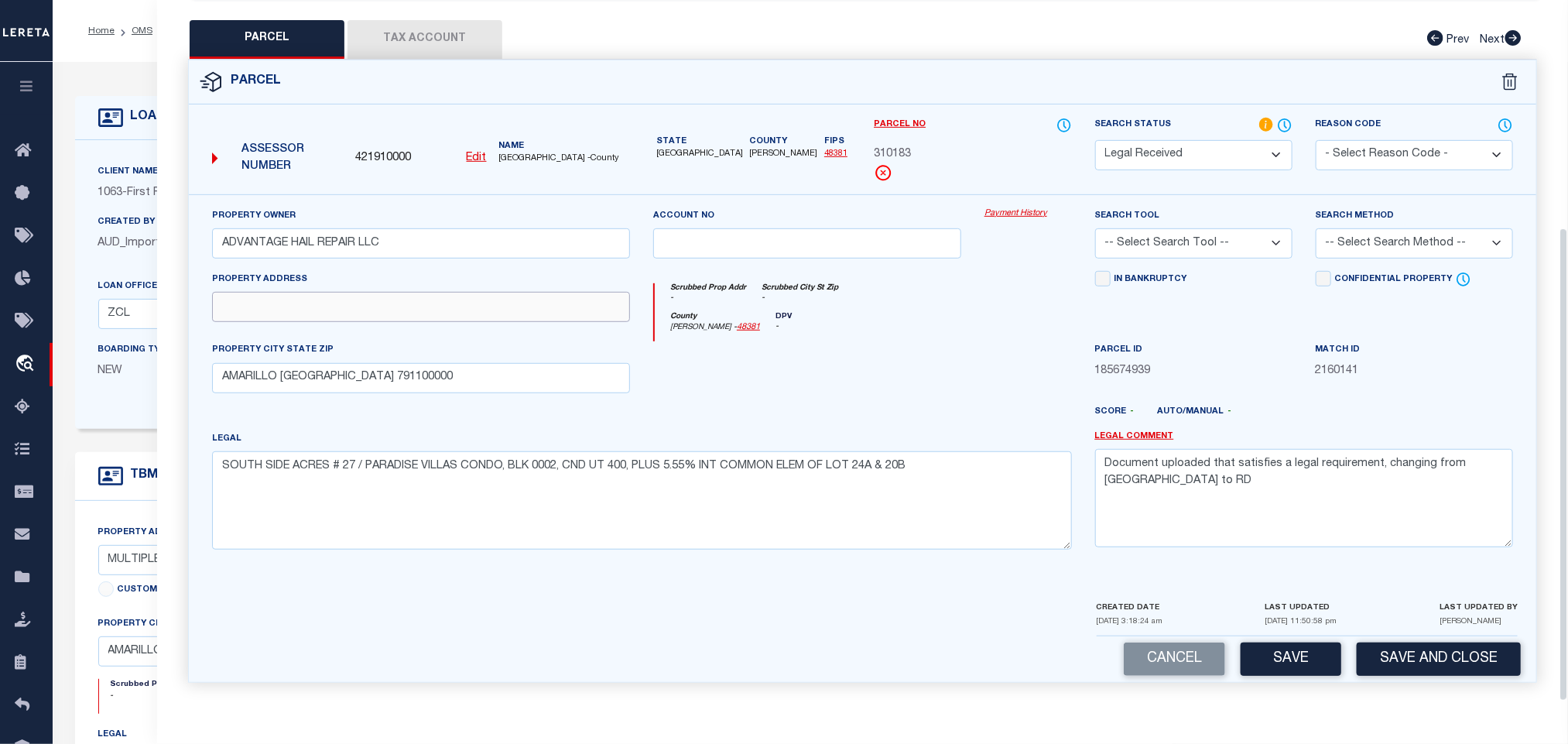
paste input "3801 BUSINESS PARK DR, AMARILLO TX 79110"
drag, startPoint x: 380, startPoint y: 307, endPoint x: 634, endPoint y: 312, distance: 254.0
click at [634, 312] on div "Property Address 3801 BUSINESS PARK DR, AMARILLO TX 79110" at bounding box center [420, 306] width 441 height 71
click at [458, 370] on input "AMARILLO TX 791100000" at bounding box center [421, 378] width 418 height 30
paste input "AMARILLO TX 7911"
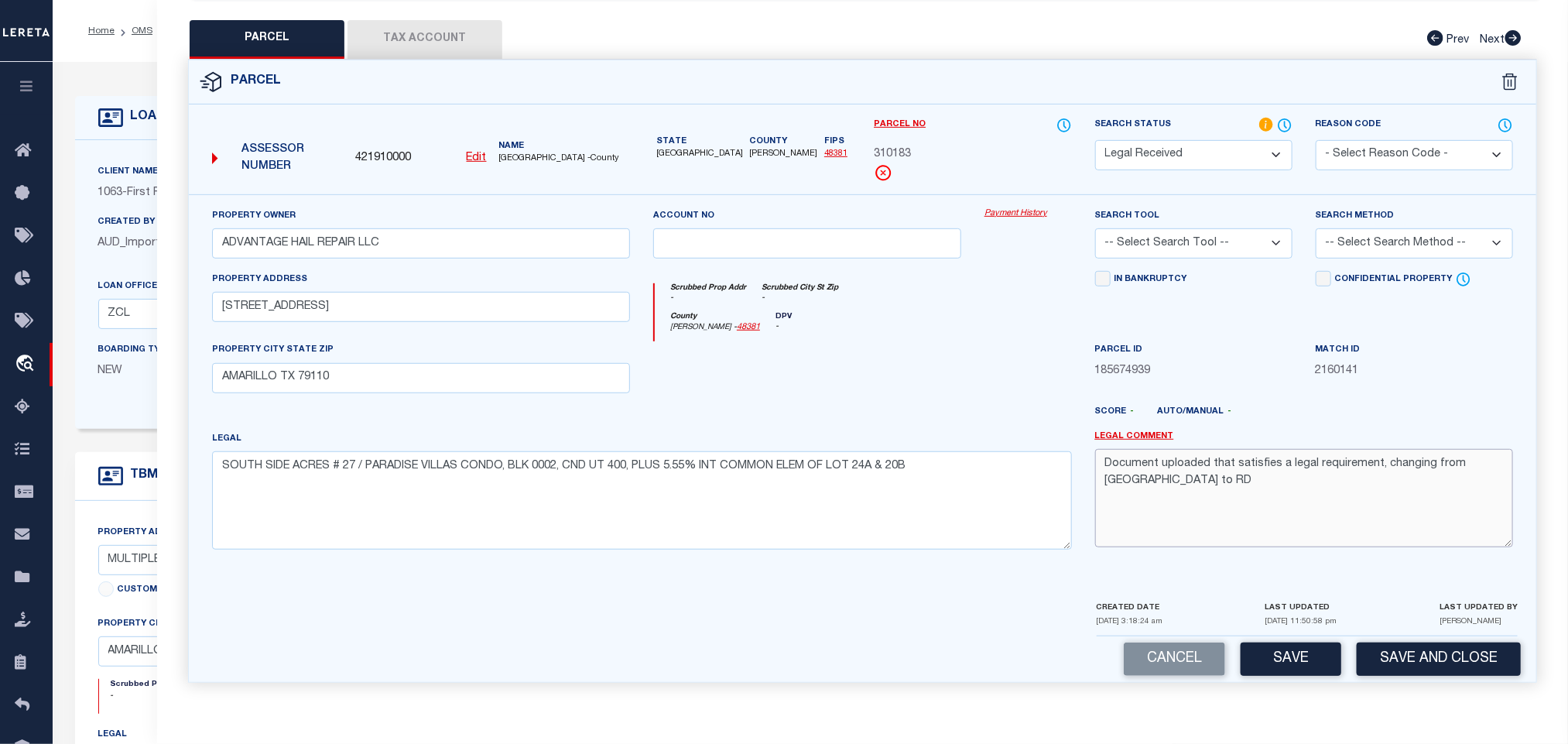
click at [1241, 470] on textarea "Document uploaded that satisfies a legal requirement, changing from ND to RD" at bounding box center [1304, 498] width 418 height 97
click at [1223, 247] on select "-- Select Search Tool -- 3rd Party Website Agency File Agency Website ATLS CNV-…" at bounding box center [1194, 243] width 198 height 30
click at [1095, 228] on select "-- Select Search Tool -- 3rd Party Website Agency File Agency Website ATLS CNV-…" at bounding box center [1194, 243] width 198 height 30
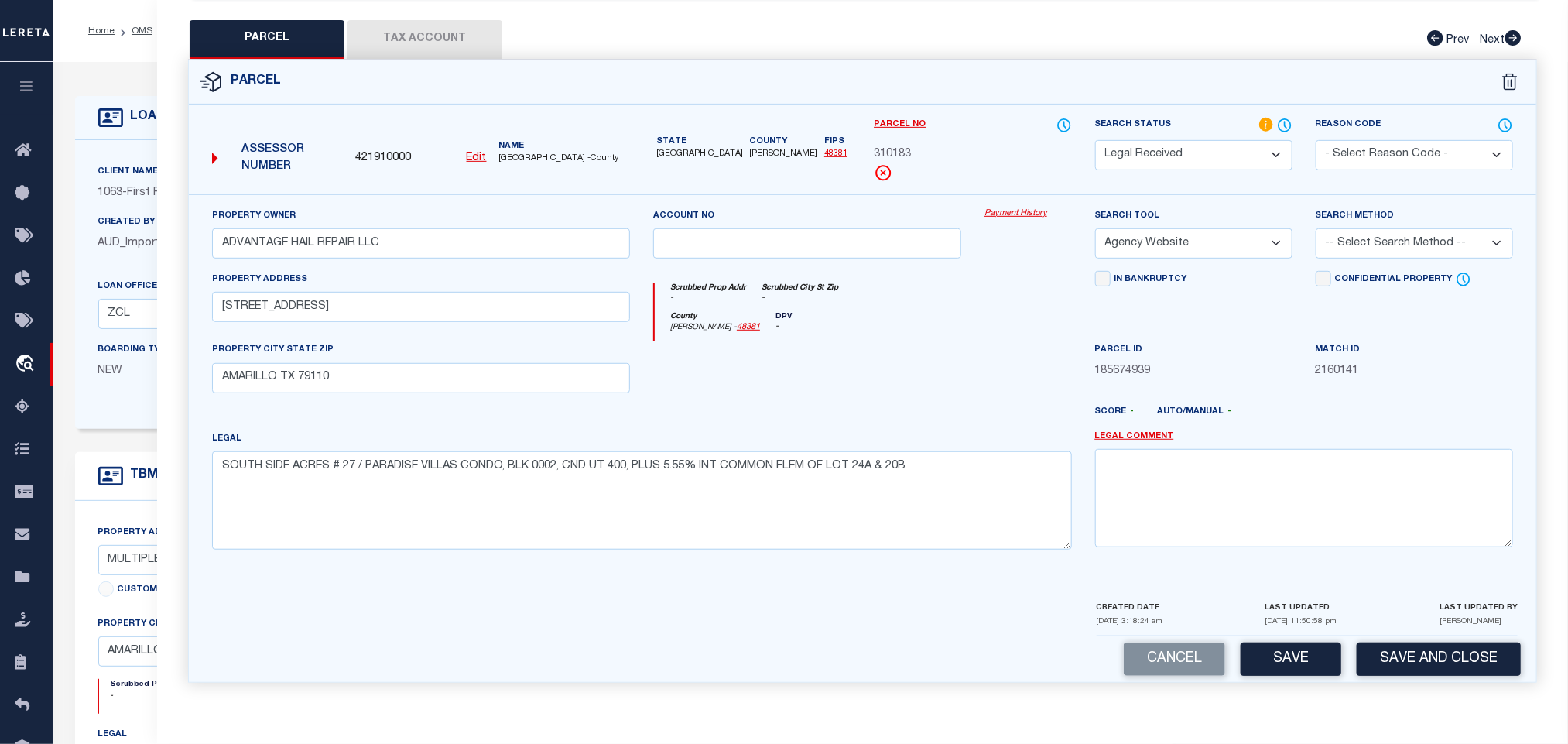
click at [1376, 265] on div "Search Method -- Select Search Method -- Property Address Legal Liability Info …" at bounding box center [1414, 239] width 221 height 64
click at [1397, 239] on select "-- Select Search Method -- Property Address Legal Liability Info Provided" at bounding box center [1415, 243] width 198 height 30
click at [1316, 228] on select "-- Select Search Method -- Property Address Legal Liability Info Provided" at bounding box center [1415, 243] width 198 height 30
click at [1279, 660] on button "Save" at bounding box center [1291, 659] width 100 height 33
click at [451, 38] on button "Tax Account" at bounding box center [425, 39] width 155 height 39
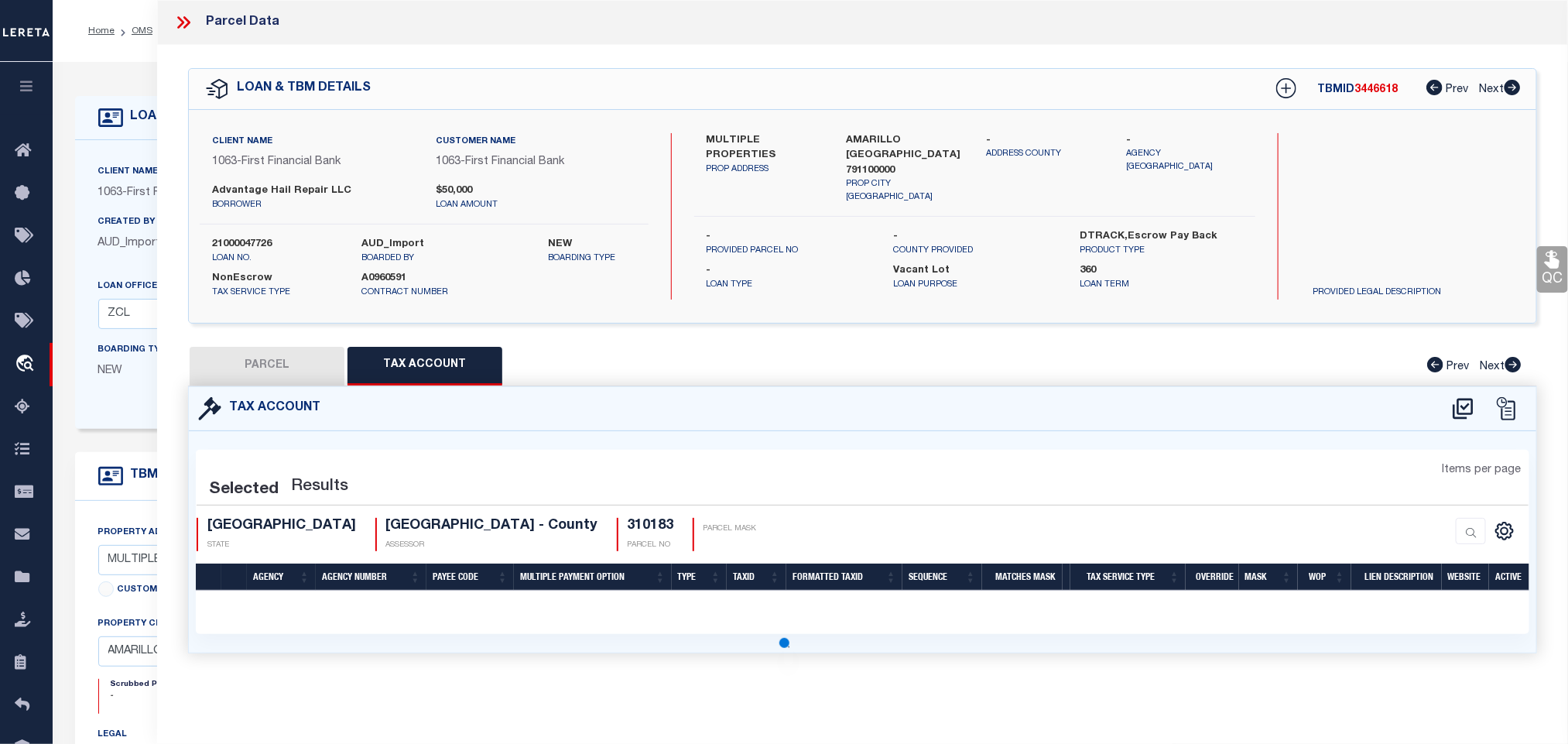
scroll to position [0, 0]
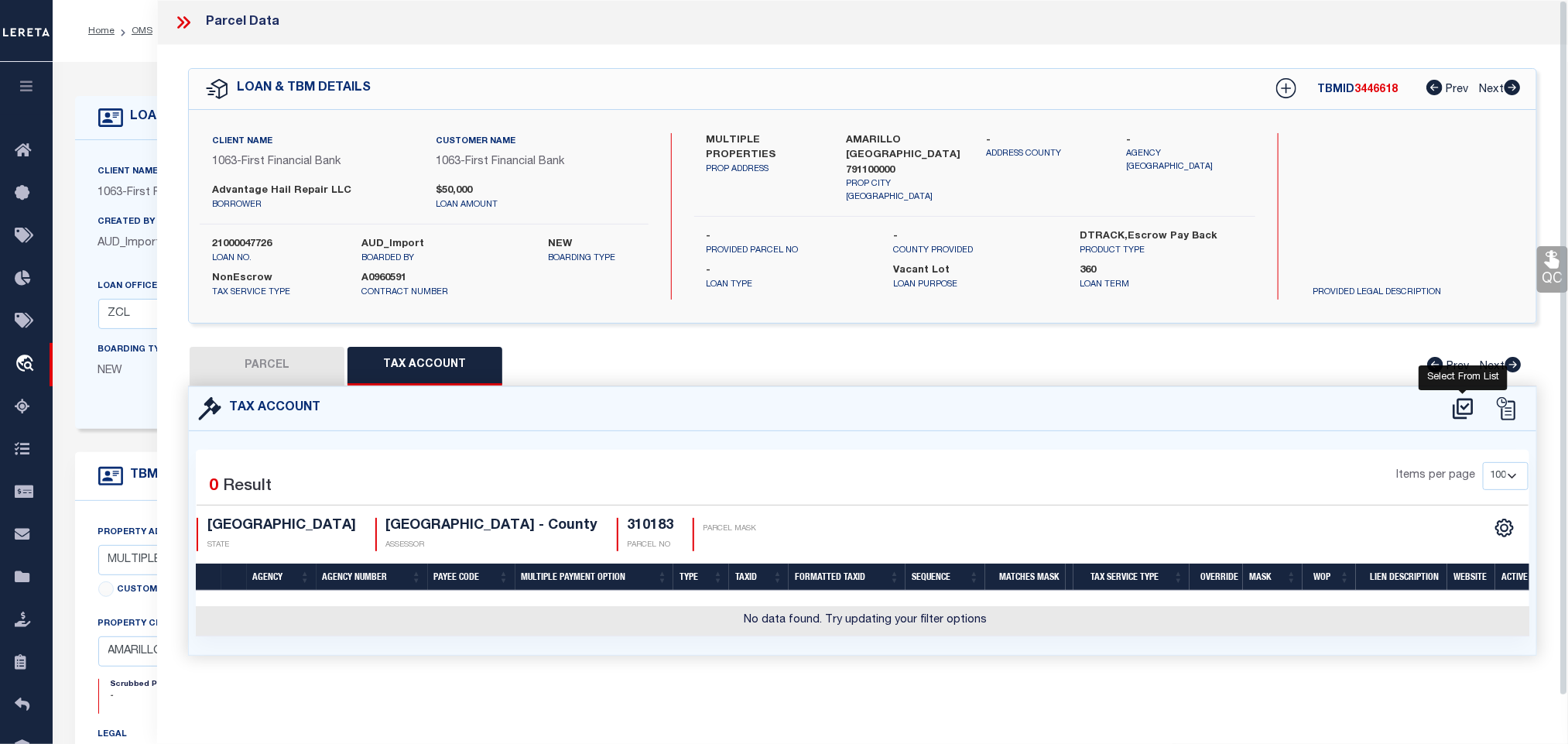
click at [1465, 407] on icon at bounding box center [1464, 408] width 26 height 25
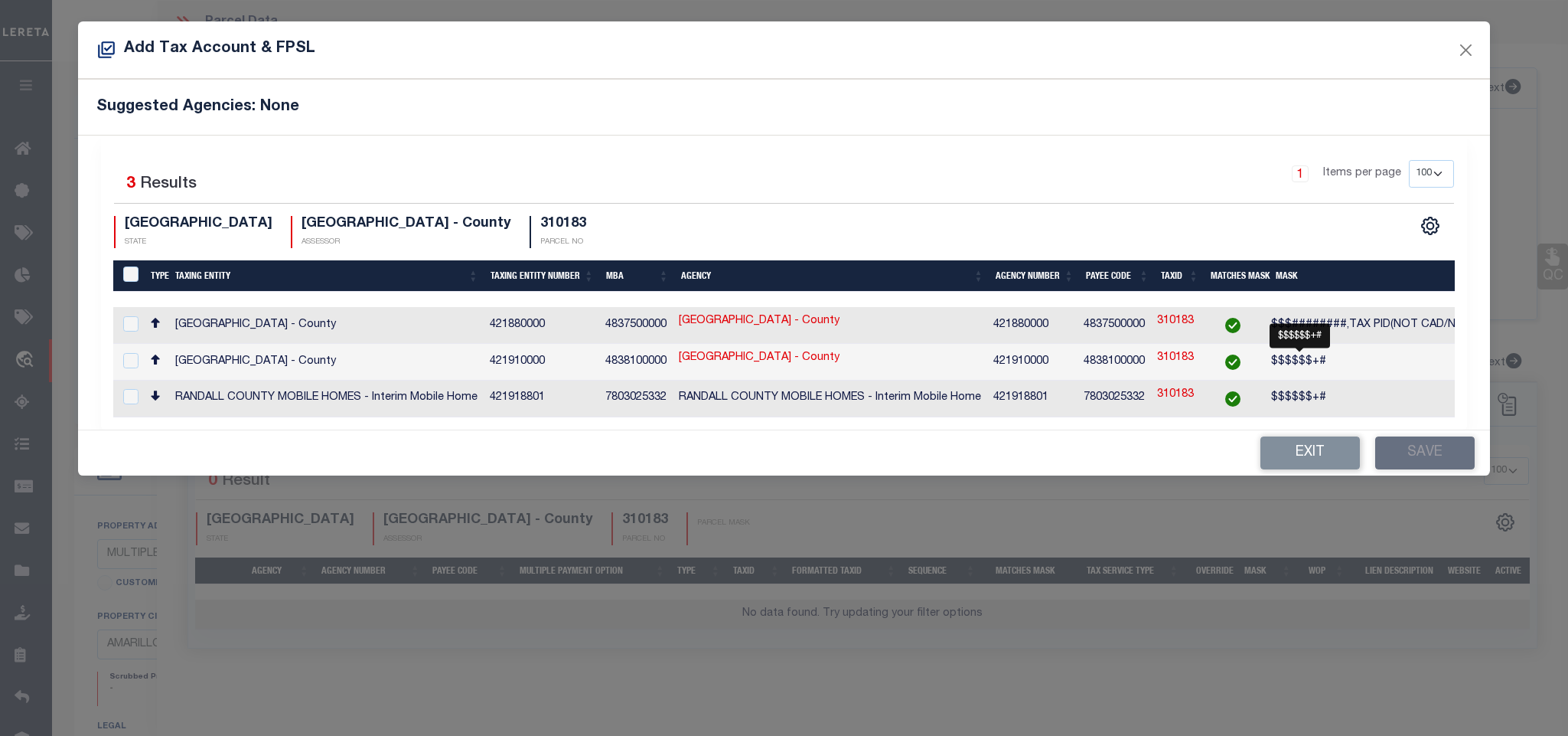
click at [1315, 361] on span "$$$$$$+#" at bounding box center [1298, 361] width 55 height 11
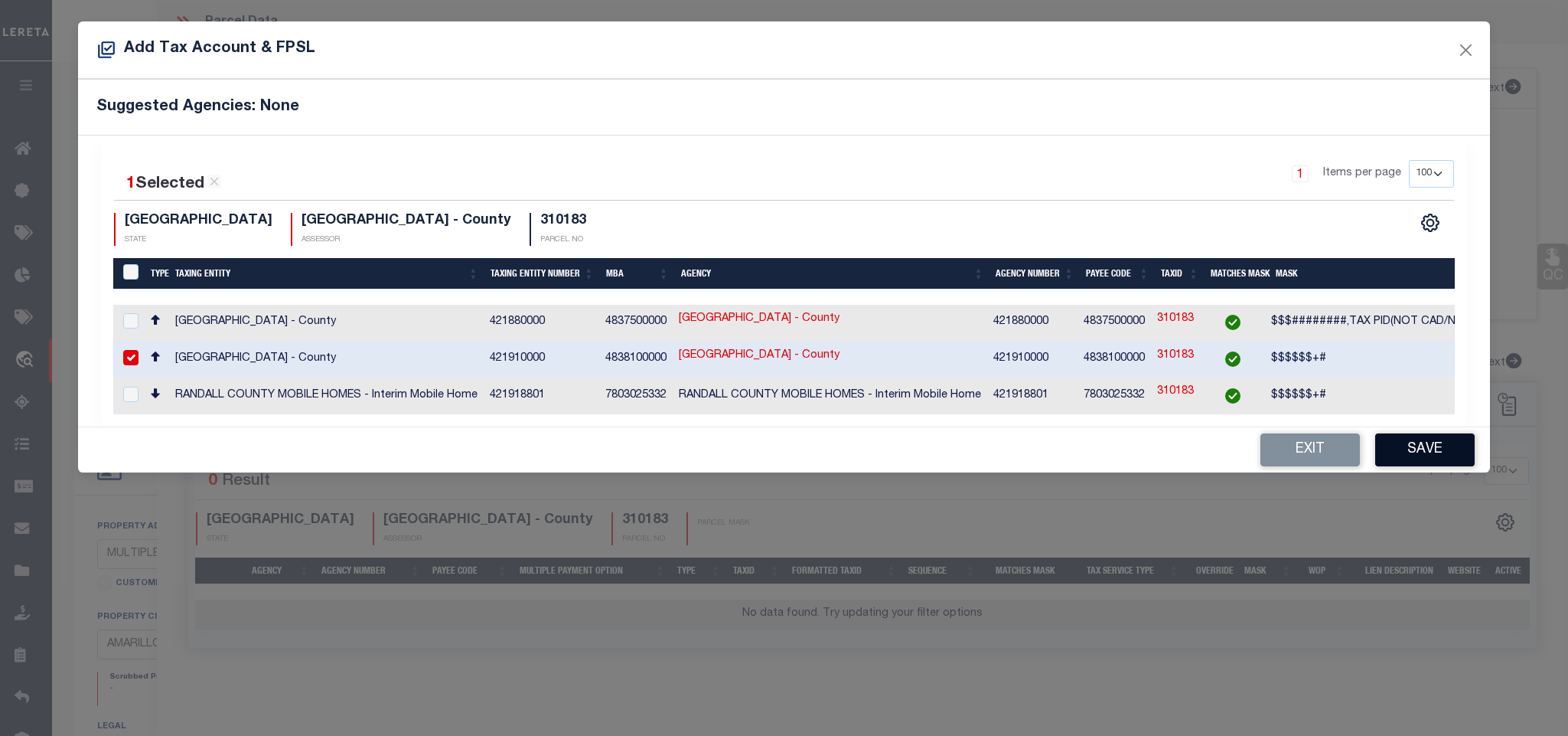
click at [1430, 453] on button "Save" at bounding box center [1425, 450] width 99 height 33
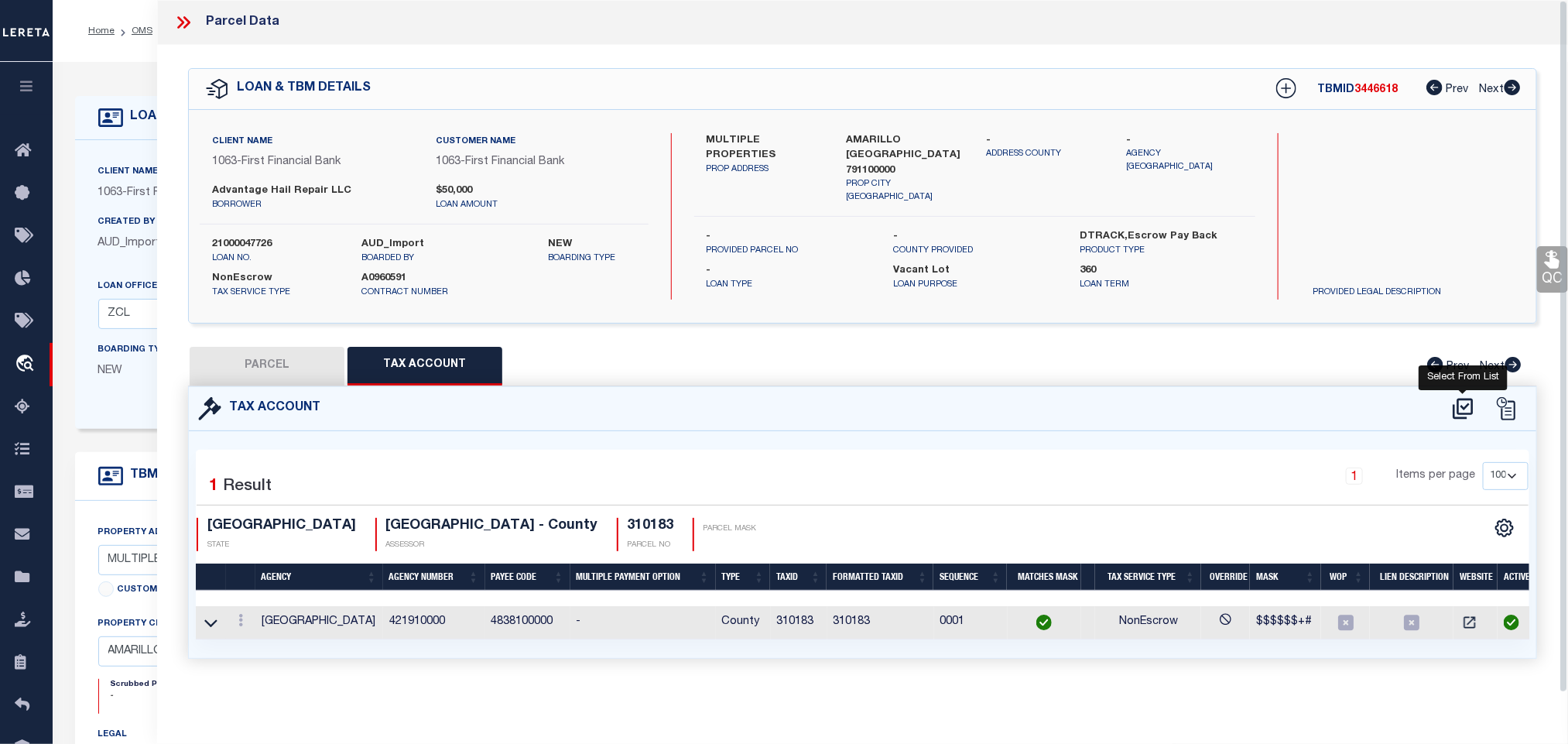
click at [1457, 411] on icon at bounding box center [1464, 408] width 26 height 25
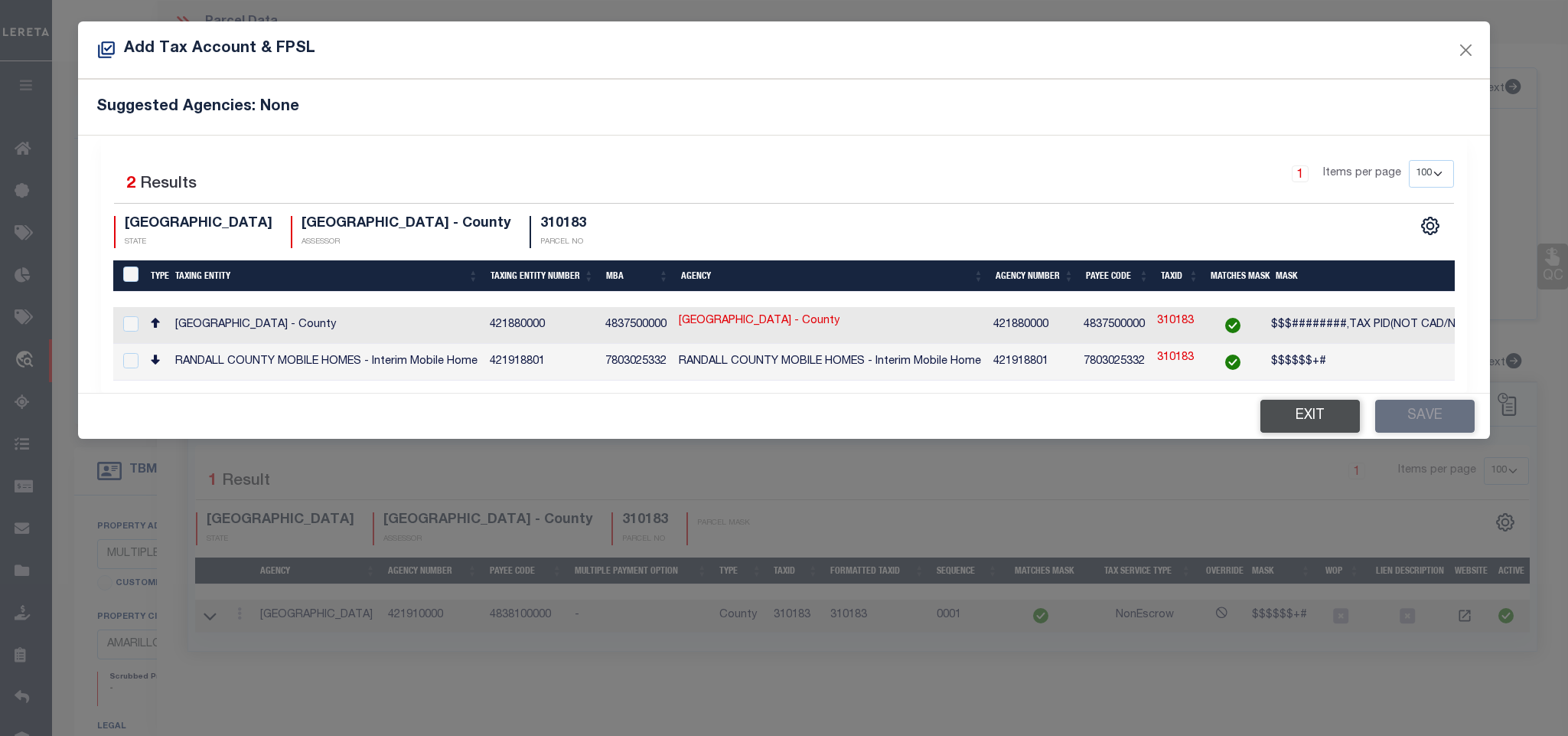
click at [1305, 428] on button "Exit" at bounding box center [1310, 417] width 99 height 33
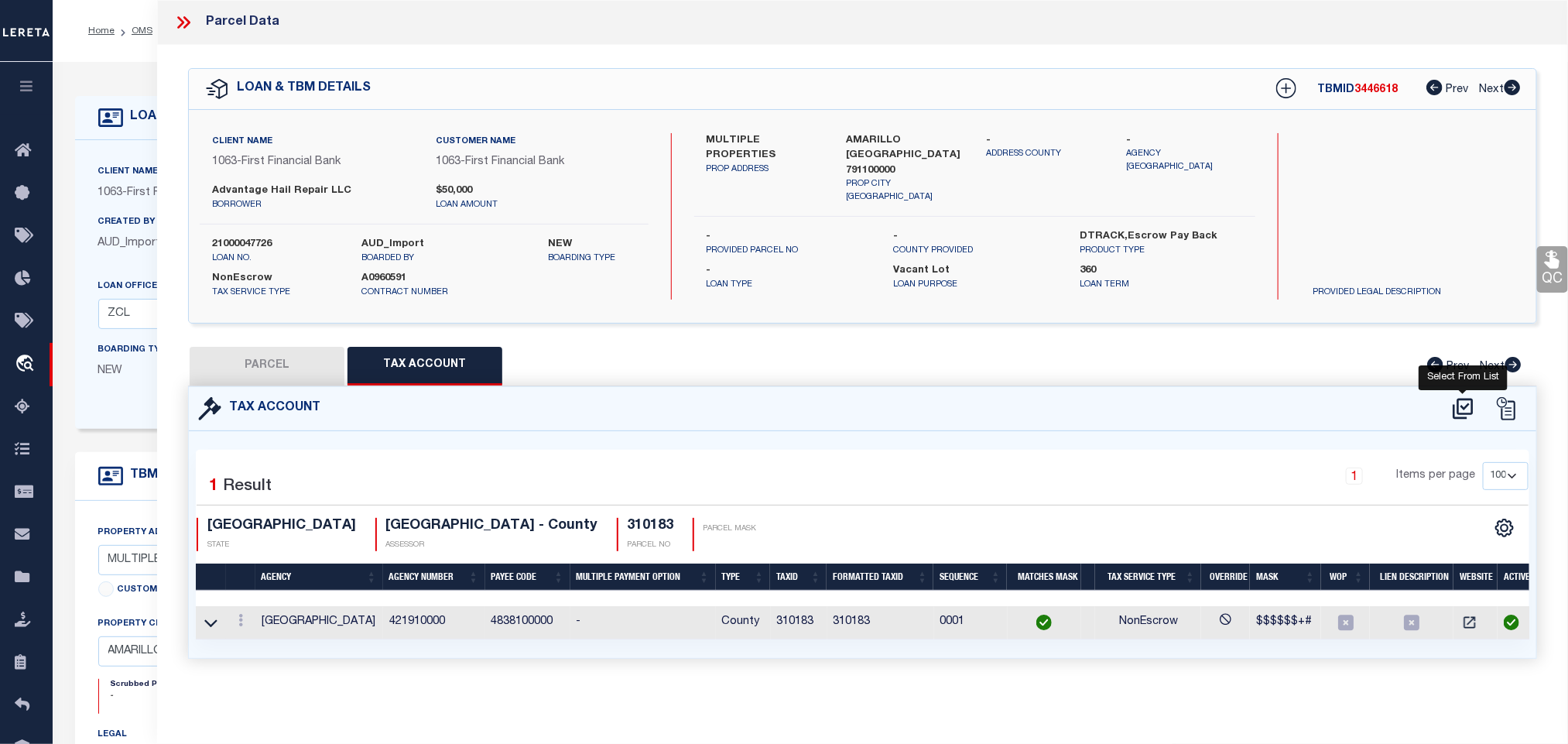
click at [1461, 413] on icon at bounding box center [1464, 408] width 26 height 25
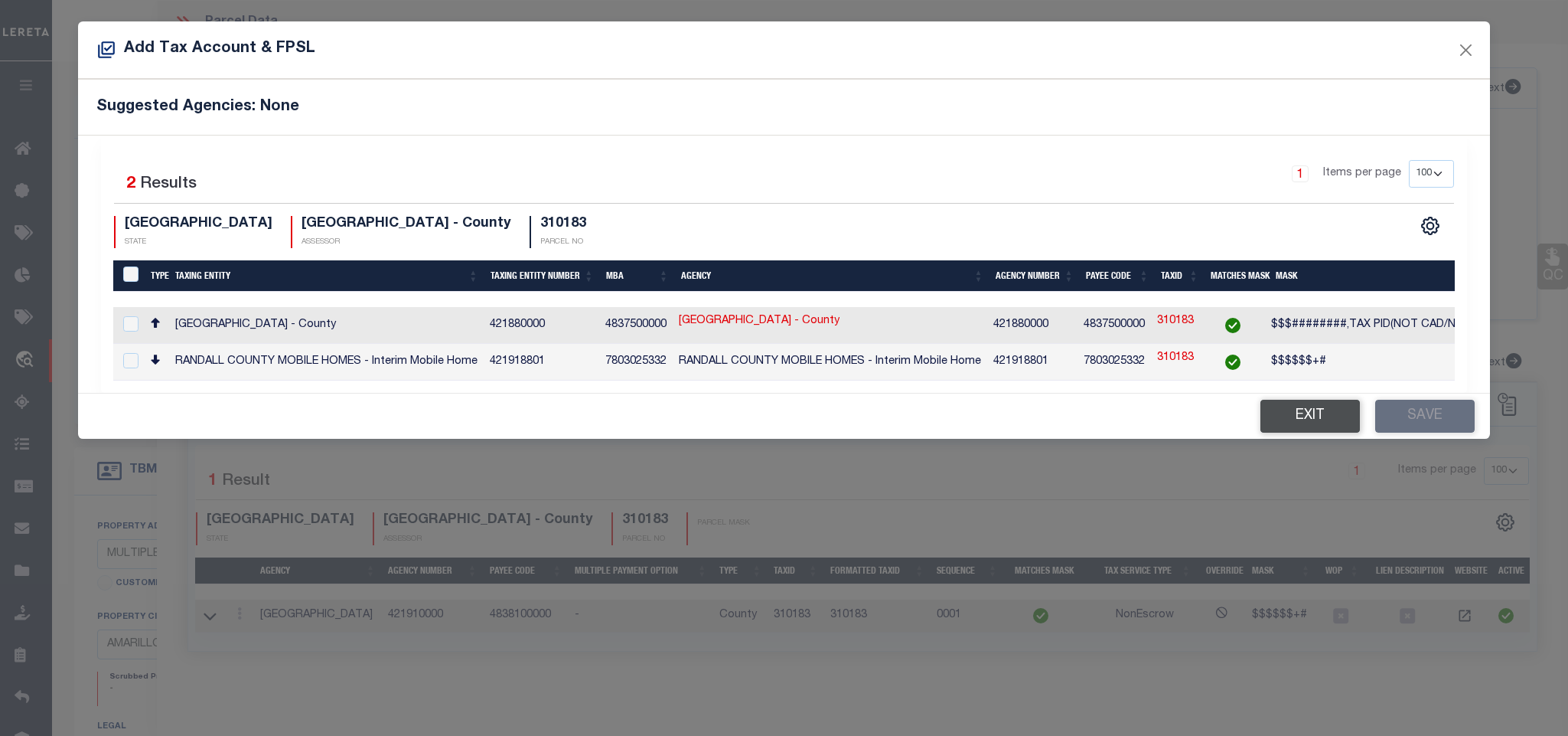
click at [1291, 423] on button "Exit" at bounding box center [1310, 417] width 99 height 33
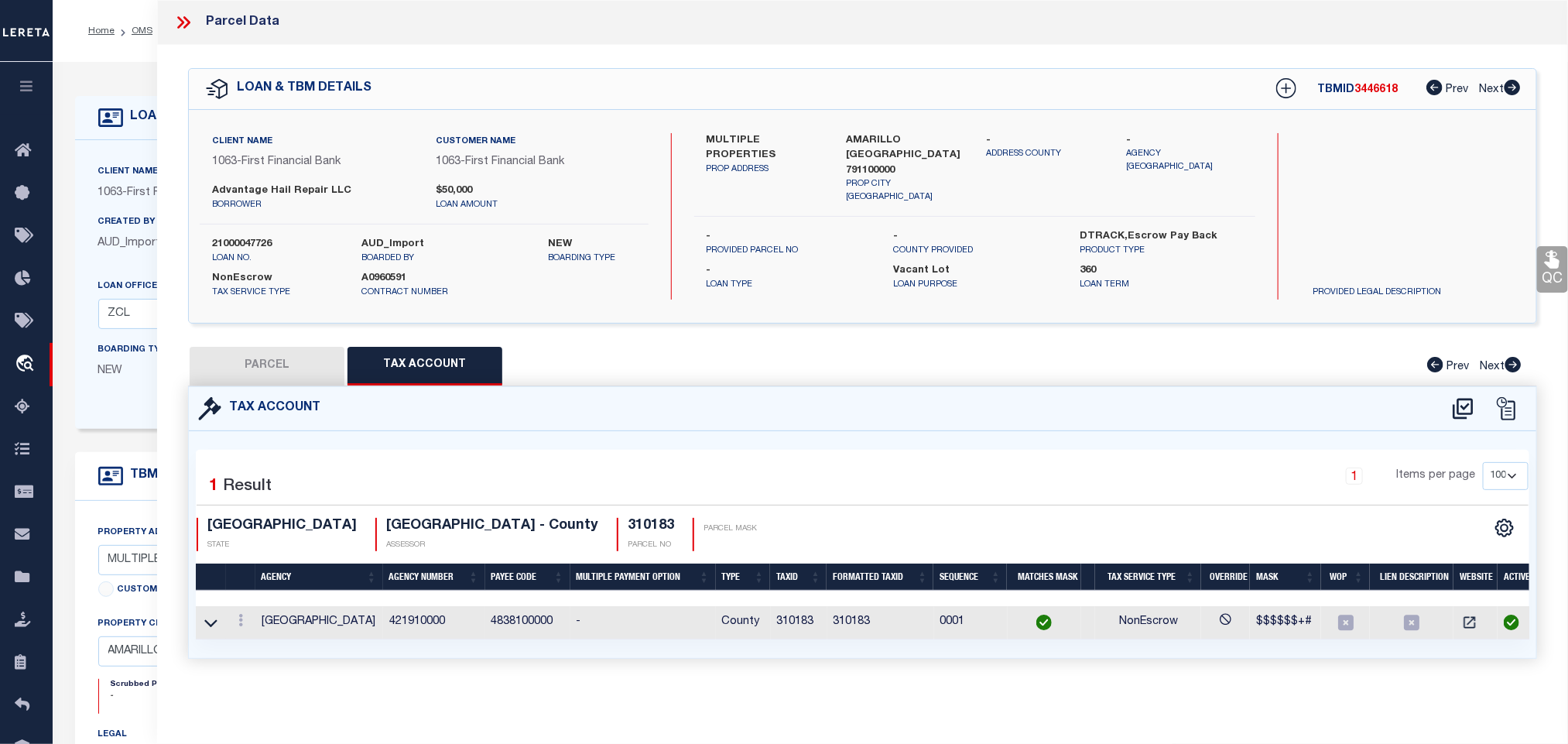
click at [242, 357] on button "PARCEL" at bounding box center [267, 366] width 155 height 39
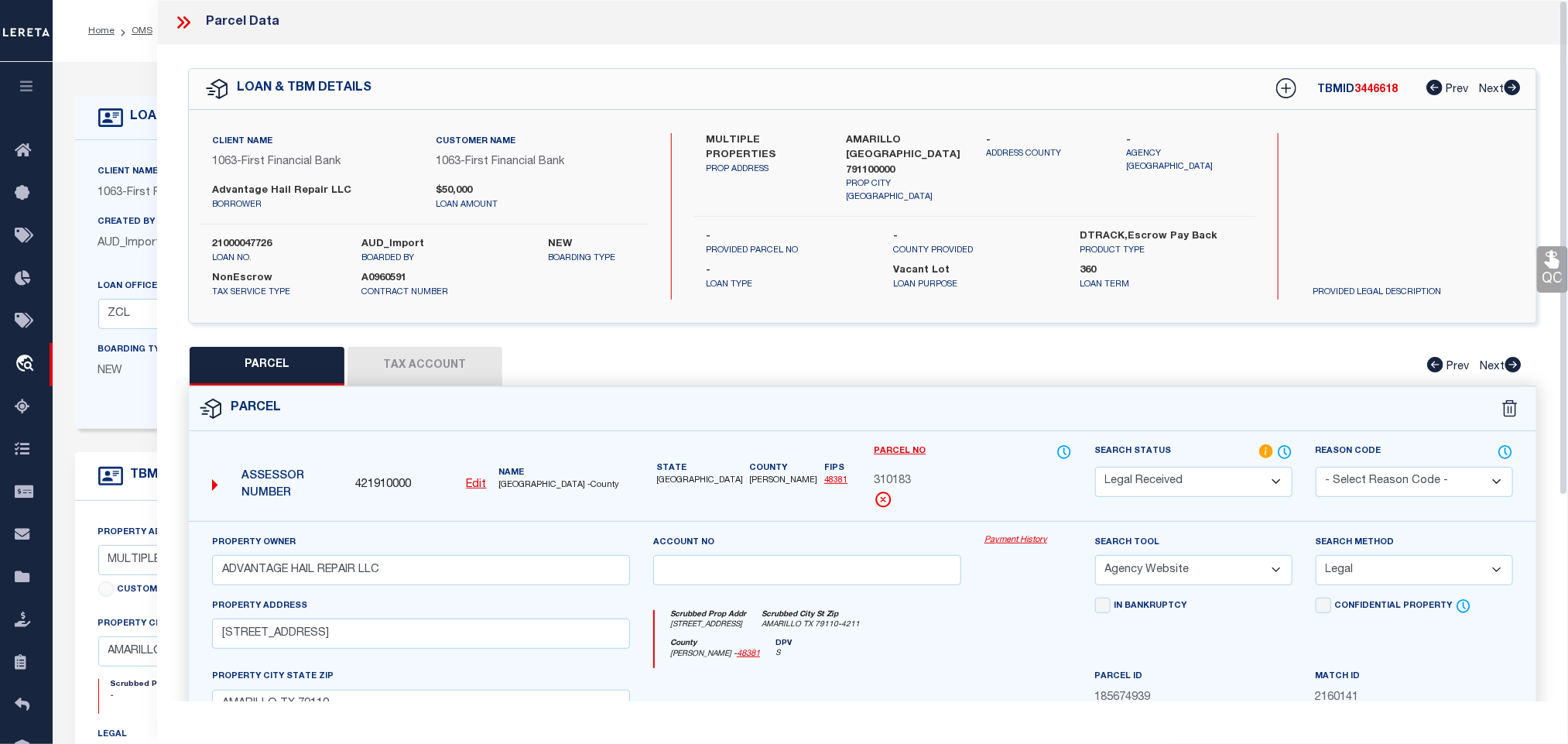
click at [1176, 504] on div "Search Status Automated Search Bad Parcel Complete Duplicate Parcel High Dollar…" at bounding box center [1194, 482] width 221 height 77
click at [1169, 486] on select "Automated Search Bad Parcel Complete Duplicate Parcel High Dollar Reporting In …" at bounding box center [1194, 482] width 198 height 30
click at [1095, 468] on select "Automated Search Bad Parcel Complete Duplicate Parcel High Dollar Reporting In …" at bounding box center [1194, 482] width 198 height 30
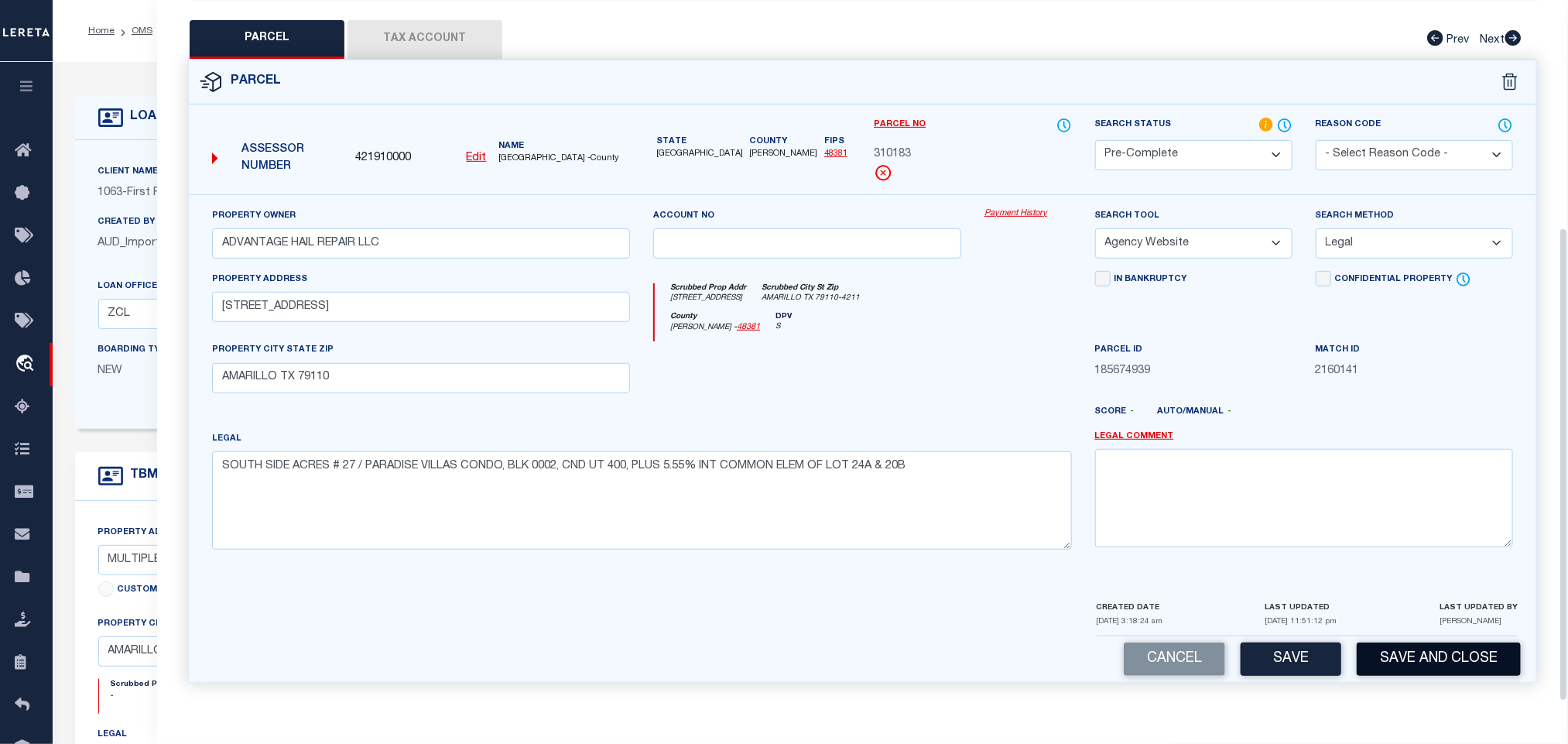
click at [1392, 651] on button "Save and Close" at bounding box center [1439, 659] width 164 height 33
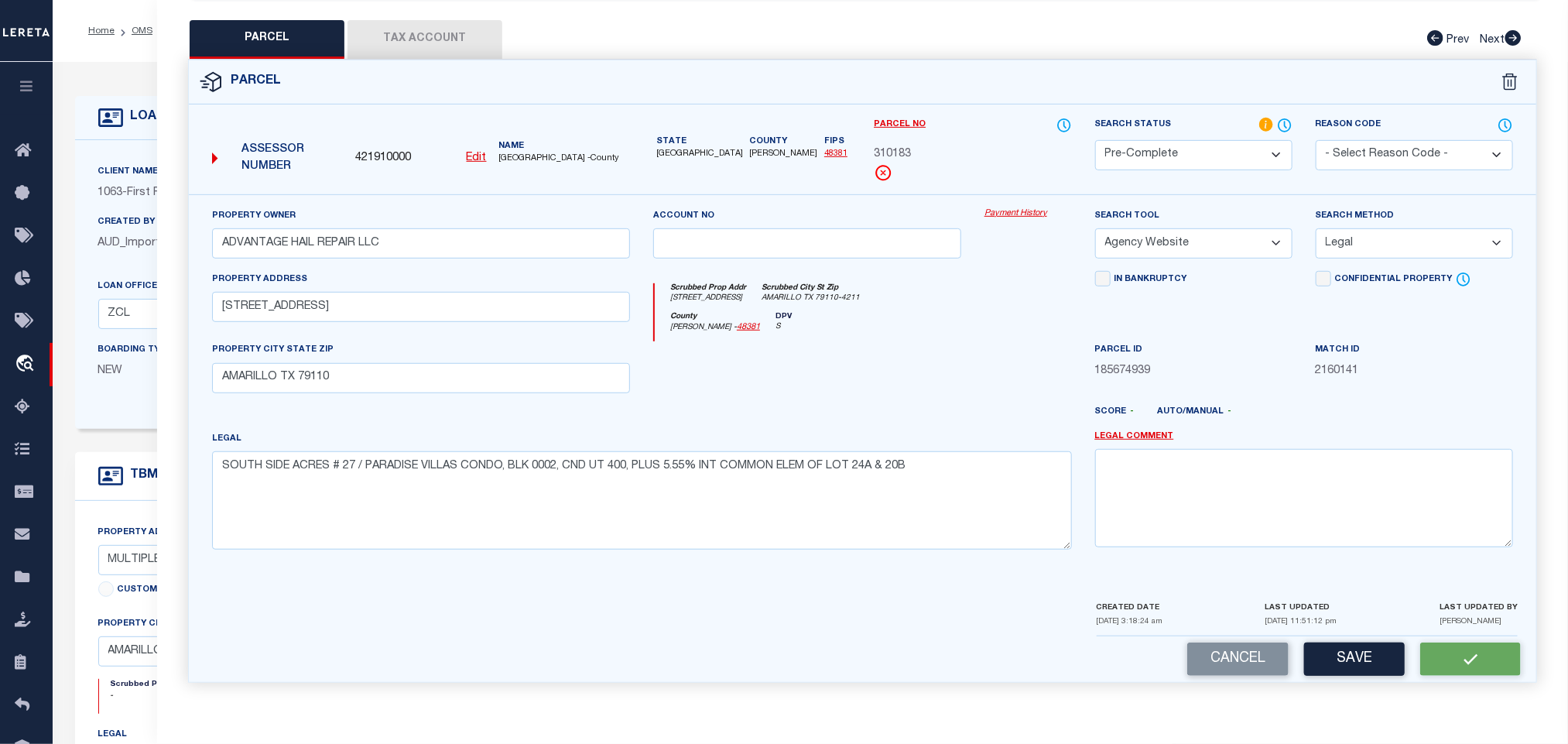
click at [374, 155] on span "421910000" at bounding box center [384, 158] width 56 height 17
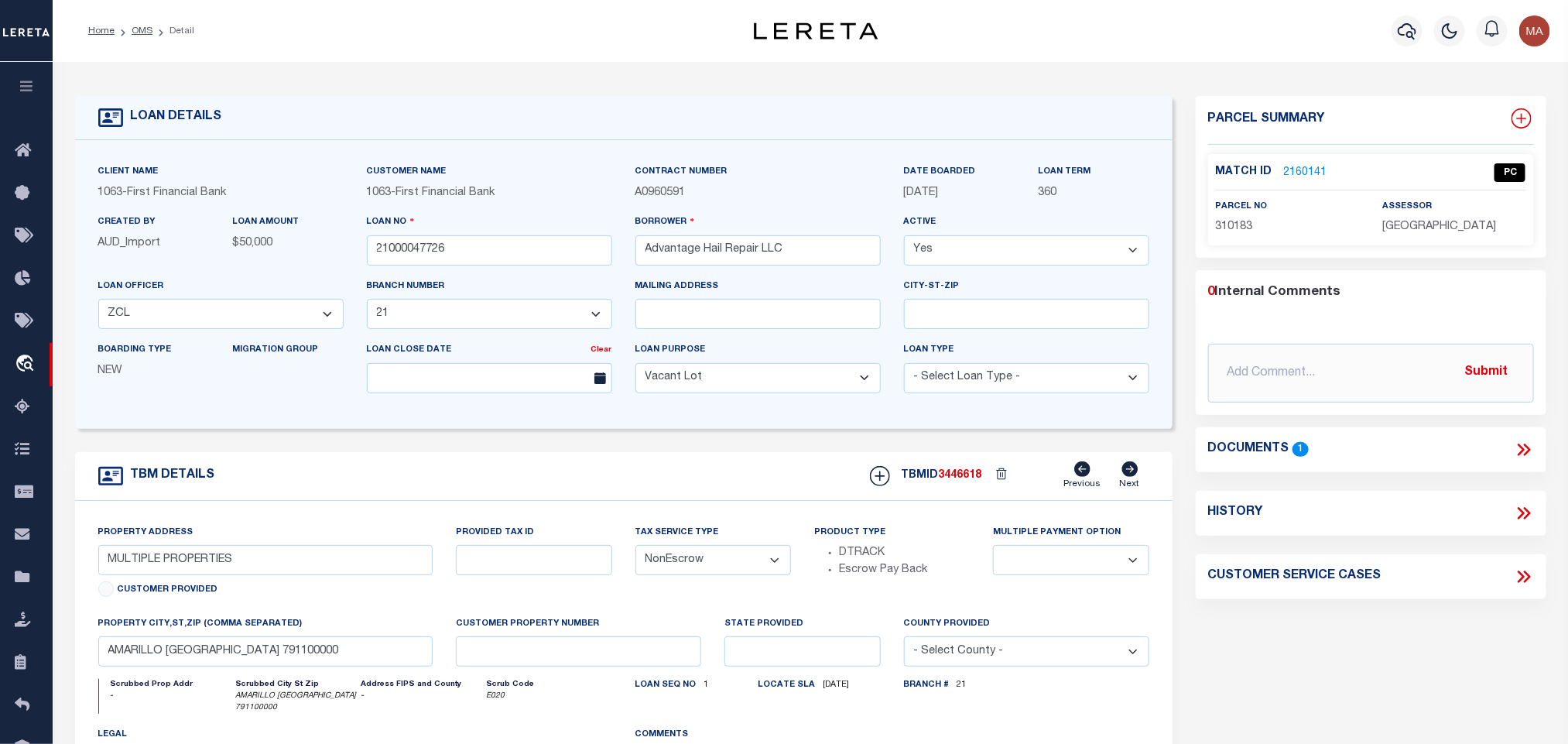
click at [1515, 121] on icon at bounding box center [1522, 118] width 20 height 20
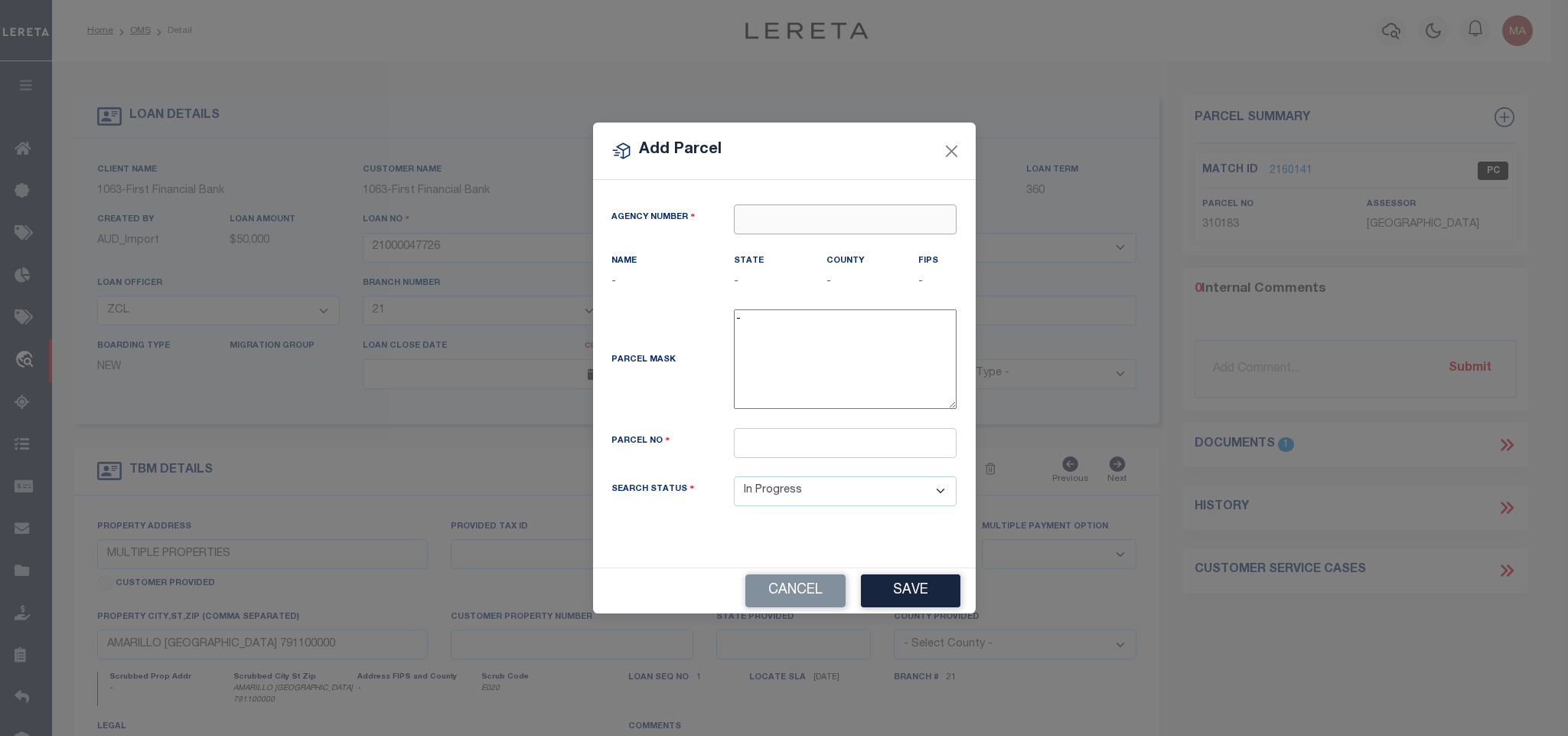
click at [839, 215] on input "text" at bounding box center [845, 219] width 222 height 30
paste input "421910000"
click at [820, 246] on div "421910000 : RANDALL COUNTY" at bounding box center [845, 252] width 222 height 43
click at [821, 441] on input "text" at bounding box center [845, 443] width 222 height 30
paste input "310185"
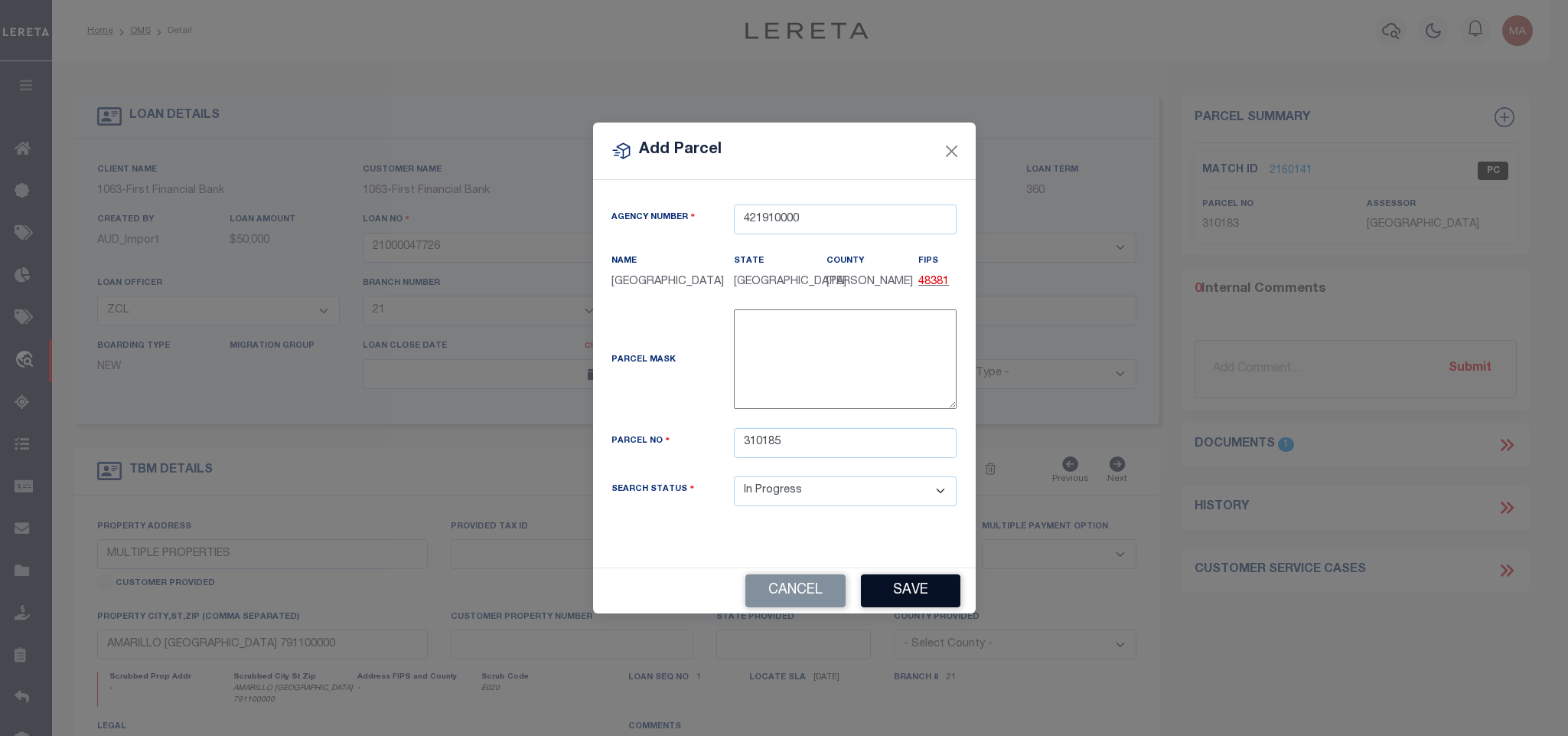
click at [905, 600] on button "Save" at bounding box center [911, 591] width 99 height 33
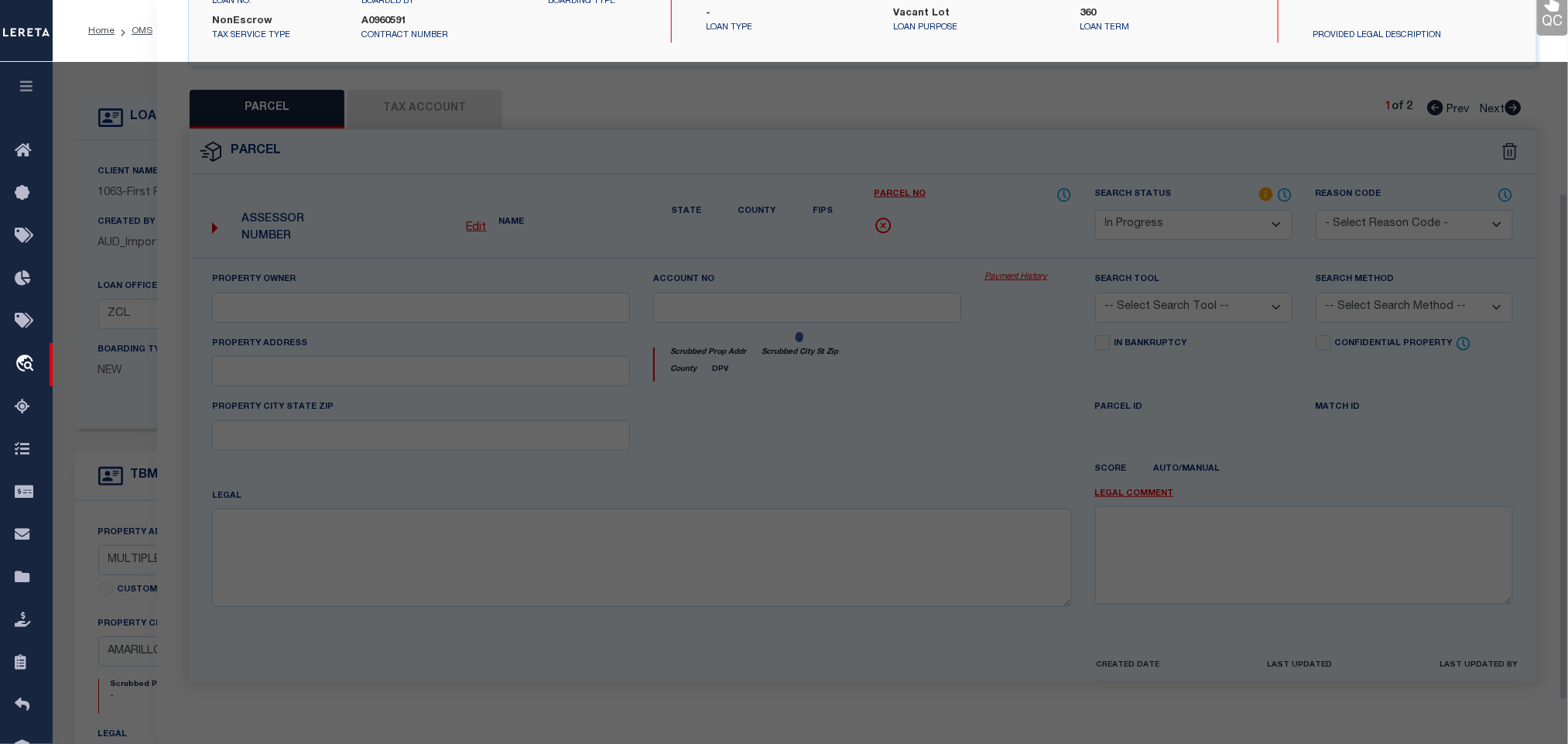
scroll to position [290, 0]
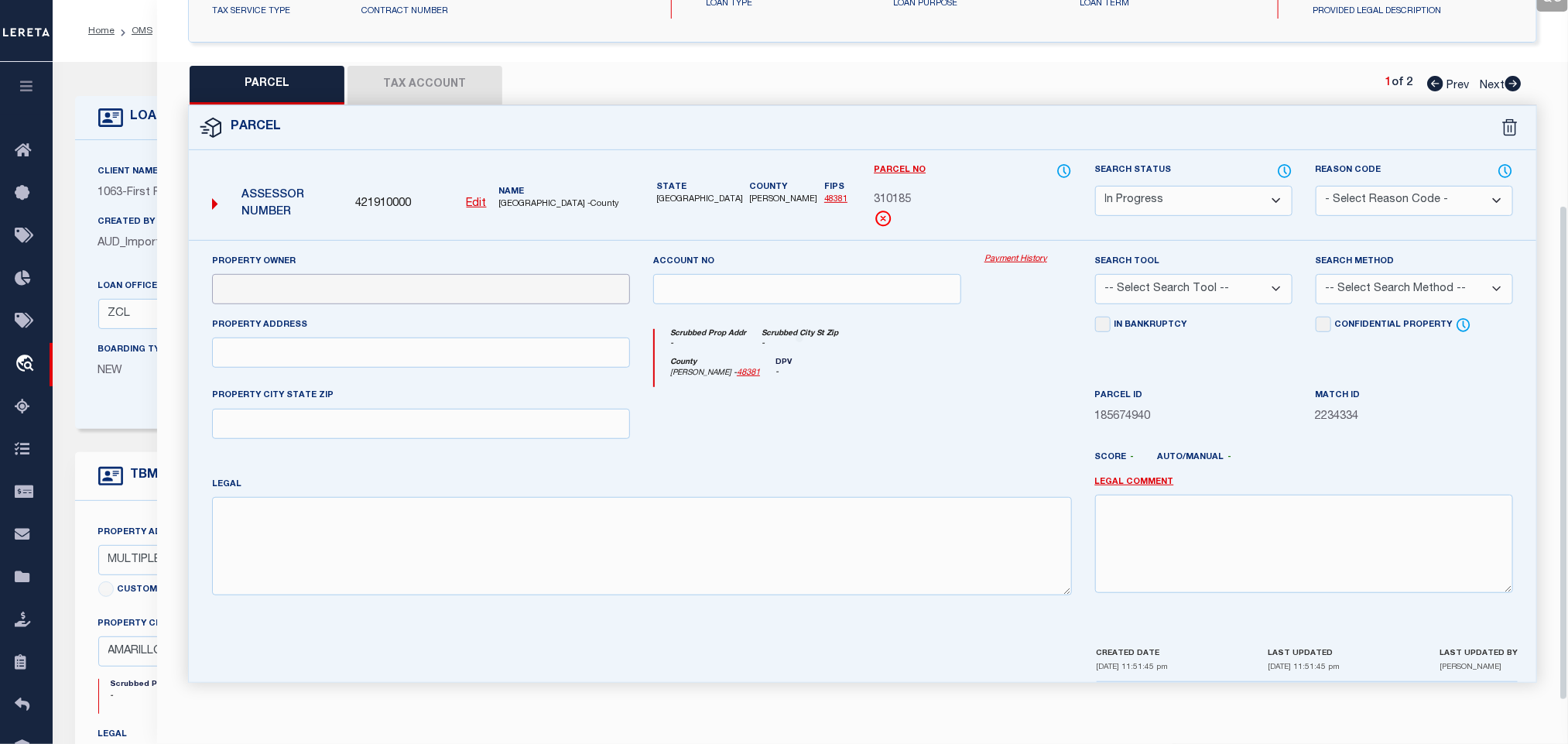
click at [367, 274] on input "text" at bounding box center [421, 289] width 418 height 30
paste input "ADVANTAGE HAIL REPAIR LLC"
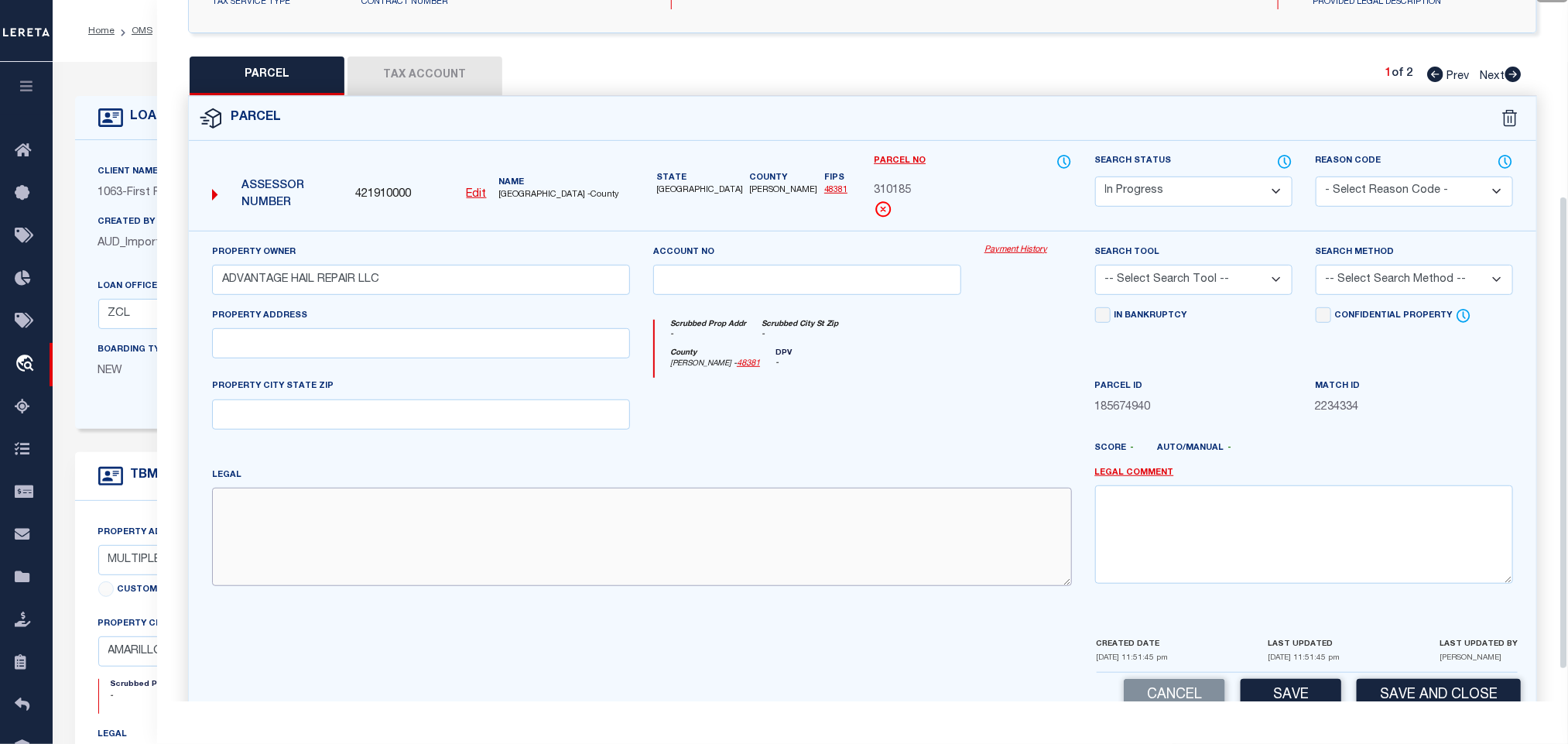
click at [367, 528] on textarea at bounding box center [642, 536] width 860 height 97
paste textarea "SOUTH SIDE ACRES # 27 / PARADISE VILLAS CONDO, BLK 0002, CND UT 600, PLUS 5.55%…"
click at [420, 337] on input "text" at bounding box center [421, 344] width 418 height 30
paste input "3801 BUSINESS PARK DR, AMARILLO TX 79110"
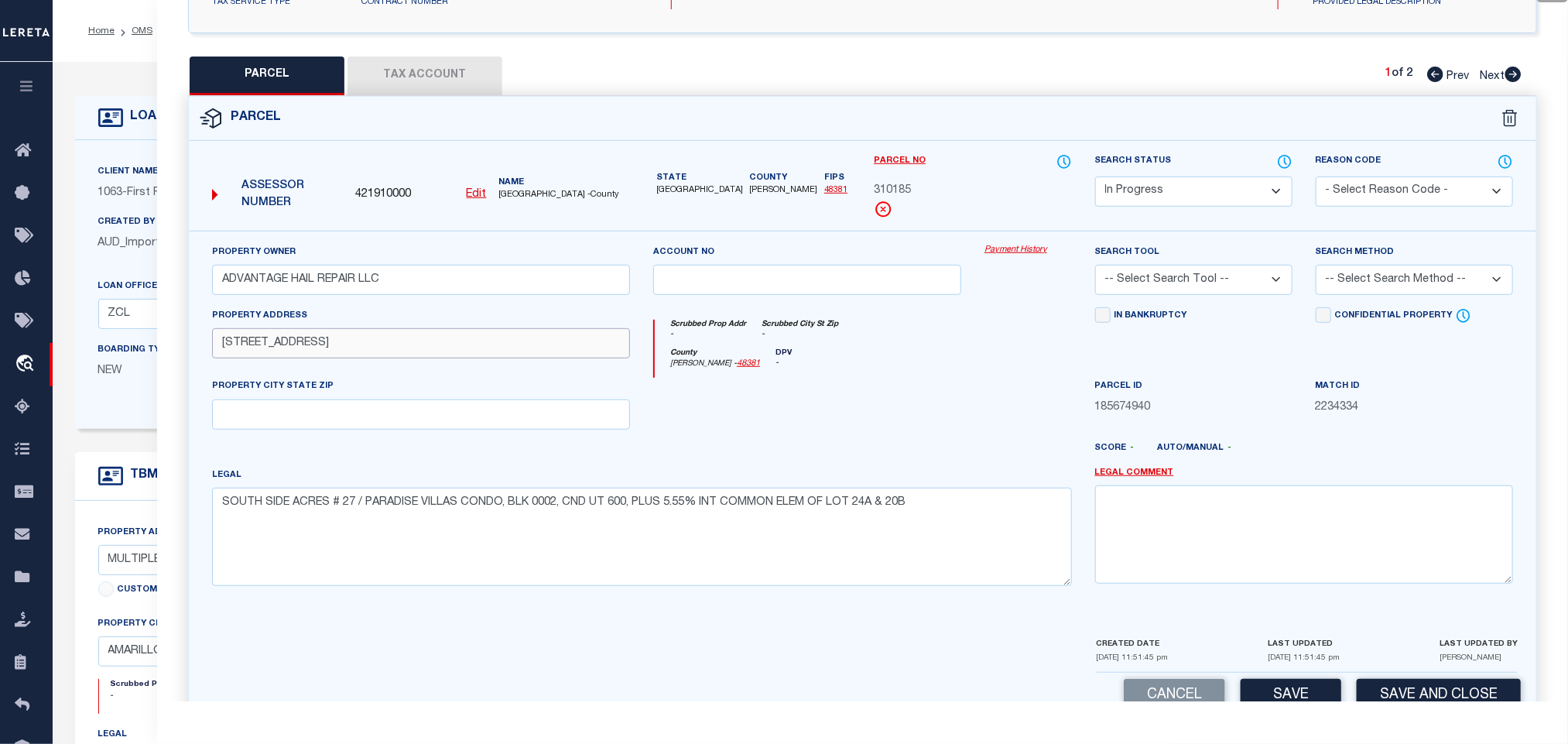
drag, startPoint x: 368, startPoint y: 357, endPoint x: 594, endPoint y: 360, distance: 226.0
click at [604, 354] on input "3801 BUSINESS PARK DR, AMARILLO TX 79110" at bounding box center [421, 344] width 418 height 30
drag, startPoint x: 391, startPoint y: 409, endPoint x: 448, endPoint y: 411, distance: 57.0
click at [391, 409] on input "text" at bounding box center [421, 415] width 418 height 30
paste input "AMARILLO TX 79110"
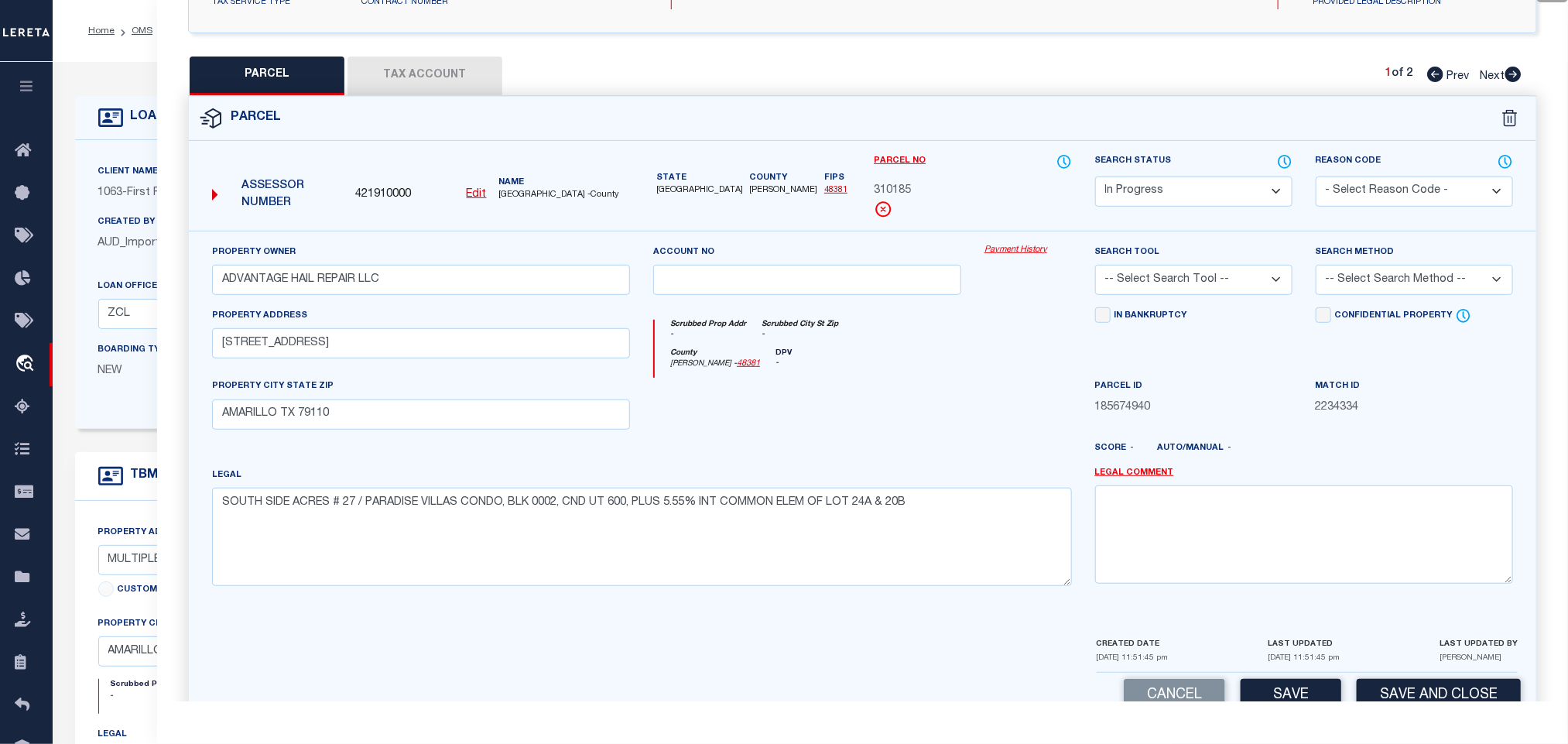
drag, startPoint x: 1215, startPoint y: 277, endPoint x: 1217, endPoint y: 295, distance: 18.1
click at [1215, 277] on select "-- Select Search Tool -- 3rd Party Website Agency File Agency Website ATLS CNV-…" at bounding box center [1194, 280] width 198 height 30
click at [1095, 270] on select "-- Select Search Tool -- 3rd Party Website Agency File Agency Website ATLS CNV-…" at bounding box center [1194, 280] width 198 height 30
drag, startPoint x: 1377, startPoint y: 291, endPoint x: 1377, endPoint y: 300, distance: 9.0
click at [1377, 291] on select "-- Select Search Method -- Property Address Legal Liability Info Provided" at bounding box center [1415, 280] width 198 height 30
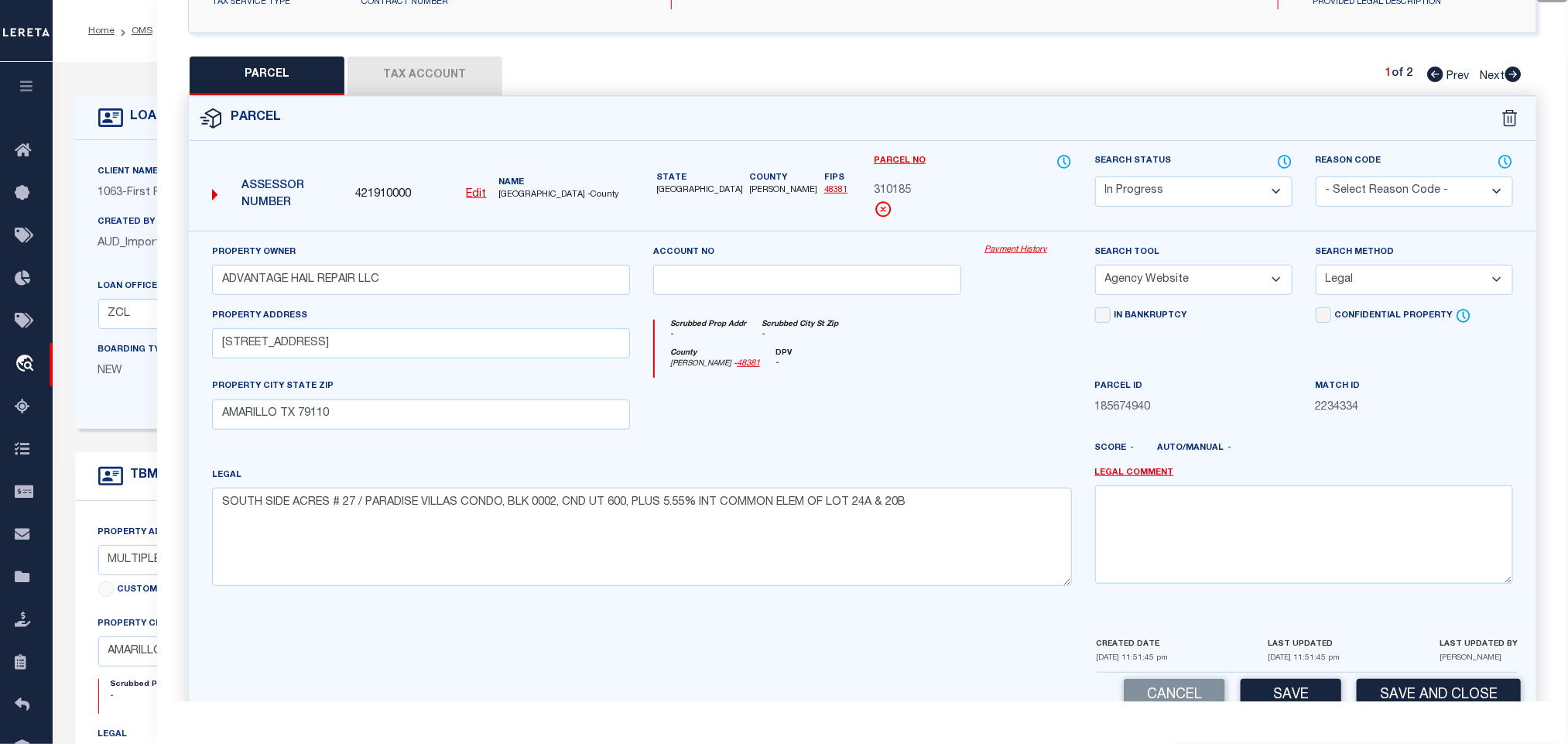
click at [1316, 270] on select "-- Select Search Method -- Property Address Legal Liability Info Provided" at bounding box center [1415, 280] width 198 height 30
click at [1310, 671] on div "LAST UPDATED 08/18/2025 11:51:45 pm" at bounding box center [1304, 654] width 72 height 37
click at [1306, 692] on button "Save" at bounding box center [1291, 695] width 100 height 33
click at [451, 74] on button "Tax Account" at bounding box center [425, 76] width 155 height 39
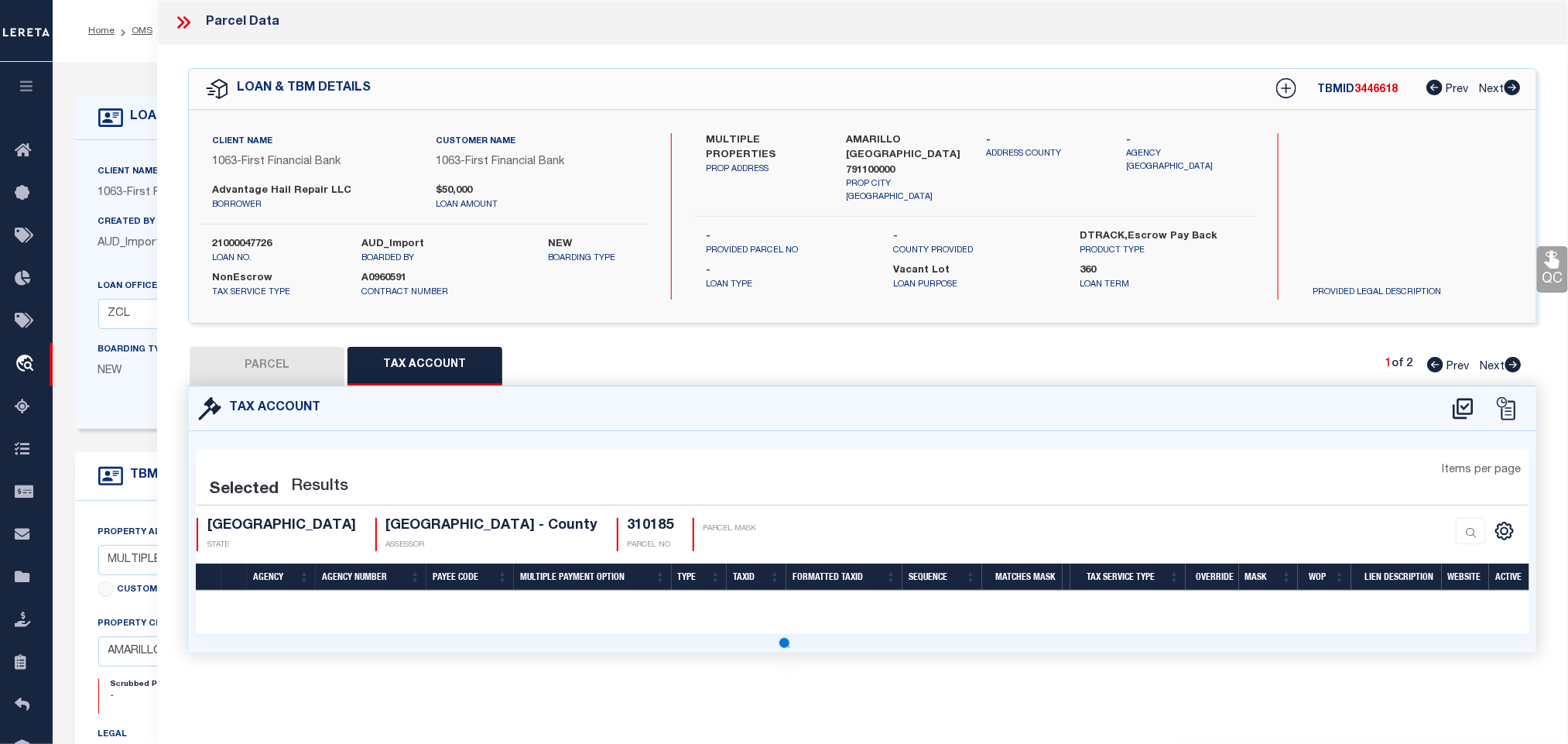
scroll to position [0, 0]
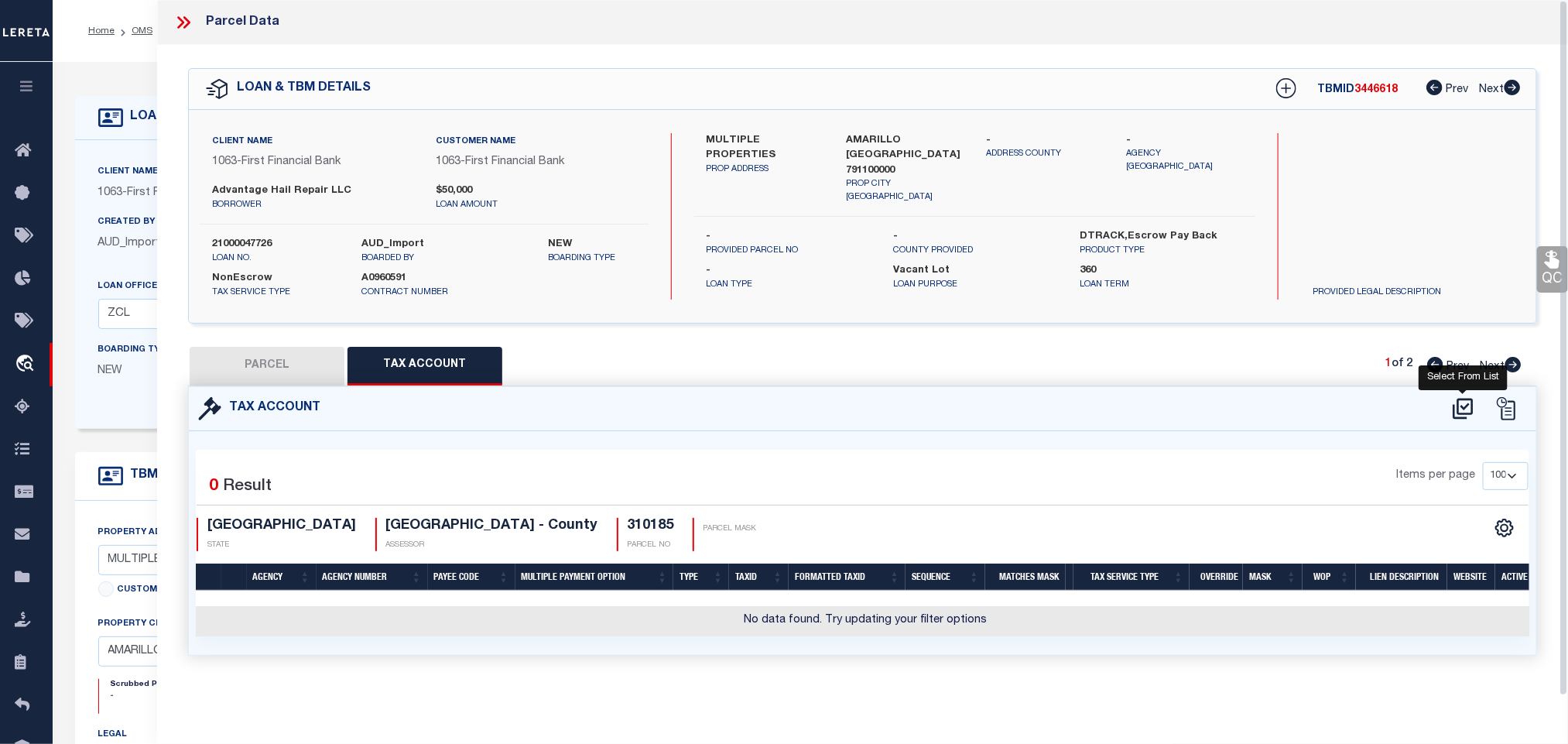
click at [1470, 411] on icon at bounding box center [1464, 408] width 26 height 25
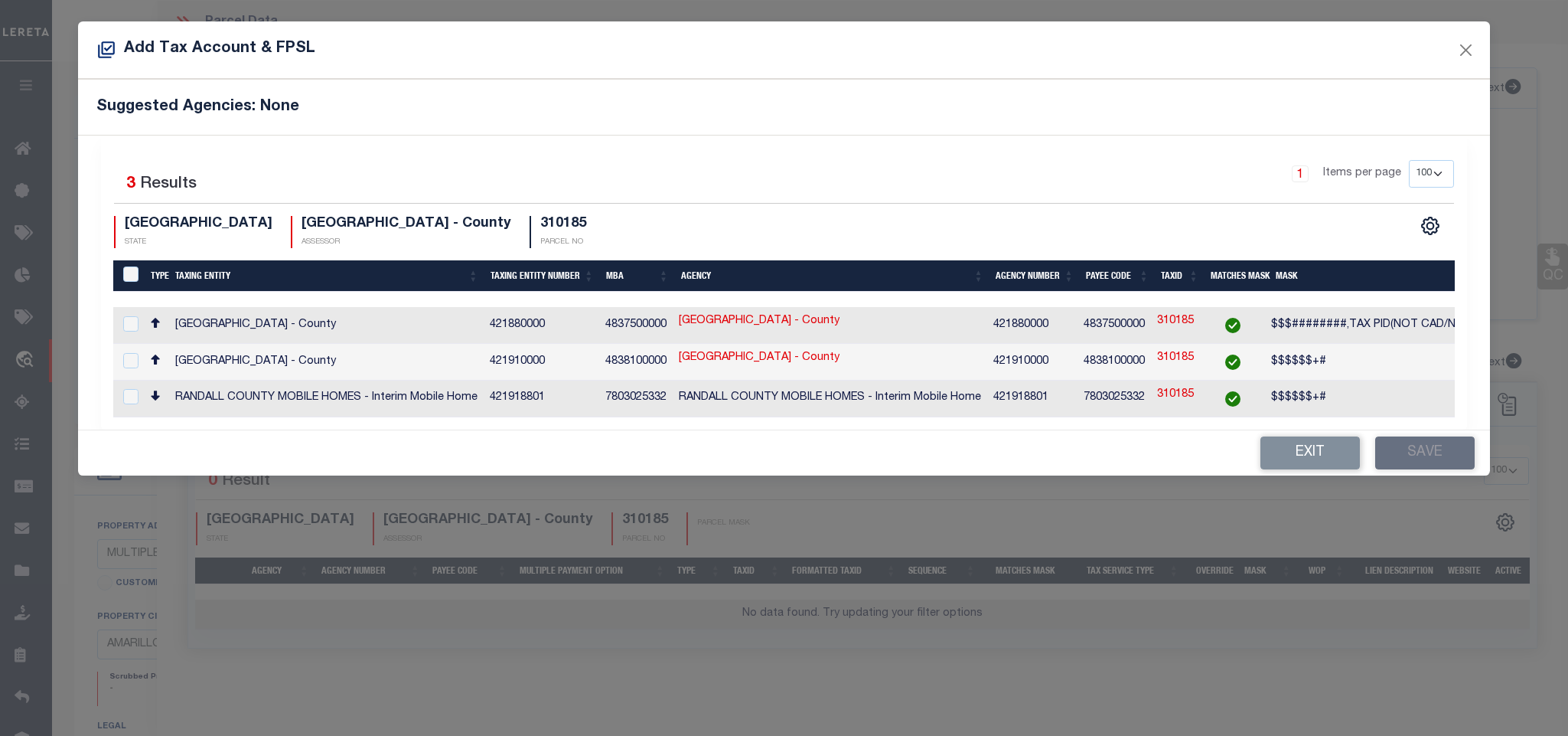
click at [1395, 358] on div "$$$$$$+#" at bounding box center [1432, 361] width 323 height 17
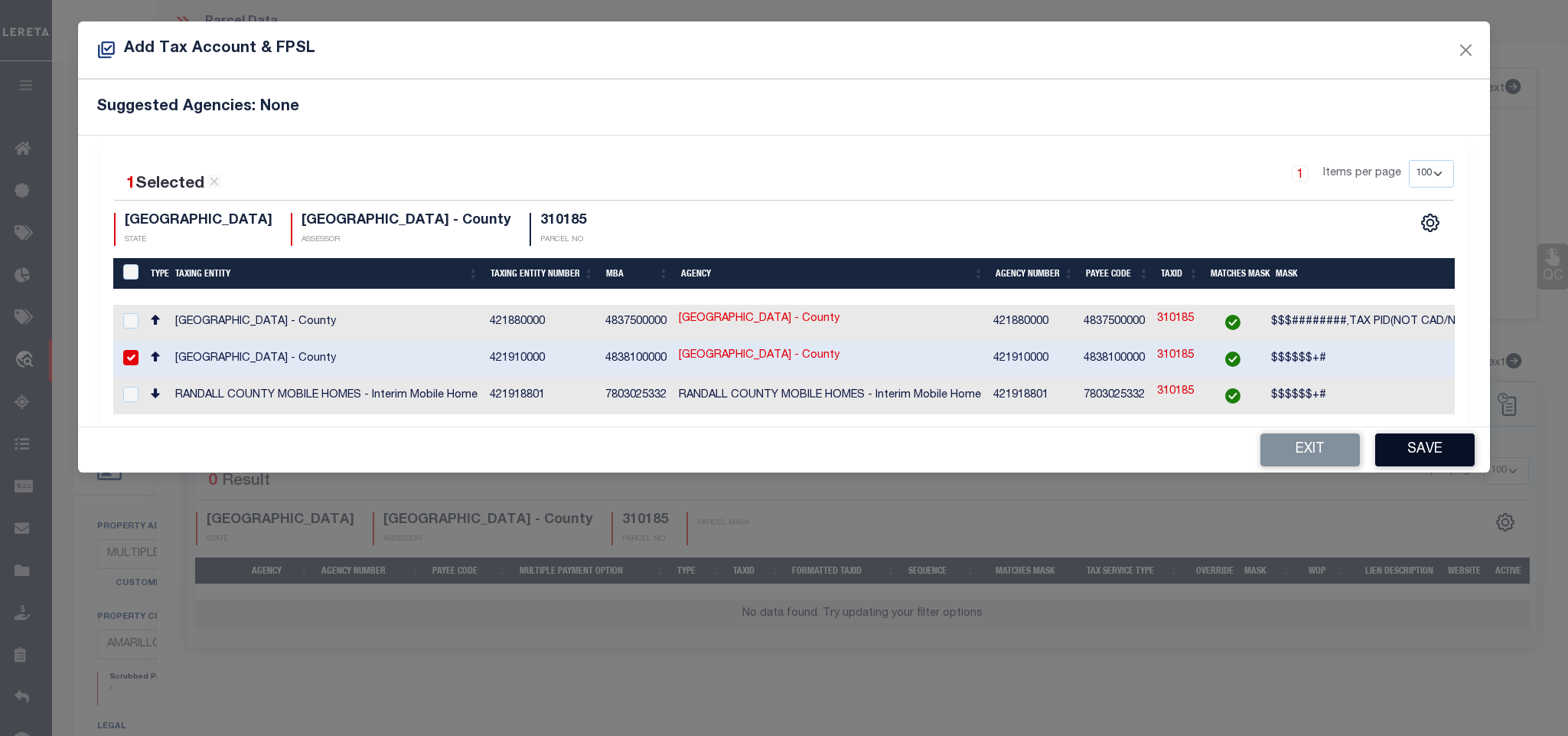
click at [1428, 461] on button "Save" at bounding box center [1425, 450] width 99 height 33
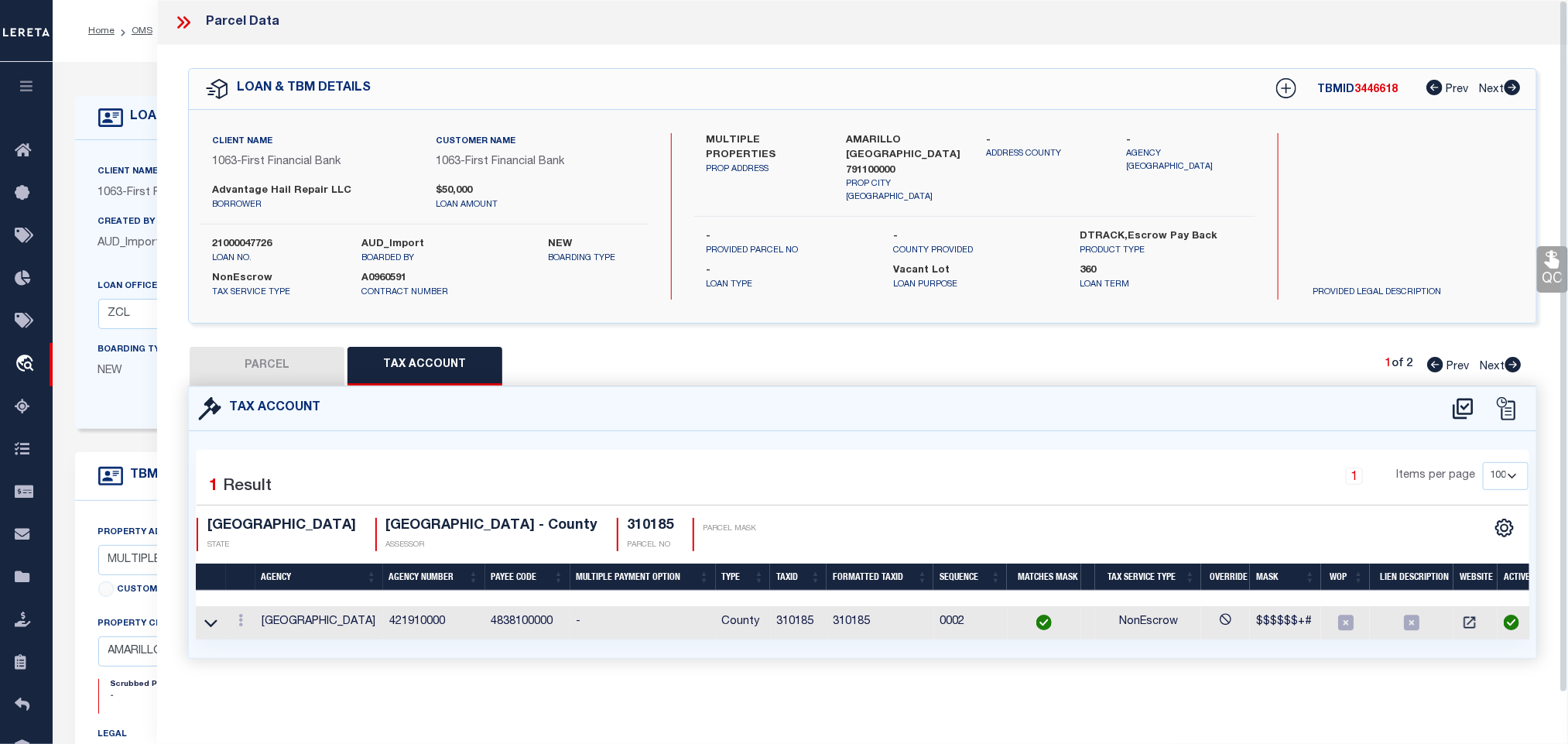
click at [312, 362] on button "PARCEL" at bounding box center [267, 366] width 155 height 39
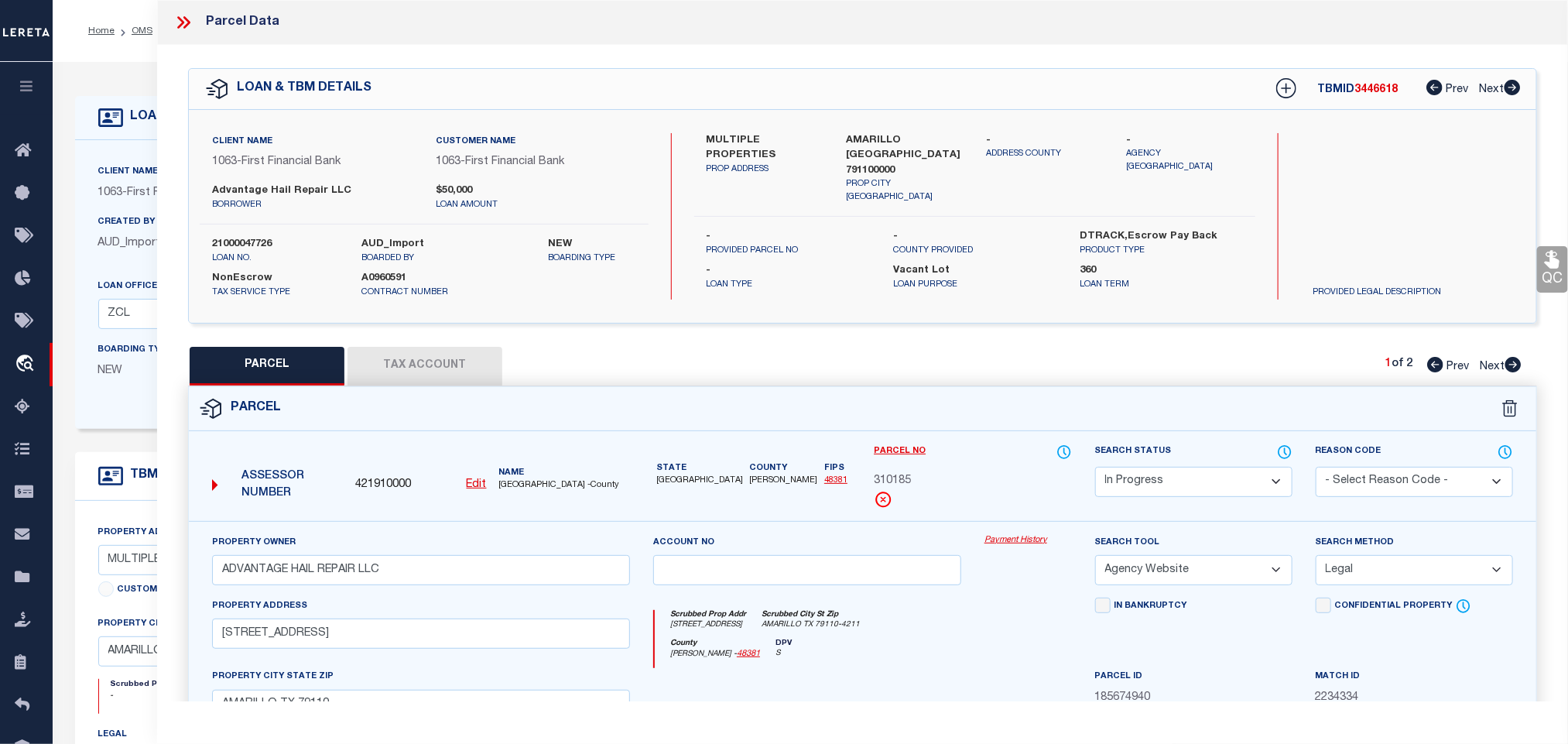
click at [1188, 478] on select "Automated Search Bad Parcel Complete Duplicate Parcel High Dollar Reporting In …" at bounding box center [1194, 482] width 198 height 30
click at [1095, 468] on select "Automated Search Bad Parcel Complete Duplicate Parcel High Dollar Reporting In …" at bounding box center [1194, 482] width 198 height 30
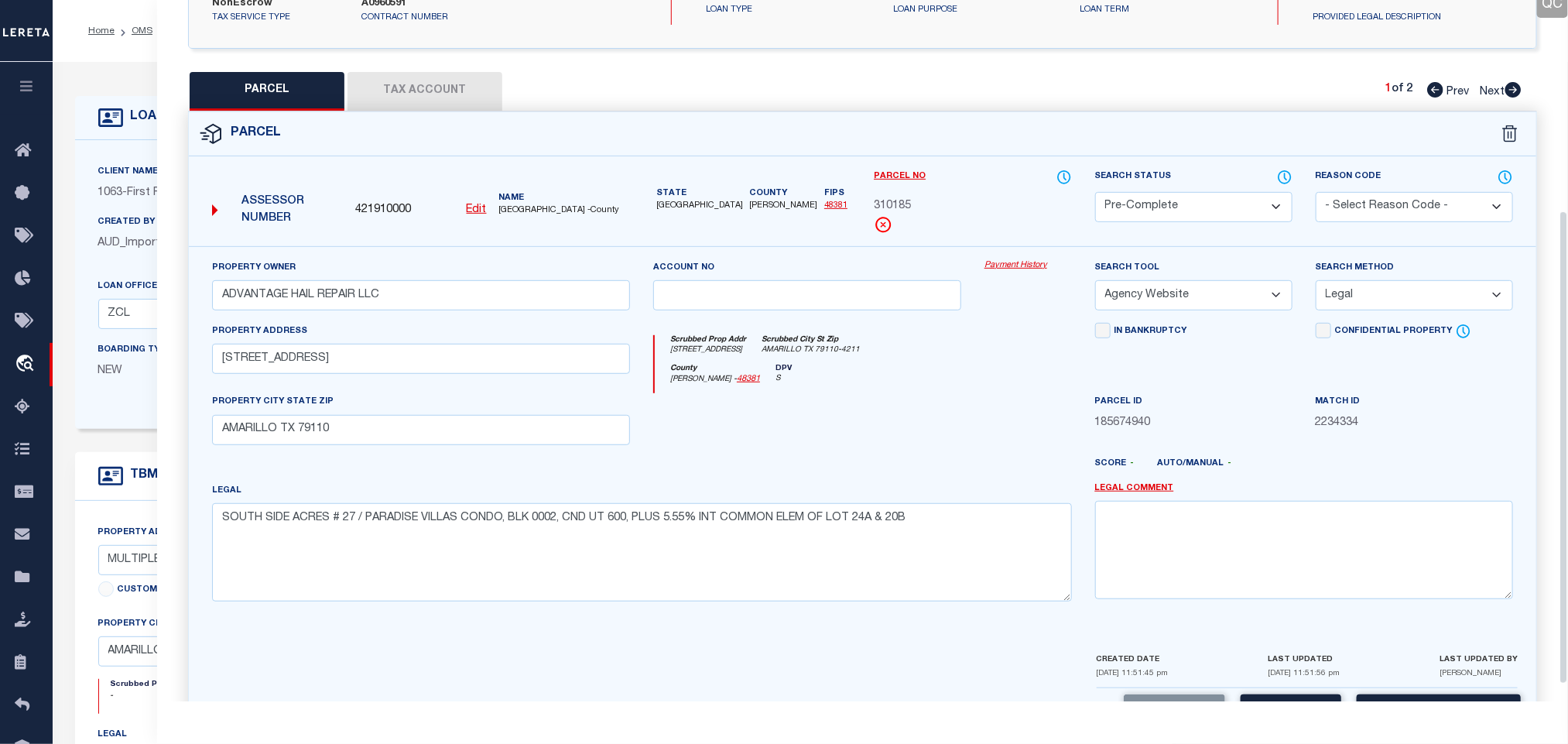
scroll to position [337, 0]
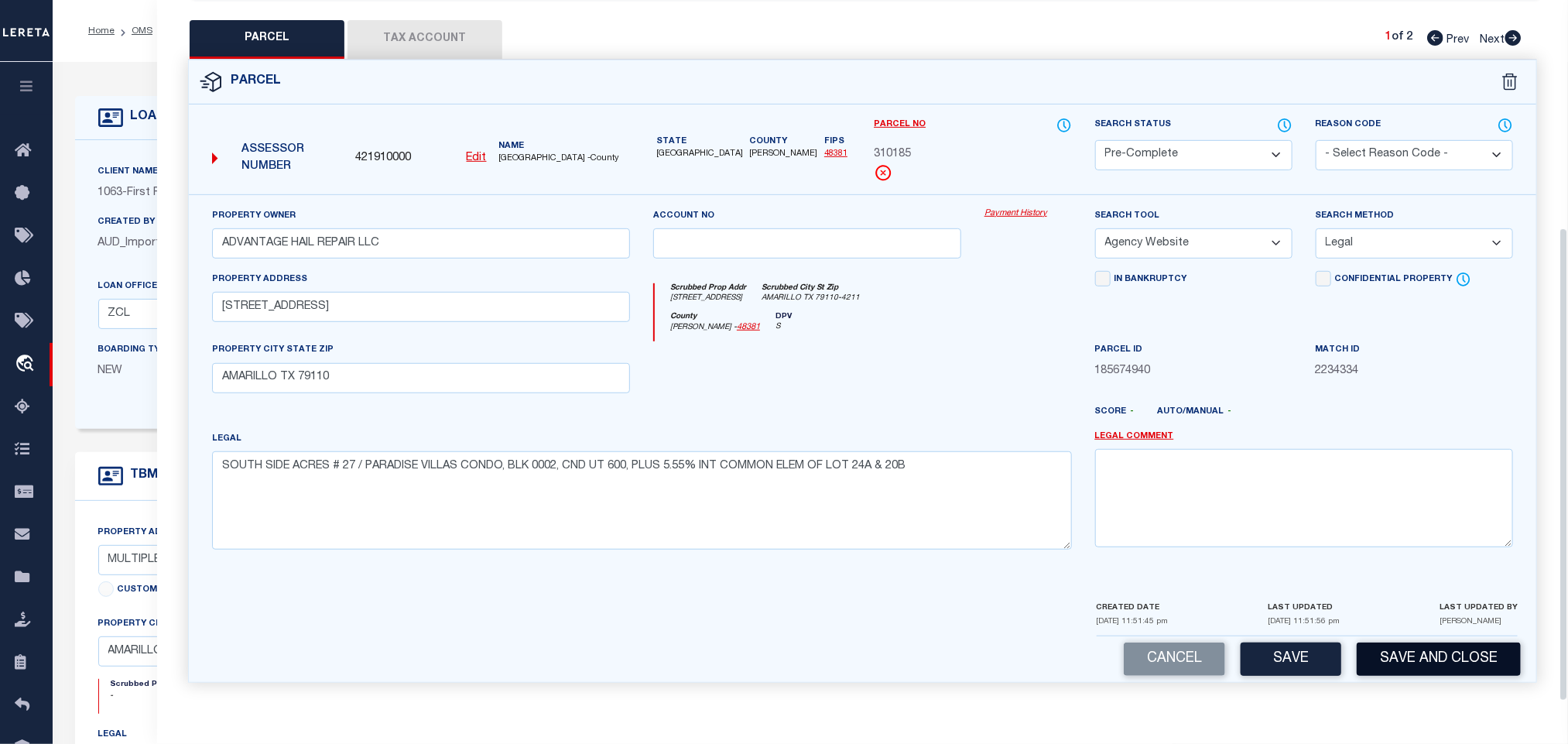
click at [1406, 659] on button "Save and Close" at bounding box center [1439, 659] width 164 height 33
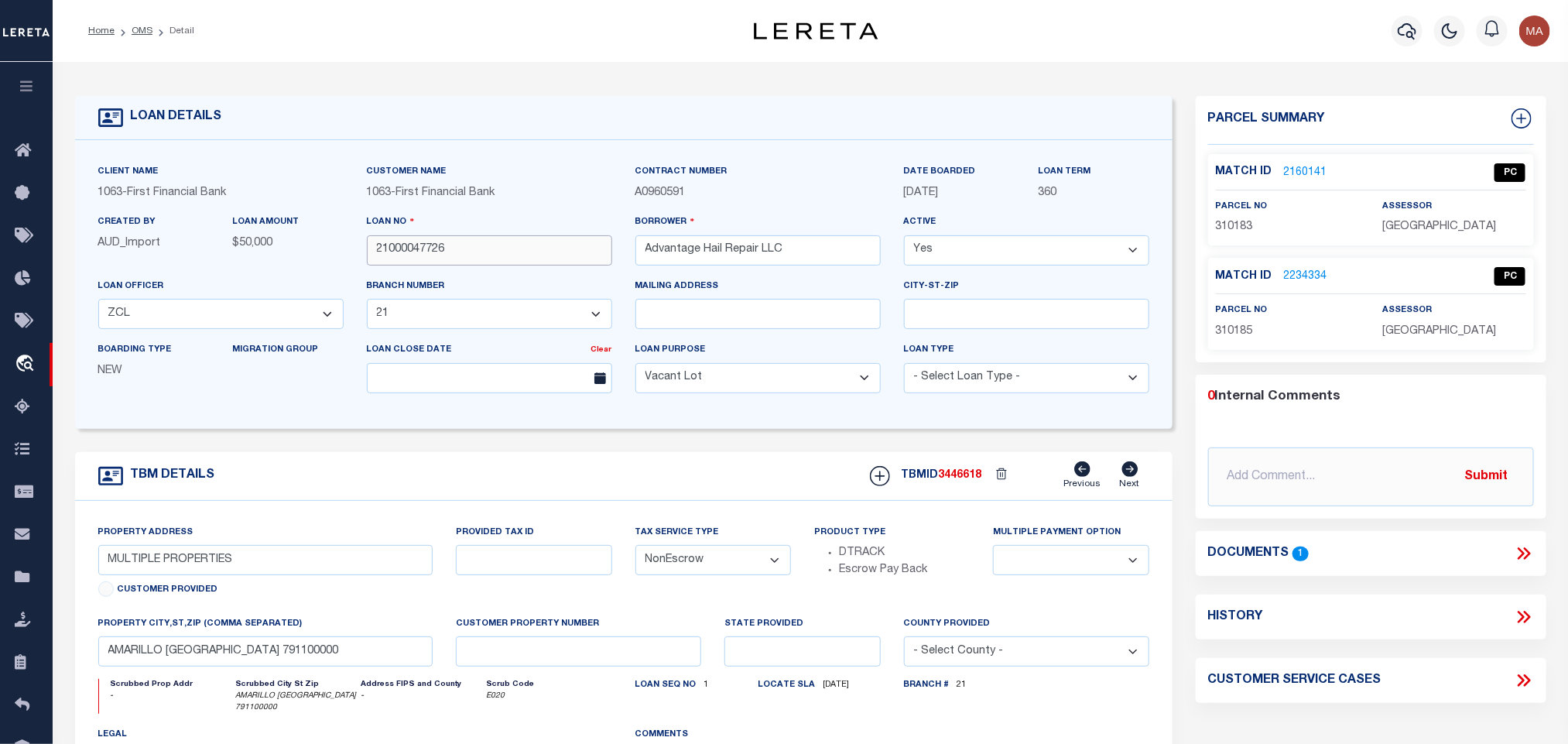
click at [495, 256] on input "21000047726" at bounding box center [490, 250] width 246 height 30
click at [967, 481] on span "3446618" at bounding box center [960, 475] width 43 height 11
click at [1485, 237] on div "Match ID 2160141 PC parcel no 310183 assessor" at bounding box center [1371, 199] width 326 height 92
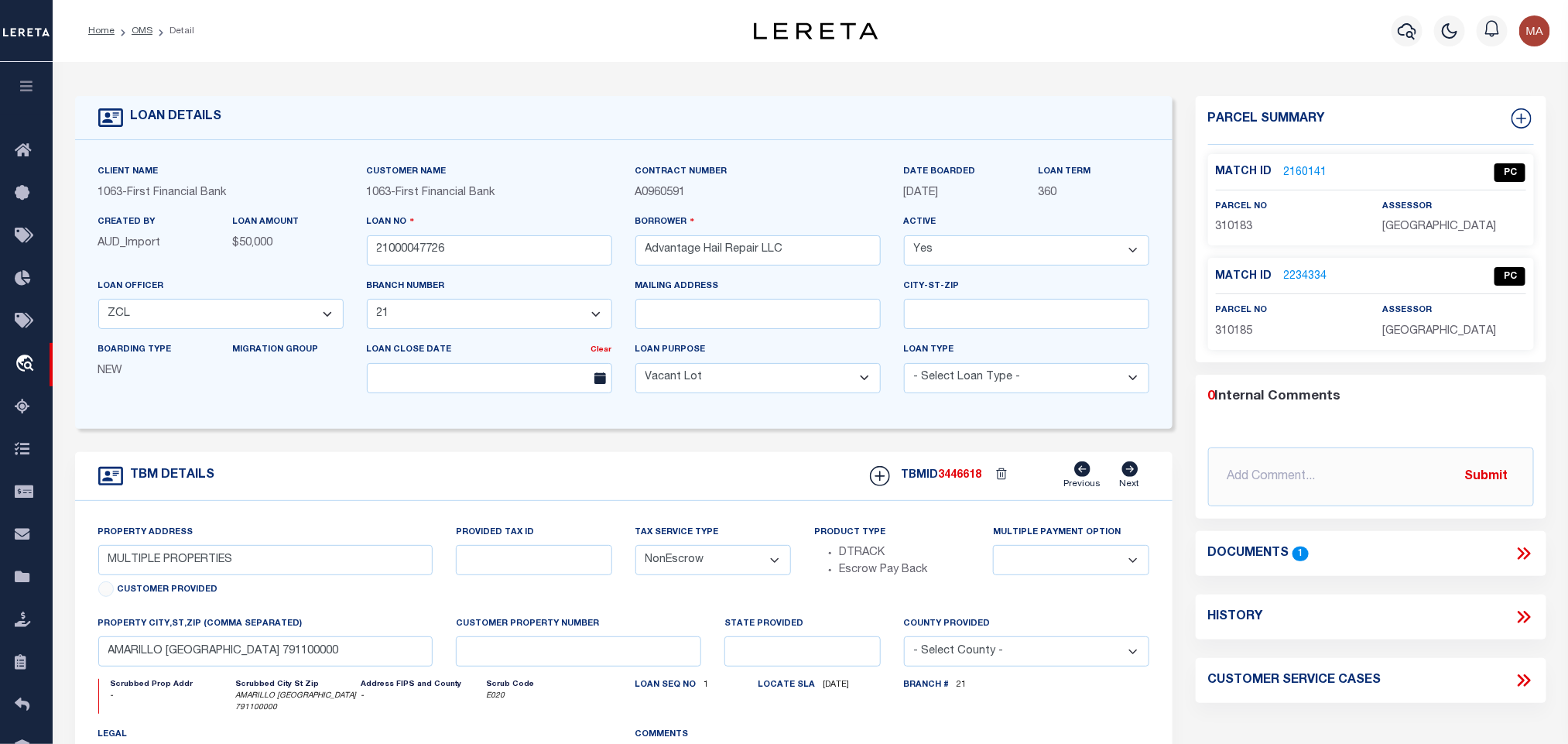
click at [1477, 232] on span "RANDALL COUNTY" at bounding box center [1440, 227] width 114 height 11
click at [1243, 225] on span "310183" at bounding box center [1235, 227] width 37 height 11
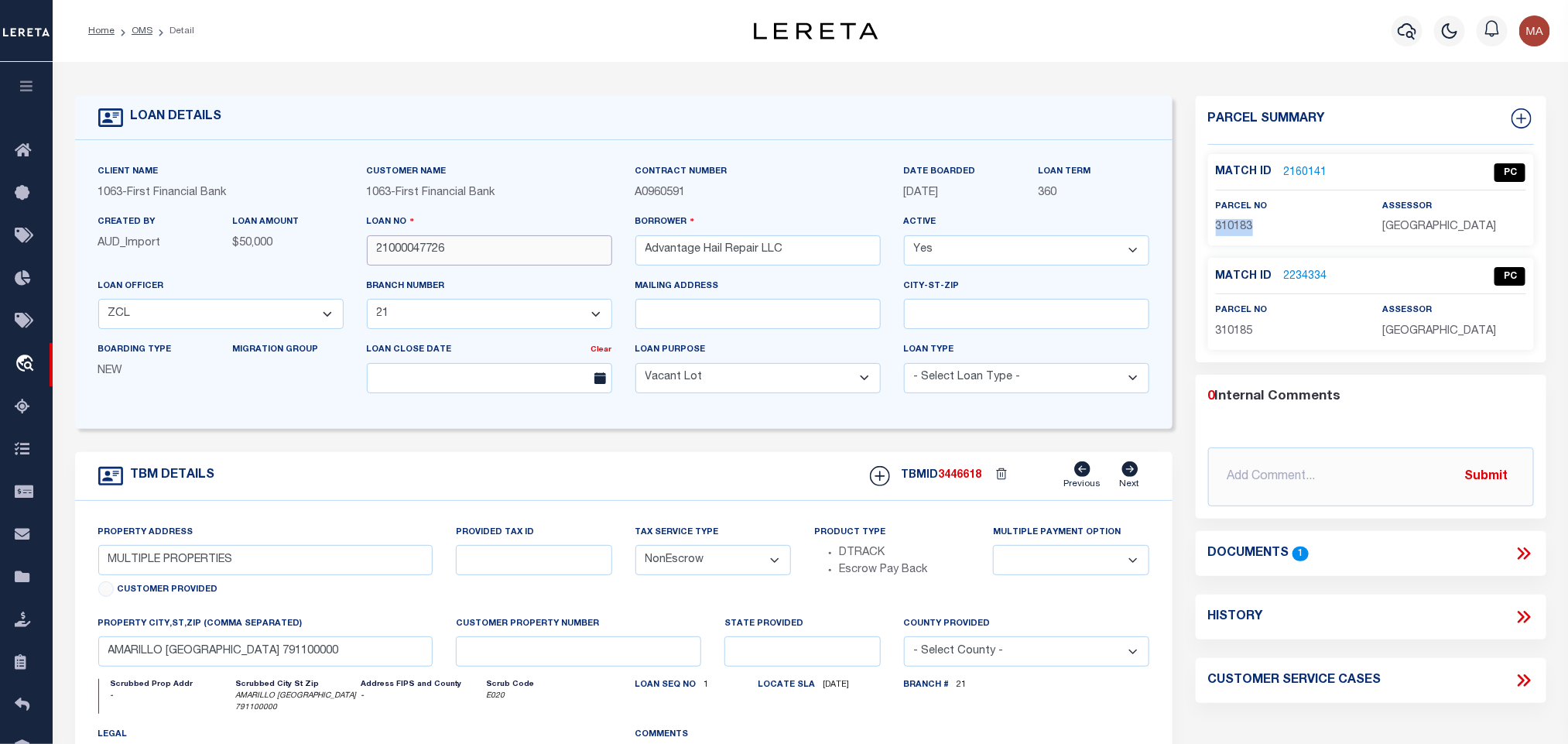
click at [408, 245] on input "21000047726" at bounding box center [490, 250] width 246 height 30
click at [962, 471] on div "TBMID 3446618 Previous Next" at bounding box center [1003, 475] width 291 height 30
click at [1415, 329] on span "RANDALL COUNTY" at bounding box center [1440, 332] width 114 height 11
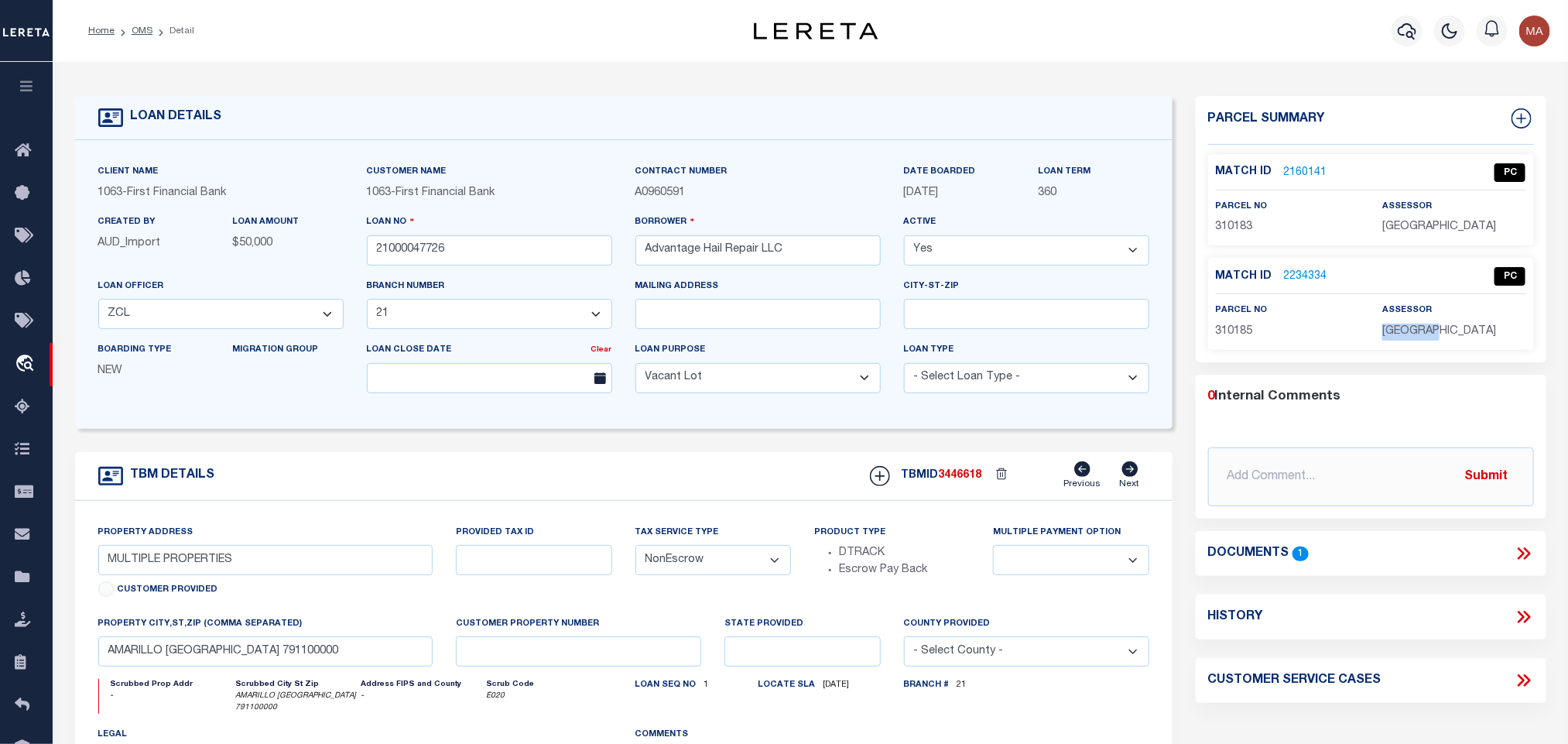
click at [1415, 329] on span "RANDALL COUNTY" at bounding box center [1440, 332] width 114 height 11
click at [1238, 326] on span "310185" at bounding box center [1235, 332] width 37 height 11
click at [136, 33] on link "OMS" at bounding box center [142, 31] width 21 height 10
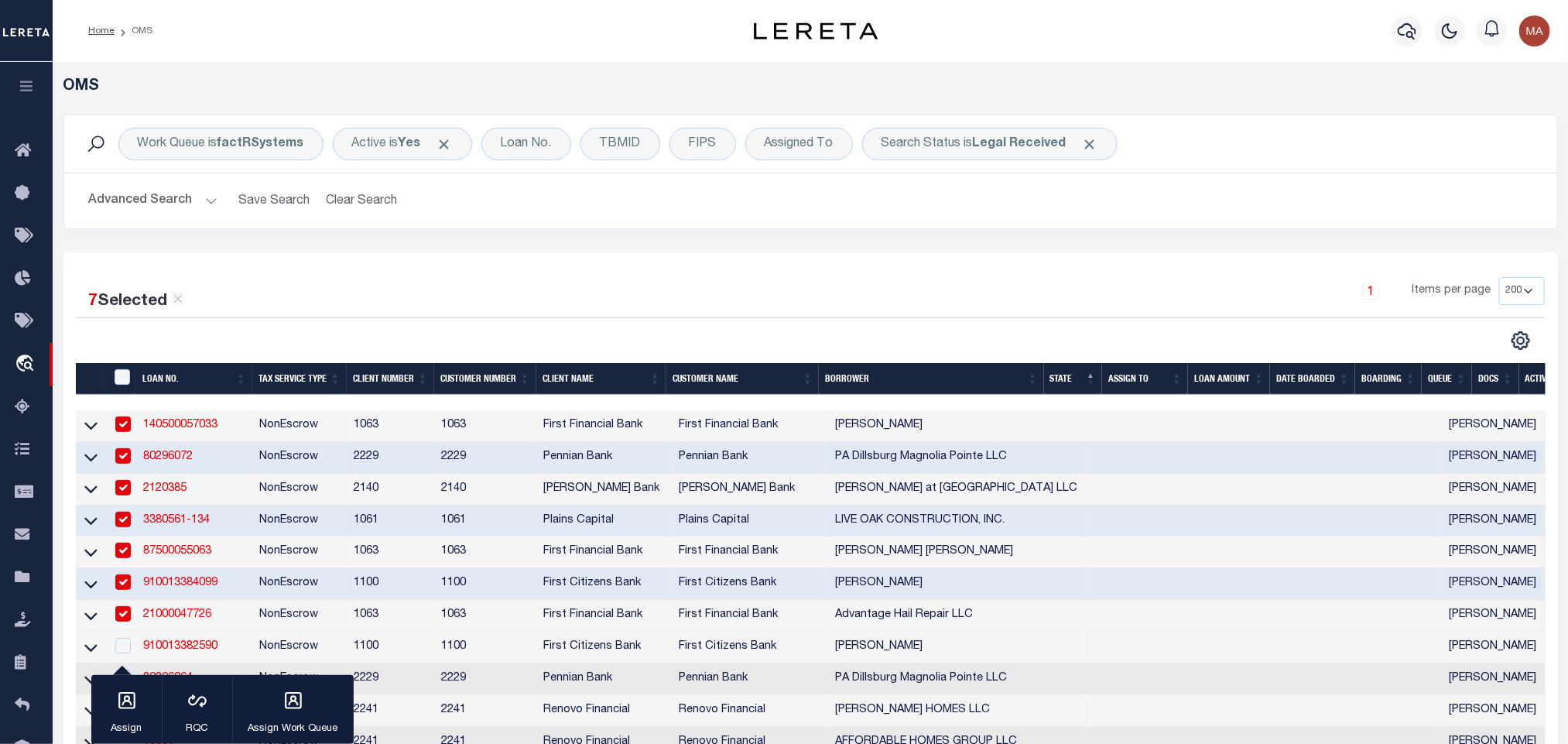
scroll to position [232, 0]
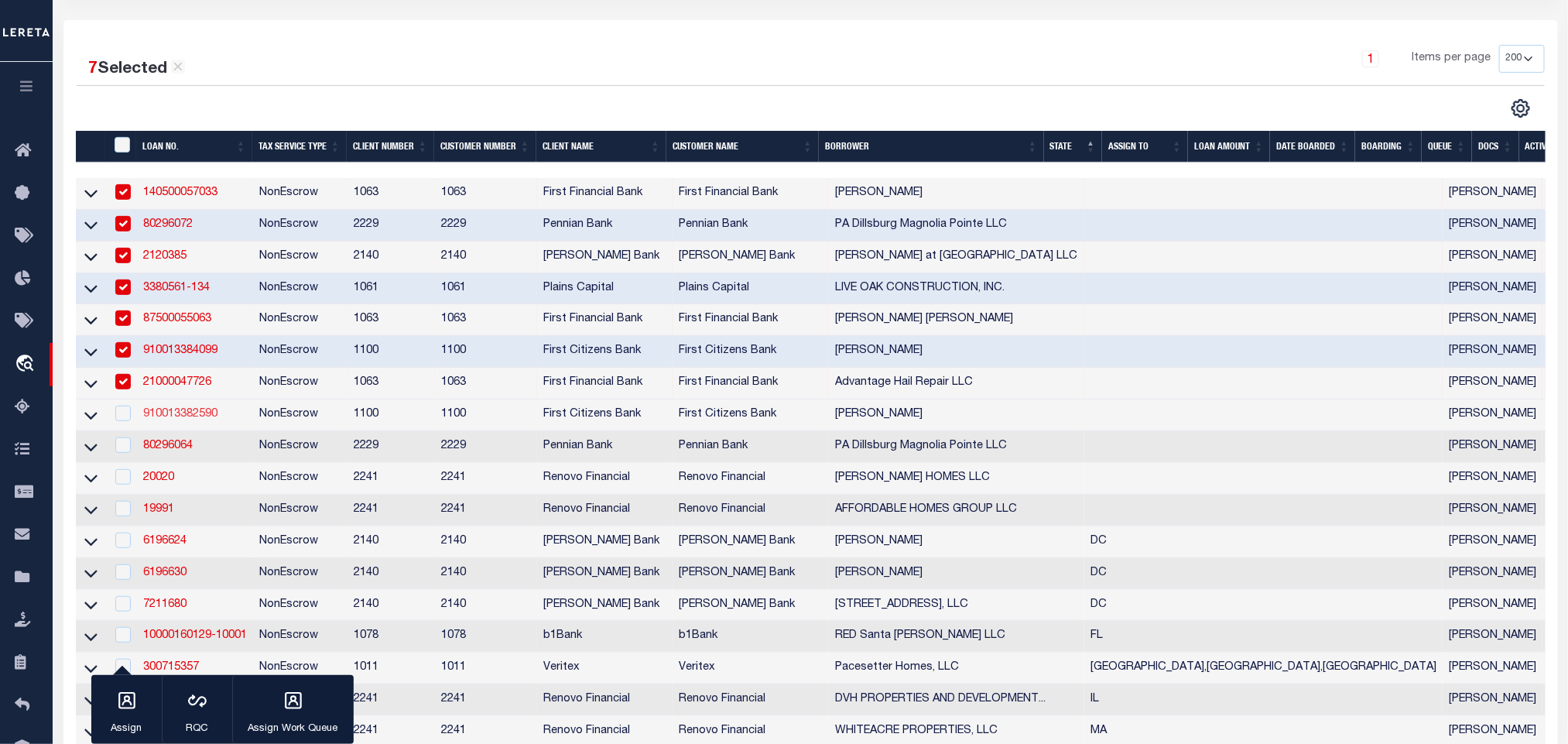
click at [200, 419] on link "910013382590" at bounding box center [180, 414] width 74 height 11
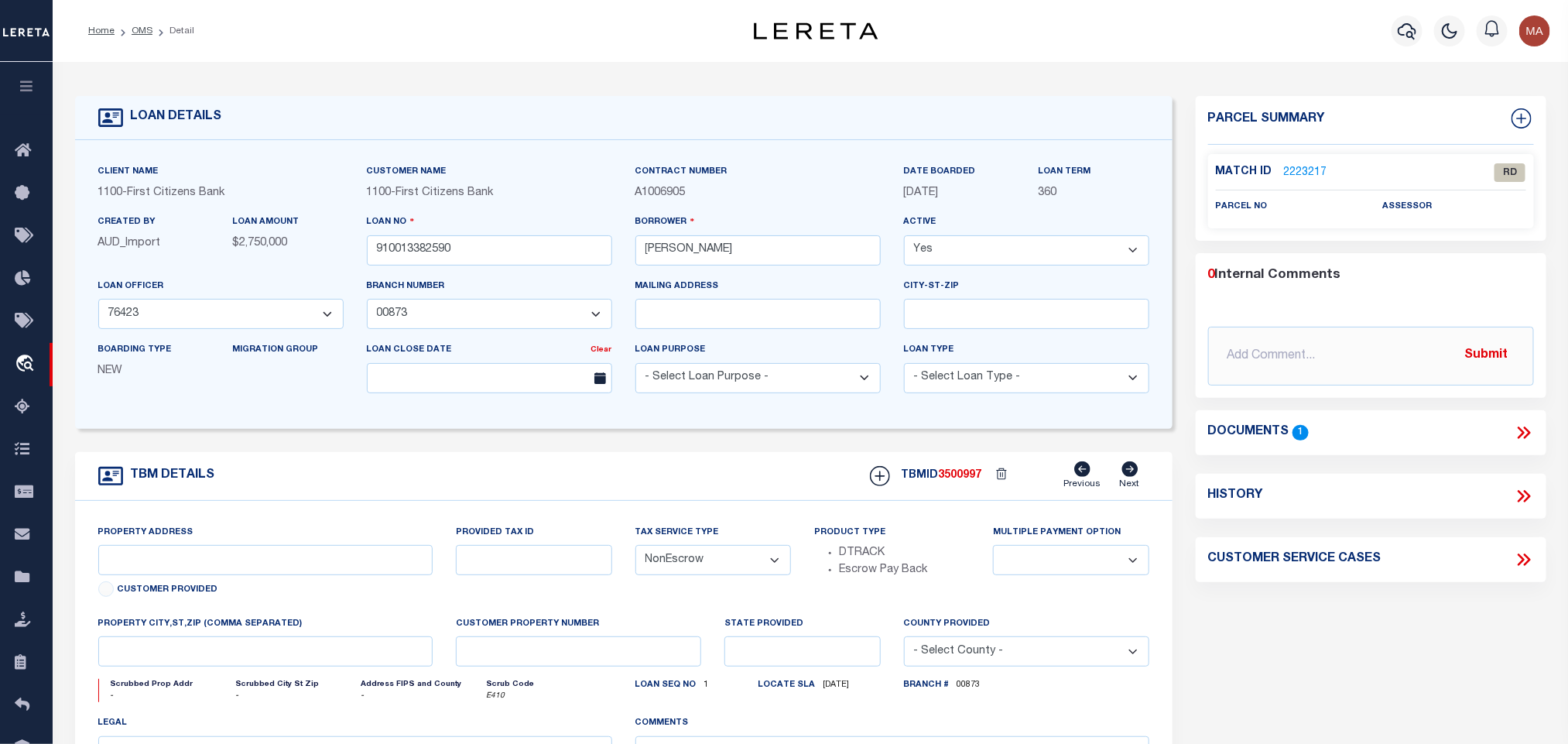
click at [1529, 432] on icon at bounding box center [1527, 433] width 7 height 13
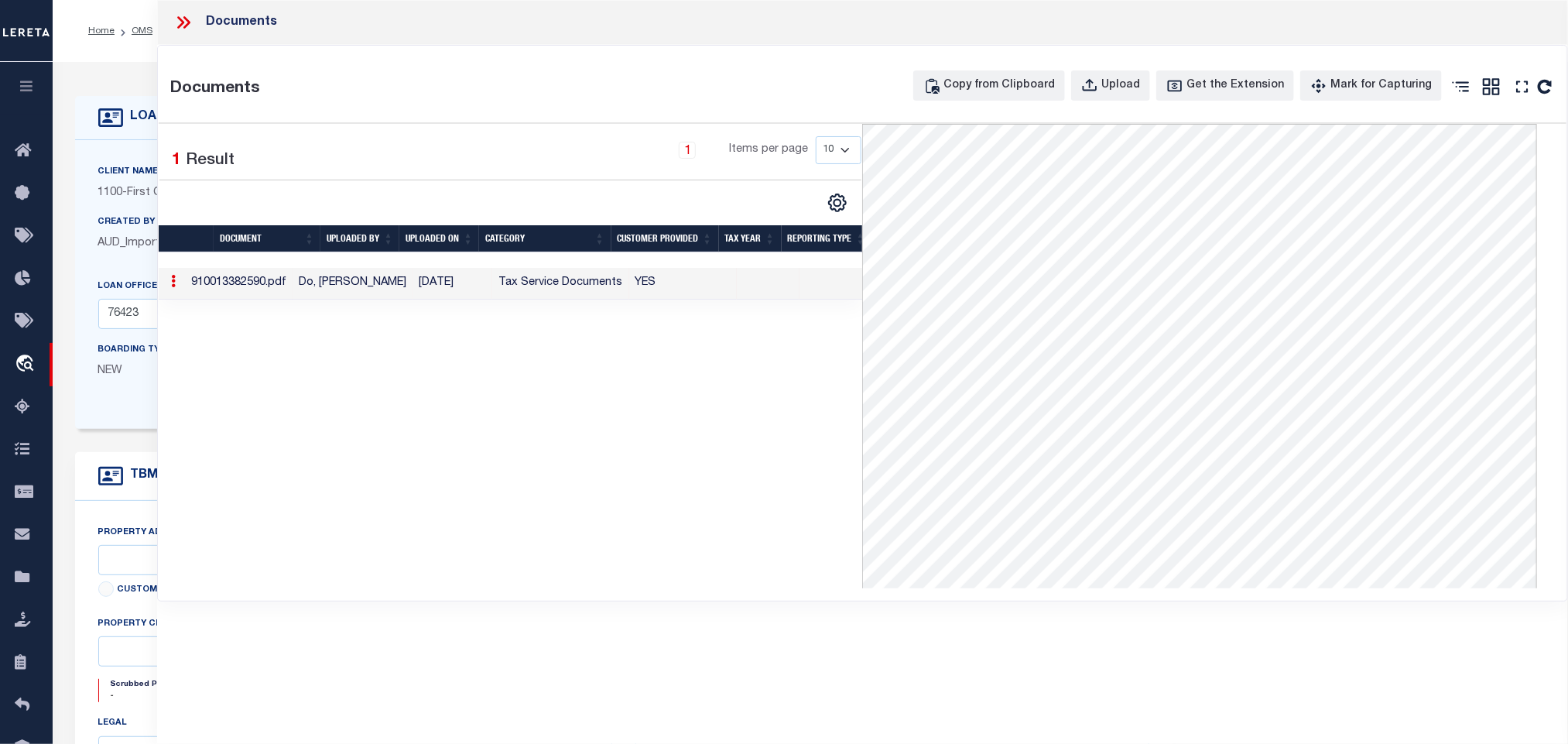
click at [188, 24] on icon at bounding box center [187, 22] width 7 height 13
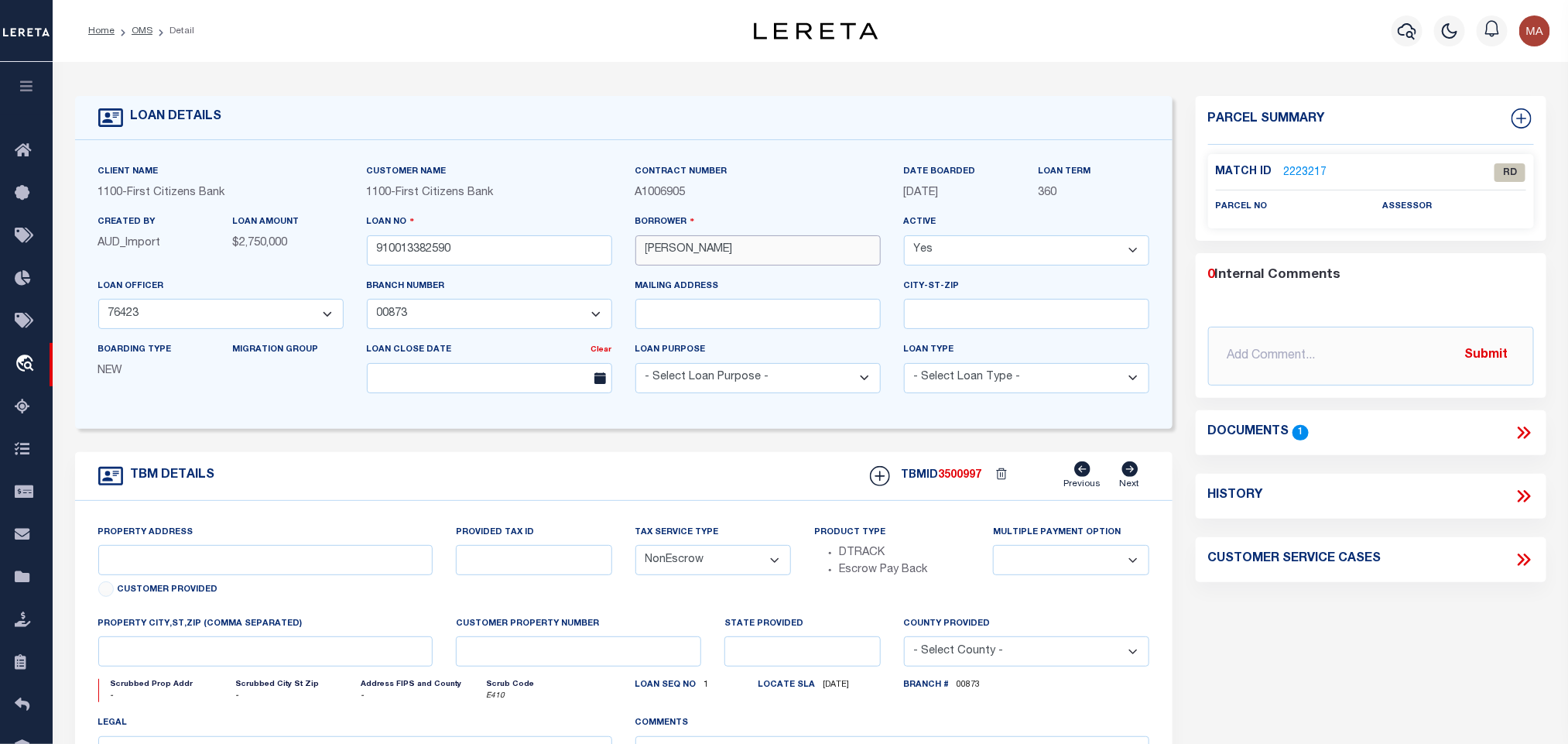
click at [723, 245] on input "JEFFREY M MOSES" at bounding box center [758, 250] width 246 height 30
click at [725, 240] on input "JEFFREY M MOSES" at bounding box center [758, 250] width 246 height 30
click at [742, 253] on input "JEFFREY M MOSES" at bounding box center [758, 250] width 246 height 30
click at [668, 251] on input "JEFFREY M MOSES" at bounding box center [758, 250] width 246 height 30
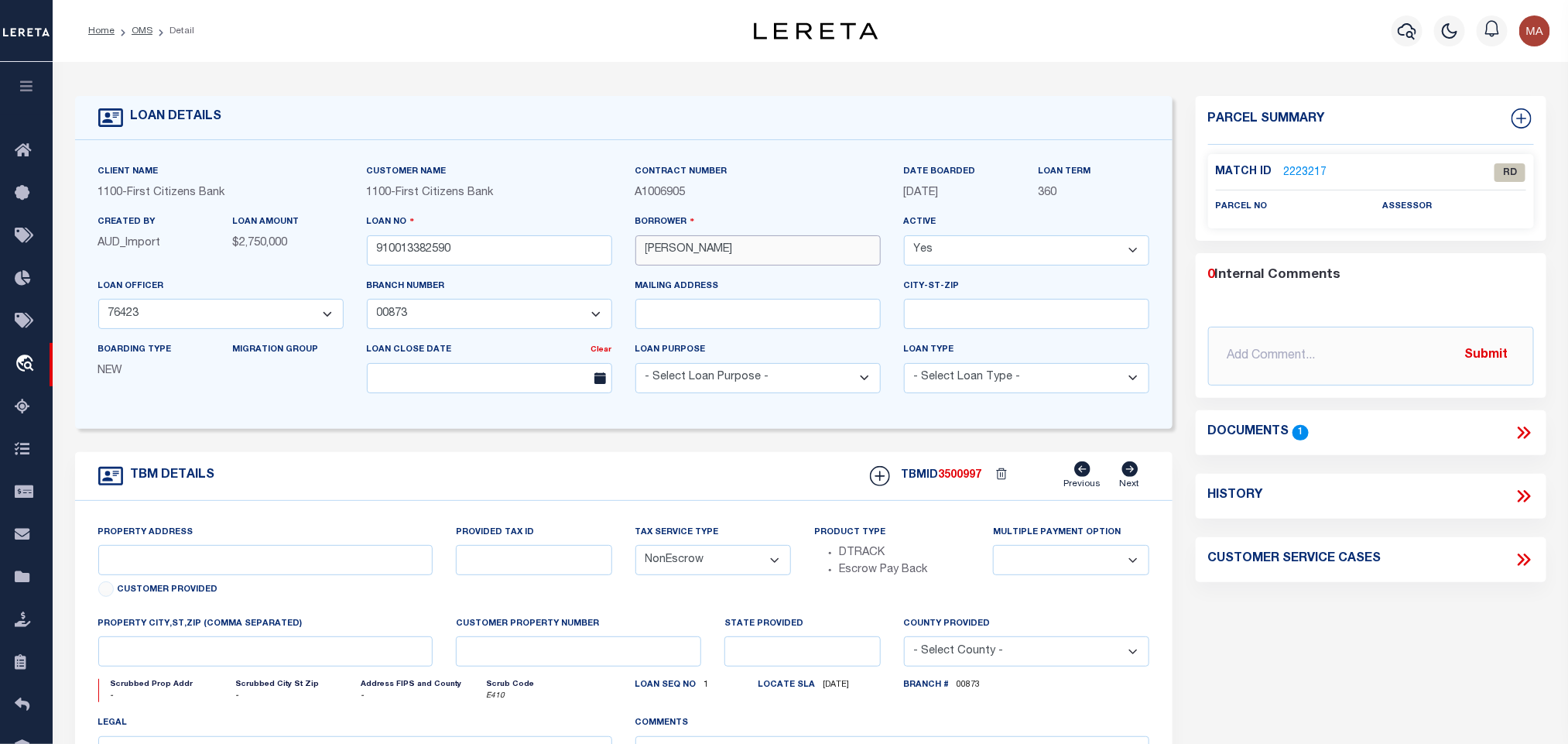
click at [668, 251] on input "JEFFREY M MOSES" at bounding box center [758, 250] width 246 height 30
click at [742, 253] on input "JEFFREY M MOSES" at bounding box center [758, 250] width 246 height 30
click at [1308, 166] on link "2223217" at bounding box center [1306, 173] width 43 height 16
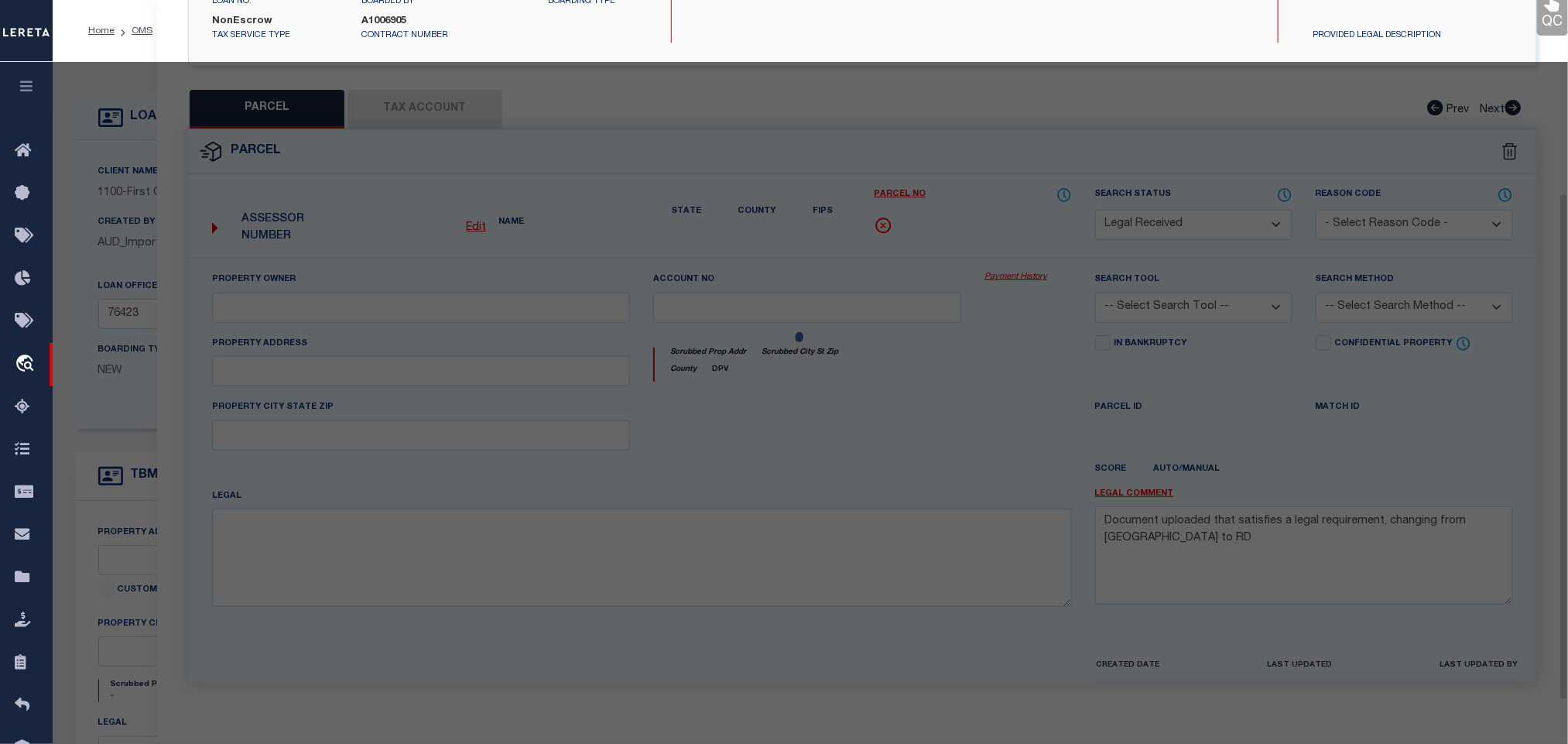
scroll to position [283, 0]
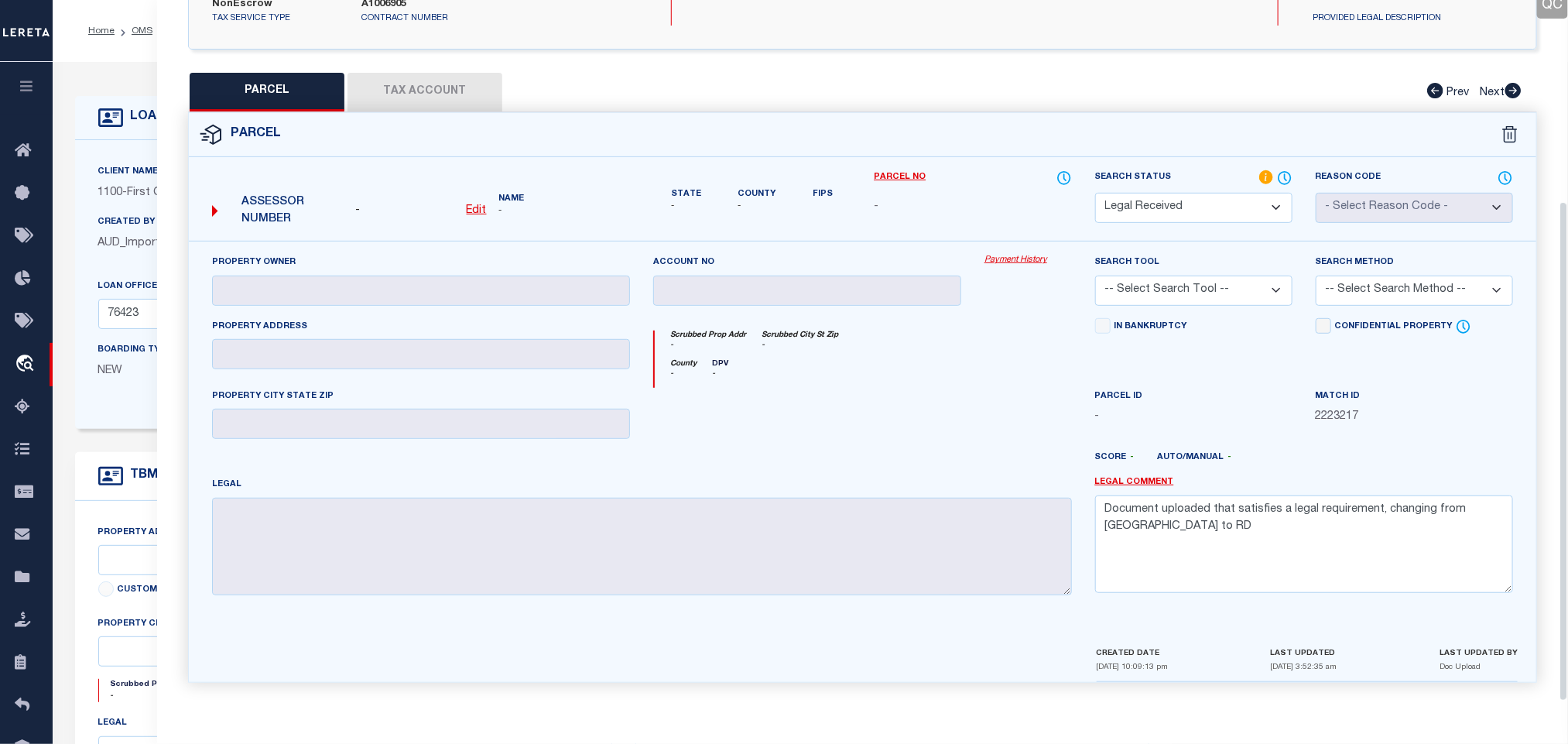
click at [1219, 196] on select "Automated Search Bad Parcel Complete Duplicate Parcel High Dollar Reporting In …" at bounding box center [1194, 208] width 198 height 30
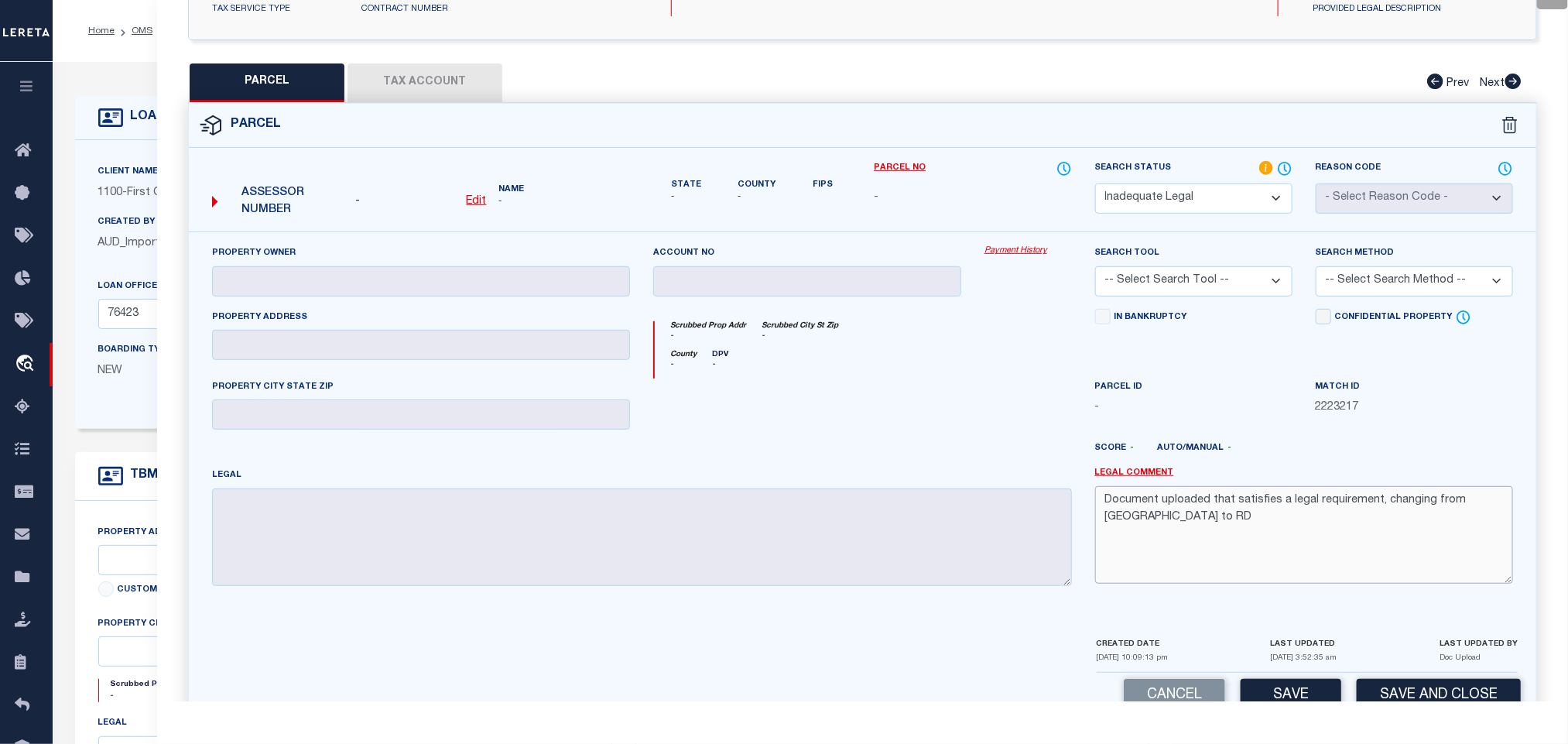
click at [1185, 510] on textarea "Document uploaded that satisfies a legal requirement, changing from ND to RD" at bounding box center [1304, 535] width 418 height 97
click at [167, 203] on div "QC QC QC" at bounding box center [862, 250] width 1411 height 976
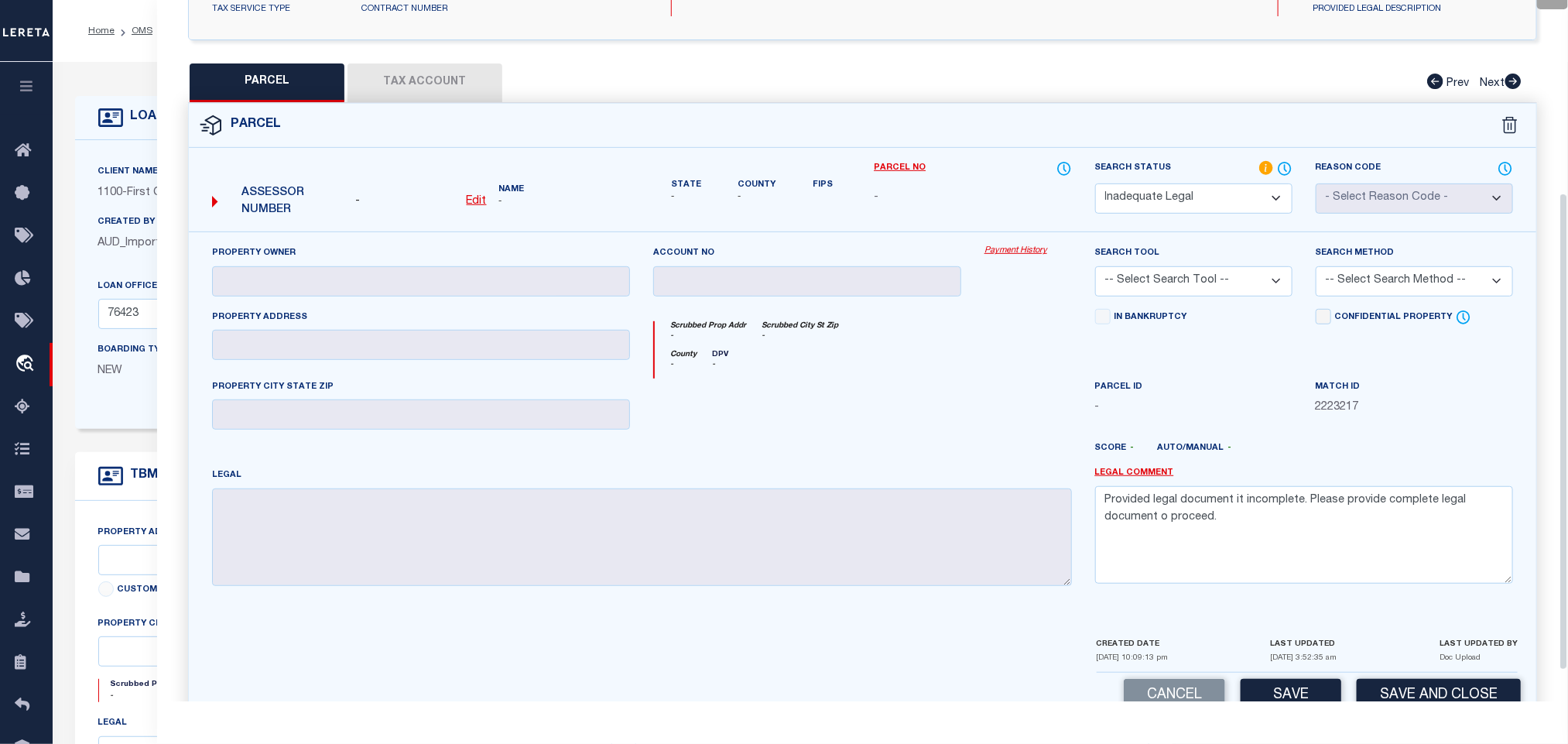
click at [140, 184] on div "Client Name 1100 - First Citizens Bank" at bounding box center [221, 183] width 246 height 38
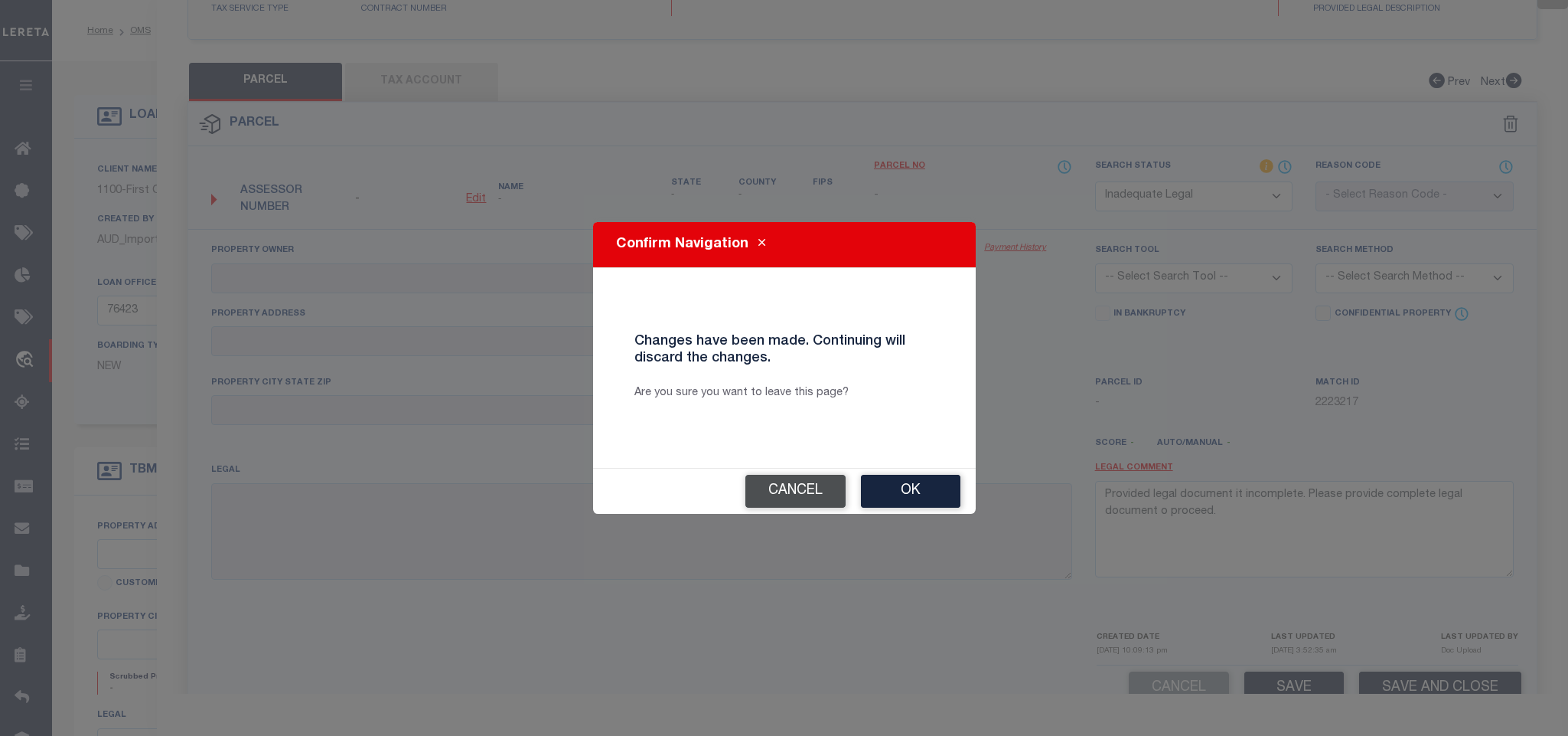
click at [788, 499] on button "Cancel" at bounding box center [795, 491] width 100 height 33
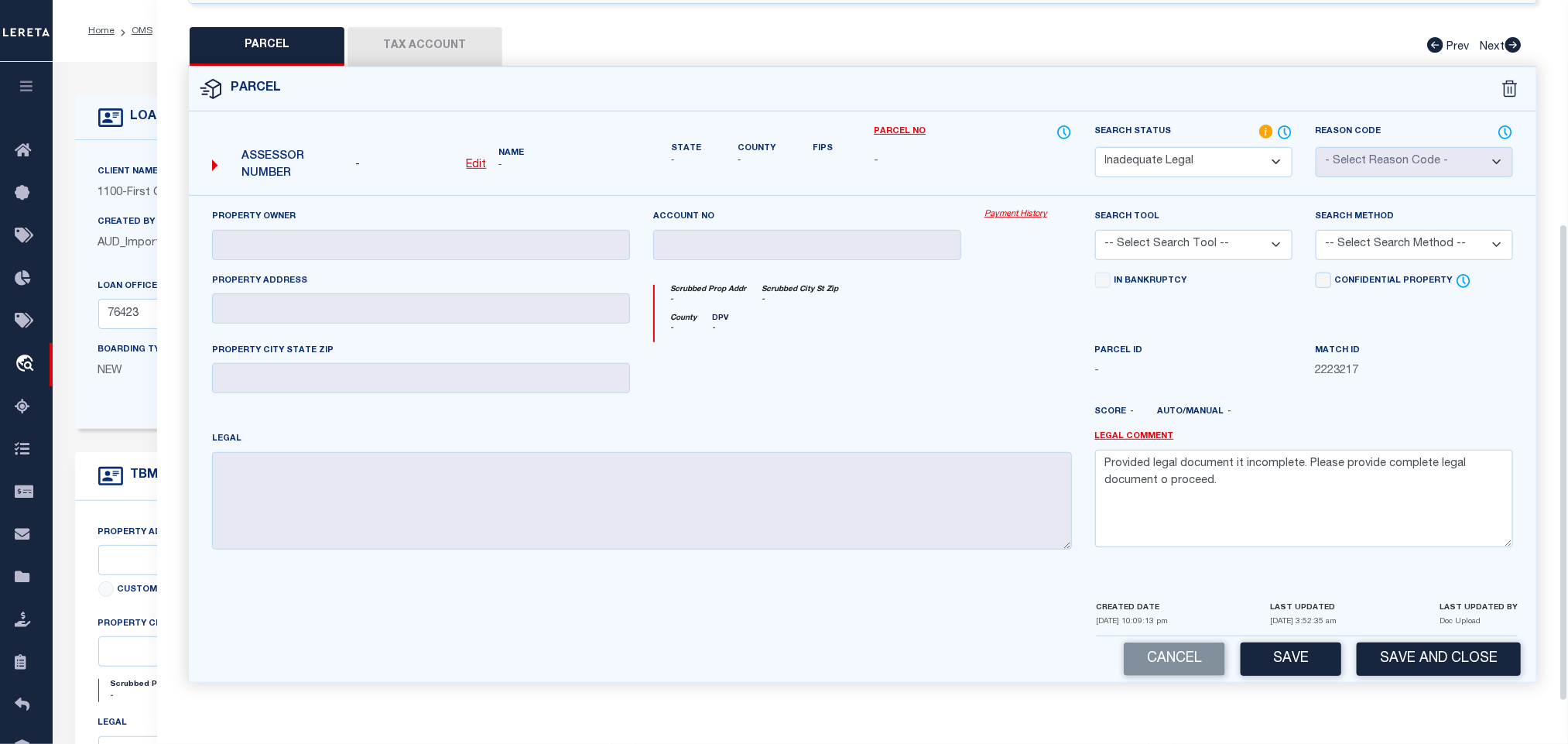
scroll to position [329, 0]
click at [1437, 665] on button "Save and Close" at bounding box center [1439, 659] width 164 height 33
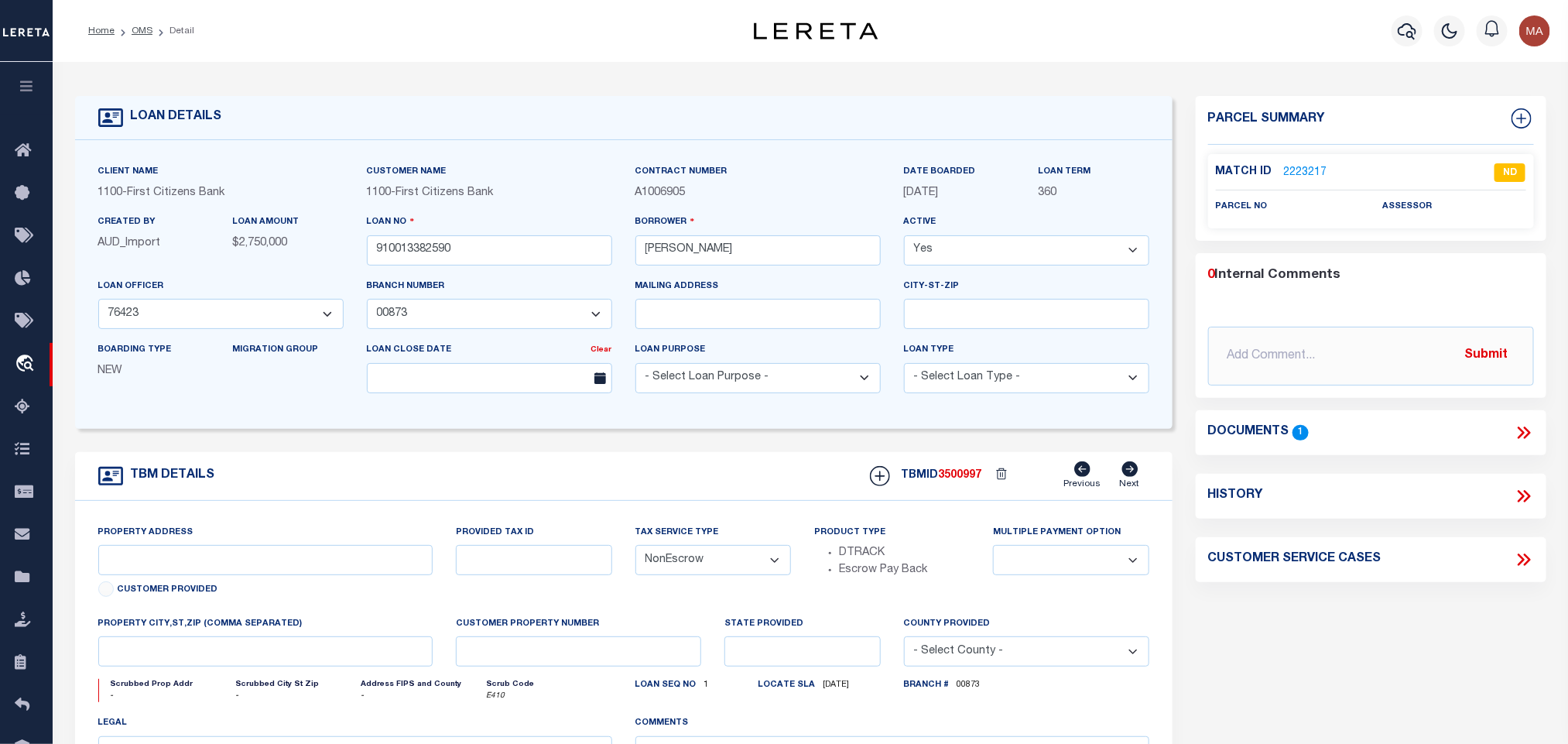
click at [1310, 171] on link "2223217" at bounding box center [1306, 173] width 43 height 16
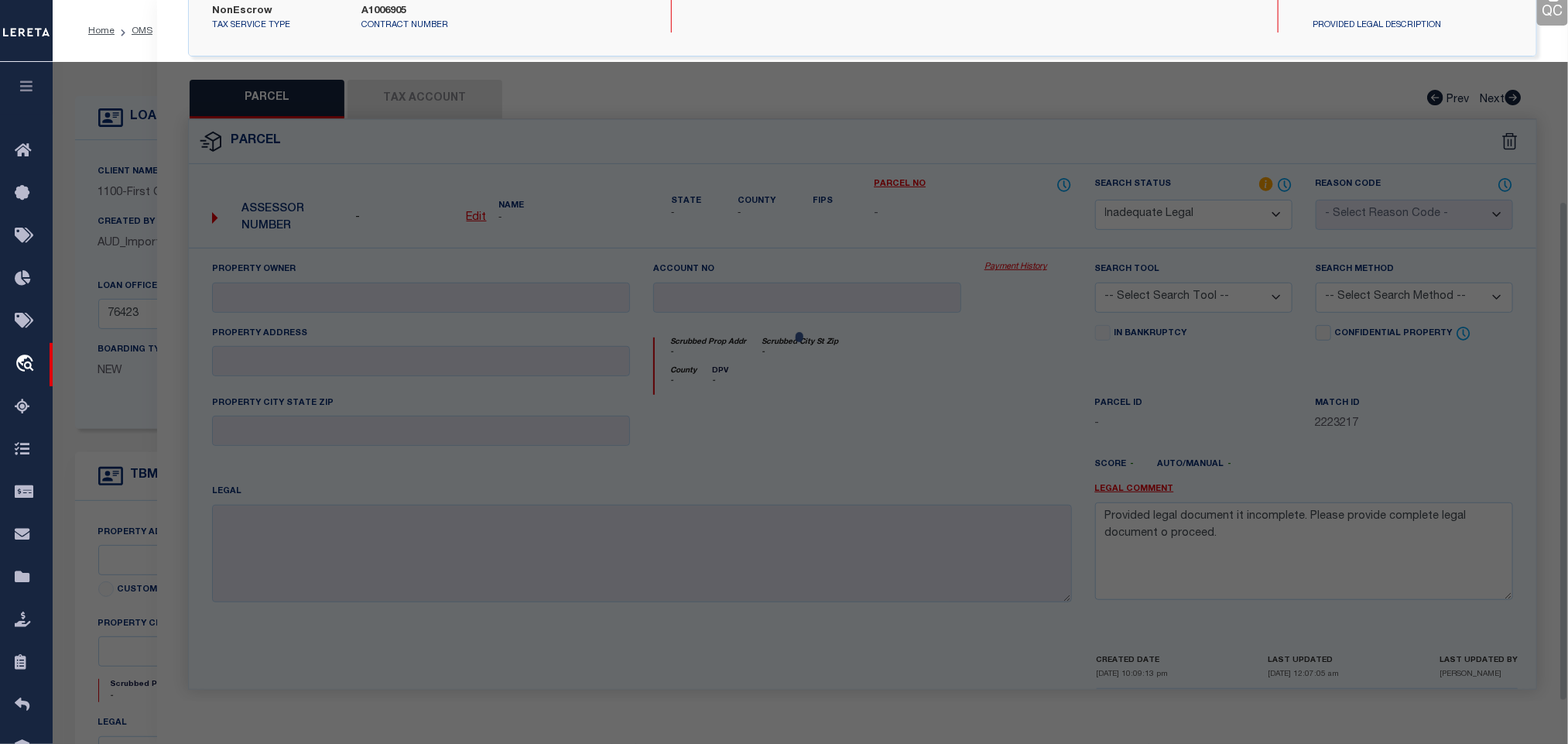
scroll to position [283, 0]
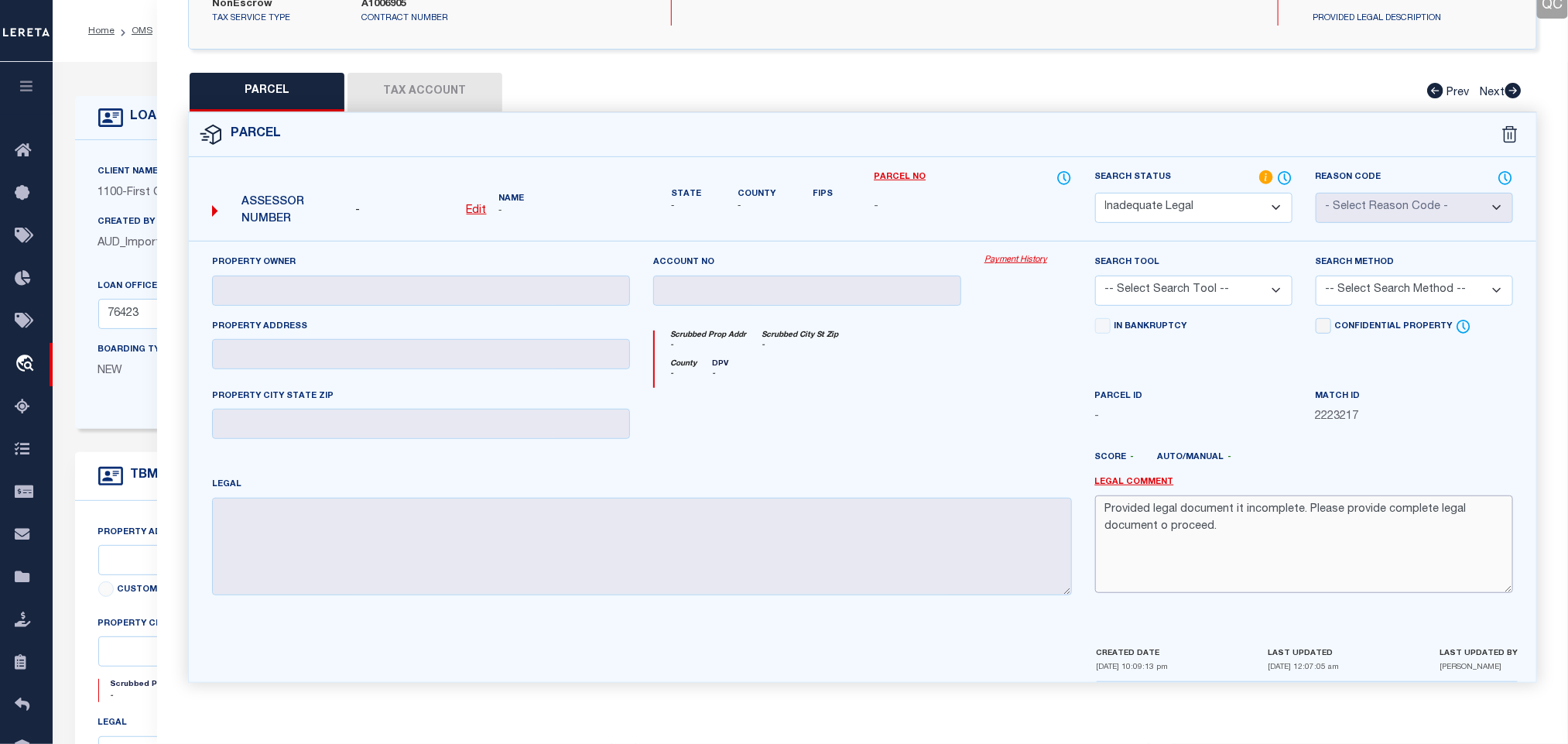
click at [1164, 530] on textarea "Provided legal document it incomplete. Please provide complete legal document o…" at bounding box center [1304, 544] width 418 height 97
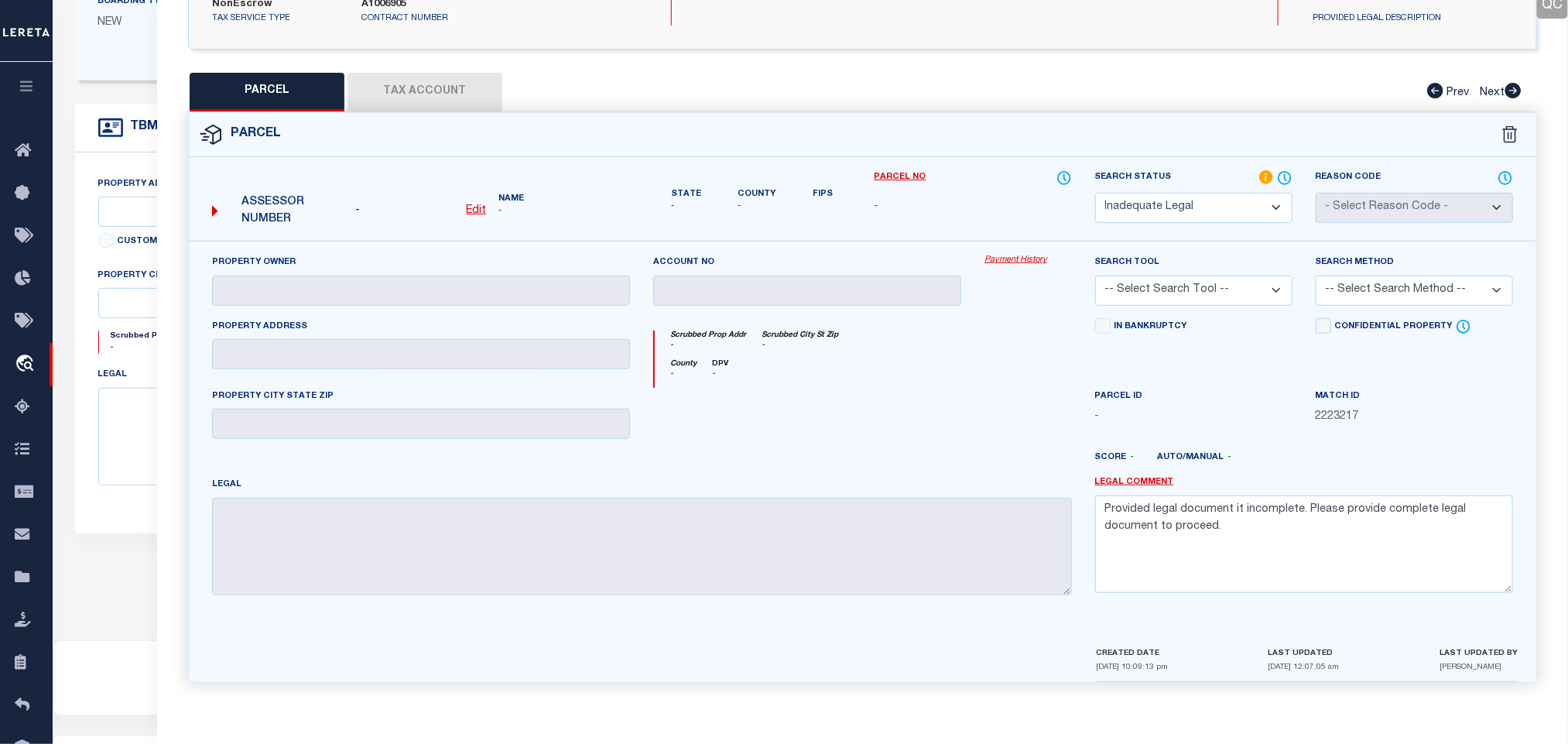
click at [1234, 205] on select "Automated Search Bad Parcel Complete Duplicate Parcel High Dollar Reporting In …" at bounding box center [1194, 208] width 198 height 30
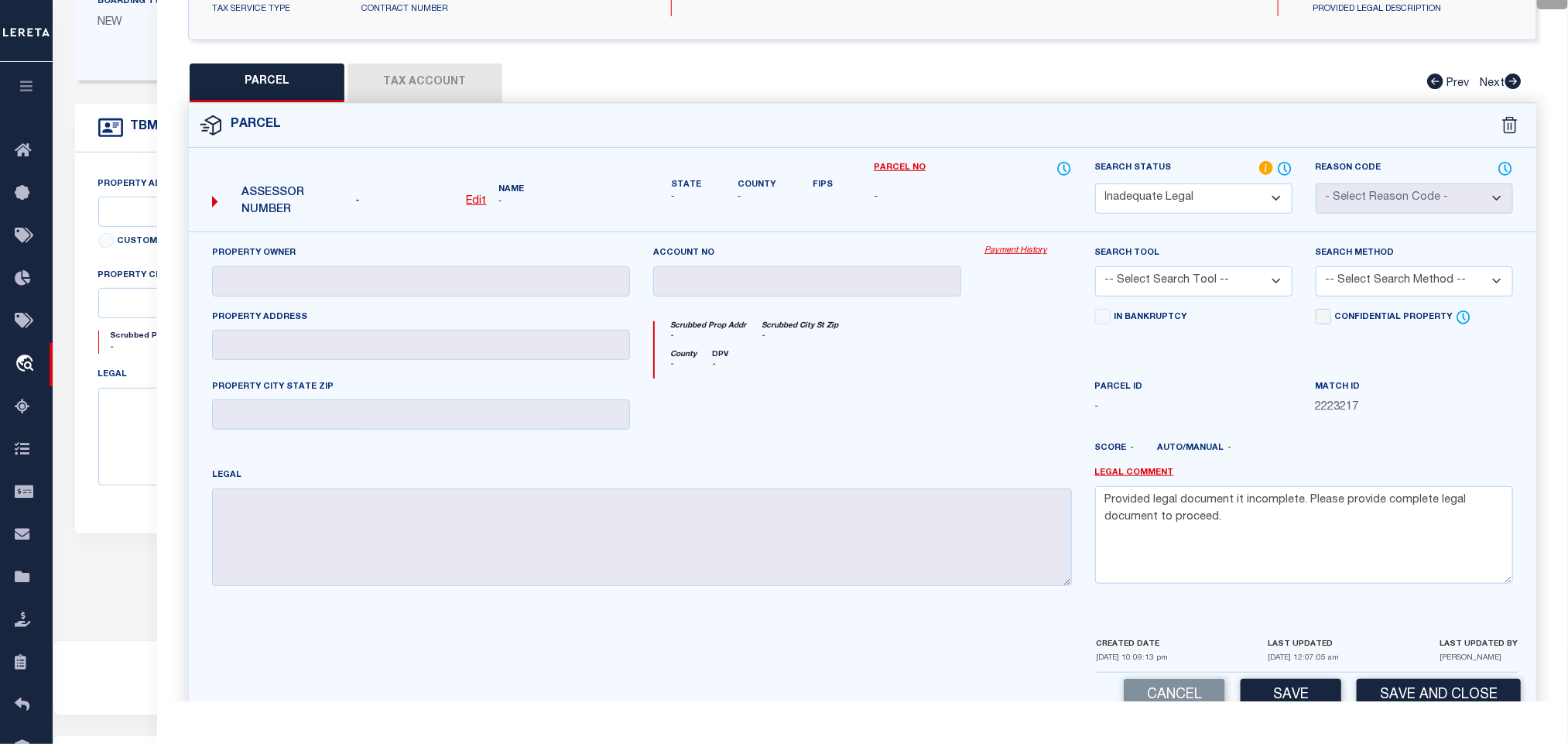
click at [1234, 205] on select "Automated Search Bad Parcel Complete Duplicate Parcel High Dollar Reporting In …" at bounding box center [1194, 199] width 198 height 30
click at [1399, 693] on button "Save and Close" at bounding box center [1439, 695] width 164 height 33
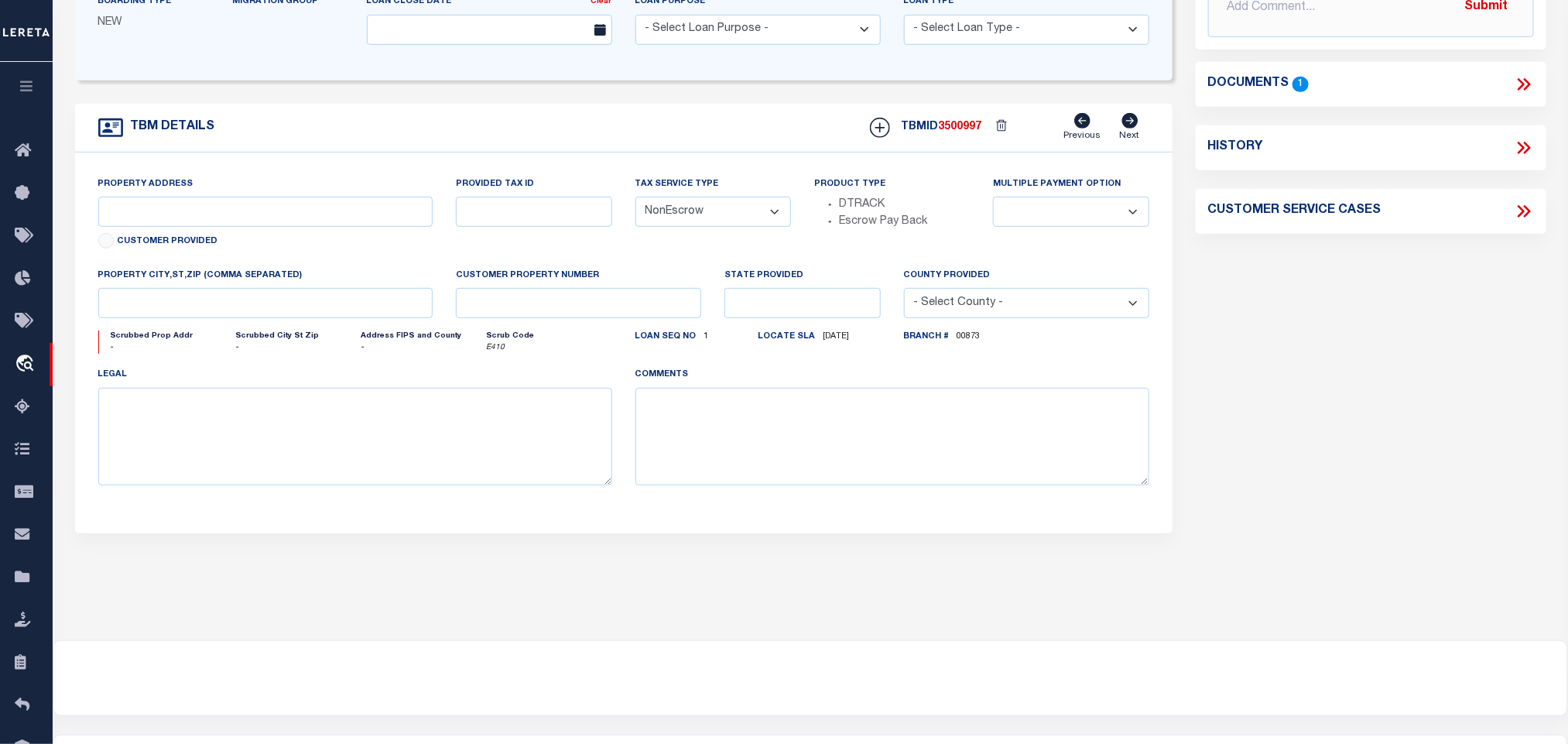
scroll to position [0, 0]
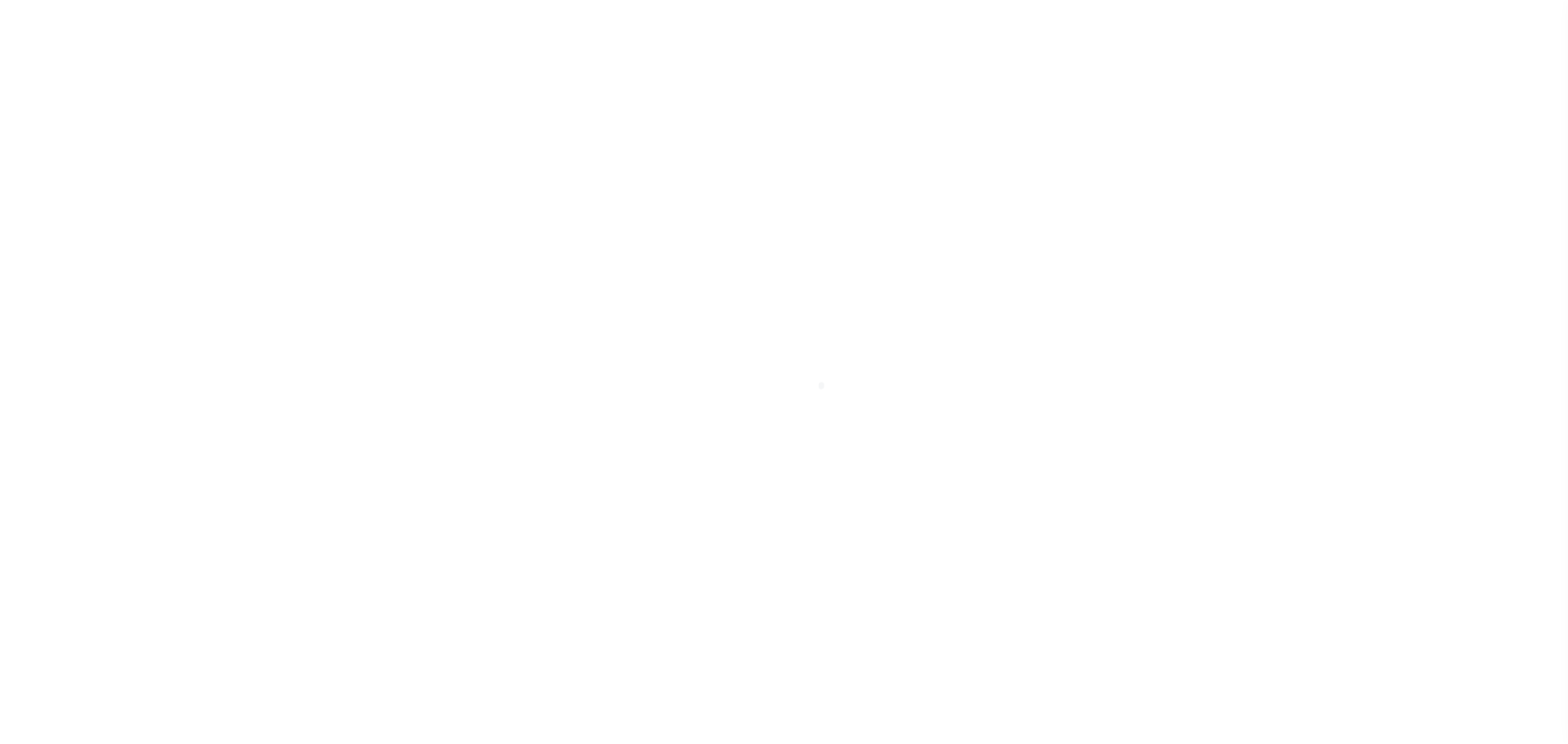
select select "10"
select select "NonEscrow"
select select
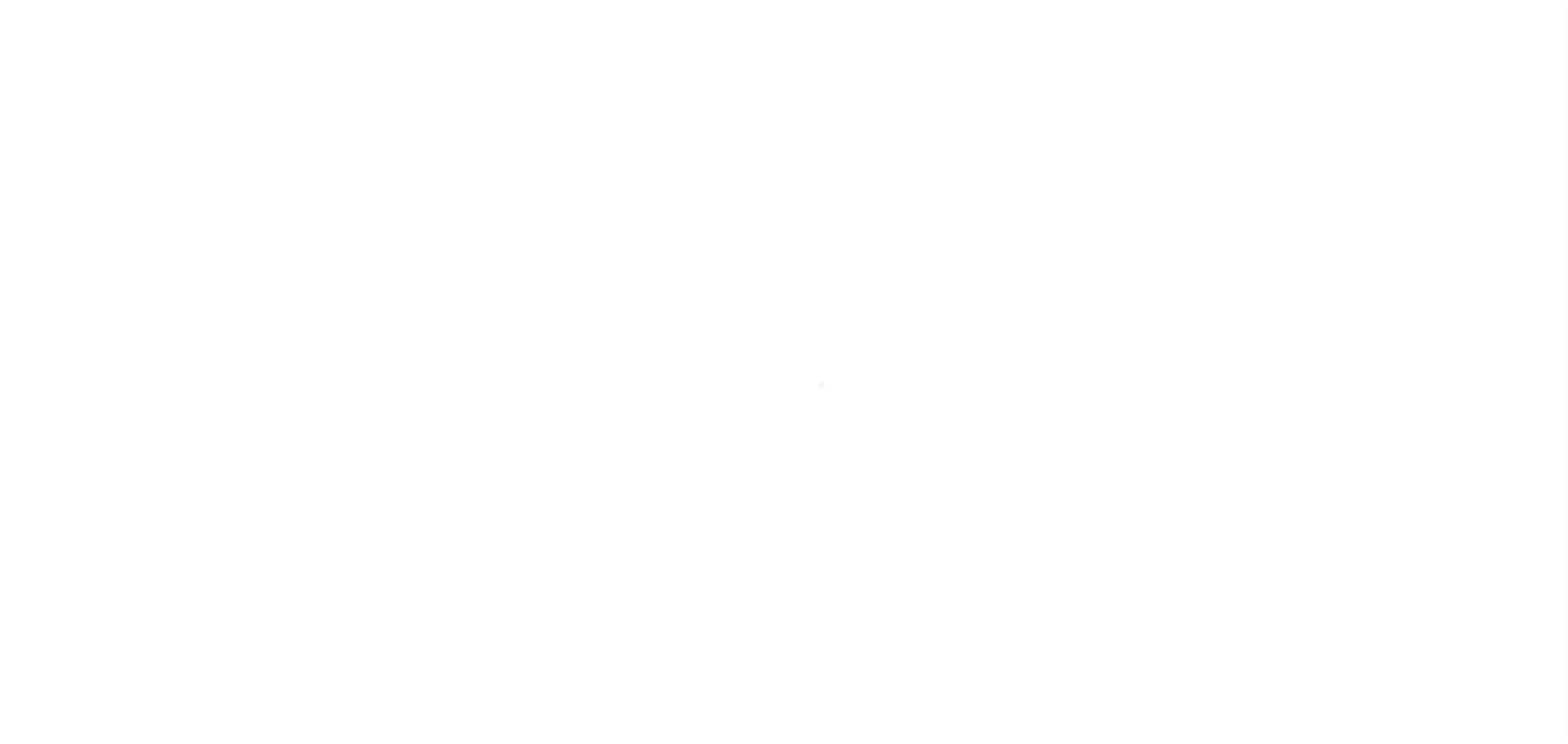
select select "7917"
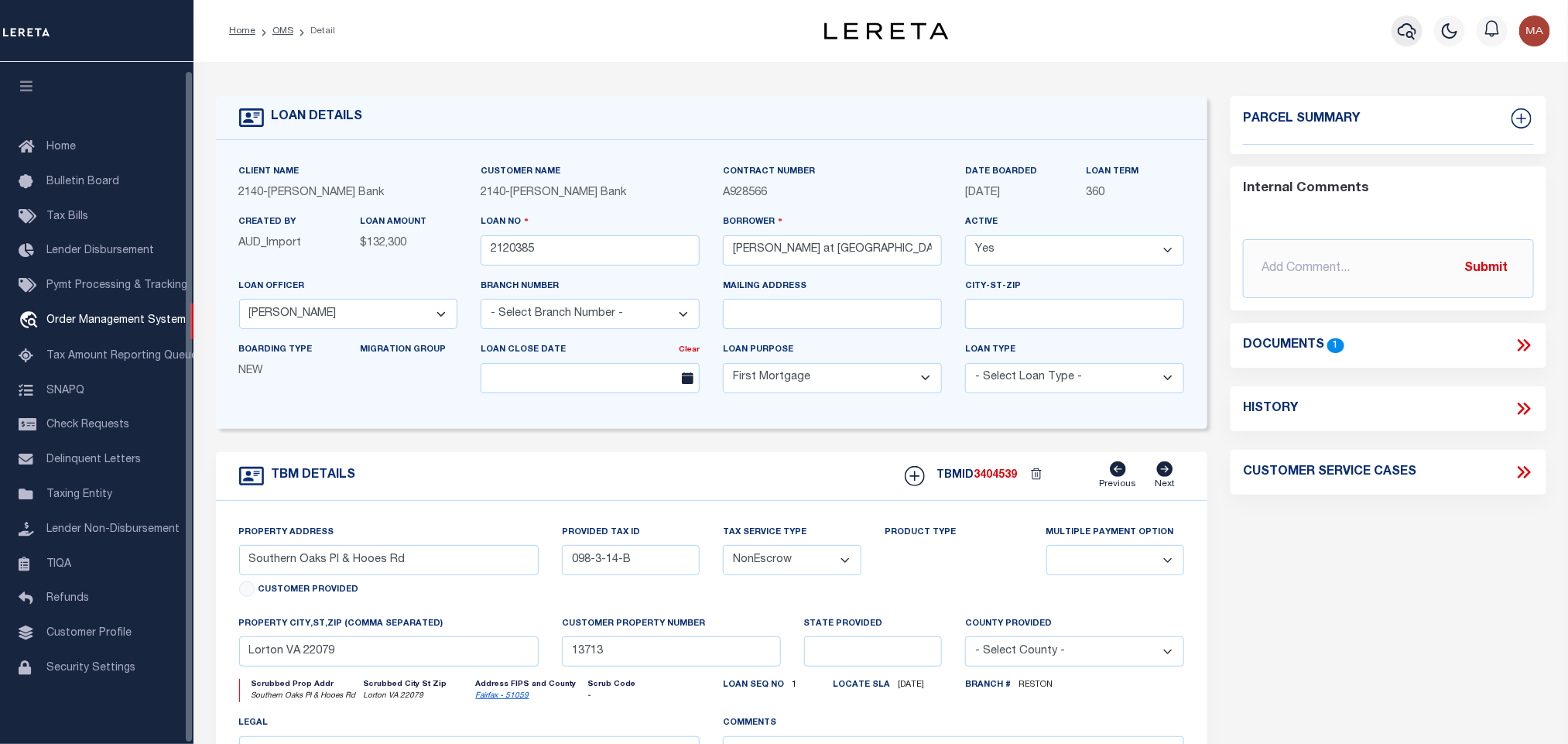
select select "3195"
select select
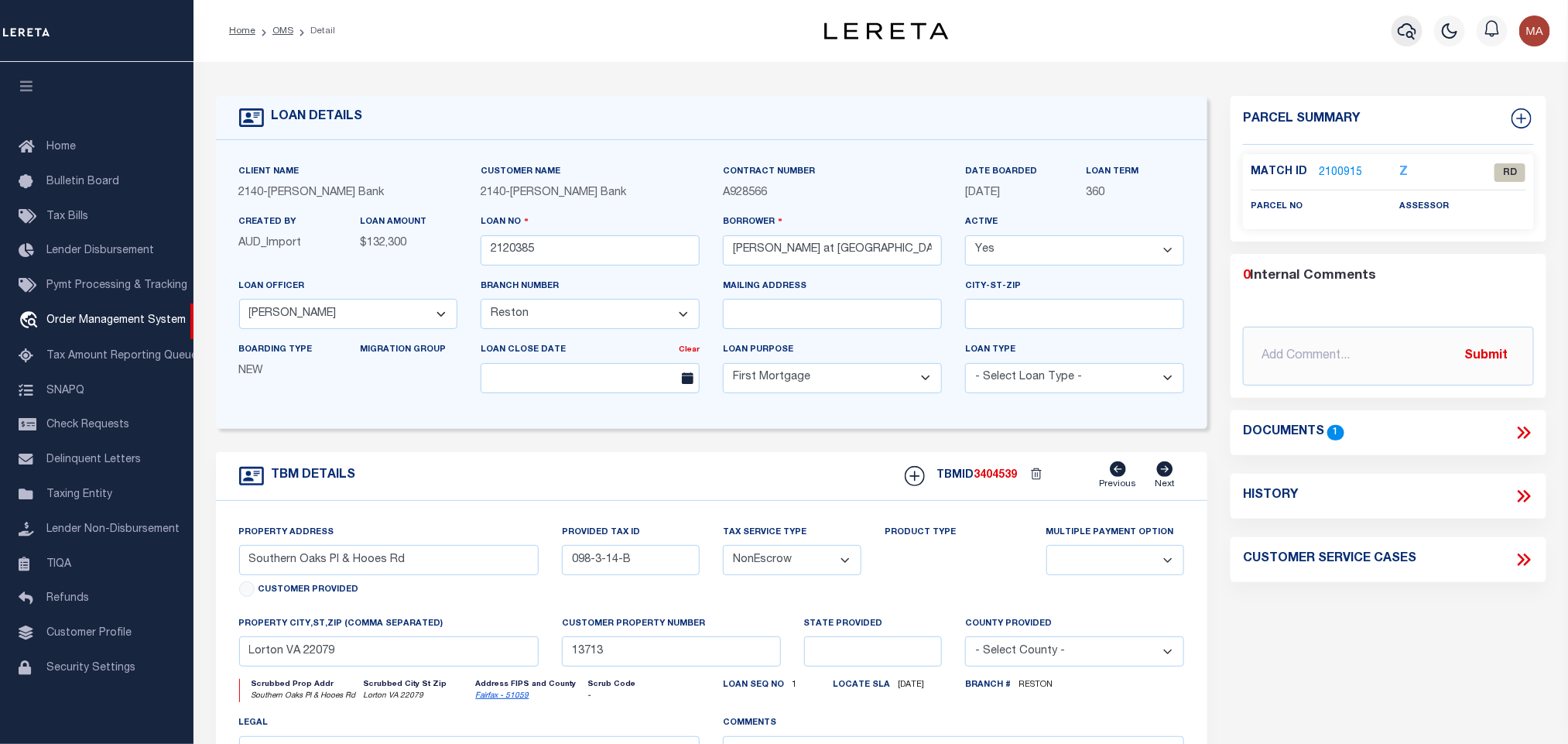
click at [1415, 24] on icon "button" at bounding box center [1407, 30] width 18 height 18
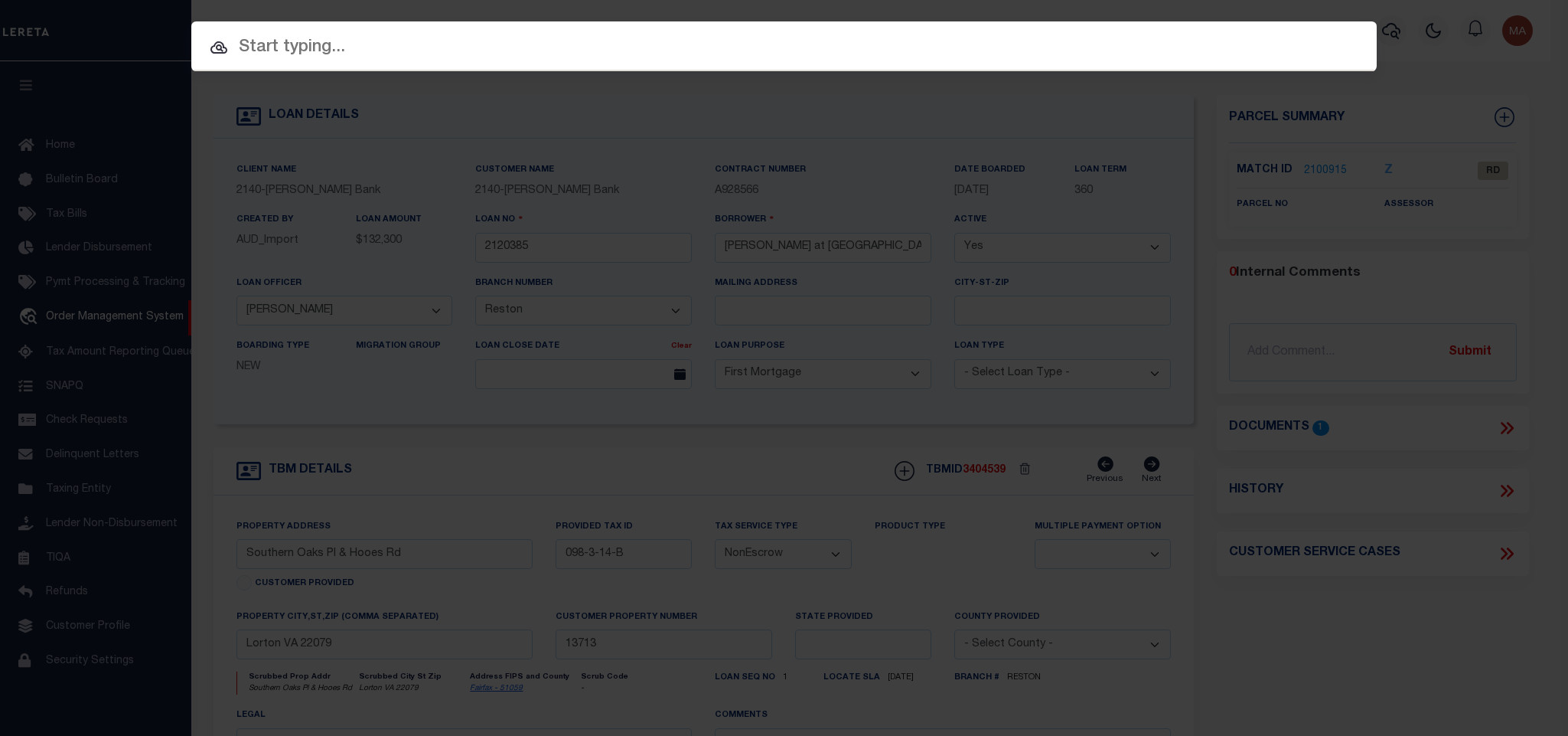
click at [1239, 55] on input "text" at bounding box center [784, 48] width 1185 height 27
paste input "202599836"
type input "202599836"
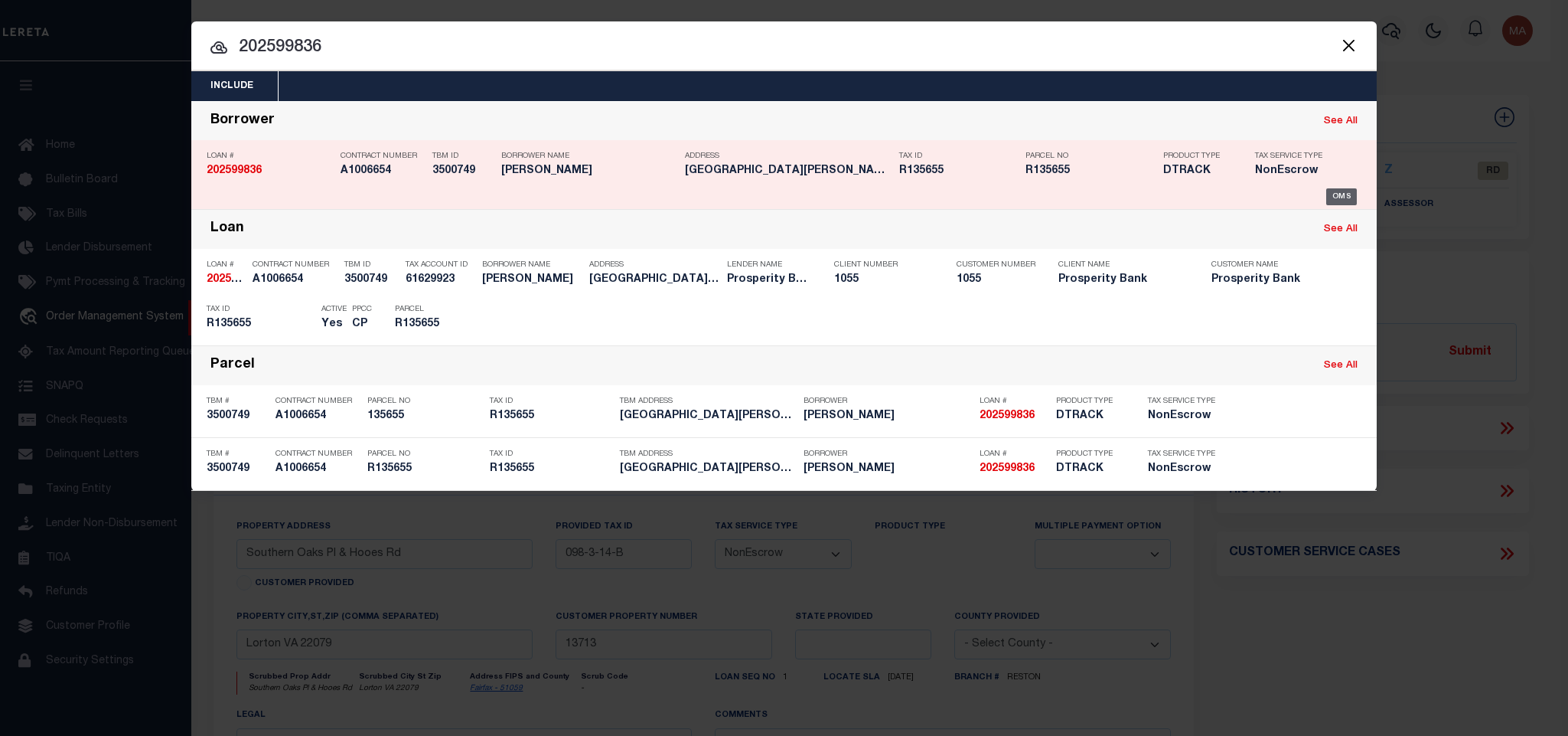
click at [1337, 196] on div "OMS" at bounding box center [1342, 196] width 32 height 17
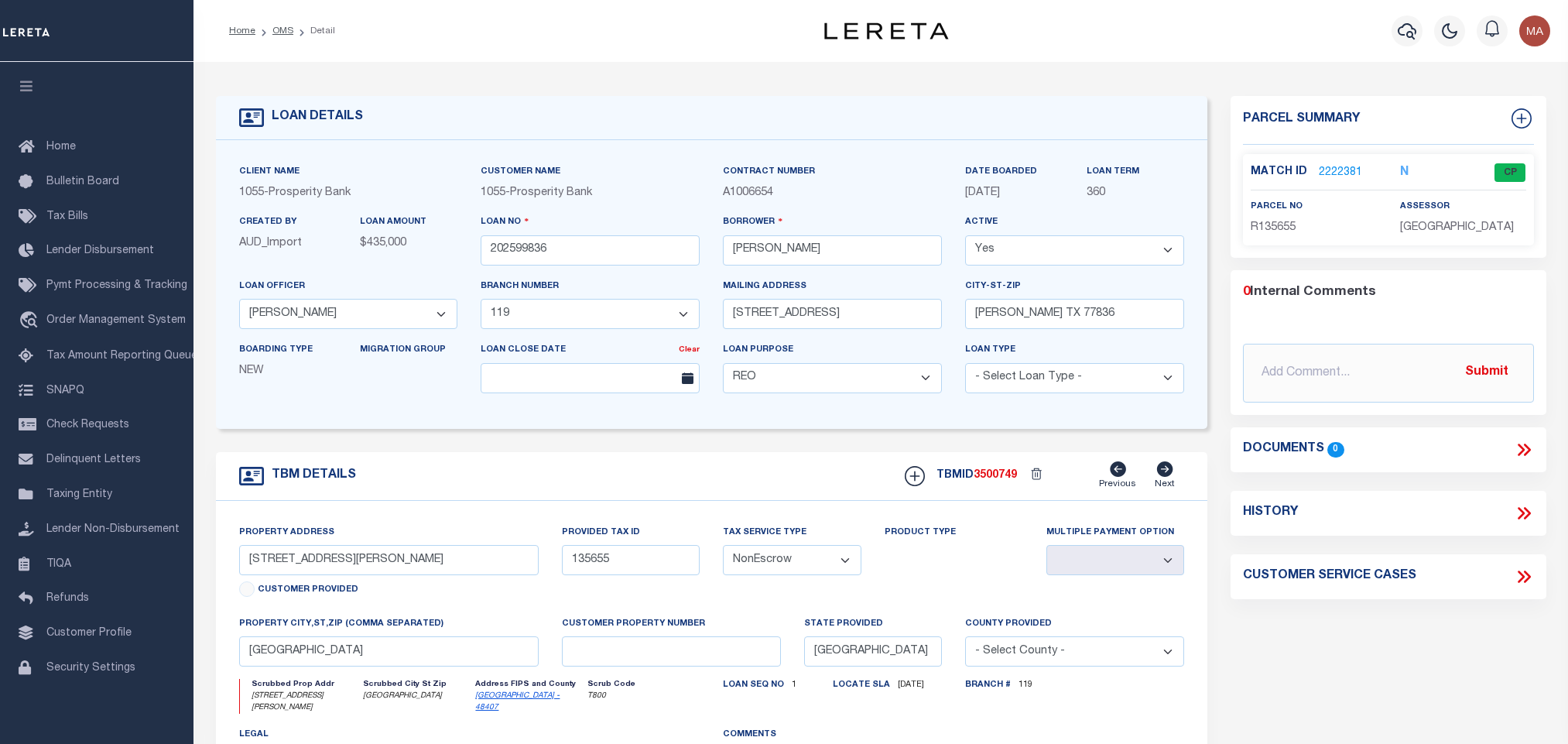
select select "10547"
select select "4030"
select select "800"
select select "NonEscrow"
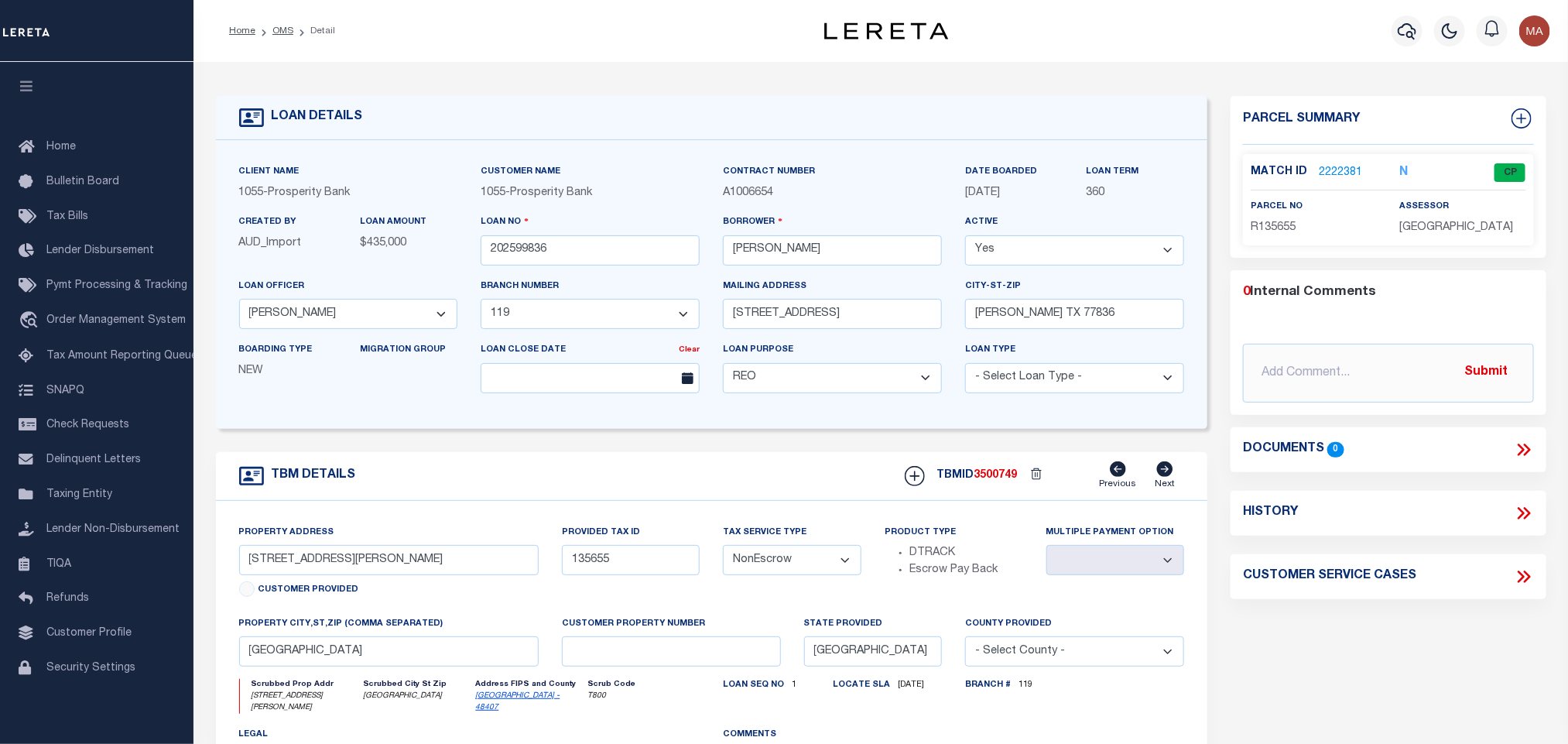
click at [1331, 165] on link "2222381" at bounding box center [1341, 173] width 43 height 16
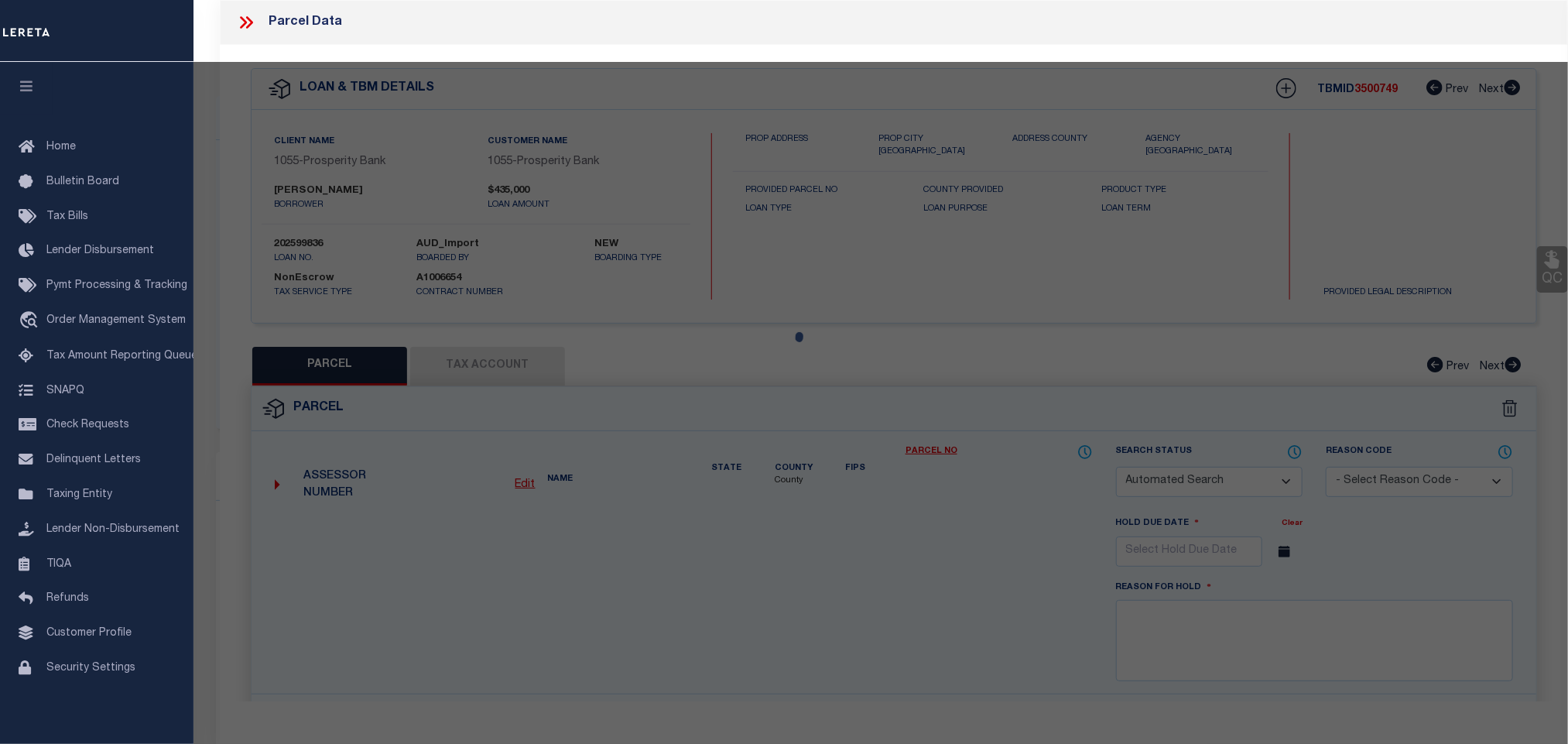
checkbox input "false"
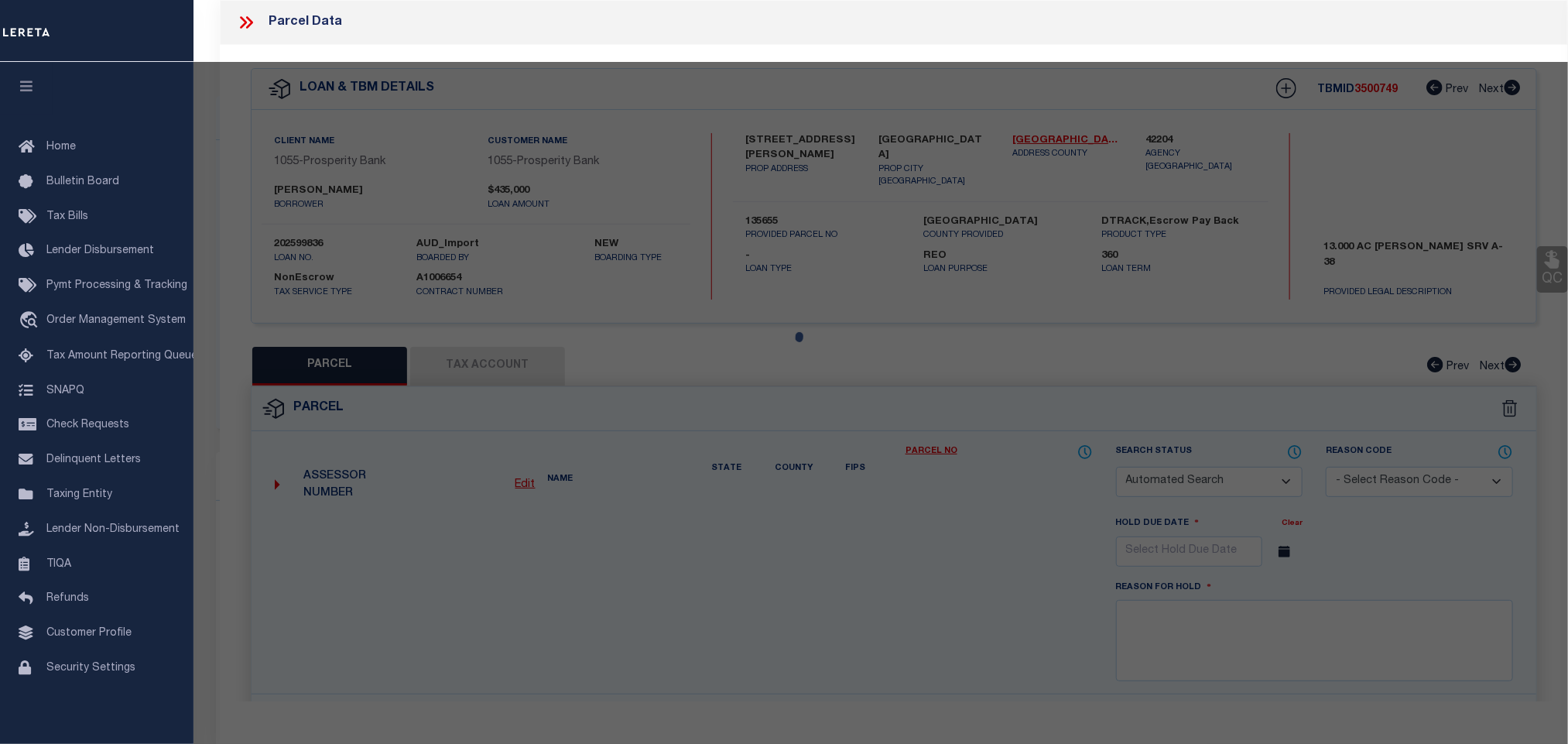
select select "CP"
type input "Hainline Mark Steven & Mariah Kari"
select select "AGW"
select select
type input "Wilderness Rd"
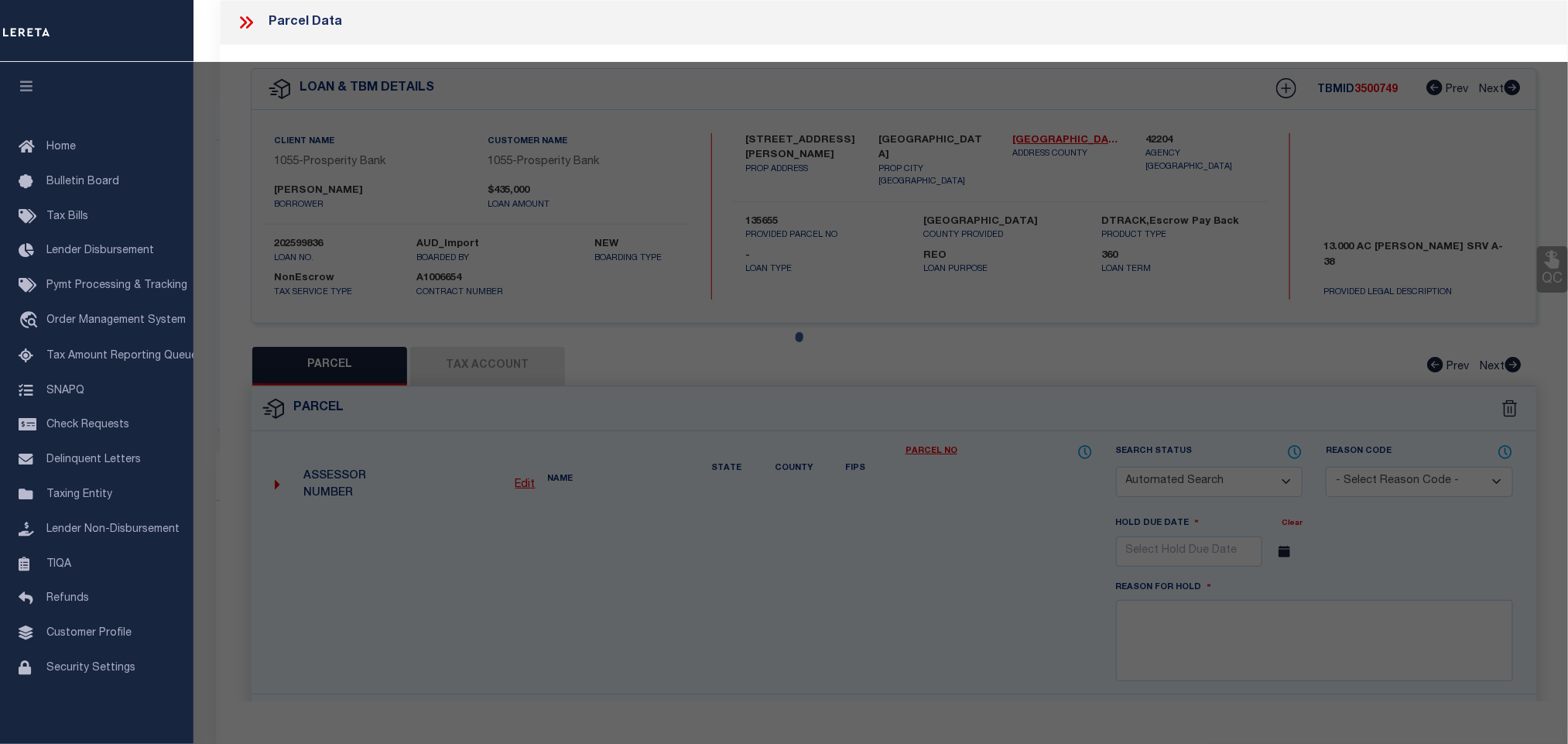
type input "Point Blank, TX 77364"
type textarea "A038 William Morris, Tract 35.7, Acres 13."
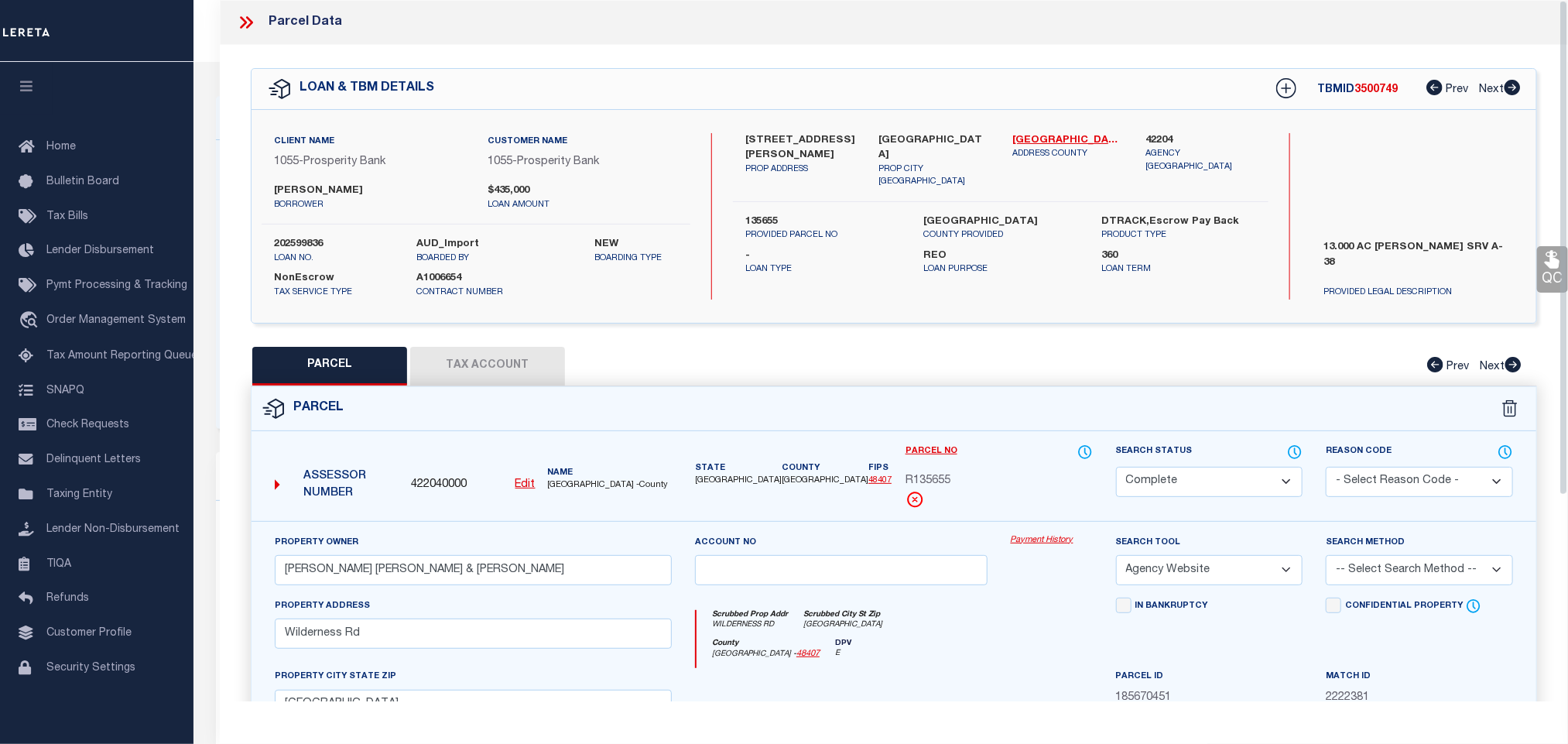
click at [490, 372] on button "Tax Account" at bounding box center [487, 366] width 155 height 39
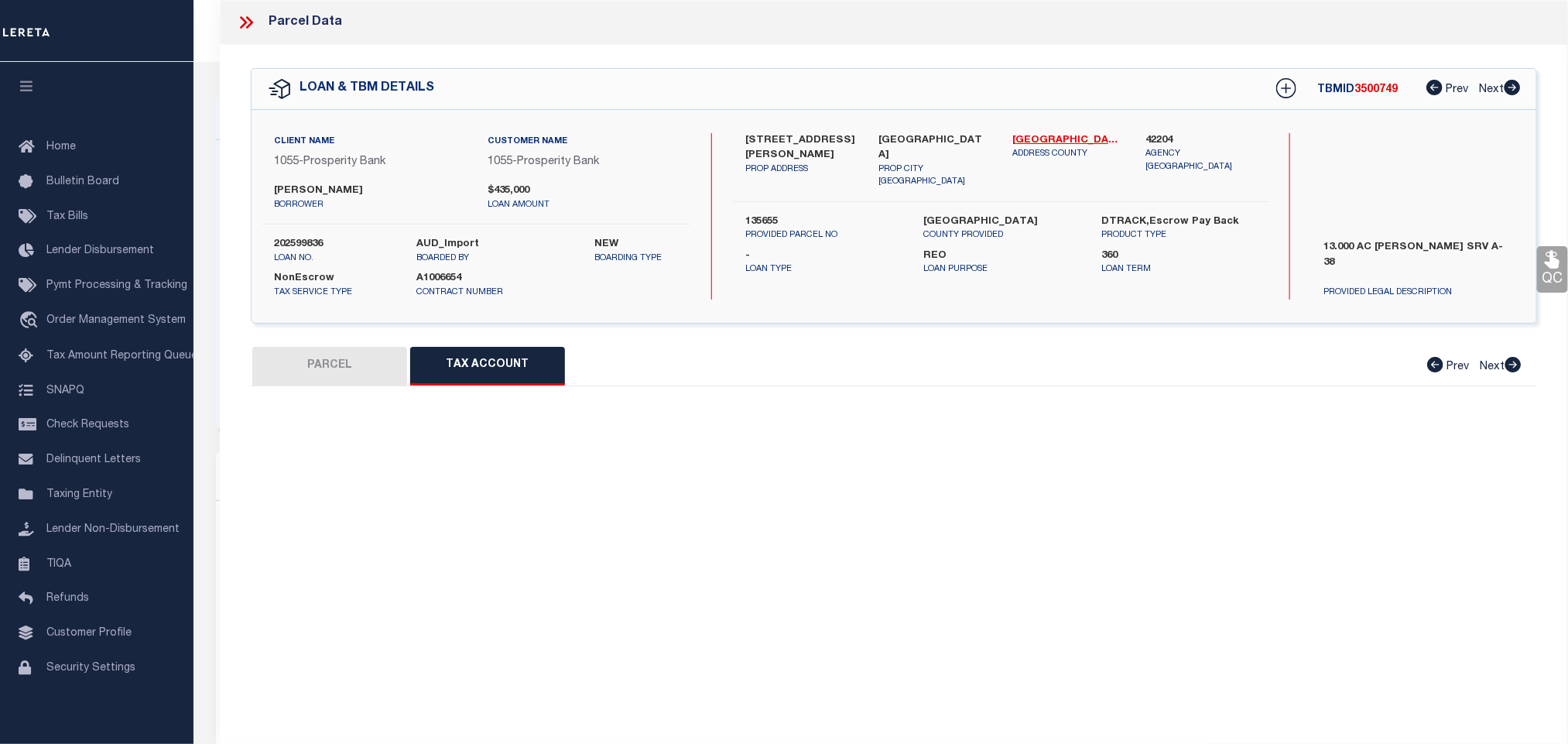
select select "100"
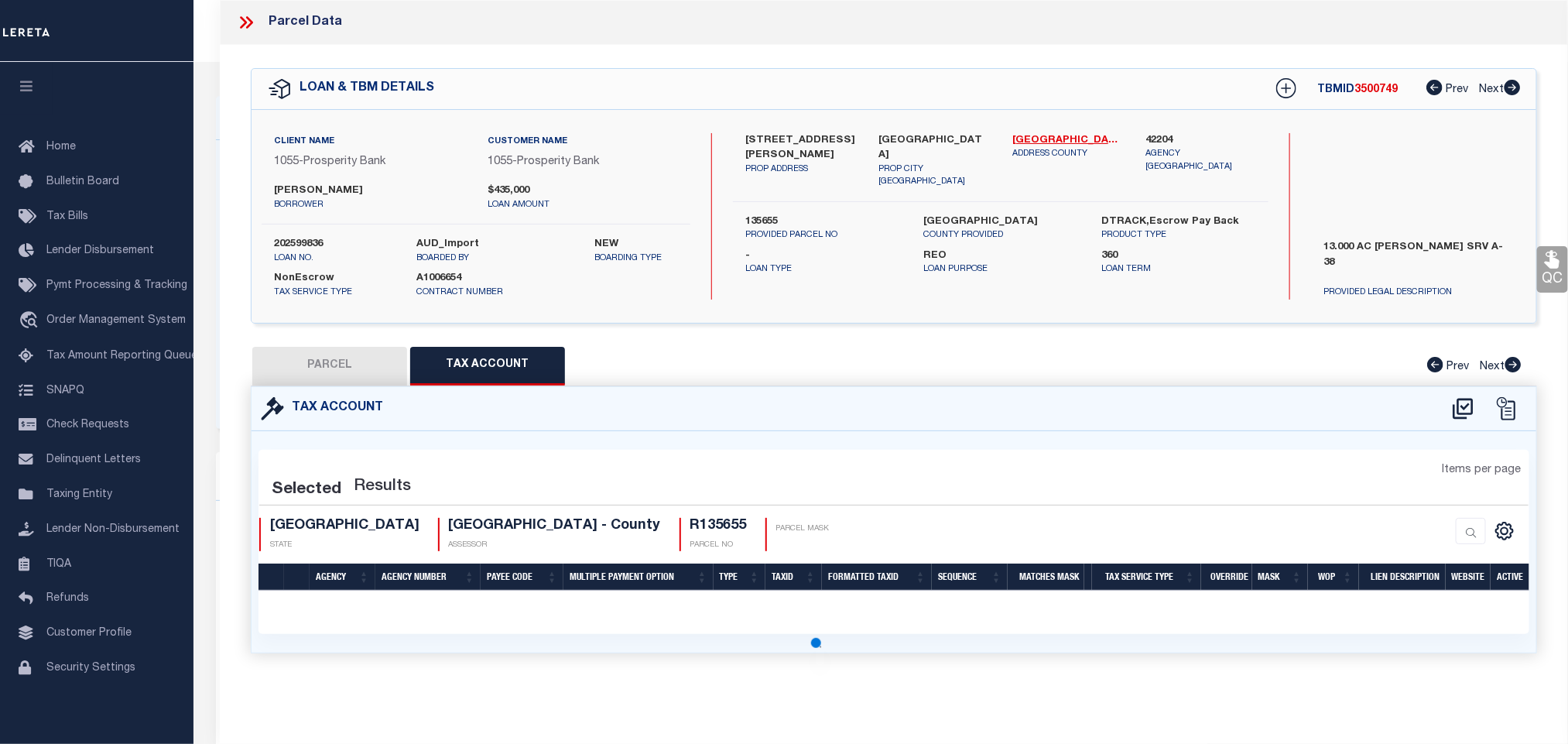
select select "100"
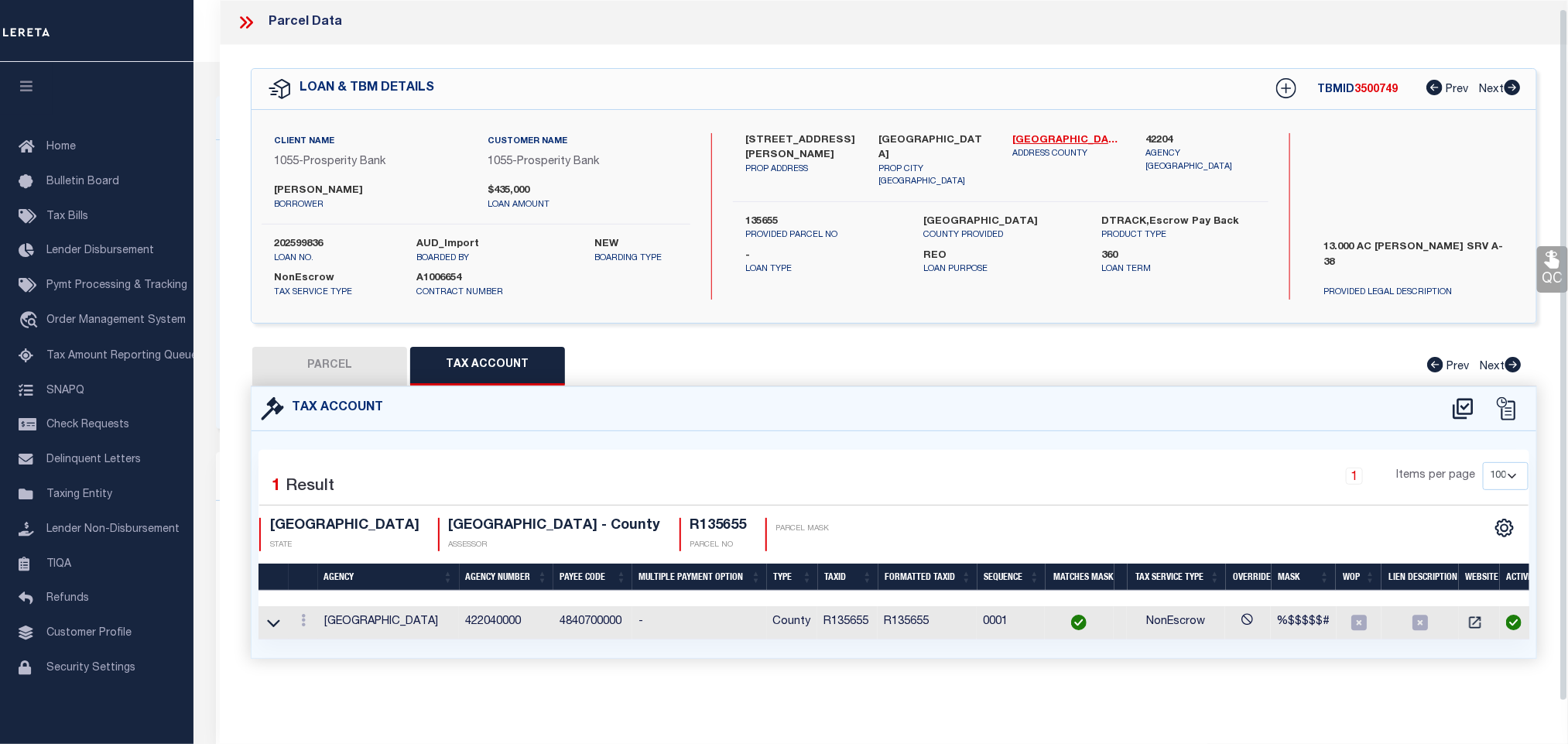
scroll to position [10, 0]
click at [1475, 620] on icon "" at bounding box center [1475, 622] width 15 height 15
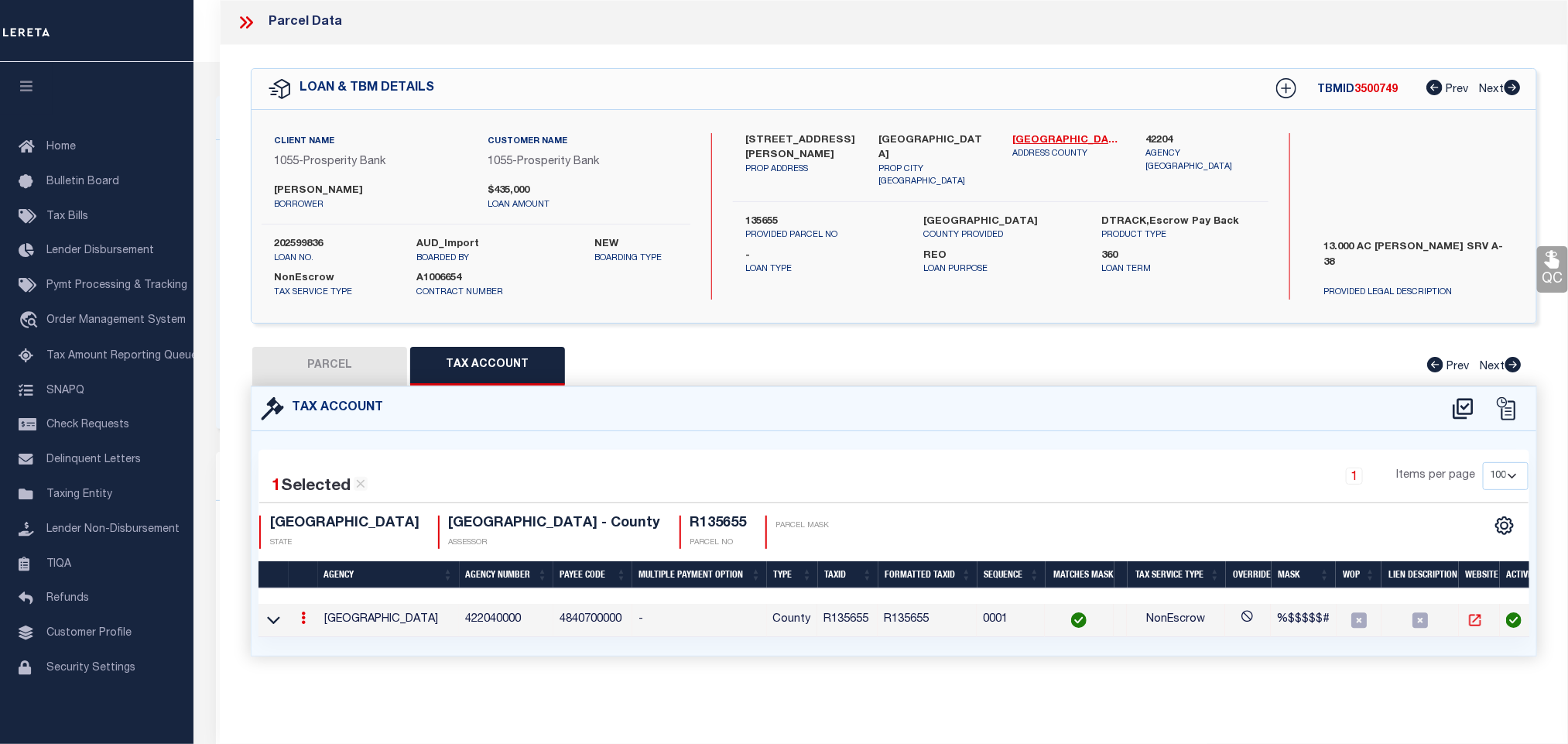
scroll to position [6, 0]
click at [349, 358] on button "PARCEL" at bounding box center [329, 366] width 155 height 39
select select "AS"
select select
checkbox input "false"
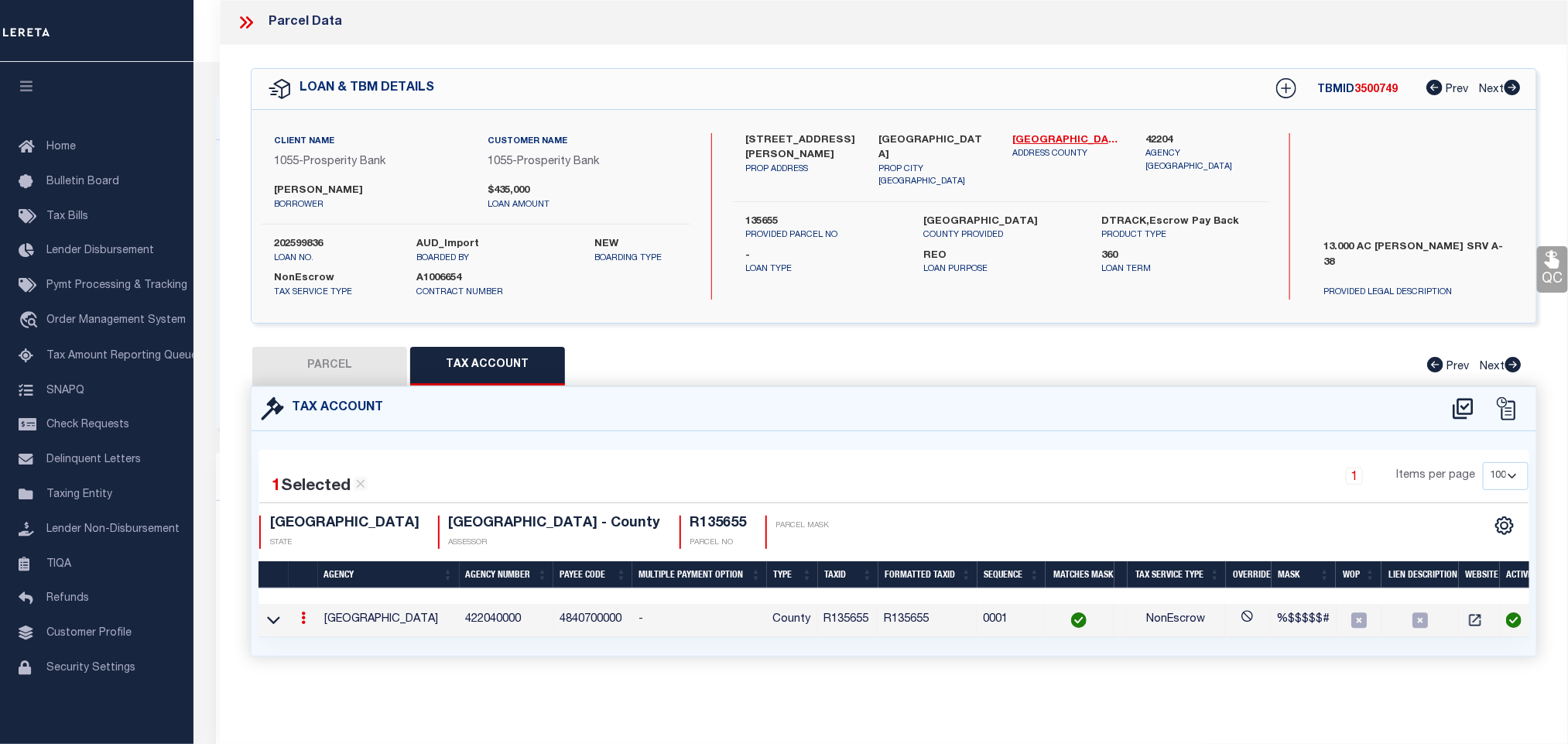
checkbox input "false"
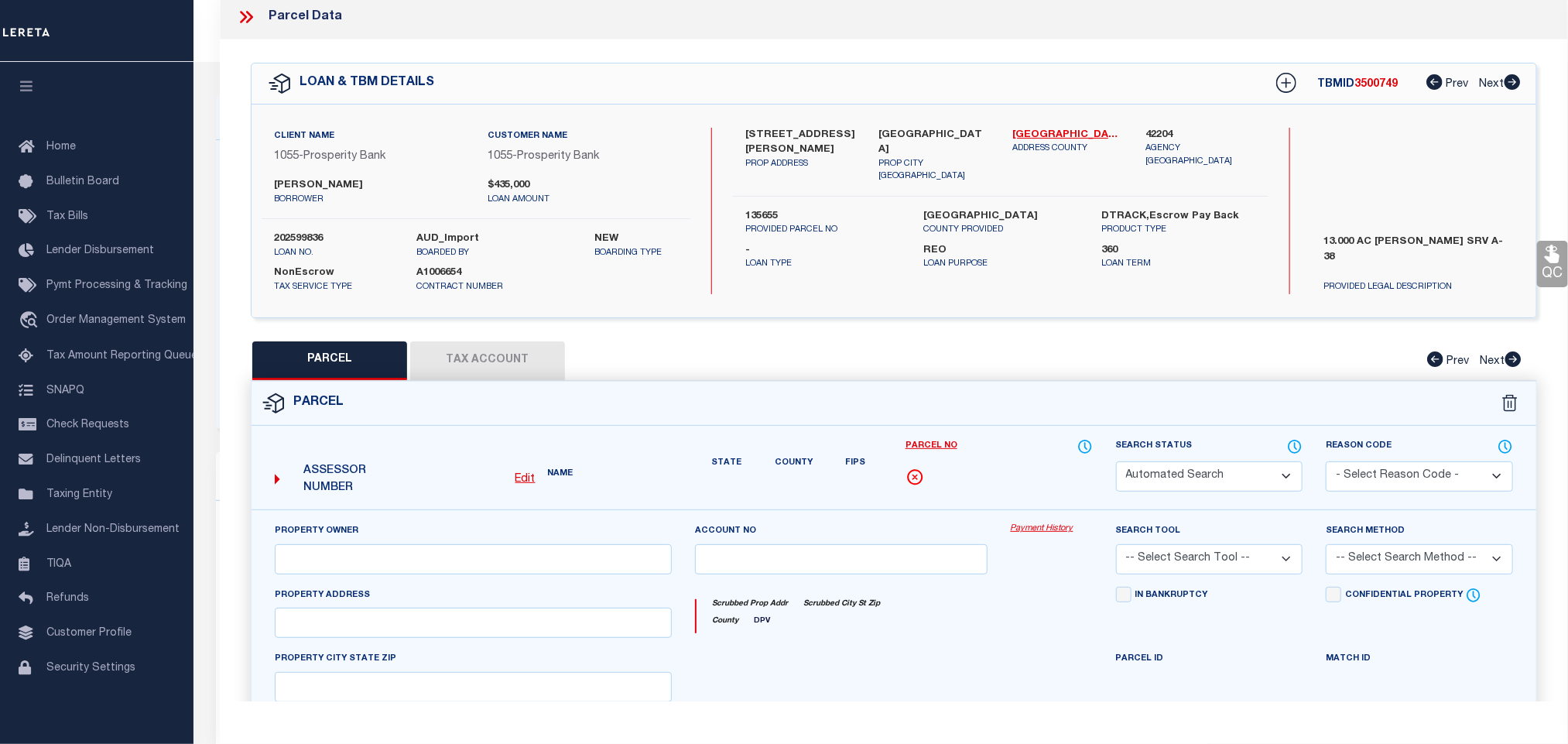
select select "CP"
type input "Hainline Mark Steven & Mariah Kari"
select select "AGW"
select select
type input "Wilderness Rd"
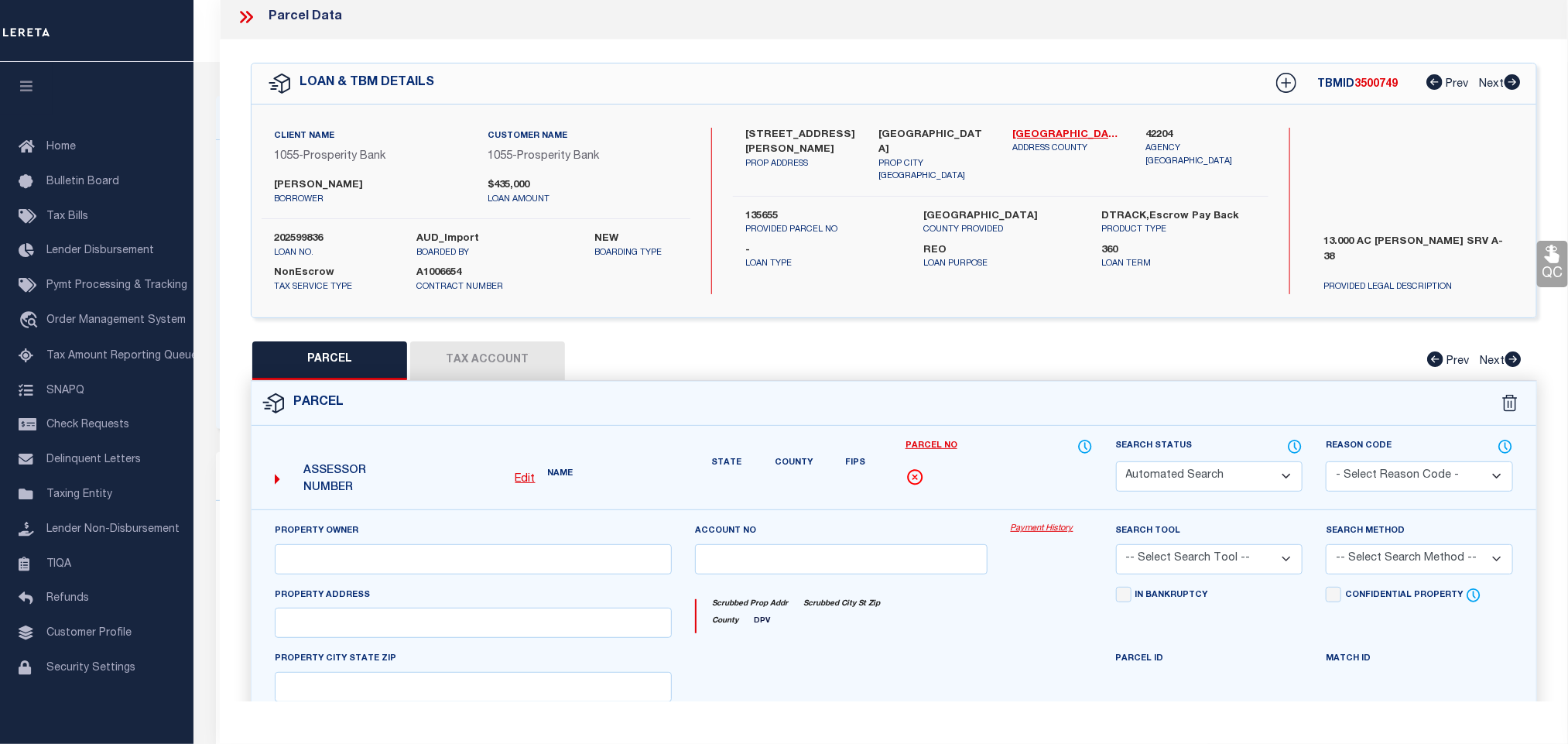
type input "Point Blank, TX 77364"
type textarea "A038 William Morris, Tract 35.7, Acres 13."
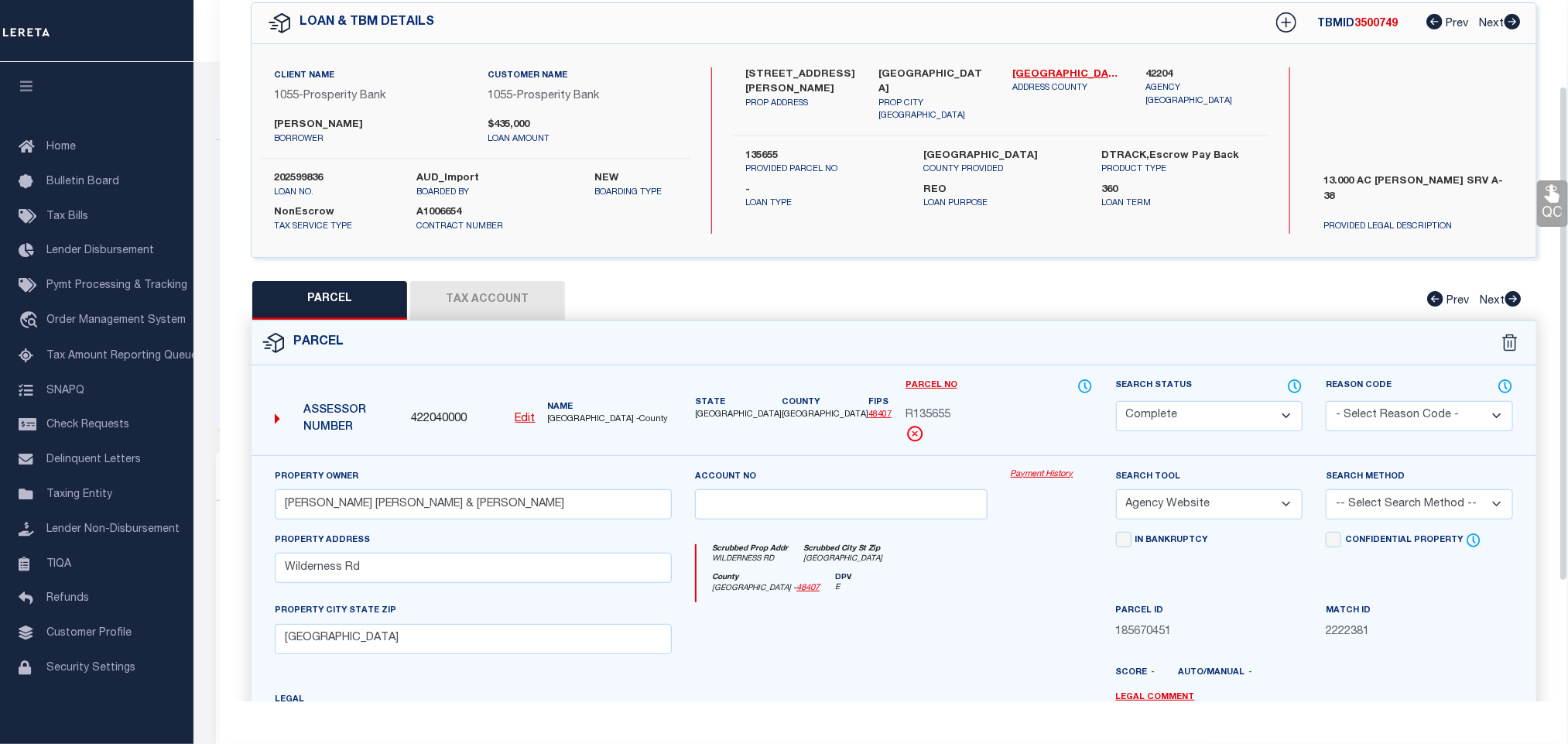
scroll to position [121, 0]
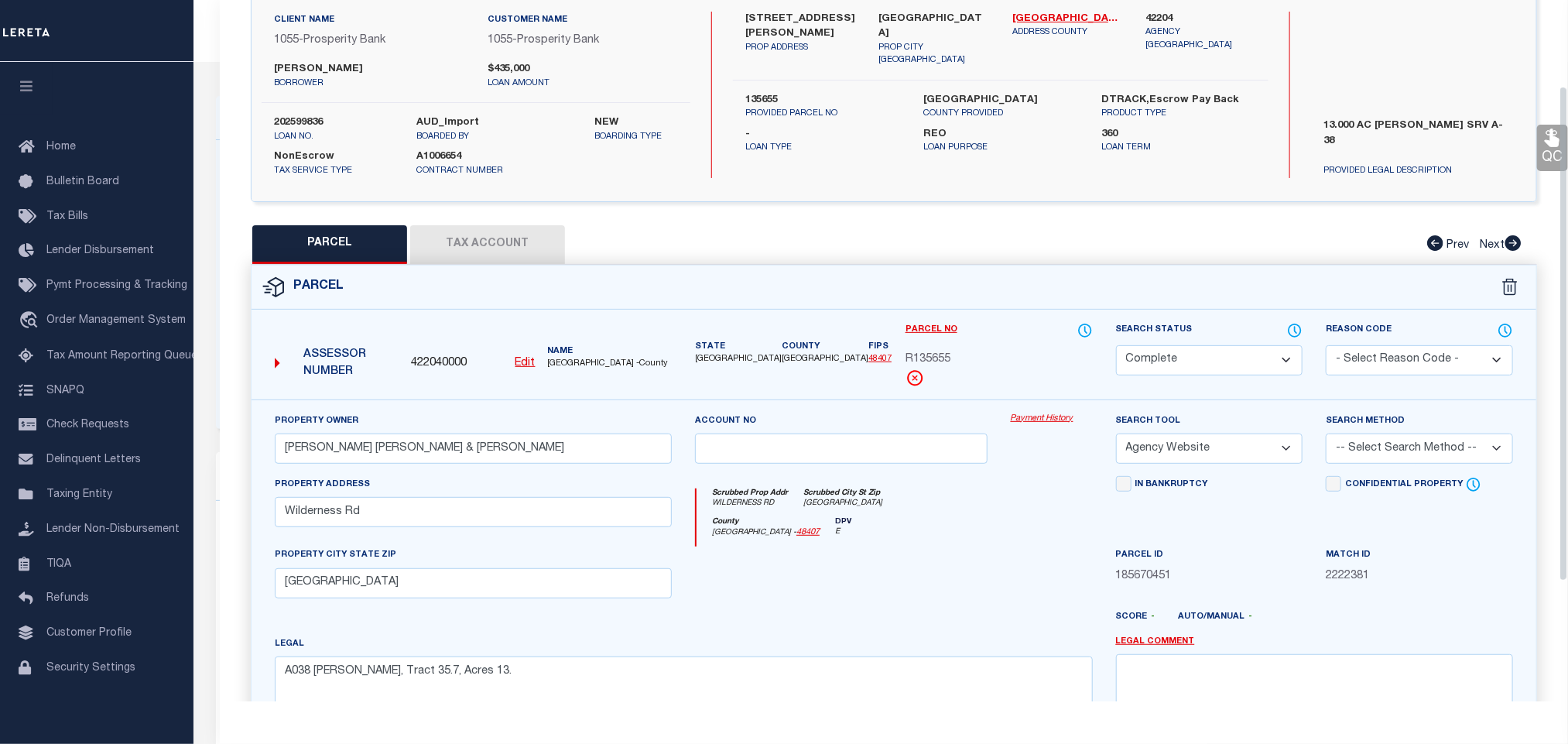
click at [930, 352] on div "Parcel No R135655" at bounding box center [999, 355] width 187 height 65
copy span "R135655"
click at [472, 448] on input "Hainline Mark Steven & Mariah Kari" at bounding box center [474, 449] width 397 height 30
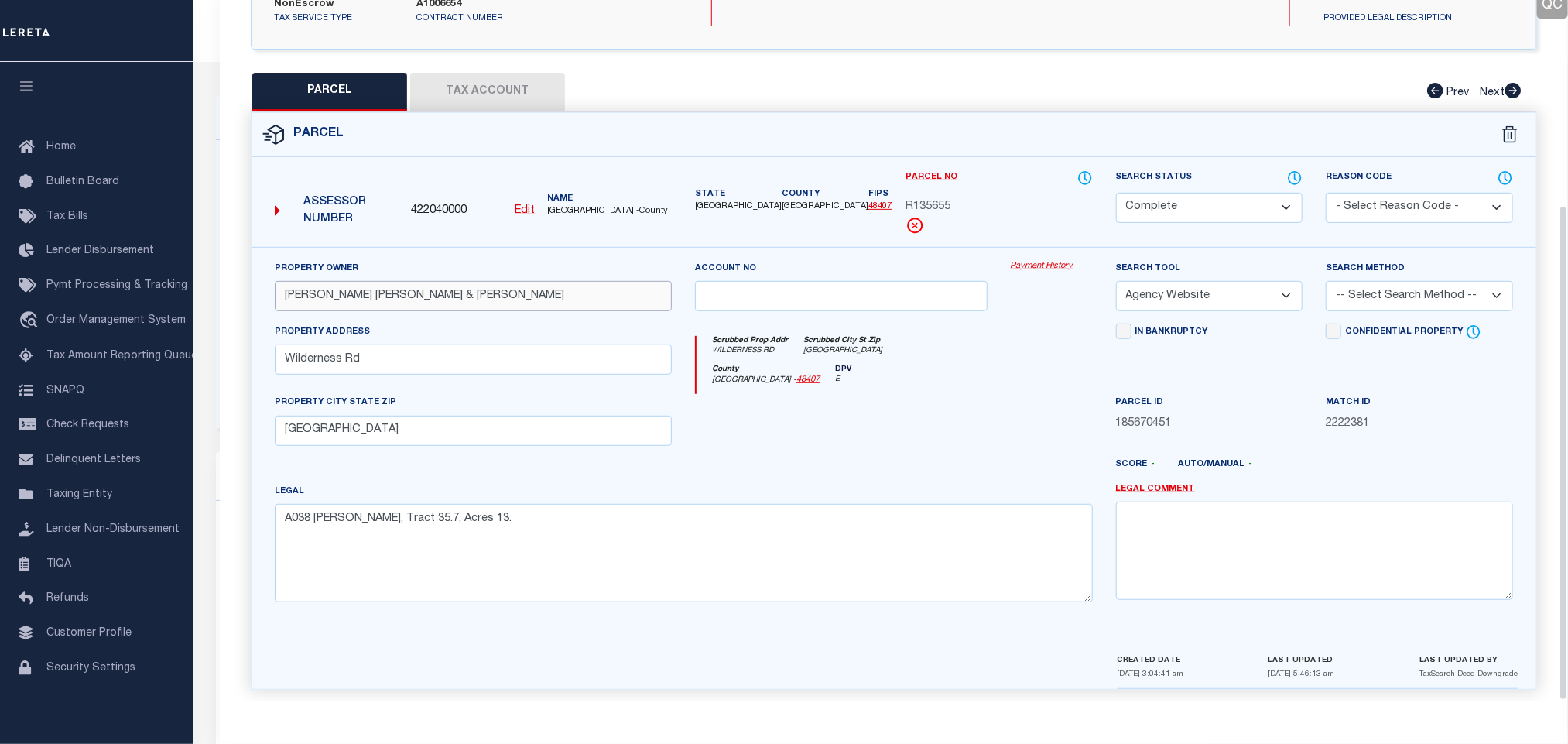
scroll to position [290, 0]
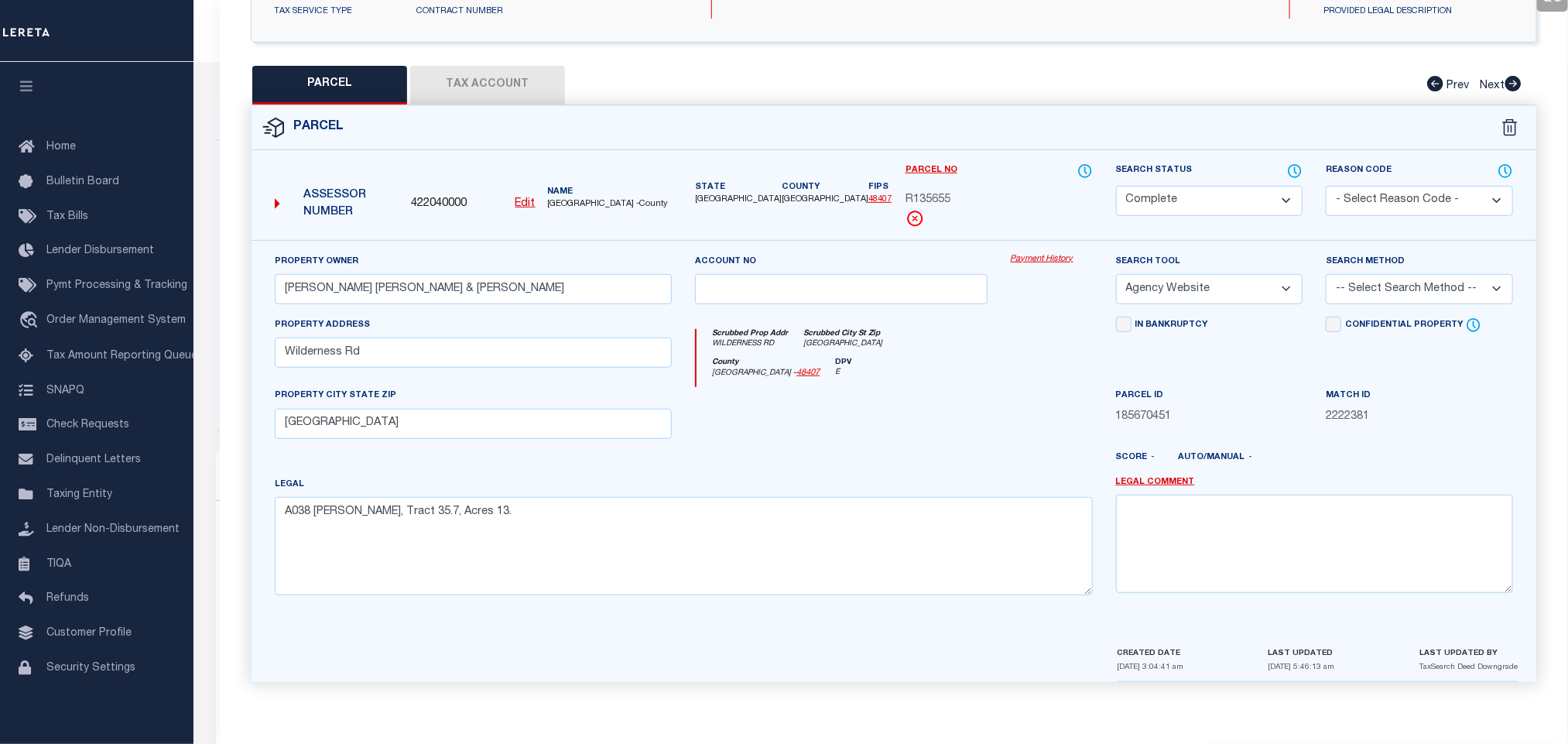
click at [511, 84] on button "Tax Account" at bounding box center [487, 85] width 155 height 39
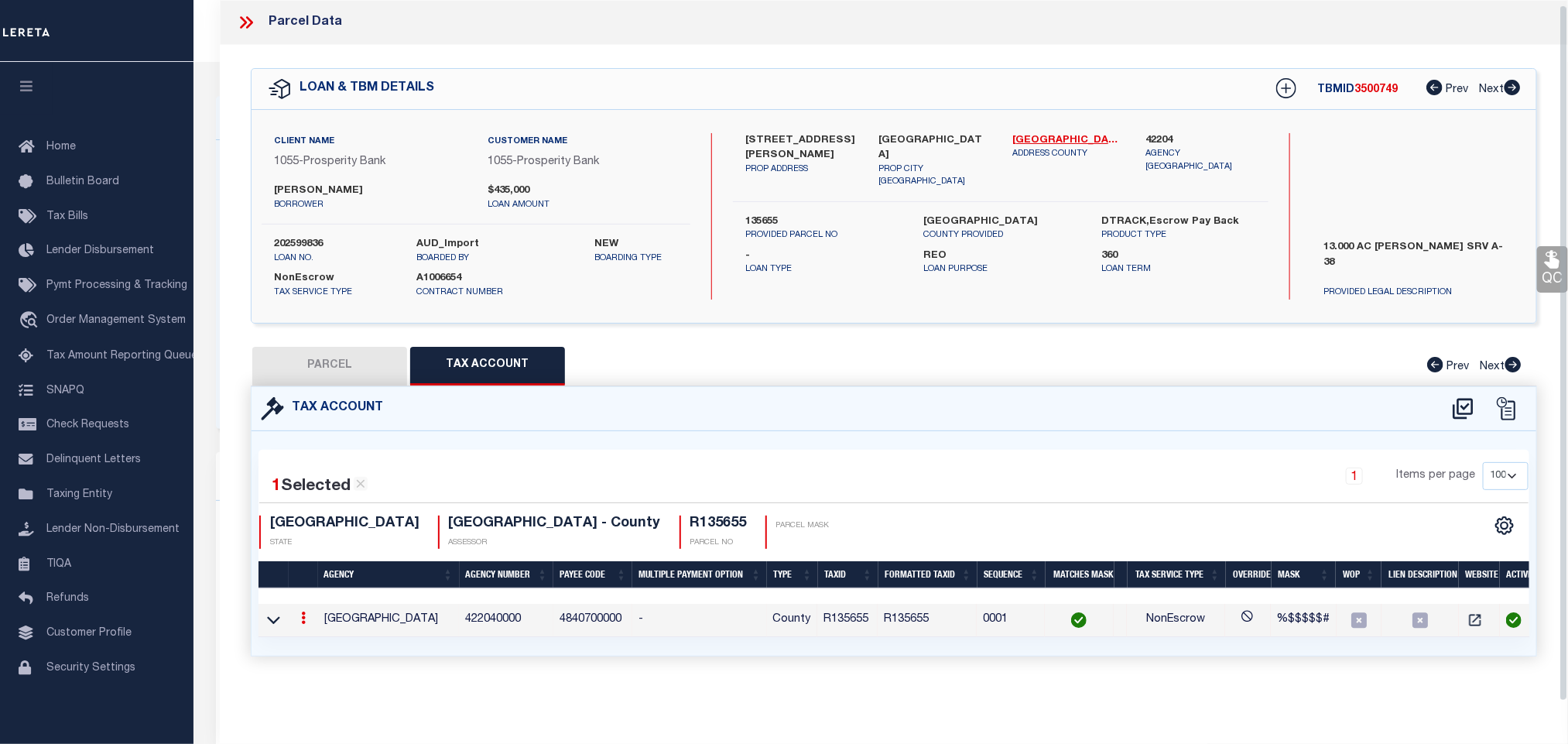
scroll to position [0, 0]
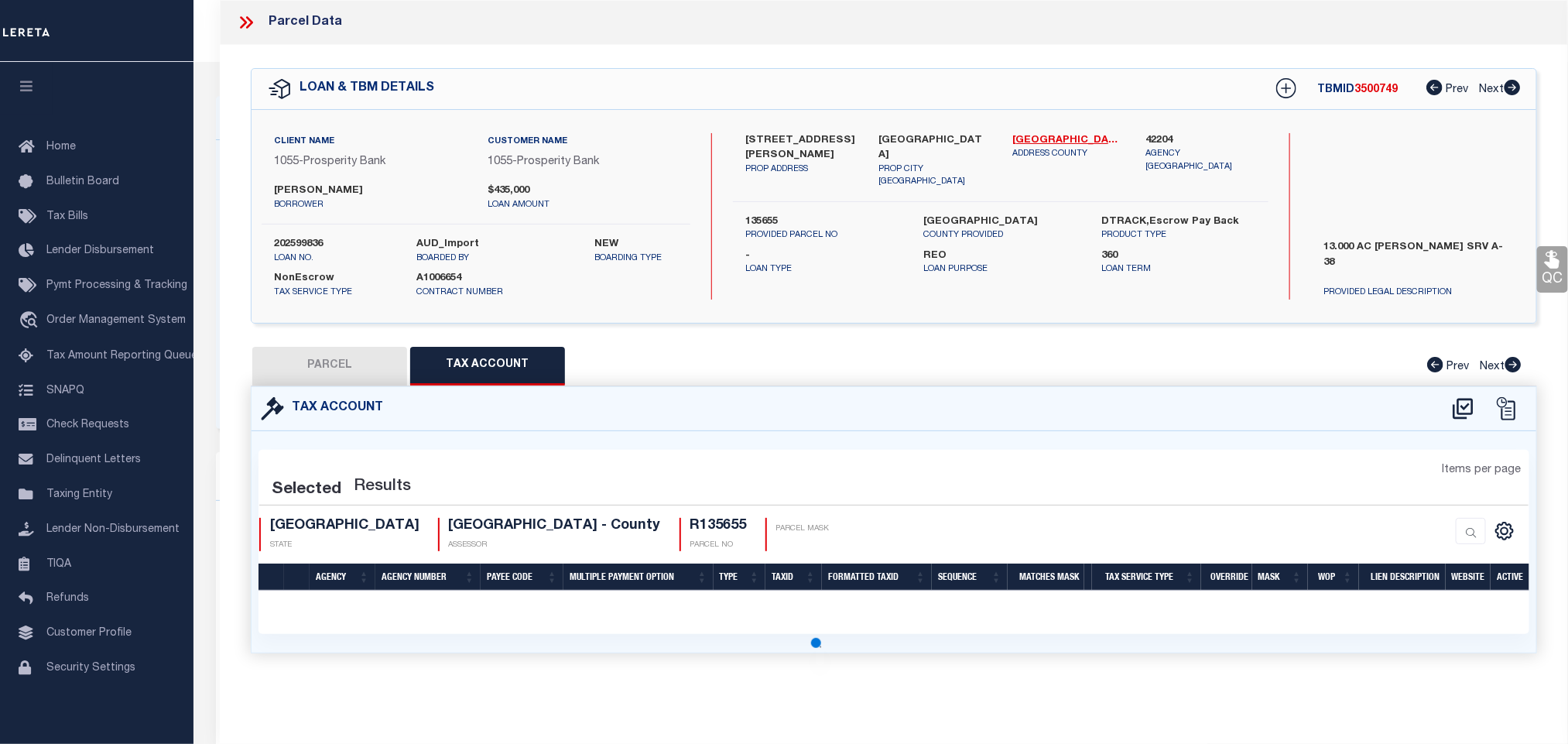
select select "100"
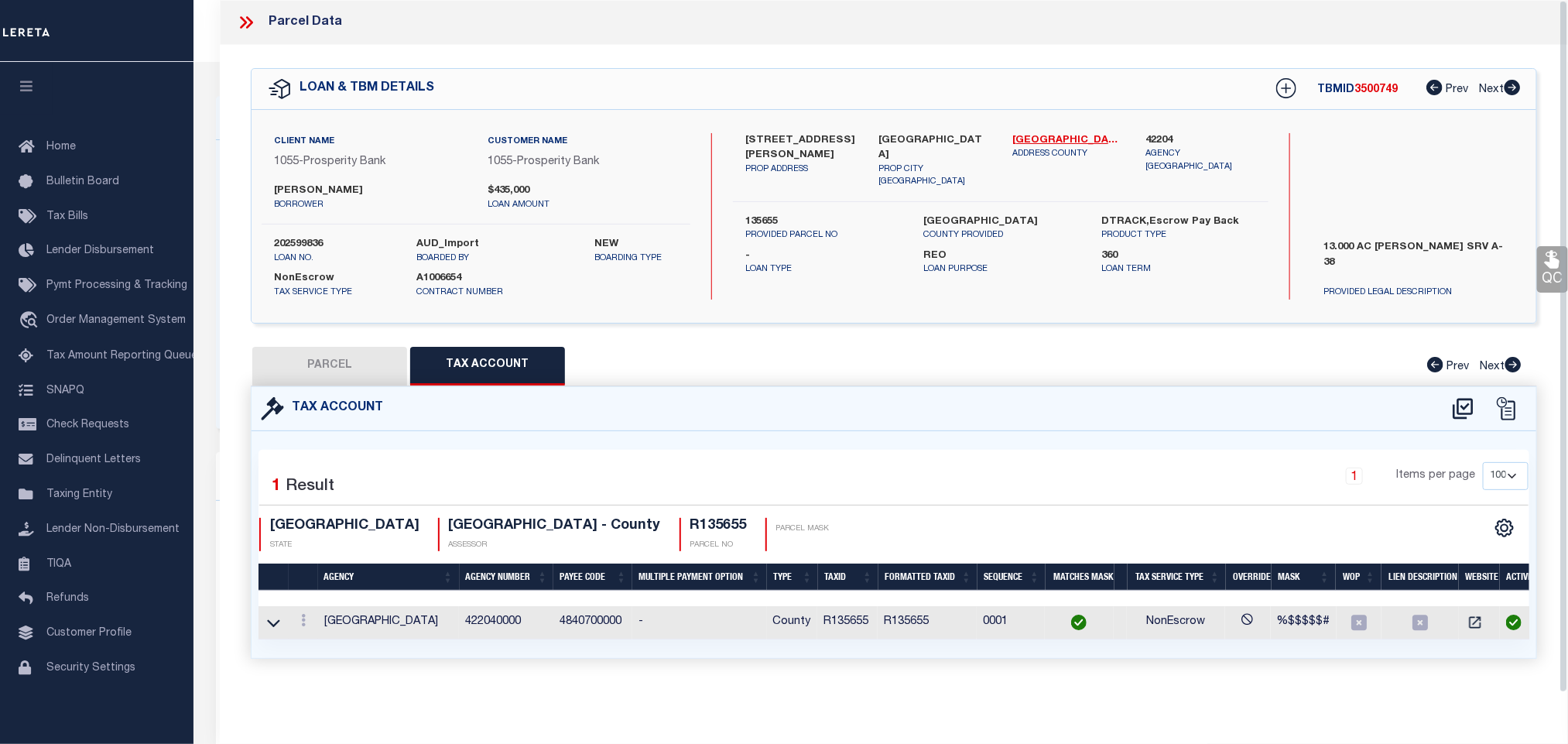
click at [352, 376] on button "PARCEL" at bounding box center [329, 366] width 155 height 39
select select "AS"
select select
checkbox input "false"
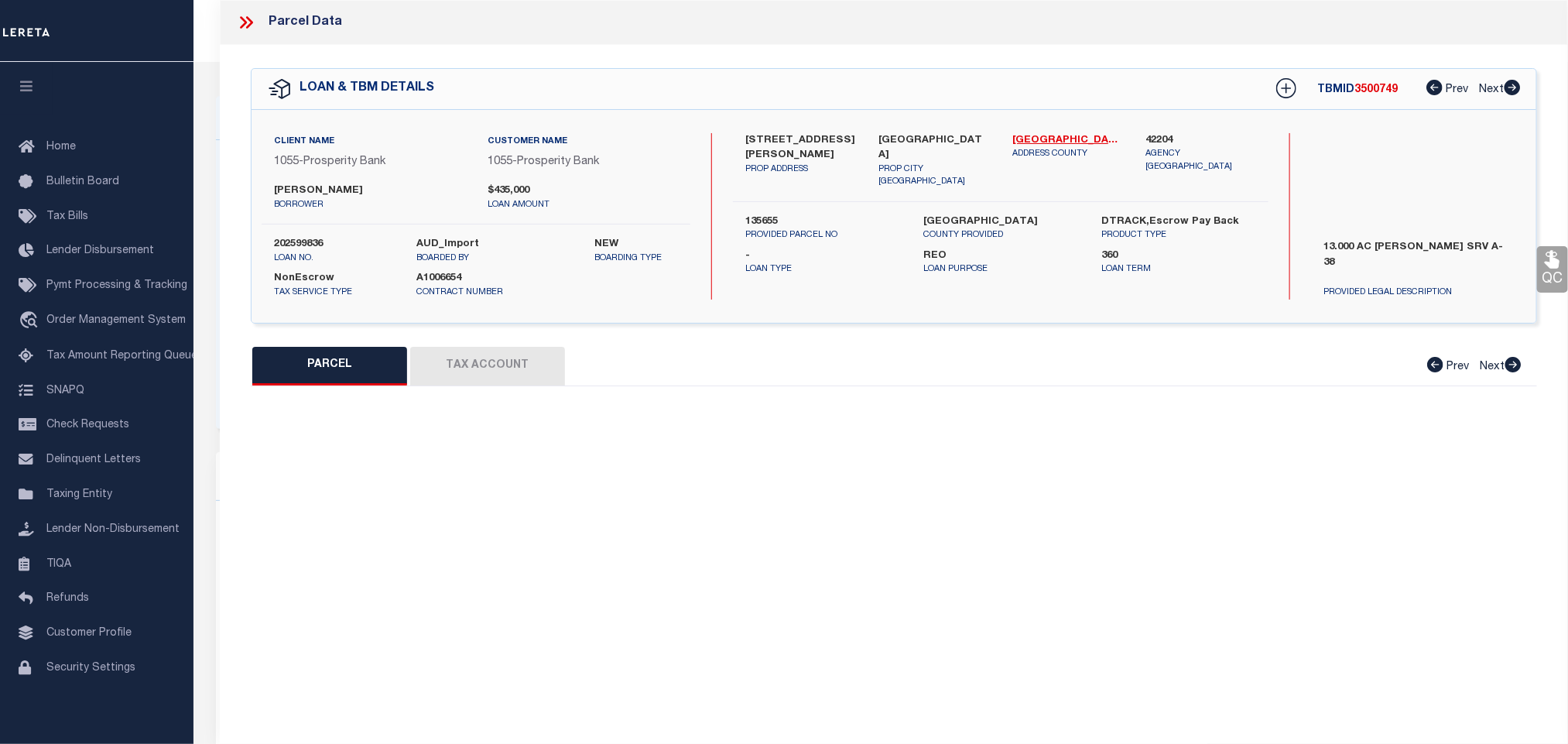
select select "CP"
type input "Hainline Mark Steven & Mariah Kari"
select select "AGW"
select select
type input "Wilderness Rd"
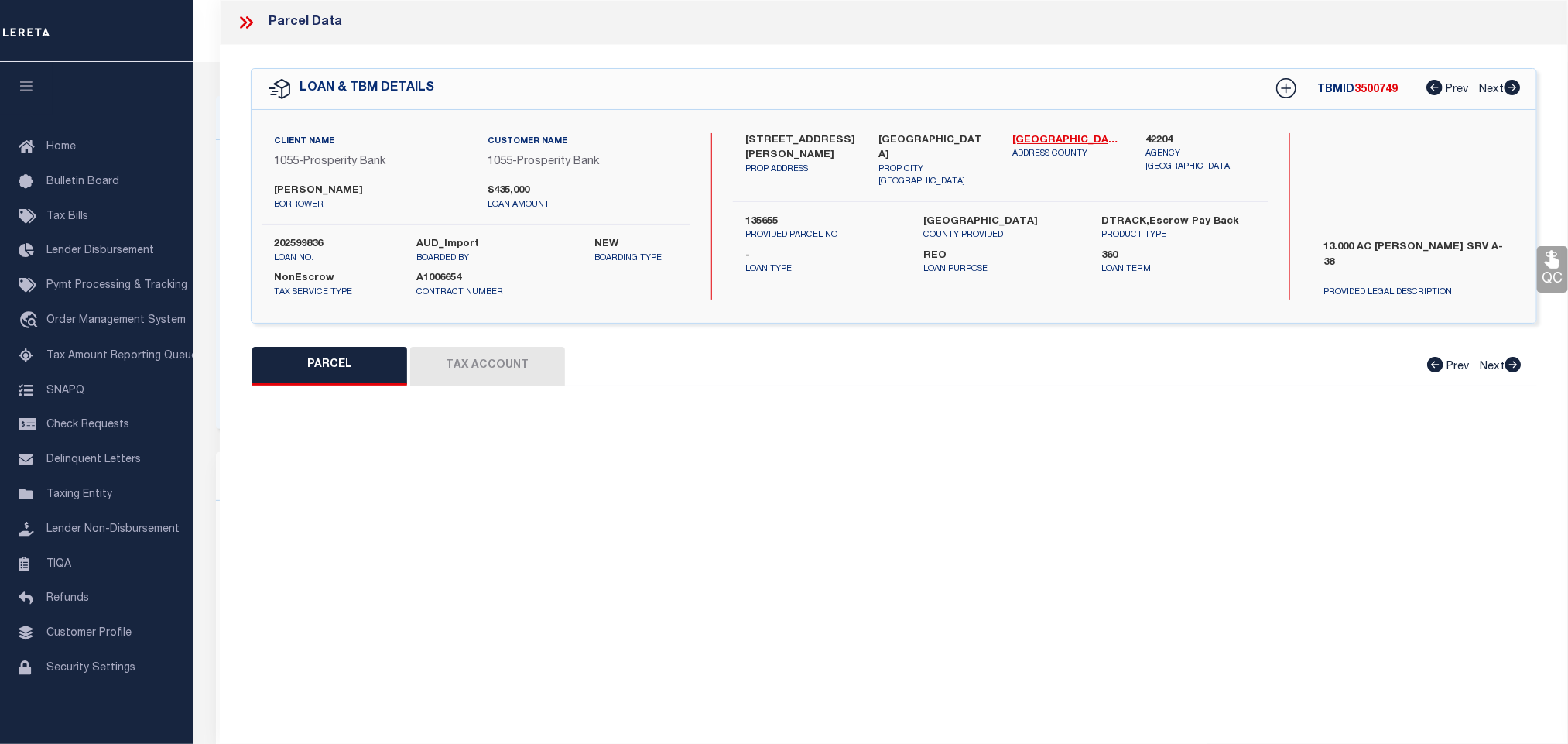
type input "Point Blank, TX 77364"
type textarea "A038 William Morris, Tract 35.7, Acres 13."
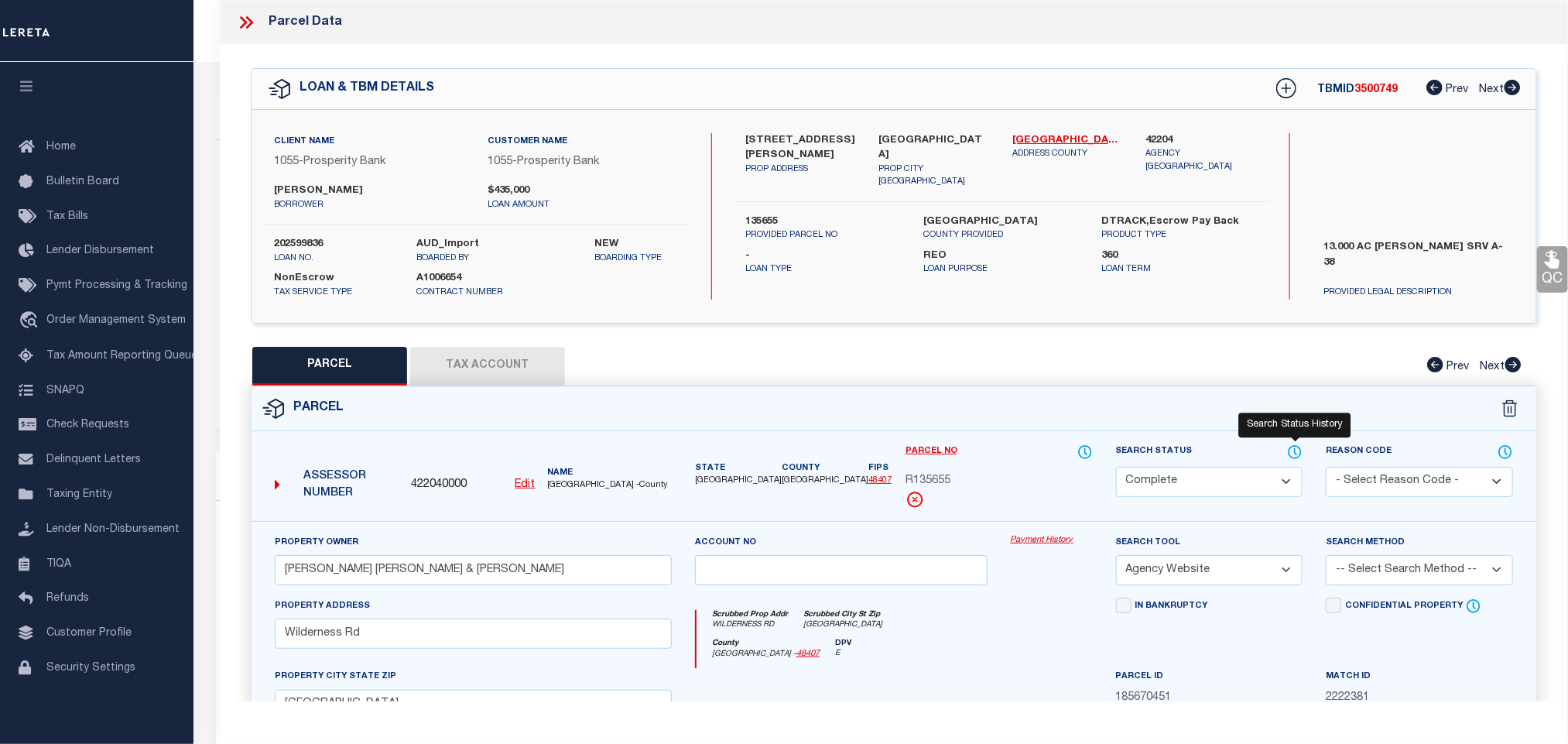
click at [1291, 451] on icon at bounding box center [1294, 451] width 15 height 17
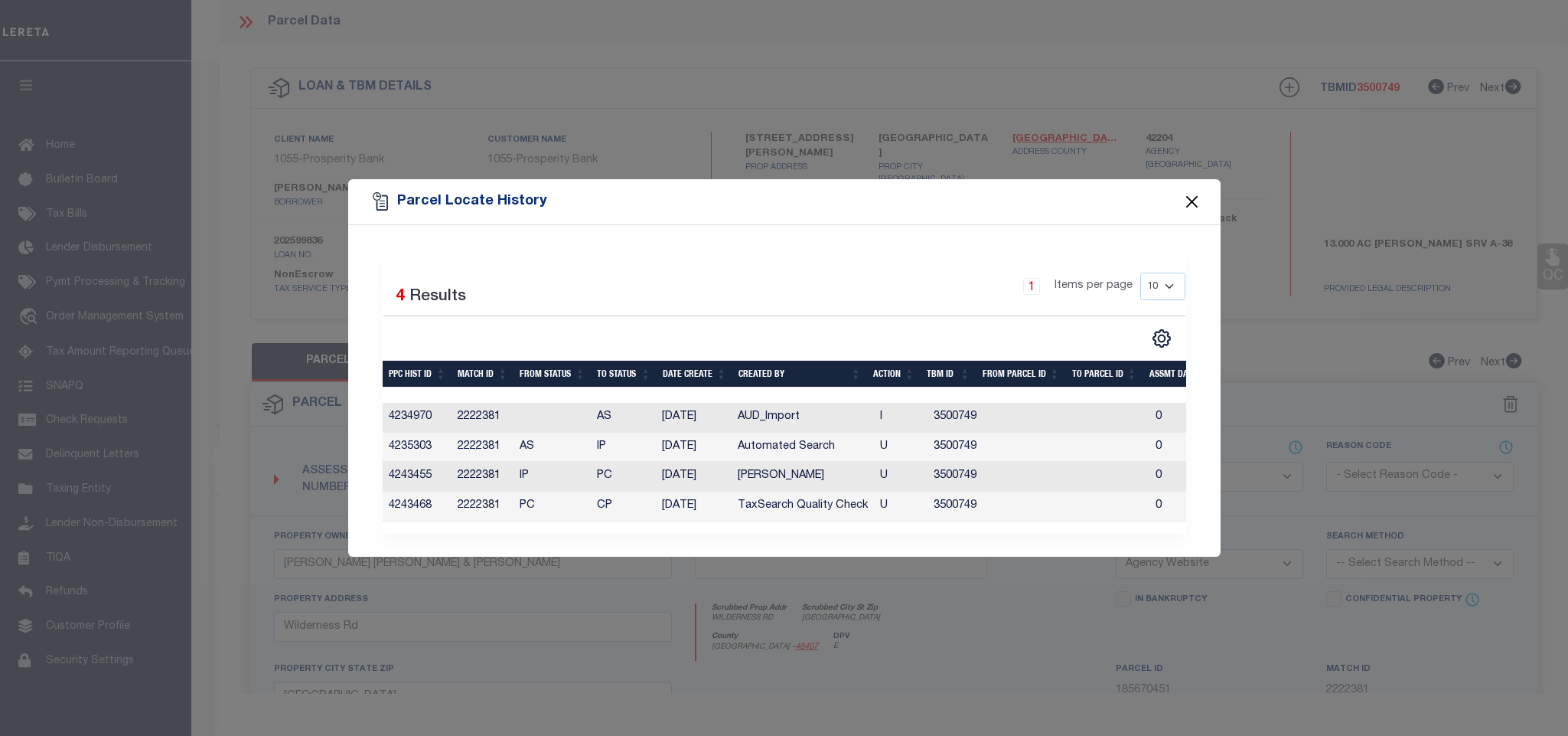
click at [1197, 196] on button "Close" at bounding box center [1191, 202] width 20 height 20
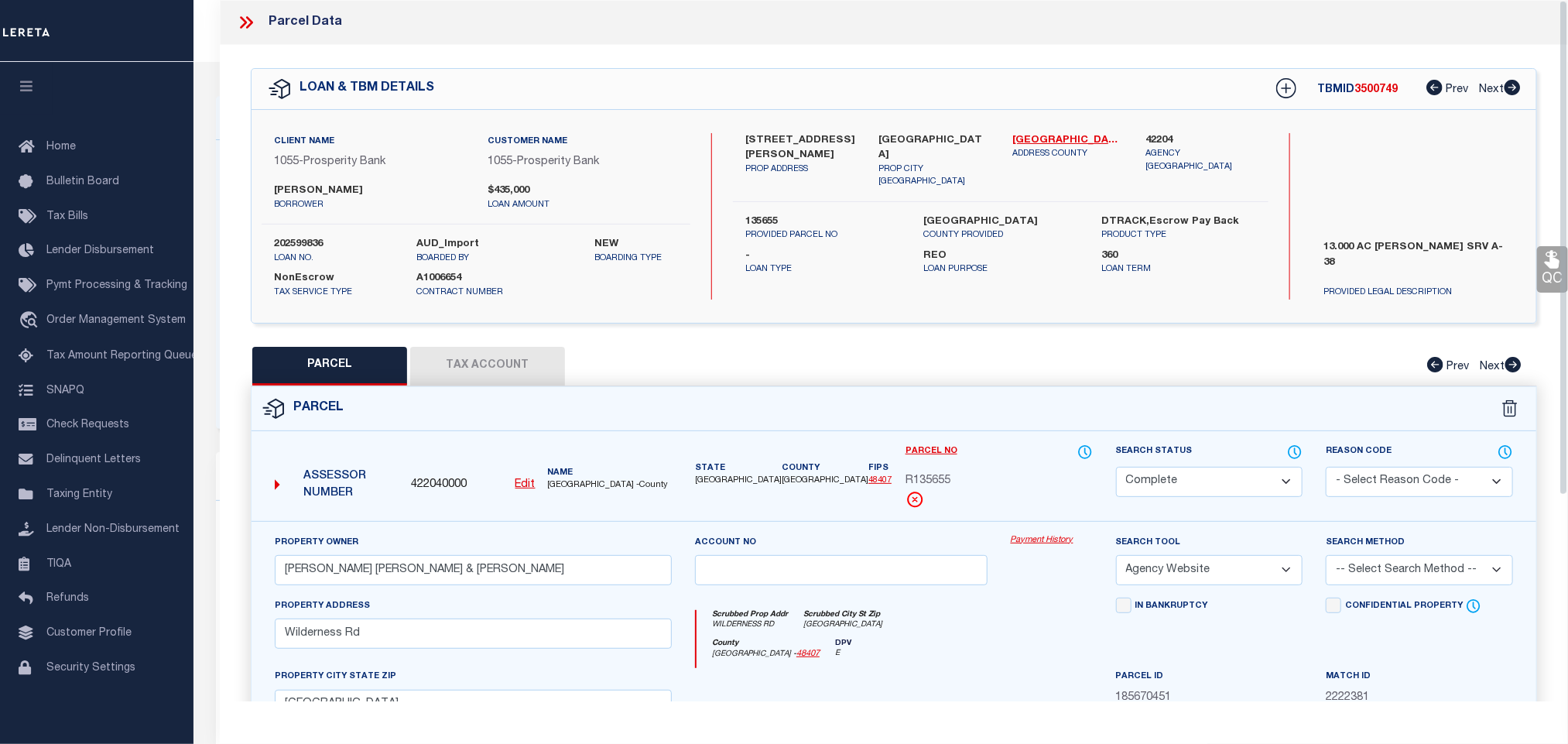
click at [488, 364] on button "Tax Account" at bounding box center [487, 366] width 155 height 39
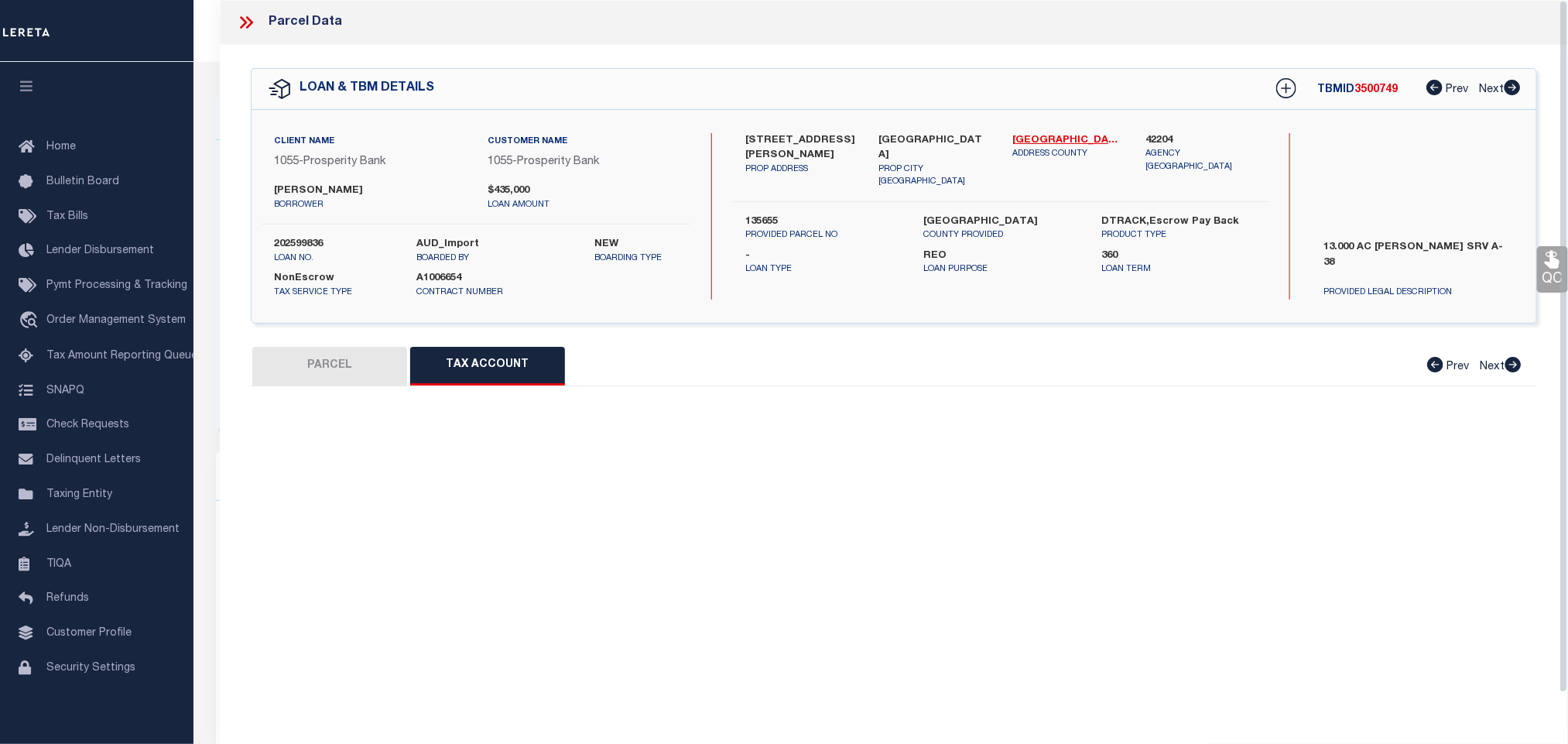
select select "100"
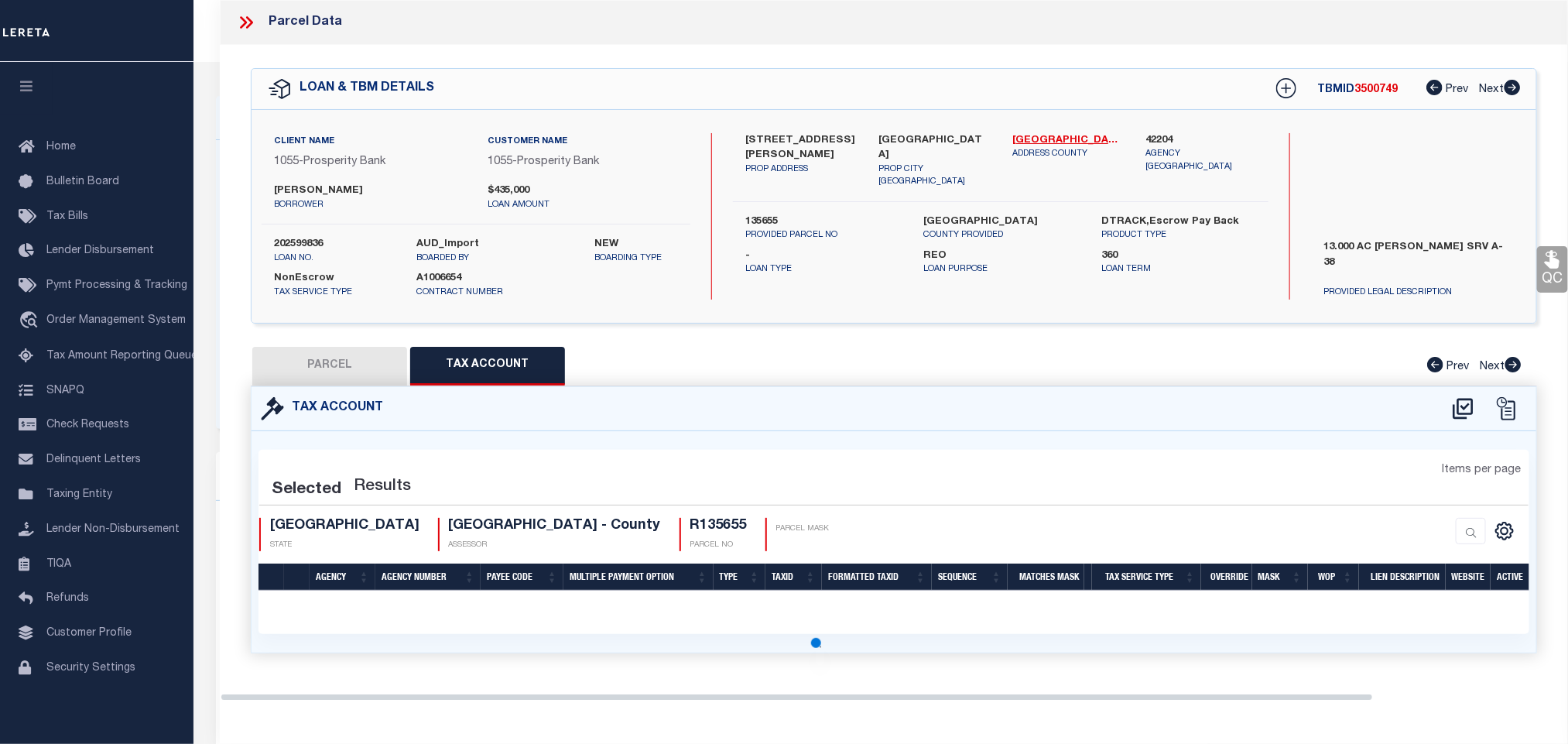
select select "100"
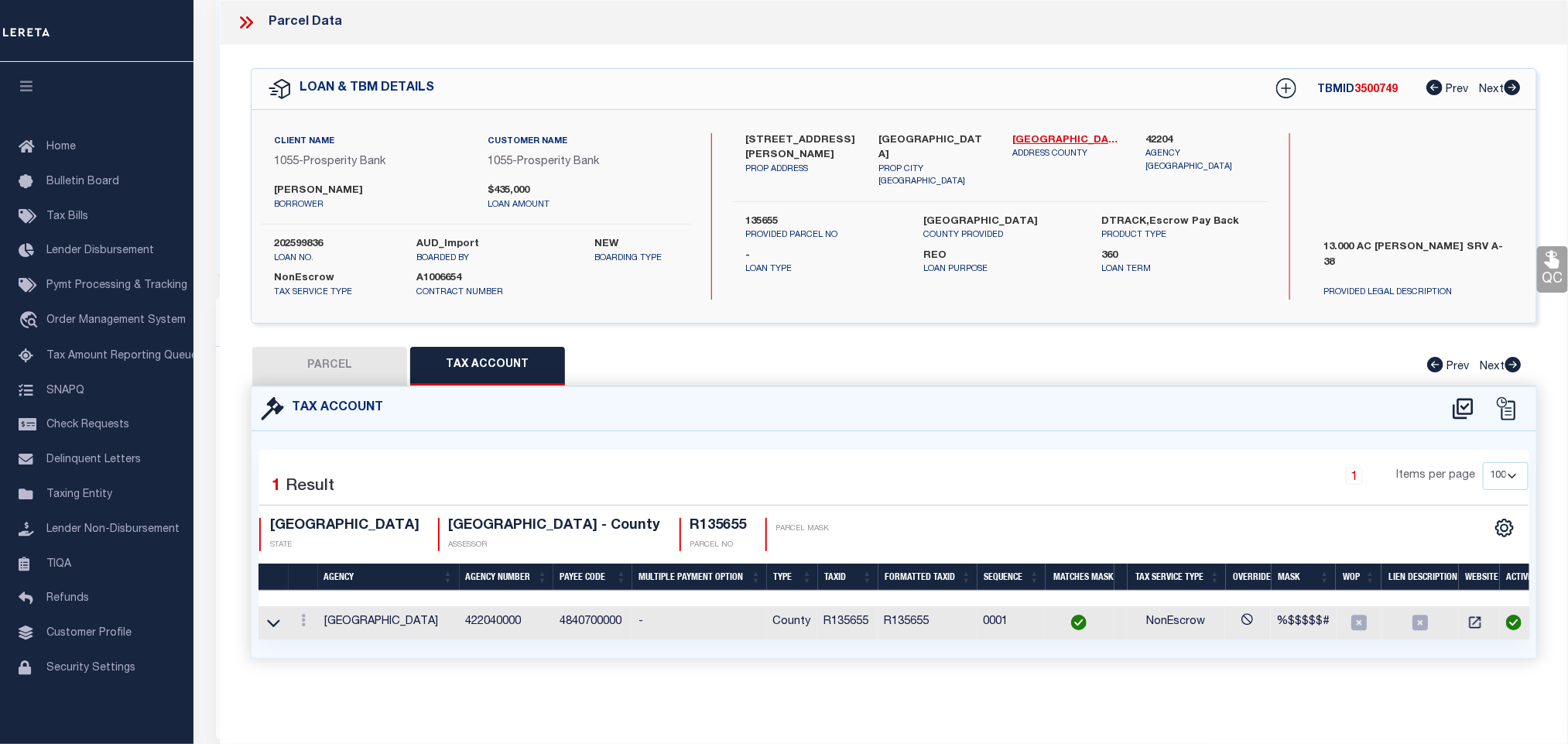
scroll to position [348, 0]
click at [304, 626] on icon at bounding box center [304, 620] width 5 height 13
click at [817, 409] on div "Tax Account" at bounding box center [893, 408] width 1285 height 44
click at [305, 625] on icon at bounding box center [304, 620] width 5 height 13
click at [316, 648] on icon "" at bounding box center [320, 644] width 12 height 12
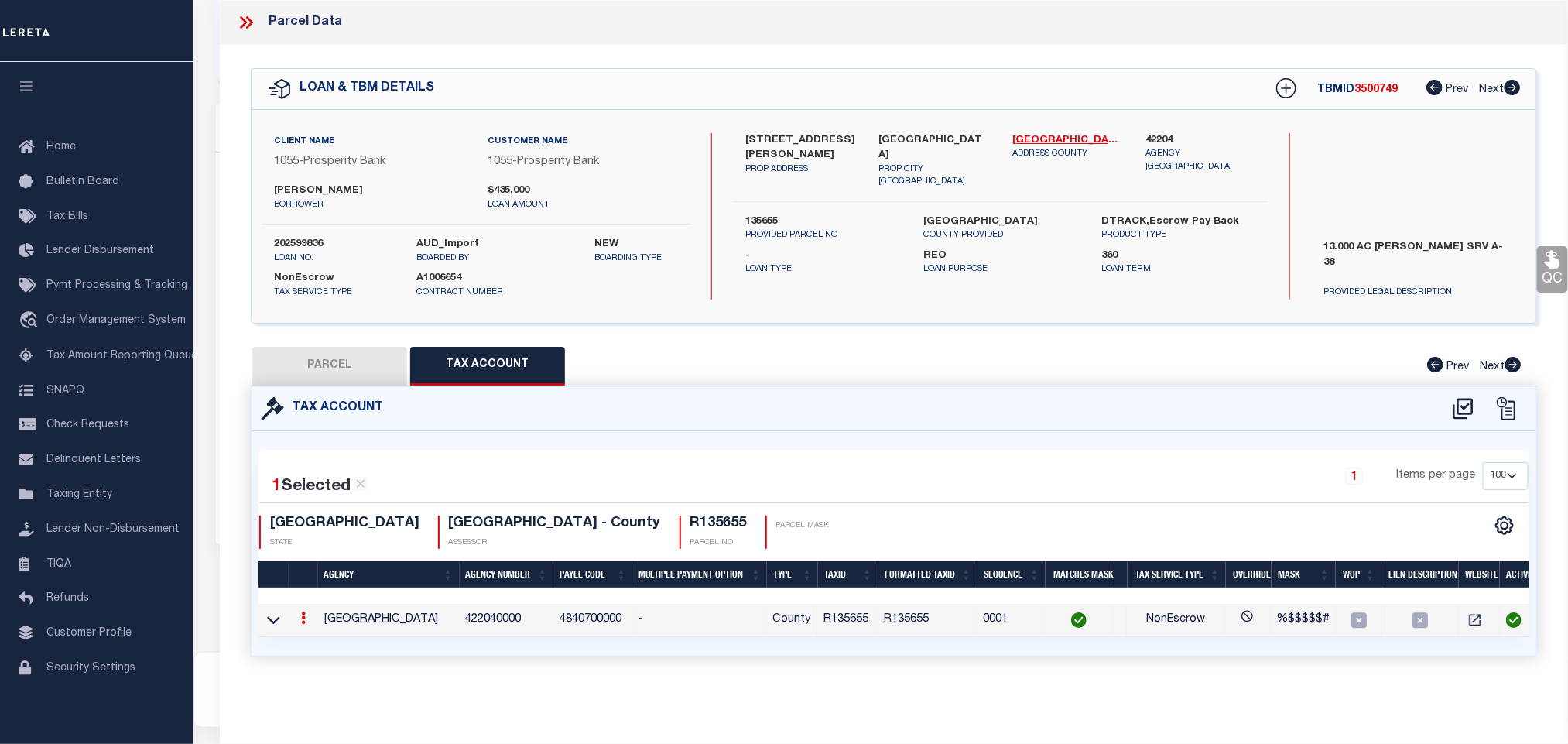
type input "R135655"
type textarea "%$$$$$#"
checkbox input "true"
type input "XXXXXXXXXXX*"
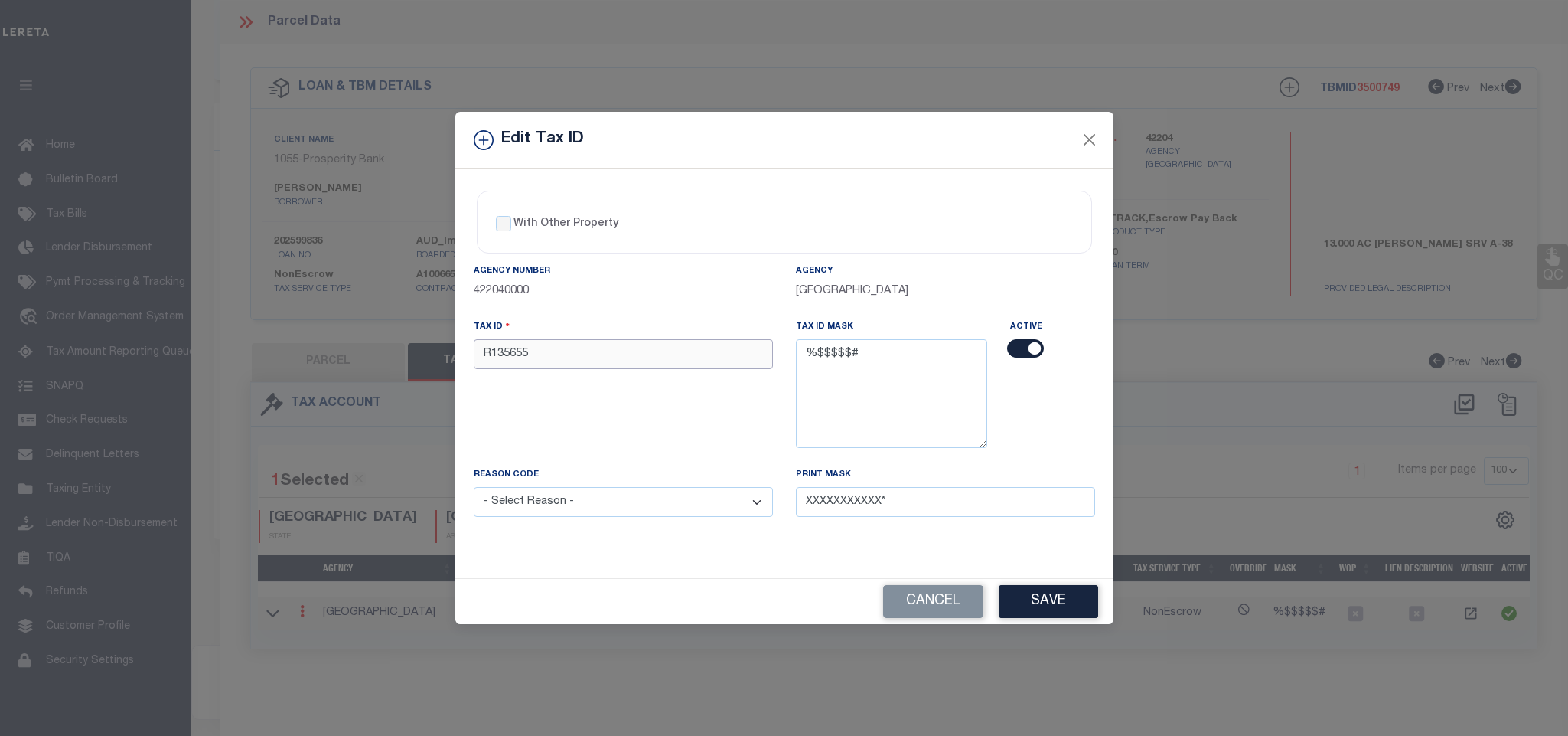
click at [675, 359] on input "R135655" at bounding box center [624, 354] width 300 height 30
paste input "429058"
type input "R429058"
click at [664, 506] on select "- Select Reason - 099 - Other (Provide additional detail) ACT - Agency Changed …" at bounding box center [624, 502] width 300 height 30
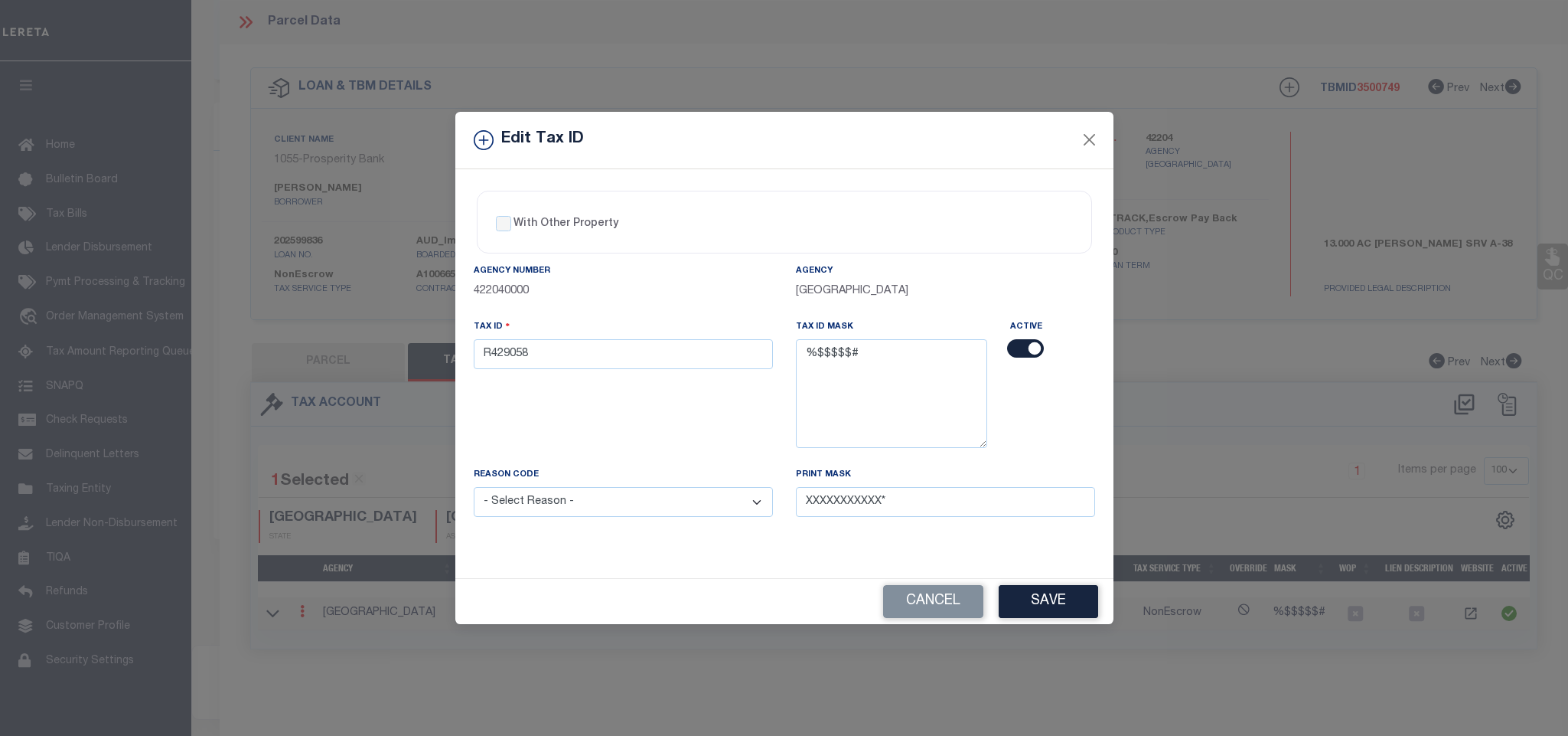
select select "ACT"
click at [474, 492] on select "- Select Reason - 099 - Other (Provide additional detail) ACT - Agency Changed …" at bounding box center [624, 502] width 300 height 30
click at [1045, 603] on button "Save" at bounding box center [1048, 602] width 99 height 33
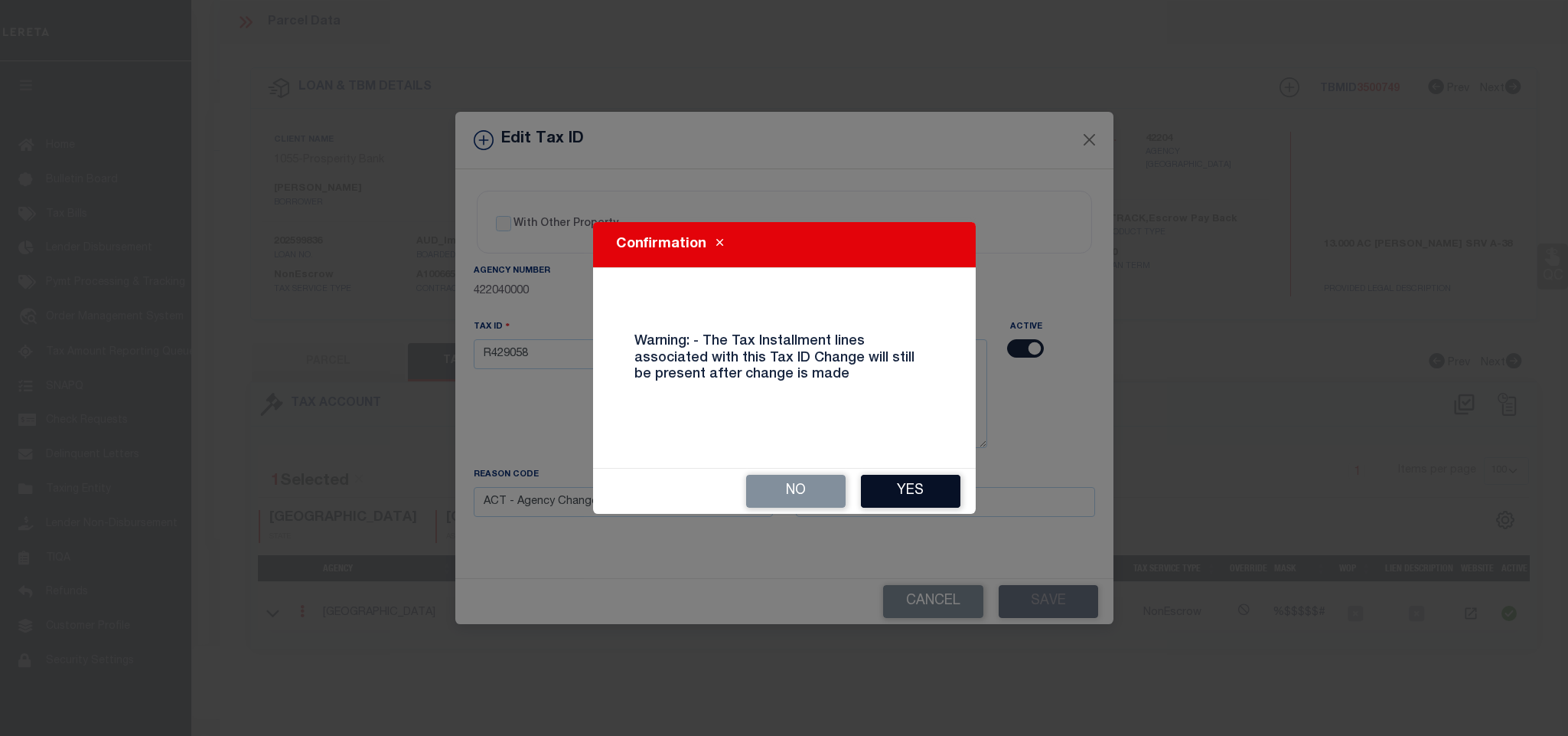
click at [930, 490] on button "Yes" at bounding box center [911, 491] width 99 height 33
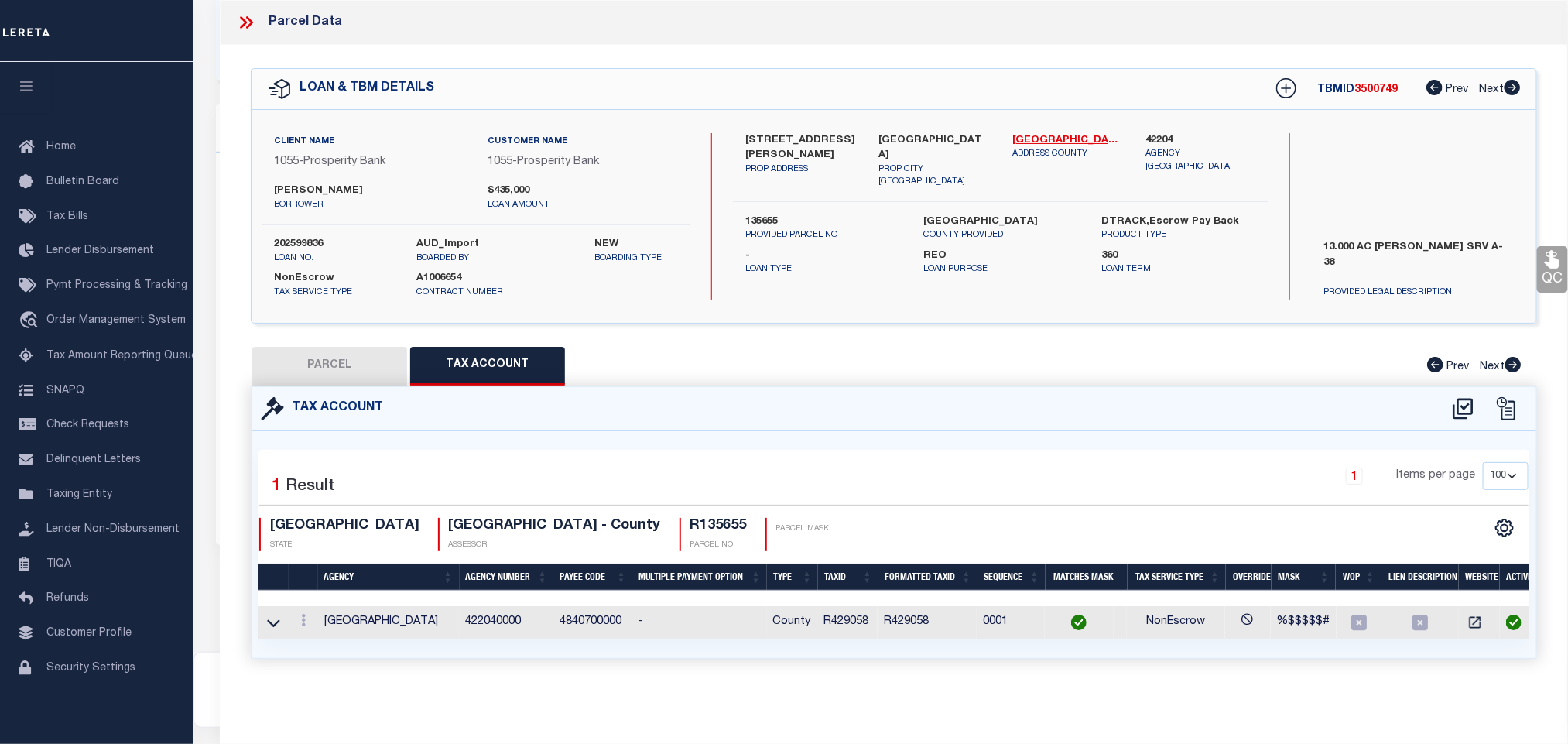
select select
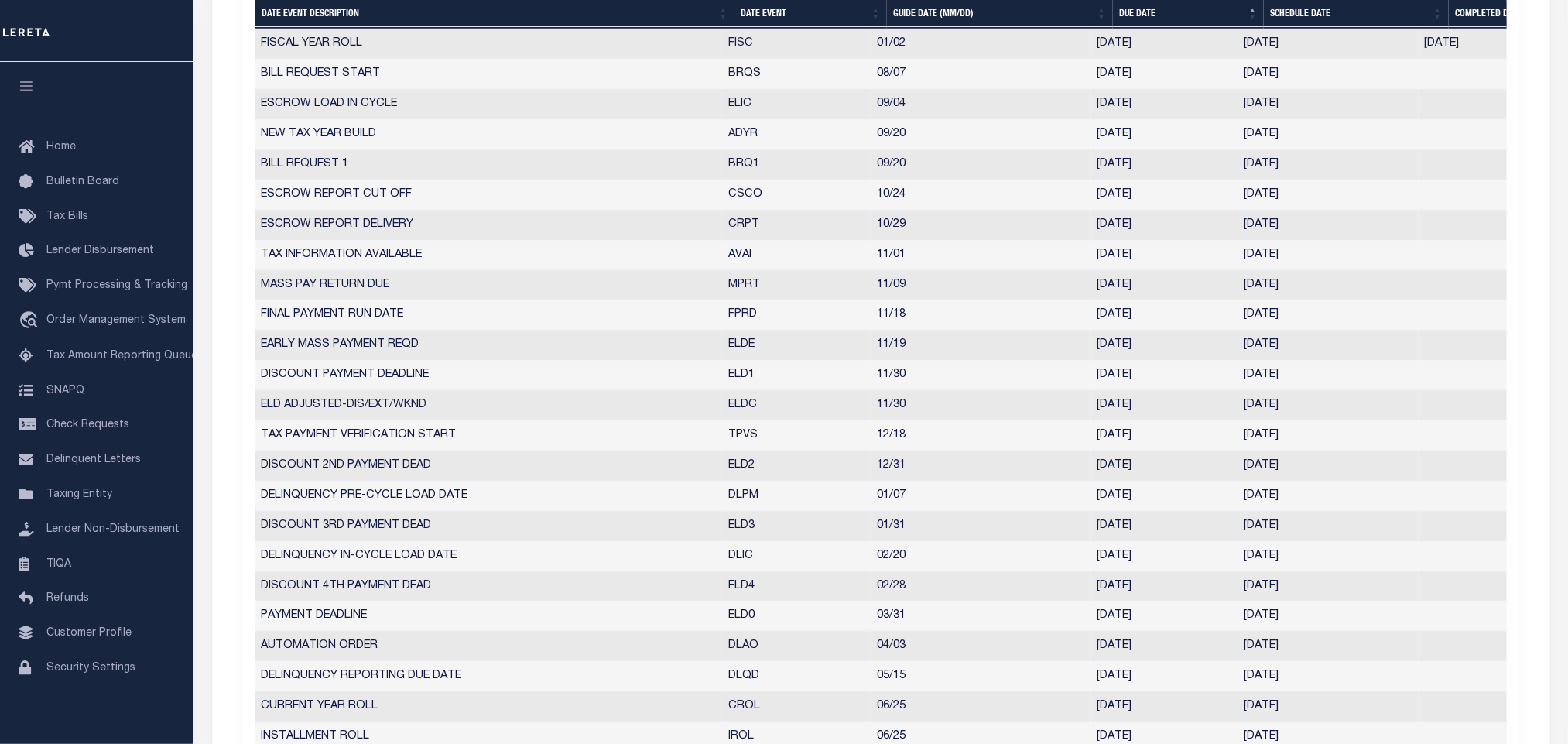
scroll to position [929, 0]
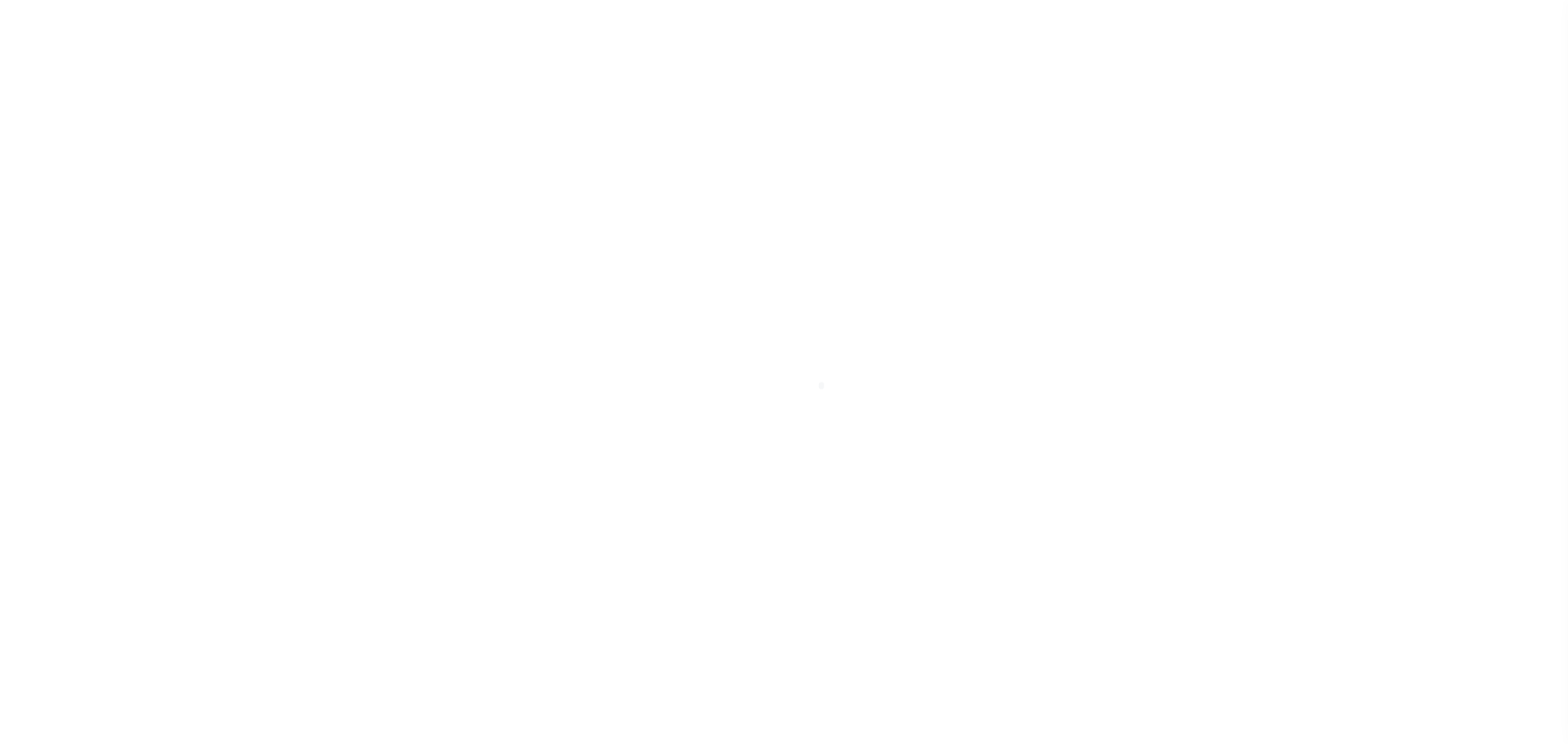
select select "NonEscrow"
select select
select select "92755"
select select "24363"
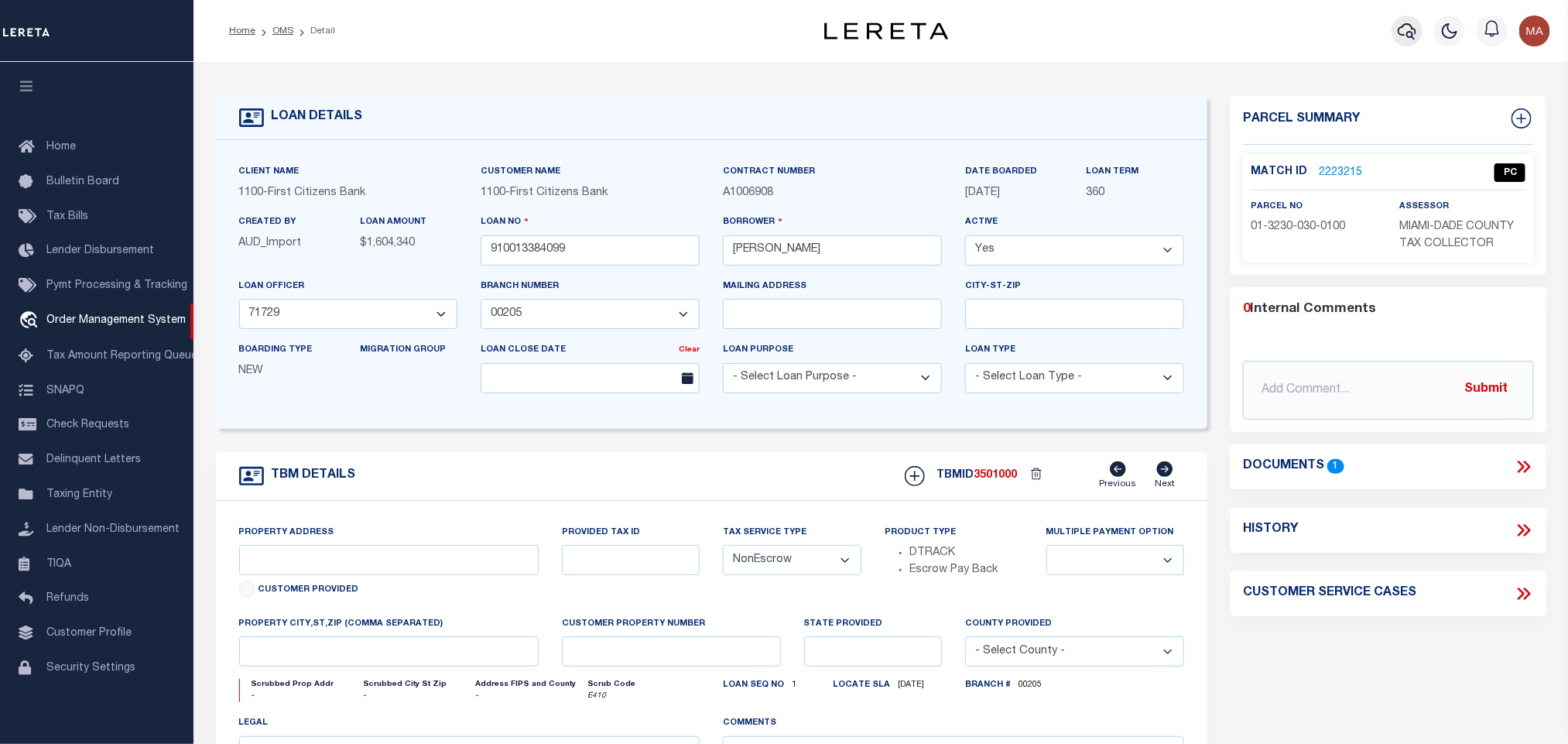
click at [1410, 31] on icon "button" at bounding box center [1407, 30] width 18 height 18
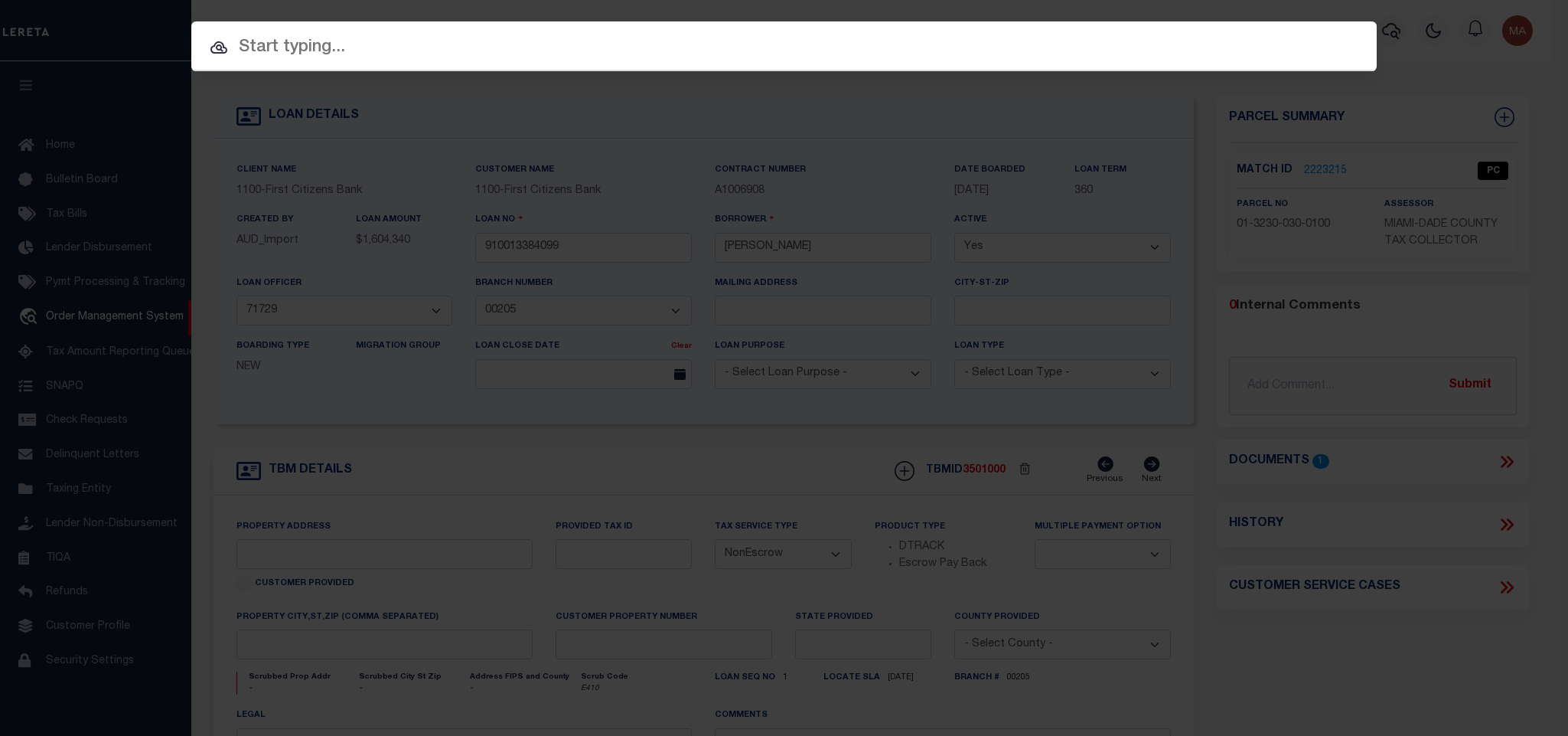
click at [1159, 46] on input "text" at bounding box center [784, 48] width 1185 height 27
paste input "87500055063"
type input "87500055063"
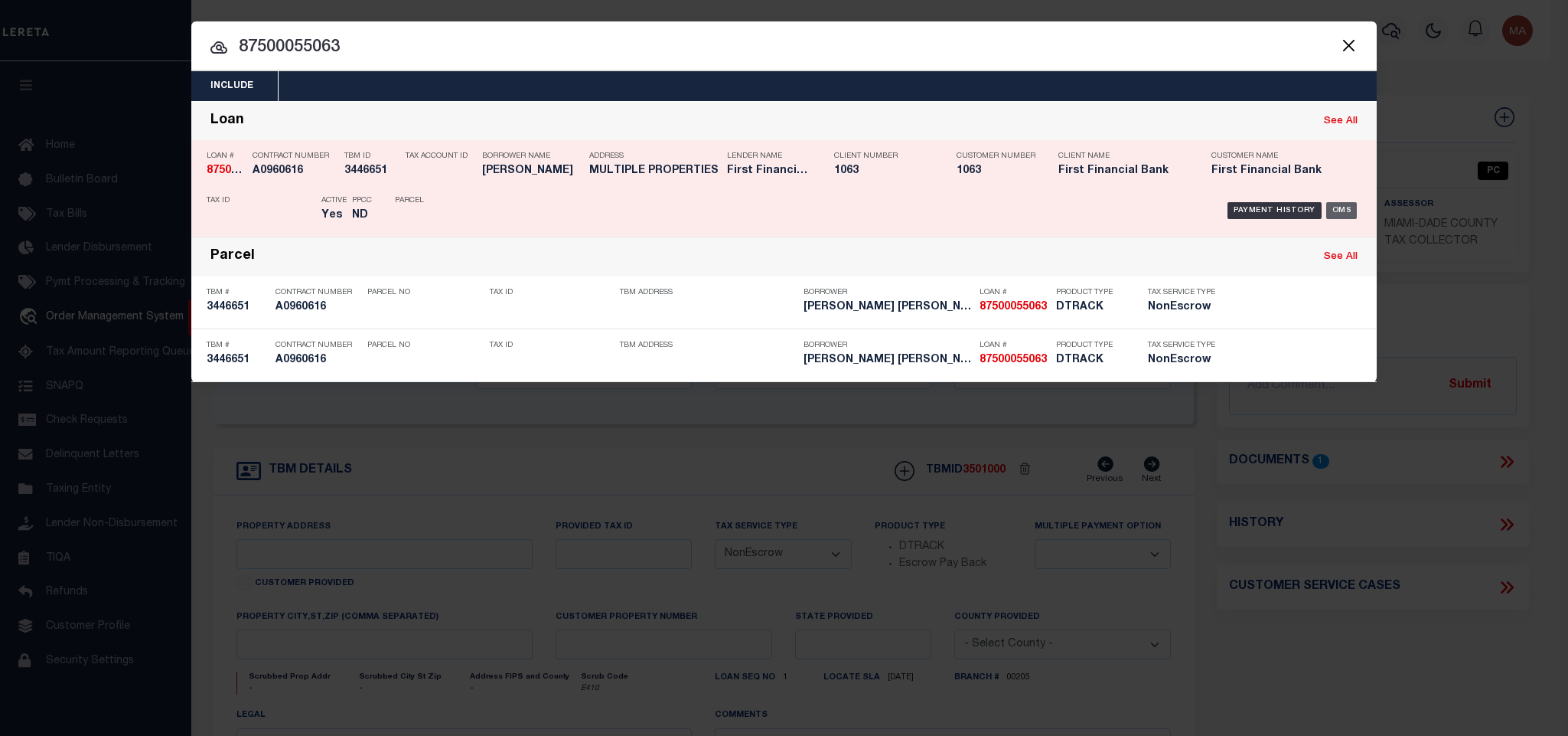
click at [1339, 207] on div "OMS" at bounding box center [1342, 210] width 32 height 17
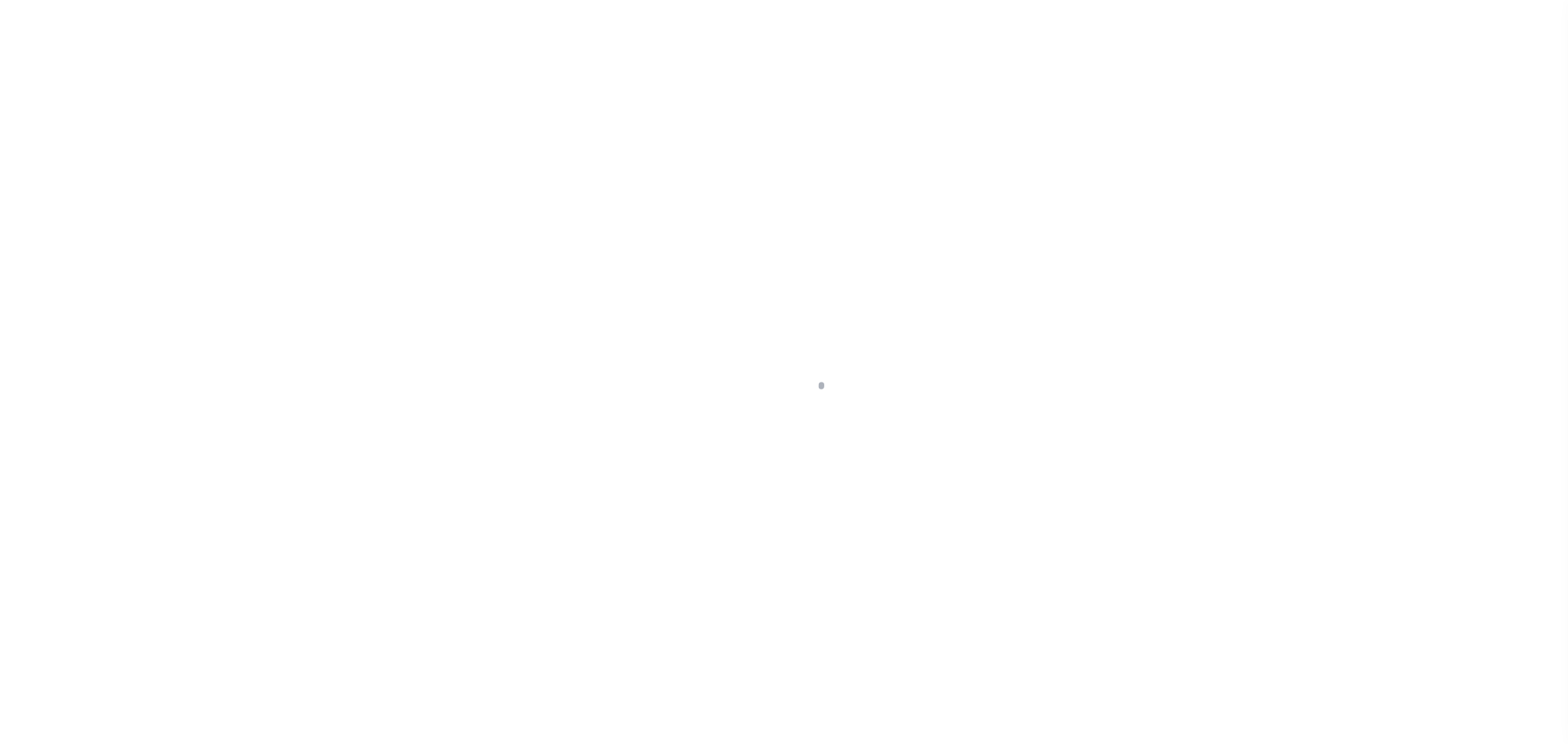
type input "87500055063"
type input "[PERSON_NAME] [PERSON_NAME]"
select select
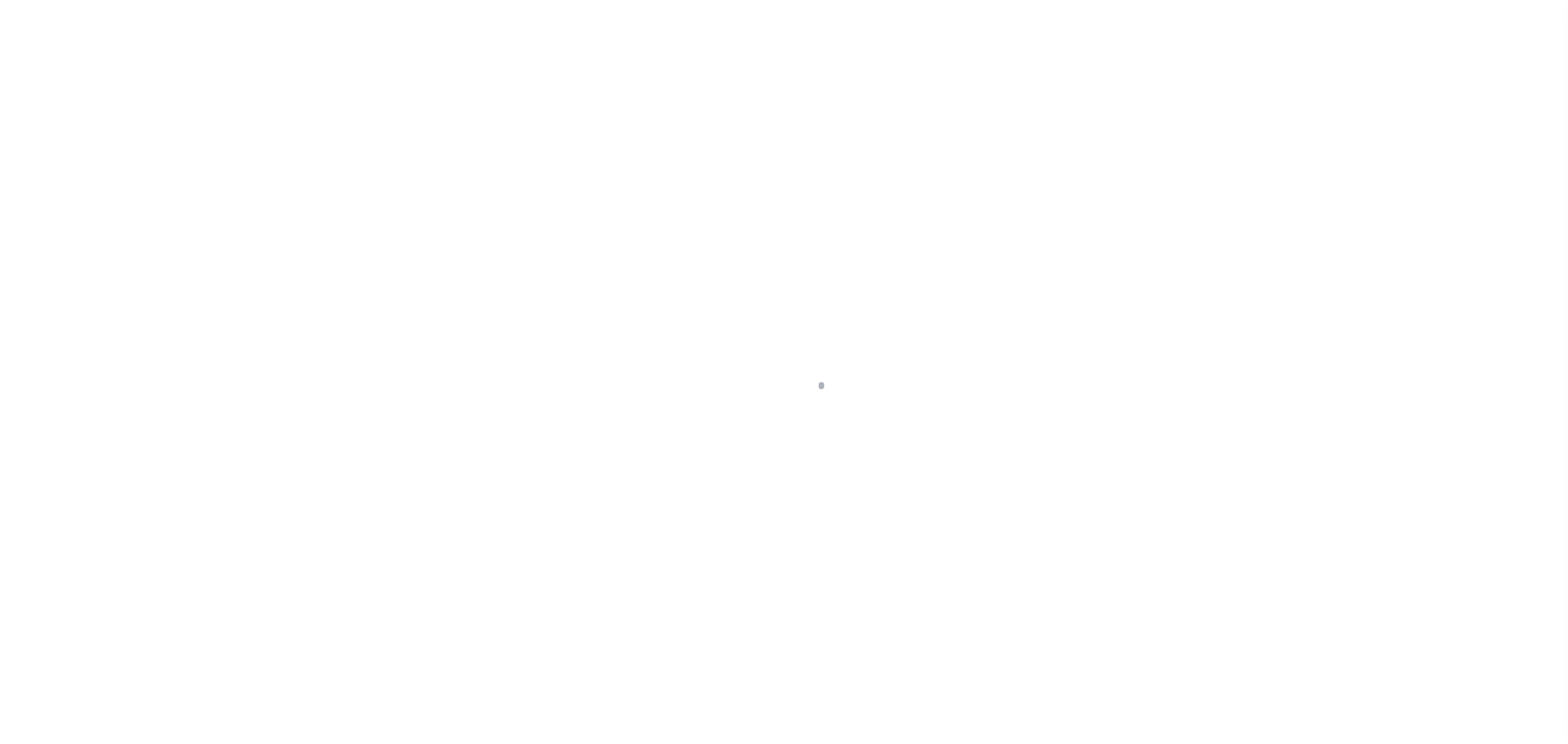
select select "NonEscrow"
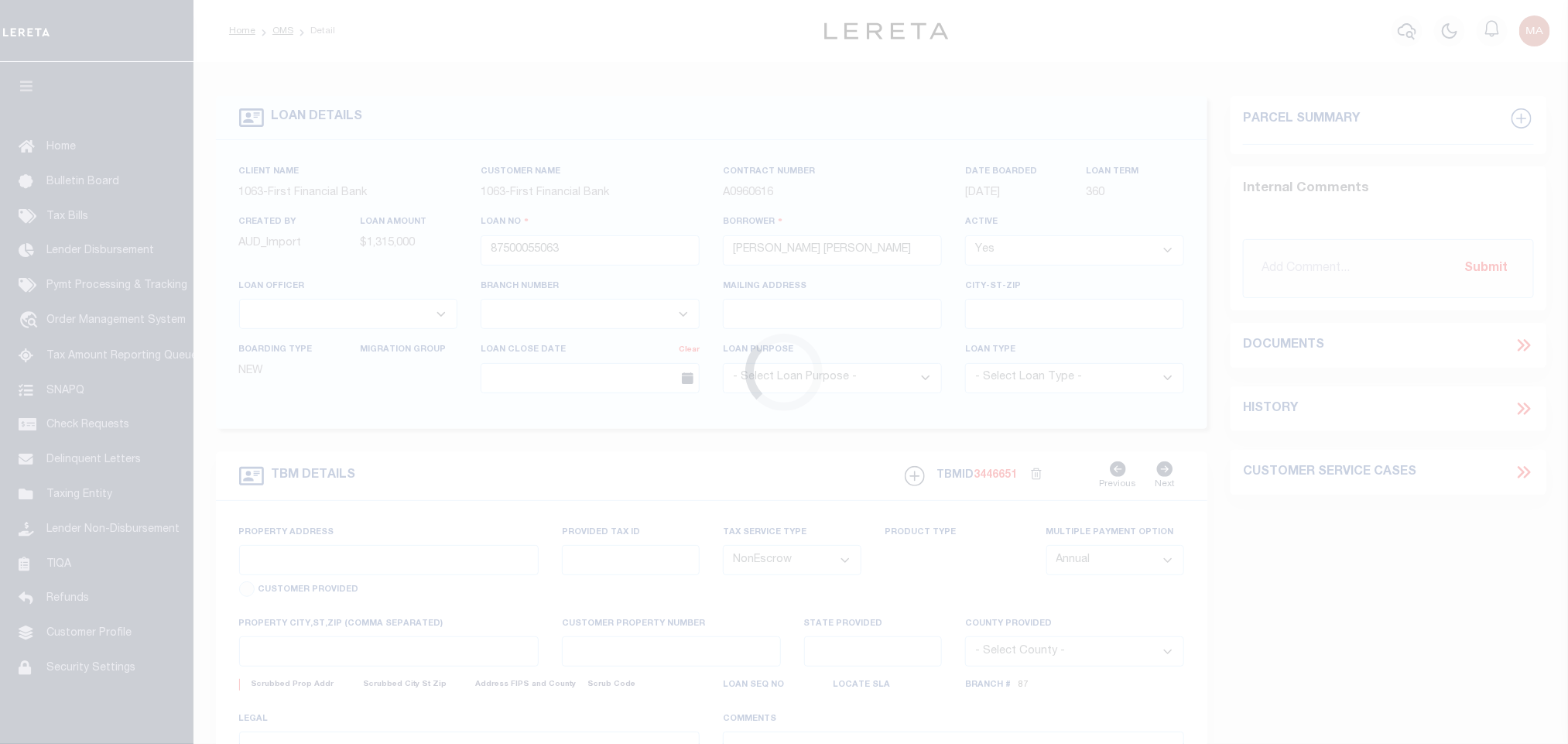
type input "MULTIPLE PROPERTIES"
select select
select select "10024"
select select "535"
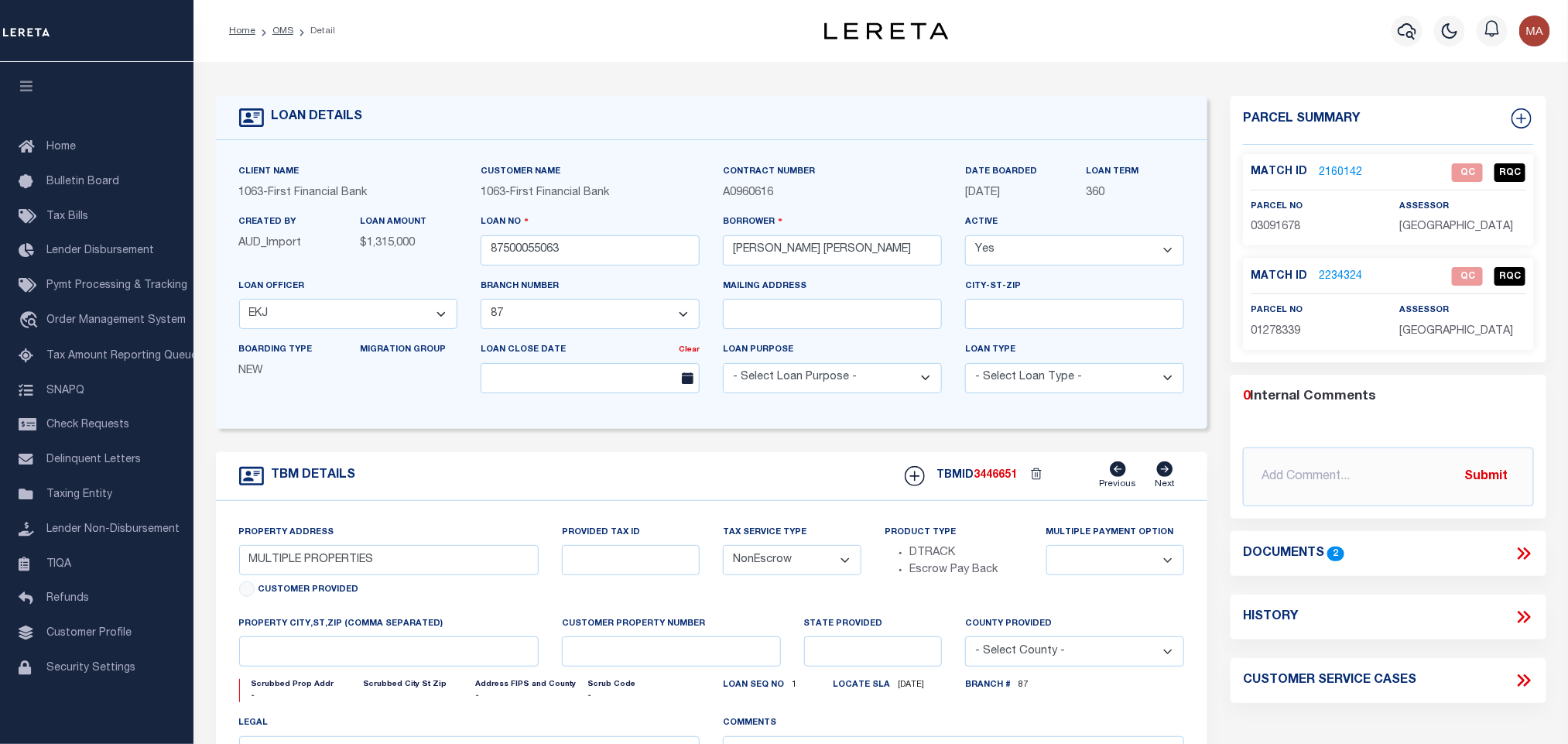
click at [1452, 333] on span "[GEOGRAPHIC_DATA]" at bounding box center [1457, 332] width 114 height 11
copy div "[GEOGRAPHIC_DATA]"
click at [1254, 332] on span "01278339" at bounding box center [1276, 332] width 49 height 11
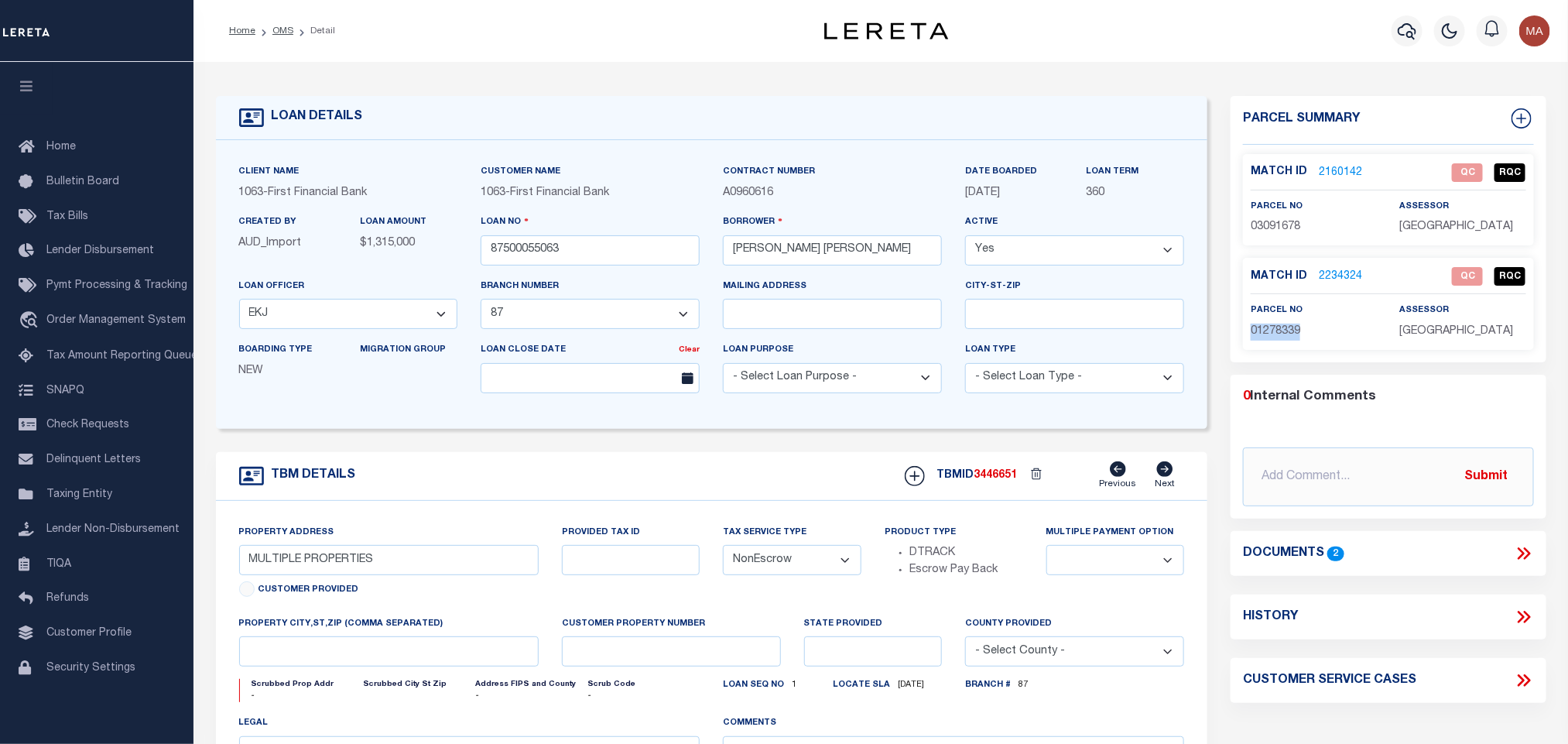
click at [1254, 332] on span "01278339" at bounding box center [1276, 332] width 49 height 11
copy span "01278339"
drag, startPoint x: 530, startPoint y: 262, endPoint x: 528, endPoint y: 246, distance: 16.1
click at [530, 262] on input "87500055063" at bounding box center [590, 250] width 219 height 30
click at [528, 245] on input "87500055063" at bounding box center [590, 250] width 219 height 30
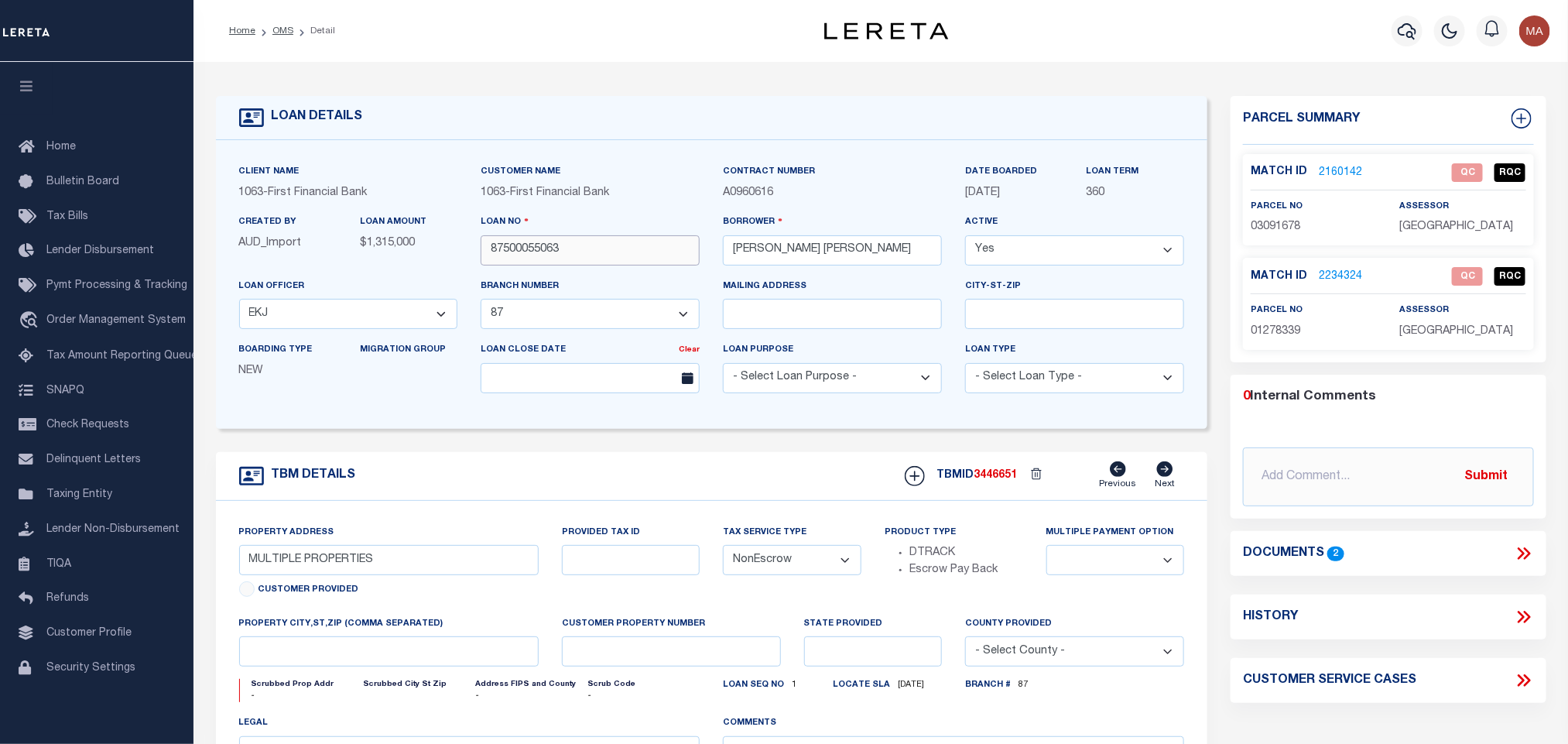
click at [528, 245] on input "87500055063" at bounding box center [590, 250] width 219 height 30
